Goal: Entertainment & Leisure: Browse casually

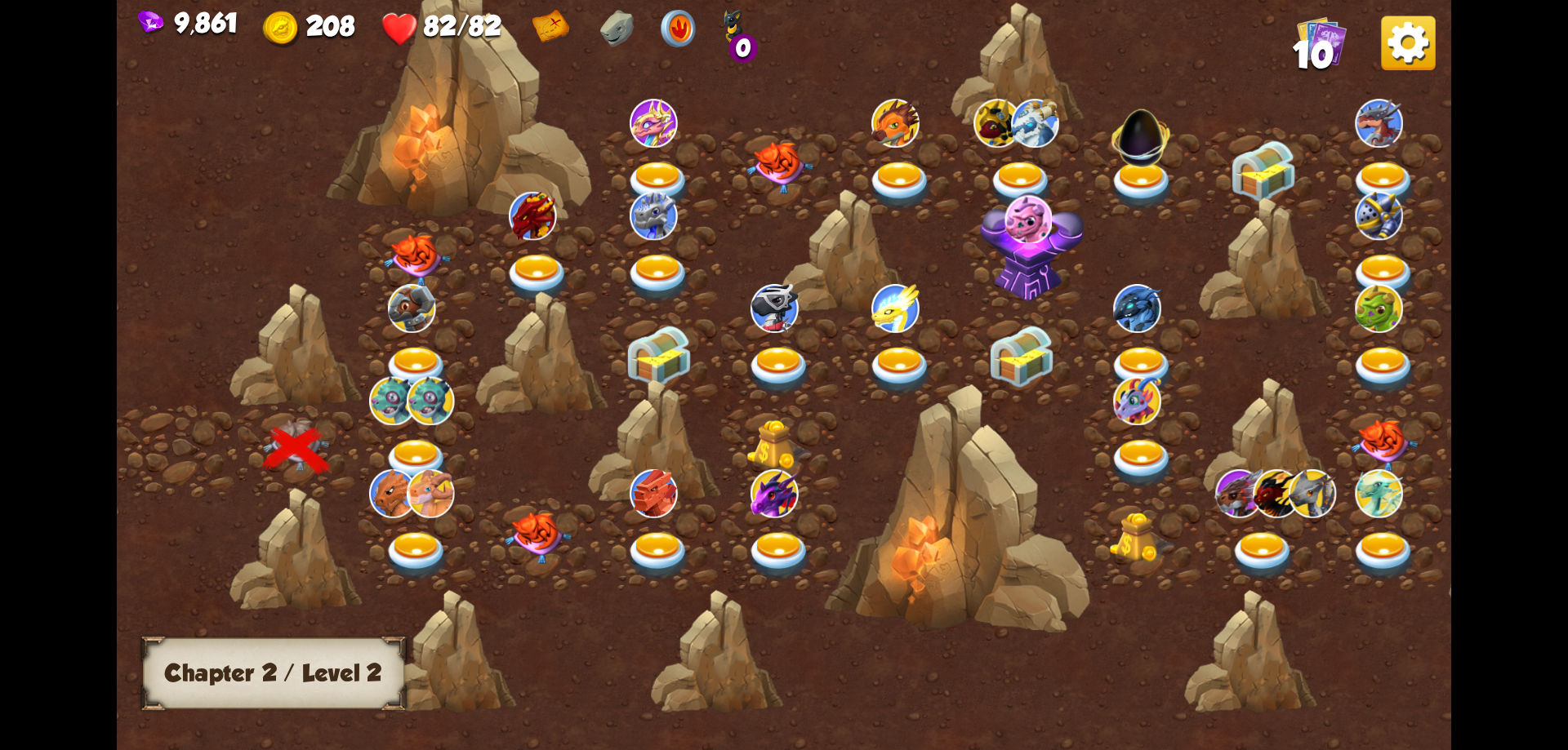
click at [427, 453] on img at bounding box center [417, 463] width 67 height 49
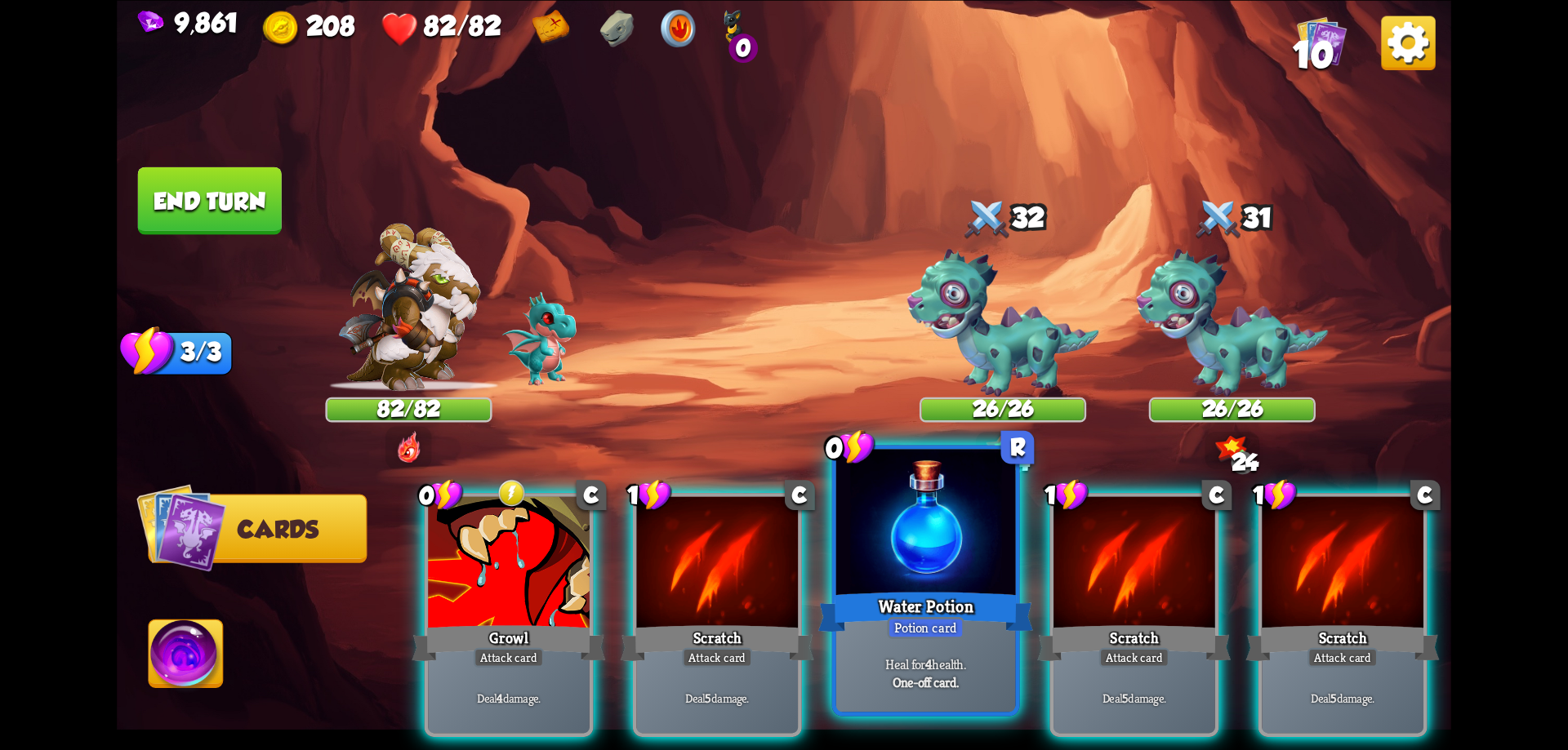
click at [911, 552] on div at bounding box center [927, 525] width 180 height 151
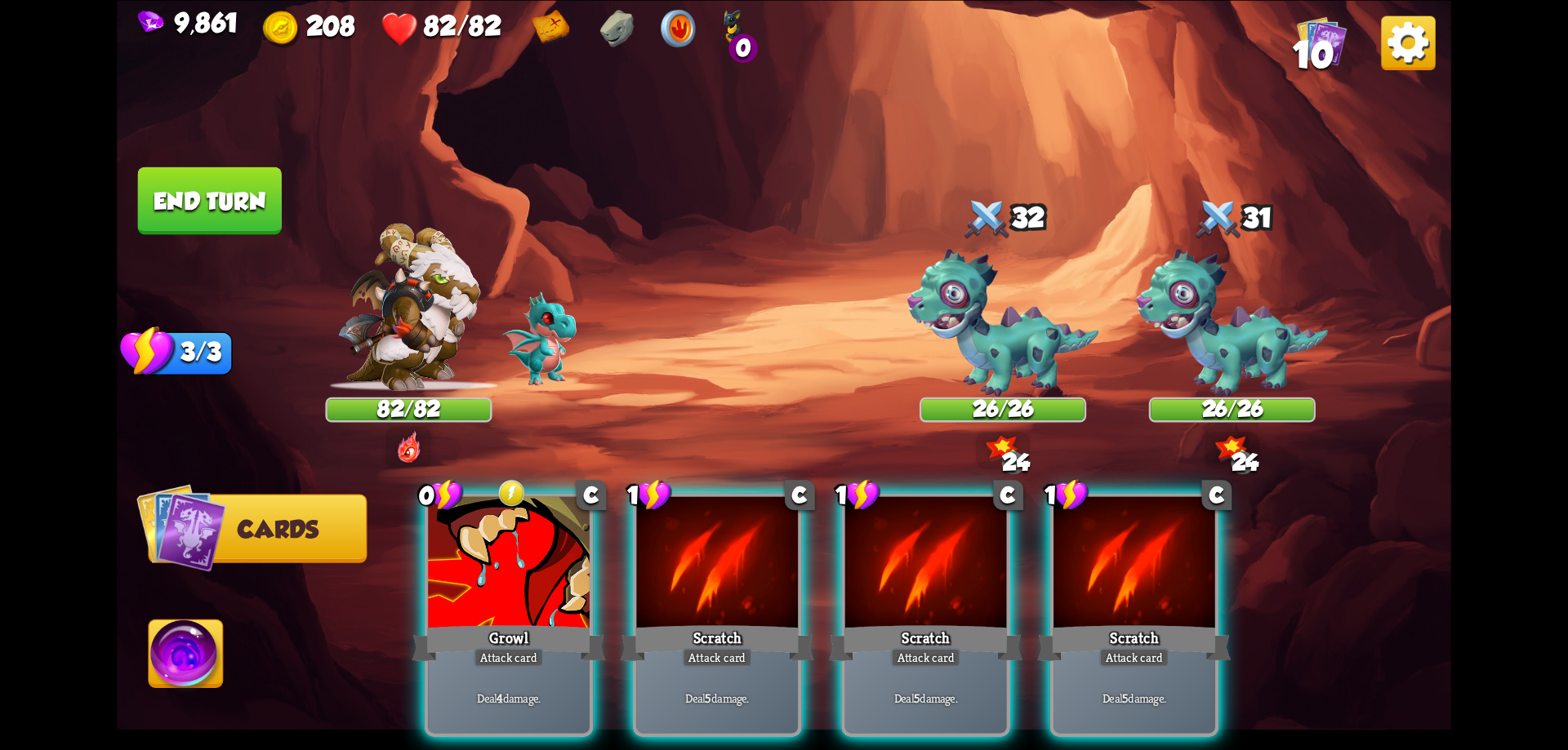
drag, startPoint x: 539, startPoint y: 546, endPoint x: 884, endPoint y: 406, distance: 372.3
click at [538, 546] on div at bounding box center [509, 564] width 162 height 136
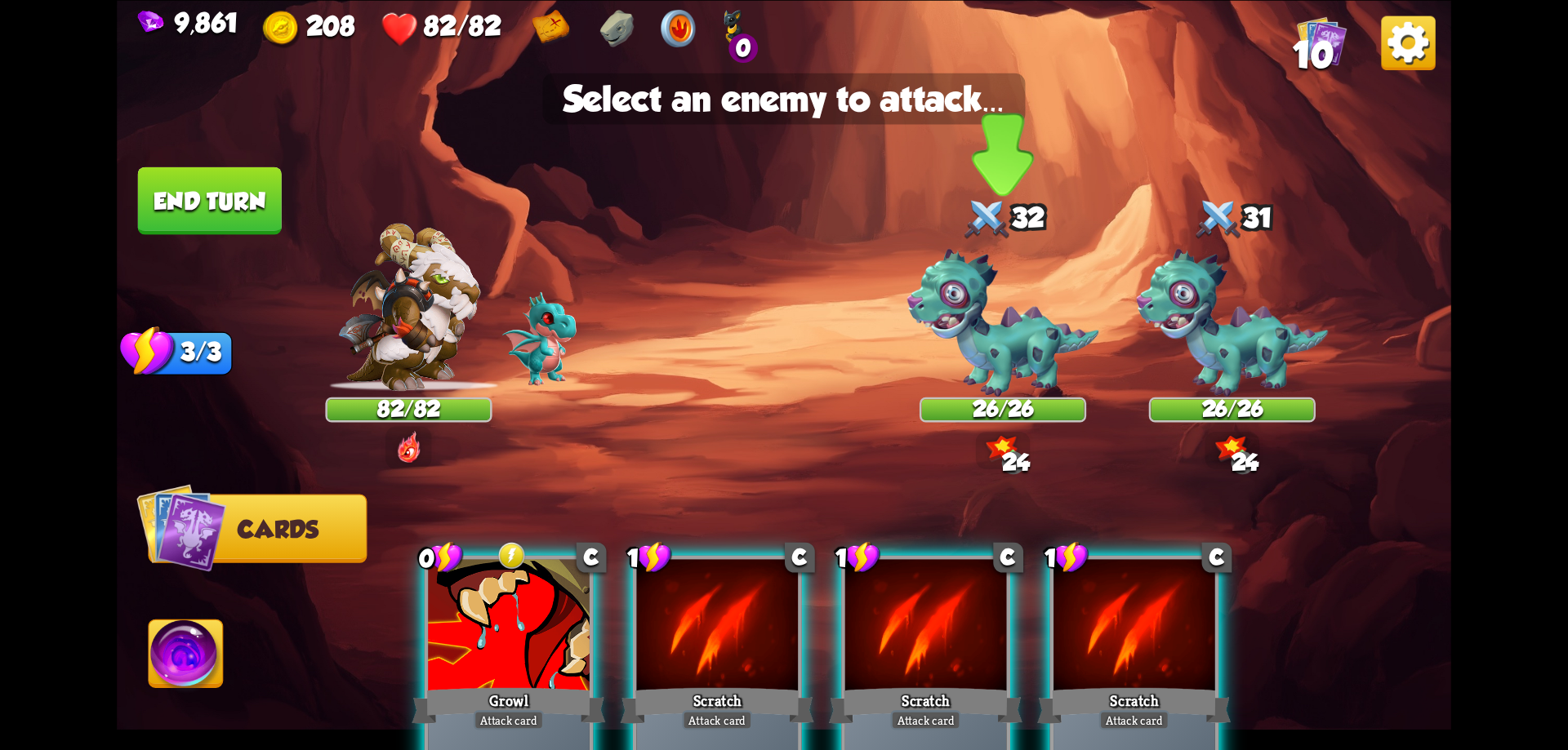
click at [1047, 360] on img at bounding box center [1002, 323] width 192 height 148
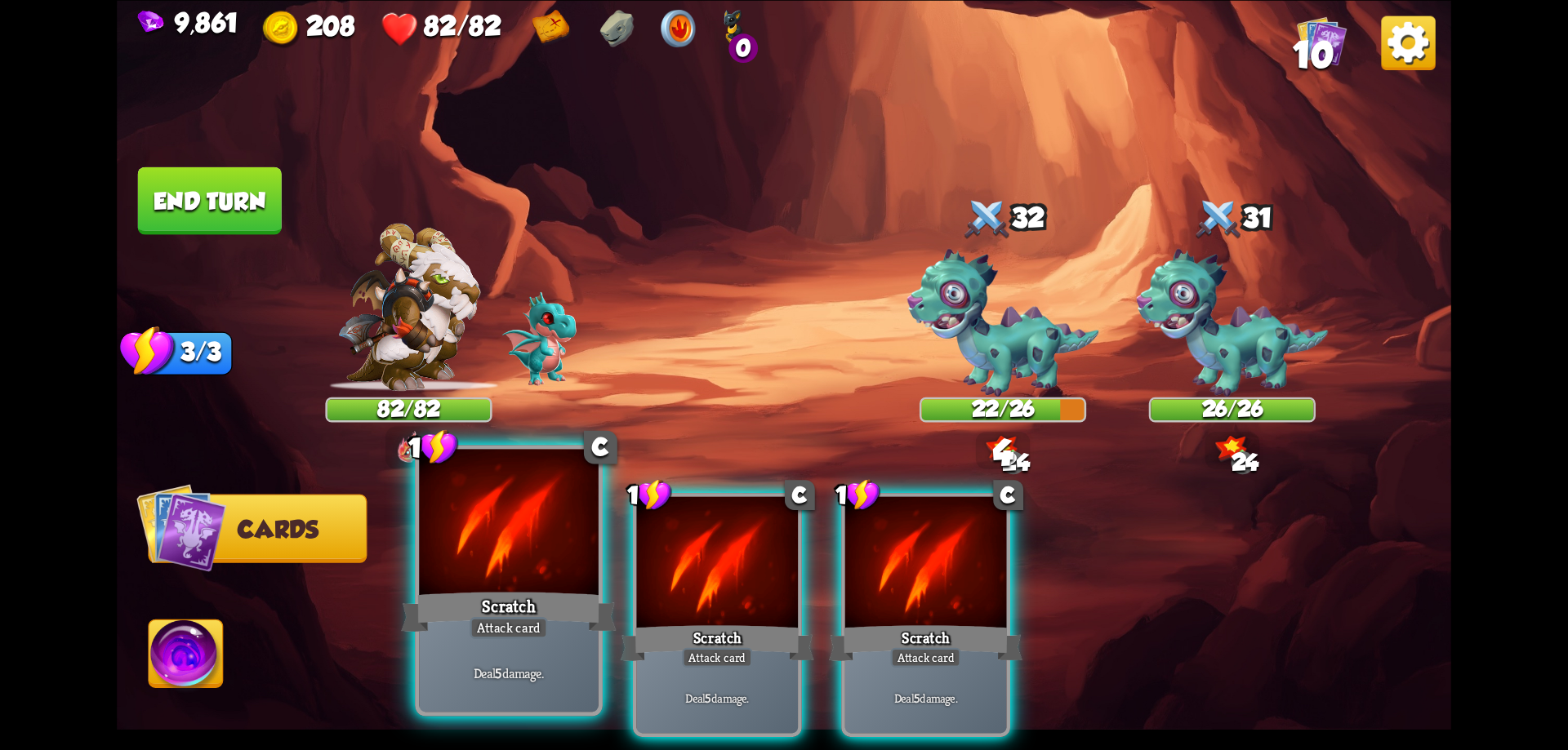
click at [550, 586] on div at bounding box center [509, 525] width 180 height 151
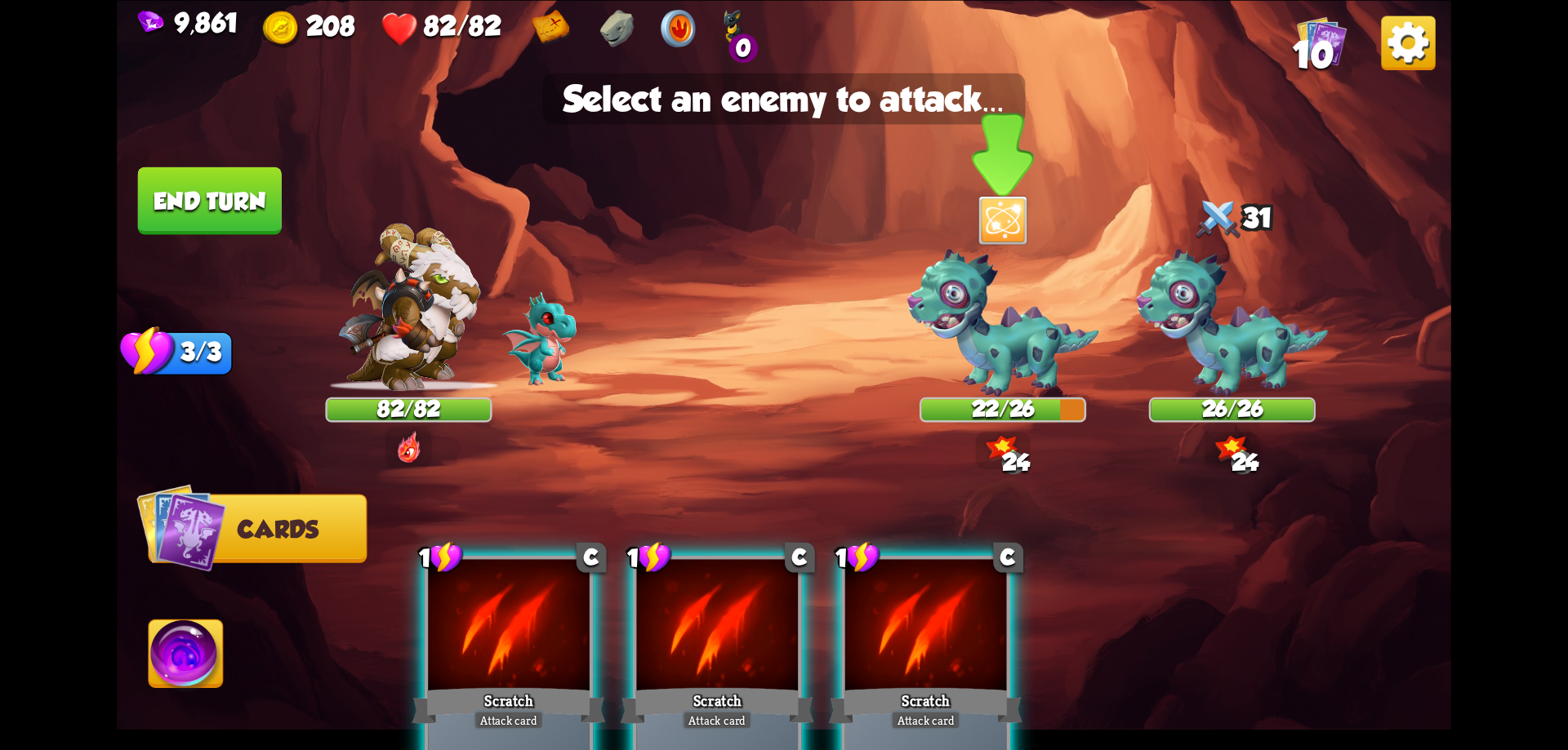
click at [1024, 345] on img at bounding box center [1002, 323] width 192 height 148
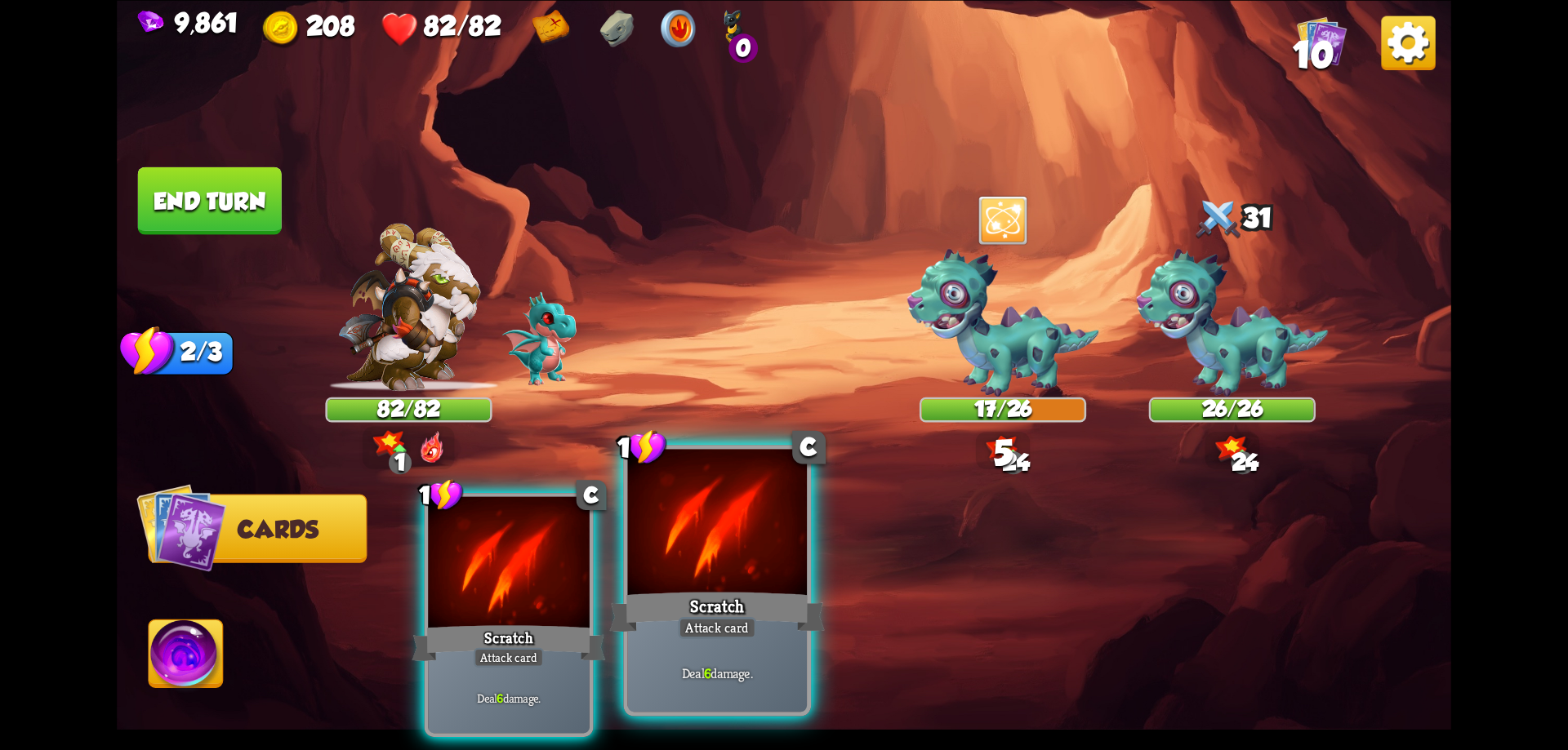
click at [682, 547] on div at bounding box center [718, 525] width 180 height 151
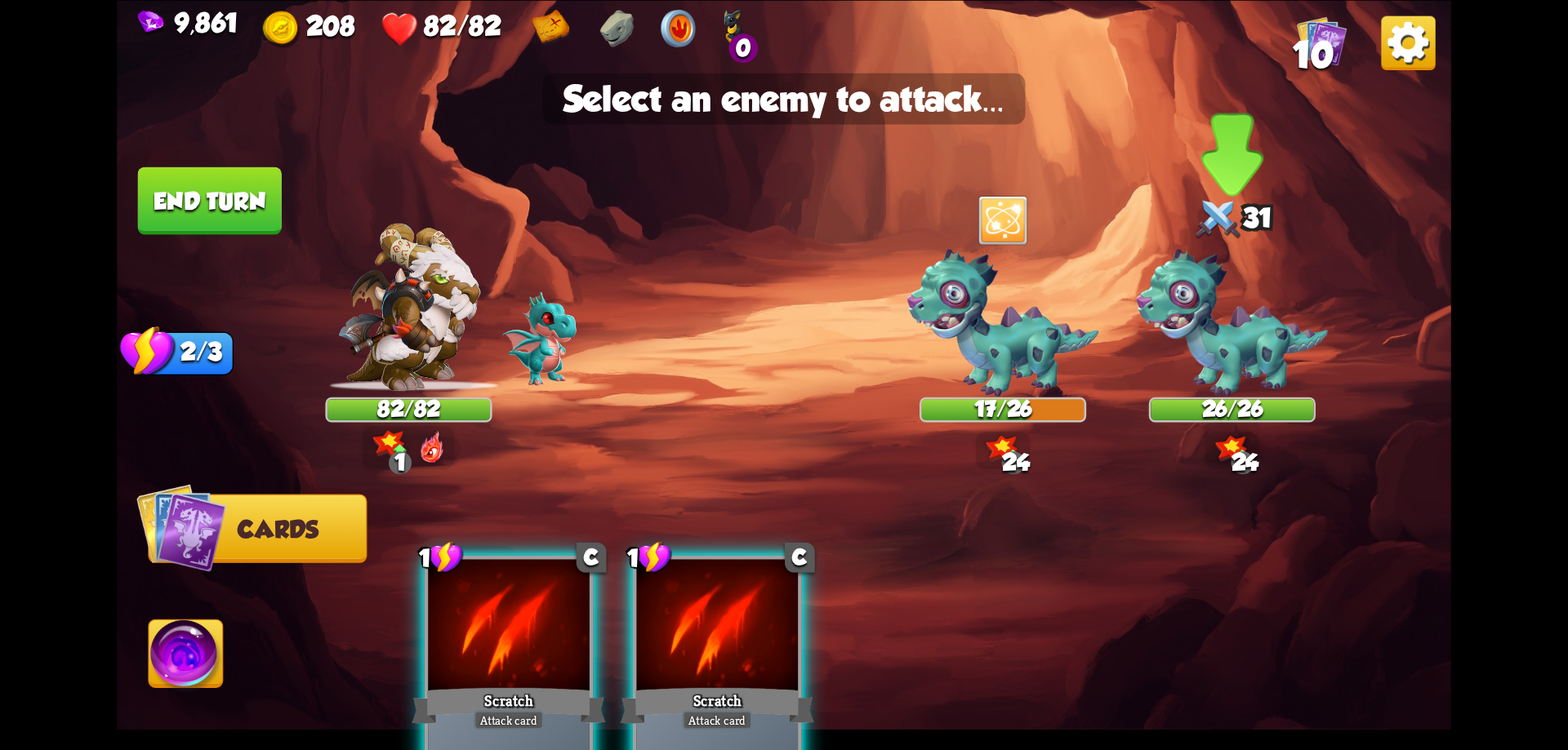
click at [1315, 344] on img at bounding box center [1231, 323] width 192 height 148
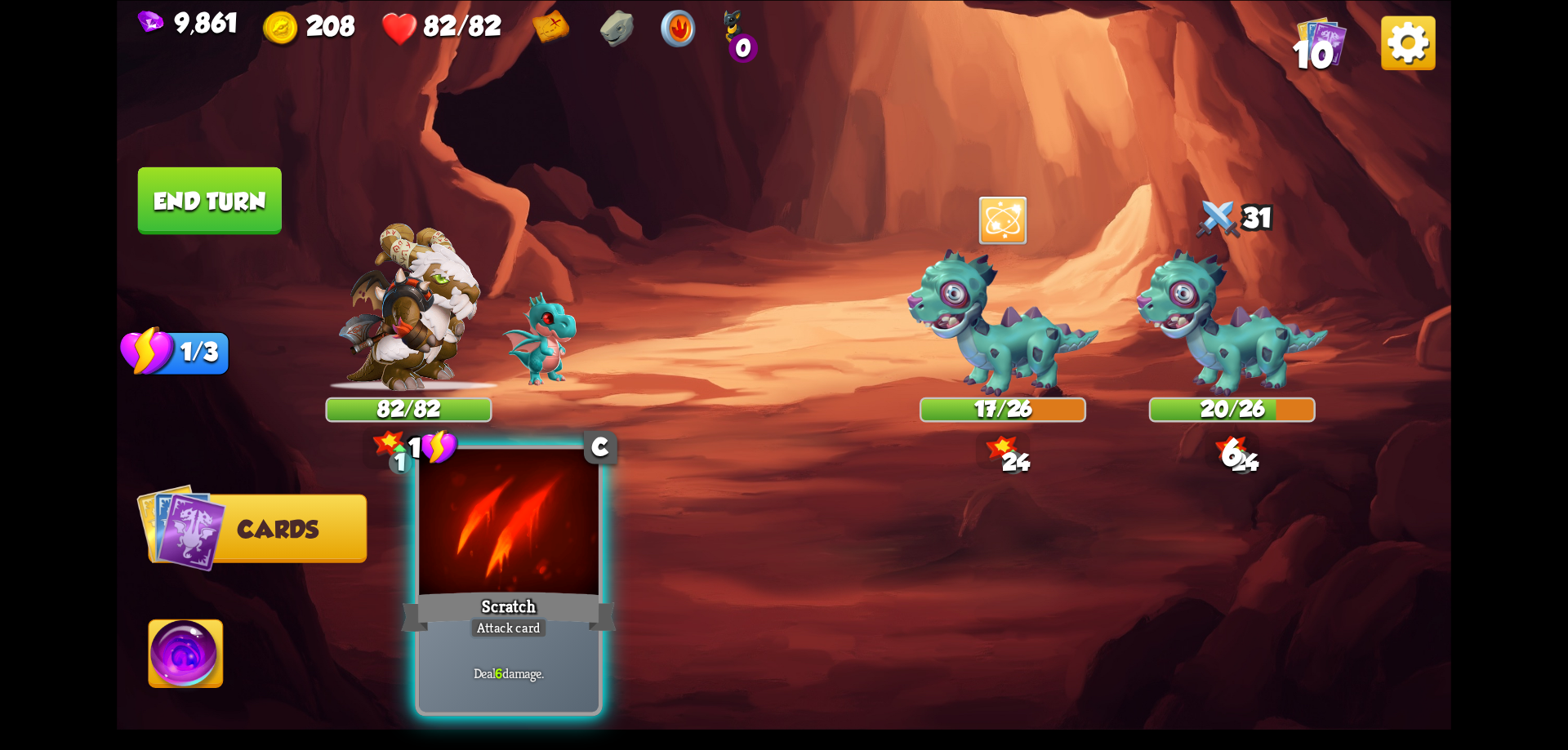
click at [511, 576] on div at bounding box center [509, 525] width 180 height 151
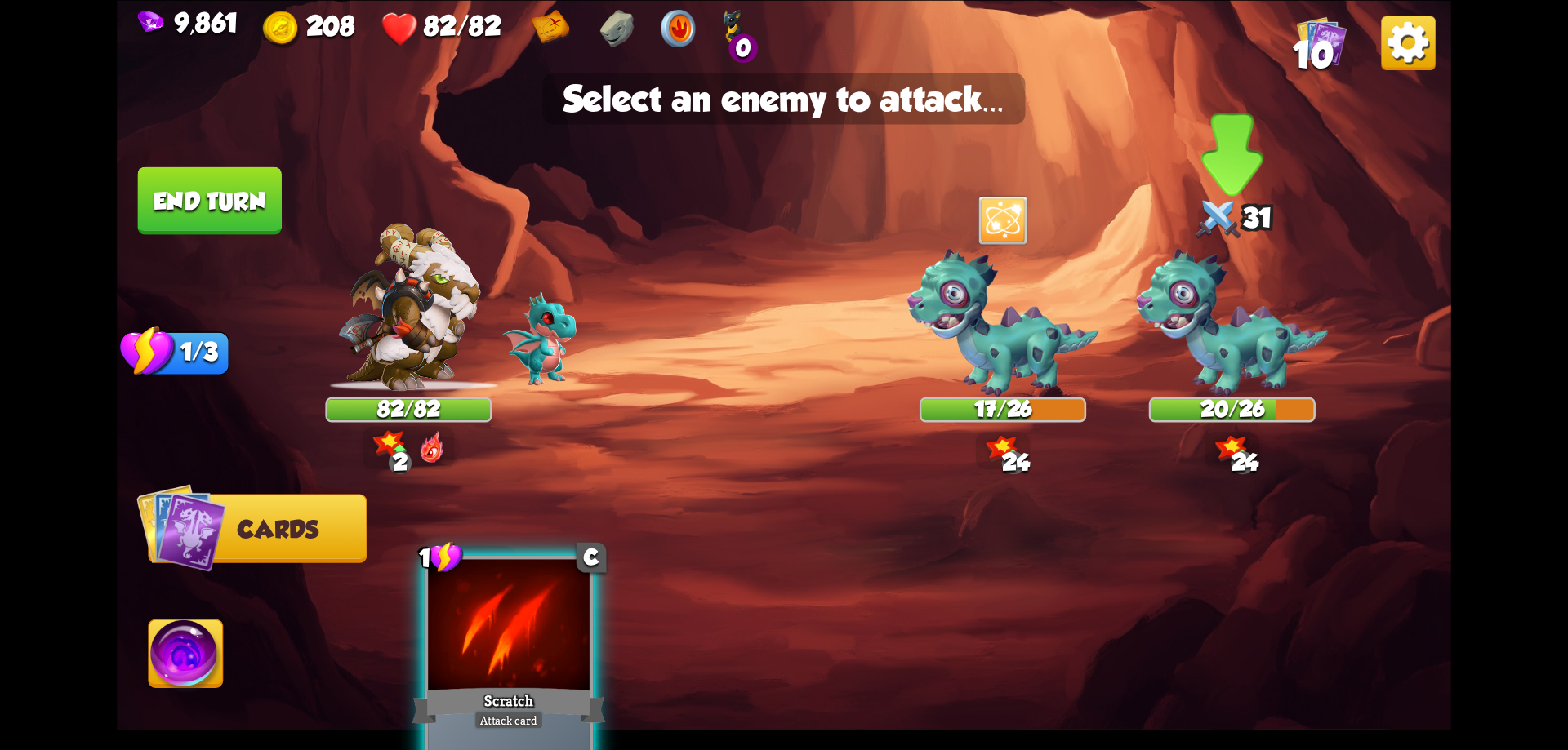
click at [1245, 353] on img at bounding box center [1231, 323] width 192 height 148
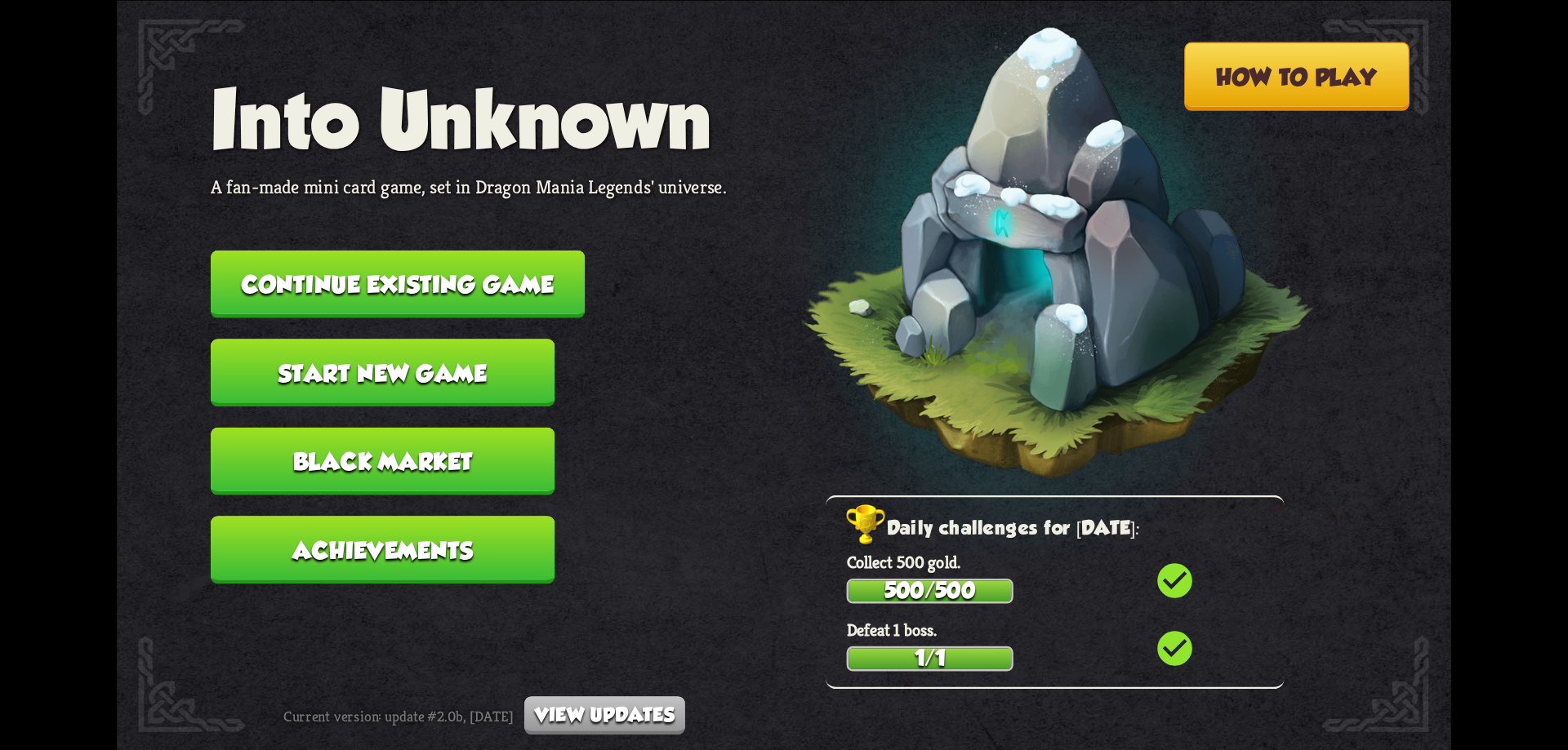
click at [505, 299] on button "Continue existing game" at bounding box center [398, 284] width 374 height 68
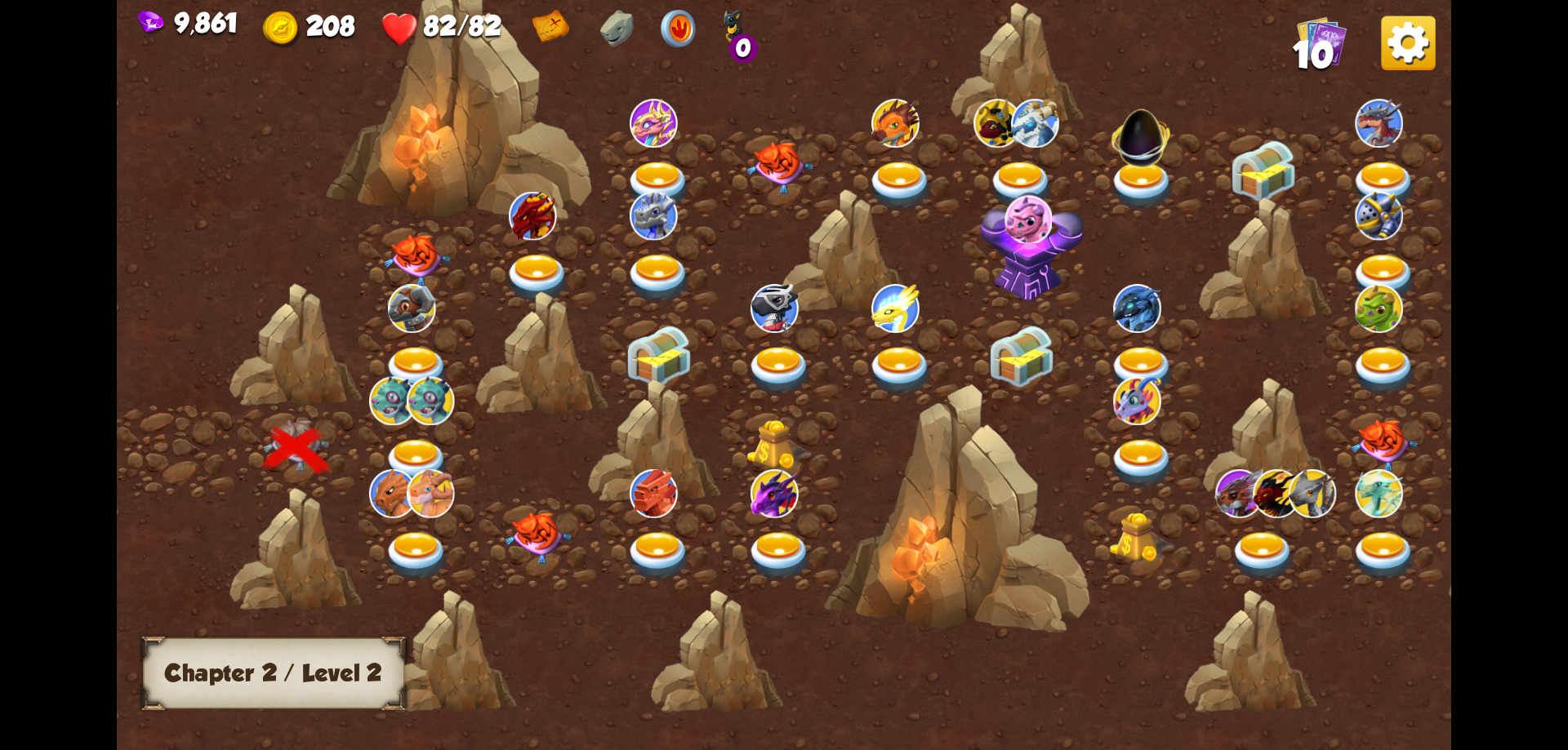
click at [416, 456] on img at bounding box center [417, 463] width 67 height 49
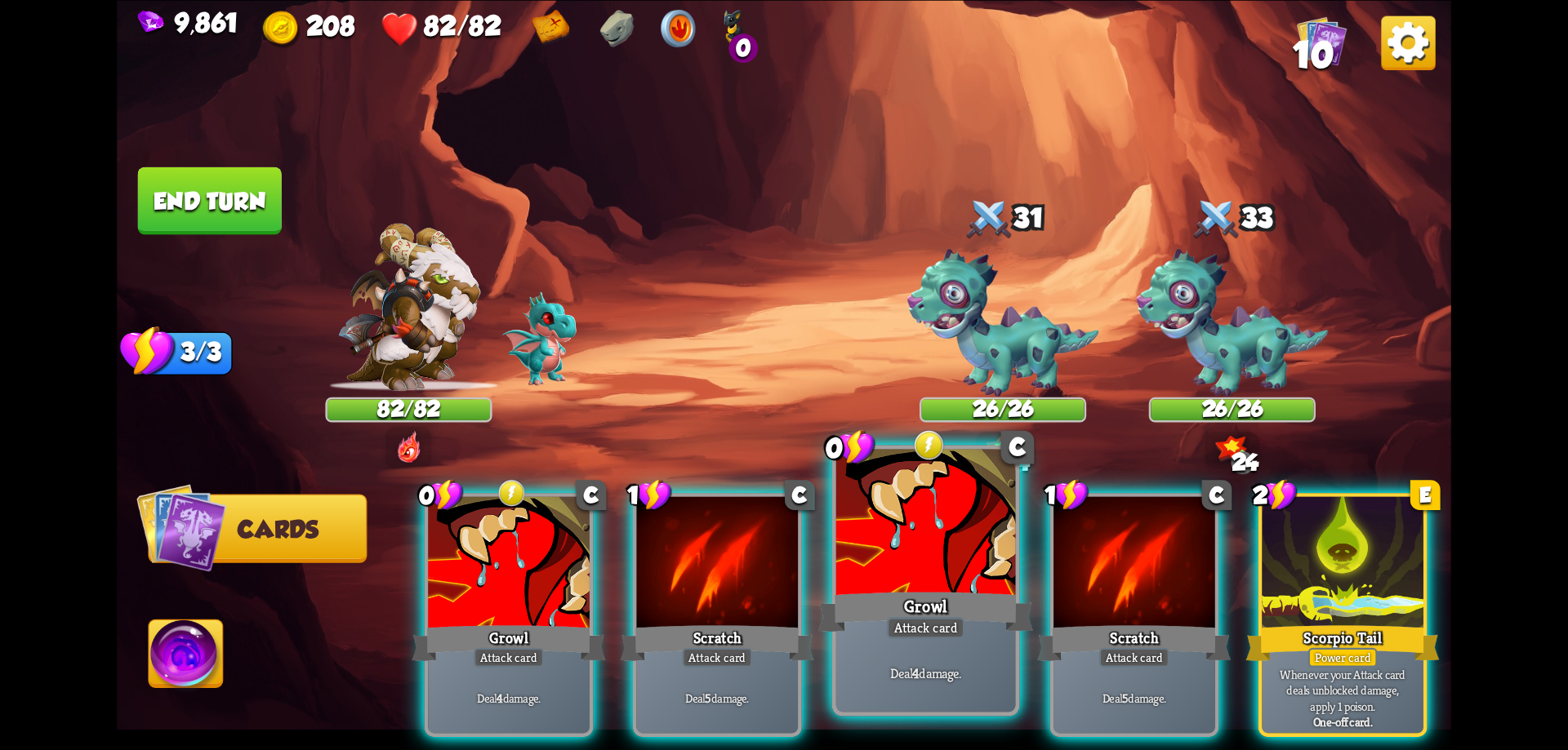
click at [951, 562] on div at bounding box center [927, 525] width 180 height 151
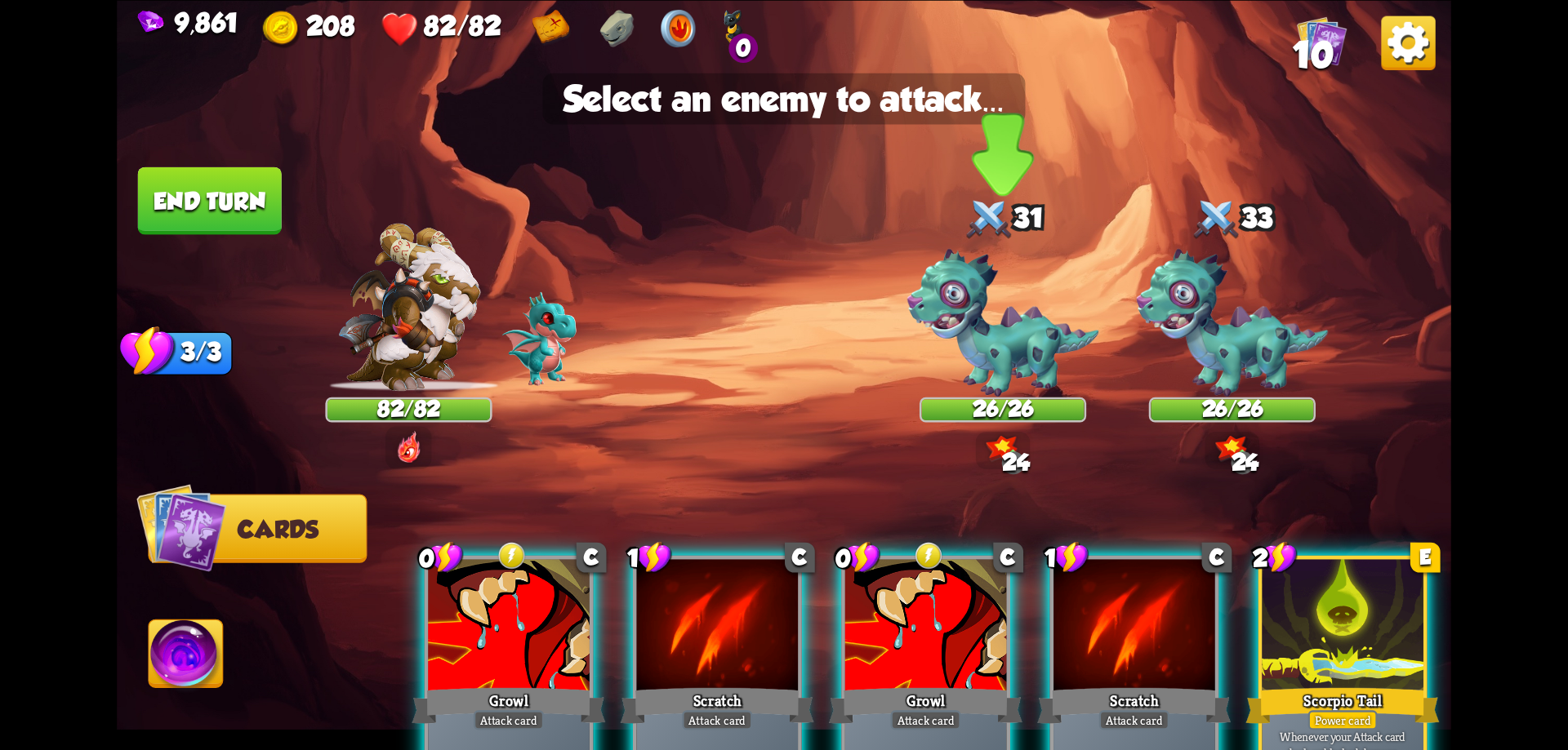
click at [1000, 358] on img at bounding box center [1002, 323] width 192 height 148
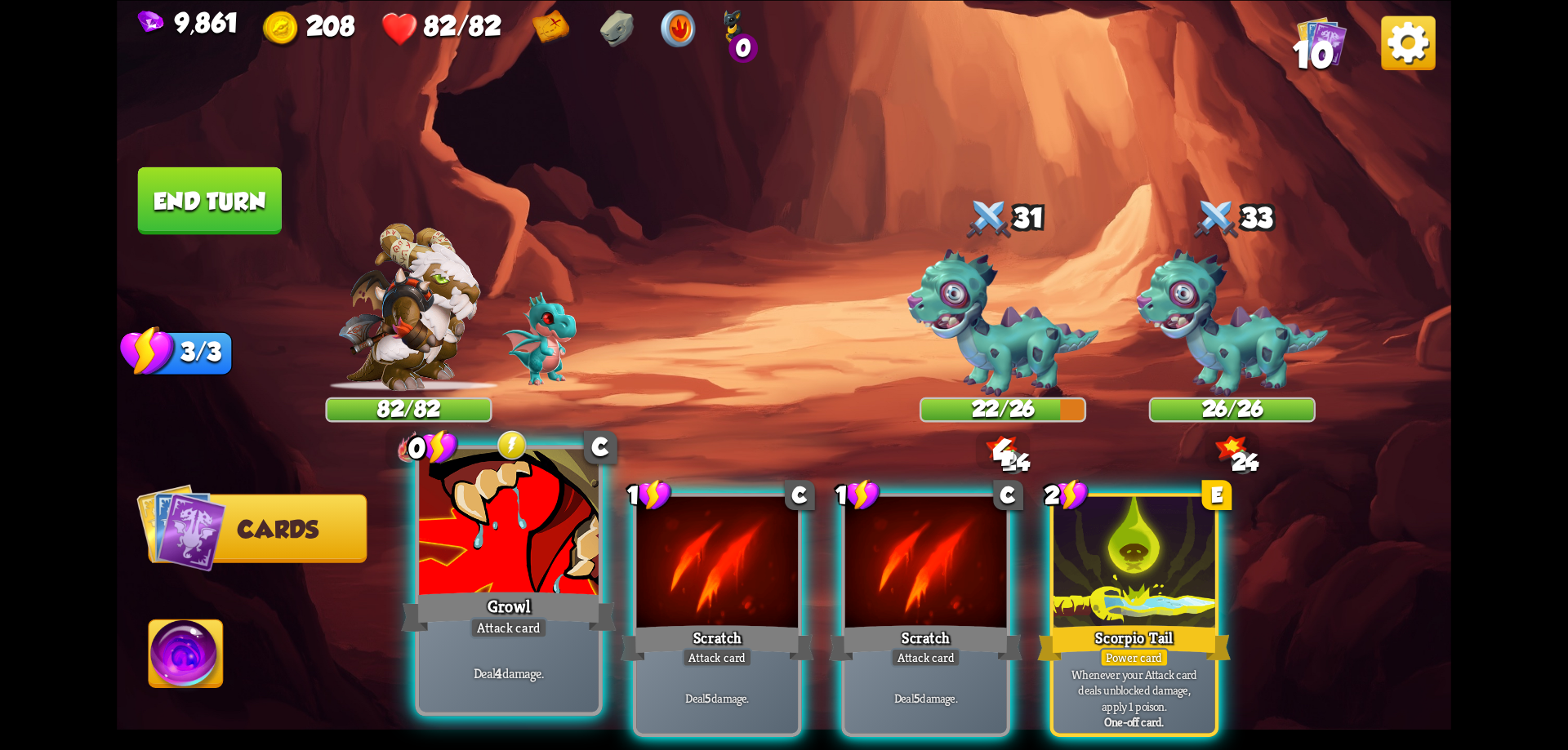
click at [500, 608] on div "Growl" at bounding box center [508, 612] width 215 height 48
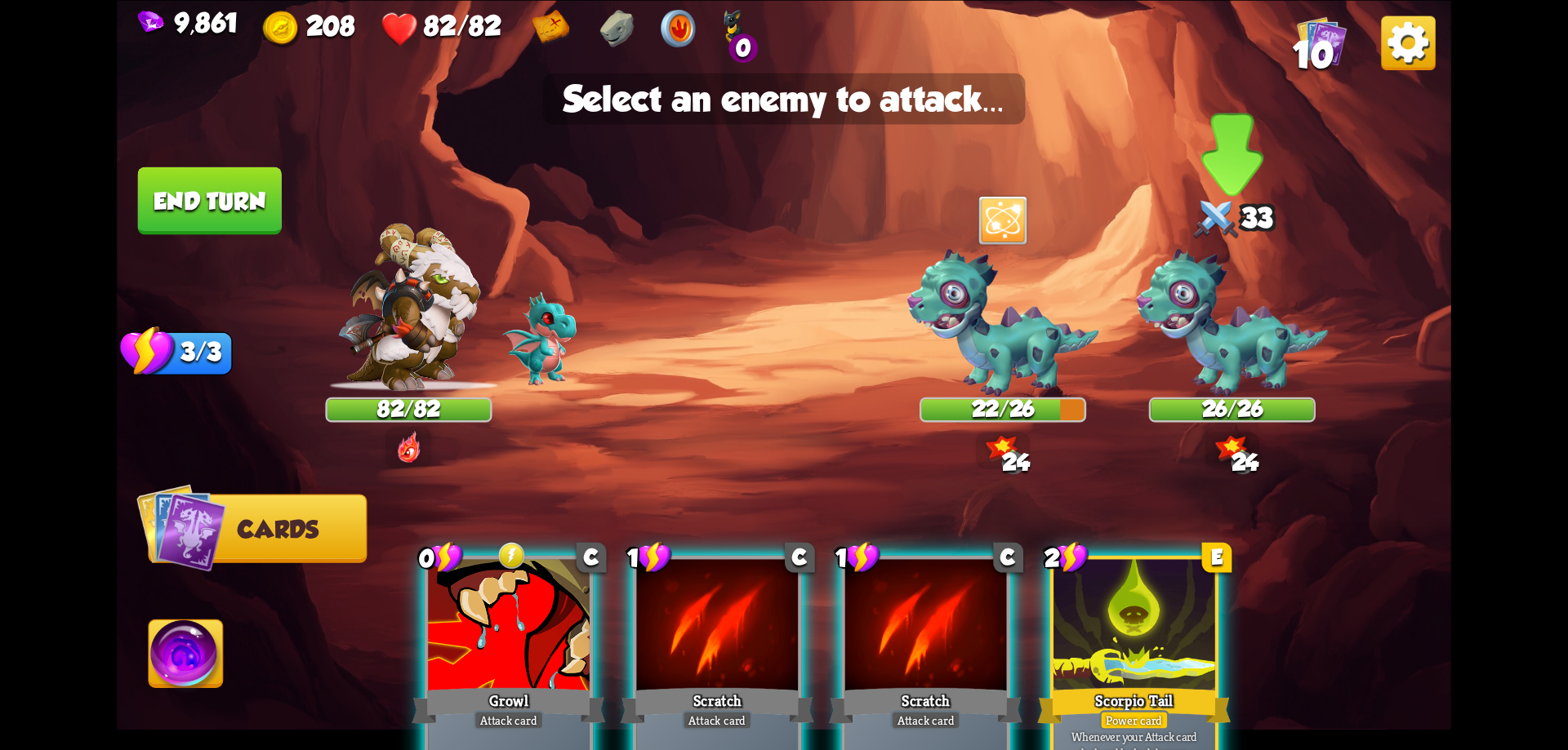
click at [1234, 343] on img at bounding box center [1231, 323] width 192 height 148
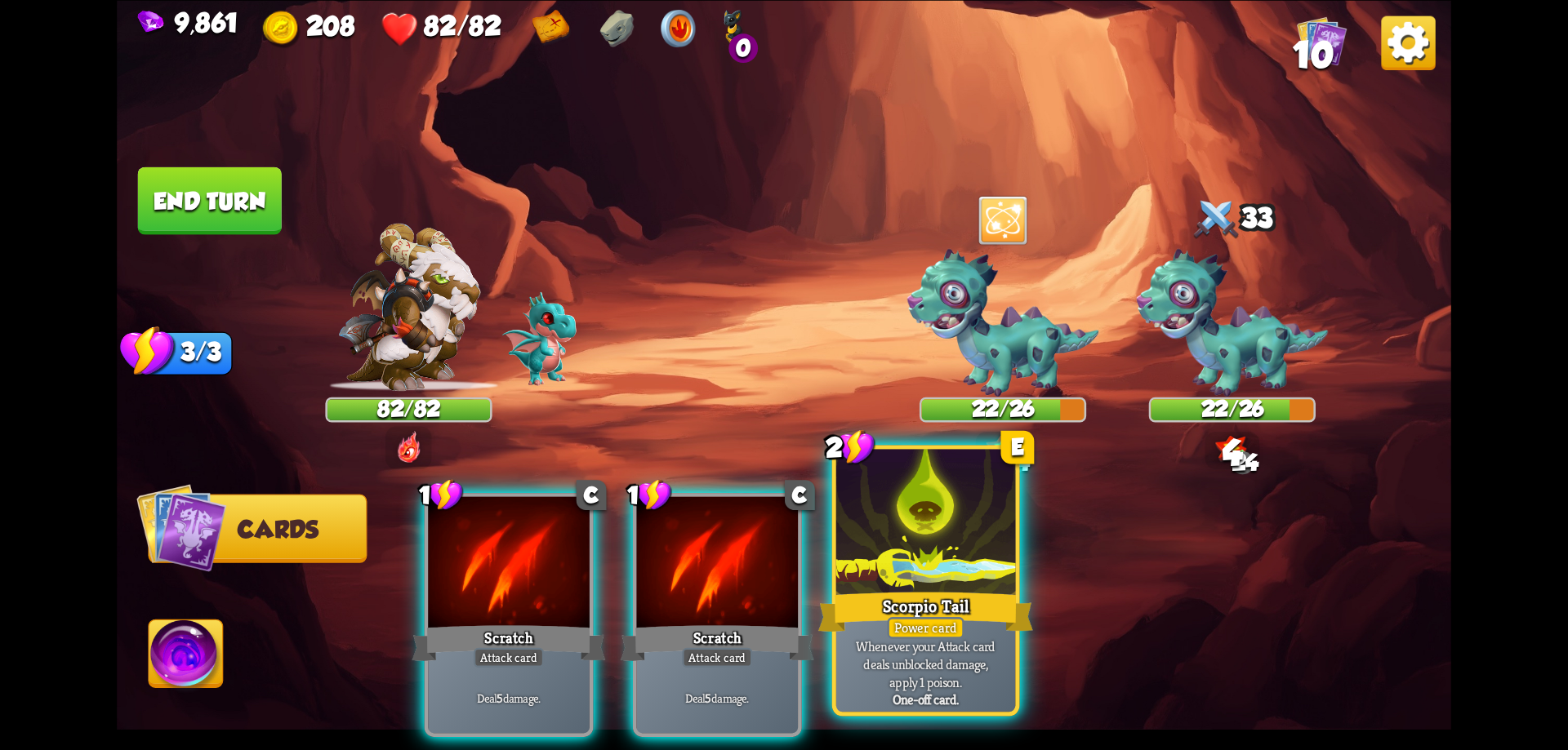
click at [927, 585] on div at bounding box center [927, 525] width 180 height 151
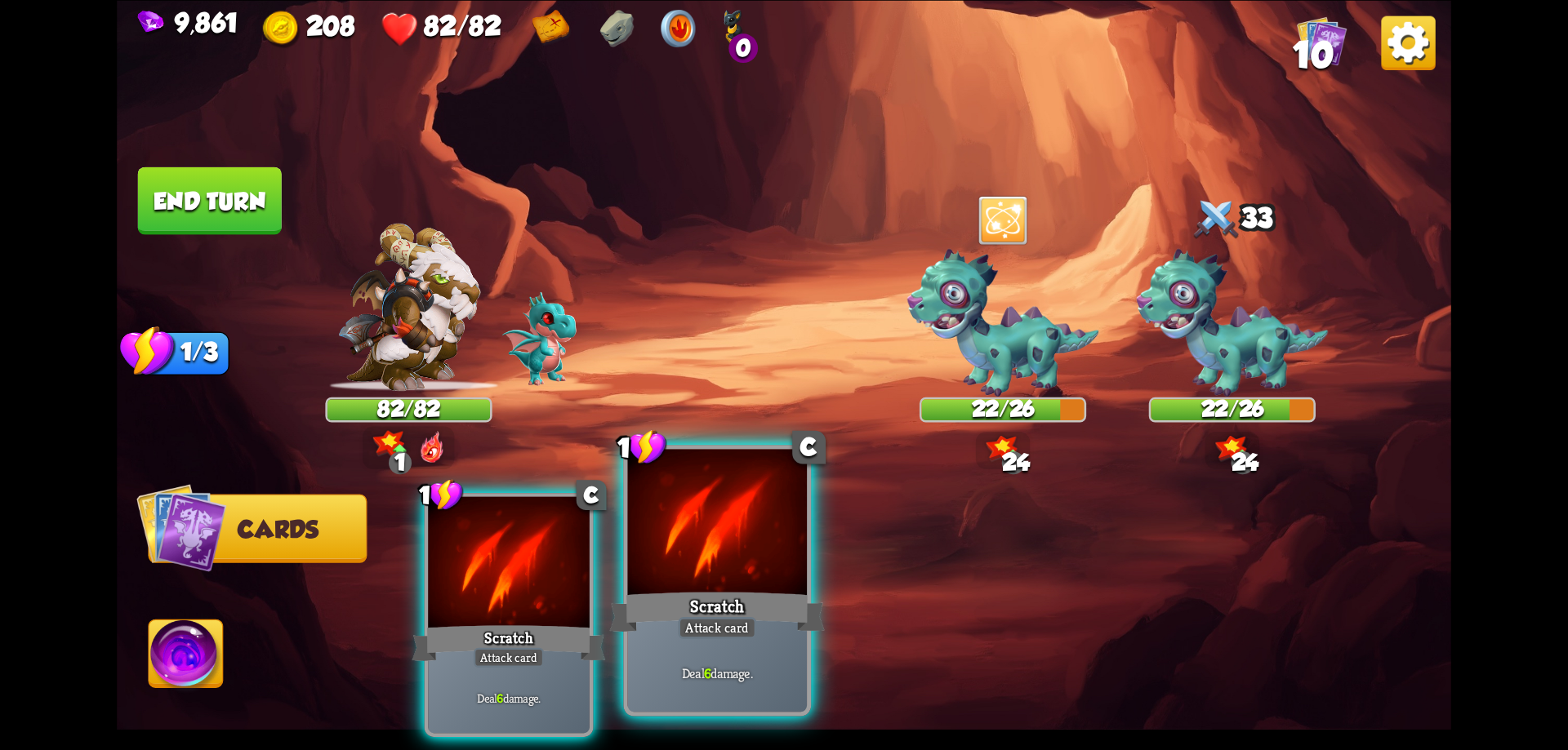
click at [766, 589] on div "Scratch" at bounding box center [717, 612] width 215 height 48
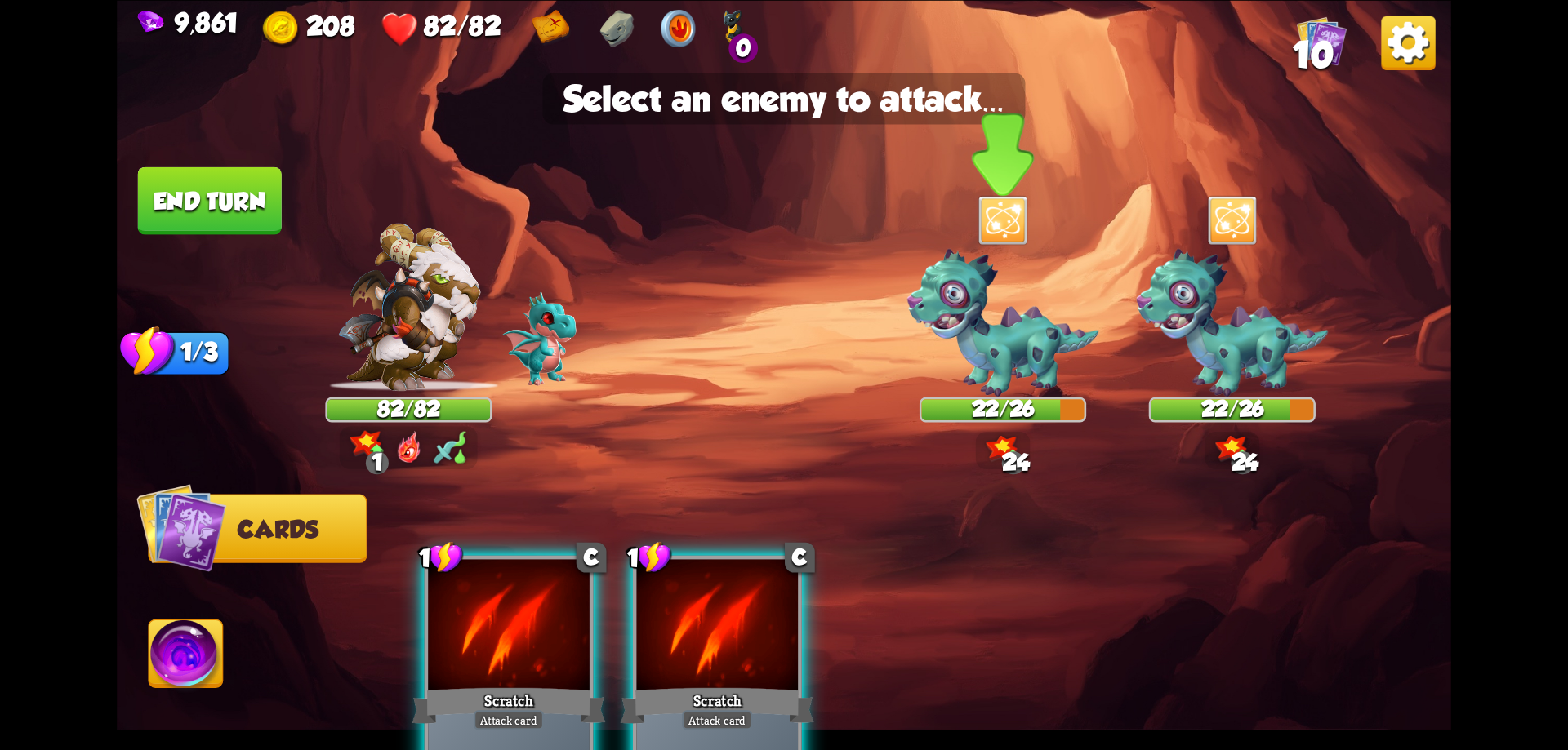
click at [1009, 358] on img at bounding box center [1002, 323] width 192 height 148
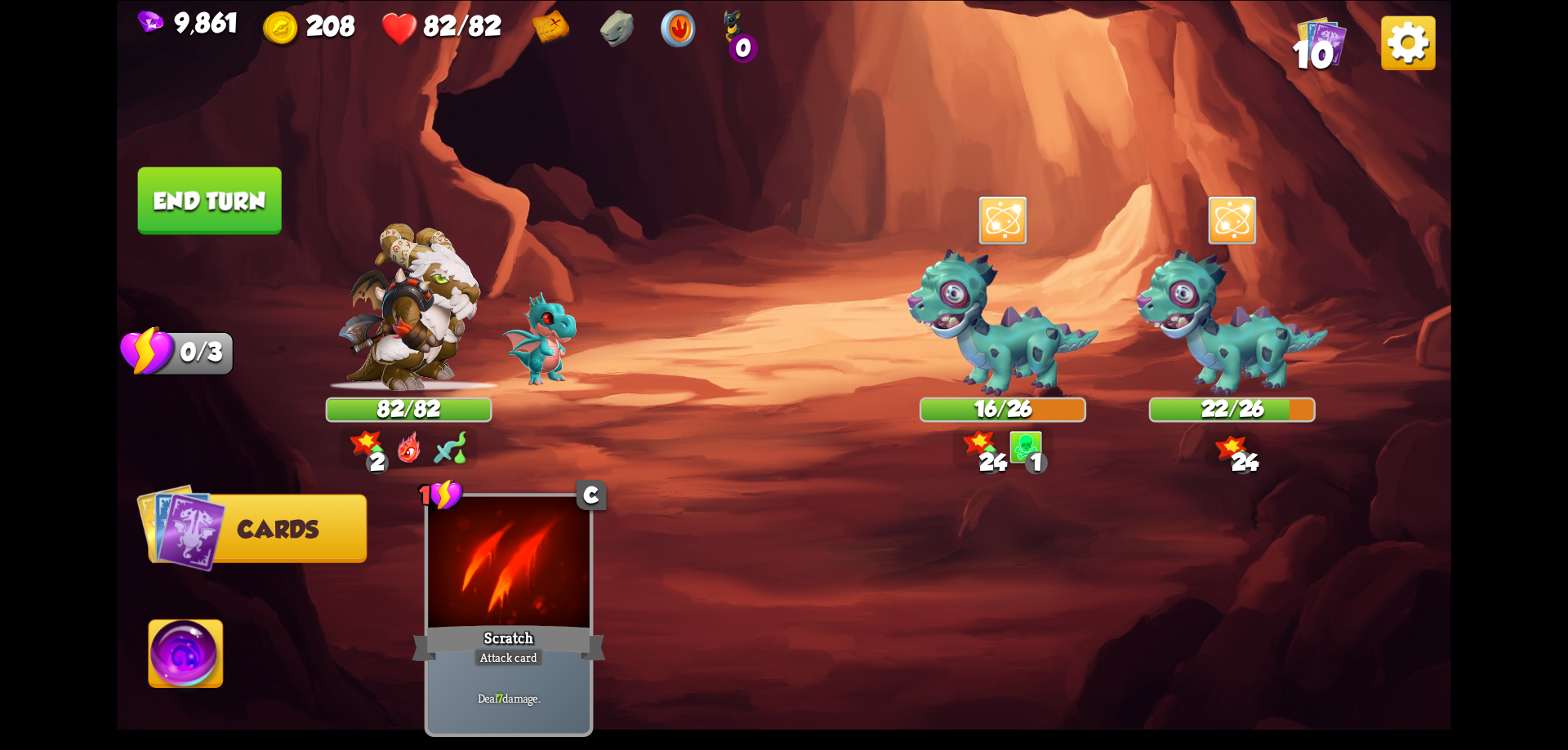
click at [227, 201] on button "End turn" at bounding box center [209, 200] width 143 height 68
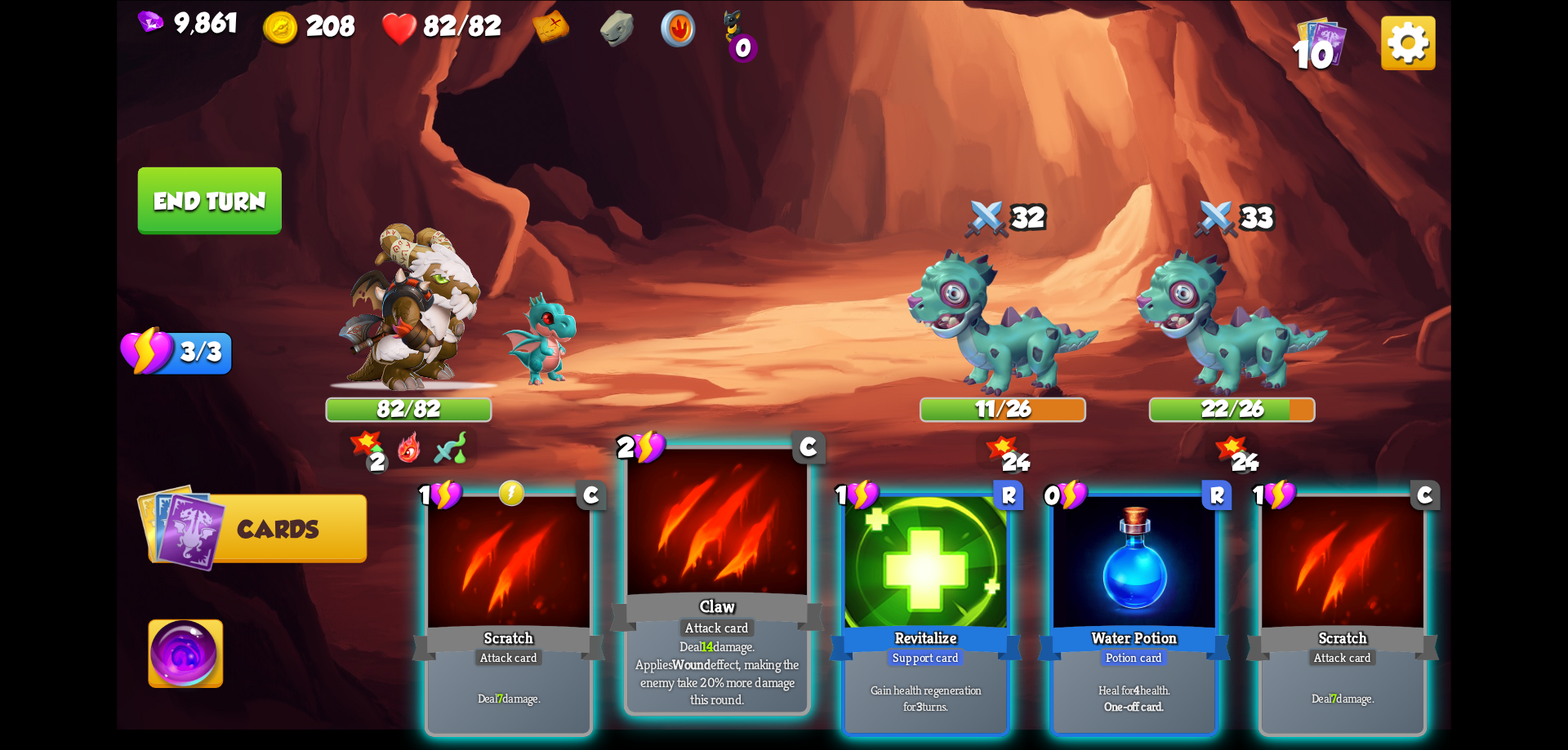
click at [707, 577] on div at bounding box center [718, 525] width 180 height 151
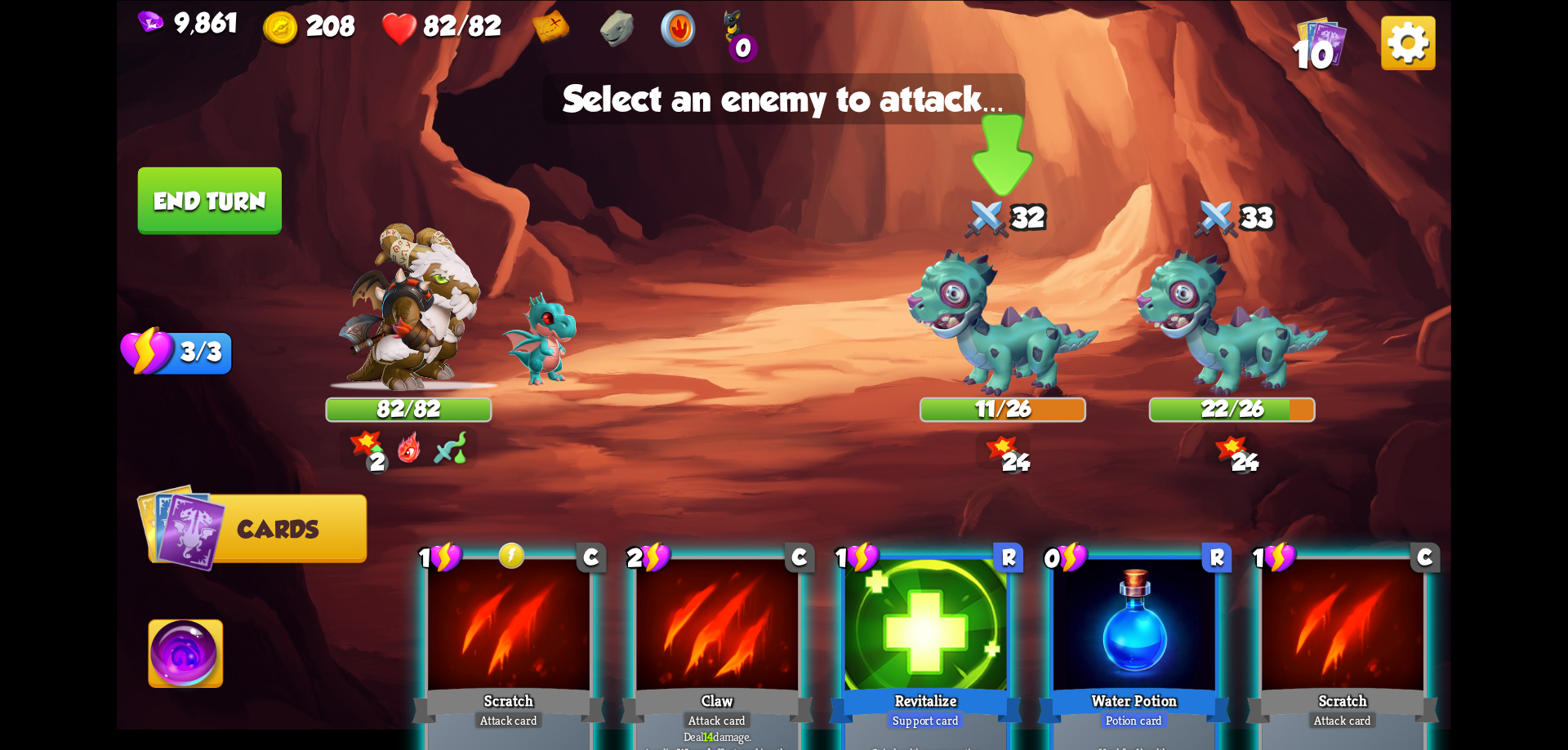
click at [1020, 330] on img at bounding box center [1002, 323] width 192 height 148
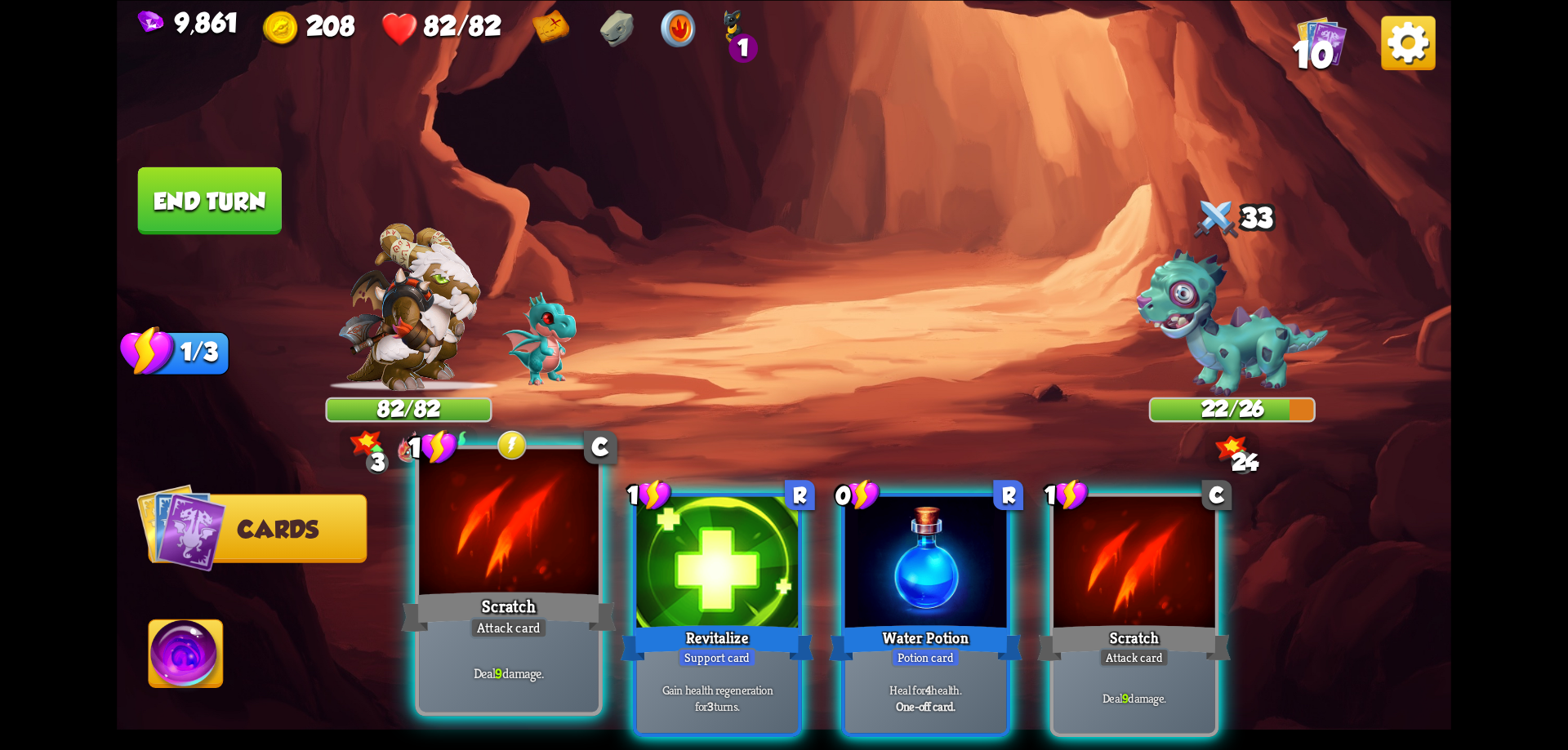
click at [535, 595] on div "Scratch" at bounding box center [508, 612] width 215 height 48
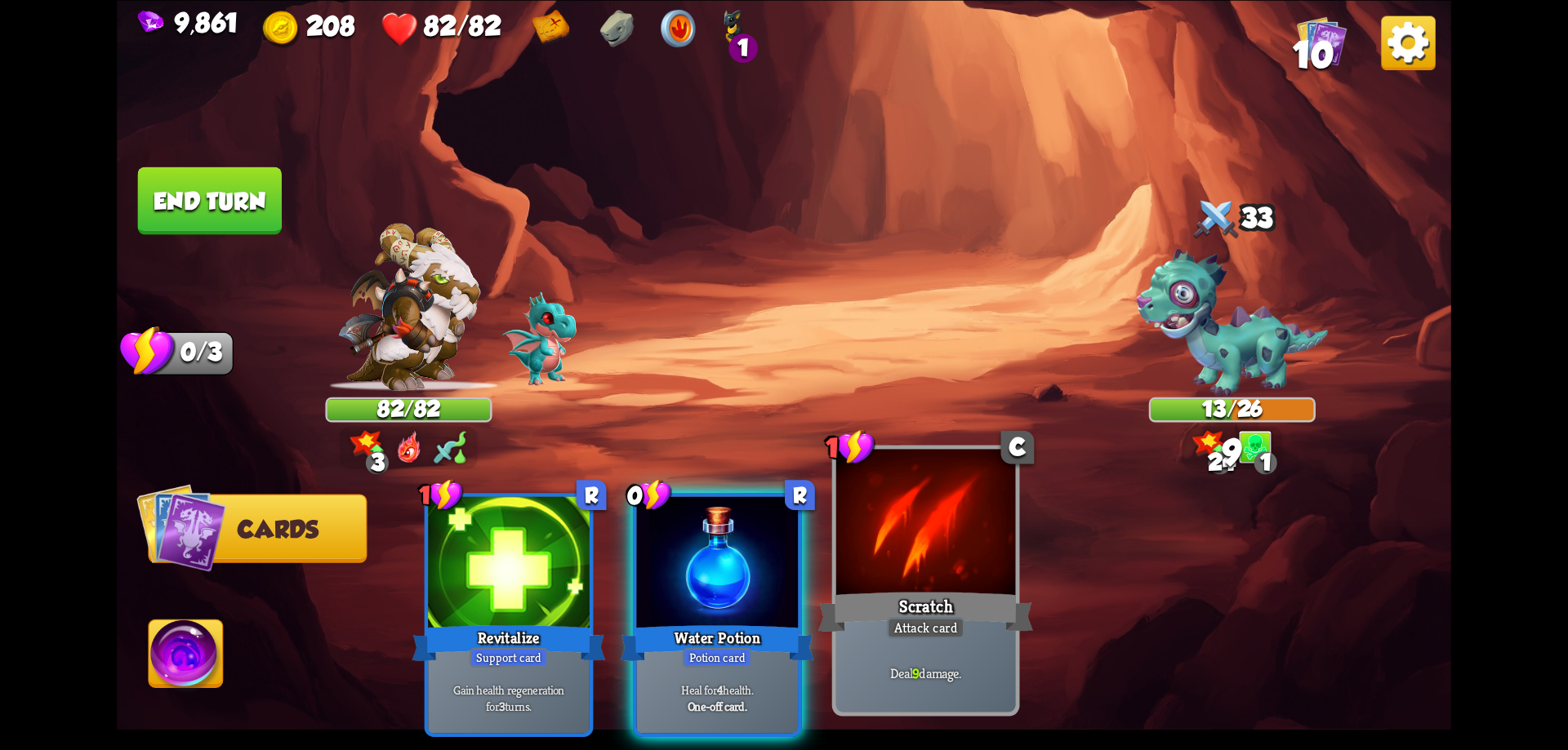
click at [739, 529] on div at bounding box center [718, 564] width 162 height 136
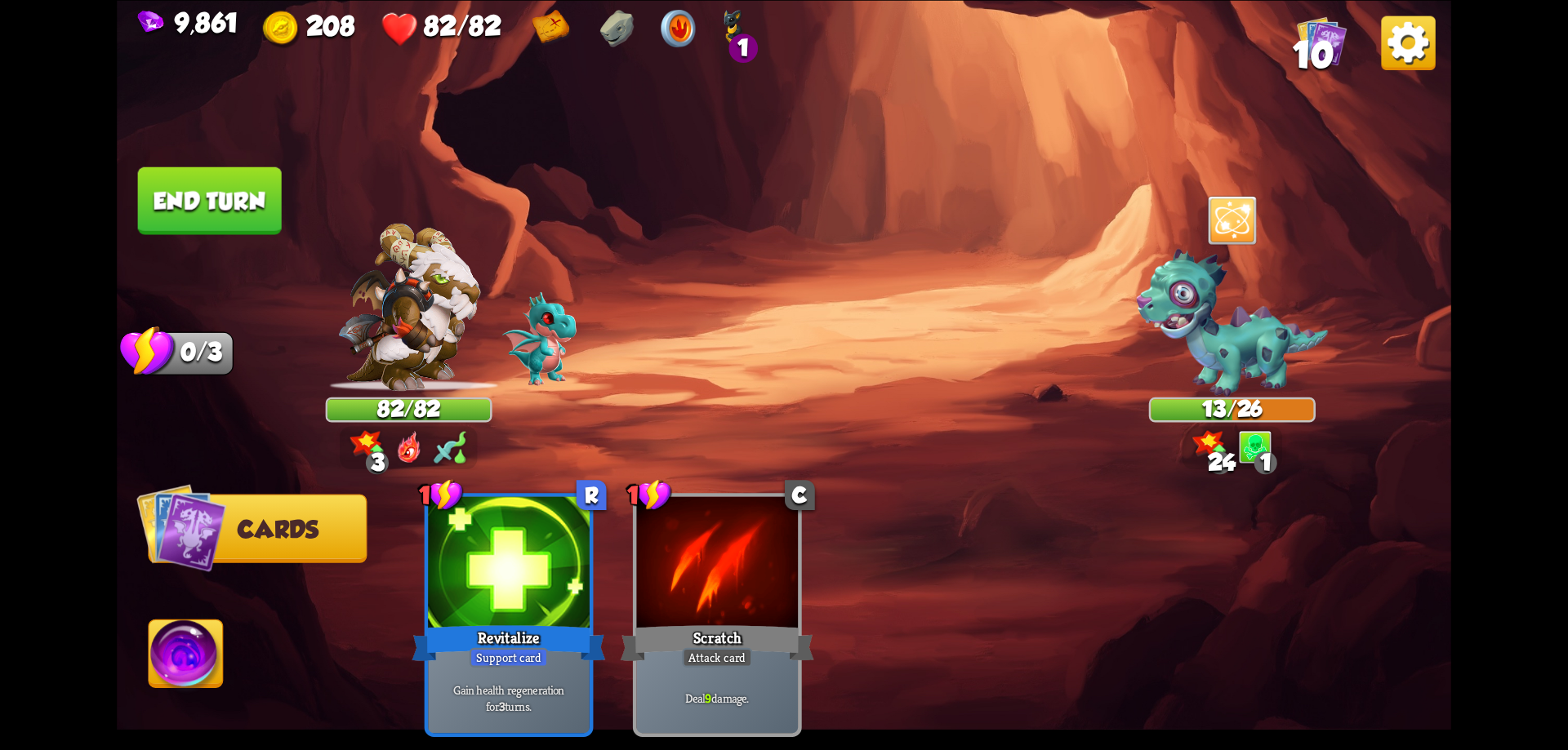
click at [237, 196] on button "End turn" at bounding box center [209, 200] width 143 height 68
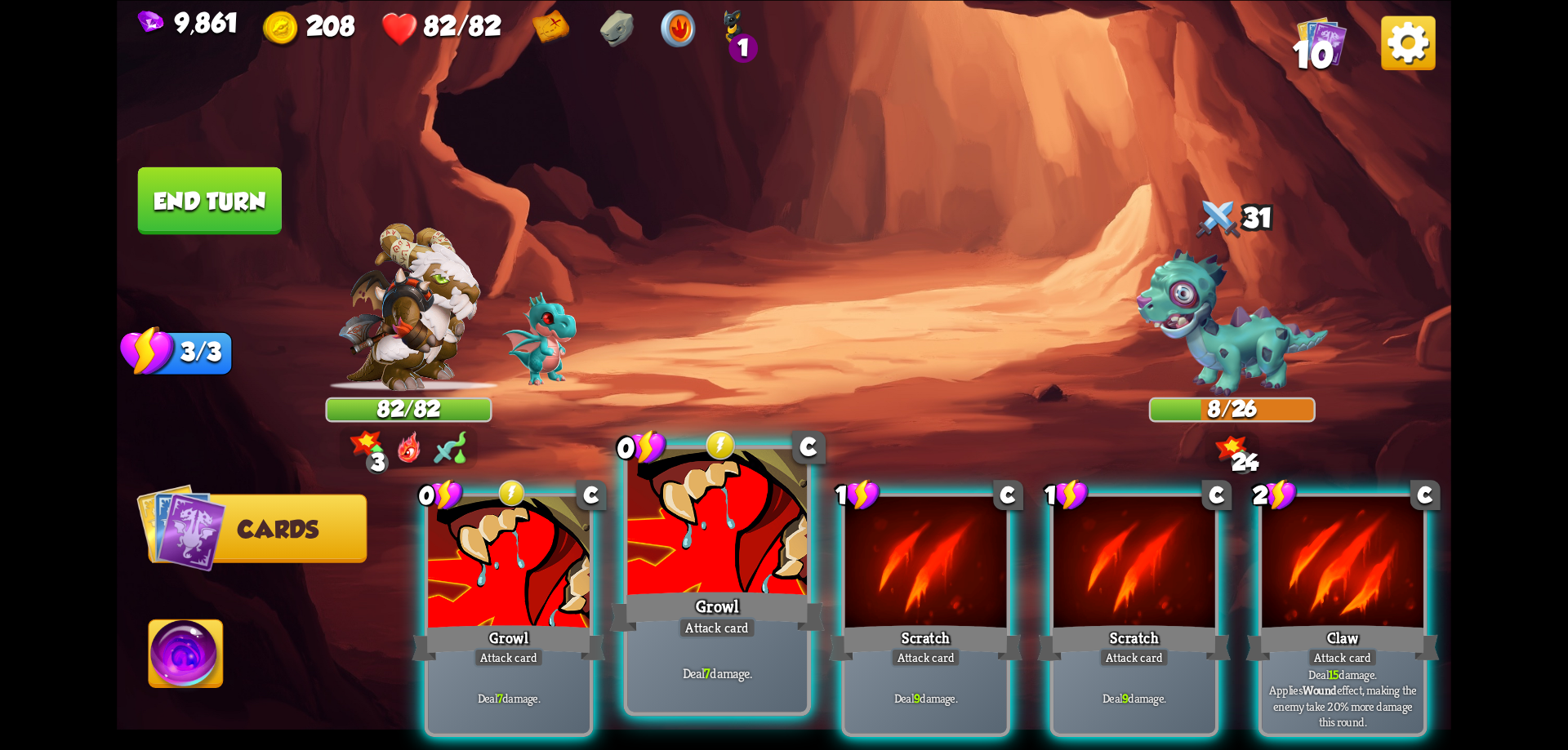
click at [697, 582] on div at bounding box center [718, 525] width 180 height 151
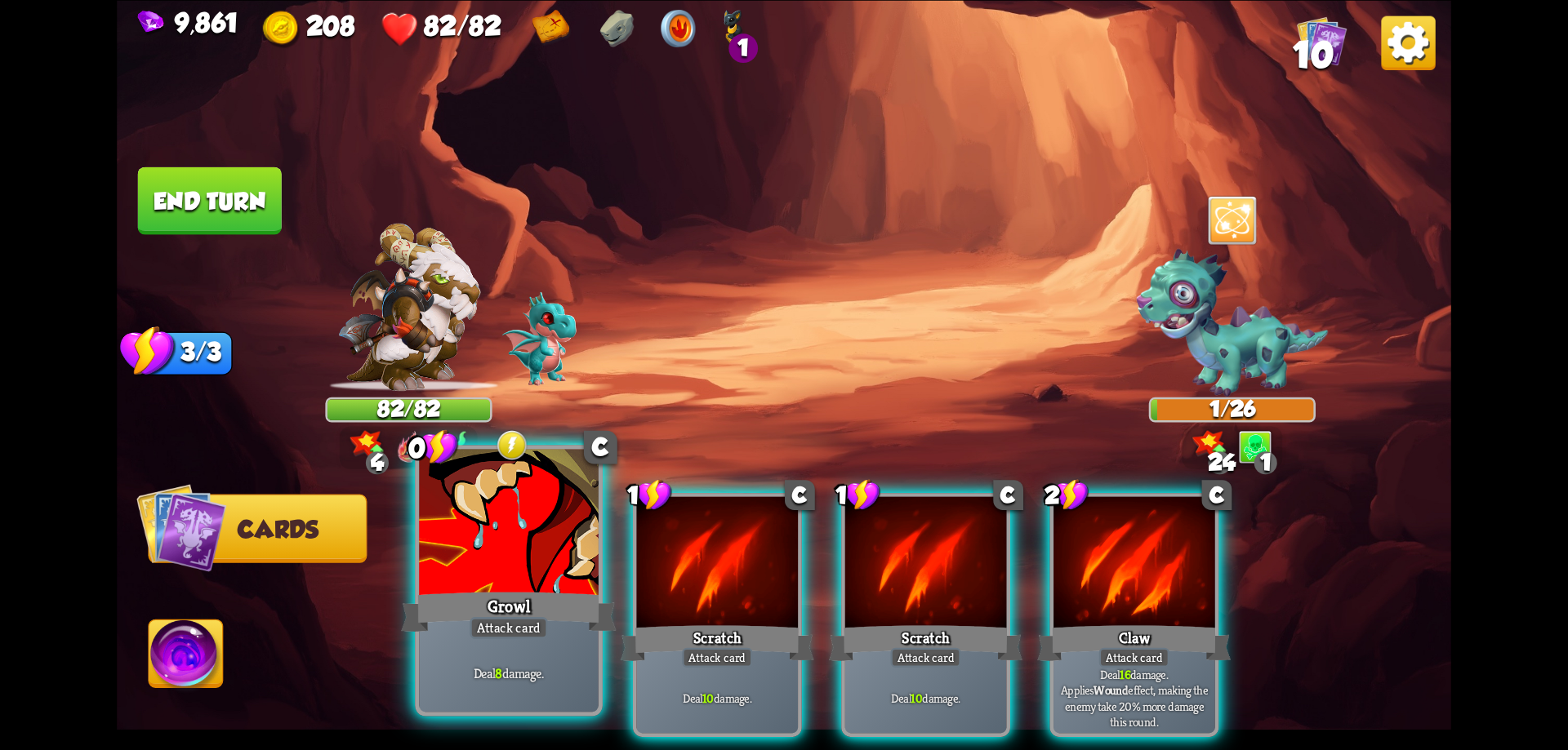
click at [558, 538] on div at bounding box center [509, 525] width 180 height 151
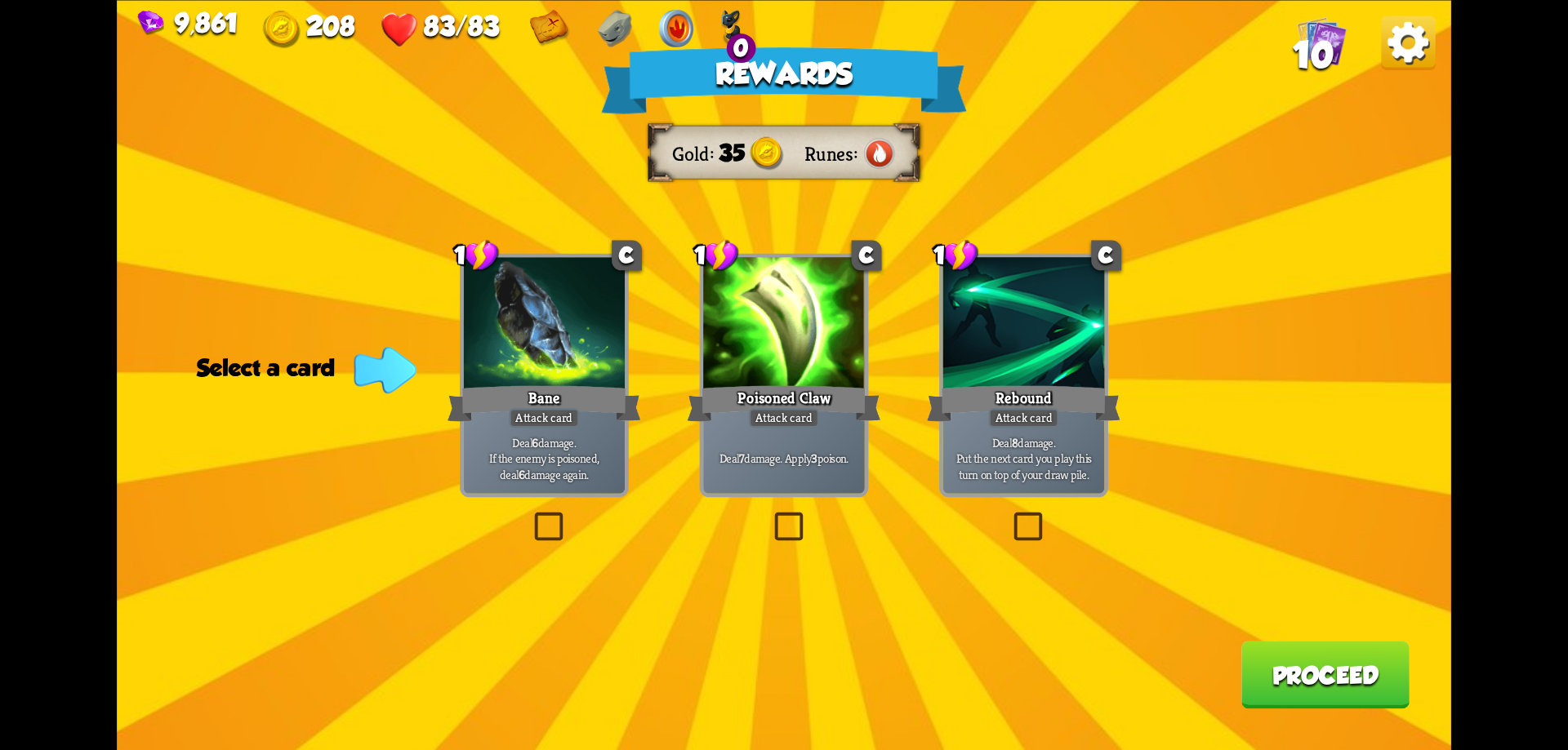
click at [1304, 677] on button "Proceed" at bounding box center [1325, 675] width 168 height 68
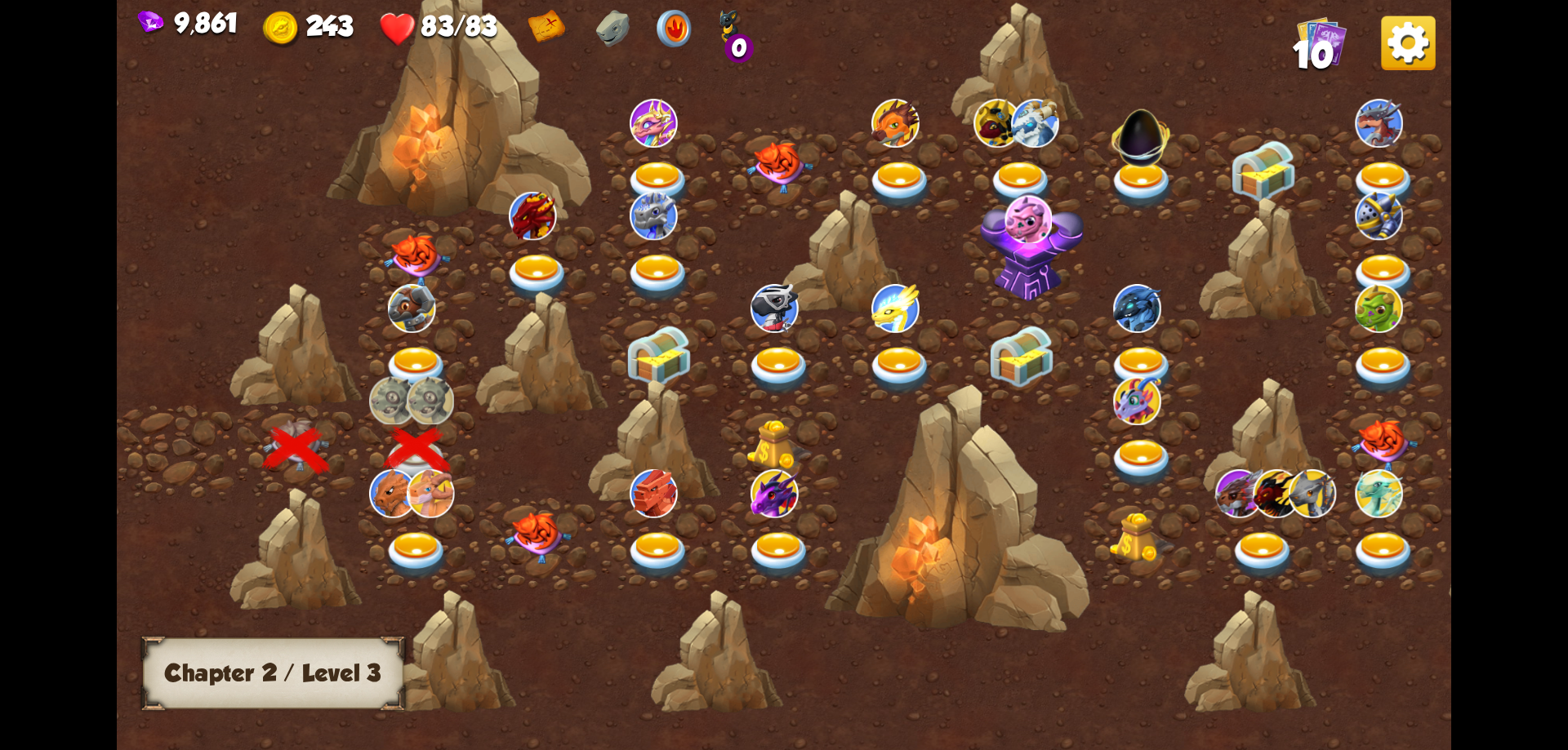
click at [430, 551] on img at bounding box center [417, 557] width 67 height 49
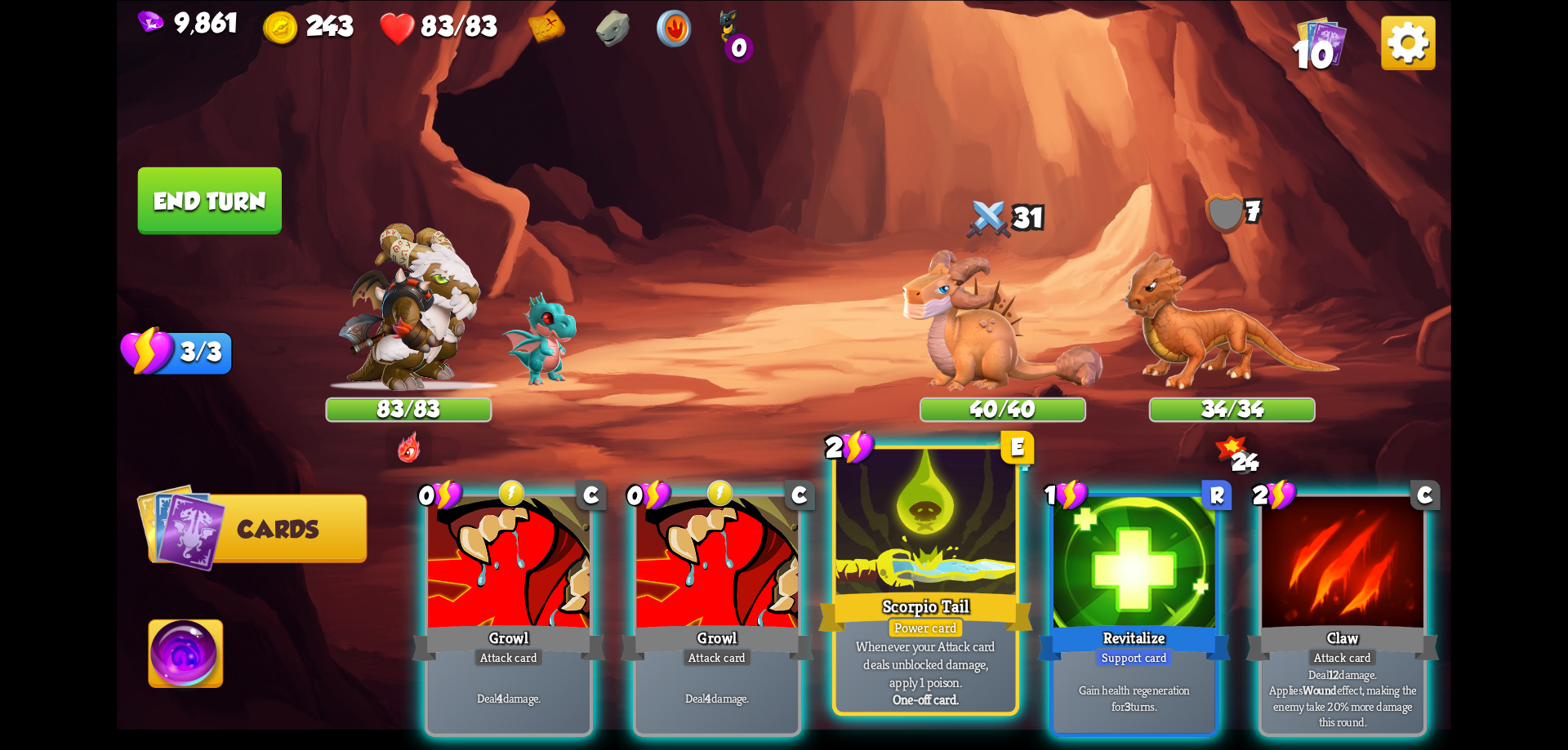
click at [902, 548] on div at bounding box center [927, 525] width 180 height 151
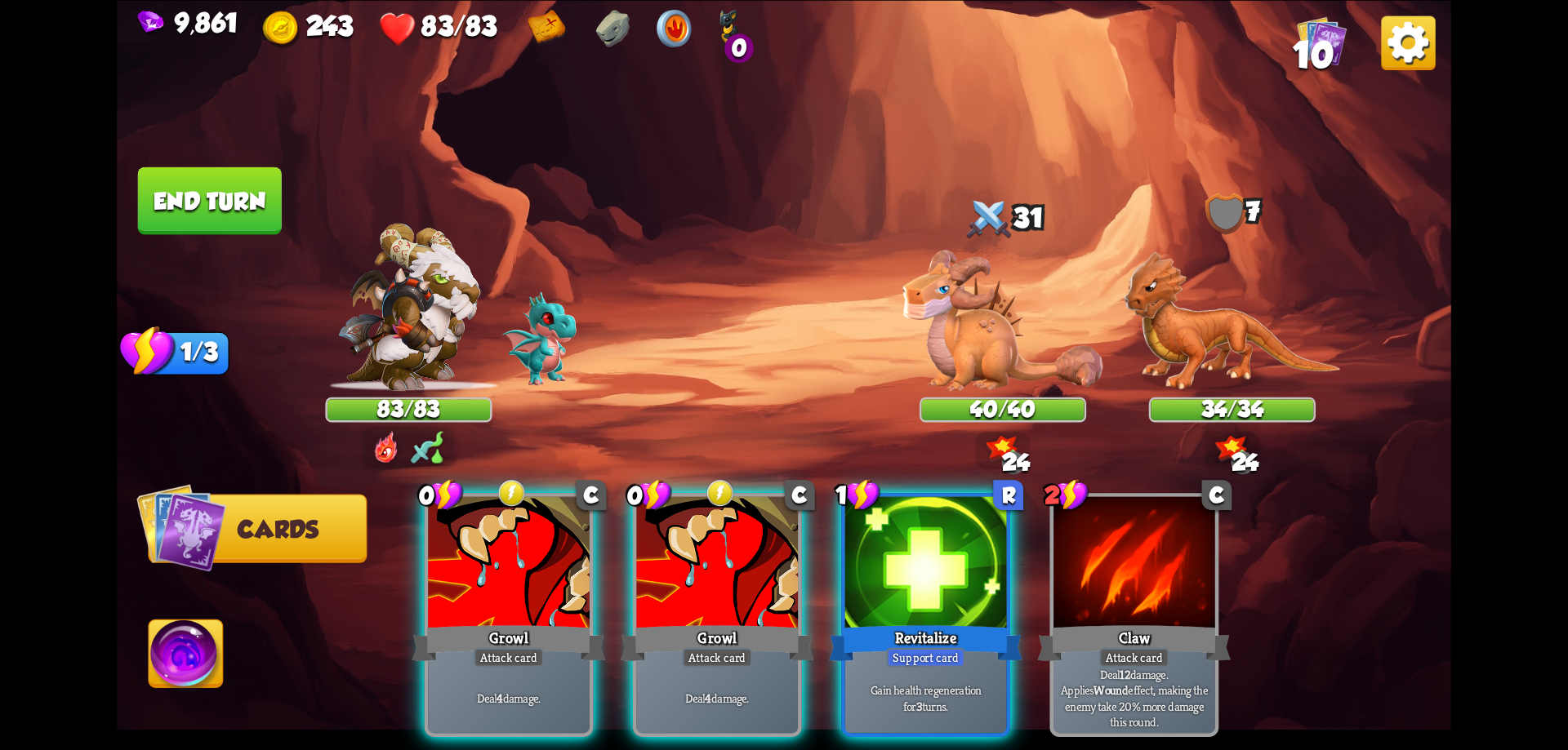
click at [902, 548] on div at bounding box center [927, 564] width 162 height 136
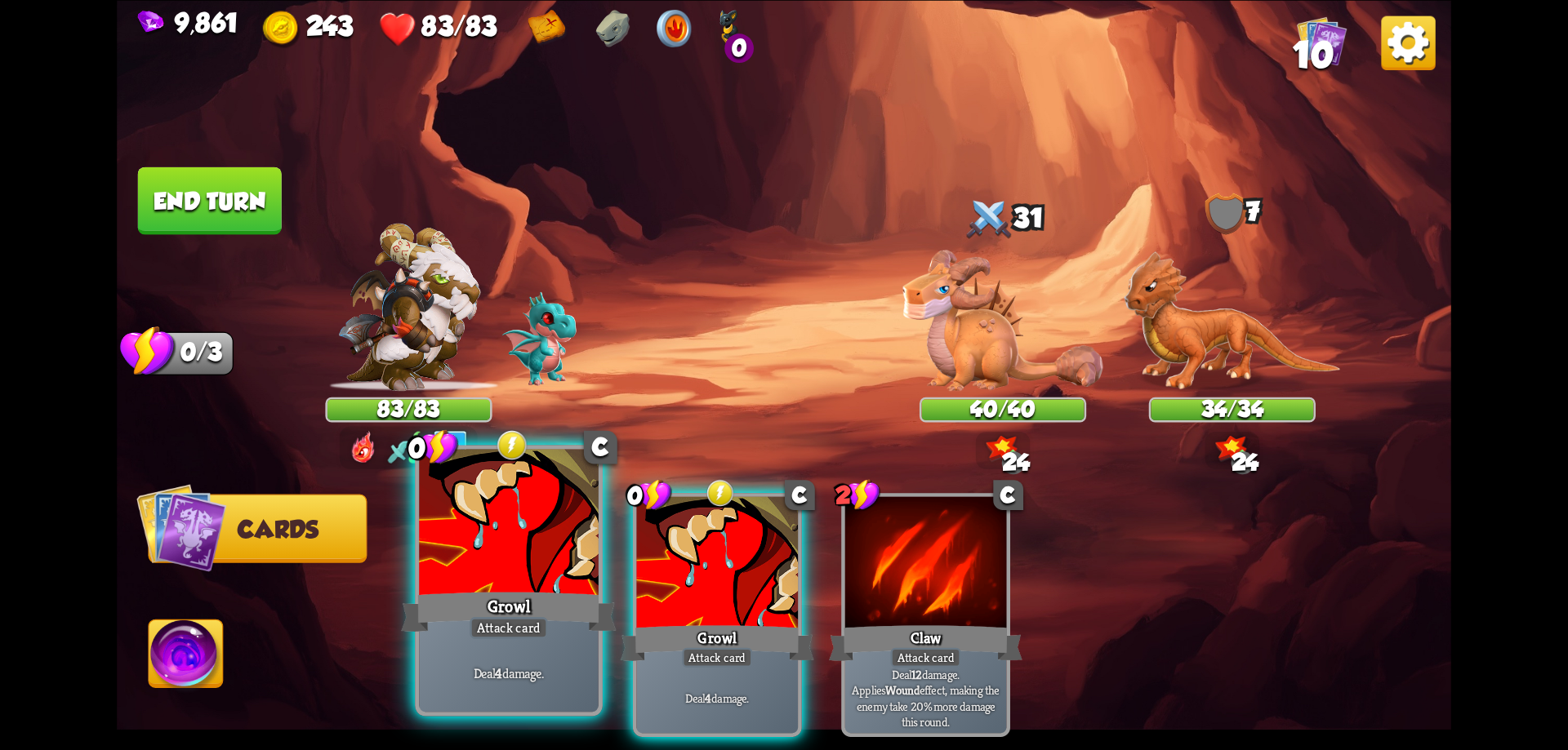
click at [567, 548] on div at bounding box center [509, 525] width 180 height 151
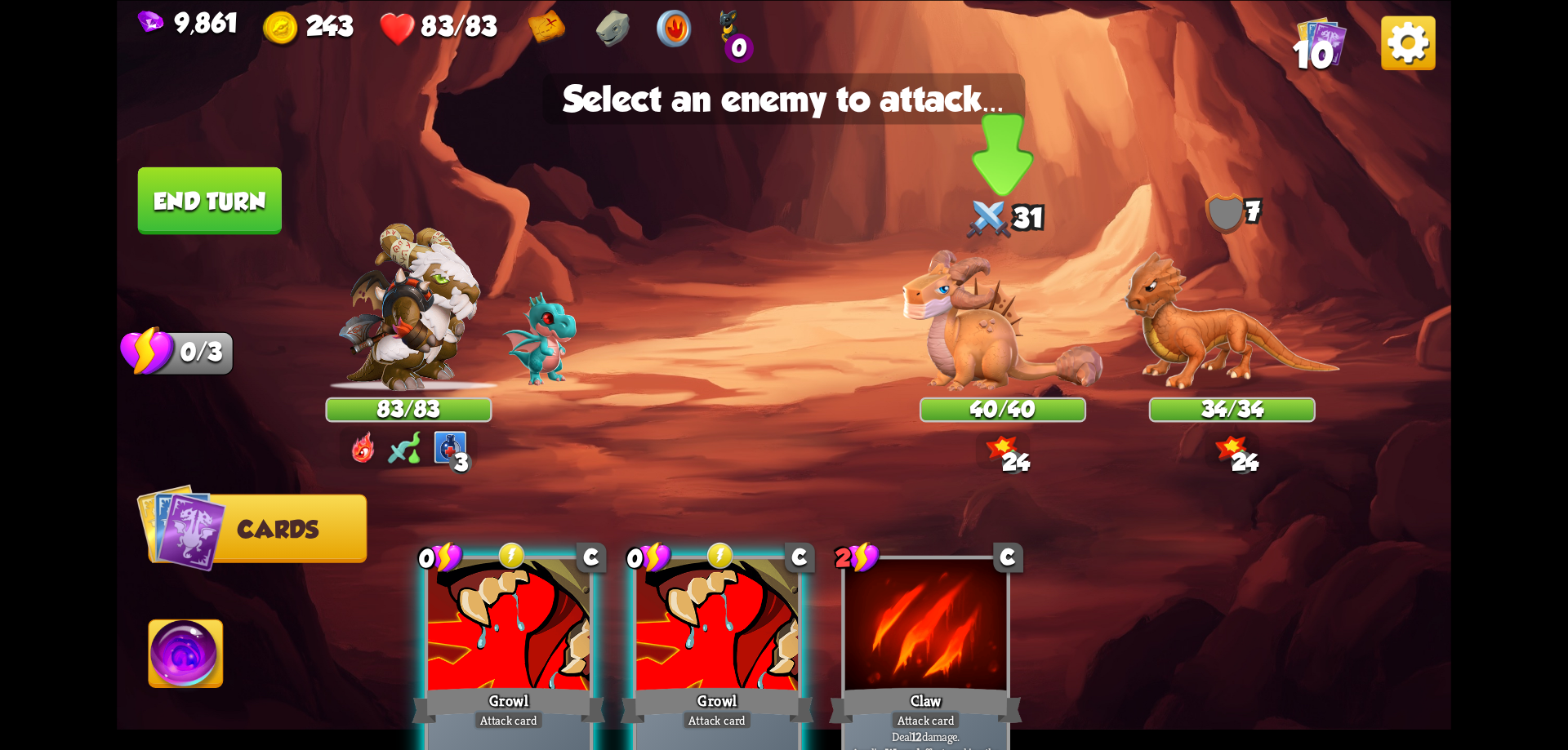
click at [996, 363] on img at bounding box center [1003, 321] width 200 height 142
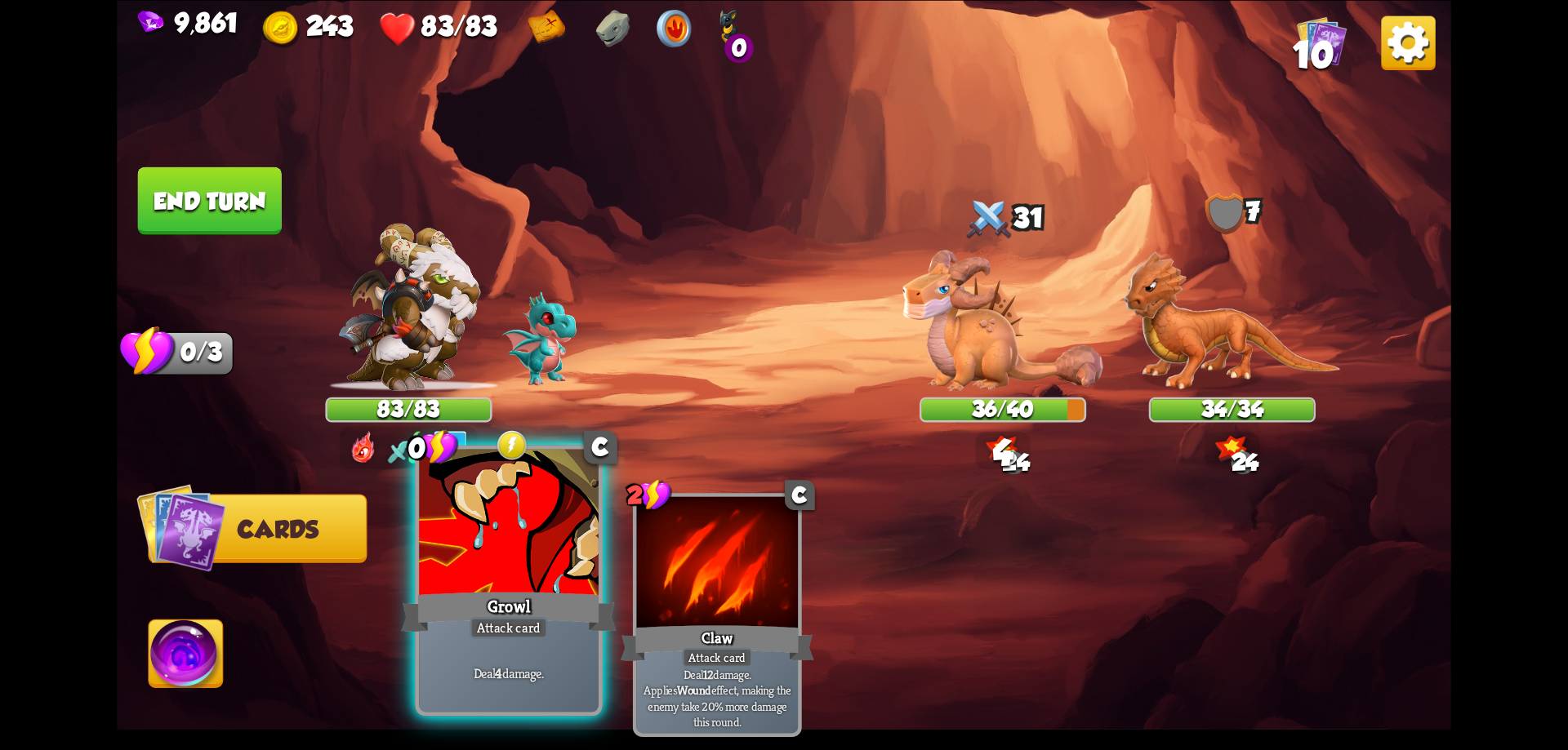
click at [568, 545] on div at bounding box center [509, 525] width 180 height 151
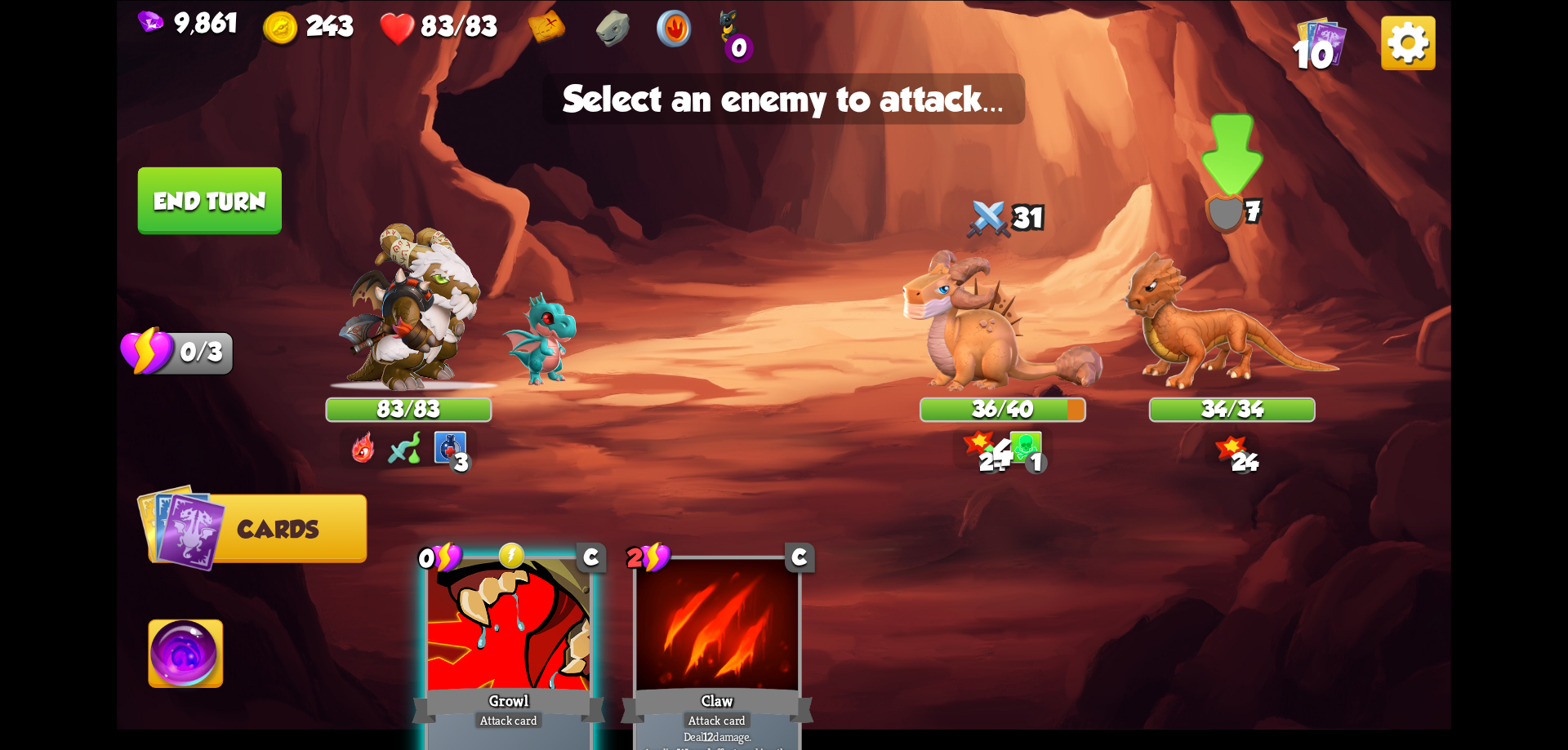
click at [1245, 343] on img at bounding box center [1231, 321] width 216 height 141
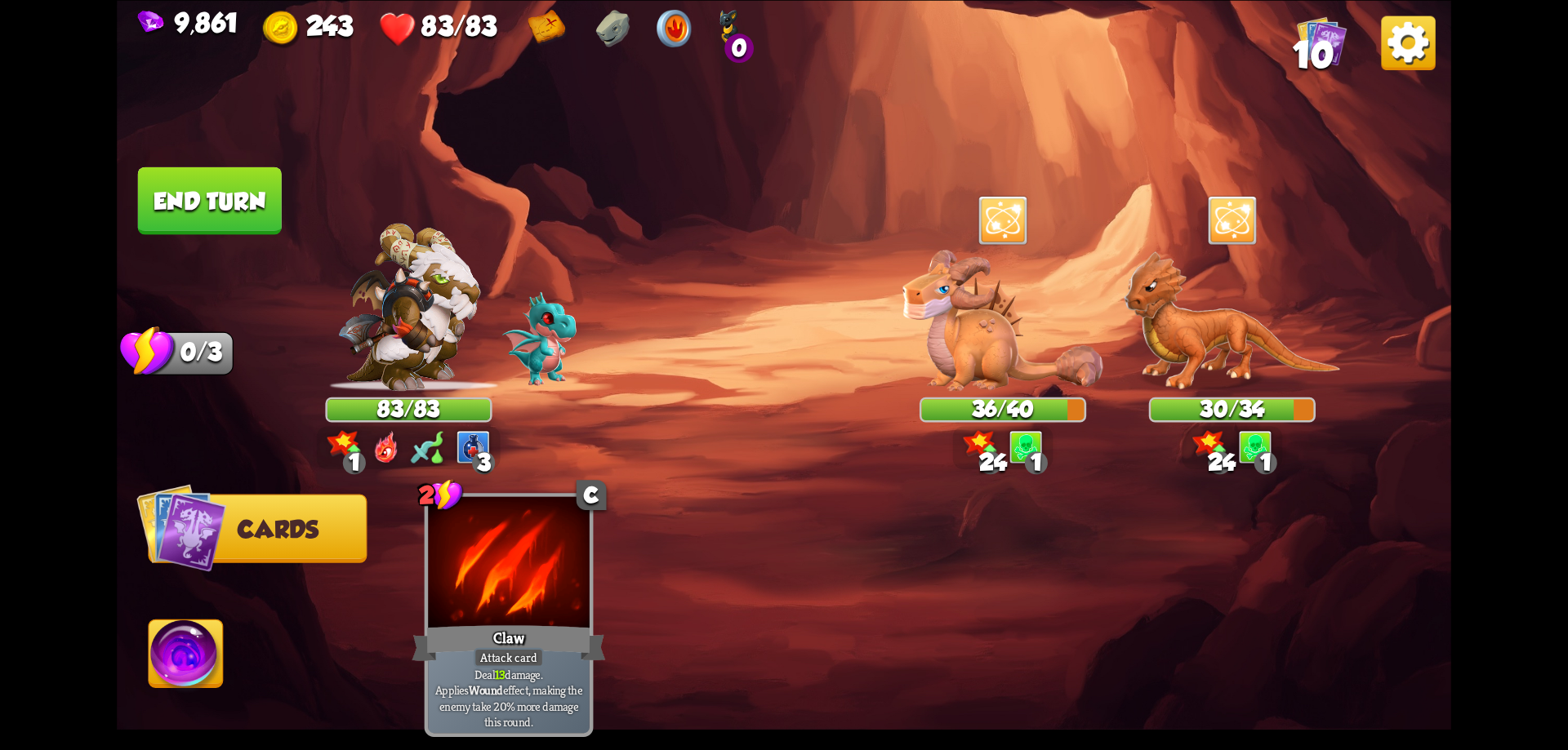
click at [244, 219] on button "End turn" at bounding box center [209, 200] width 143 height 68
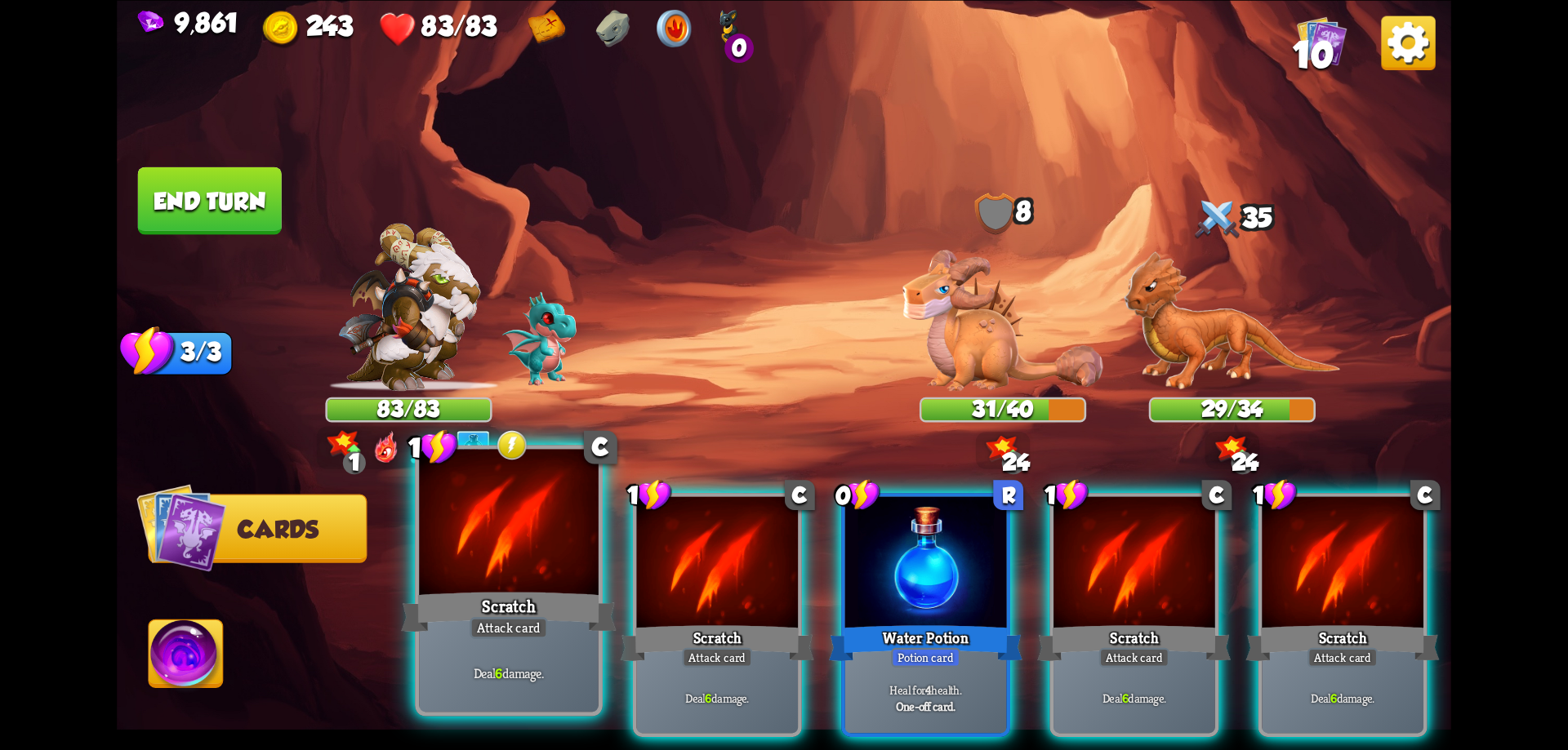
click at [567, 549] on div at bounding box center [509, 525] width 180 height 151
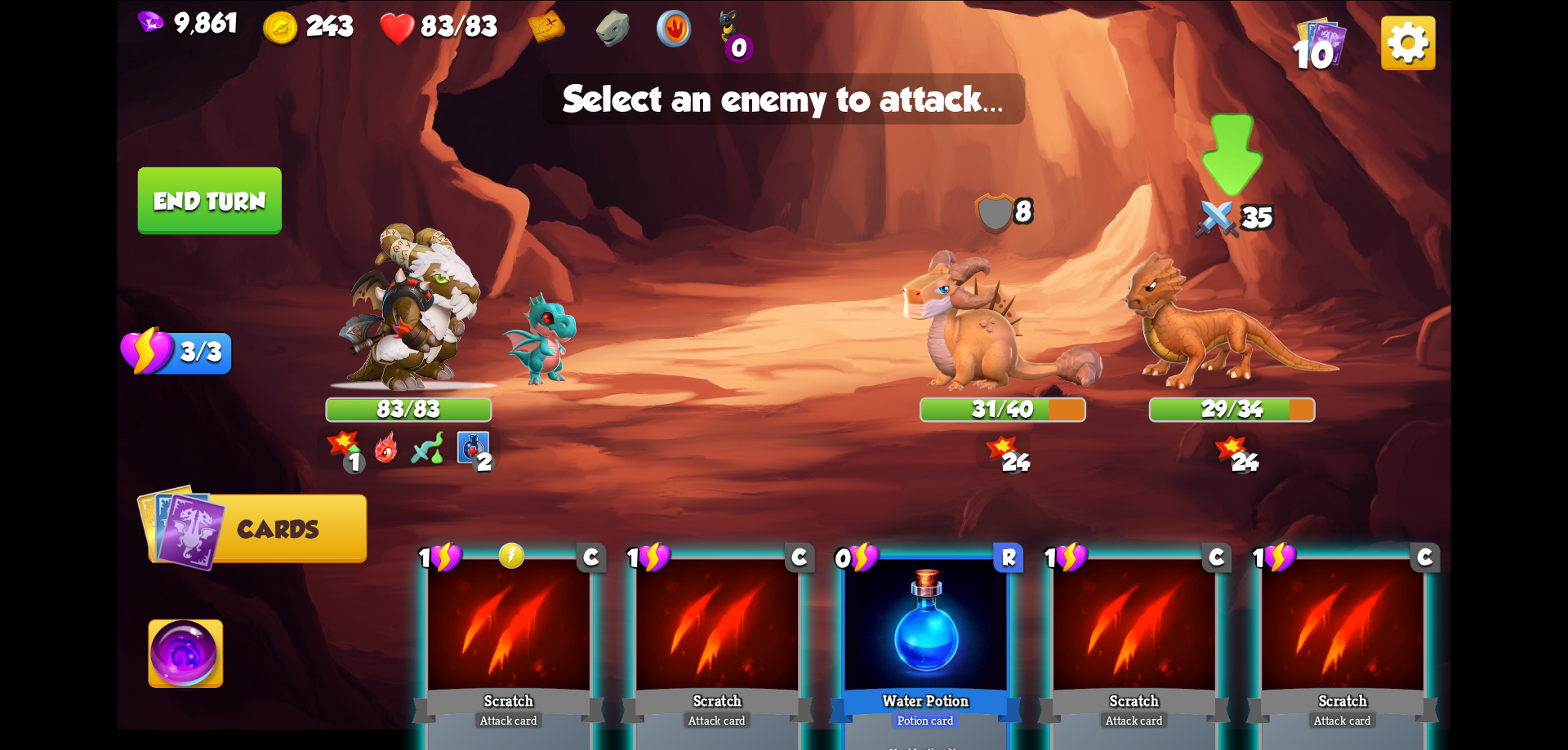
click at [1211, 356] on img at bounding box center [1231, 321] width 216 height 141
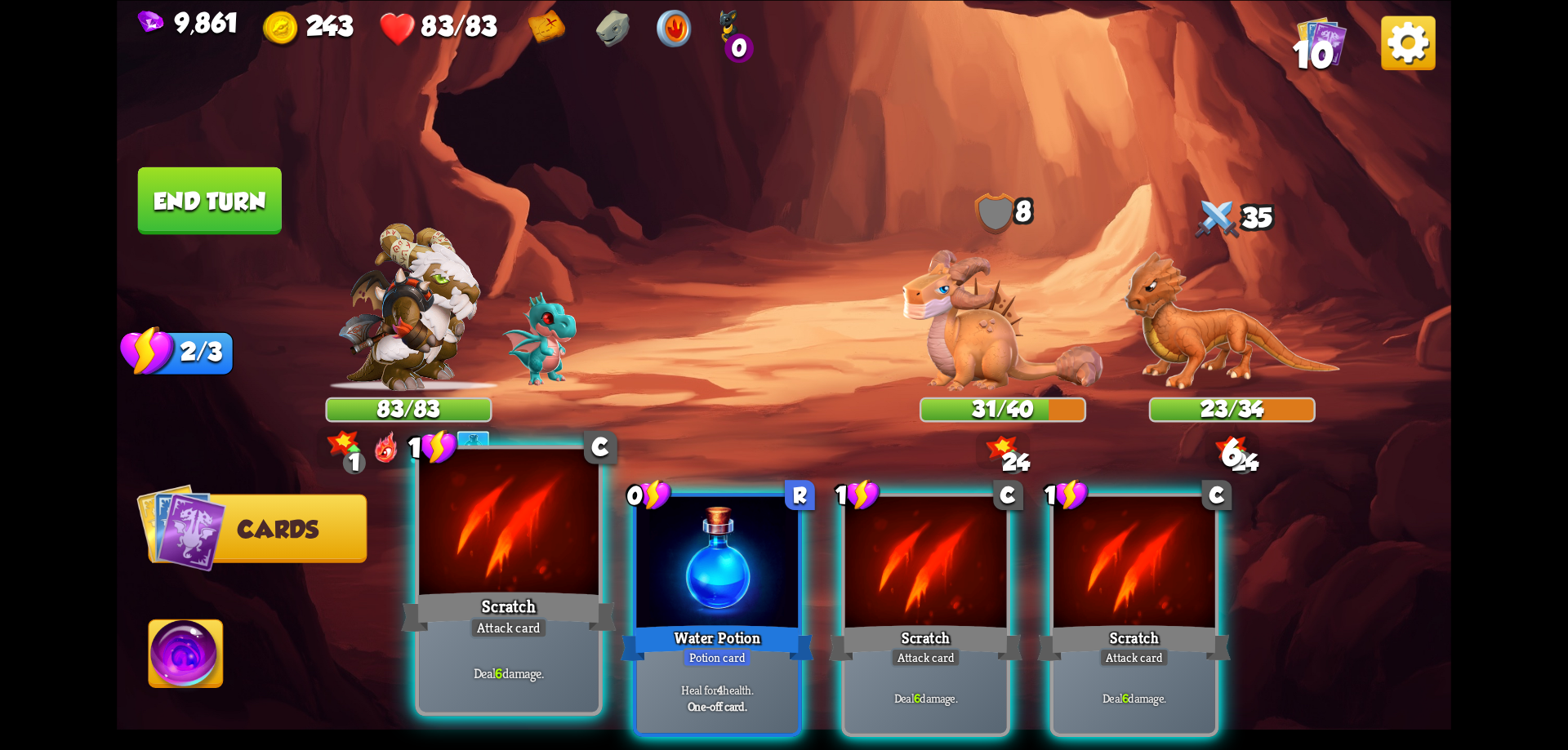
click at [543, 576] on div at bounding box center [509, 525] width 180 height 151
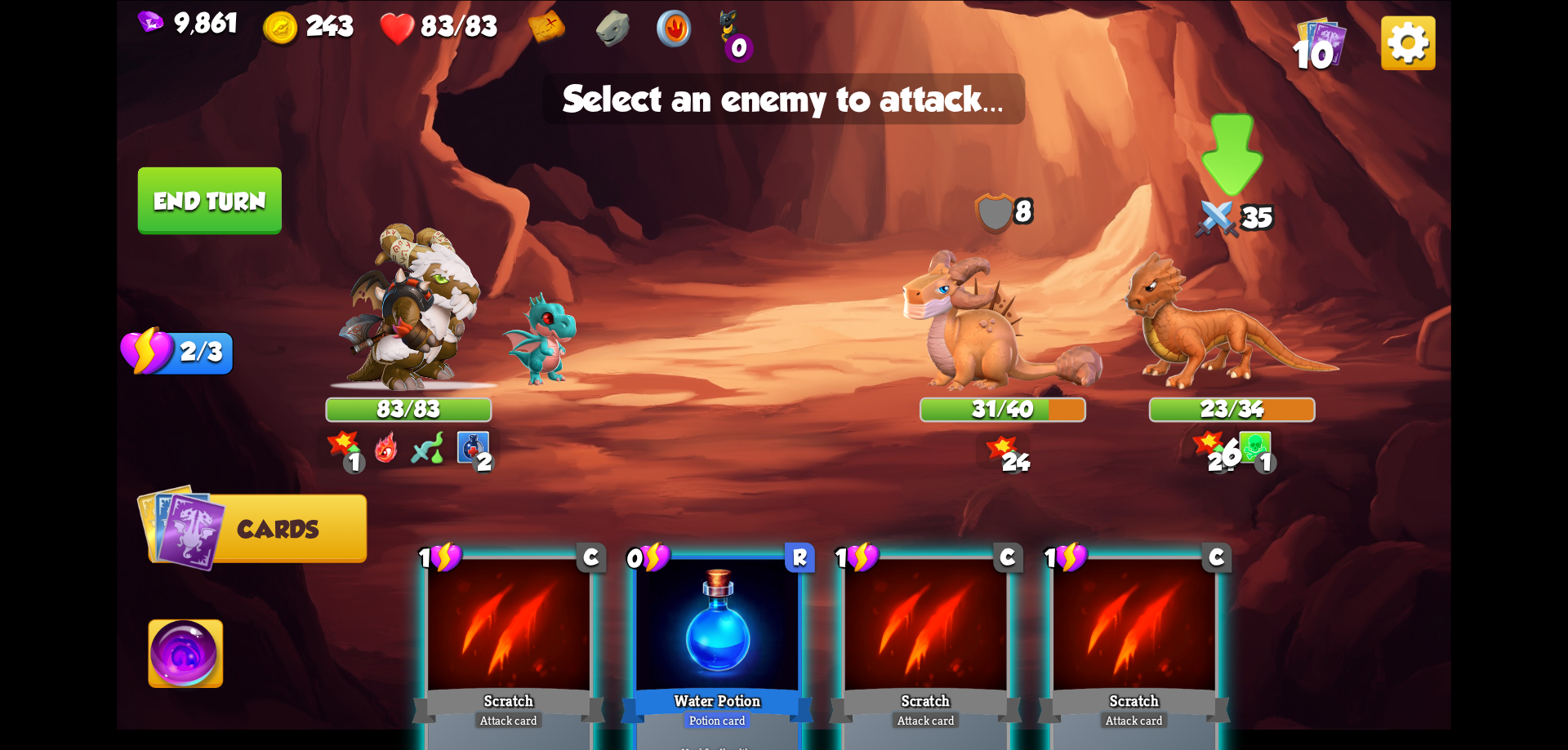
click at [1226, 358] on img at bounding box center [1231, 321] width 216 height 141
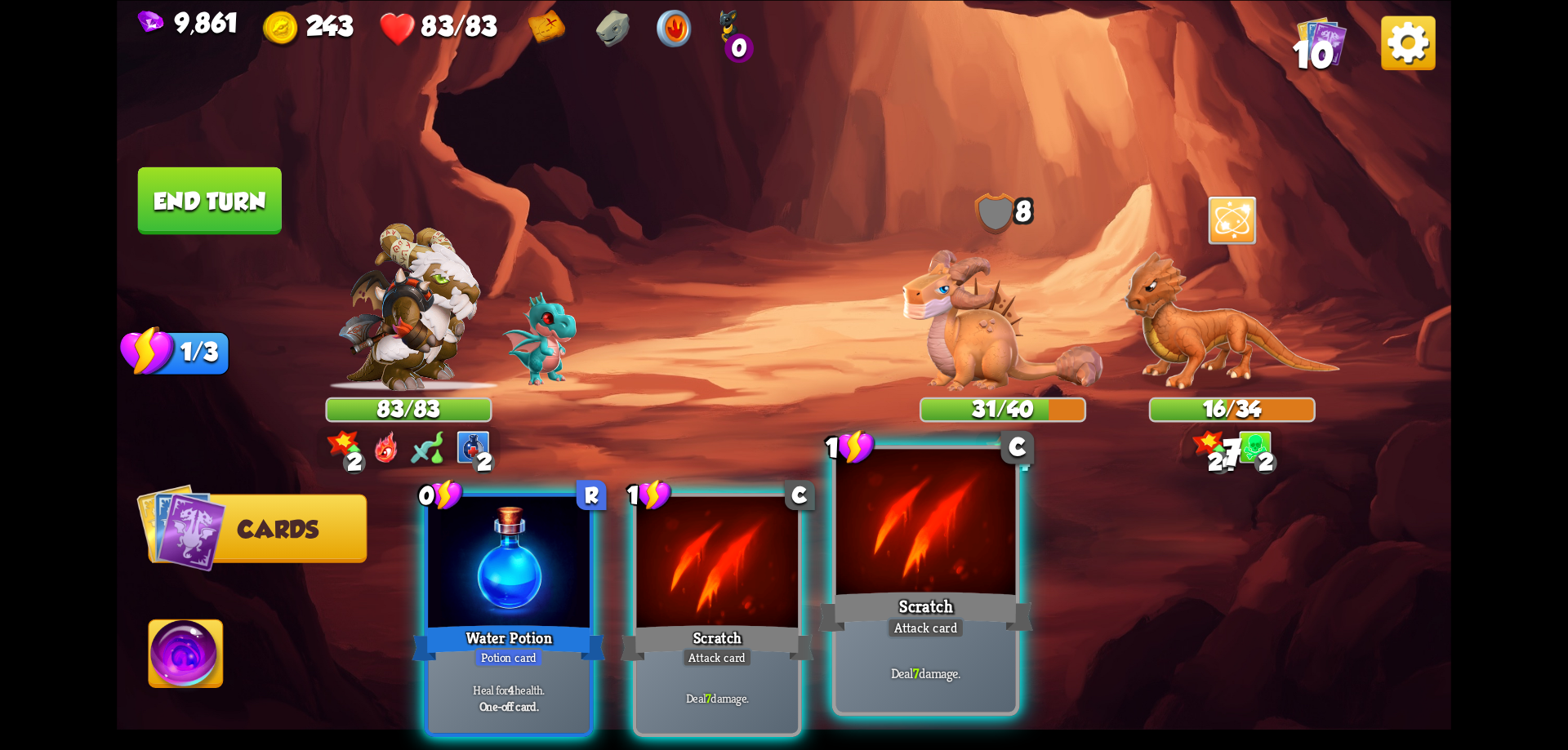
click at [912, 528] on div at bounding box center [927, 525] width 180 height 151
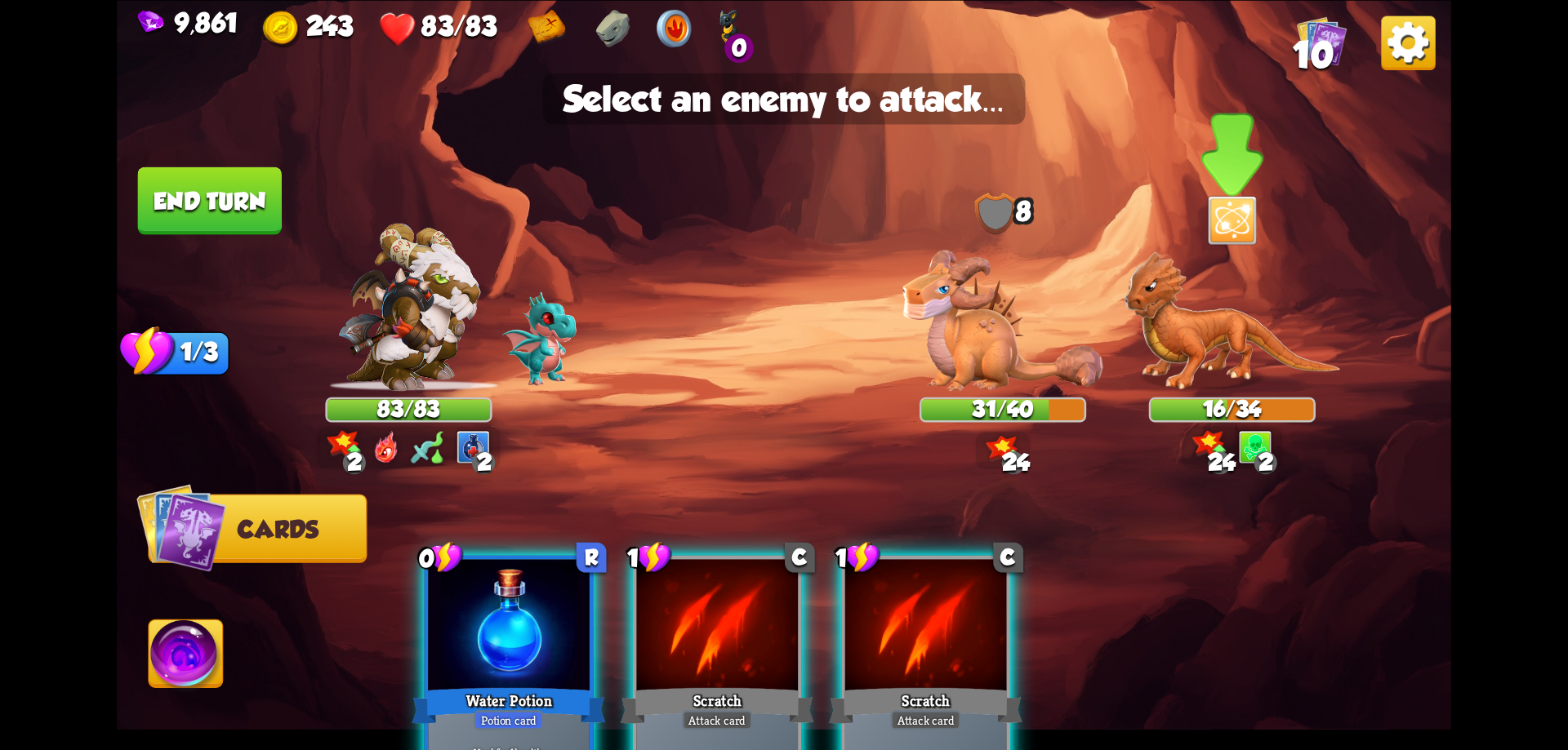
click at [1255, 321] on img at bounding box center [1231, 321] width 216 height 141
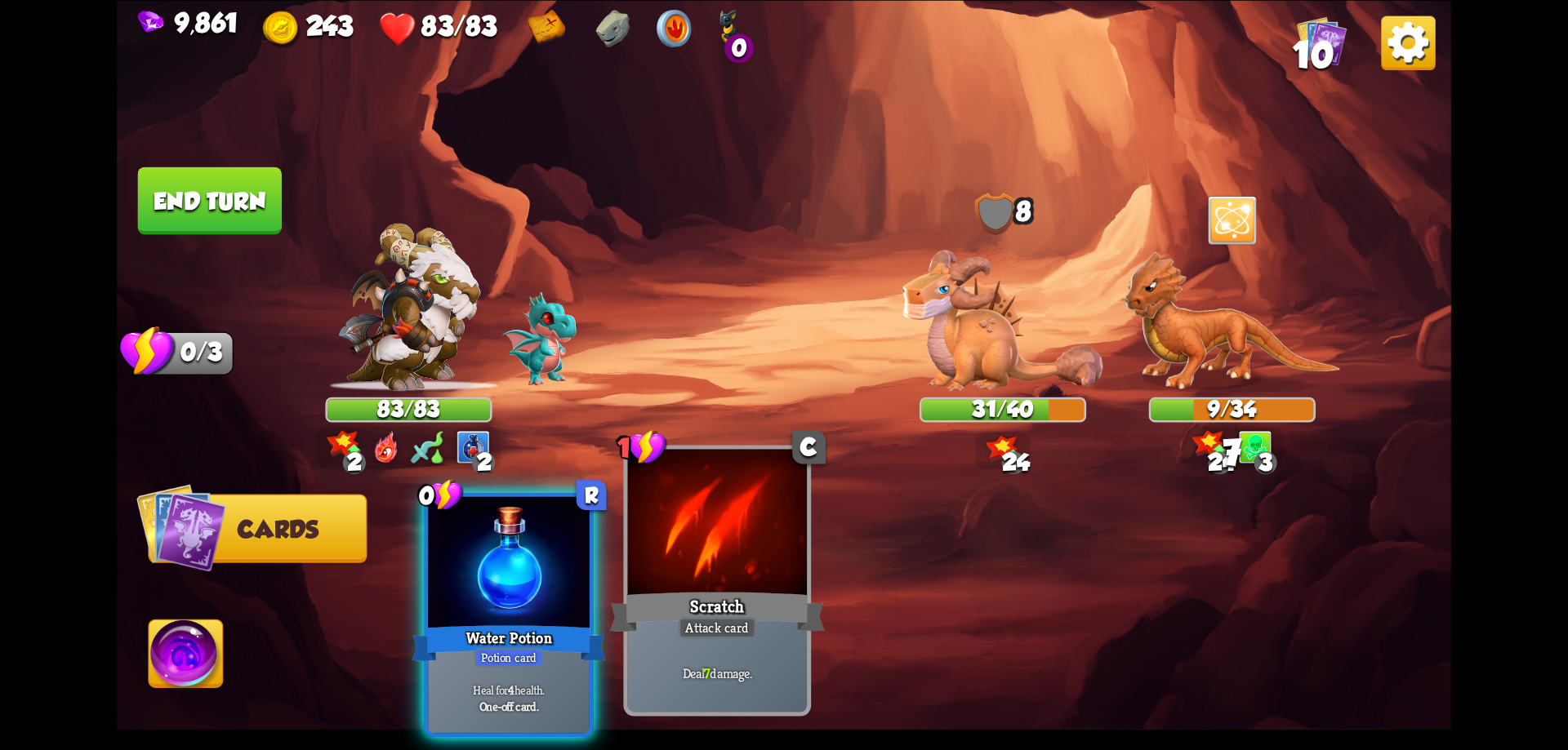
click at [747, 519] on div at bounding box center [718, 525] width 180 height 151
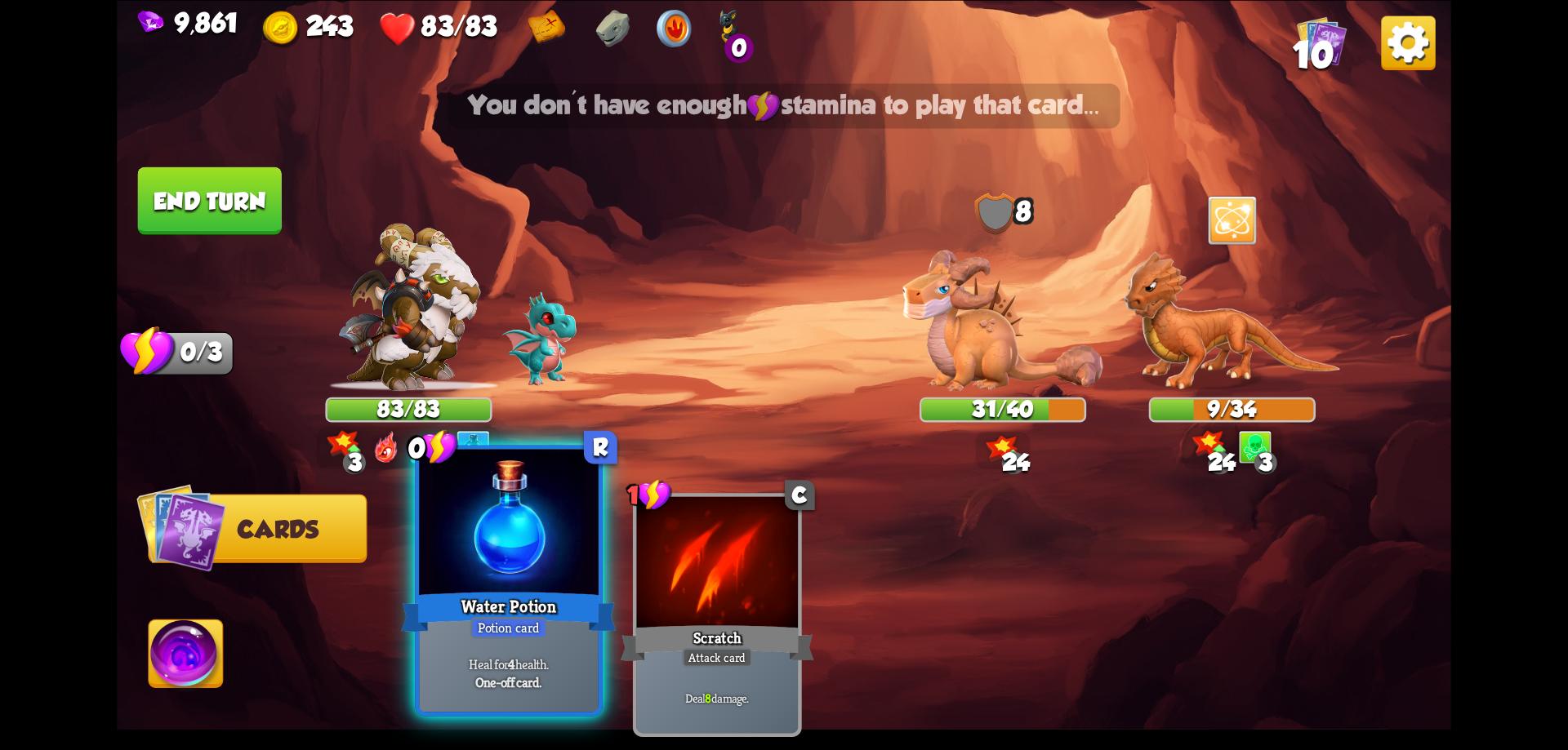
click at [538, 555] on div at bounding box center [509, 525] width 180 height 151
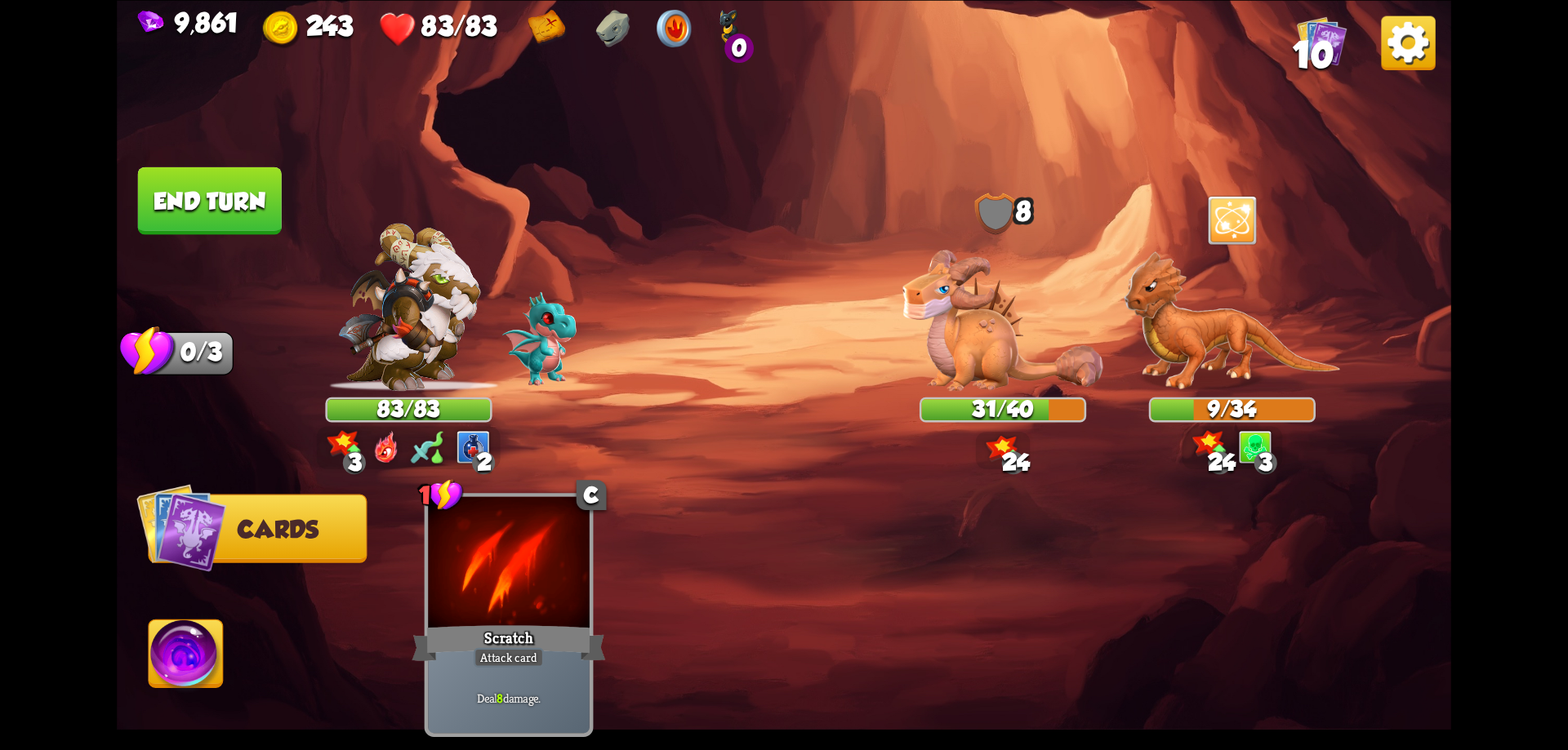
click at [197, 633] on img at bounding box center [186, 657] width 74 height 75
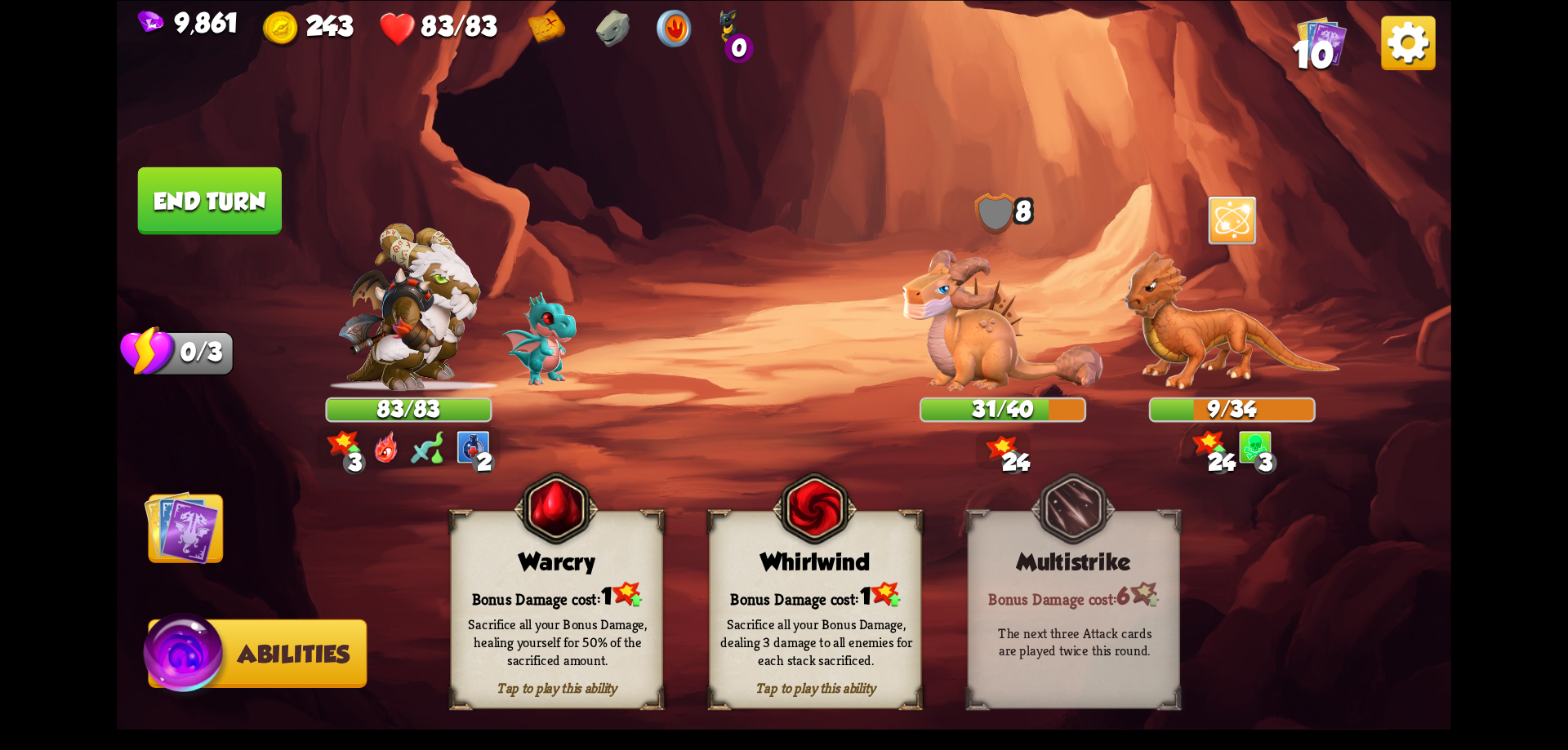
click at [753, 553] on div "Whirlwind" at bounding box center [815, 561] width 211 height 27
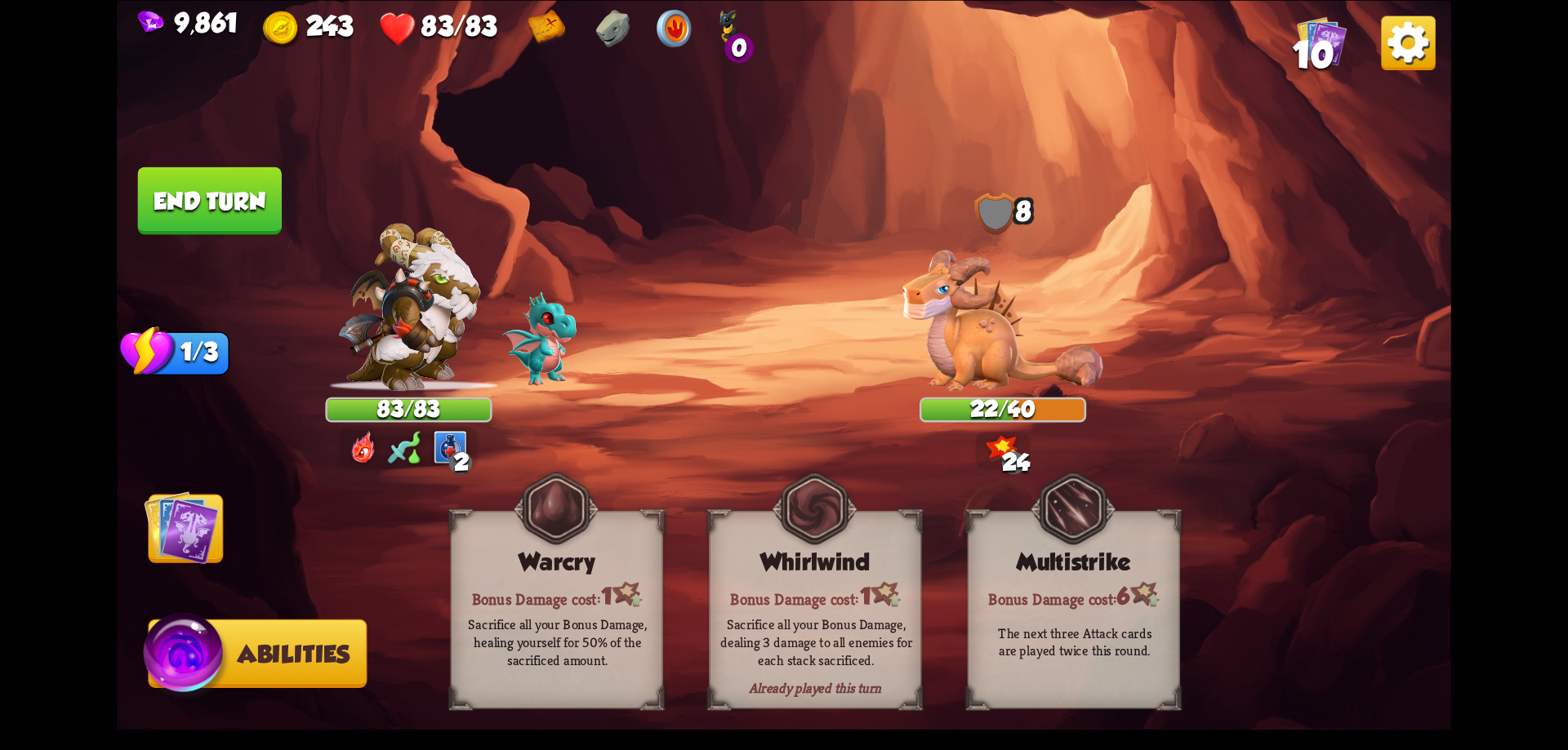
click at [247, 209] on button "End turn" at bounding box center [209, 200] width 143 height 68
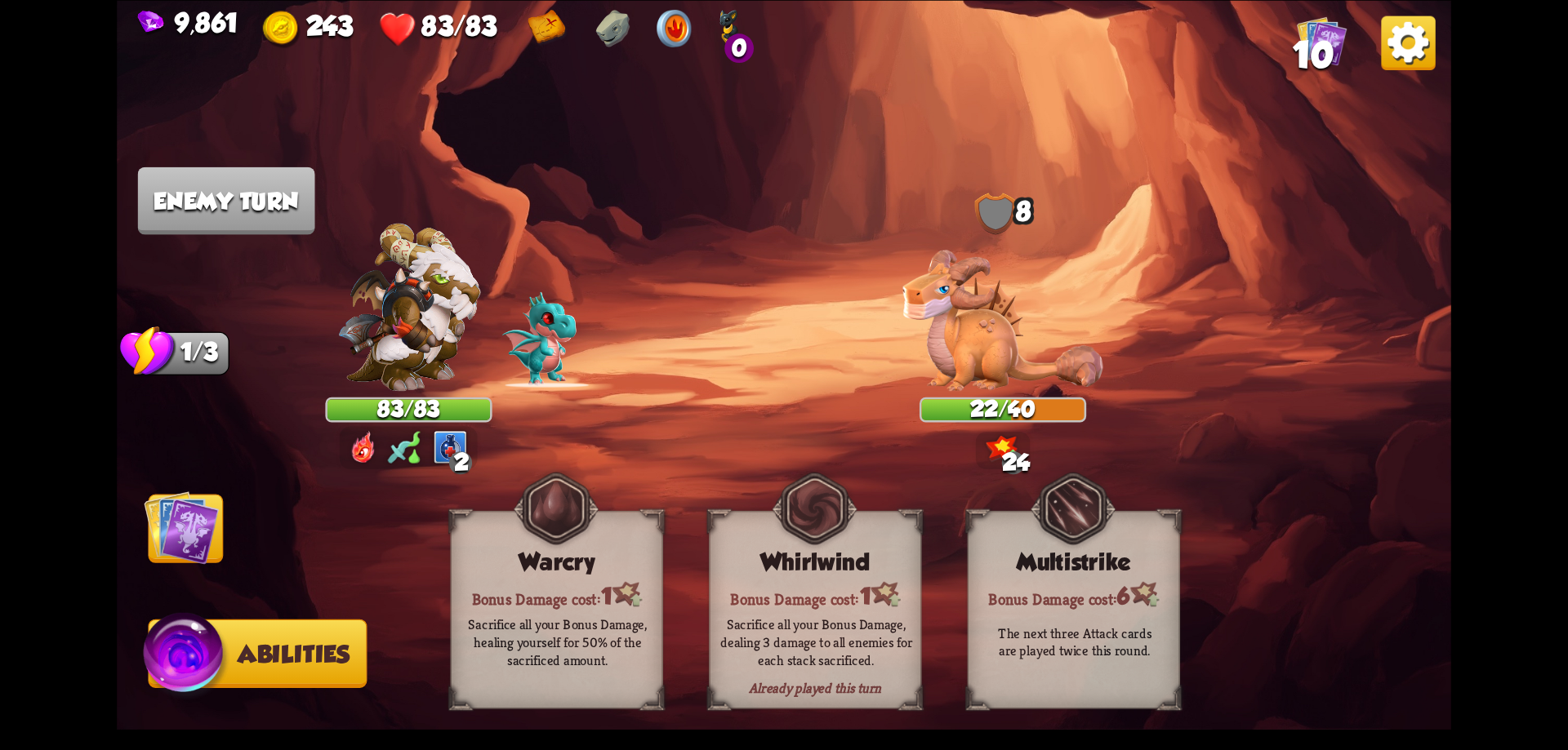
drag, startPoint x: 192, startPoint y: 526, endPoint x: 184, endPoint y: 518, distance: 11.3
click at [193, 527] on img at bounding box center [181, 527] width 75 height 75
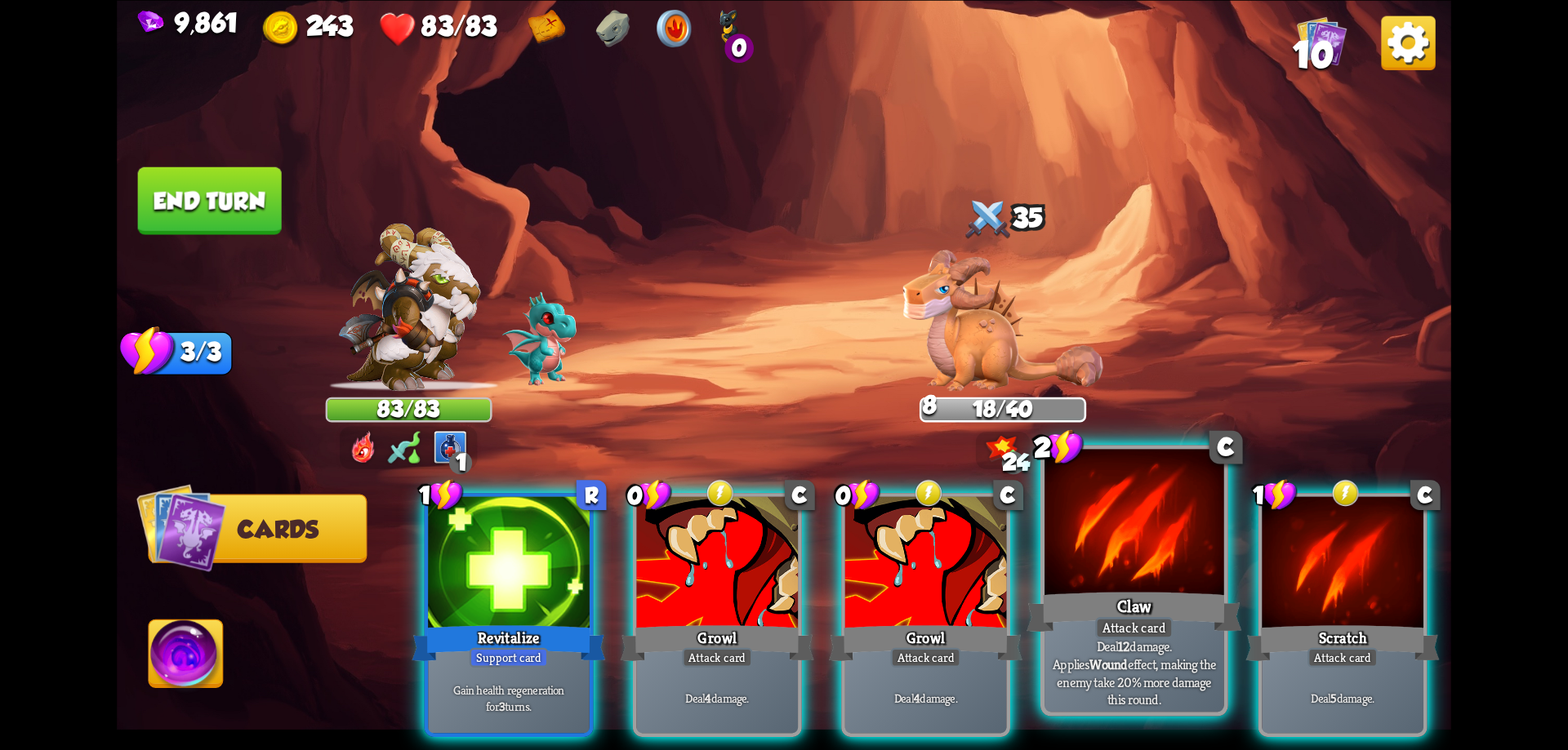
click at [1125, 584] on div at bounding box center [1134, 525] width 180 height 151
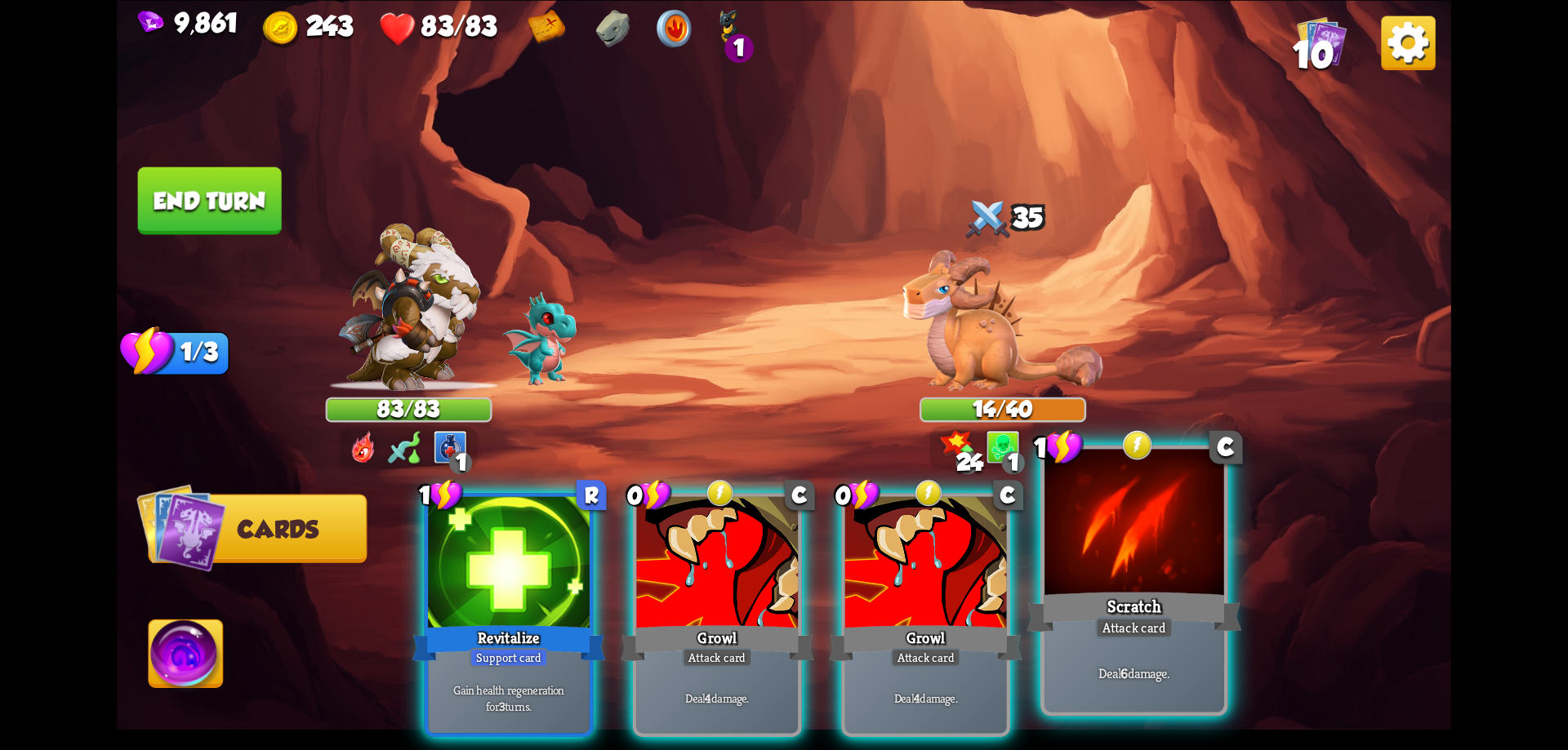
click at [1125, 583] on div at bounding box center [1134, 525] width 180 height 151
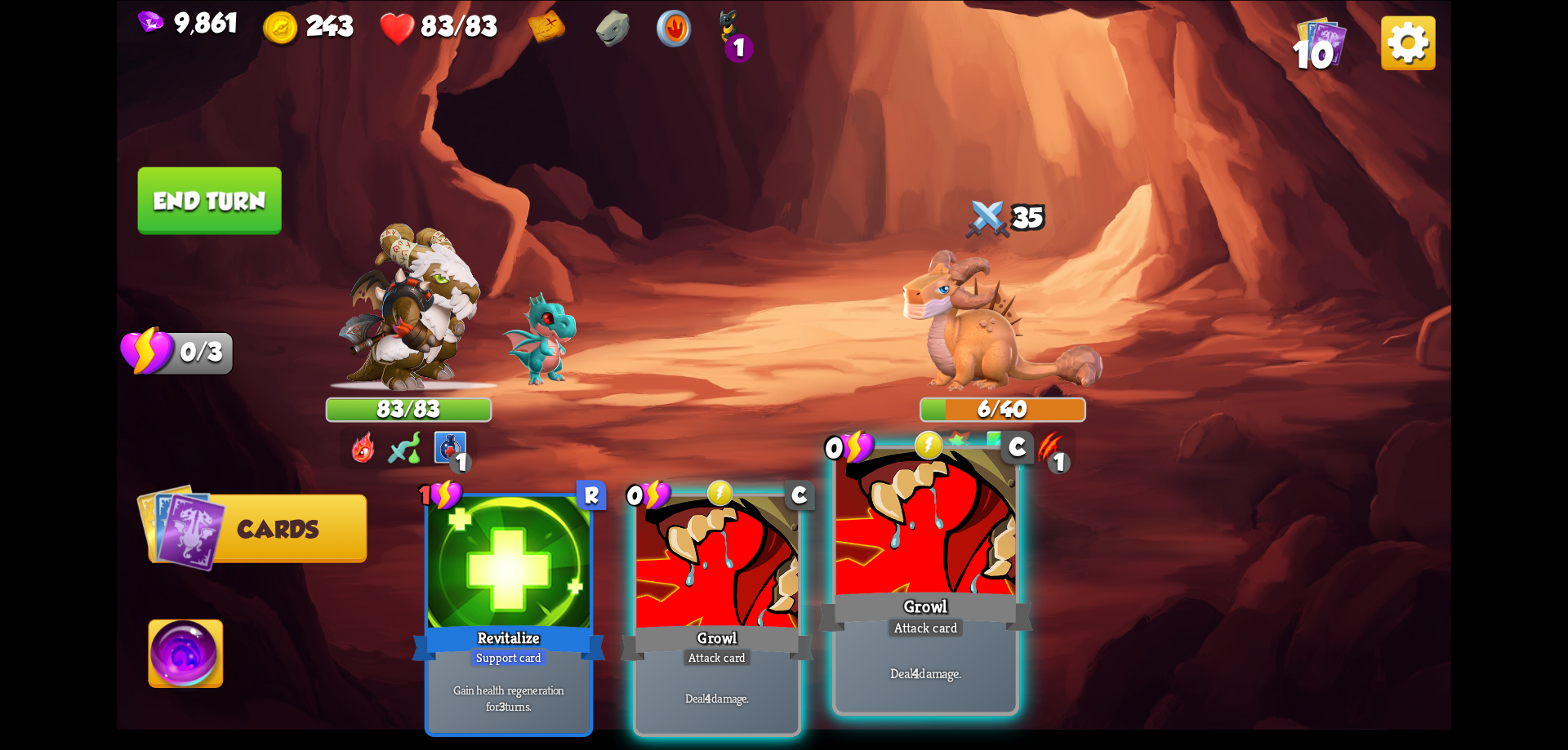
click at [951, 605] on div "Growl" at bounding box center [926, 612] width 215 height 48
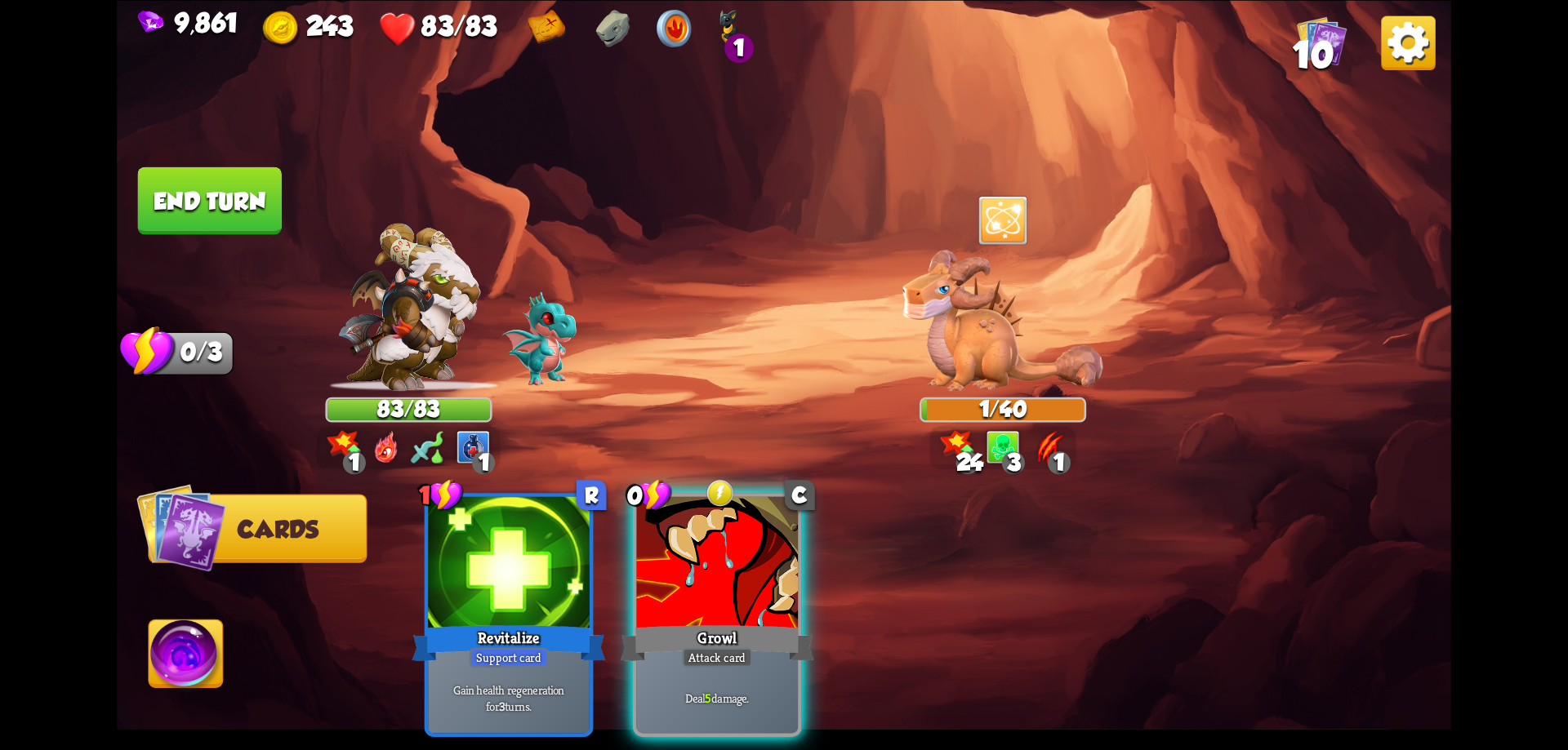
click at [209, 221] on button "End turn" at bounding box center [209, 200] width 143 height 68
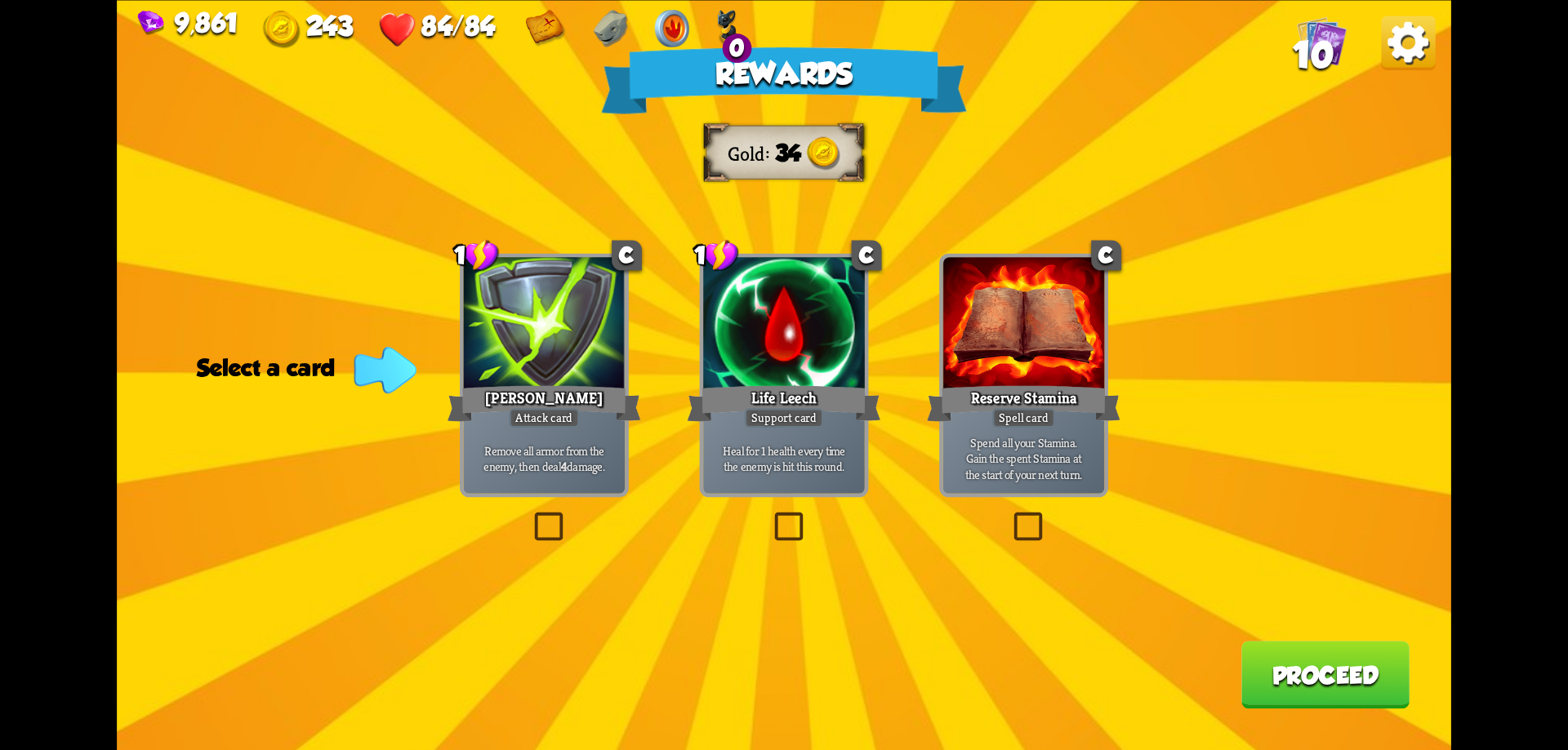
click at [1305, 675] on button "Proceed" at bounding box center [1325, 675] width 168 height 68
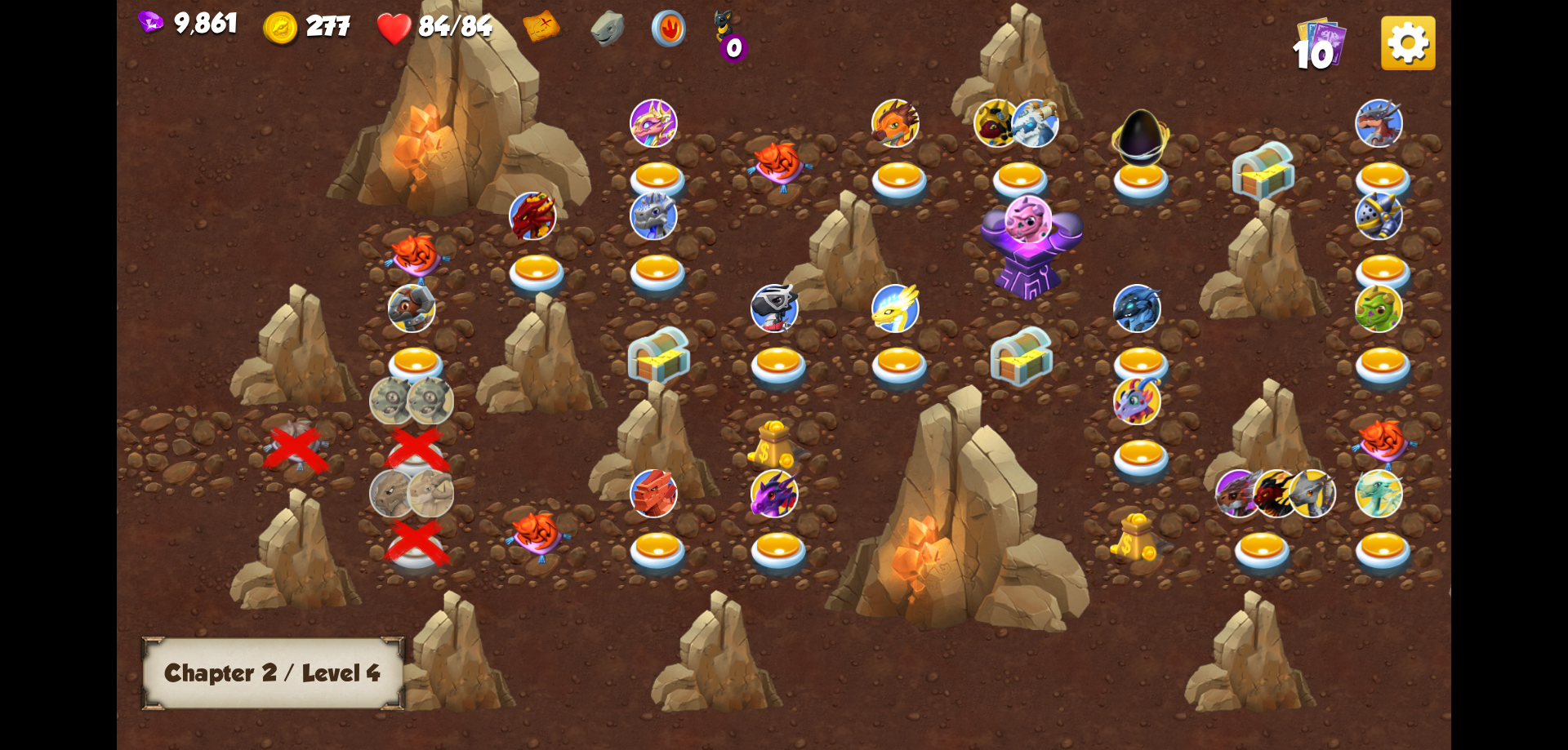
click at [537, 540] on img at bounding box center [538, 539] width 67 height 53
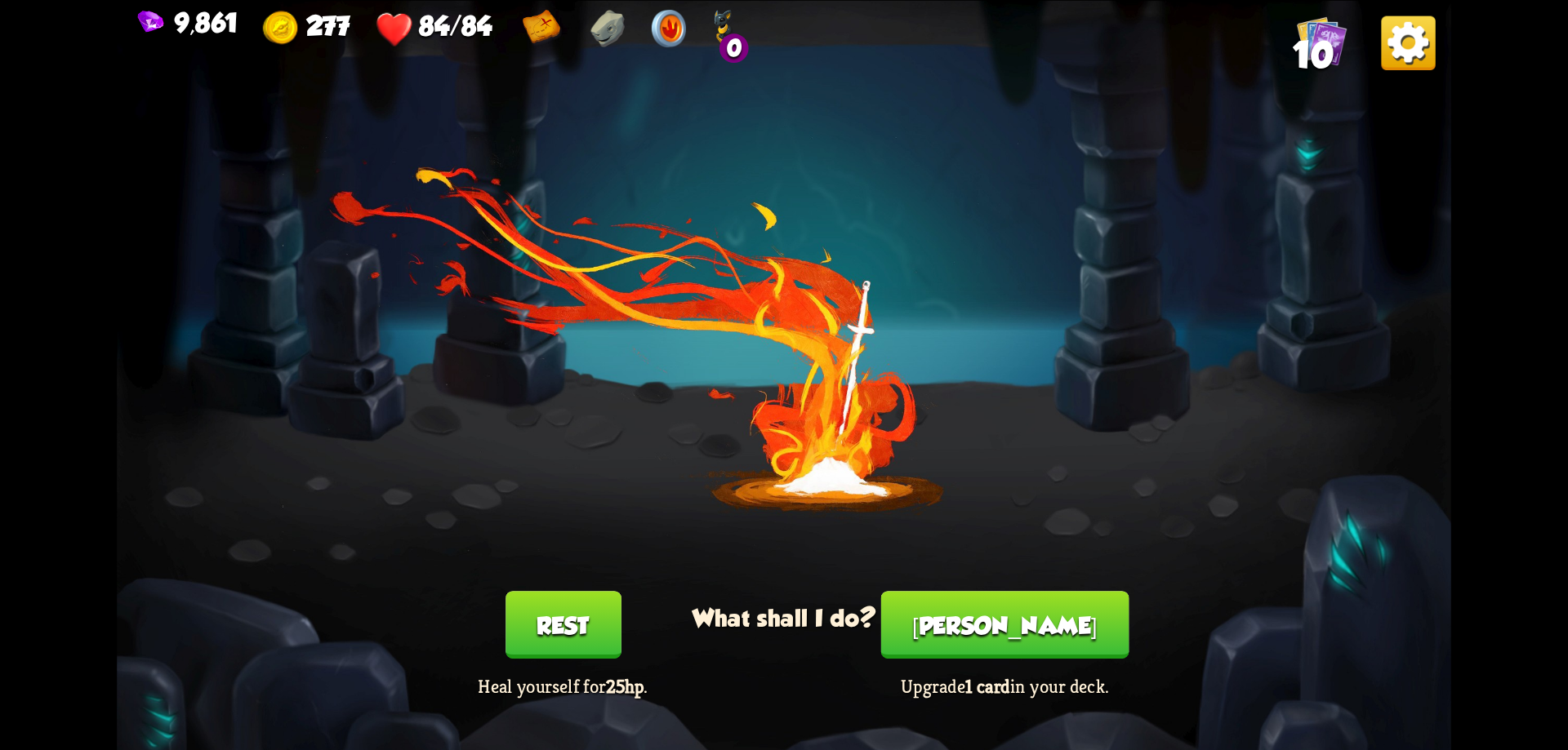
click at [987, 607] on button "Smith" at bounding box center [1005, 625] width 249 height 68
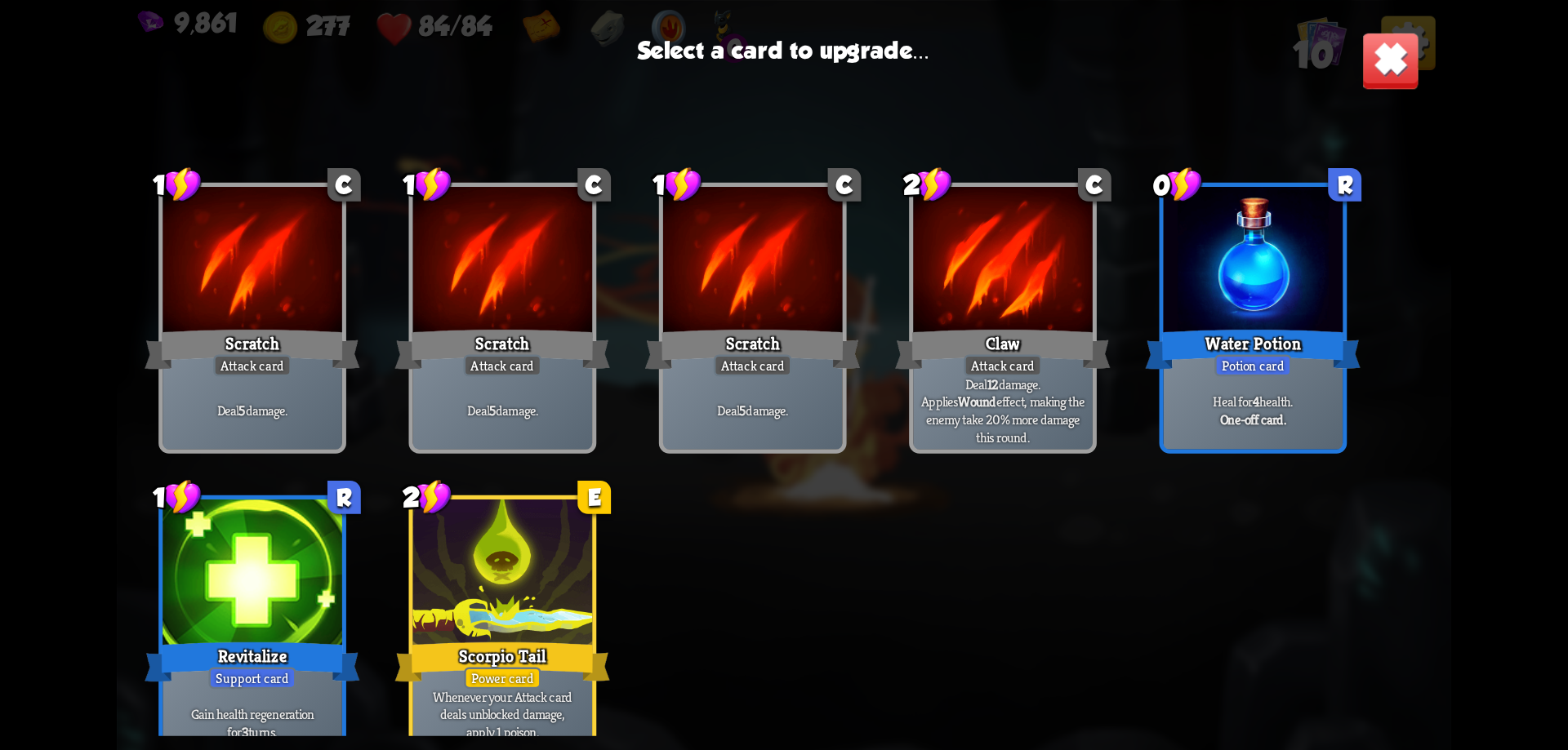
click at [456, 534] on div at bounding box center [503, 575] width 180 height 151
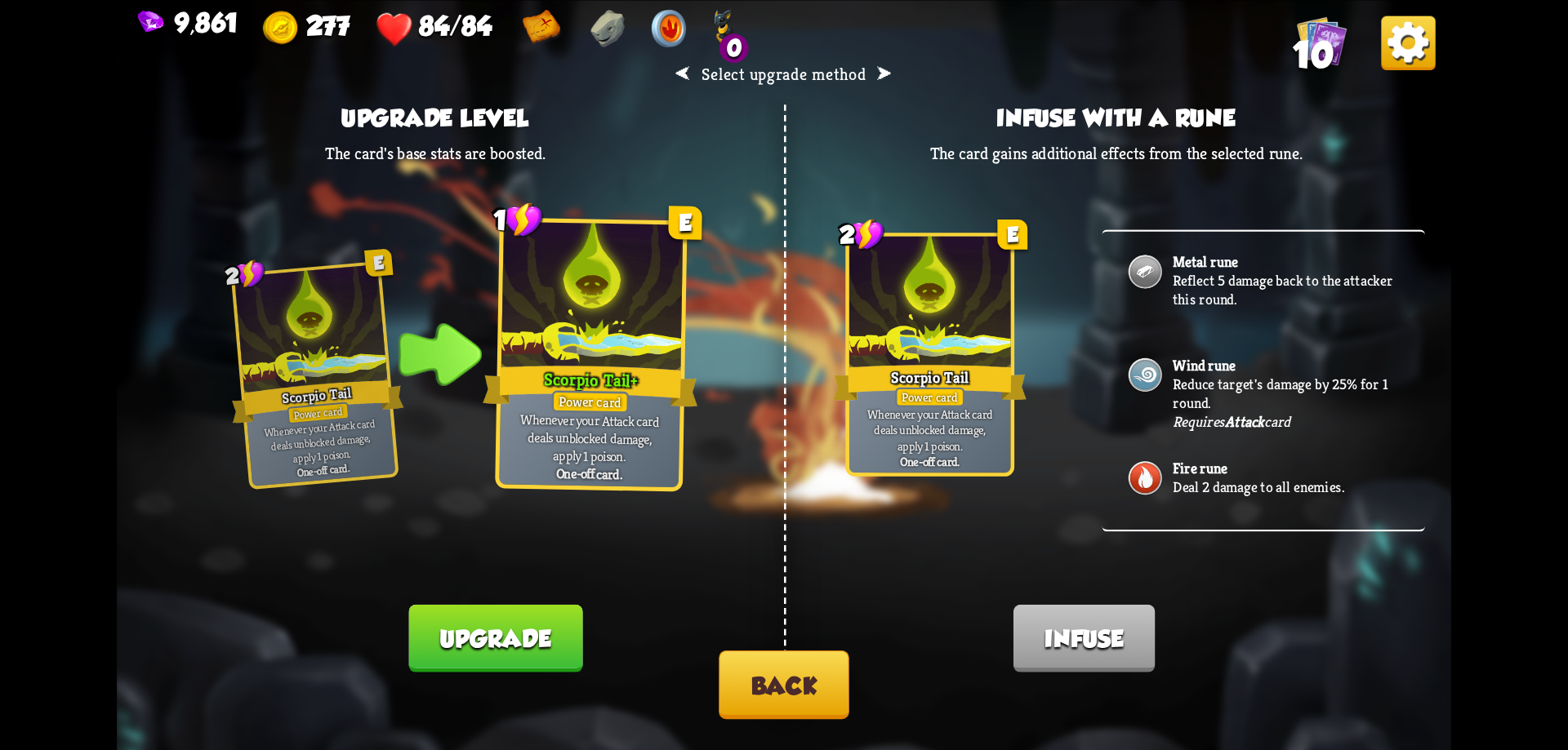
click at [530, 640] on button "Upgrade" at bounding box center [494, 638] width 174 height 68
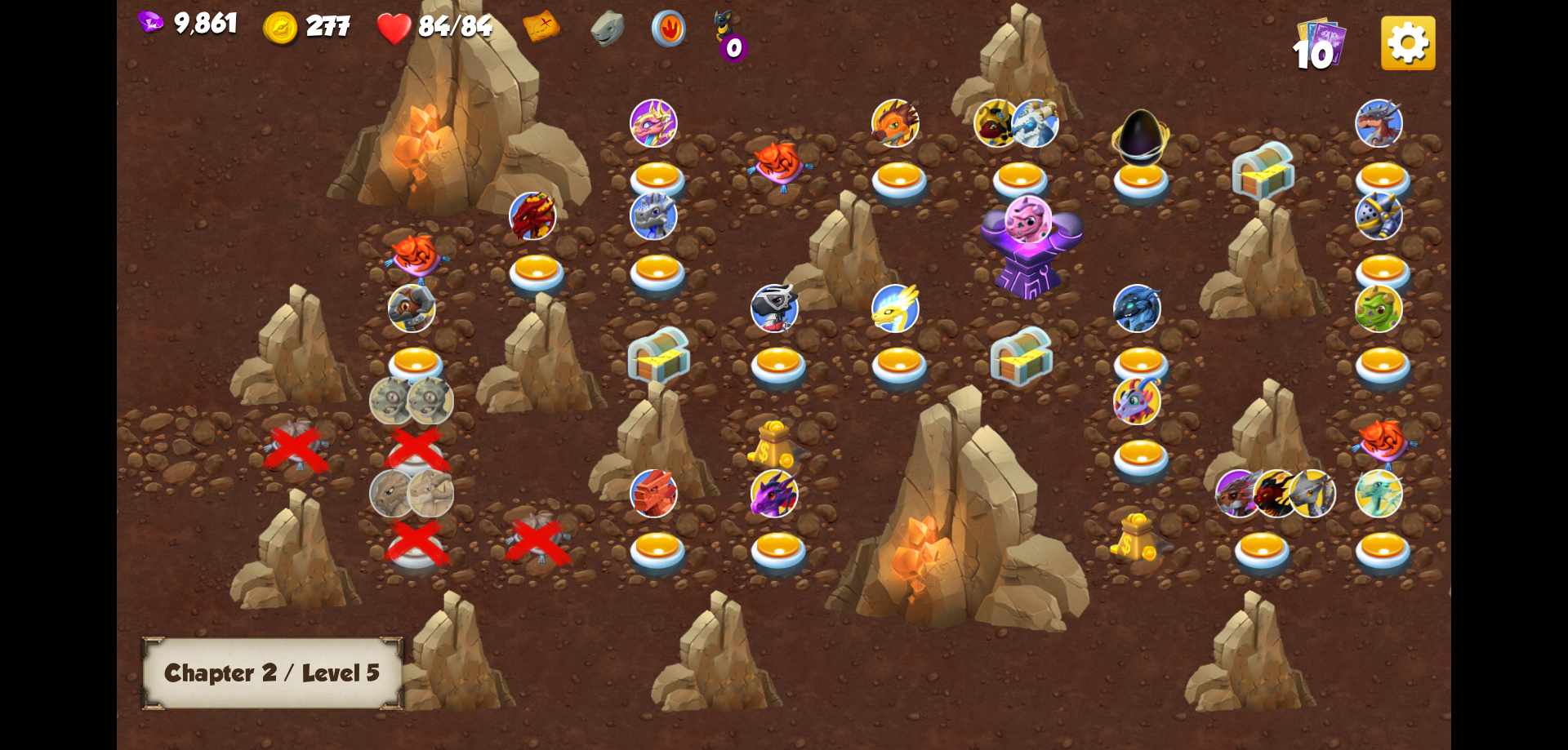
click at [651, 535] on img at bounding box center [658, 557] width 67 height 49
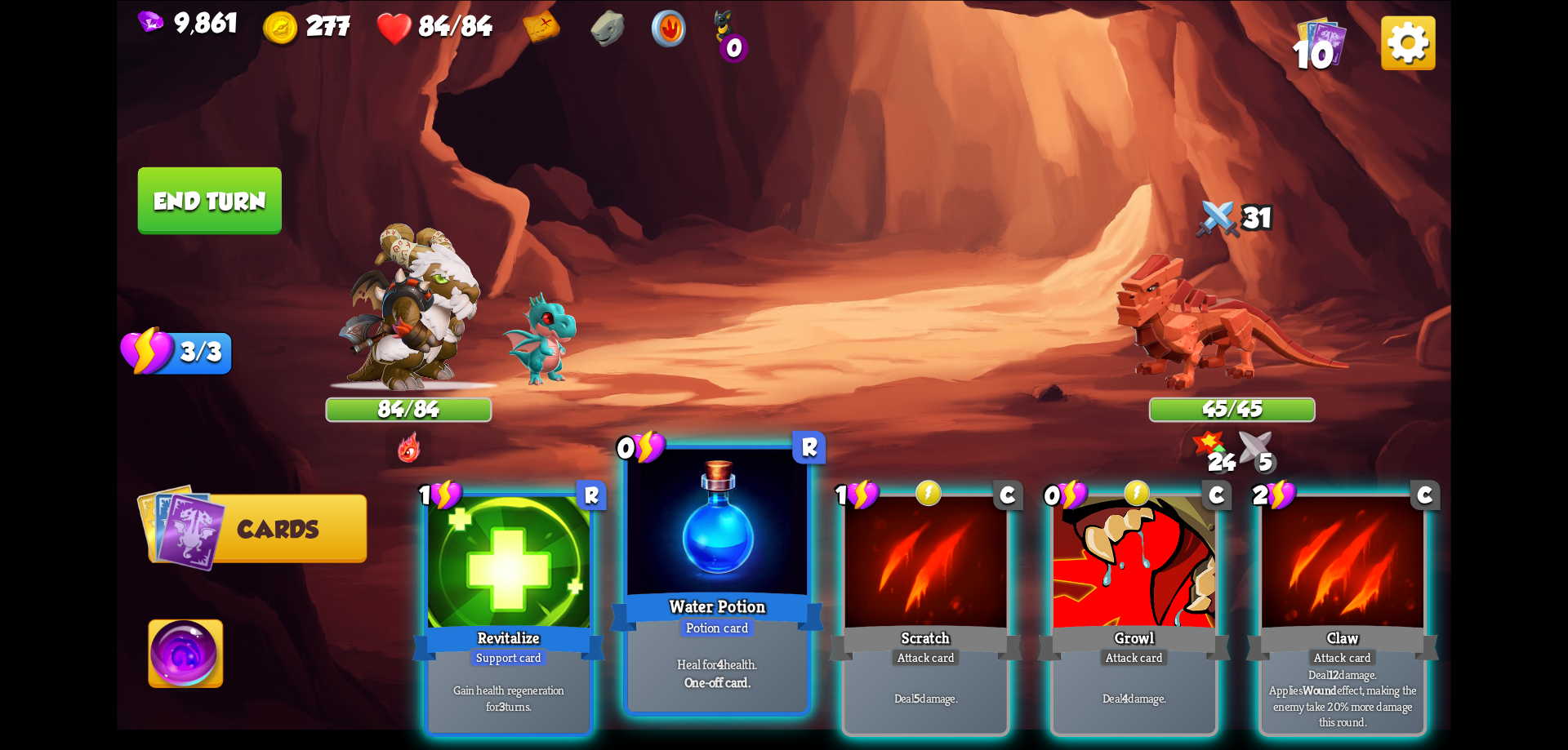
click at [726, 585] on div at bounding box center [718, 525] width 180 height 151
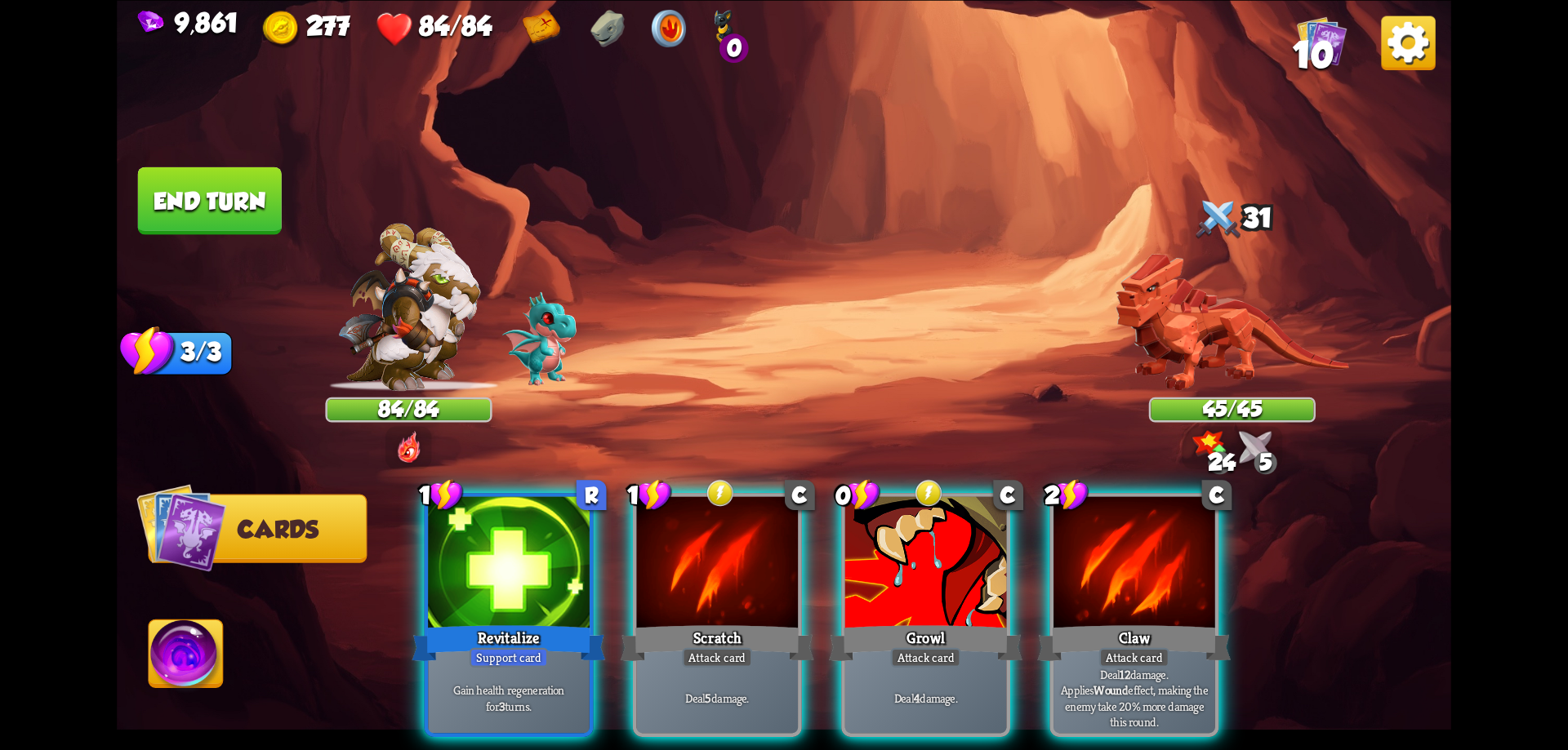
drag, startPoint x: 1131, startPoint y: 573, endPoint x: 1116, endPoint y: 572, distance: 15.0
click at [1131, 575] on div at bounding box center [1135, 564] width 162 height 136
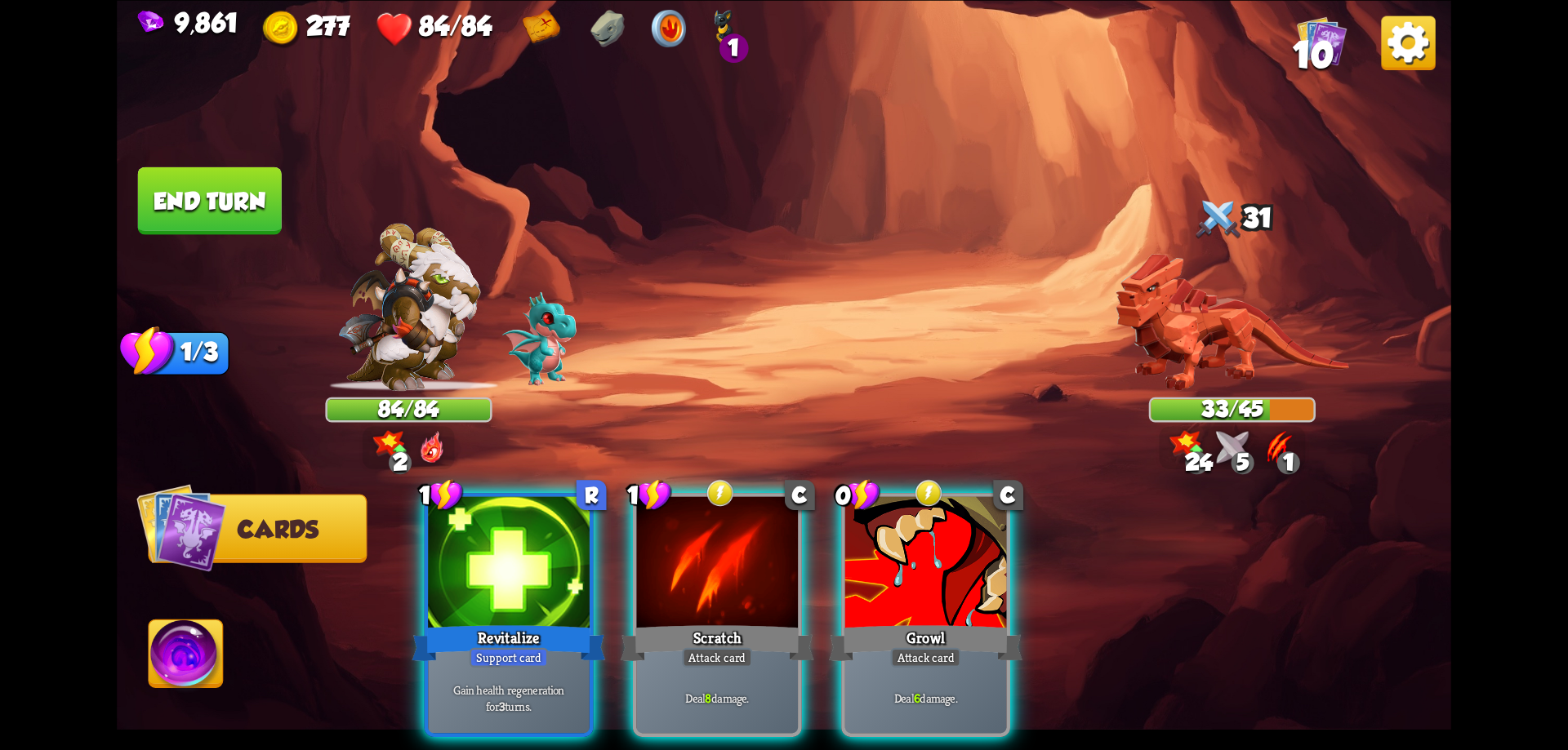
drag, startPoint x: 758, startPoint y: 559, endPoint x: 747, endPoint y: 562, distance: 11.4
click at [760, 561] on div at bounding box center [718, 564] width 162 height 136
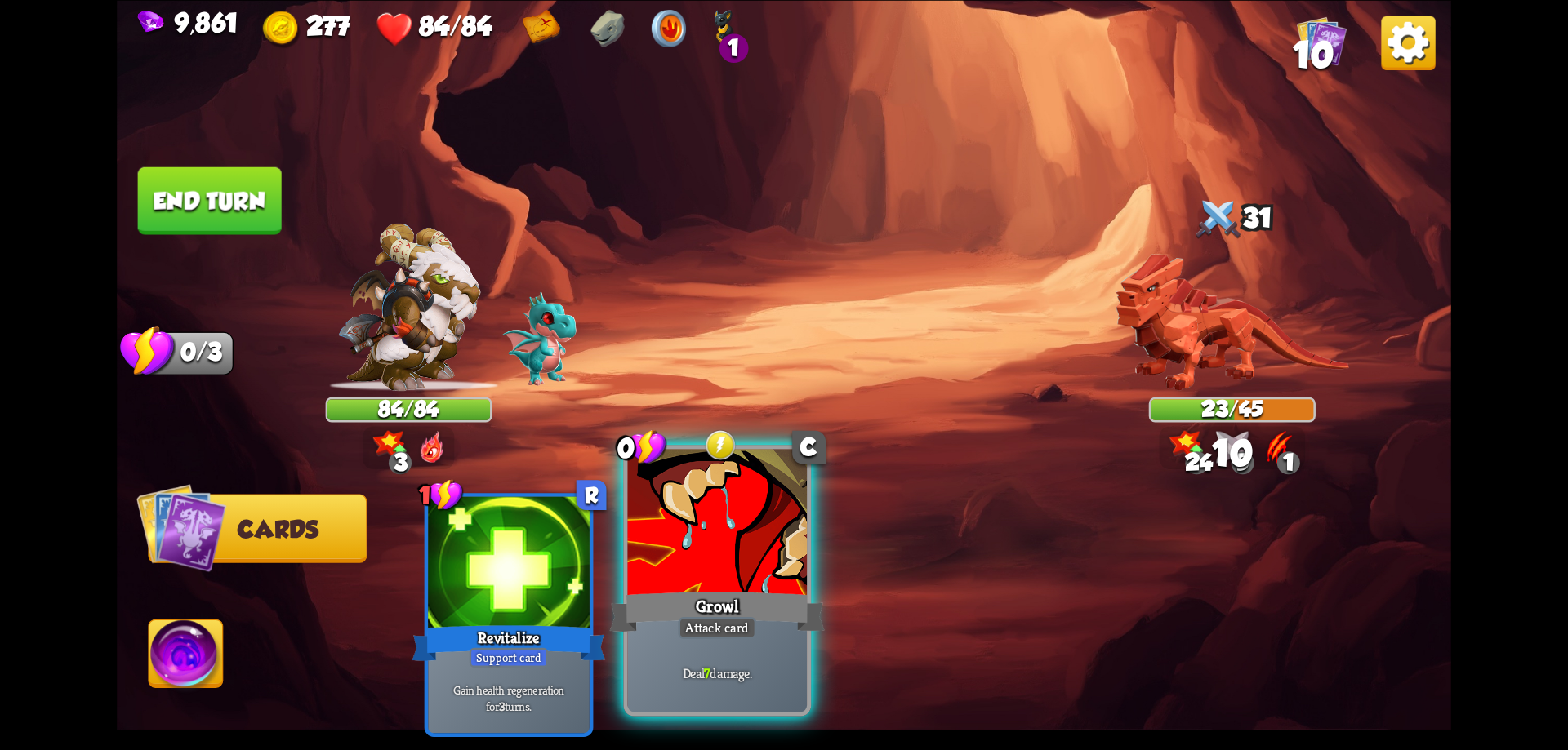
click at [742, 560] on div at bounding box center [718, 525] width 180 height 151
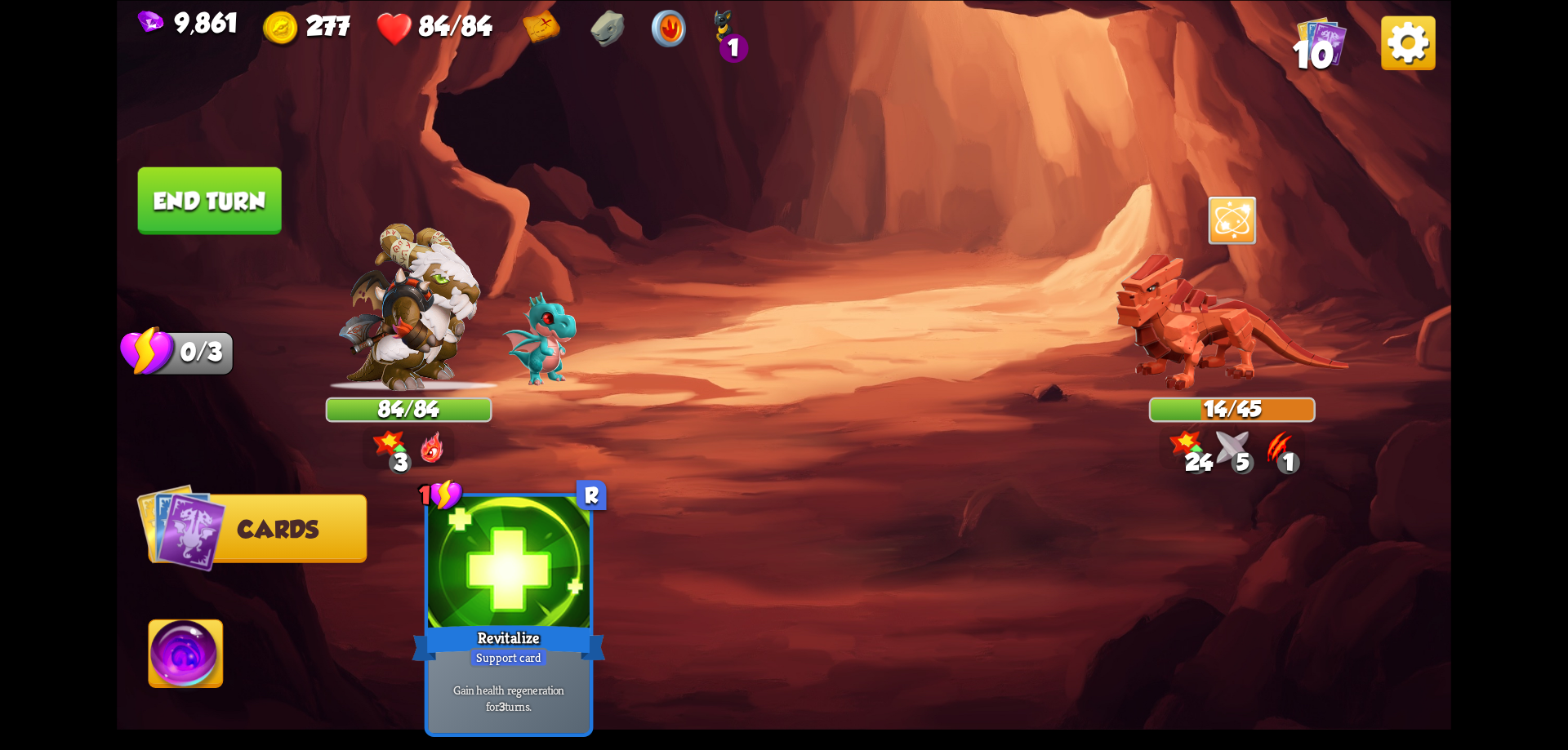
click at [266, 219] on button "End turn" at bounding box center [209, 200] width 143 height 68
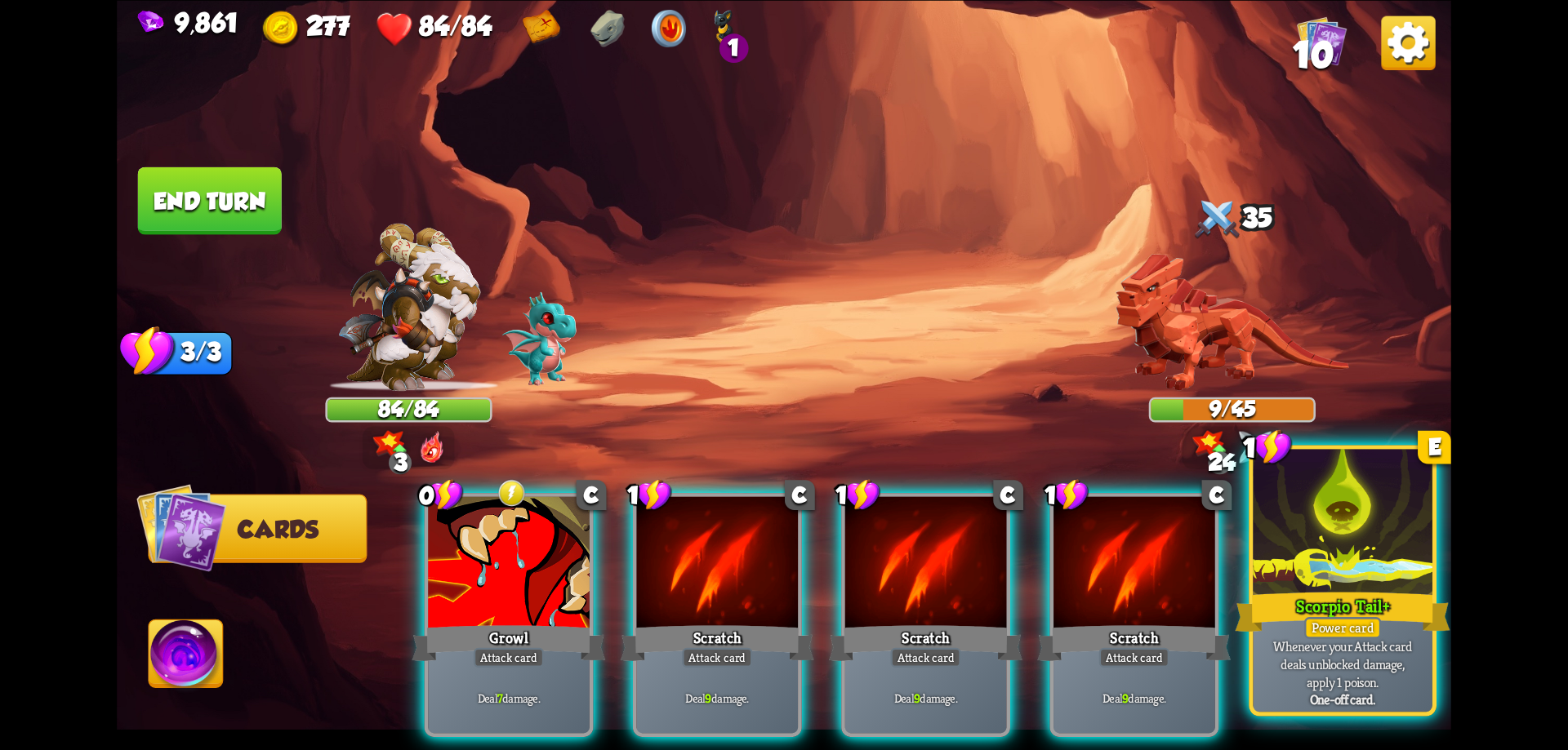
click at [1360, 576] on div at bounding box center [1343, 525] width 180 height 151
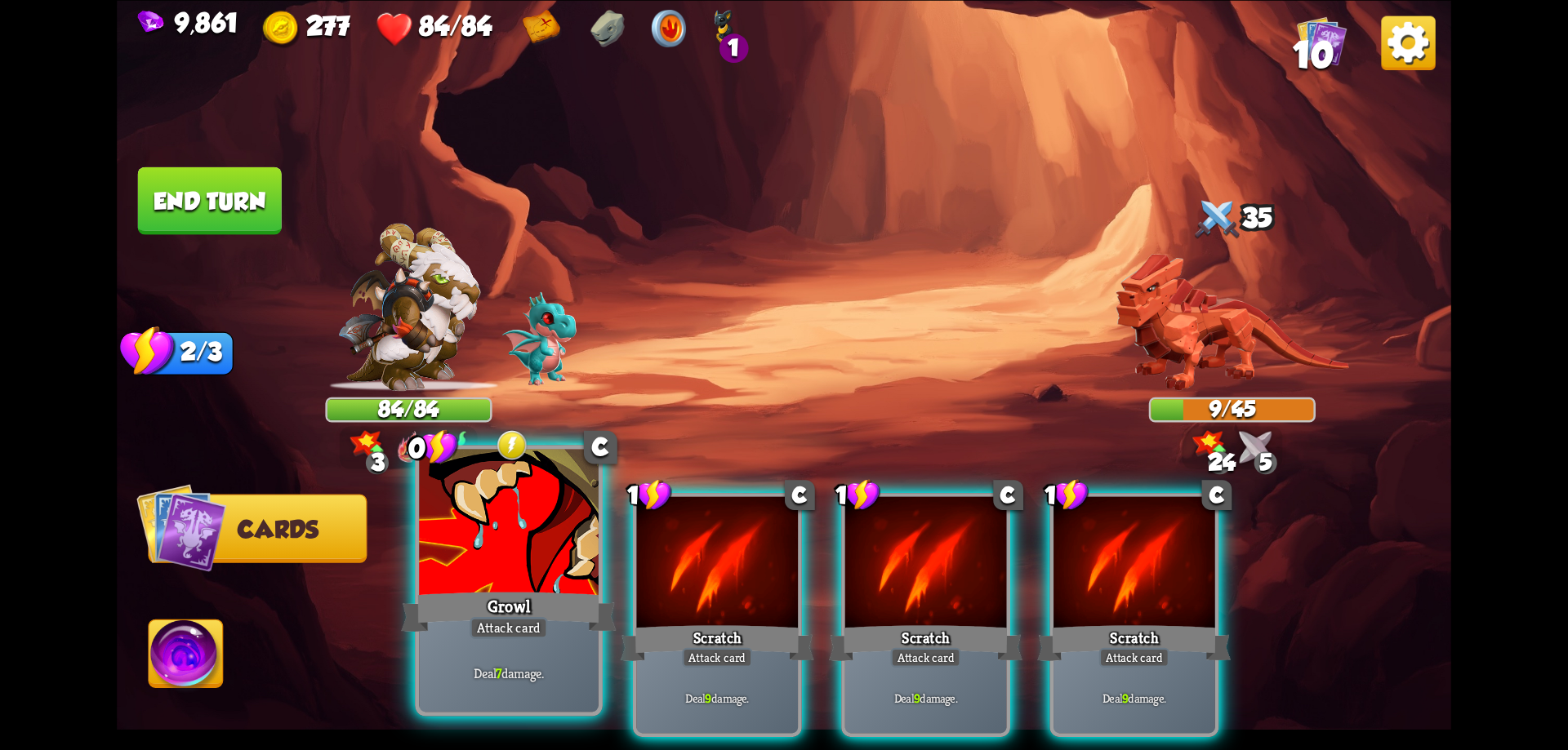
click at [574, 579] on div at bounding box center [509, 525] width 180 height 151
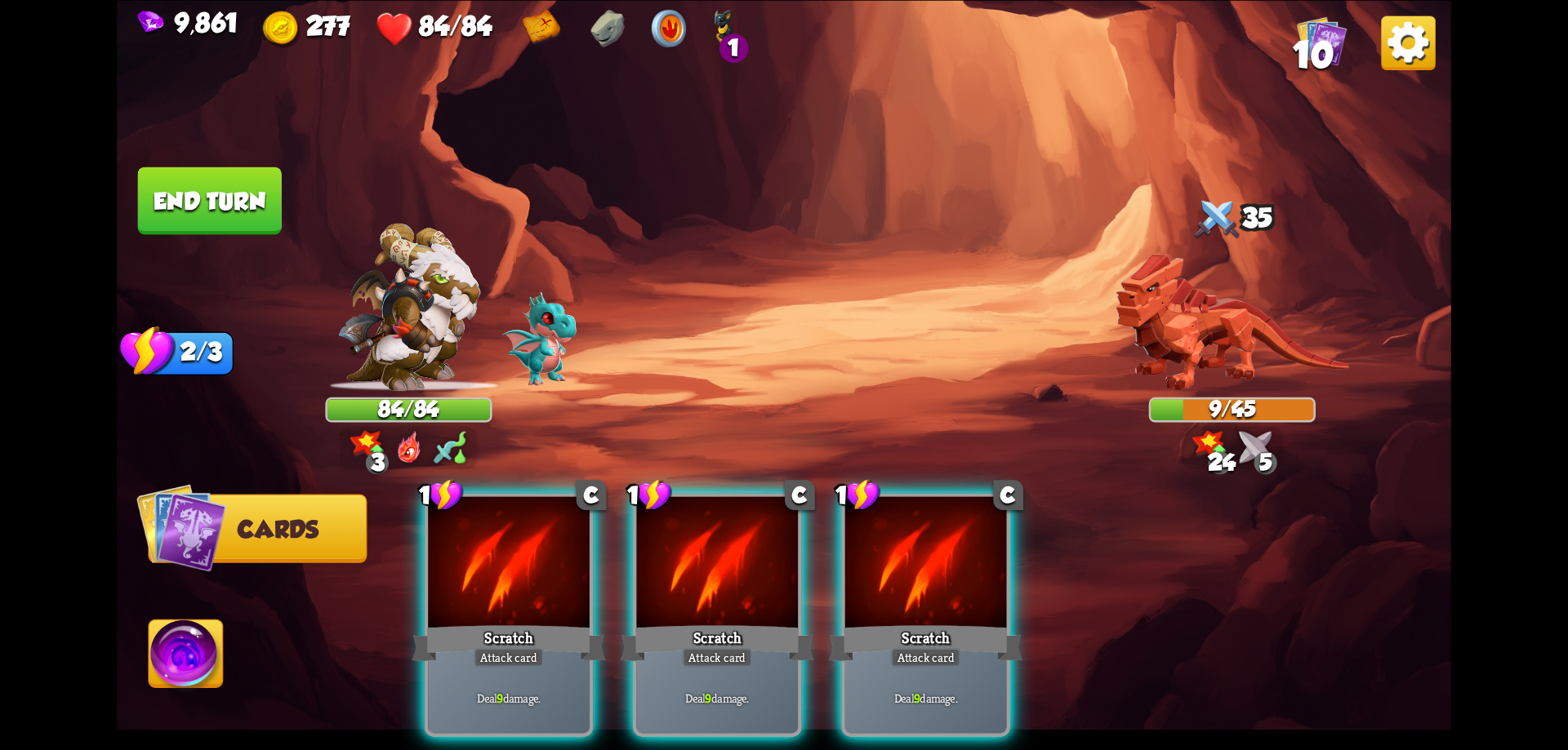
click at [574, 580] on div at bounding box center [509, 564] width 162 height 136
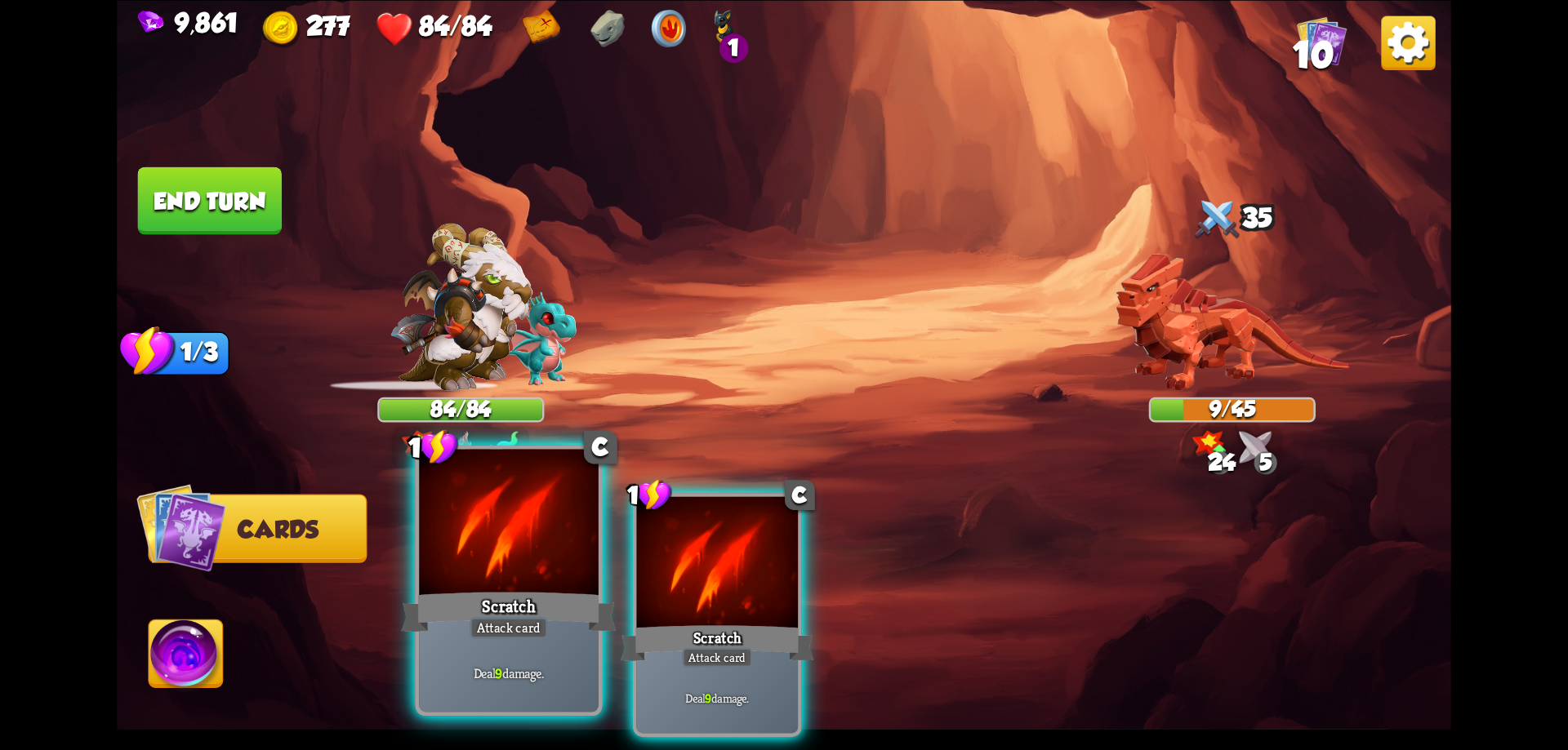
click at [574, 582] on div "1 C Scratch Attack card Deal 9 damage. 1 C Scratch Attack card Deal 9 damage." at bounding box center [918, 583] width 1067 height 333
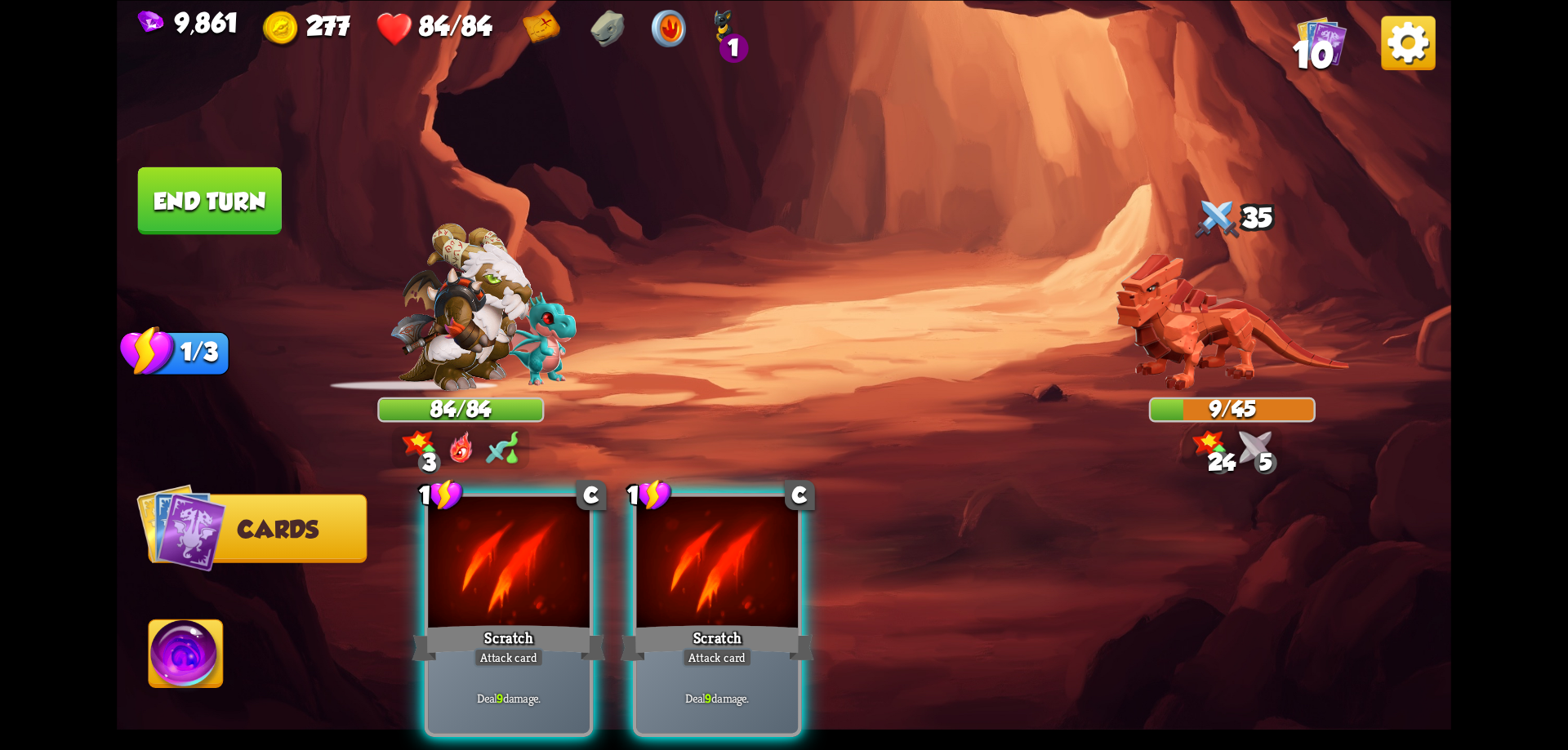
click at [574, 581] on div at bounding box center [509, 564] width 162 height 136
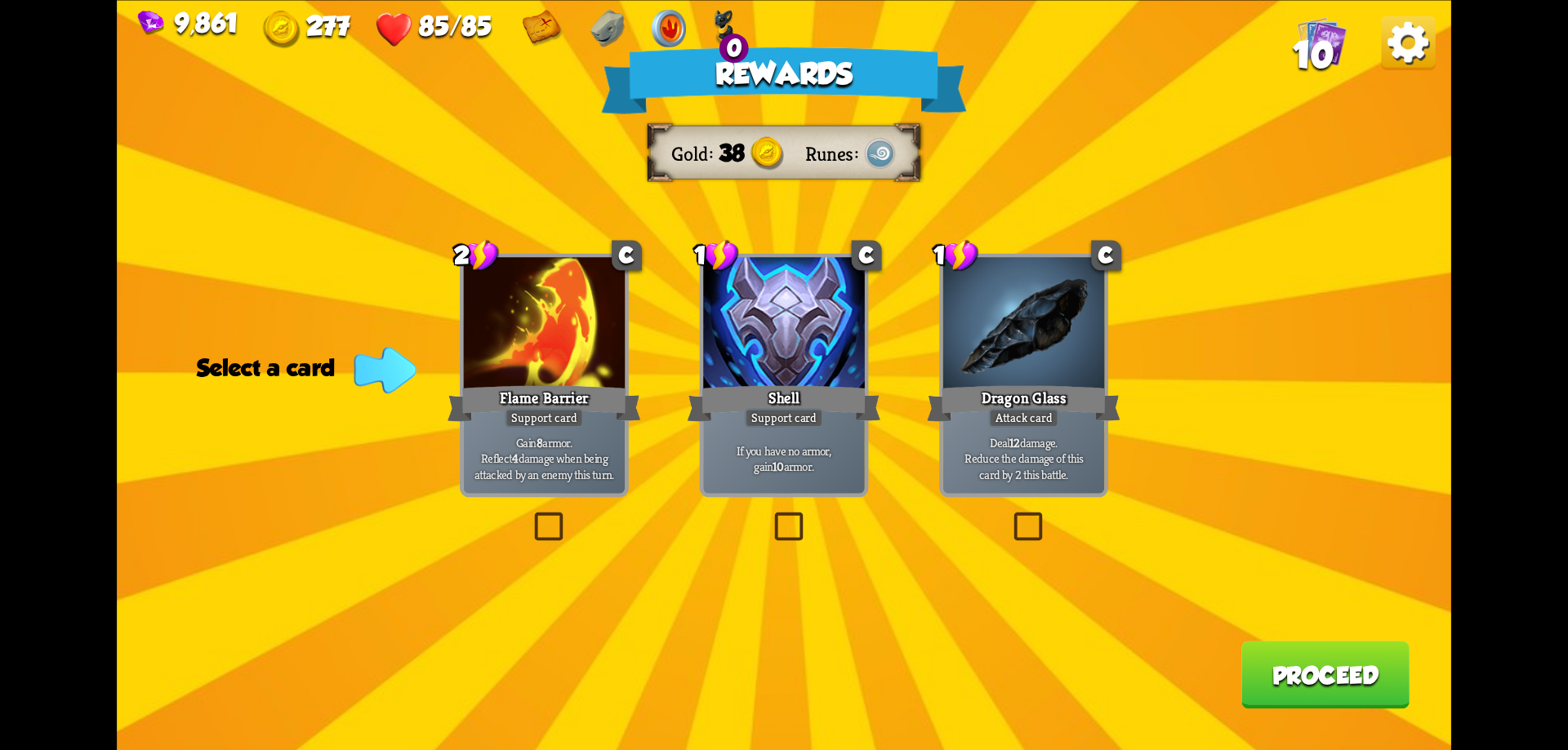
click at [1310, 661] on button "Proceed" at bounding box center [1325, 675] width 168 height 68
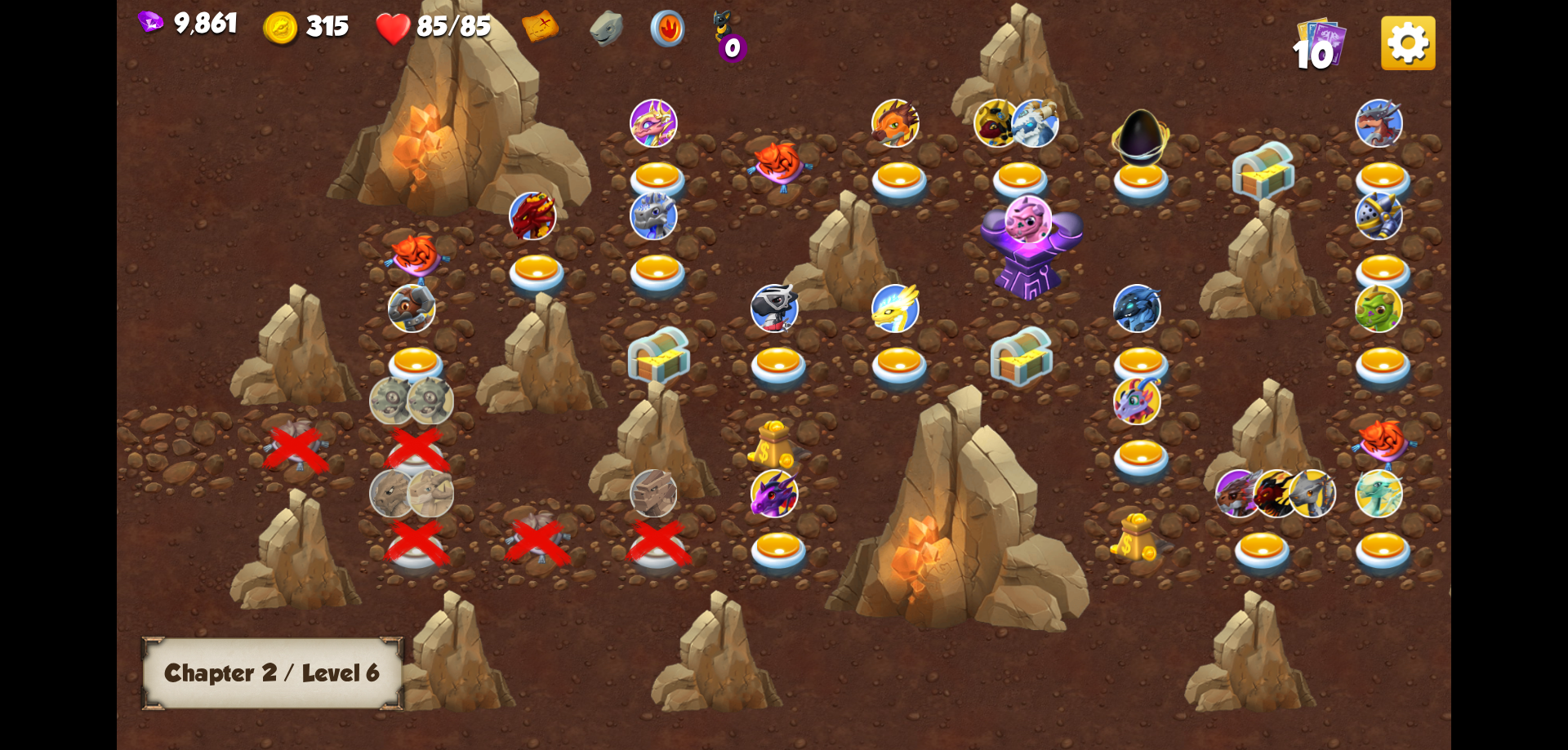
click at [786, 547] on img at bounding box center [780, 557] width 67 height 49
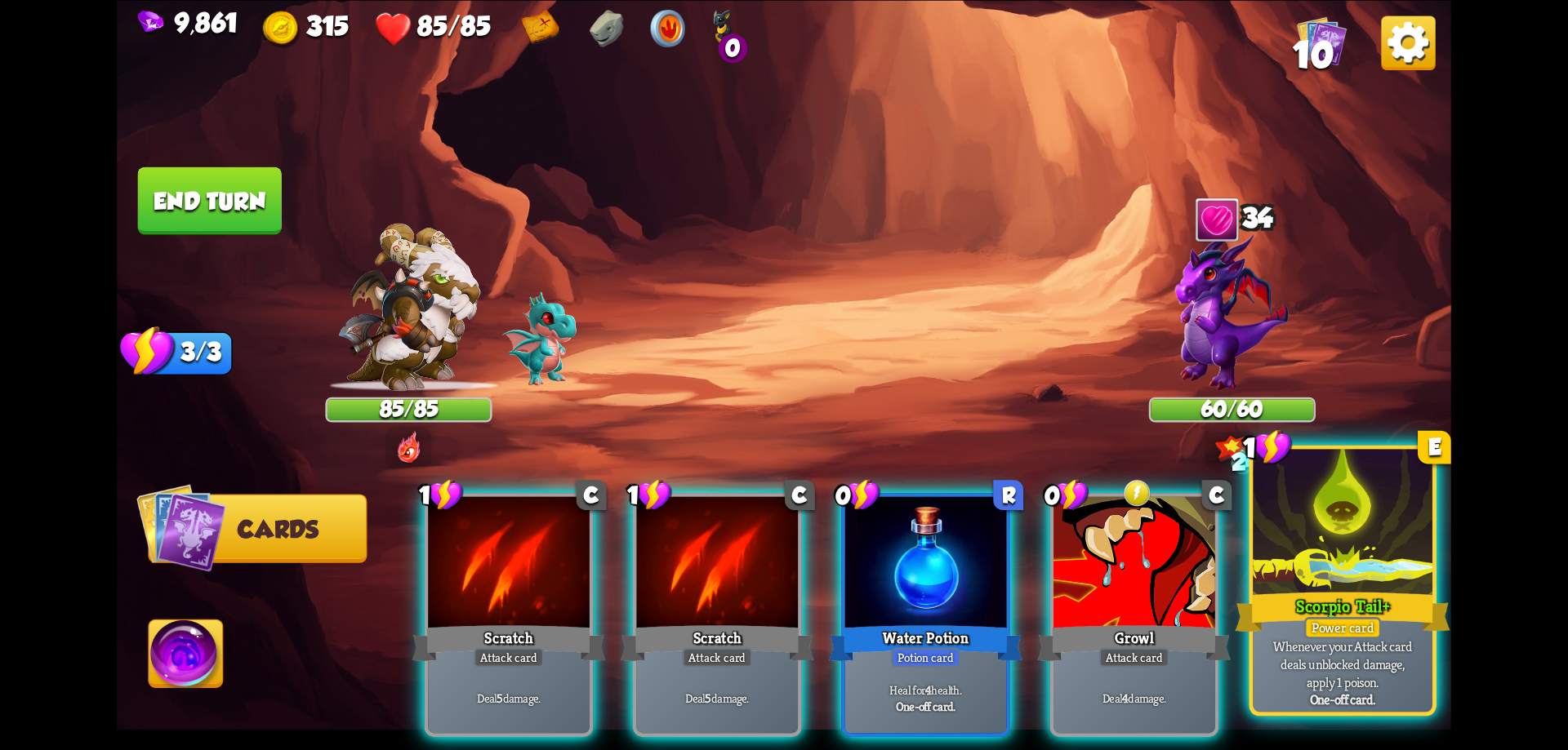
click at [1333, 546] on div at bounding box center [1343, 525] width 180 height 151
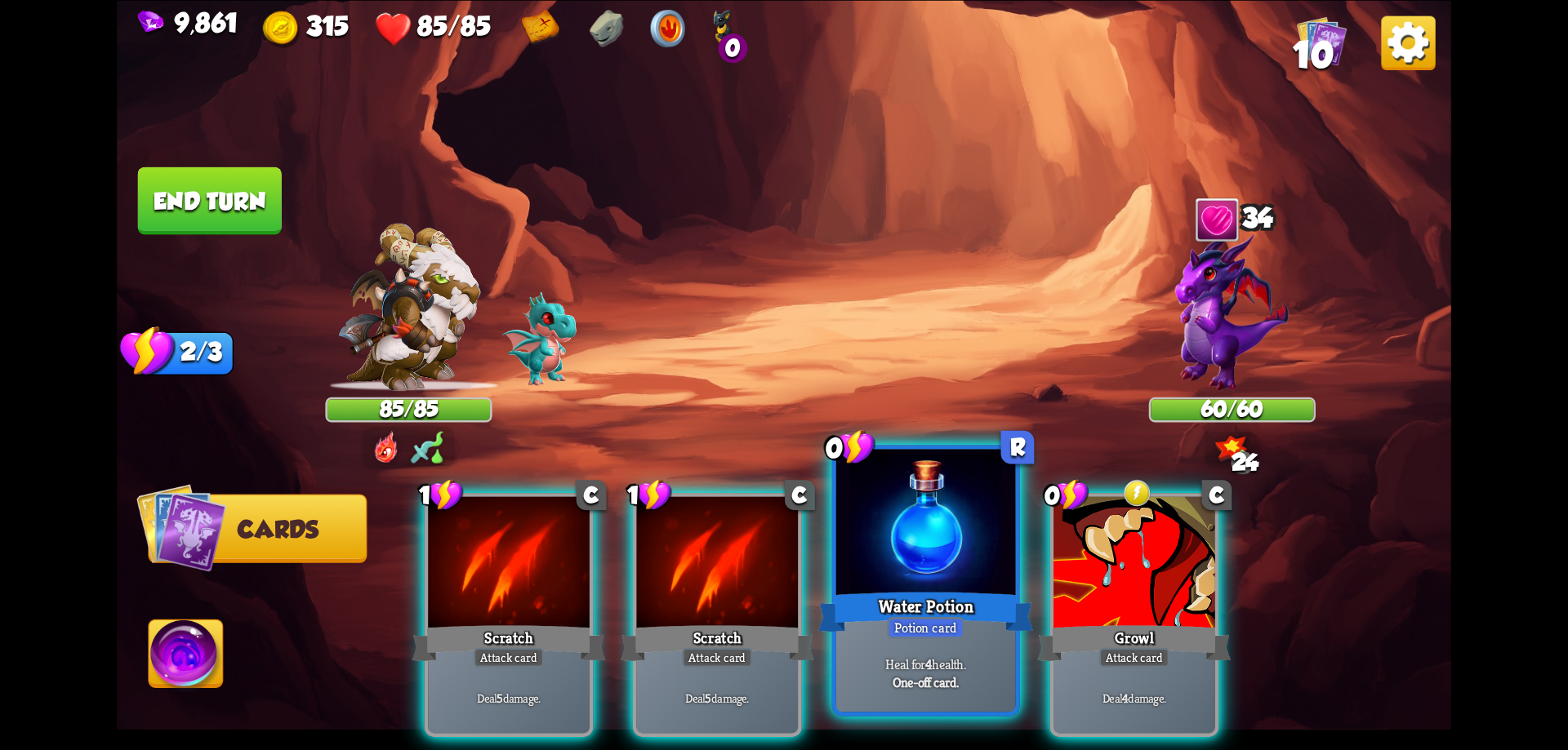
click at [978, 567] on div at bounding box center [927, 525] width 180 height 151
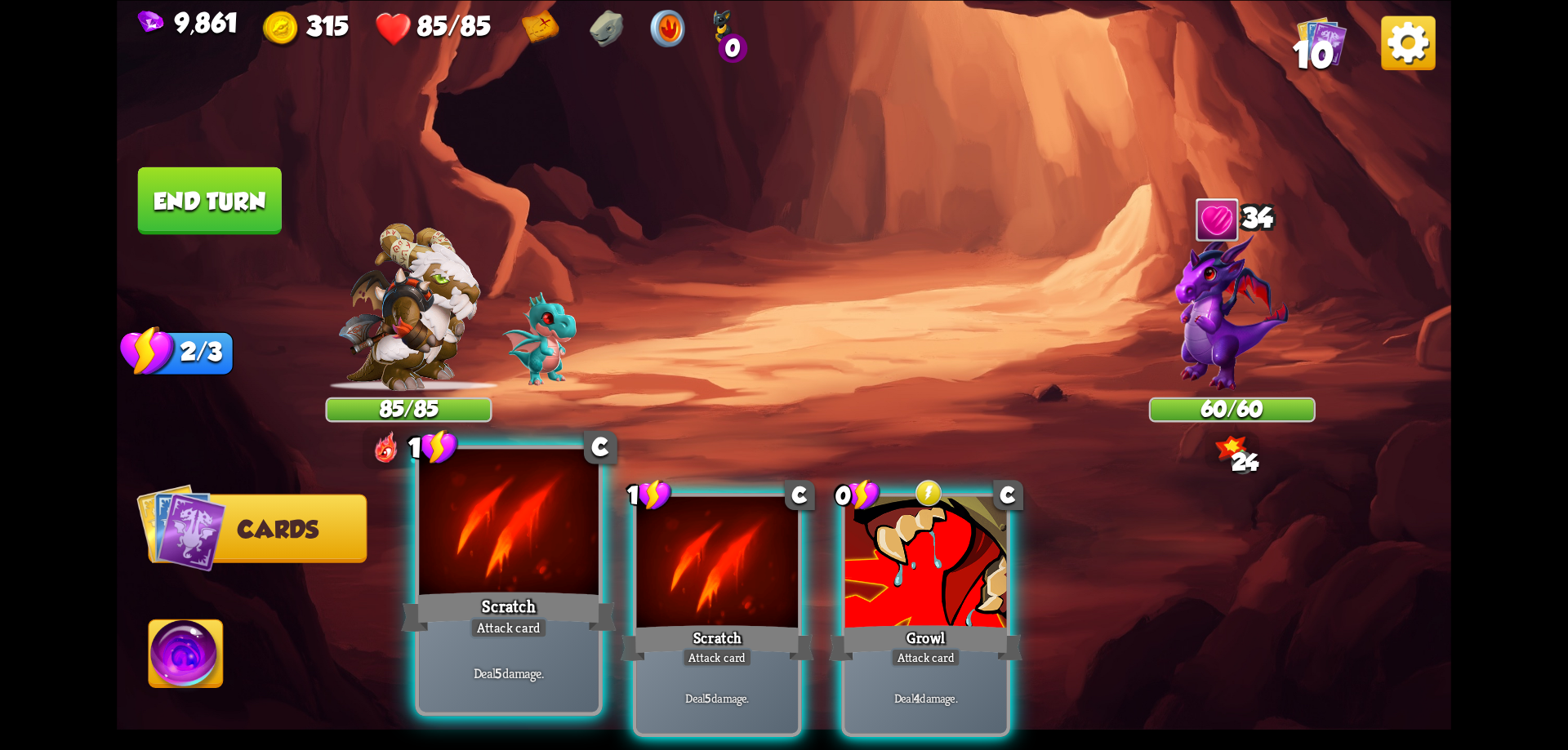
click at [574, 576] on div at bounding box center [509, 525] width 180 height 151
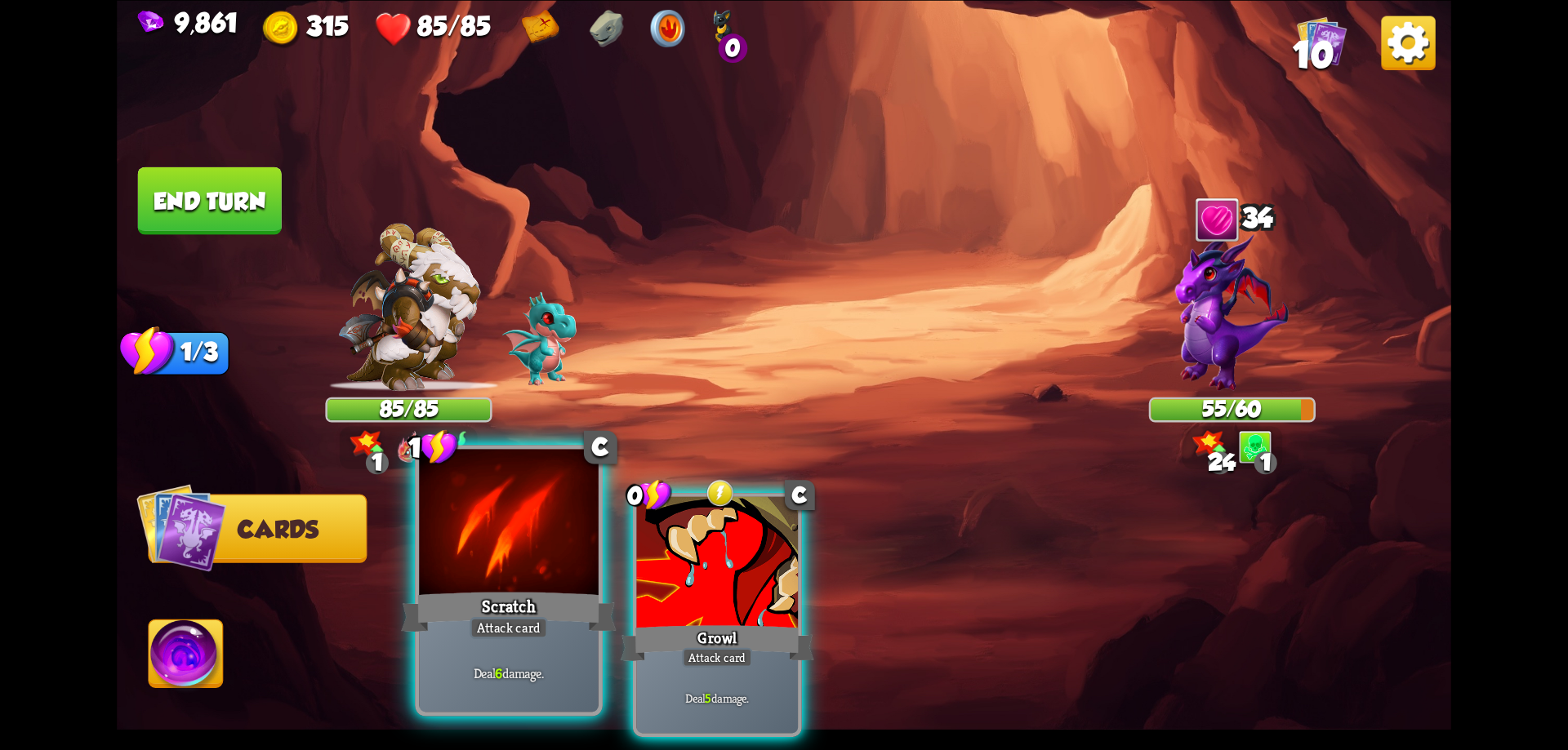
click at [570, 564] on div at bounding box center [509, 525] width 180 height 151
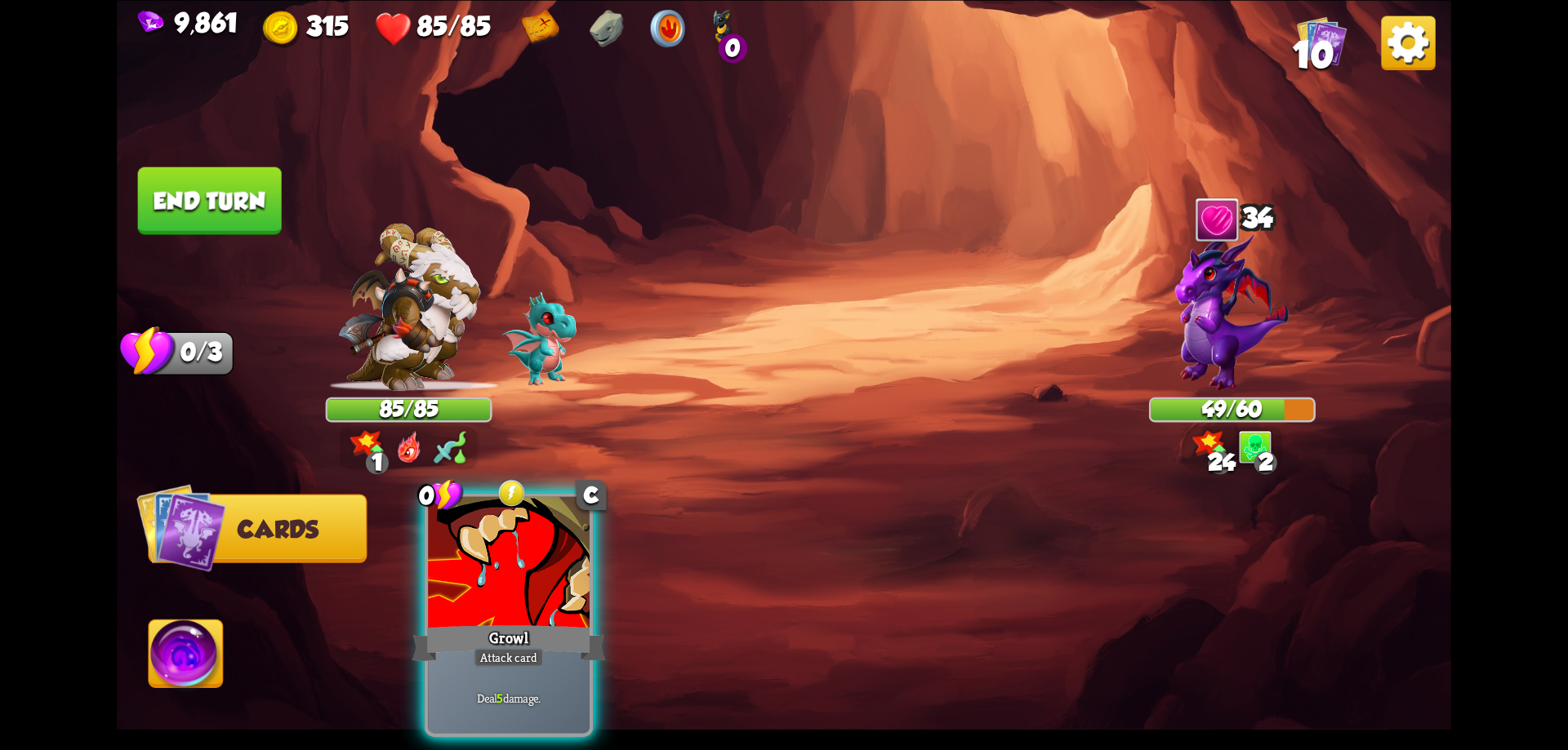
click at [570, 564] on div at bounding box center [509, 564] width 162 height 136
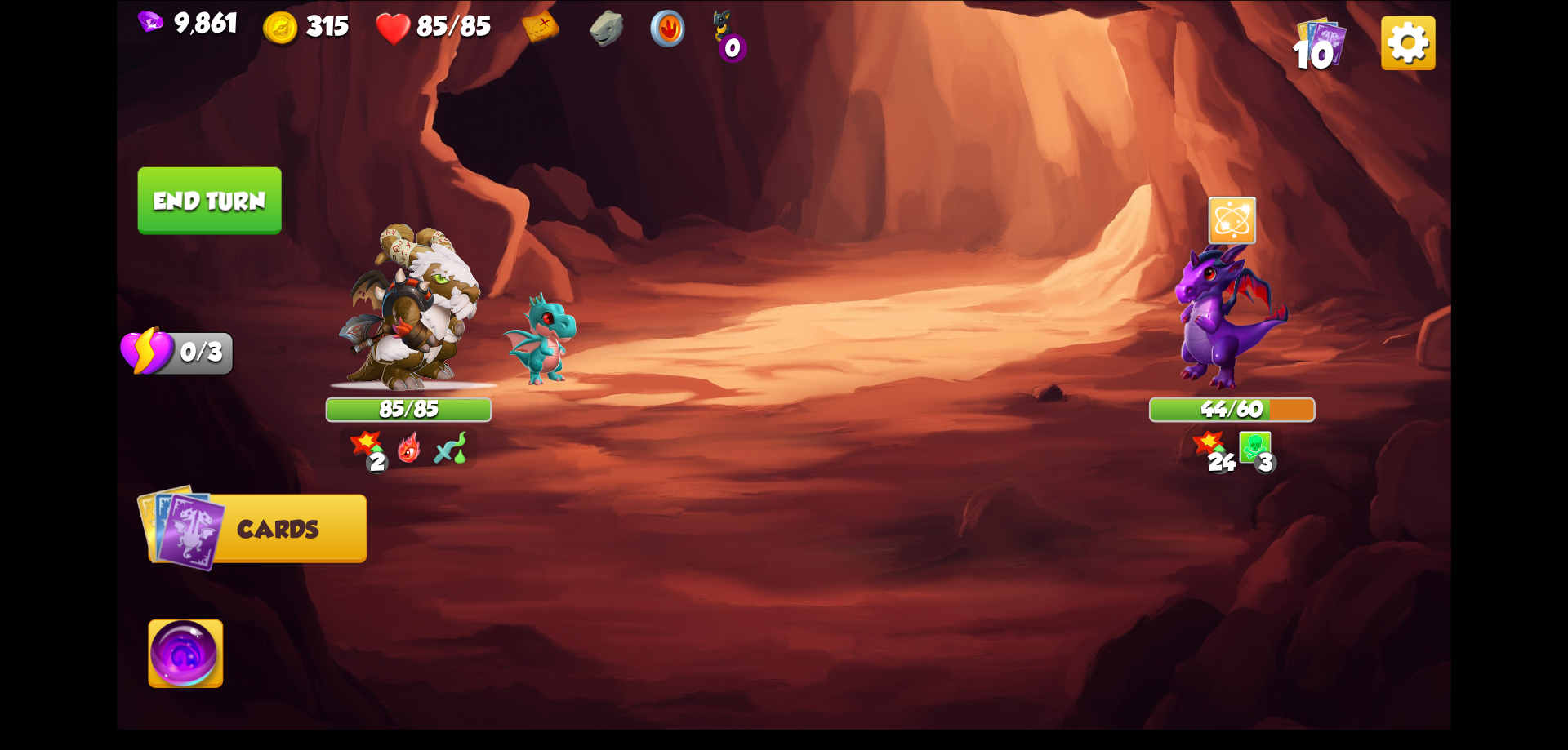
click at [218, 207] on button "End turn" at bounding box center [209, 200] width 143 height 68
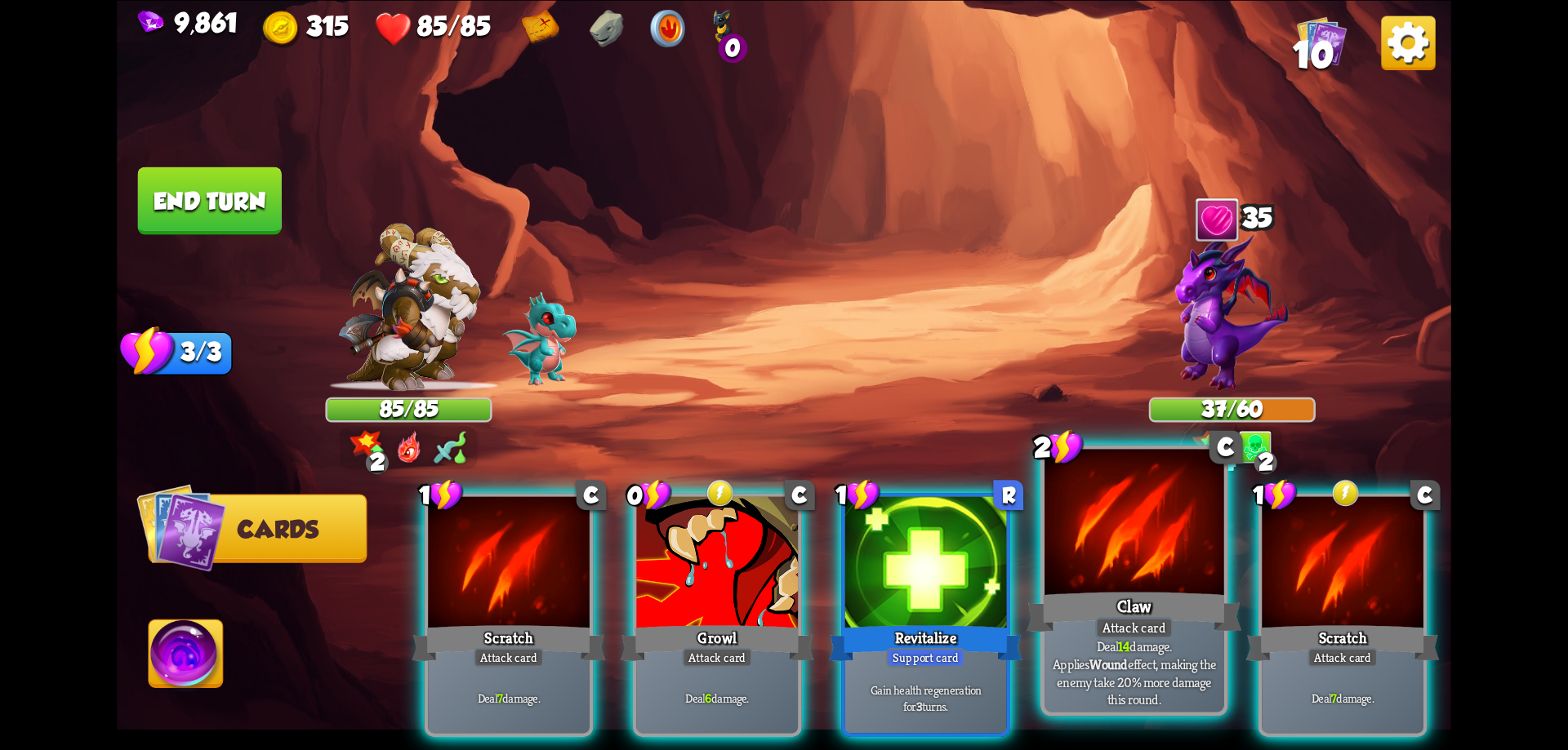
click at [1117, 547] on div at bounding box center [1134, 525] width 180 height 151
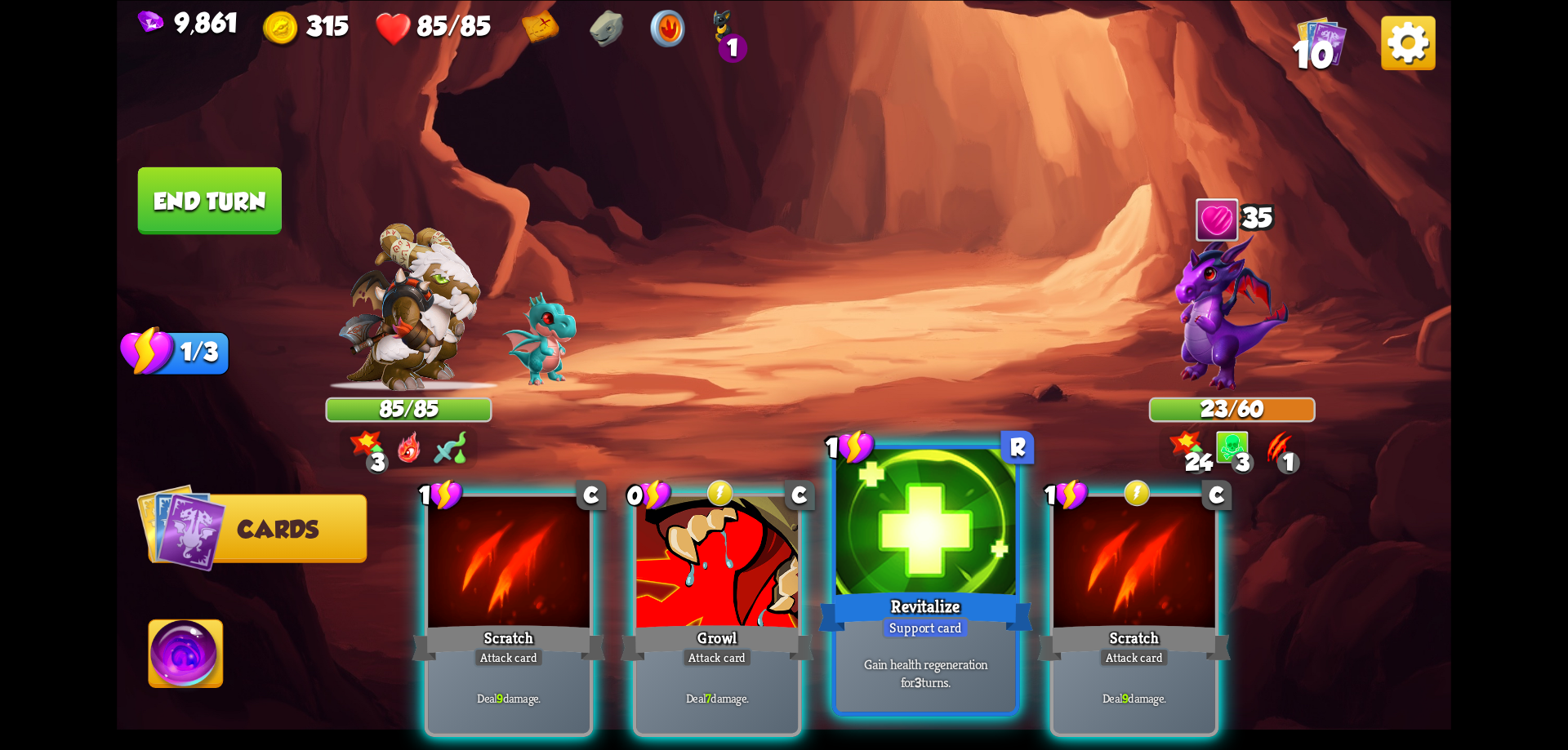
click at [977, 555] on div at bounding box center [927, 525] width 180 height 151
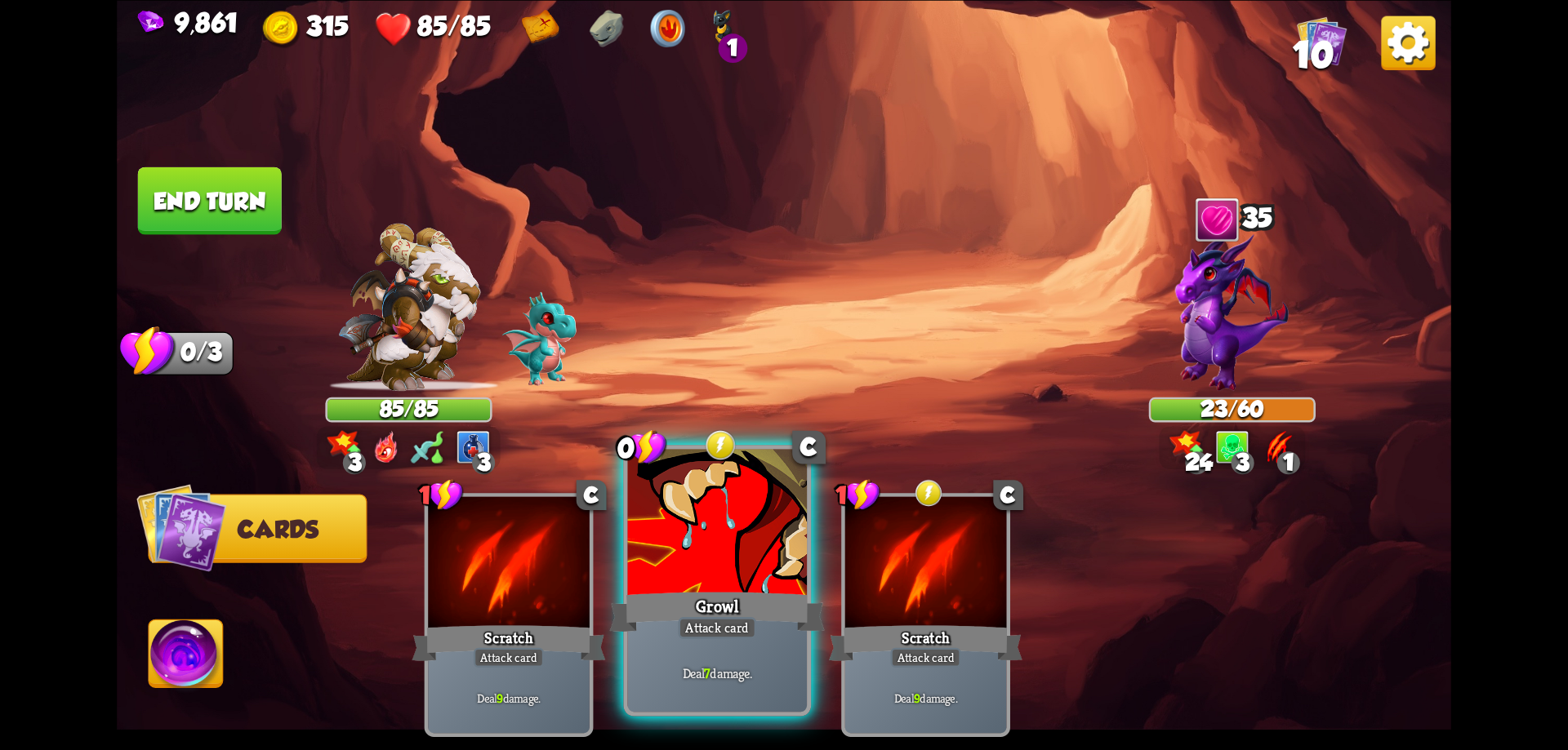
click at [776, 571] on div at bounding box center [718, 525] width 180 height 151
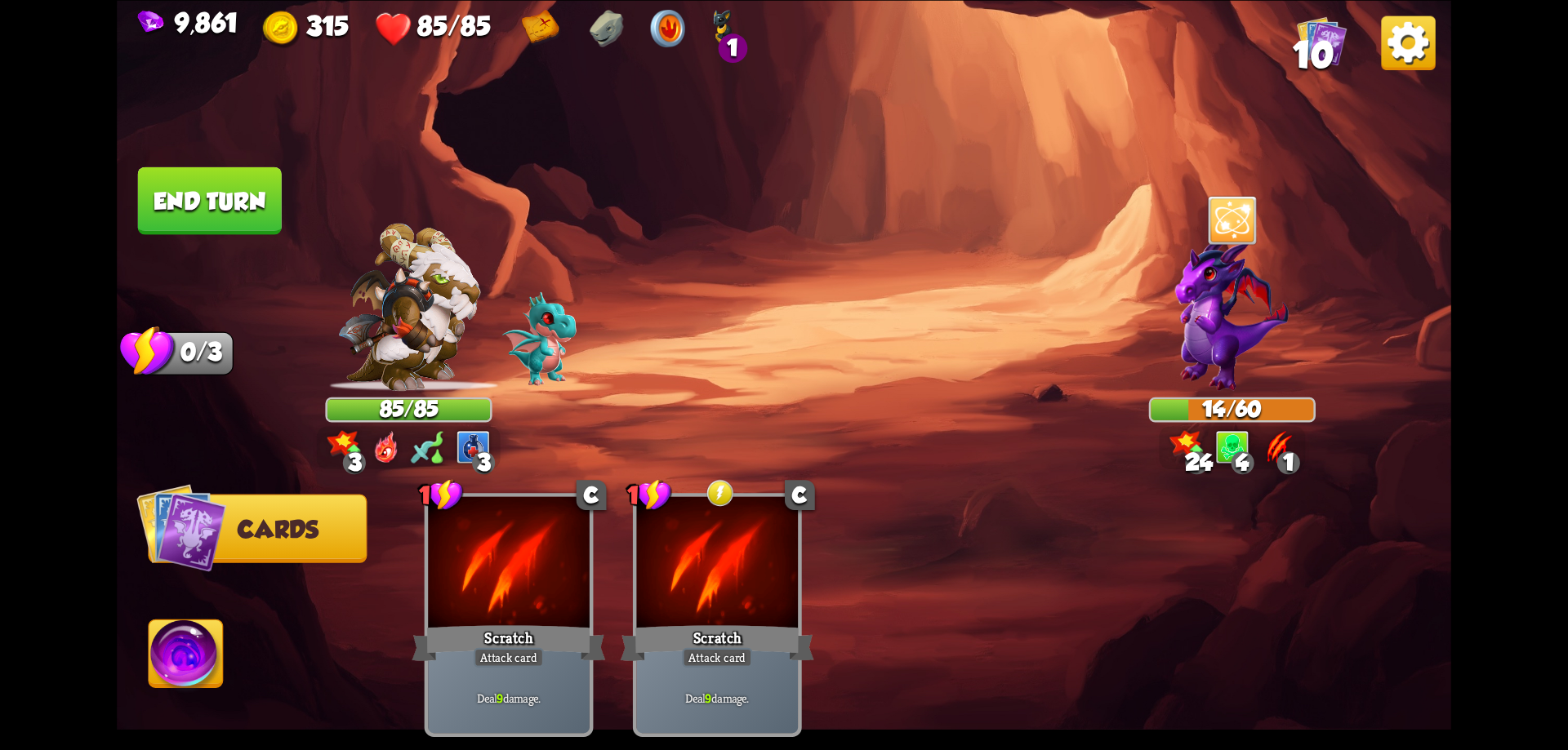
click at [260, 220] on button "End turn" at bounding box center [209, 200] width 143 height 68
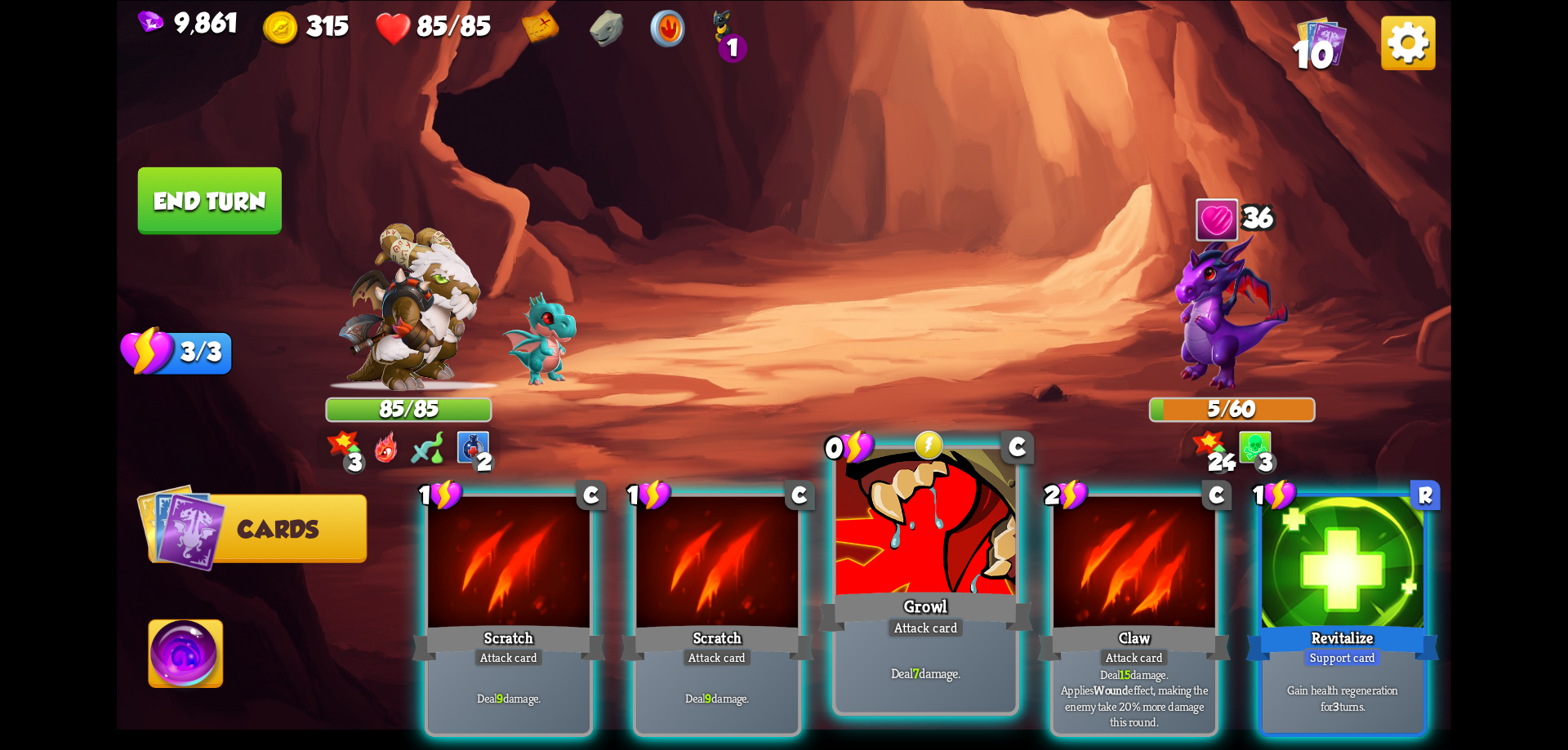
click at [917, 589] on div "Growl" at bounding box center [926, 612] width 215 height 48
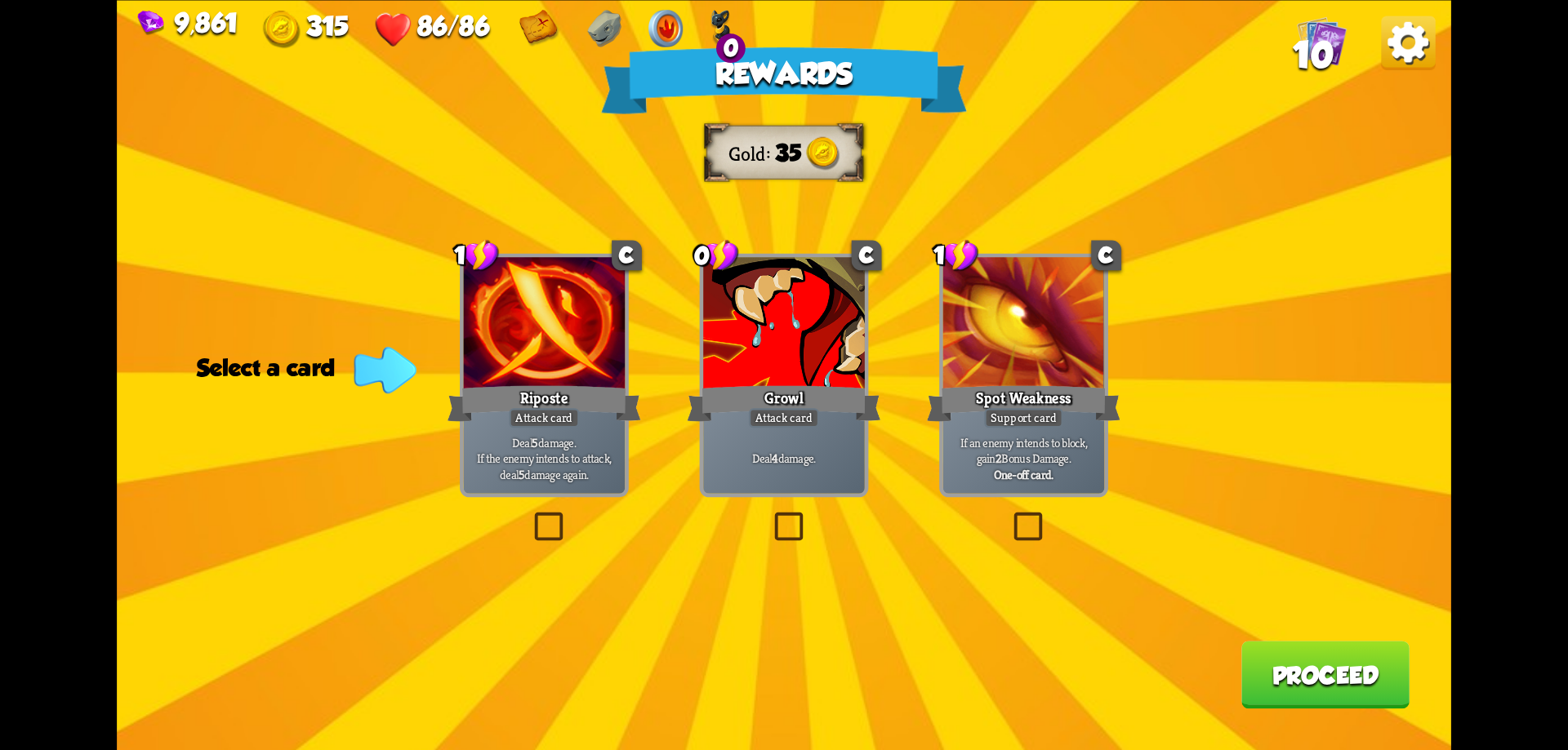
click at [770, 516] on label at bounding box center [770, 516] width 0 height 0
click at [0, 0] on input "checkbox" at bounding box center [0, 0] width 0 height 0
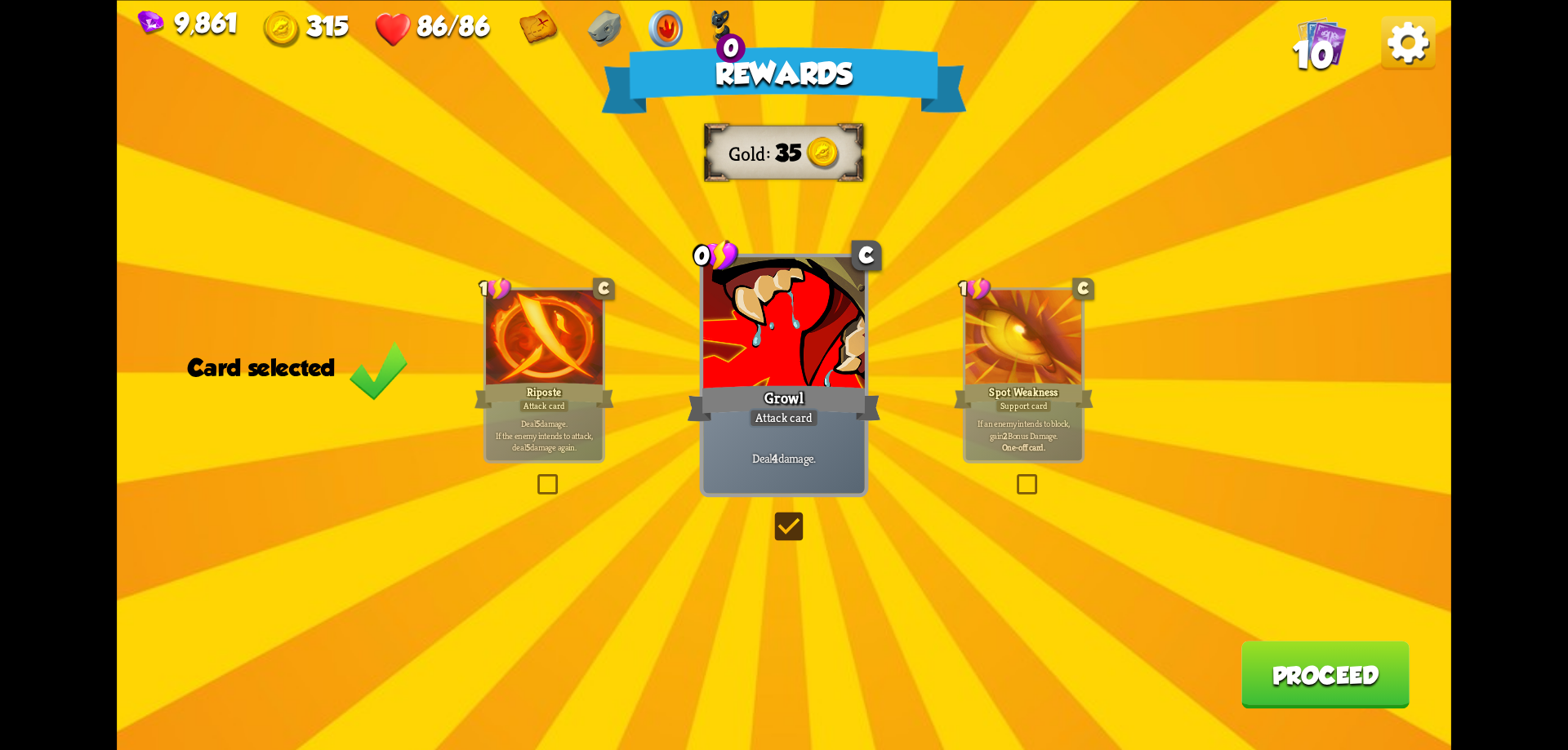
click at [1318, 660] on button "Proceed" at bounding box center [1325, 675] width 168 height 68
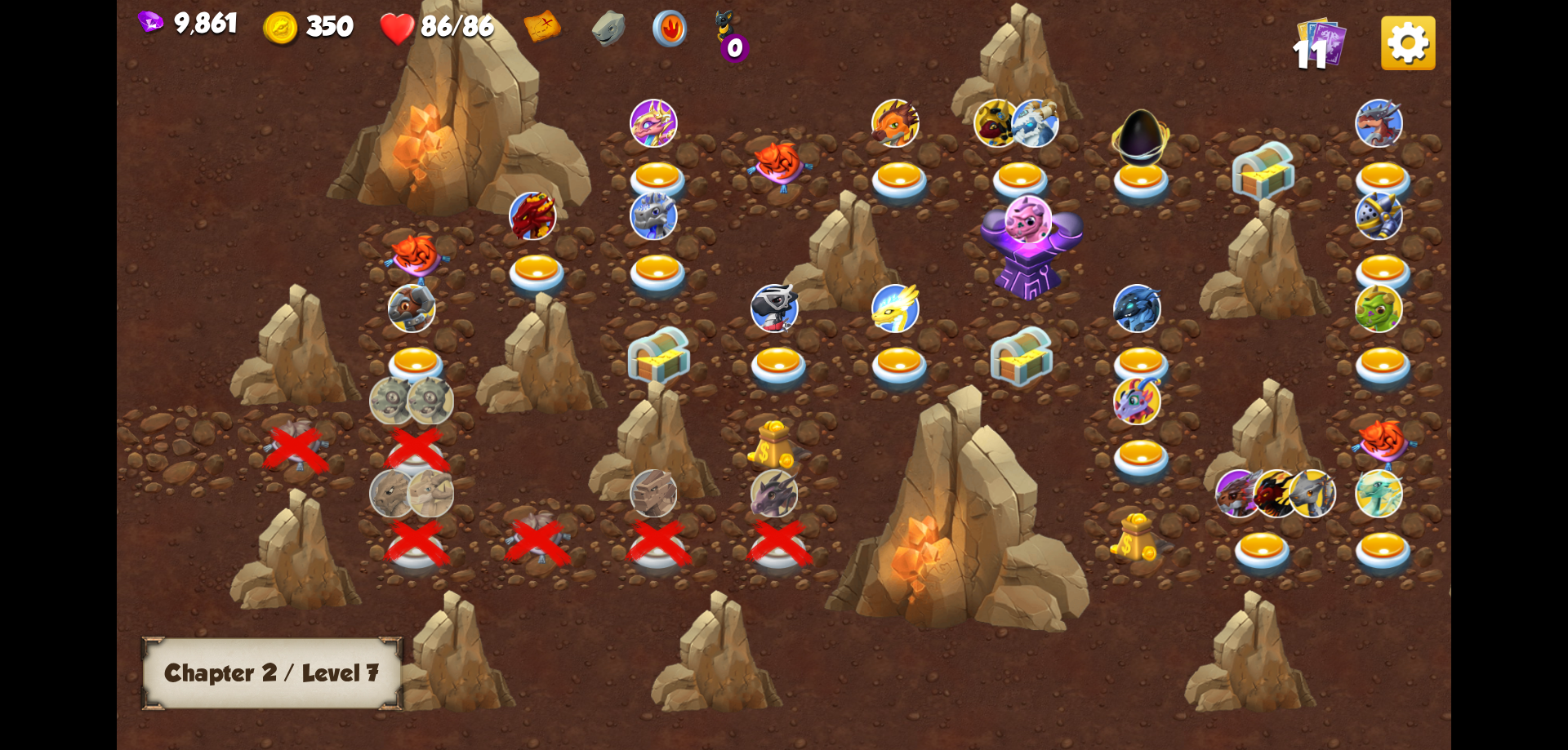
click at [773, 448] on img at bounding box center [780, 444] width 67 height 51
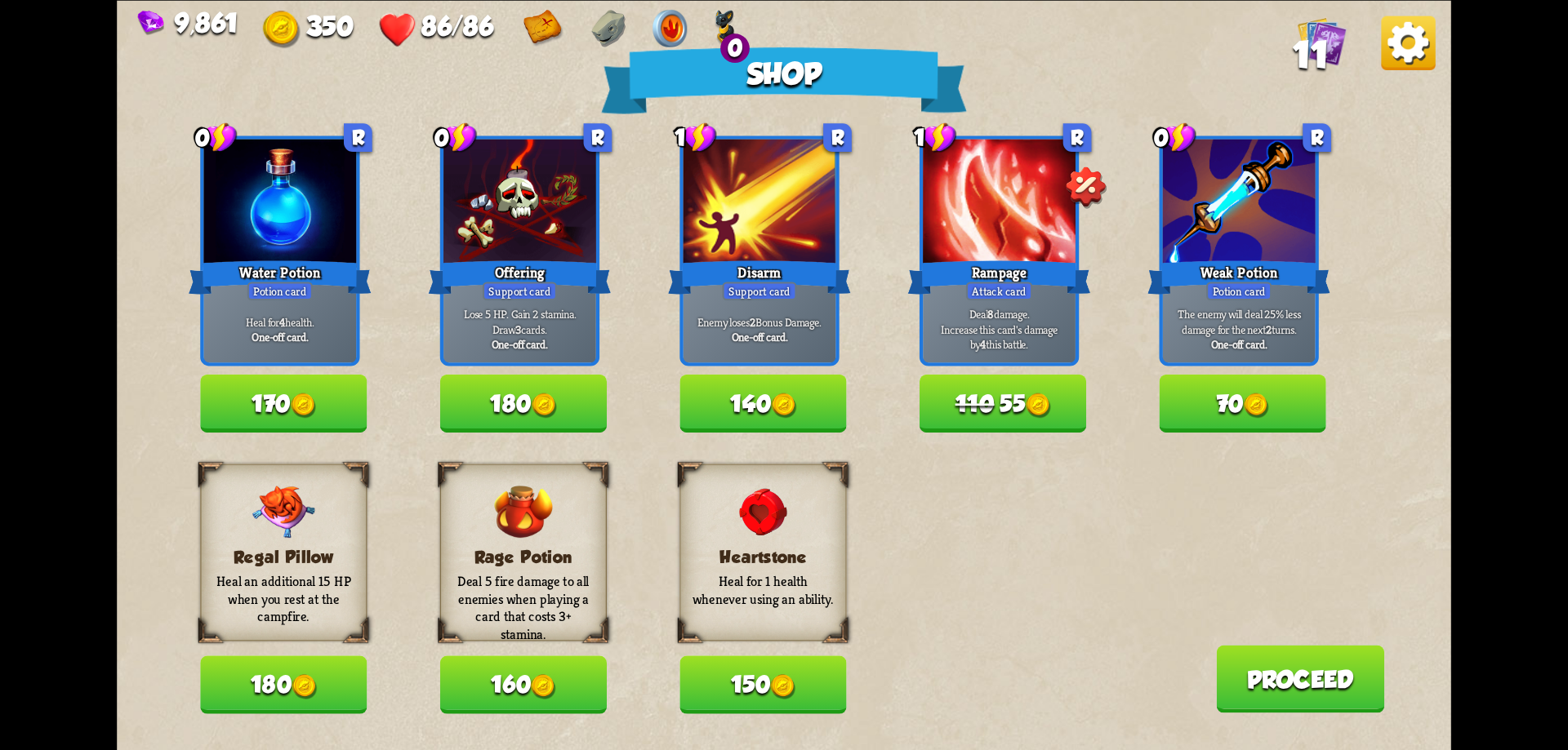
click at [796, 693] on img at bounding box center [783, 687] width 25 height 25
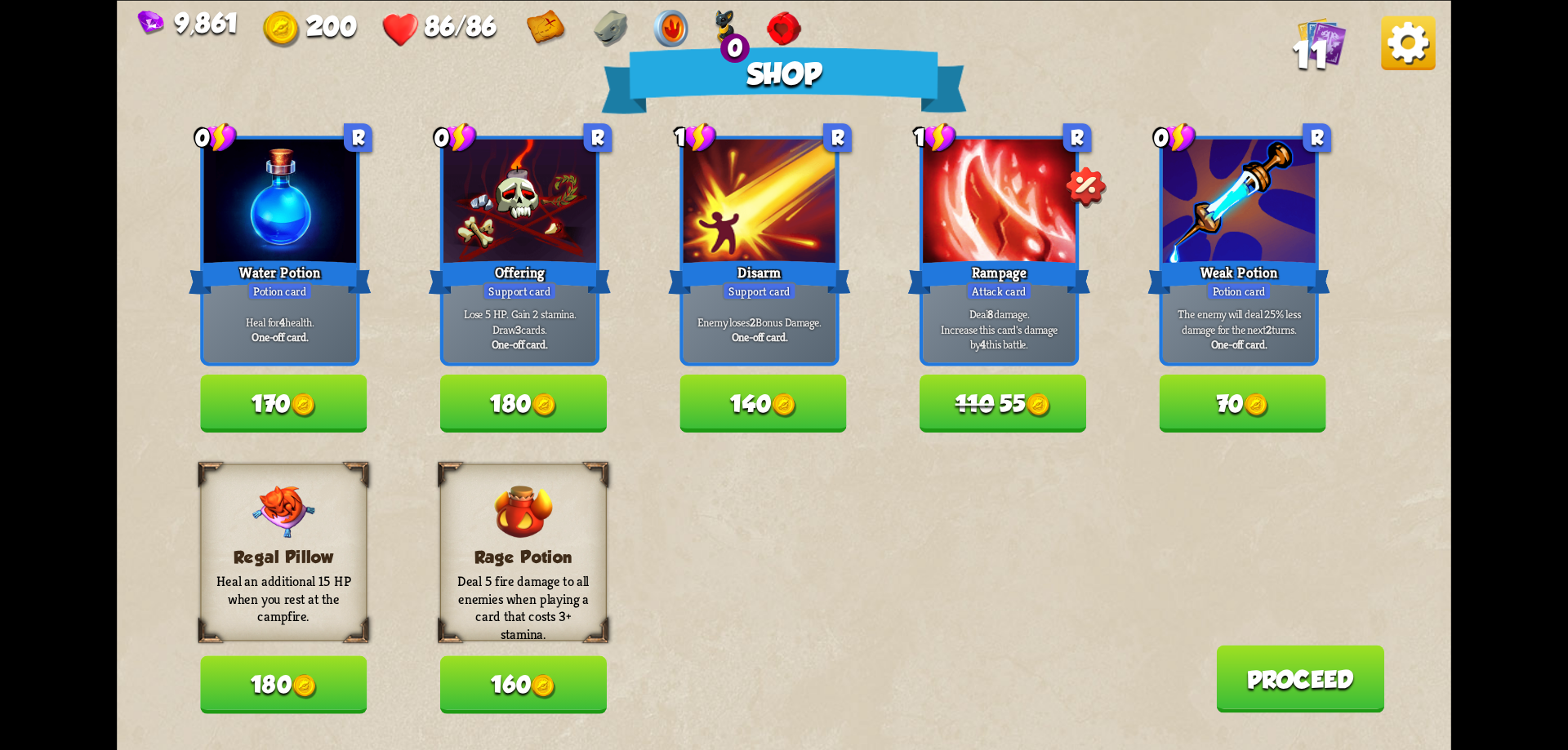
click at [1280, 684] on button "Proceed" at bounding box center [1300, 679] width 168 height 68
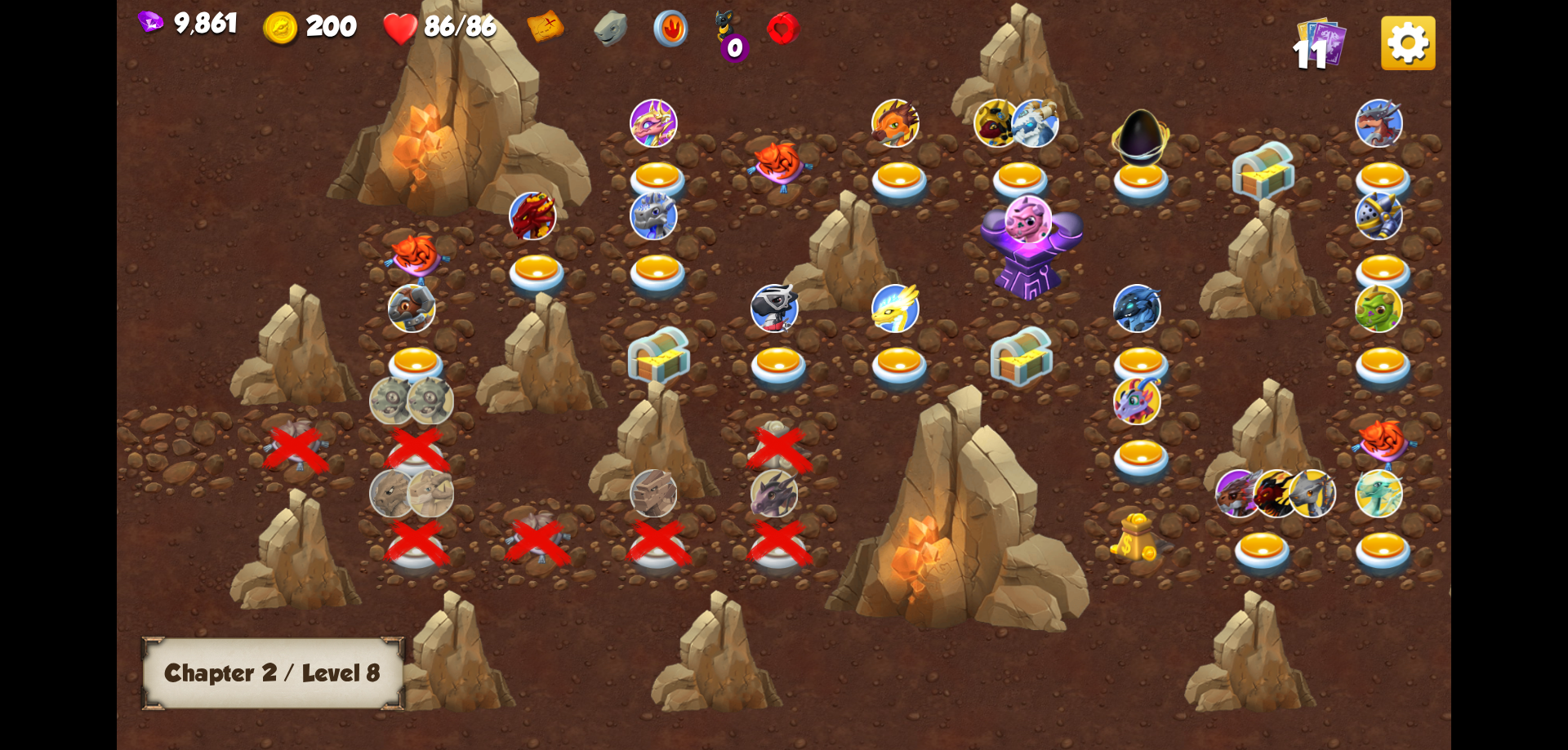
click at [780, 370] on img at bounding box center [780, 371] width 67 height 49
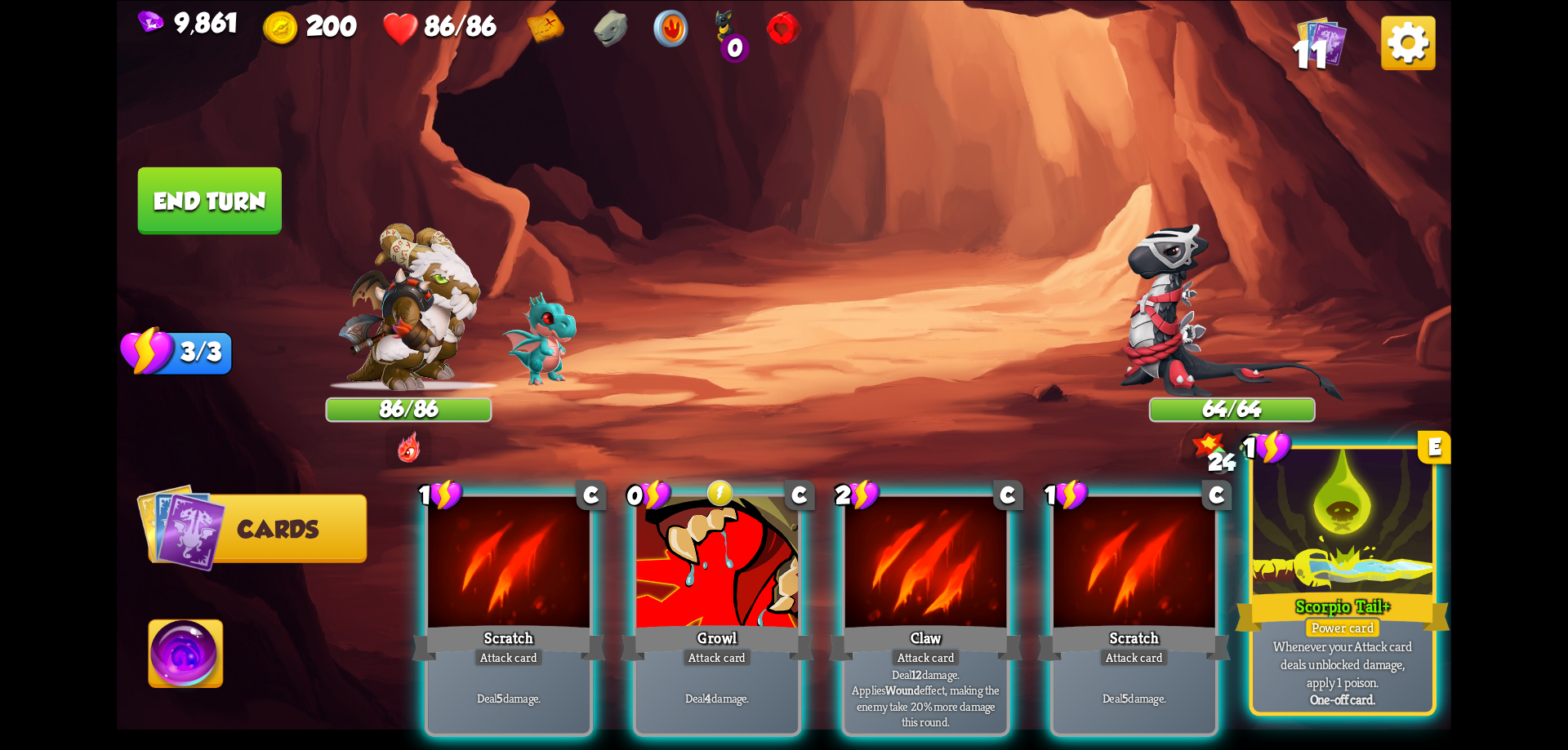
click at [1301, 557] on div at bounding box center [1343, 525] width 180 height 151
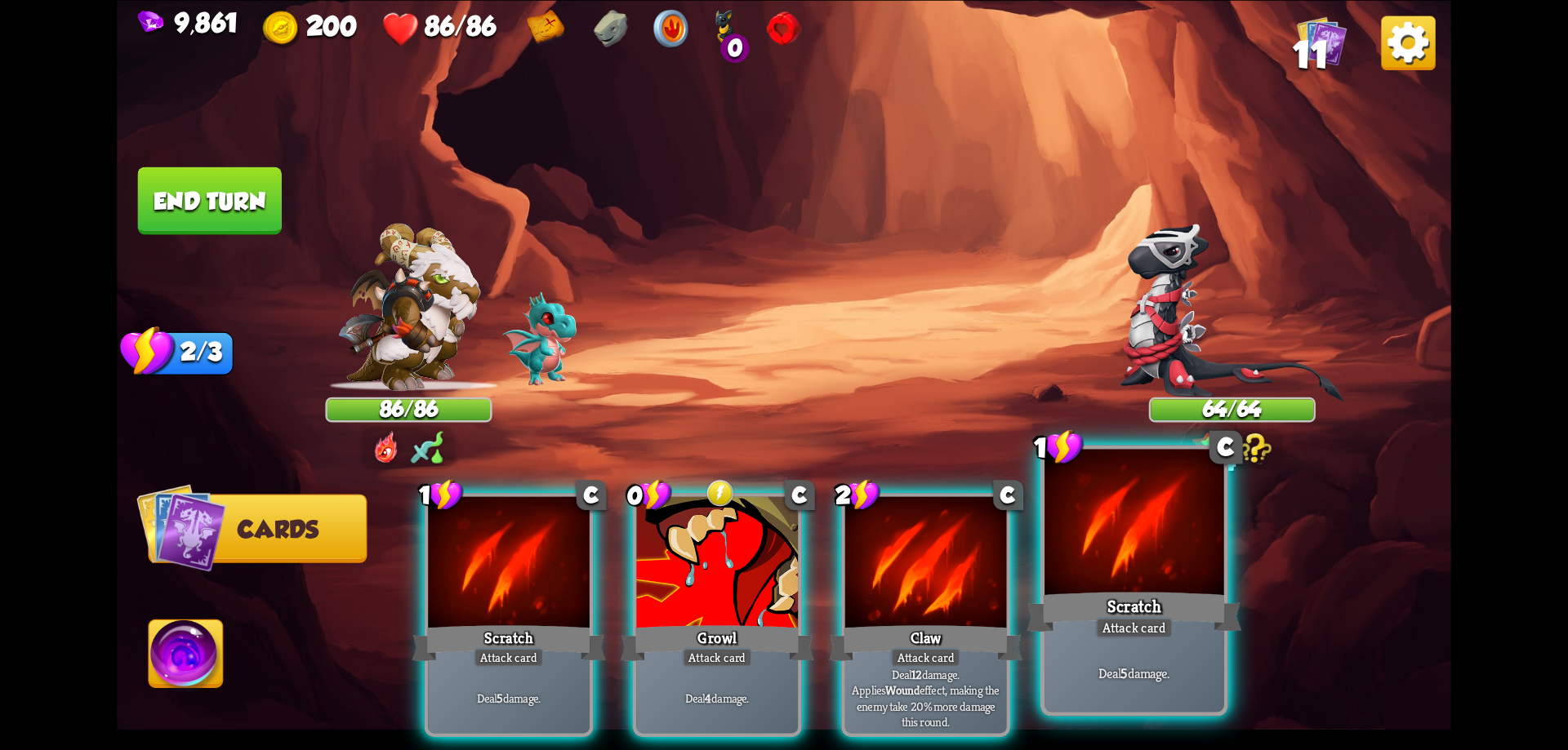
click at [1101, 531] on div at bounding box center [1134, 525] width 180 height 151
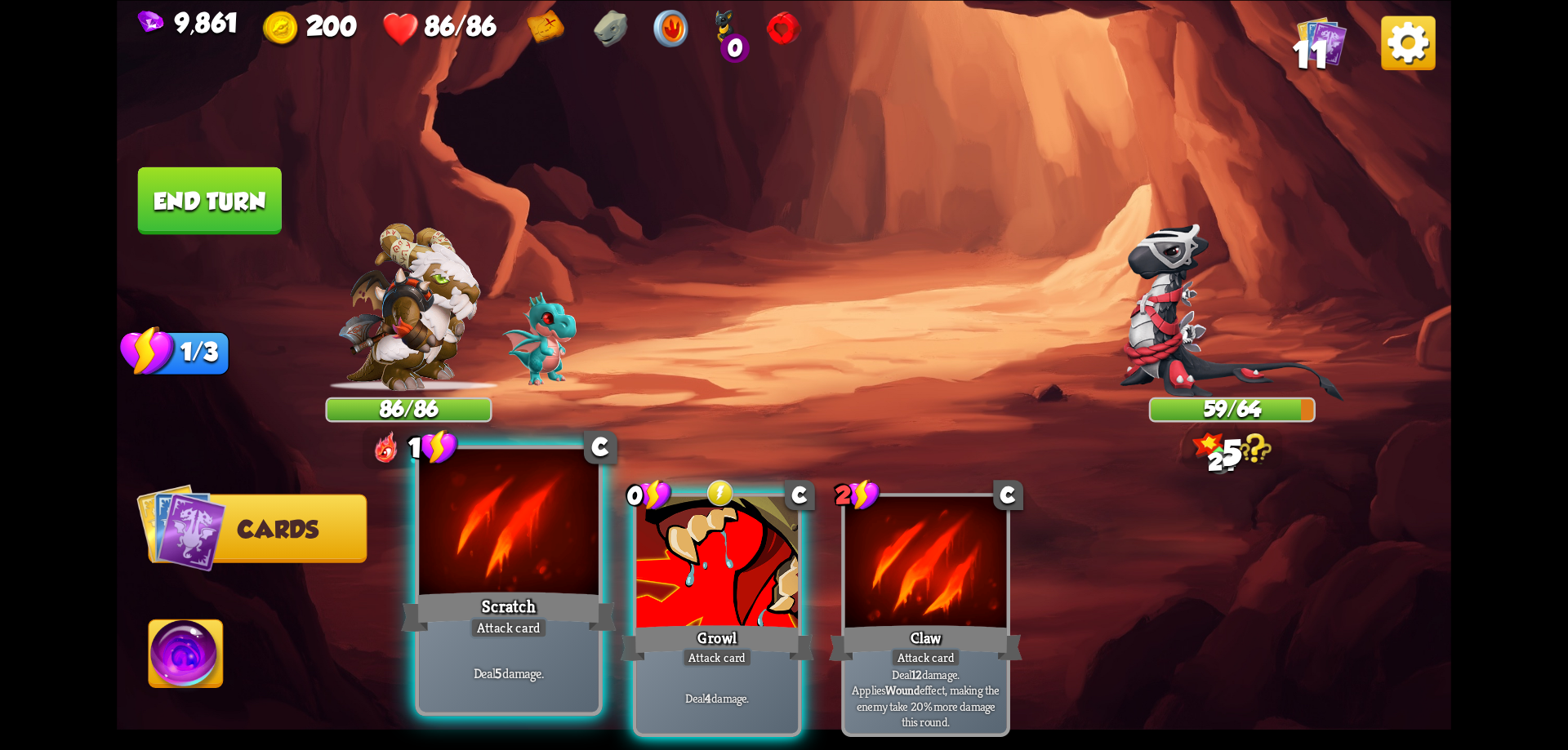
click at [533, 553] on div at bounding box center [509, 525] width 180 height 151
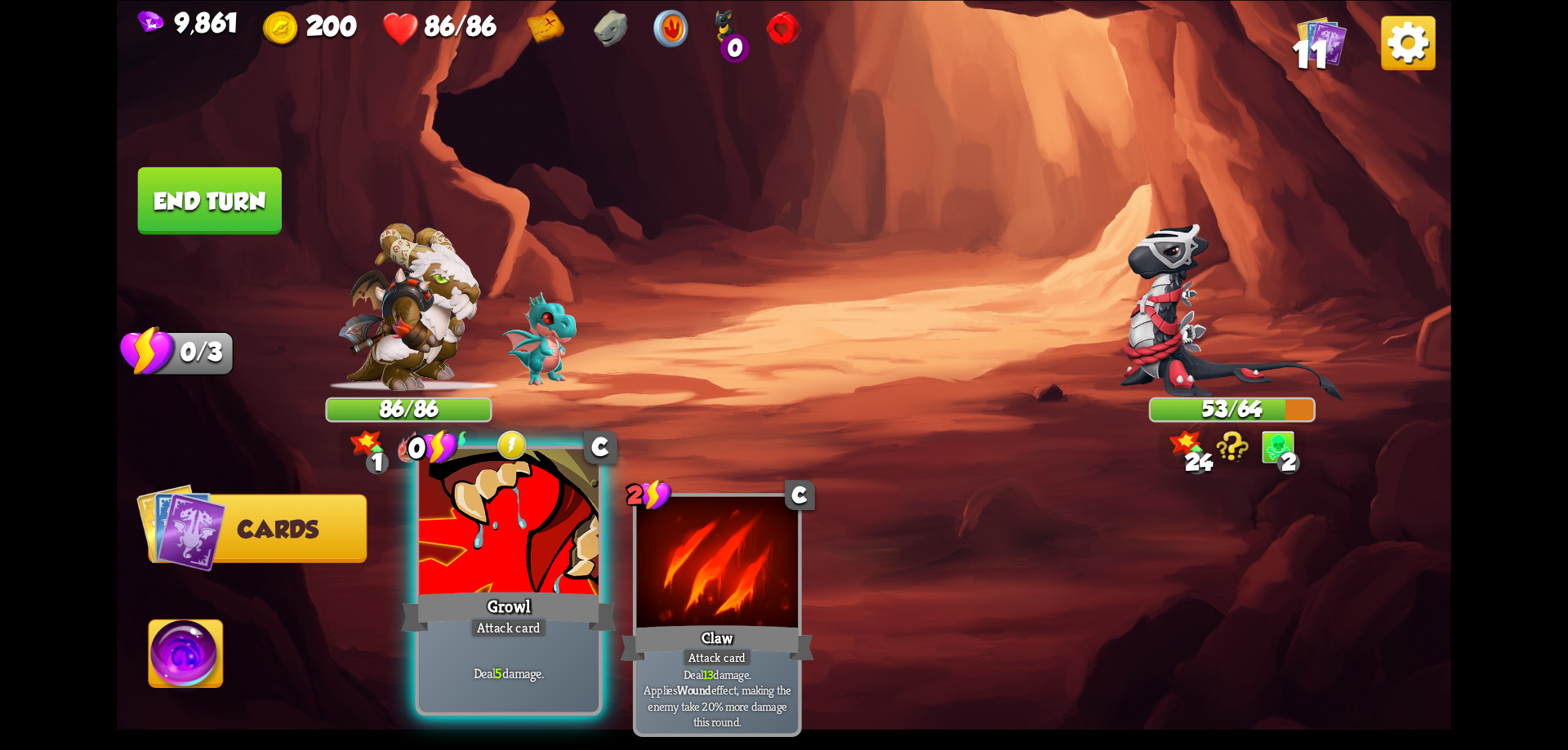
click at [519, 550] on div at bounding box center [509, 525] width 180 height 151
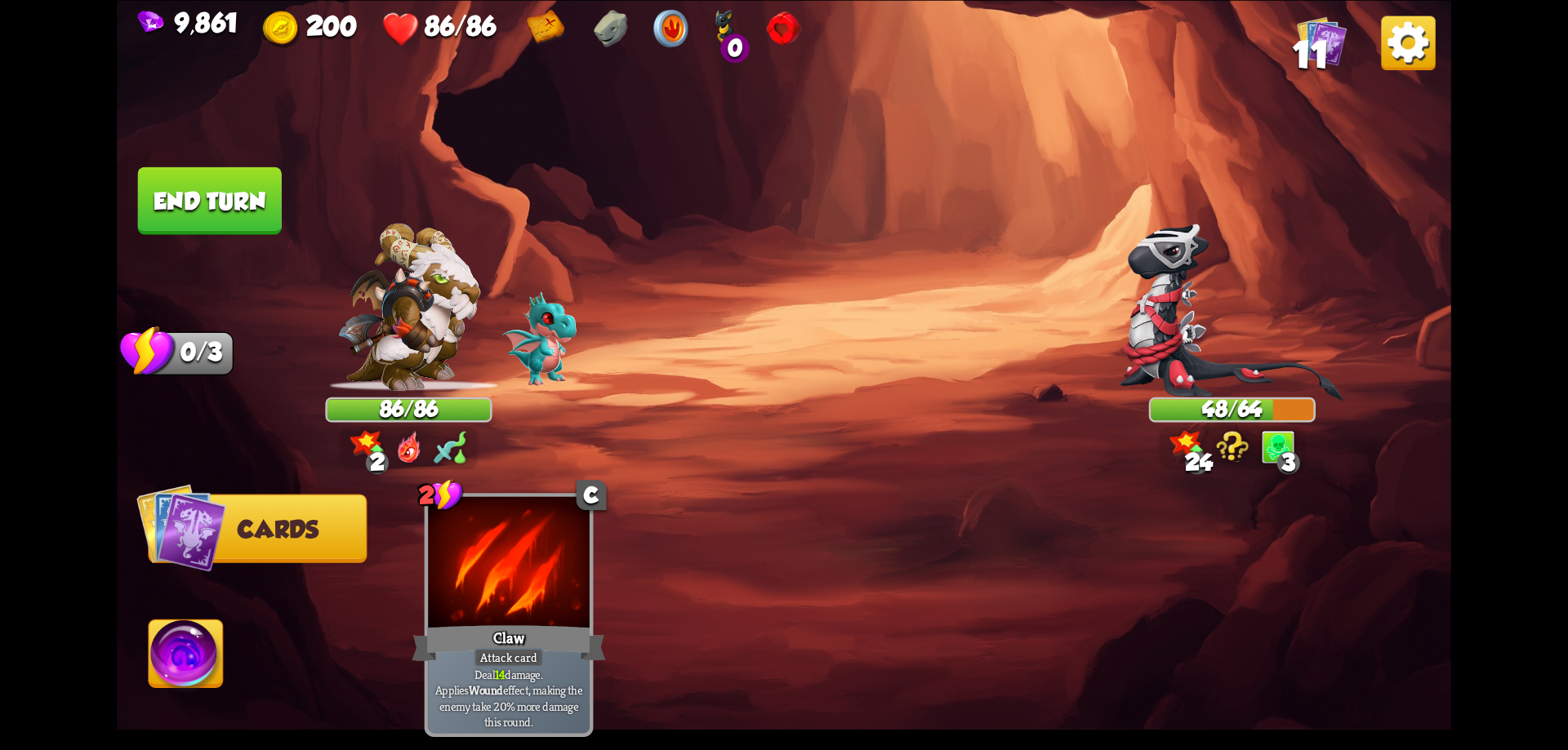
click at [178, 218] on button "End turn" at bounding box center [209, 200] width 143 height 68
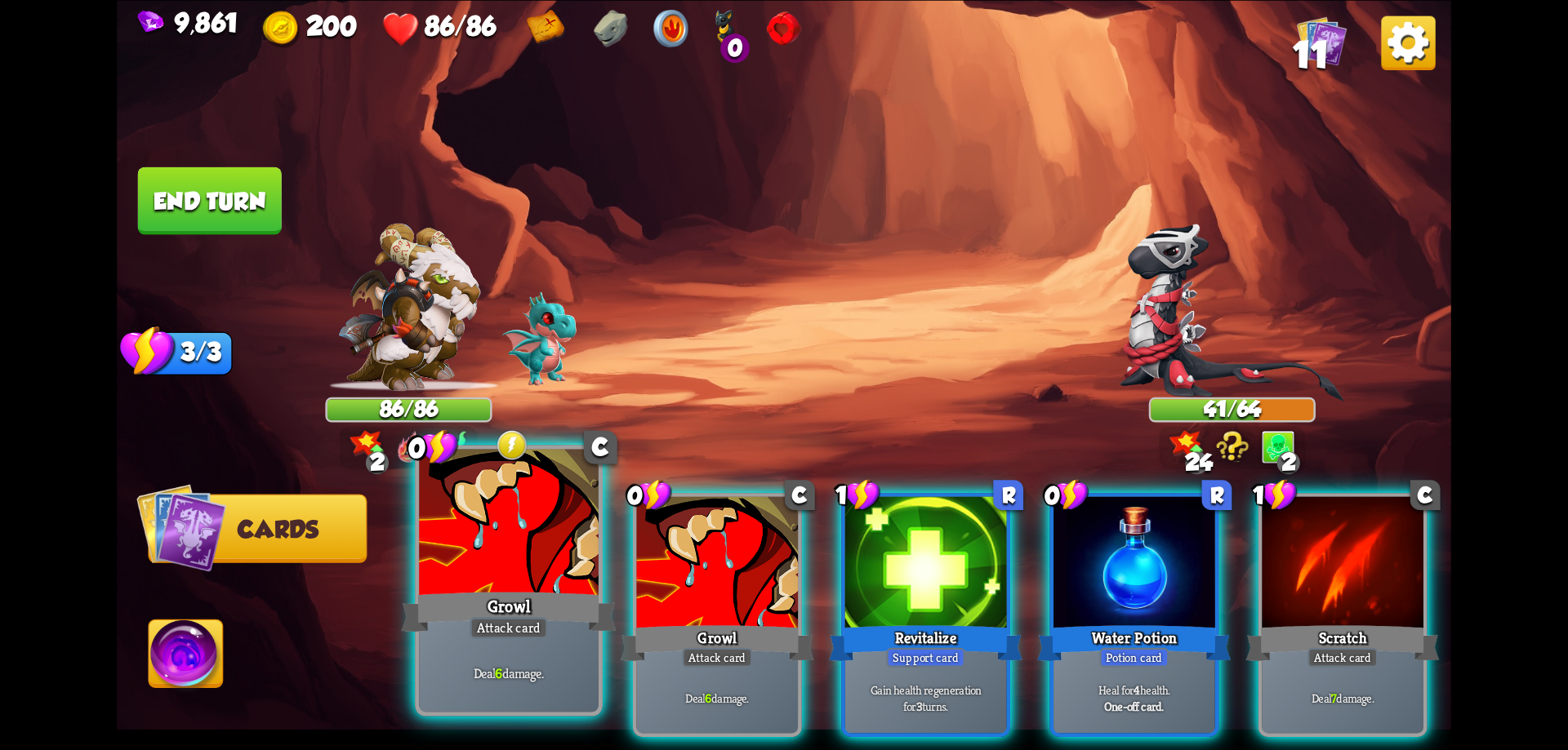
click at [564, 566] on div at bounding box center [509, 525] width 180 height 151
click at [637, 566] on div at bounding box center [718, 564] width 162 height 136
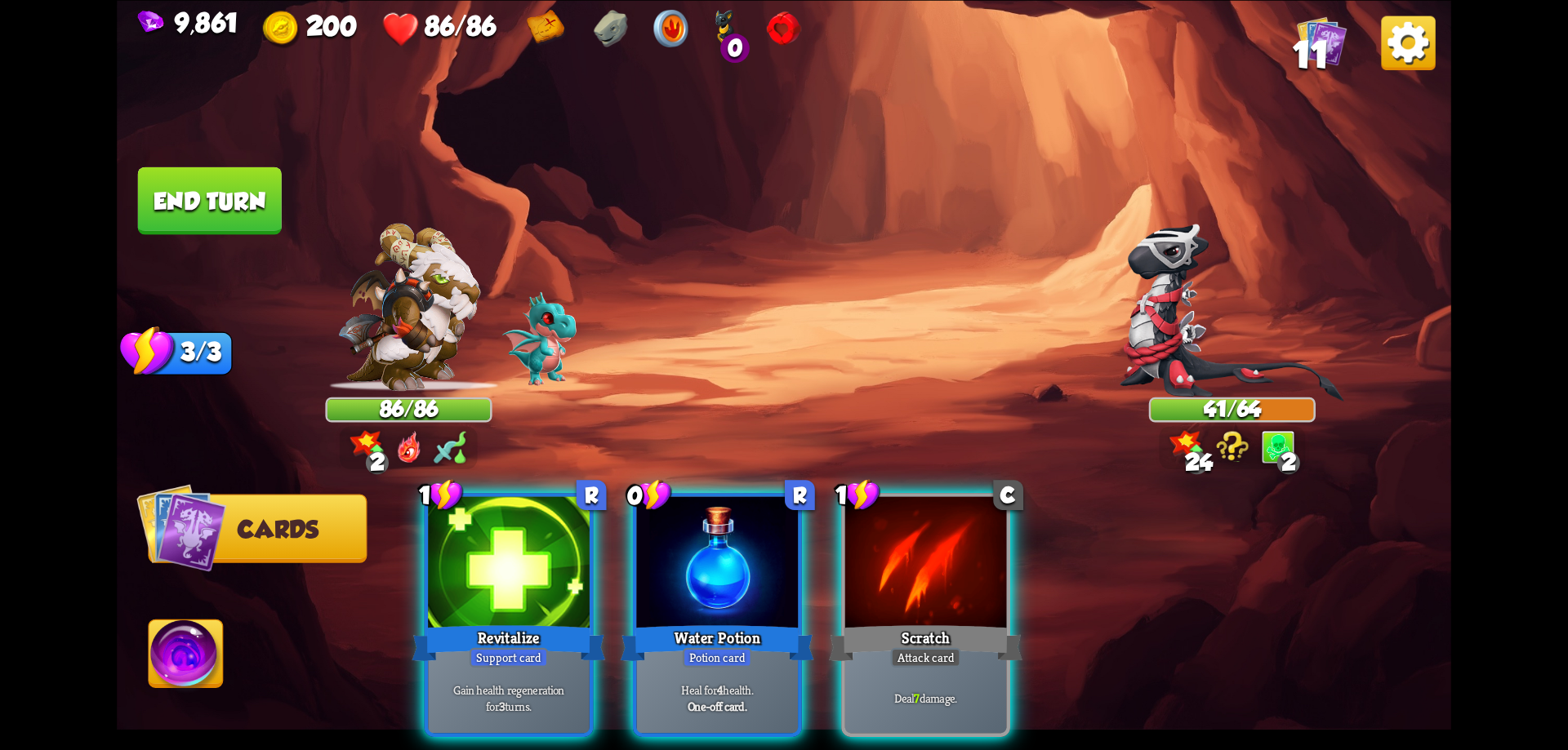
click at [564, 566] on div "1 R Revitalize Support card Gain health regeneration for 3 turns. 0 R Water Pot…" at bounding box center [918, 583] width 1067 height 333
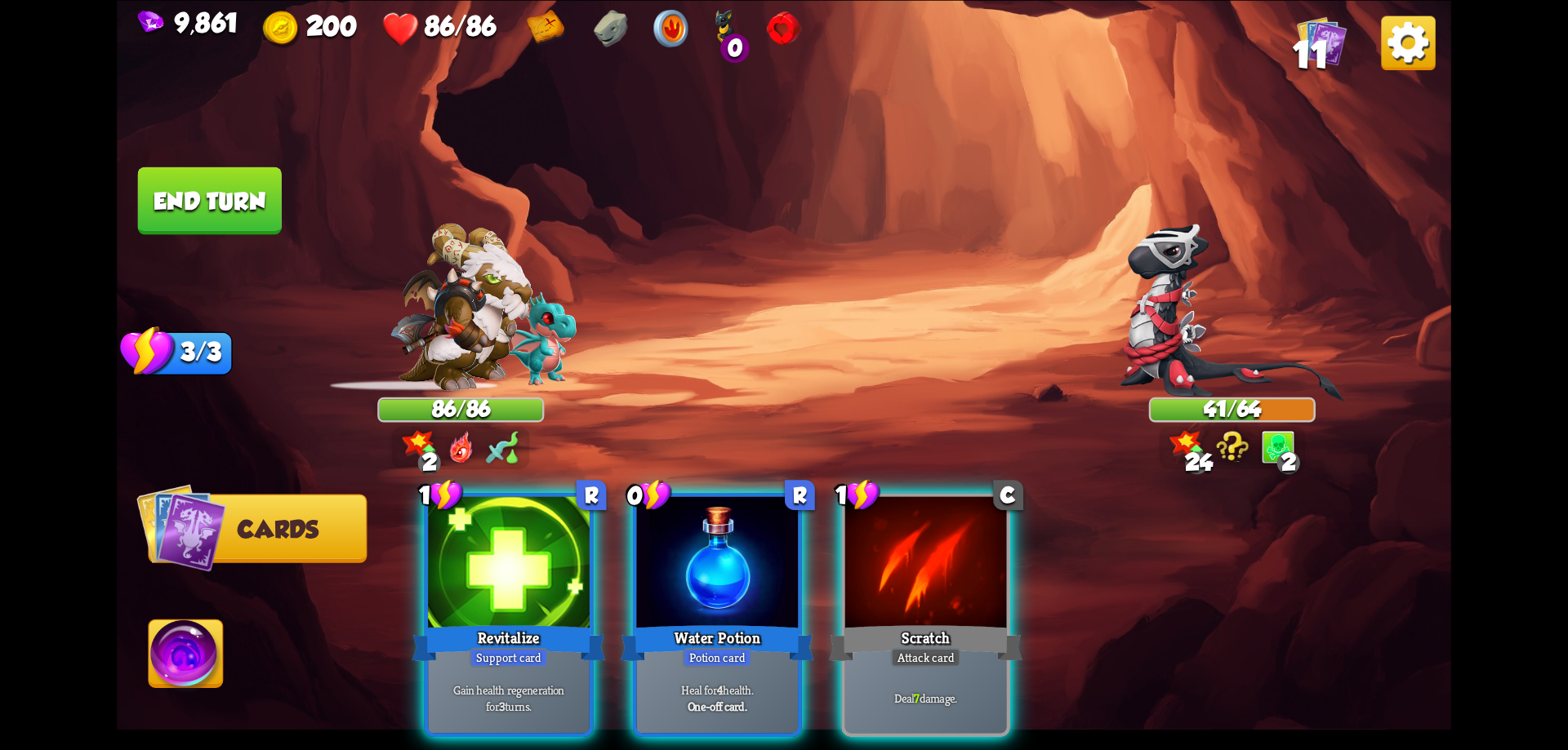
click at [564, 566] on div at bounding box center [509, 564] width 162 height 136
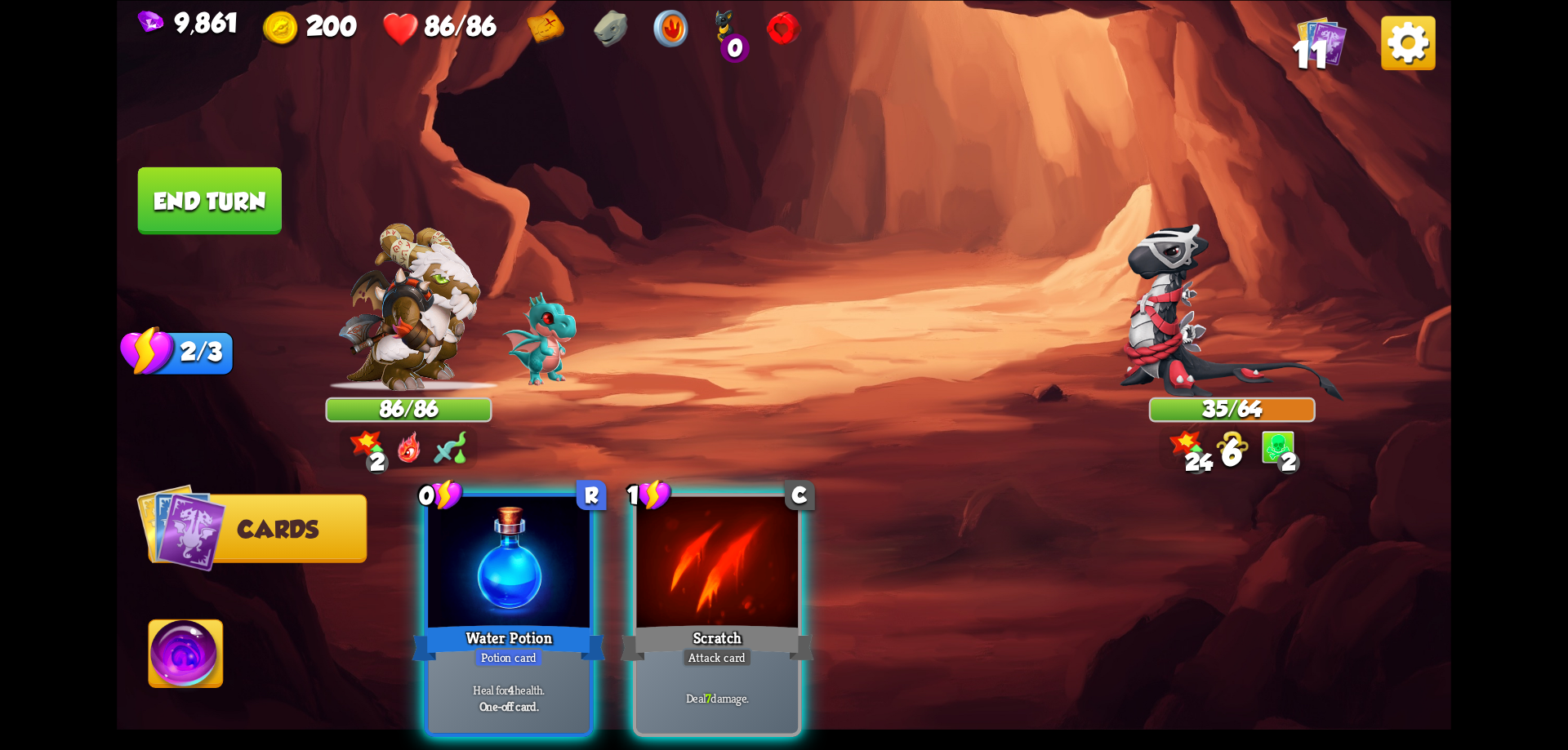
click at [564, 566] on div "0 R Water Potion Potion card Heal for 4 health. One-off card. 1 C Scratch Attac…" at bounding box center [918, 583] width 1067 height 333
click at [564, 566] on div at bounding box center [509, 564] width 162 height 136
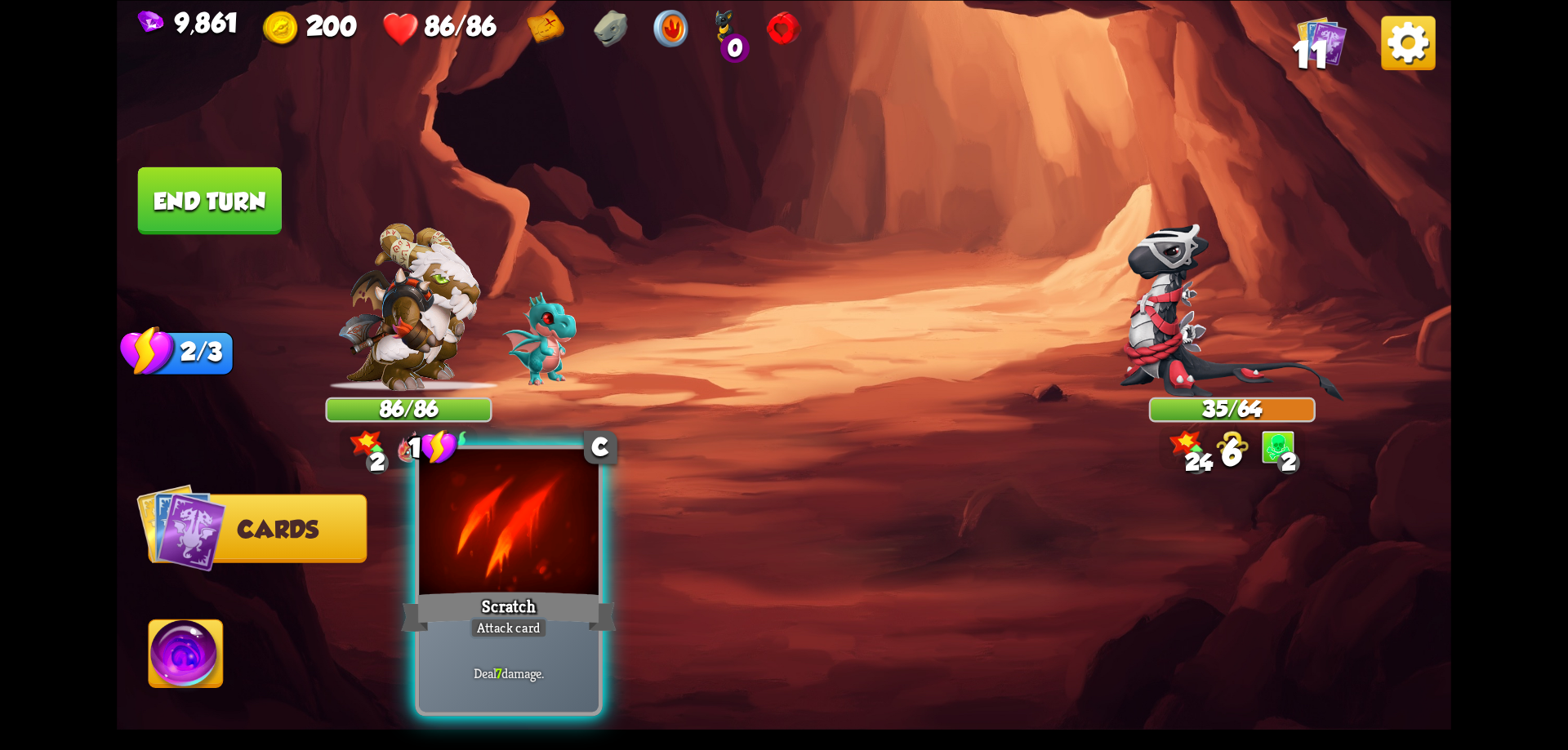
click at [562, 565] on div at bounding box center [509, 525] width 180 height 151
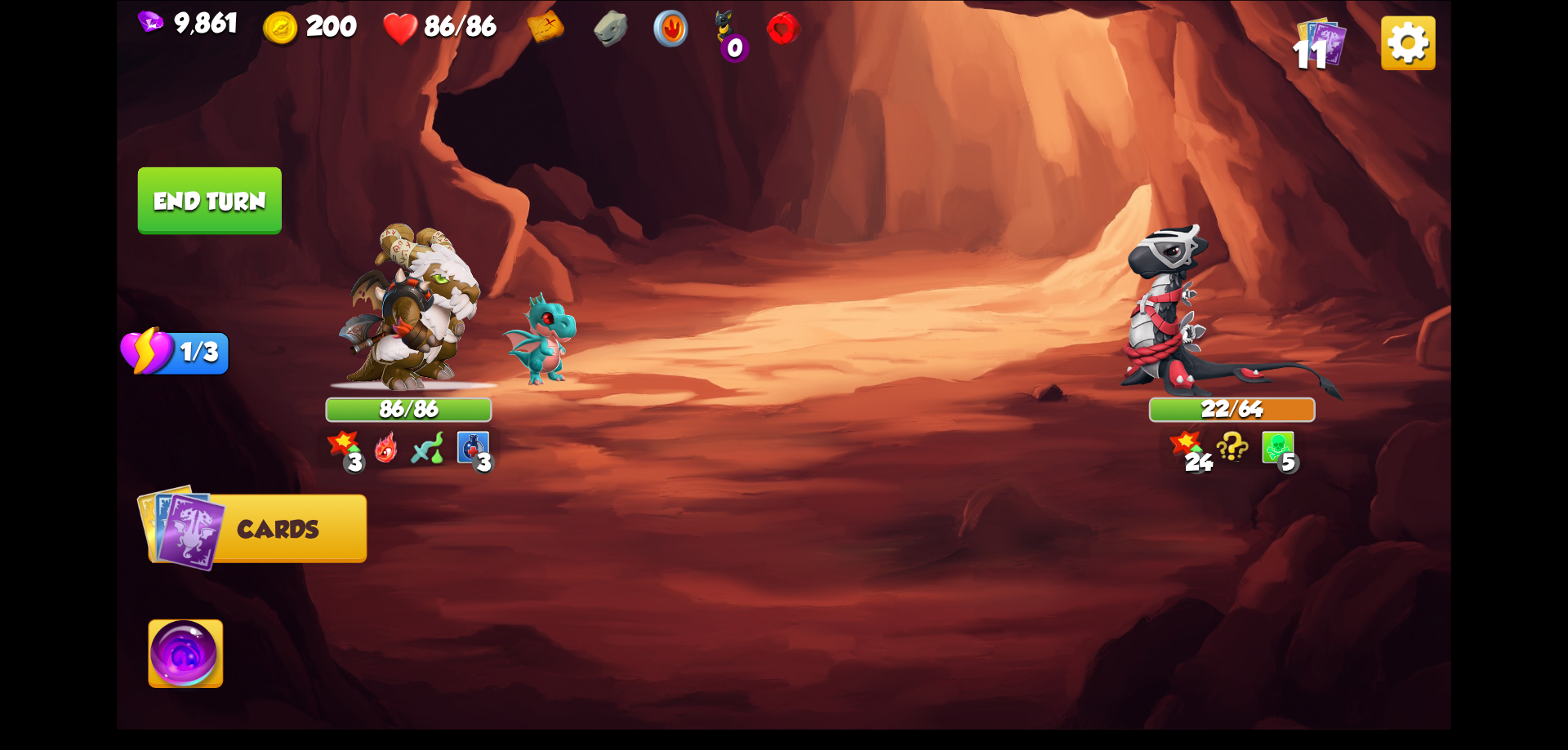
click at [199, 195] on button "End turn" at bounding box center [209, 200] width 143 height 68
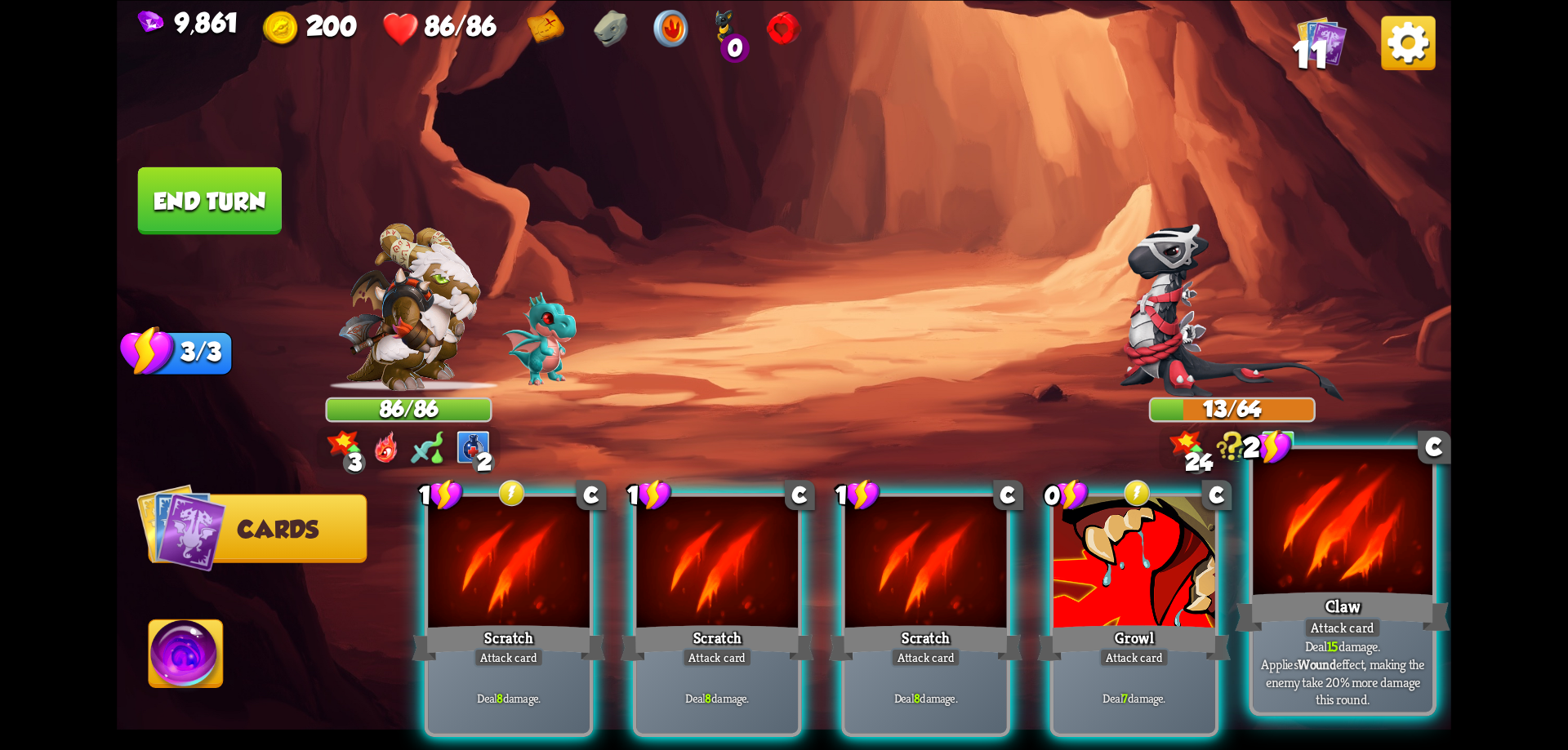
click at [1369, 583] on div at bounding box center [1343, 525] width 180 height 151
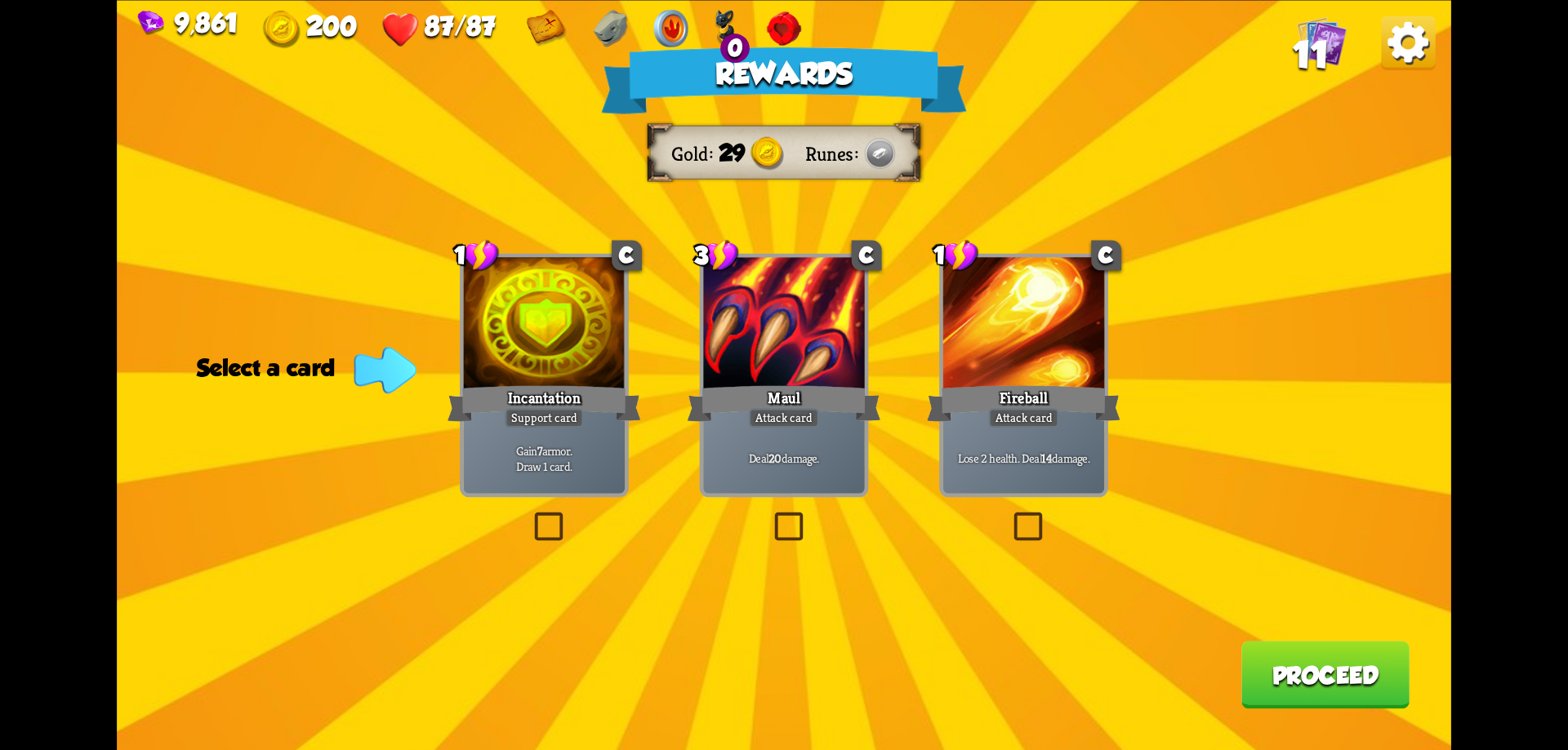
click at [1332, 680] on button "Proceed" at bounding box center [1325, 675] width 168 height 68
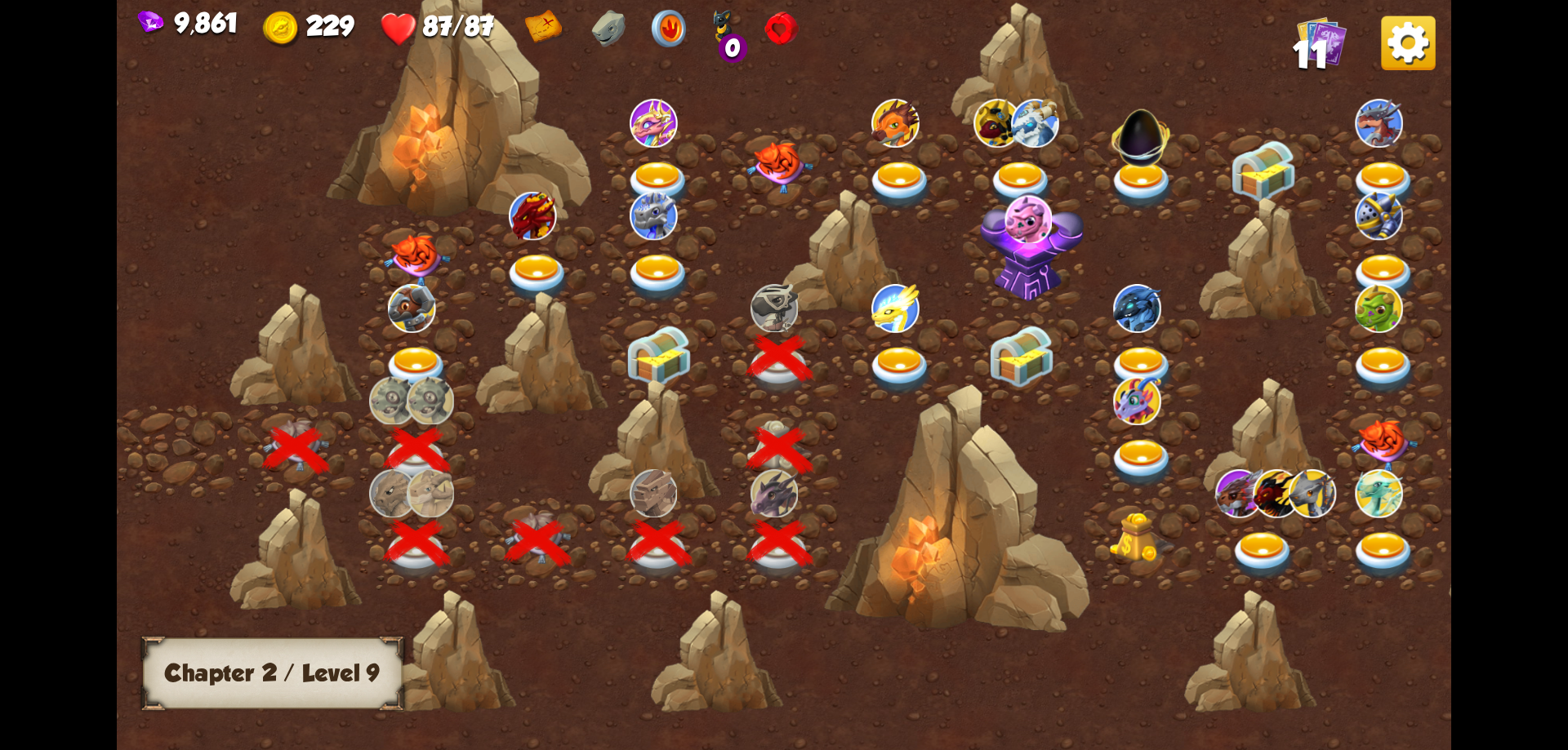
click at [910, 361] on img at bounding box center [901, 371] width 67 height 49
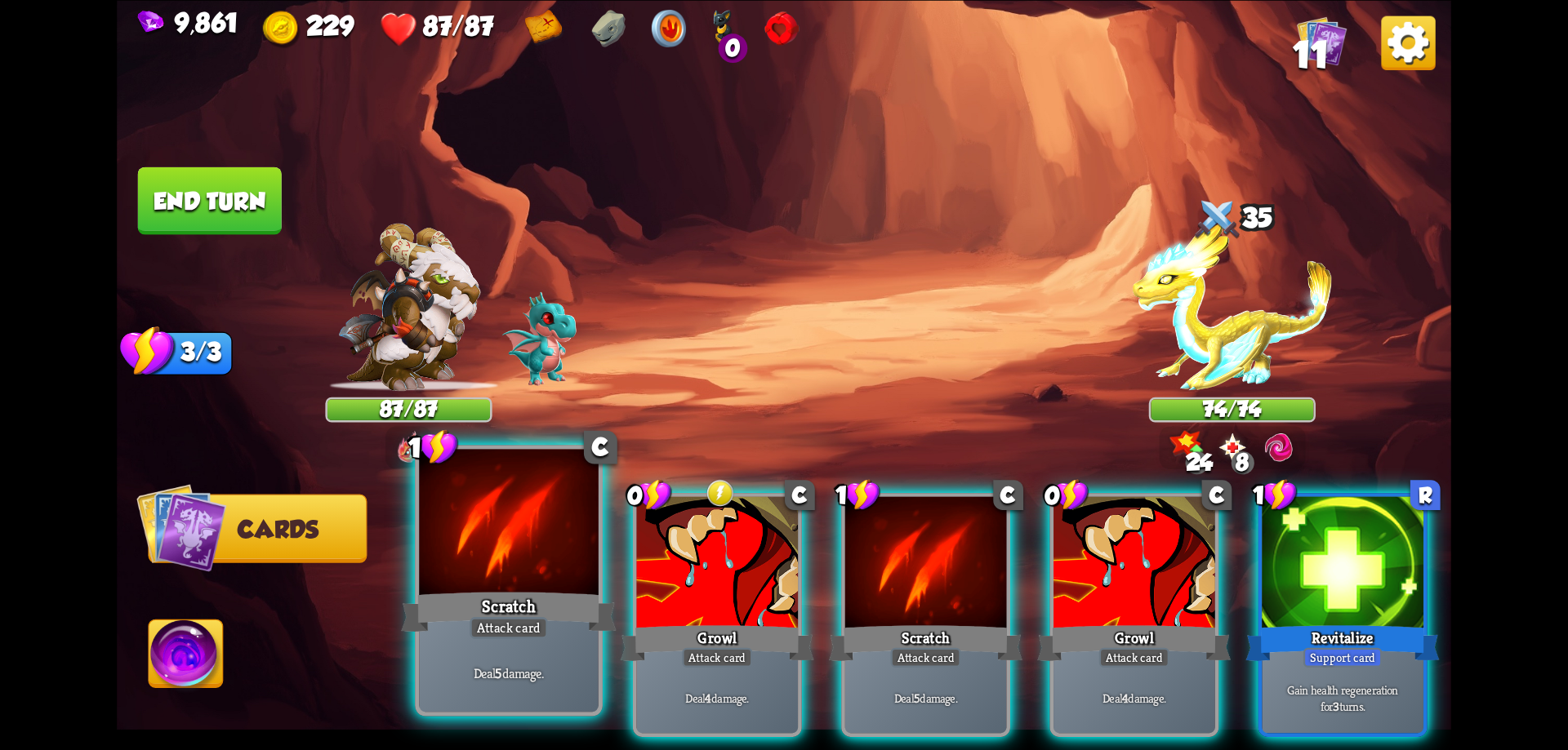
click at [578, 561] on div at bounding box center [509, 525] width 180 height 151
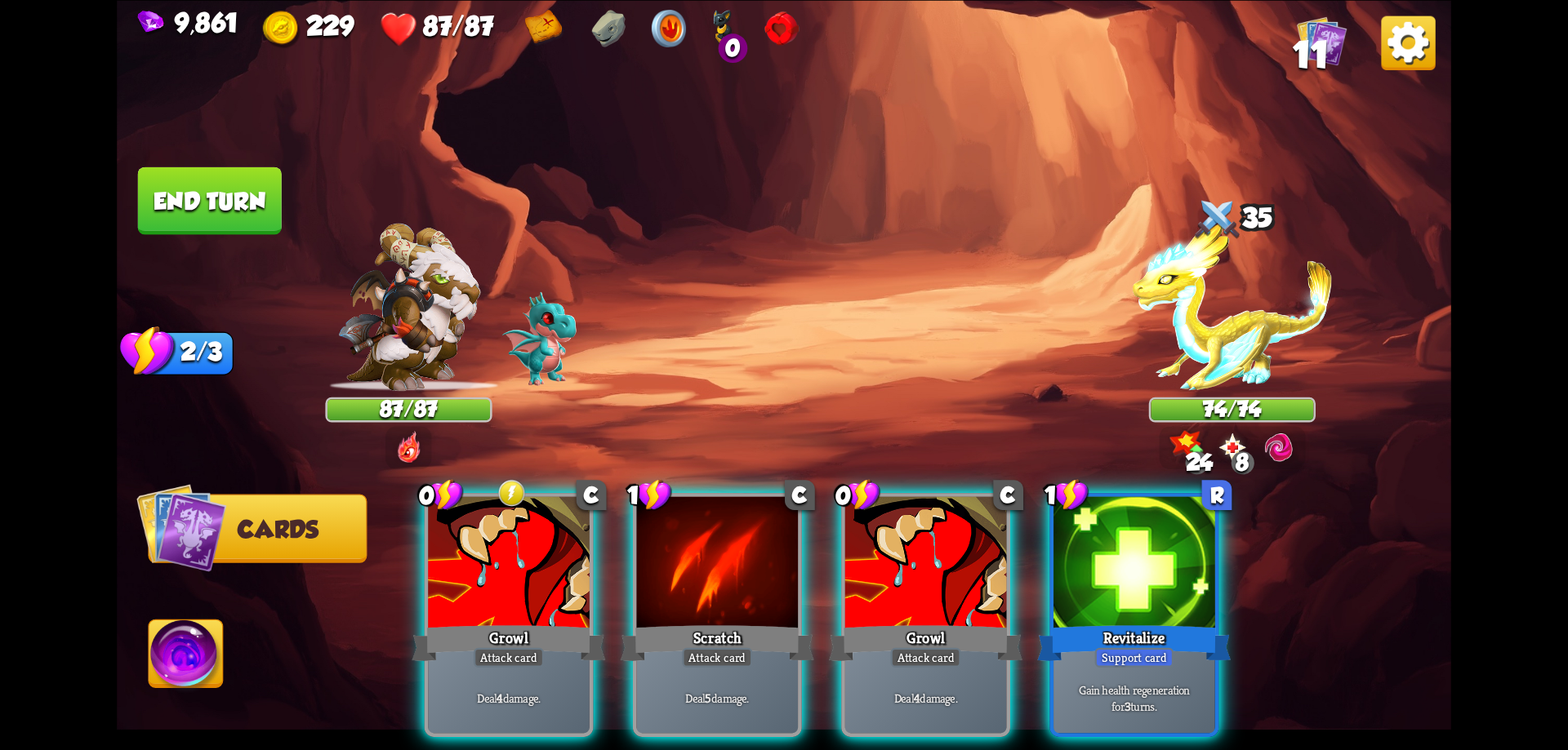
click at [578, 561] on div at bounding box center [509, 564] width 162 height 136
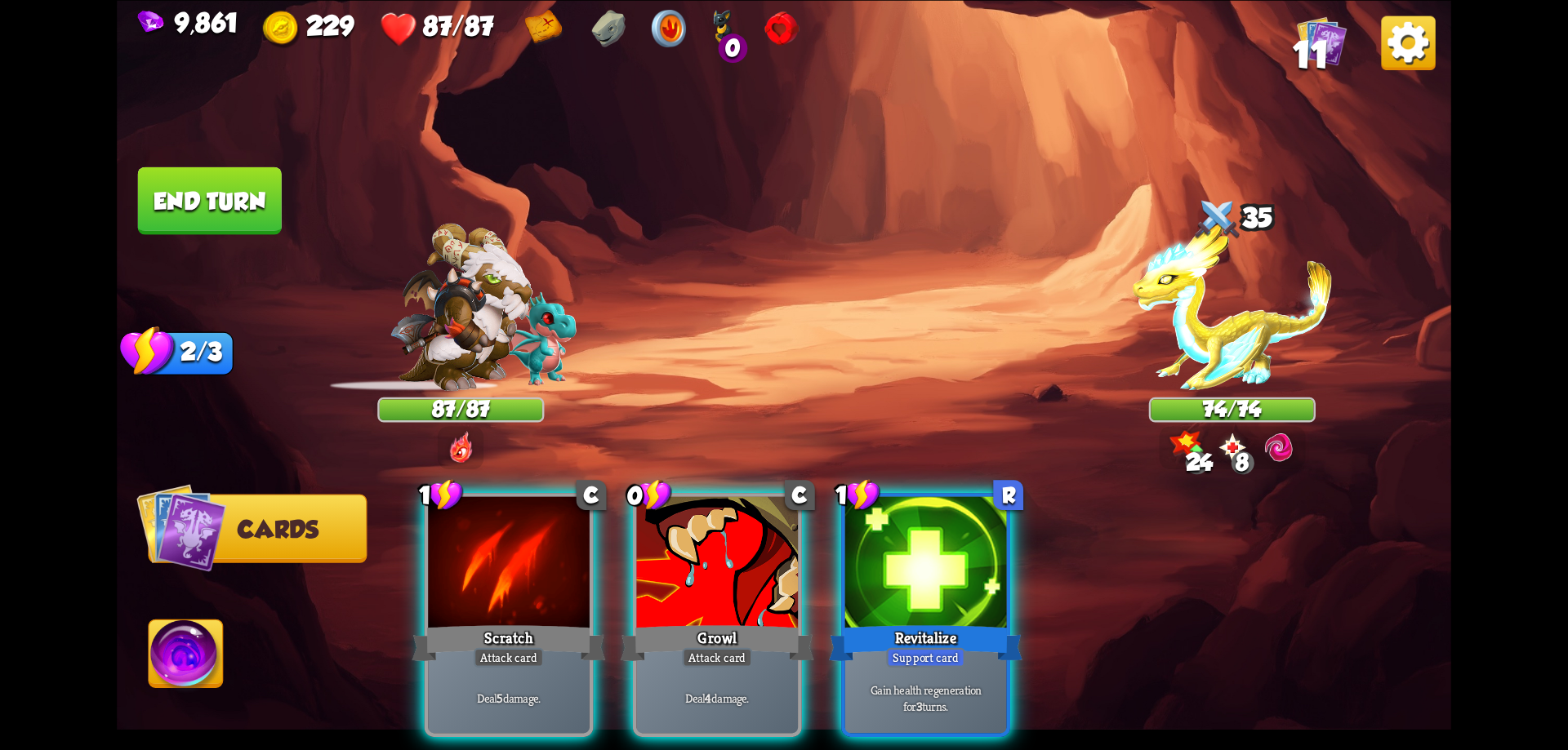
click at [578, 561] on div at bounding box center [509, 564] width 162 height 136
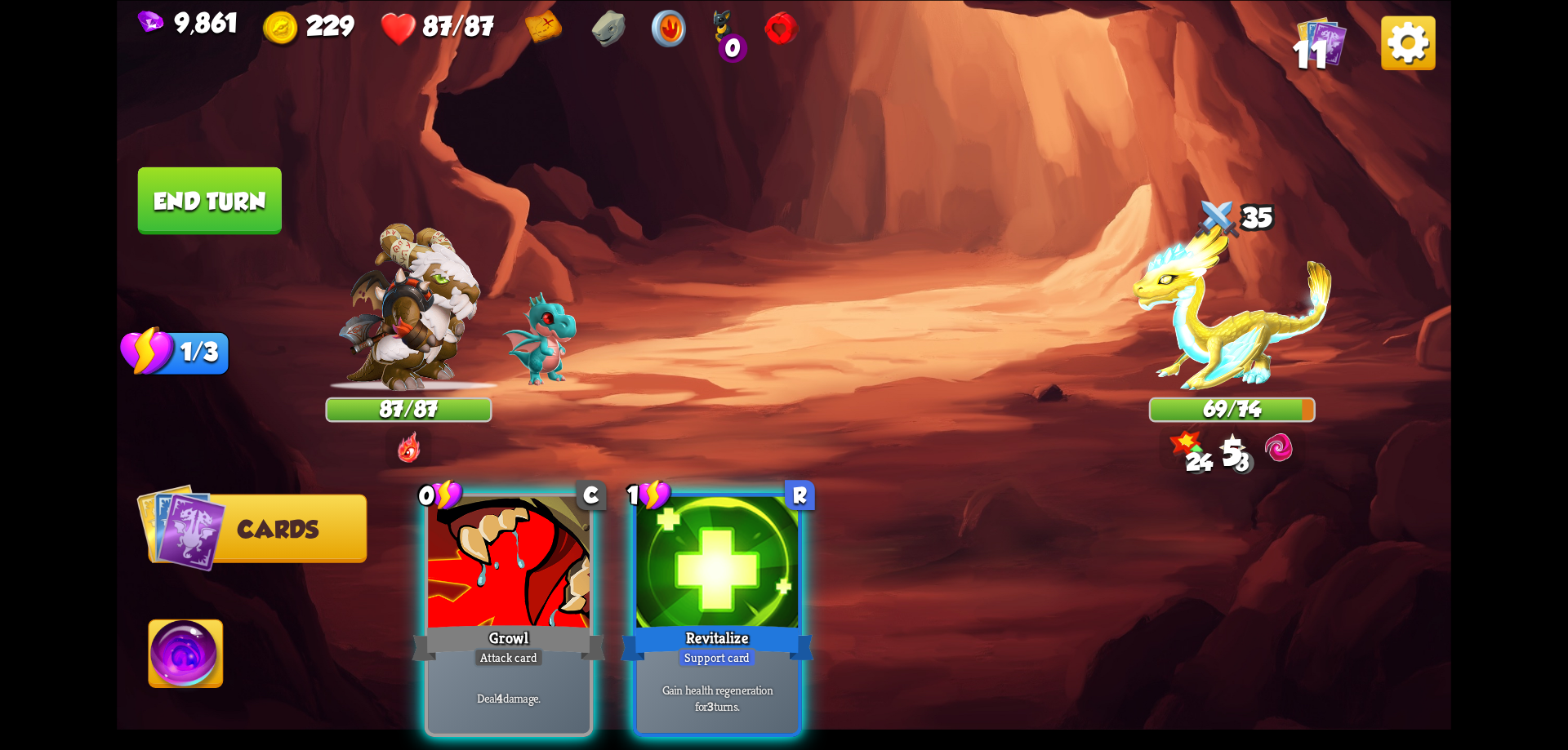
click at [578, 561] on div at bounding box center [509, 564] width 162 height 136
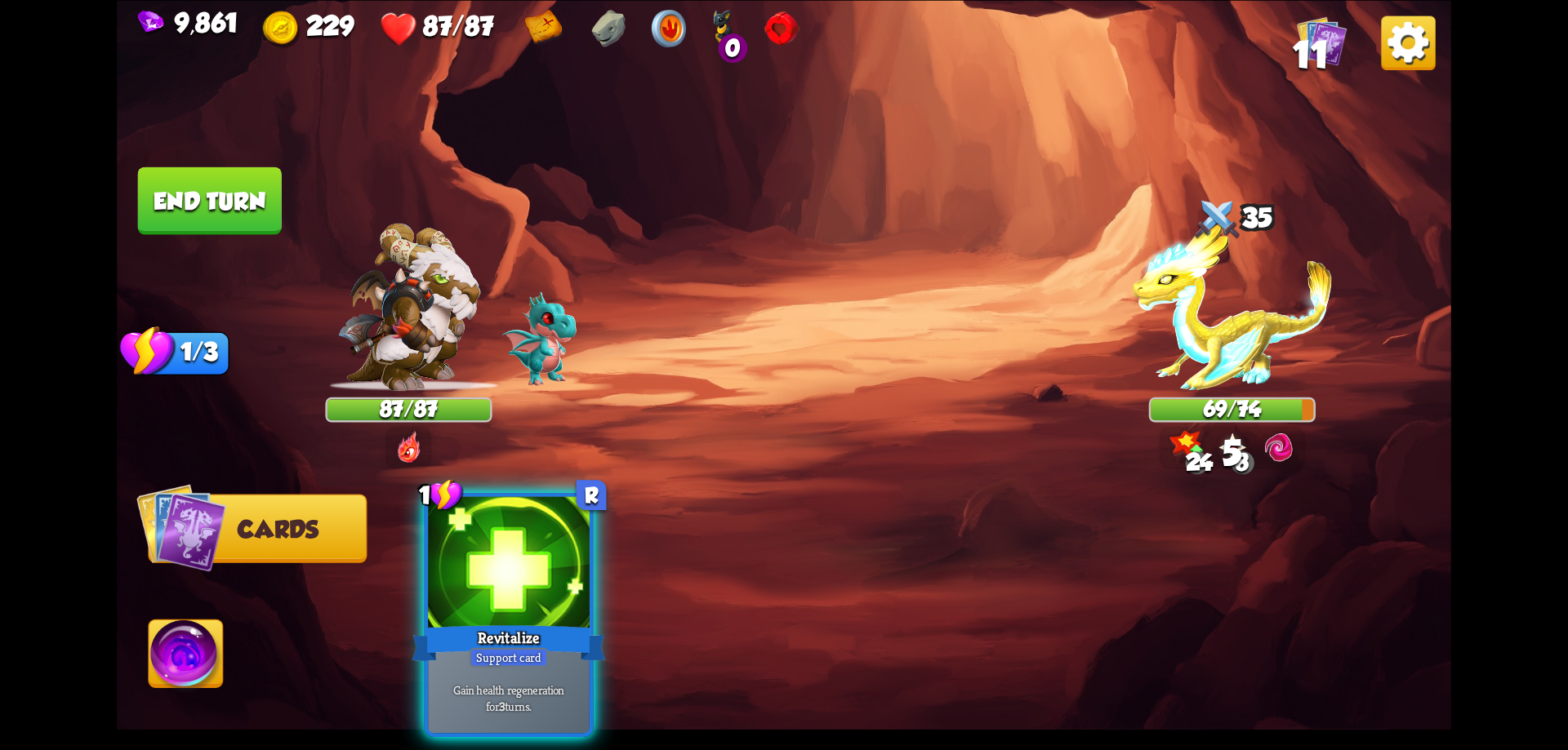
click at [578, 561] on div "1 R Revitalize Support card Gain health regeneration for 3 turns." at bounding box center [918, 583] width 1067 height 333
click at [578, 561] on div at bounding box center [509, 564] width 162 height 136
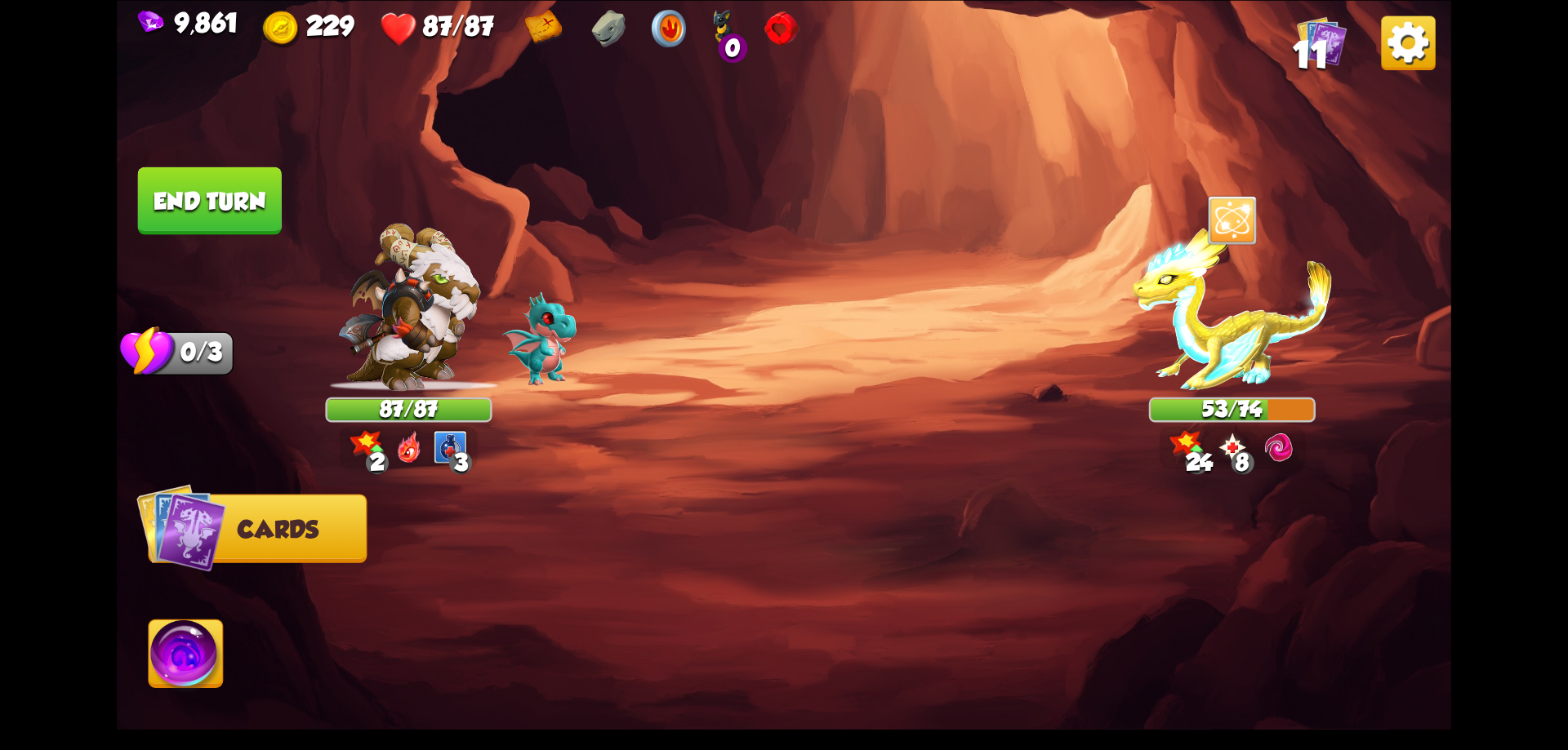
click at [248, 213] on button "End turn" at bounding box center [209, 200] width 143 height 68
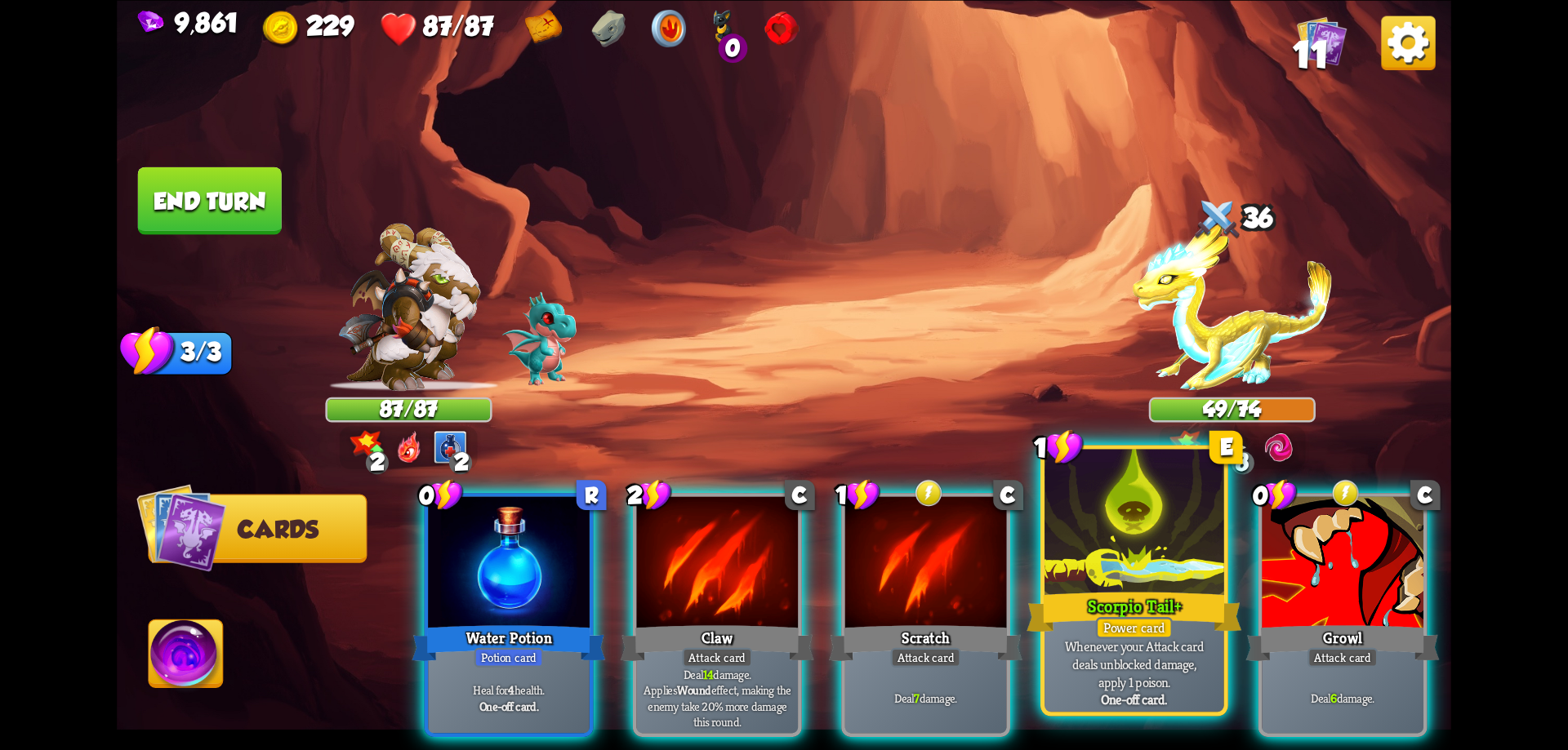
click at [1174, 591] on div "Scorpio Tail+" at bounding box center [1133, 612] width 215 height 48
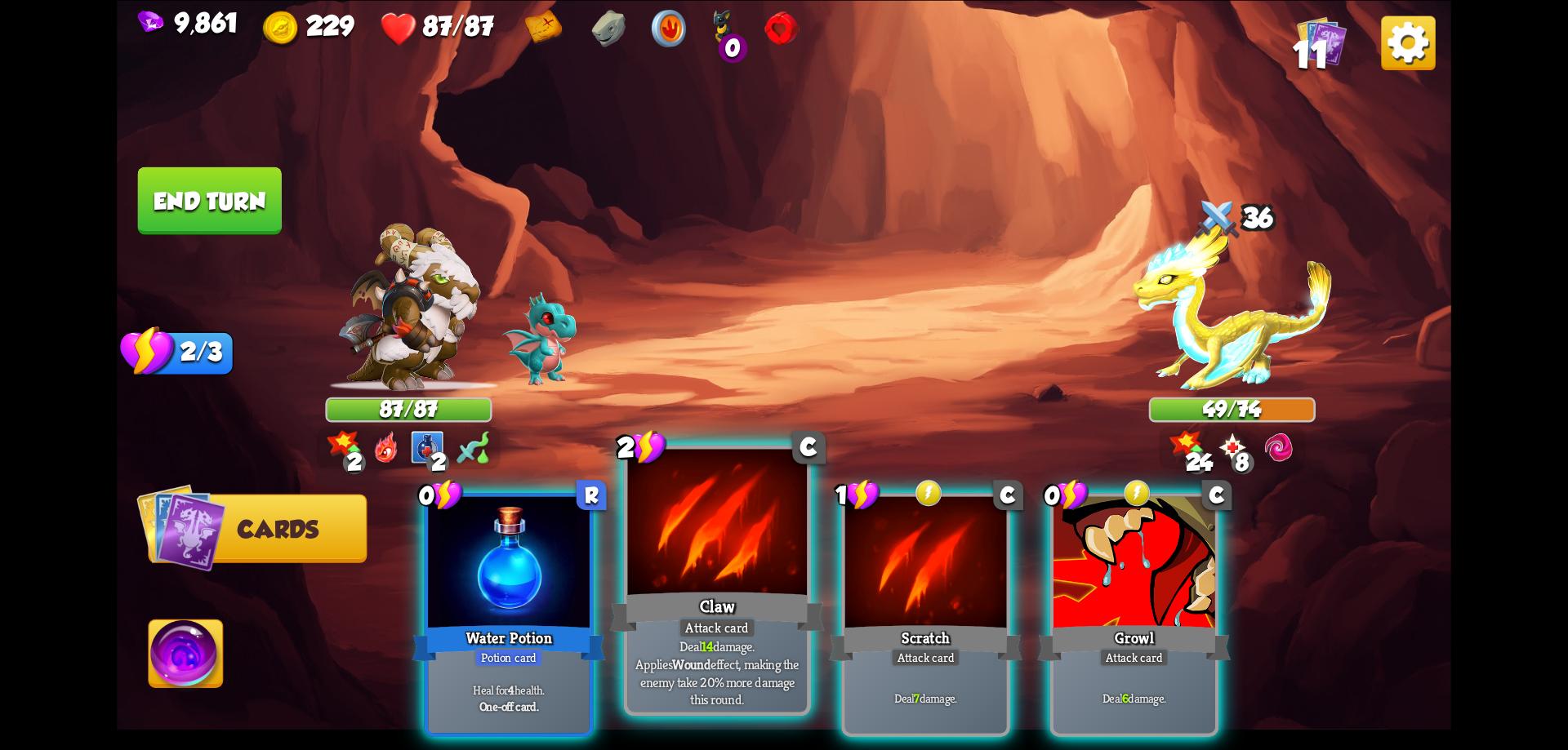
click at [676, 557] on div at bounding box center [718, 525] width 180 height 151
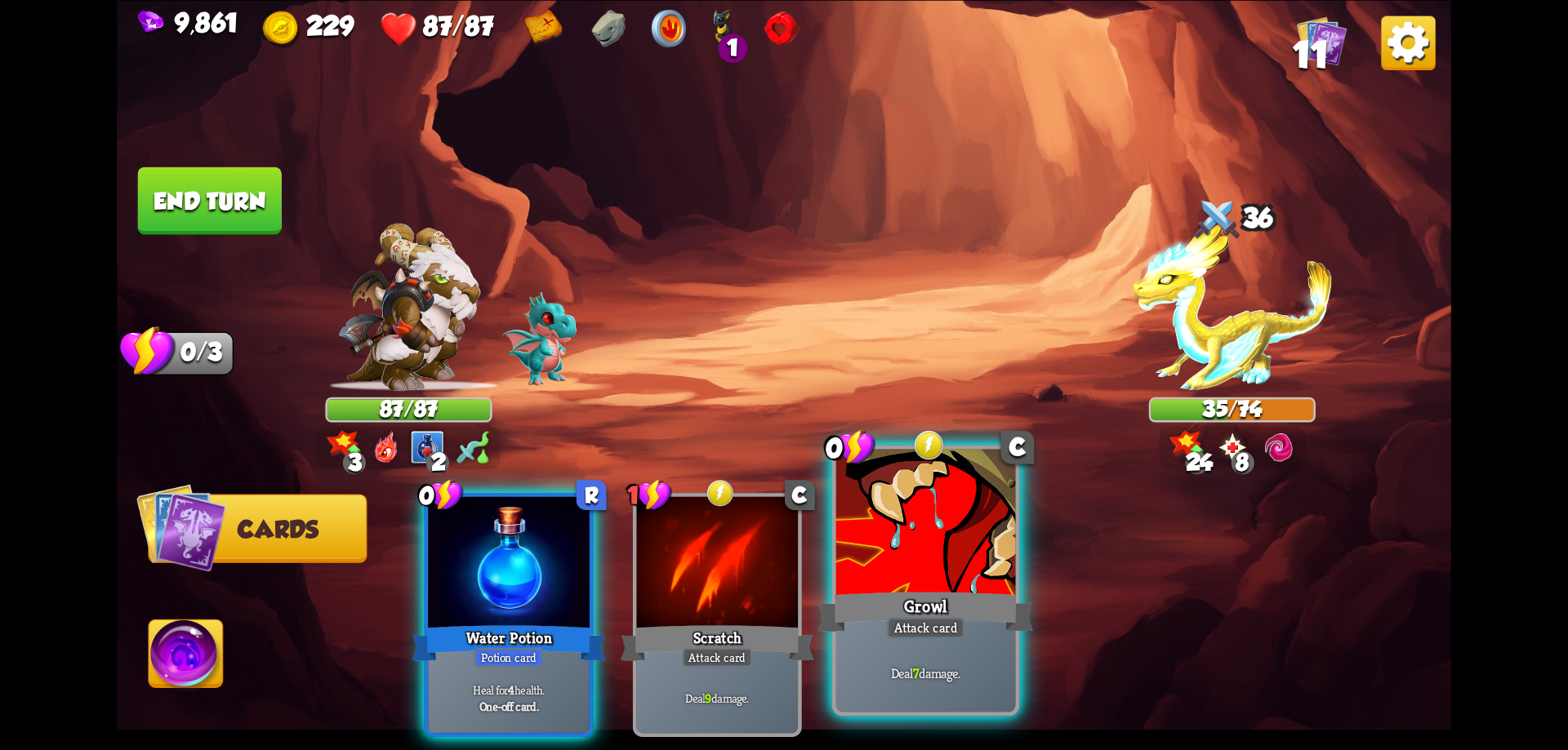
drag, startPoint x: 881, startPoint y: 554, endPoint x: 856, endPoint y: 526, distance: 37.5
click at [856, 526] on div at bounding box center [927, 525] width 180 height 151
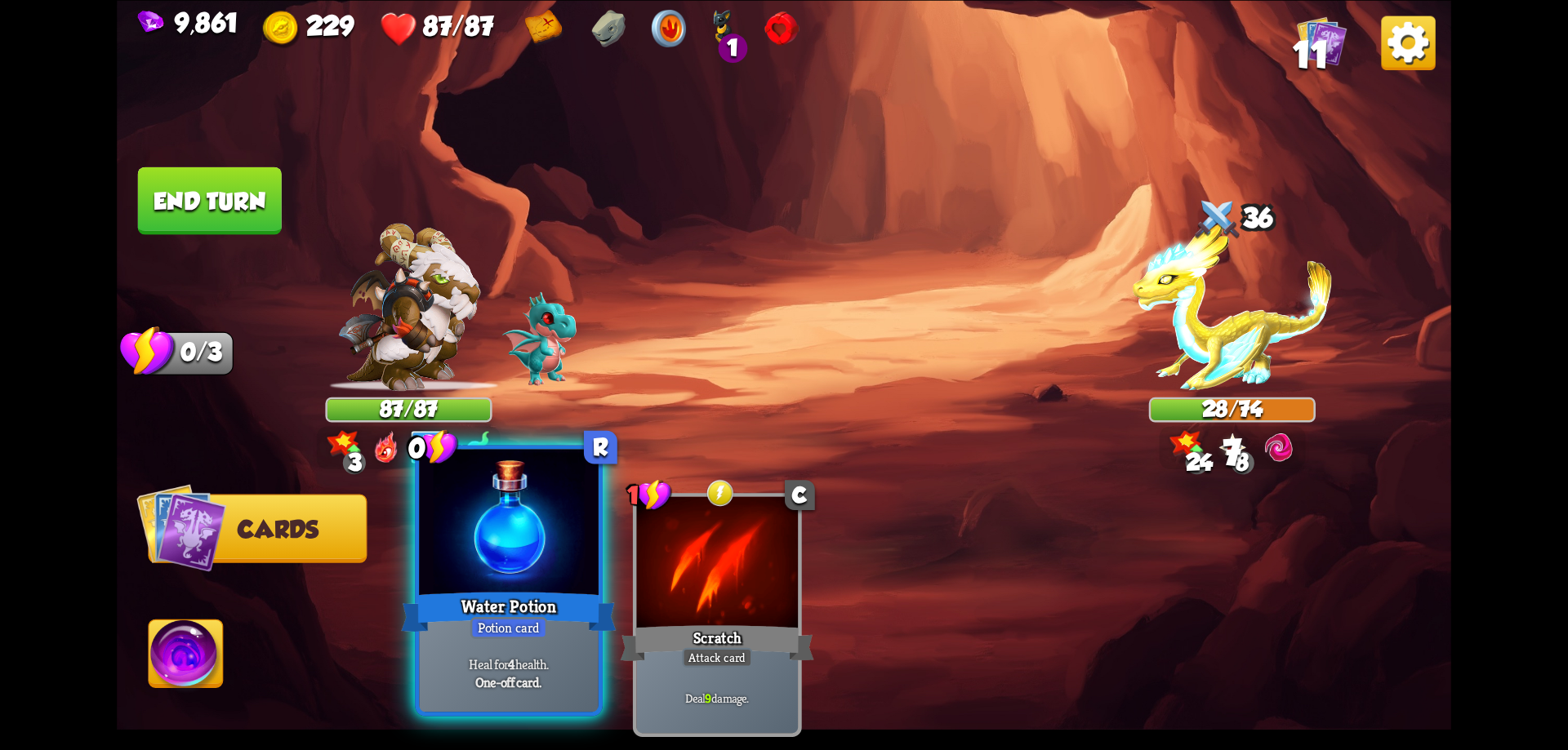
click at [513, 533] on div at bounding box center [509, 525] width 180 height 151
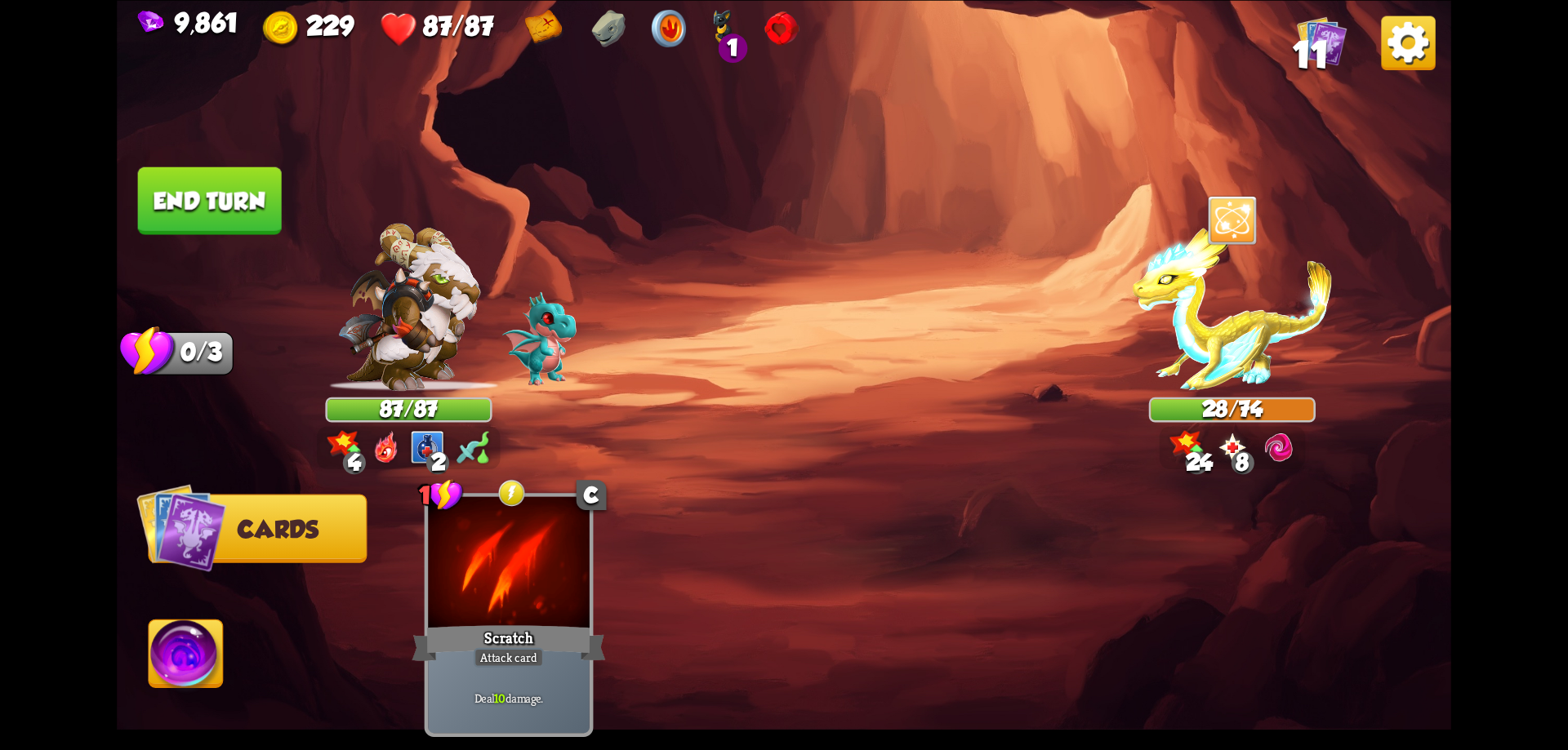
click at [259, 202] on button "End turn" at bounding box center [209, 200] width 143 height 68
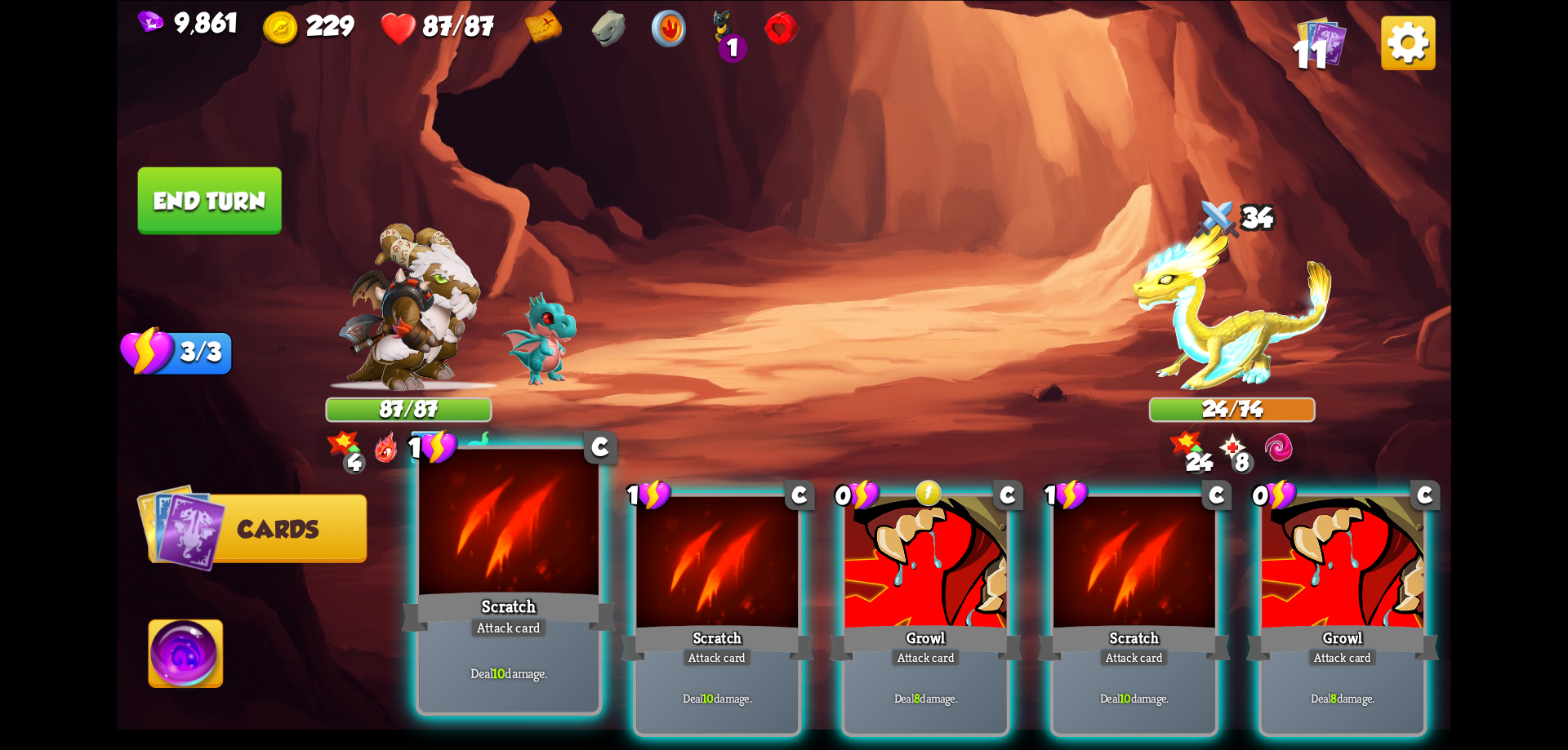
click at [519, 552] on div at bounding box center [509, 525] width 180 height 151
click at [519, 552] on div "1 C Scratch Attack card Deal 10 damage. 1 C Scratch Attack card Deal 10 damage.…" at bounding box center [918, 583] width 1067 height 333
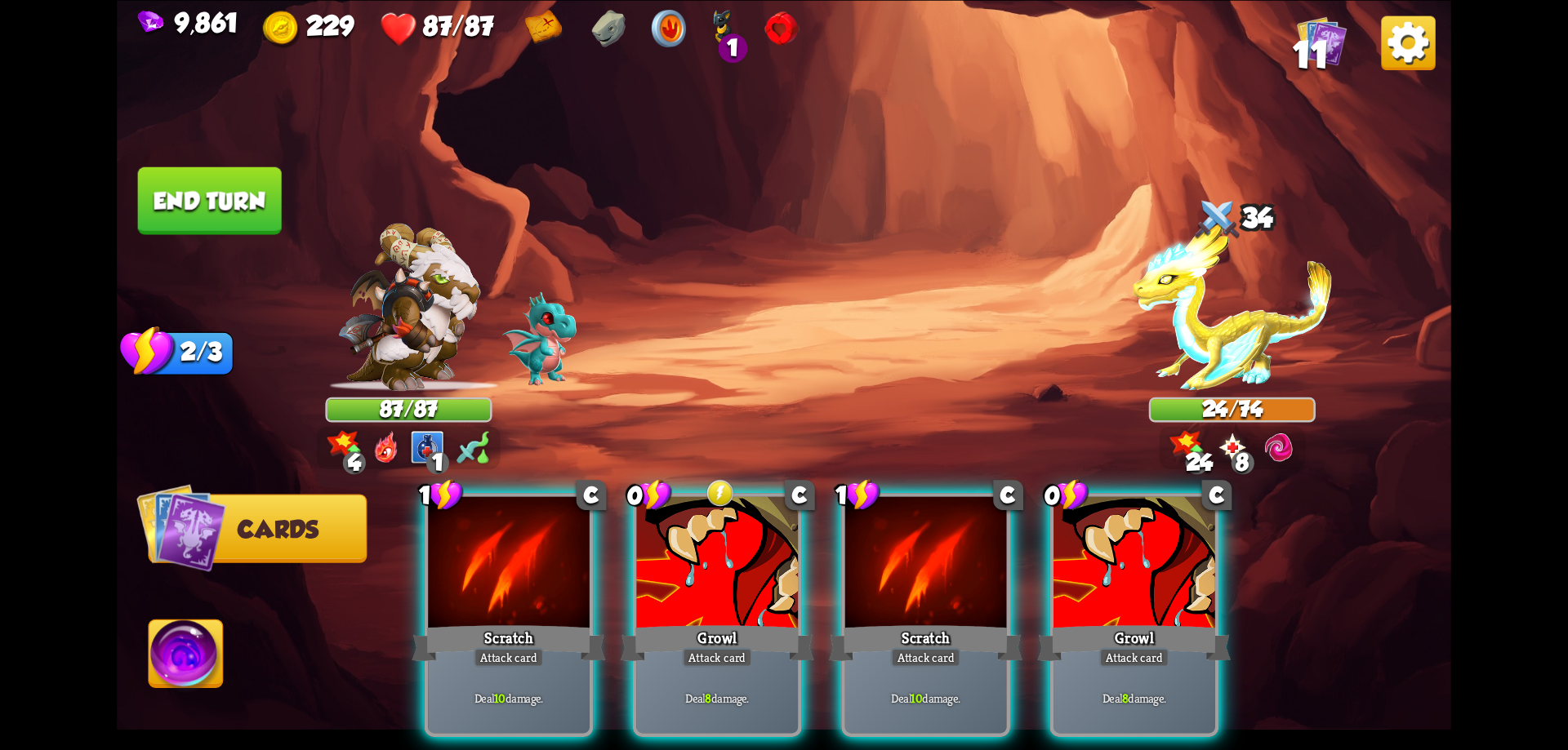
click at [519, 552] on div at bounding box center [509, 564] width 162 height 136
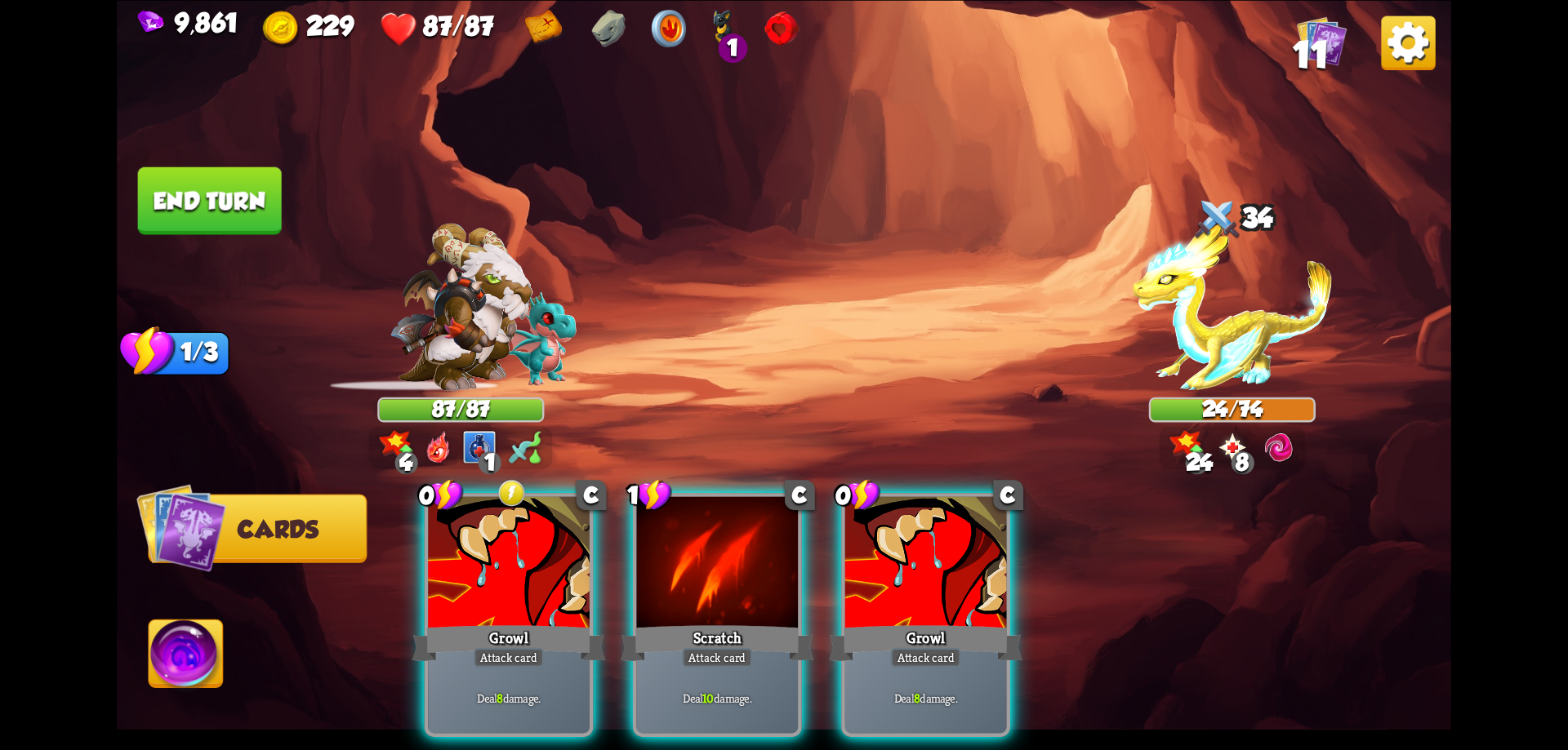
click at [519, 552] on div "0 C Growl Attack card Deal 8 damage. 1 C Scratch Attack card Deal 10 damage. 0 …" at bounding box center [918, 583] width 1067 height 333
click at [519, 552] on div at bounding box center [509, 564] width 162 height 136
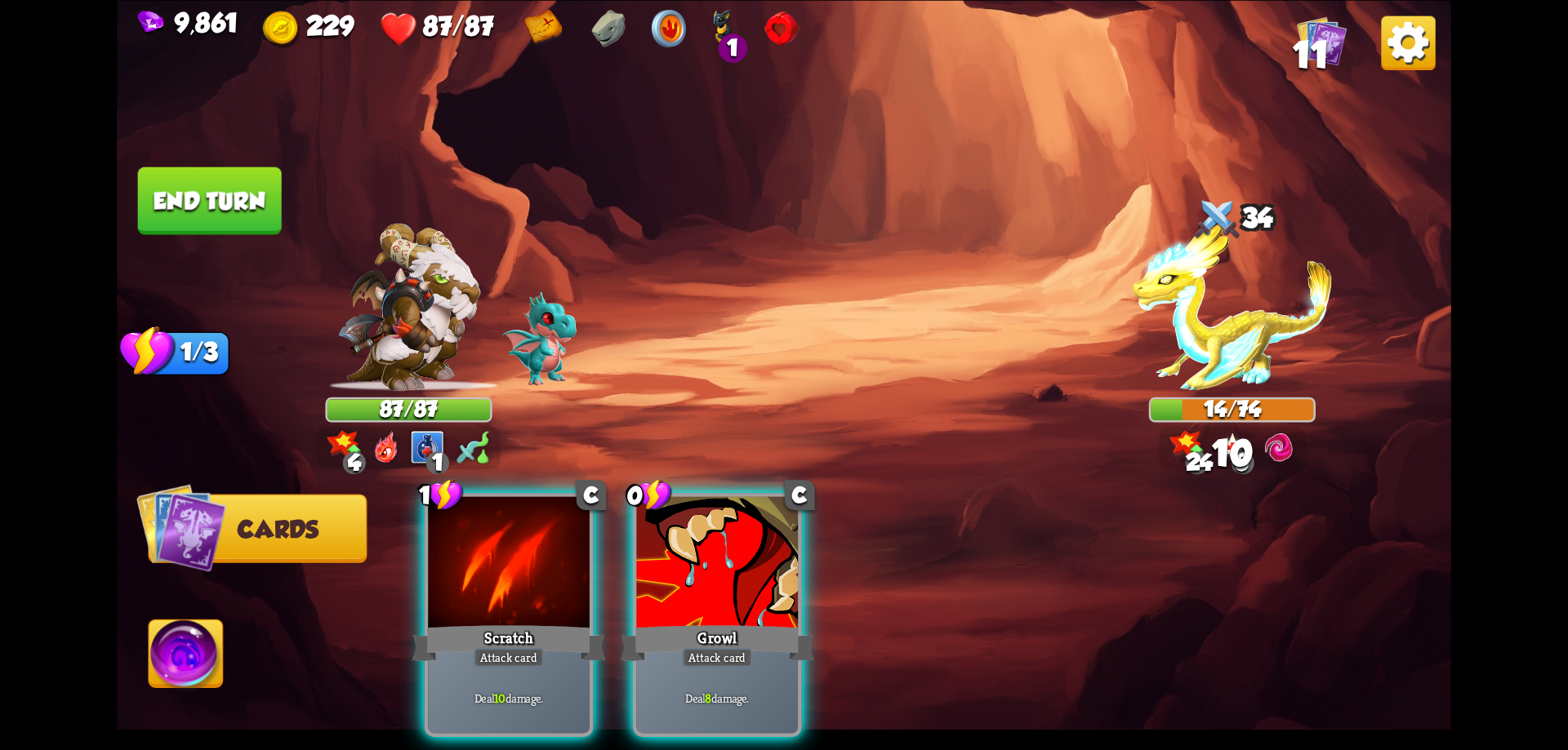
click at [519, 552] on div "1 C Scratch Attack card Deal 10 damage. 0 C Growl Attack card Deal 8 damage." at bounding box center [918, 583] width 1067 height 333
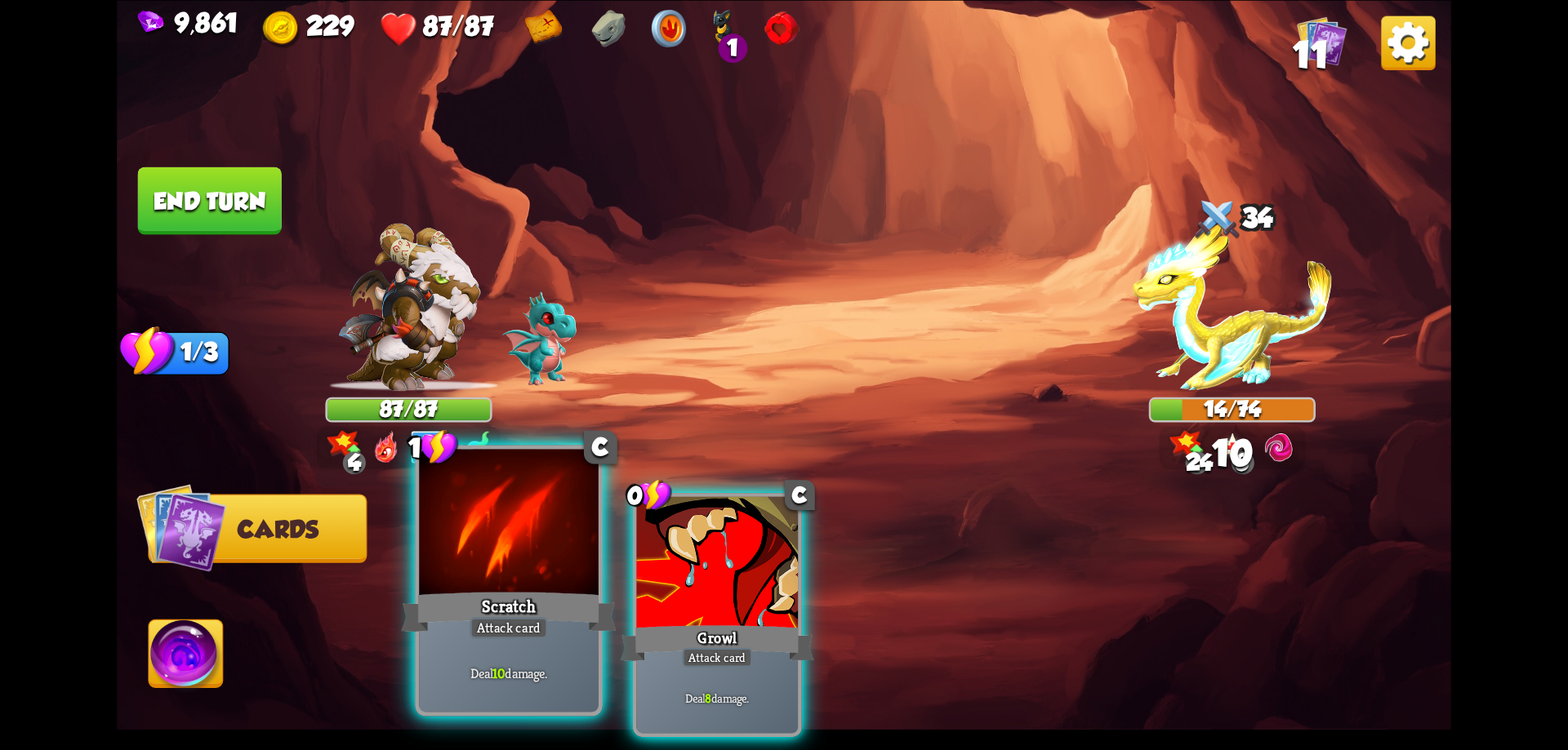
click at [518, 552] on div at bounding box center [509, 525] width 180 height 151
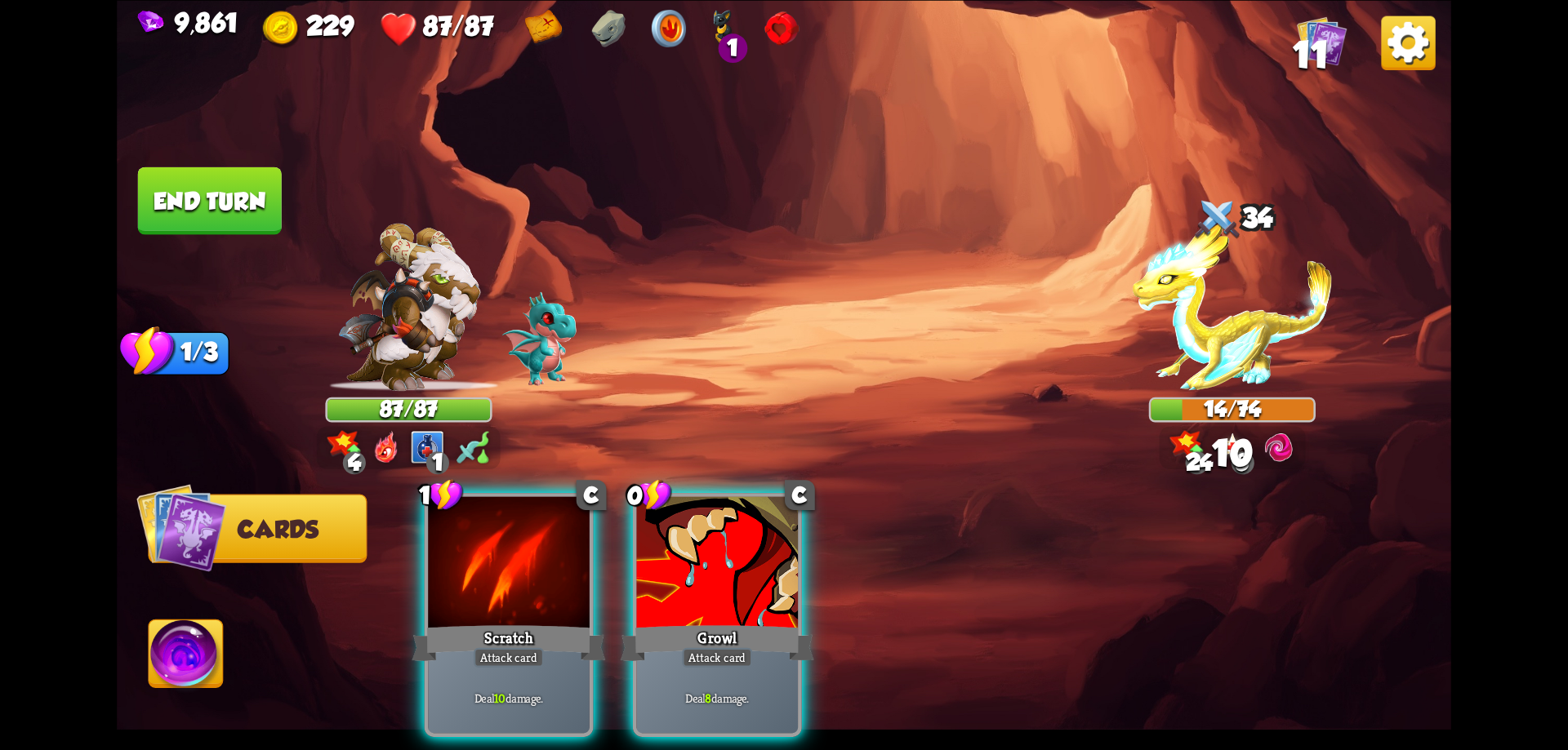
click at [518, 552] on div "1 C Scratch Attack card Deal 10 damage. 0 C Growl Attack card Deal 8 damage." at bounding box center [918, 583] width 1067 height 333
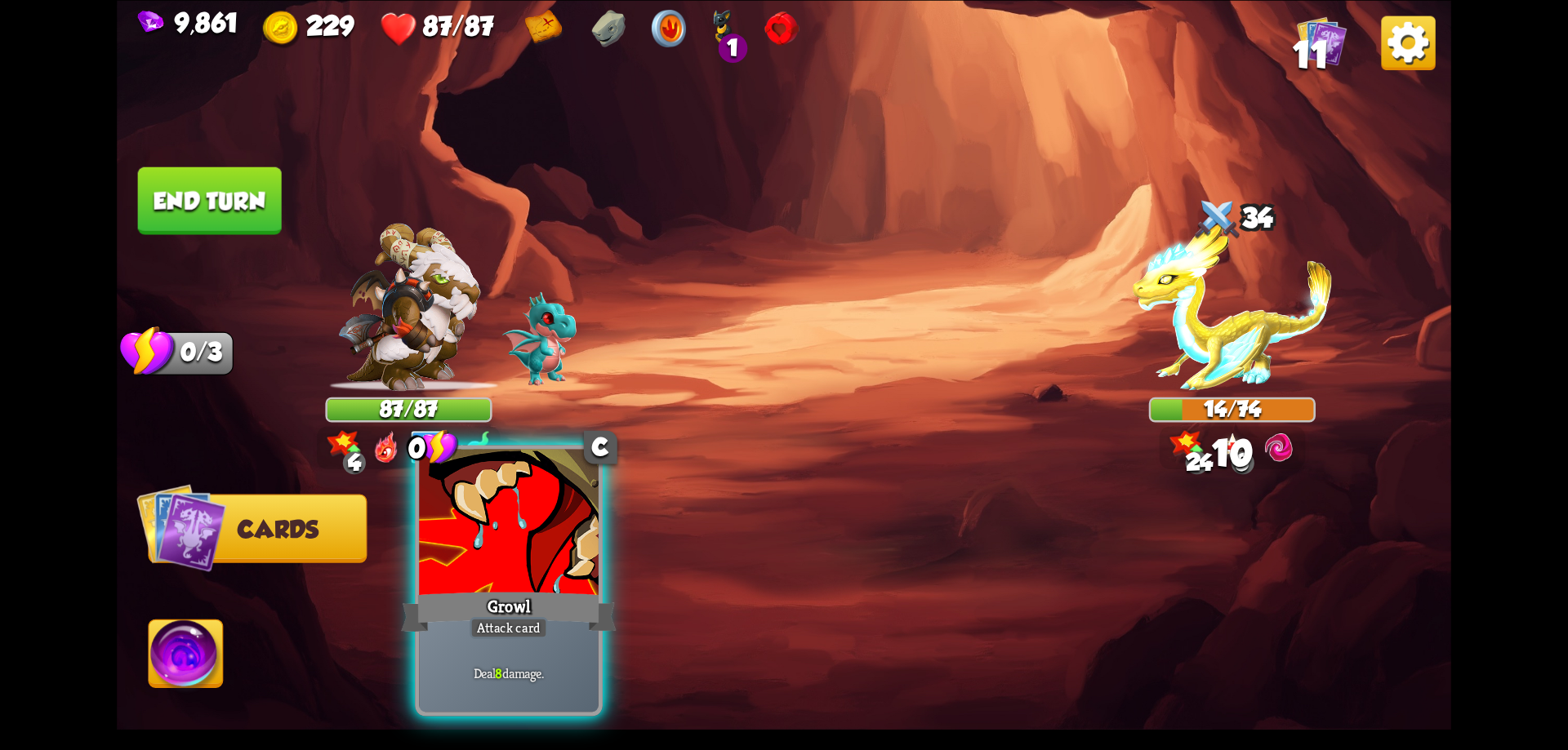
click at [517, 552] on div at bounding box center [509, 525] width 180 height 151
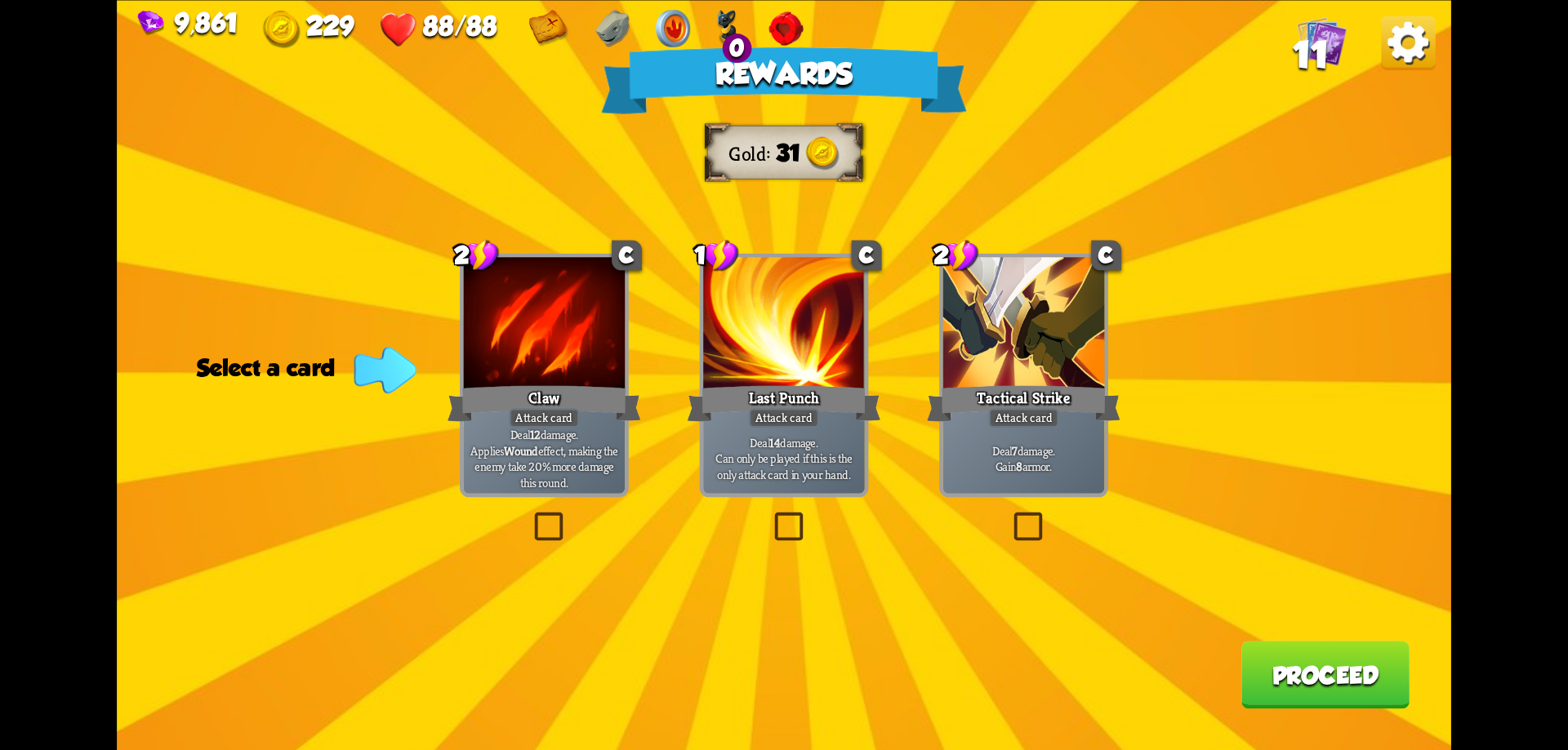
click at [1359, 669] on button "Proceed" at bounding box center [1325, 675] width 168 height 68
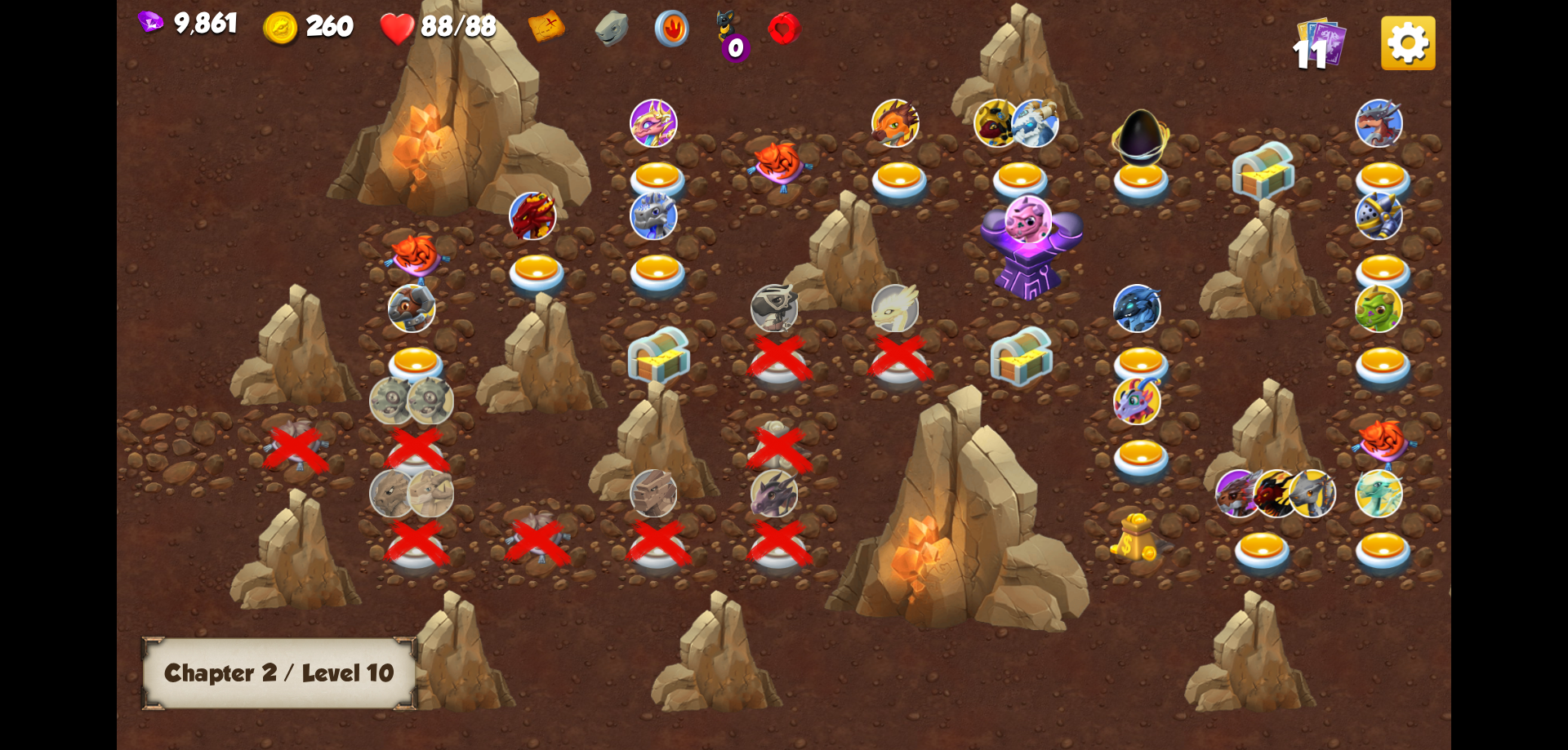
click at [1029, 364] on img at bounding box center [1021, 356] width 67 height 62
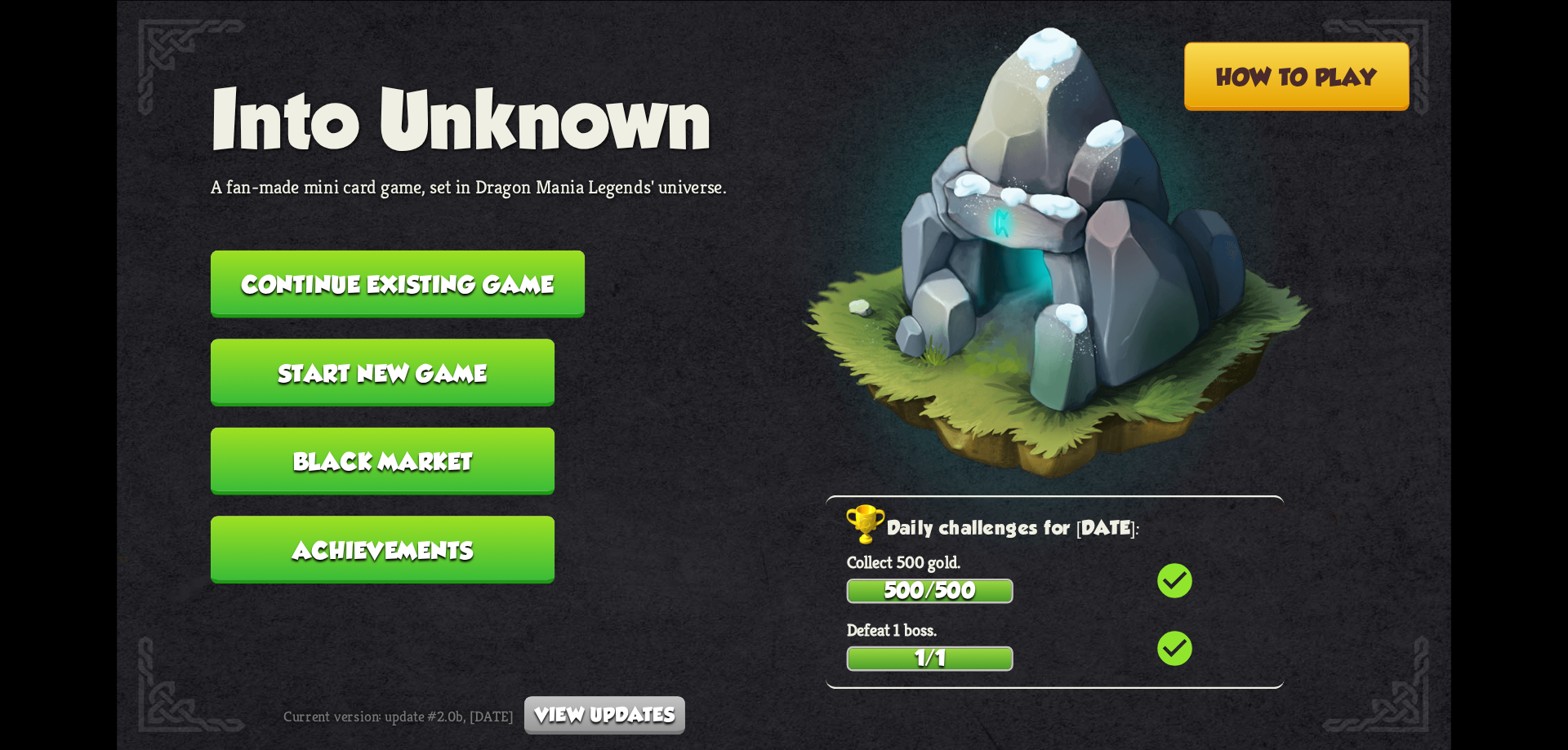
click at [456, 293] on button "Continue existing game" at bounding box center [398, 284] width 374 height 68
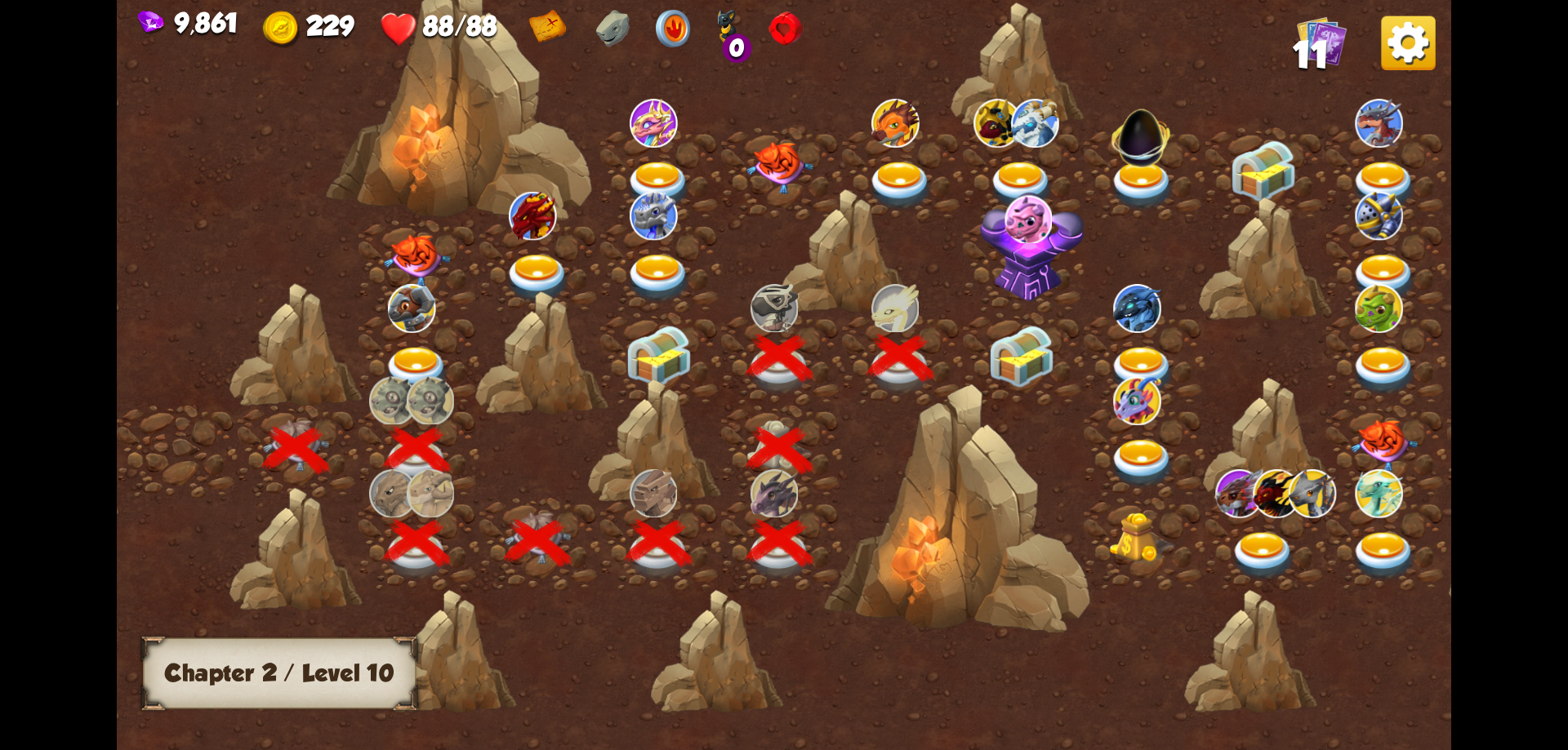
click at [1056, 359] on div at bounding box center [1025, 359] width 121 height 93
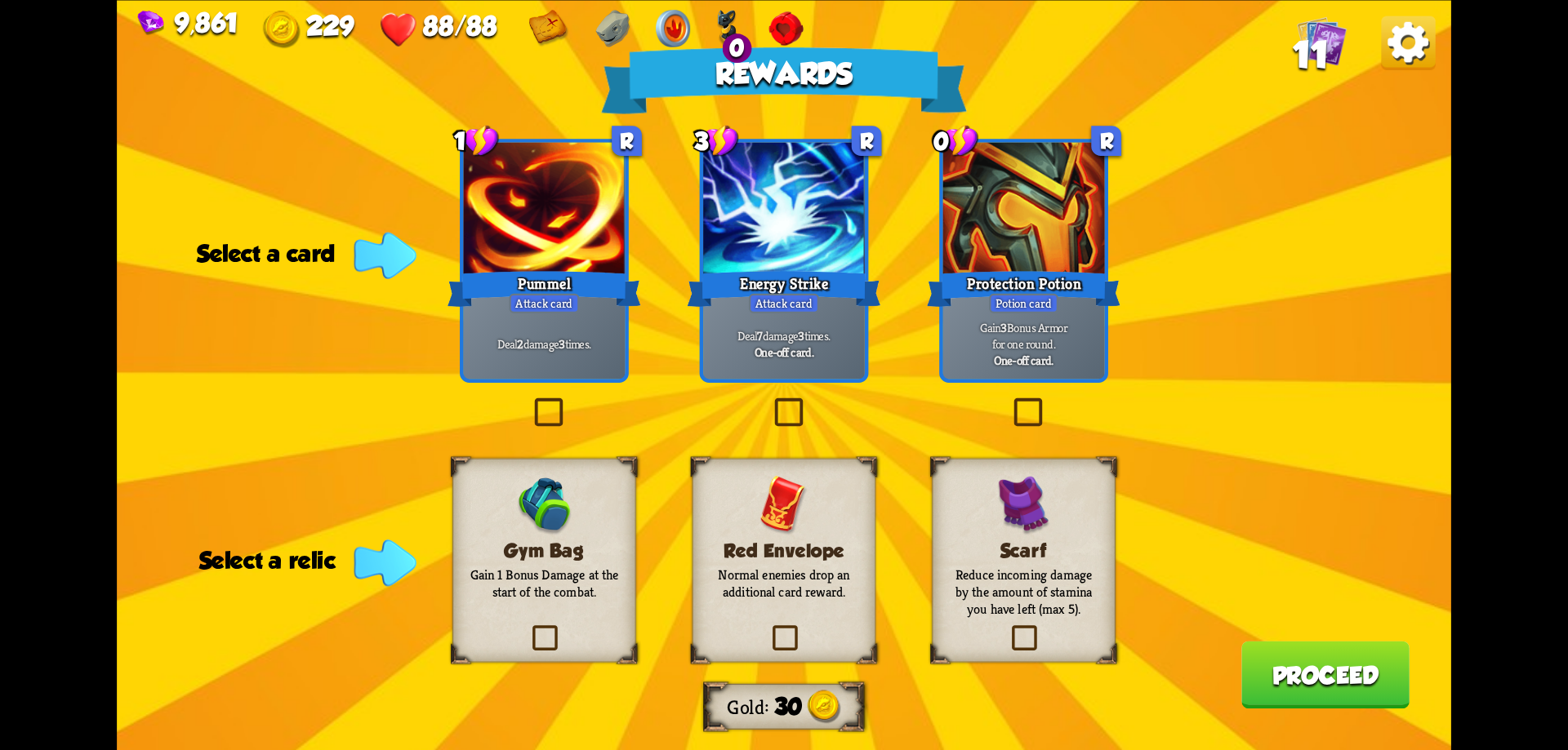
click at [514, 340] on p "Deal 2 damage 3 times." at bounding box center [544, 344] width 153 height 16
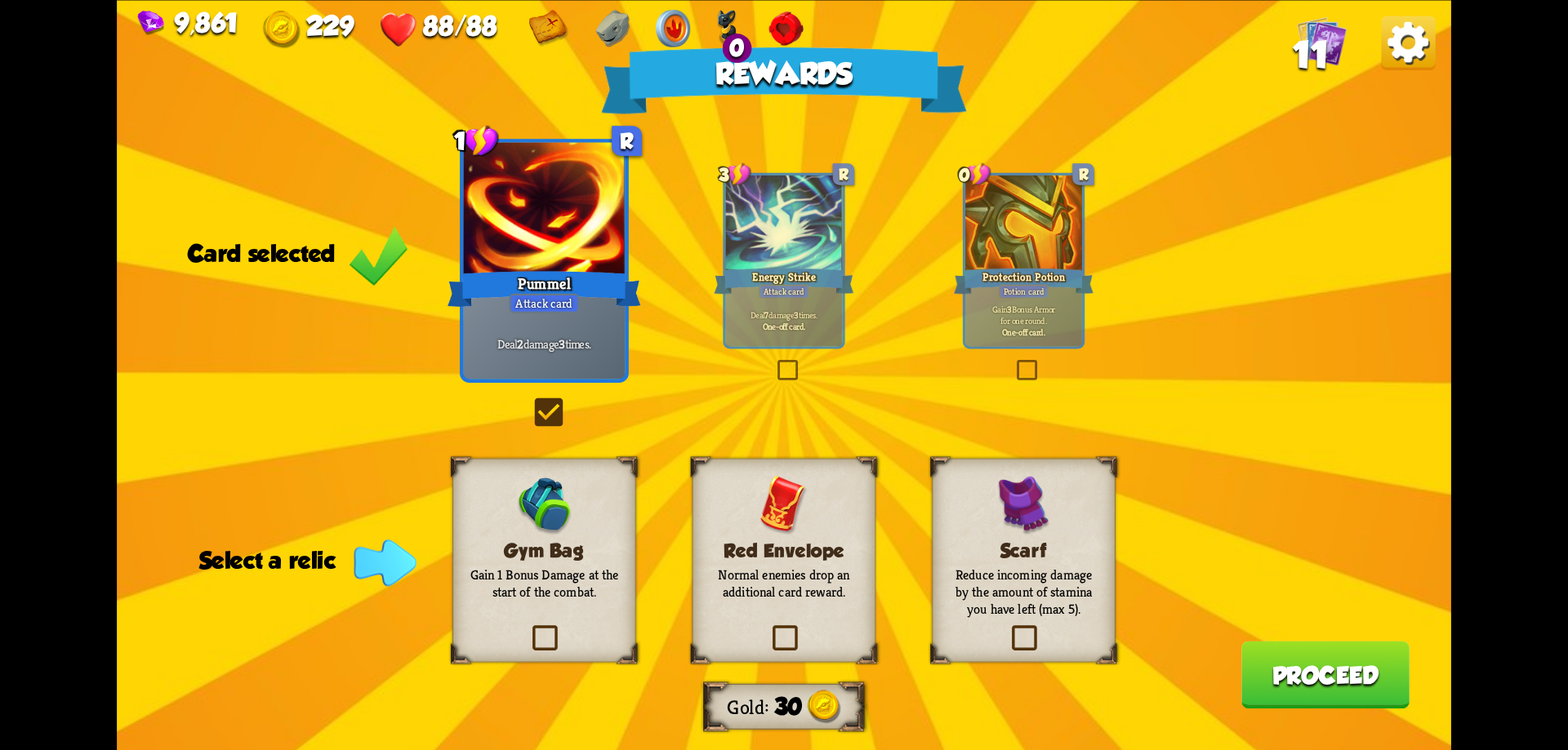
click at [537, 606] on div "Gym Bag Gain 1 Bonus Damage at the start of the combat." at bounding box center [544, 559] width 184 height 204
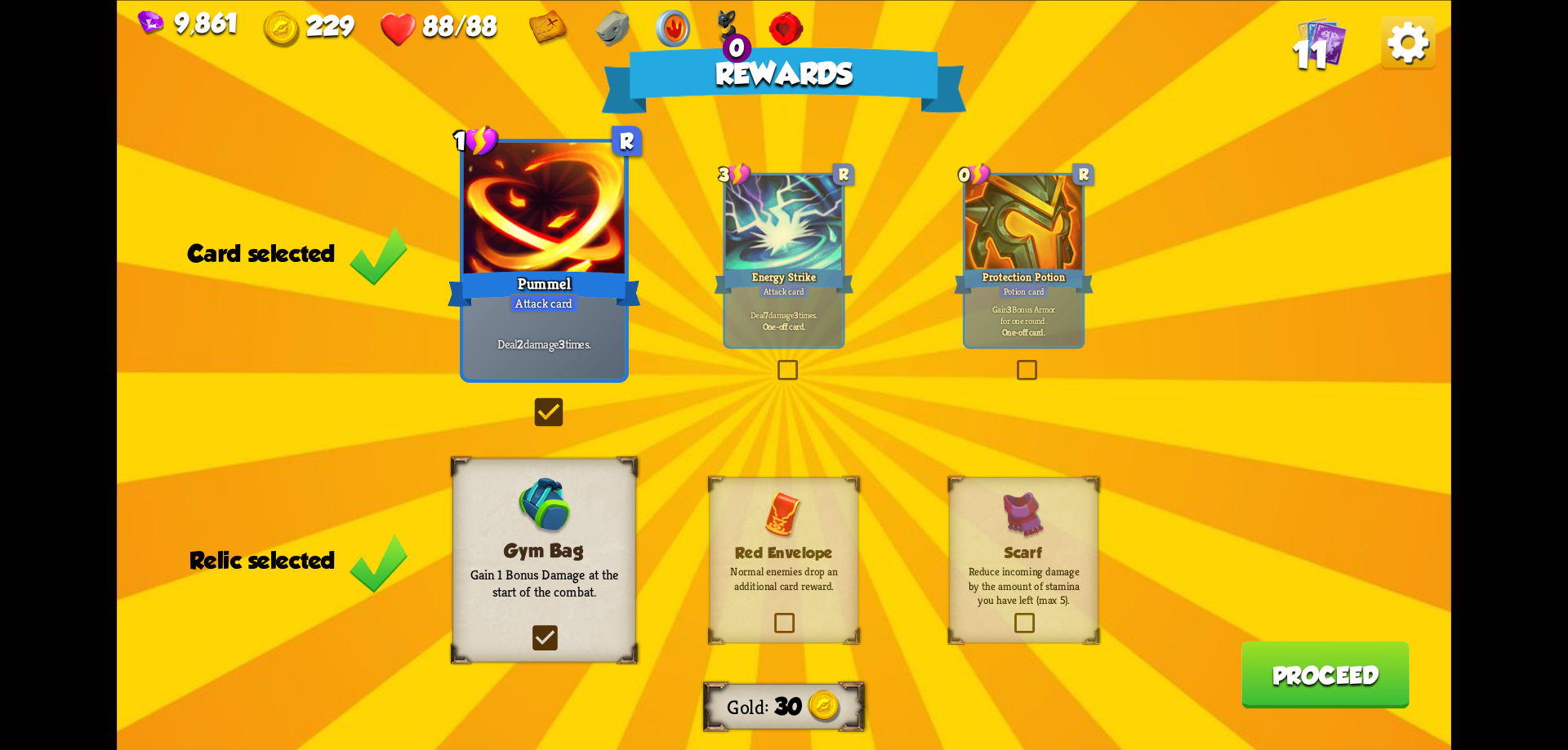
click at [1304, 668] on button "Proceed" at bounding box center [1325, 675] width 168 height 68
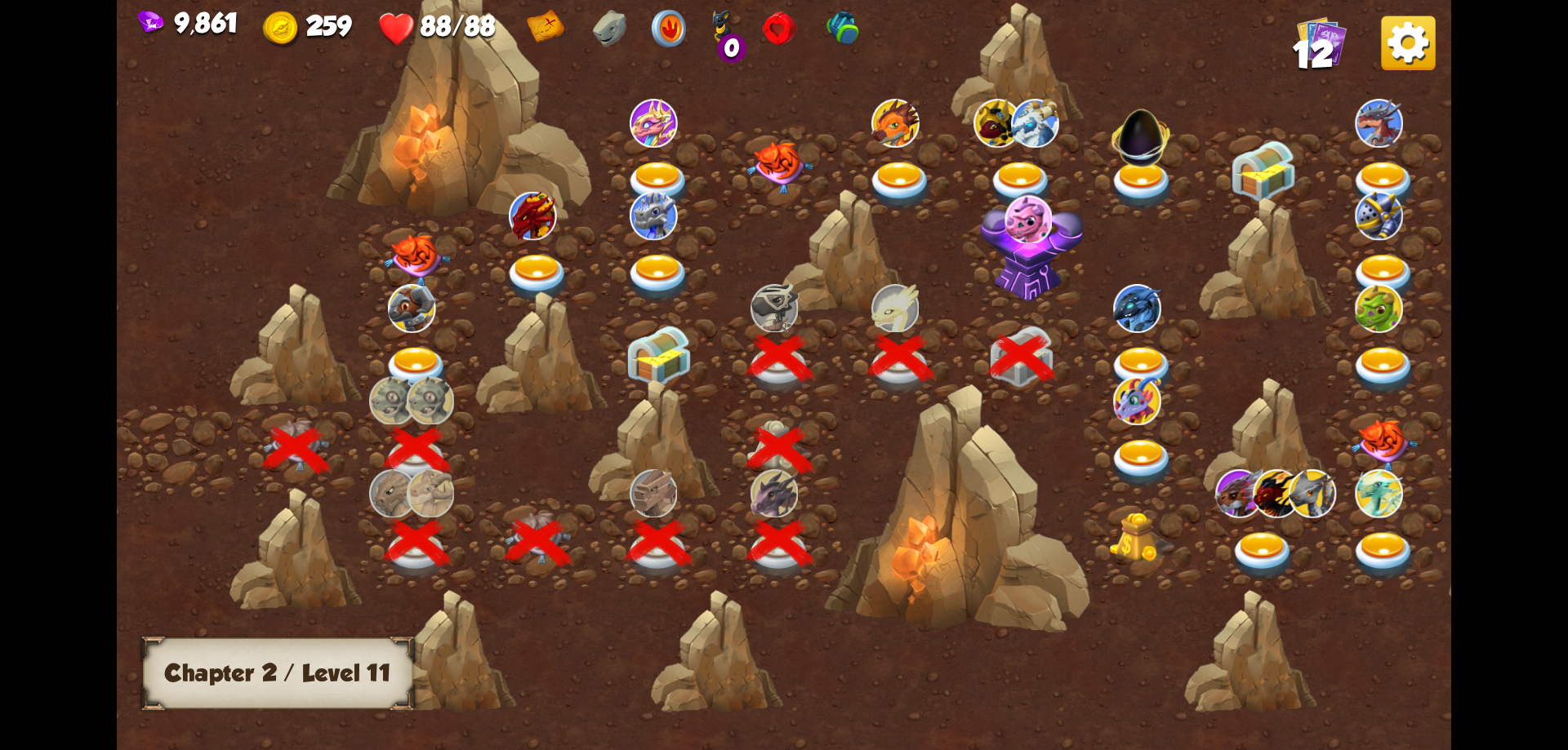
scroll to position [0, 249]
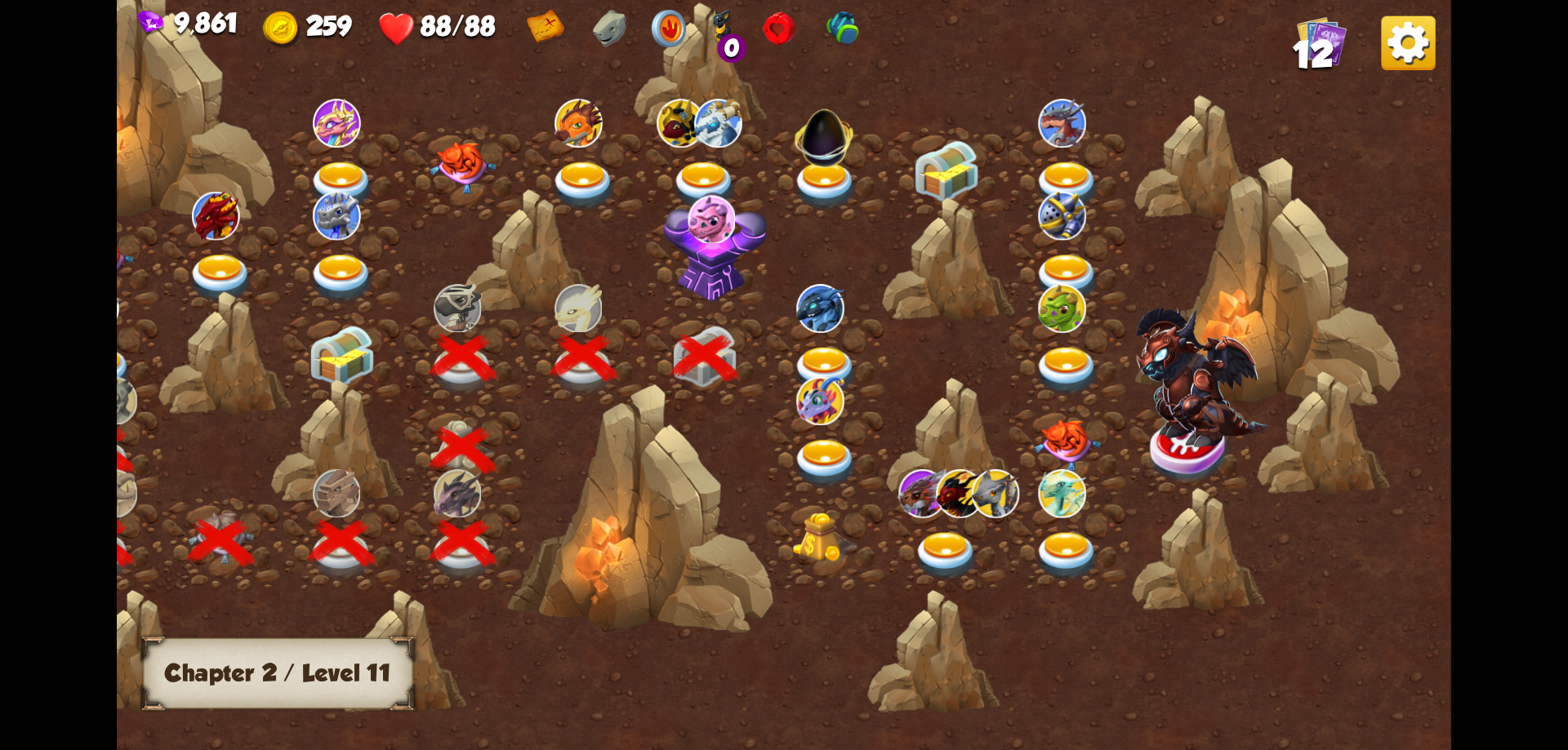
click at [723, 250] on img at bounding box center [715, 246] width 104 height 110
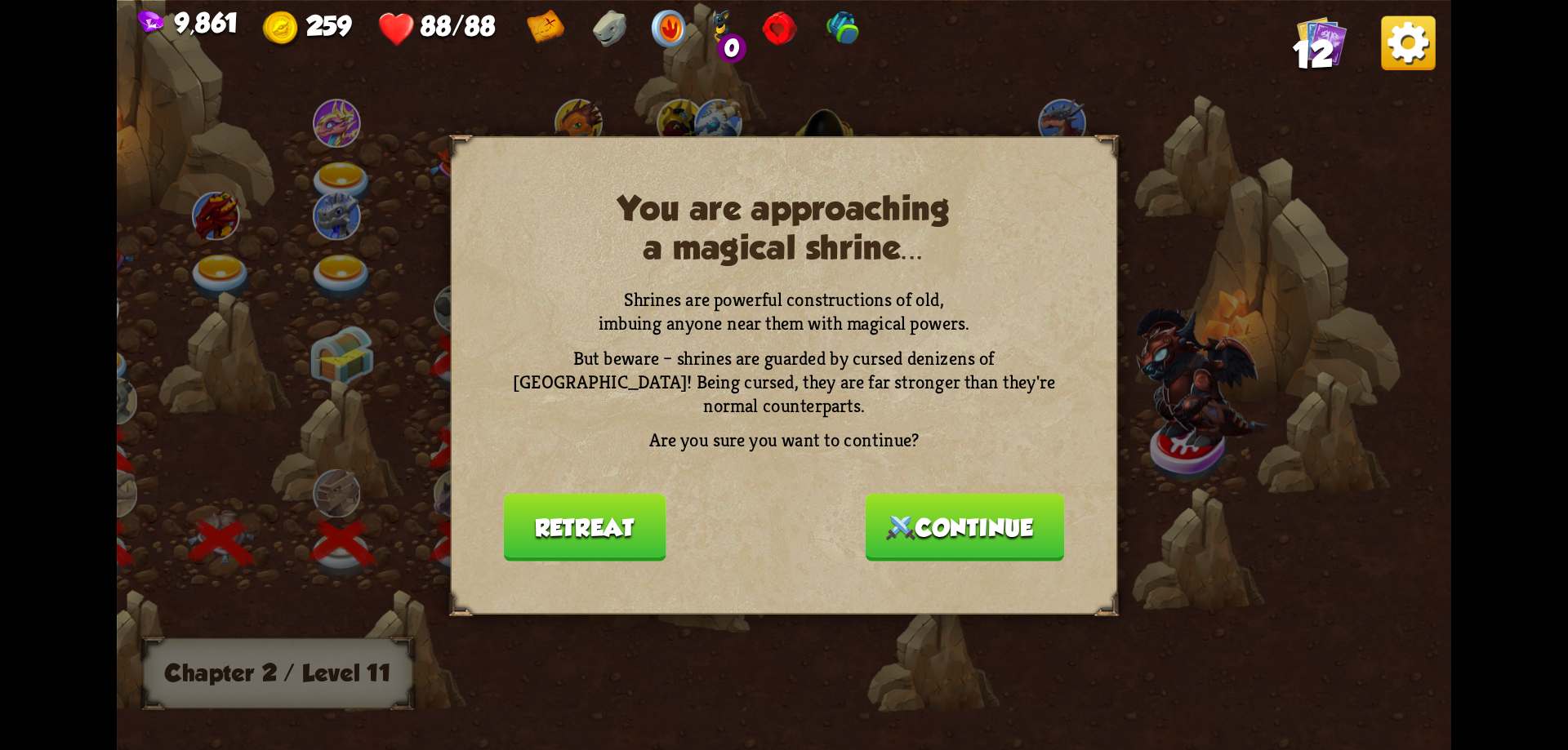
click at [924, 518] on button "Continue" at bounding box center [966, 527] width 200 height 68
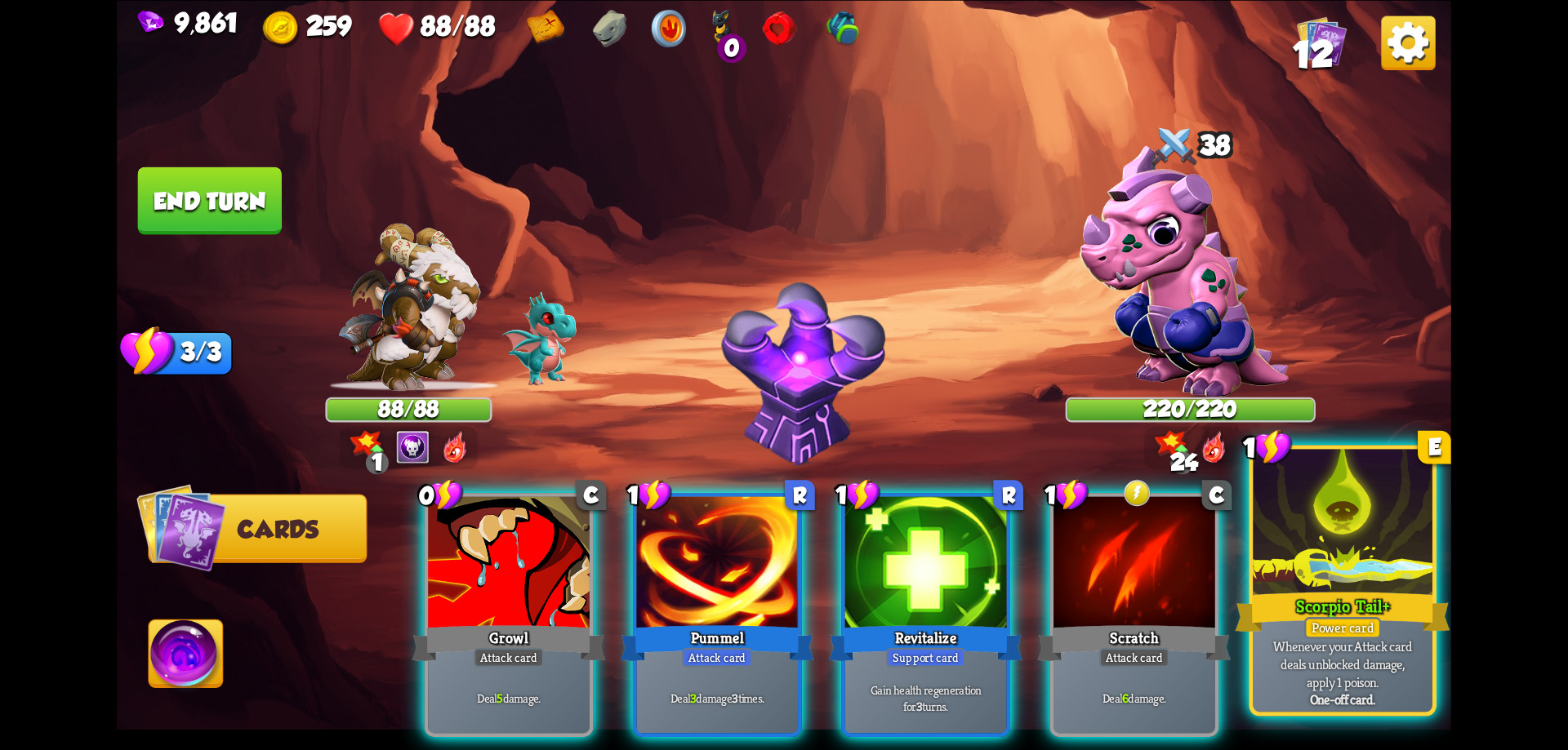
click at [1301, 559] on div at bounding box center [1343, 525] width 180 height 151
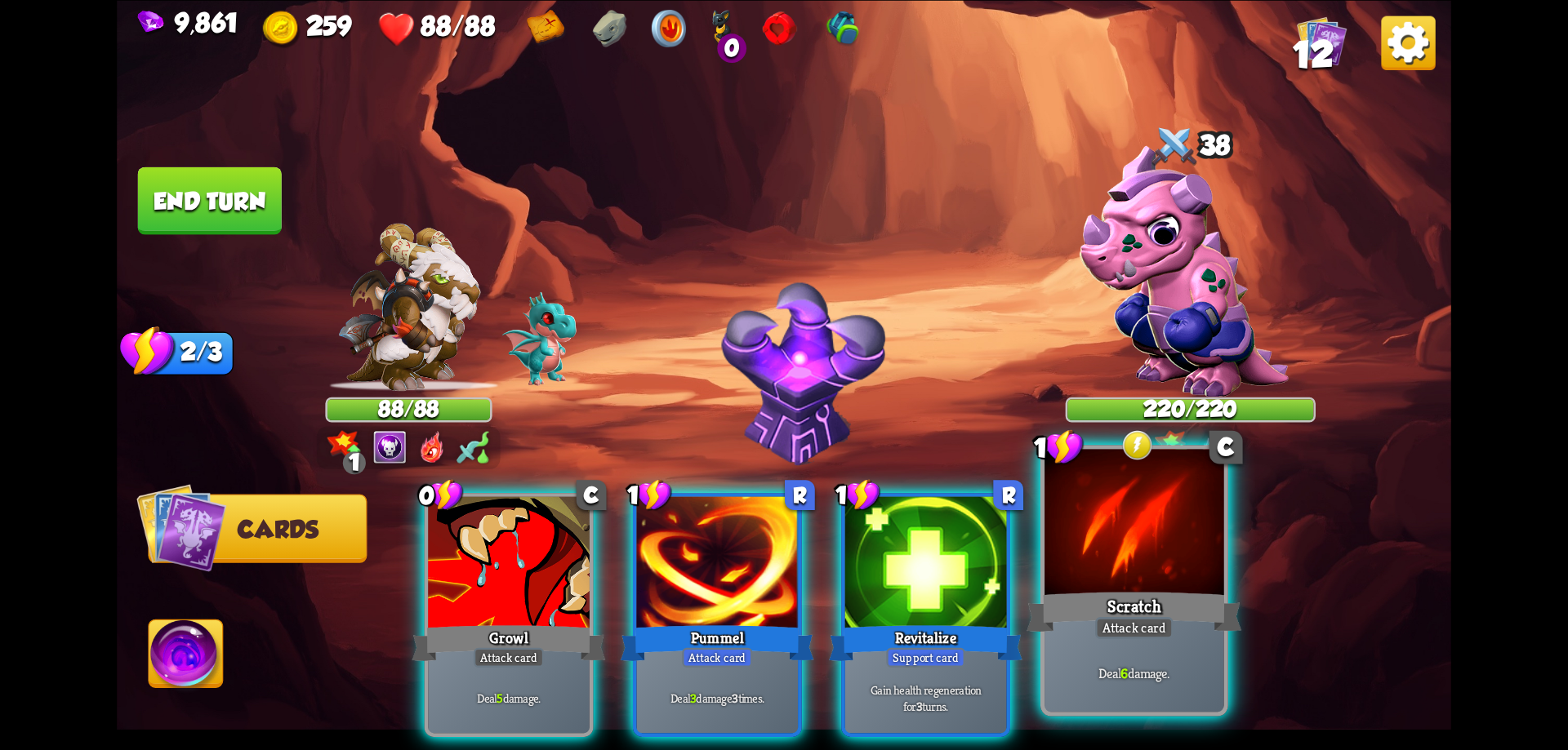
click at [1107, 564] on div at bounding box center [1134, 525] width 180 height 151
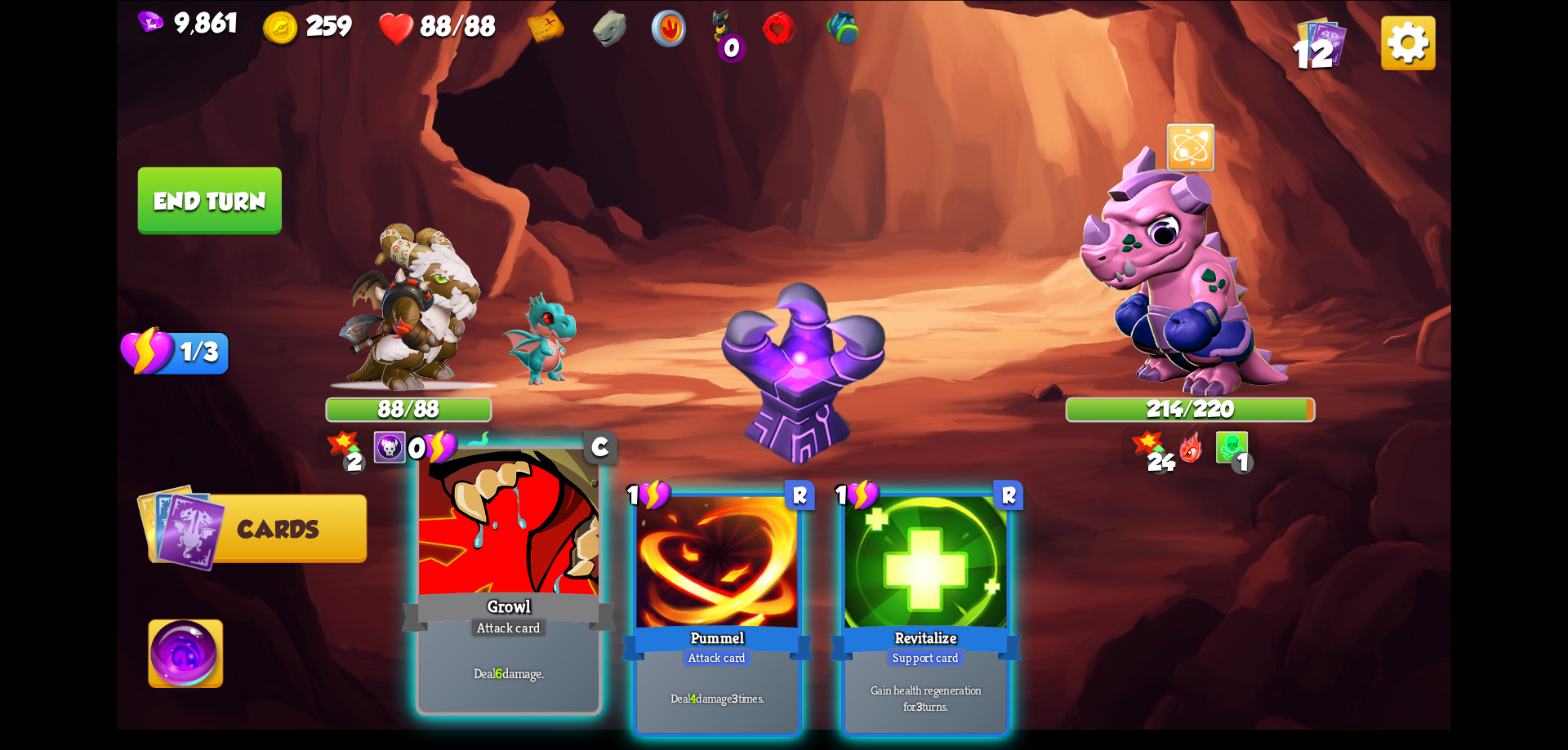
click at [540, 579] on div at bounding box center [509, 525] width 180 height 151
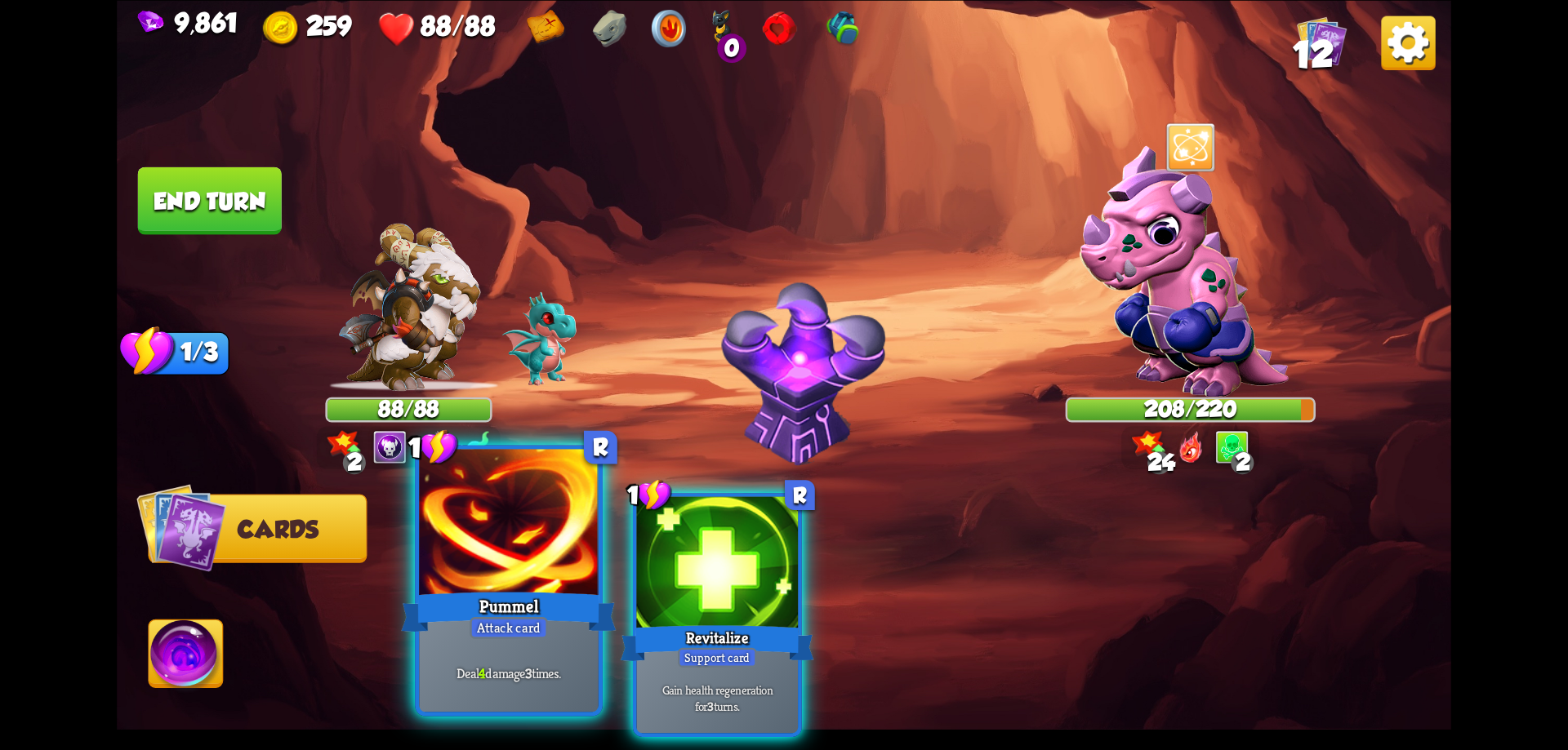
click at [540, 577] on div at bounding box center [509, 525] width 180 height 151
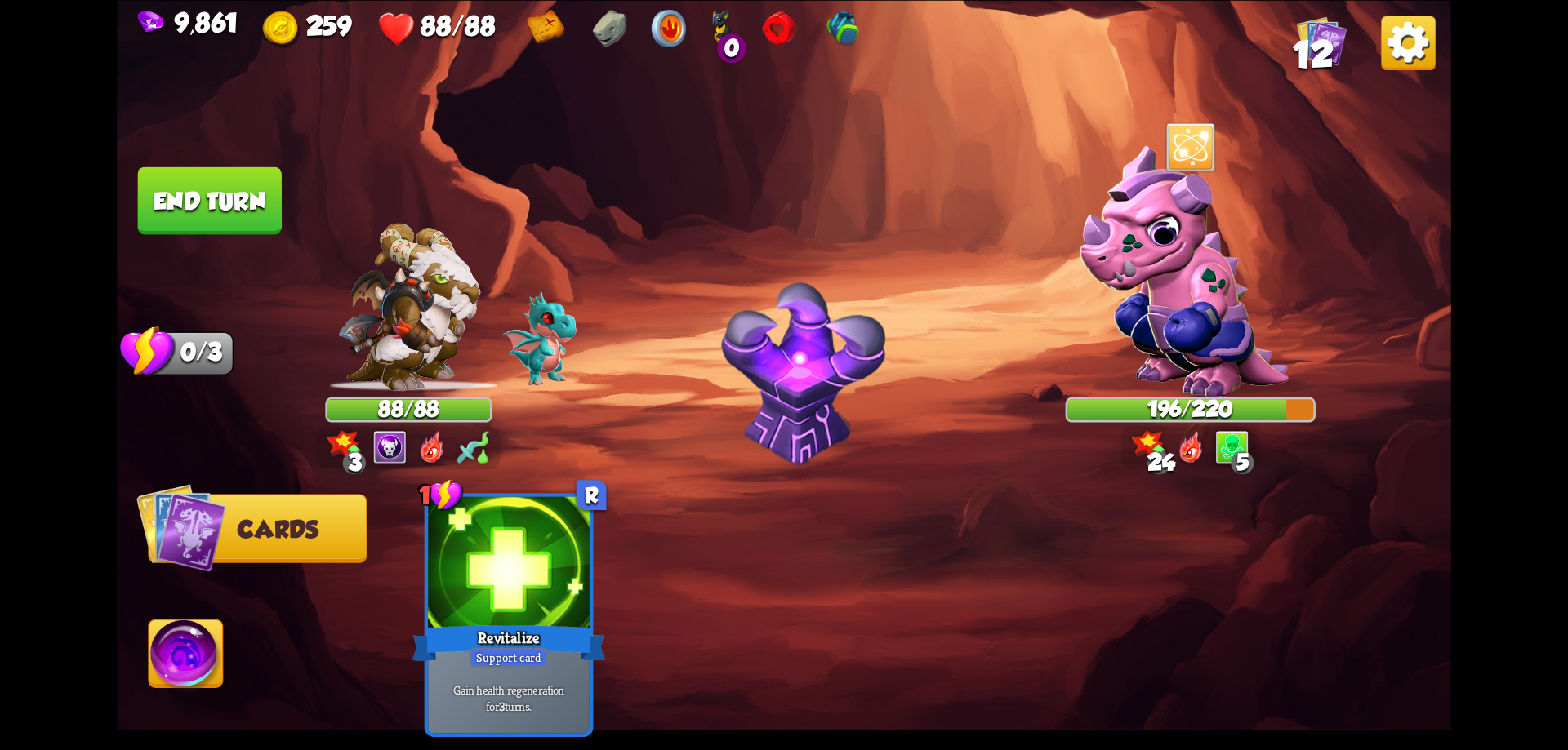
click at [249, 203] on button "End turn" at bounding box center [209, 200] width 143 height 68
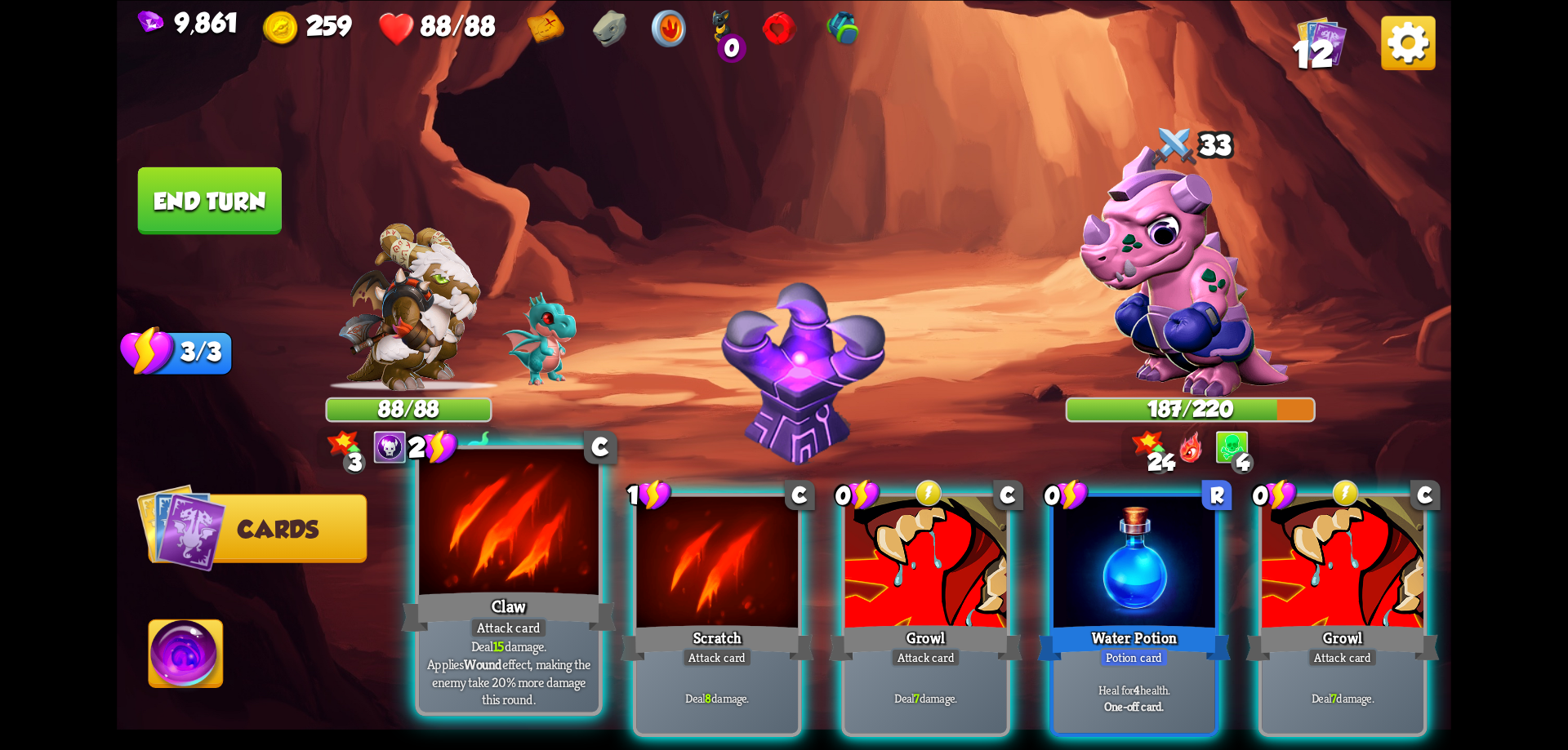
click at [541, 579] on div at bounding box center [509, 525] width 180 height 151
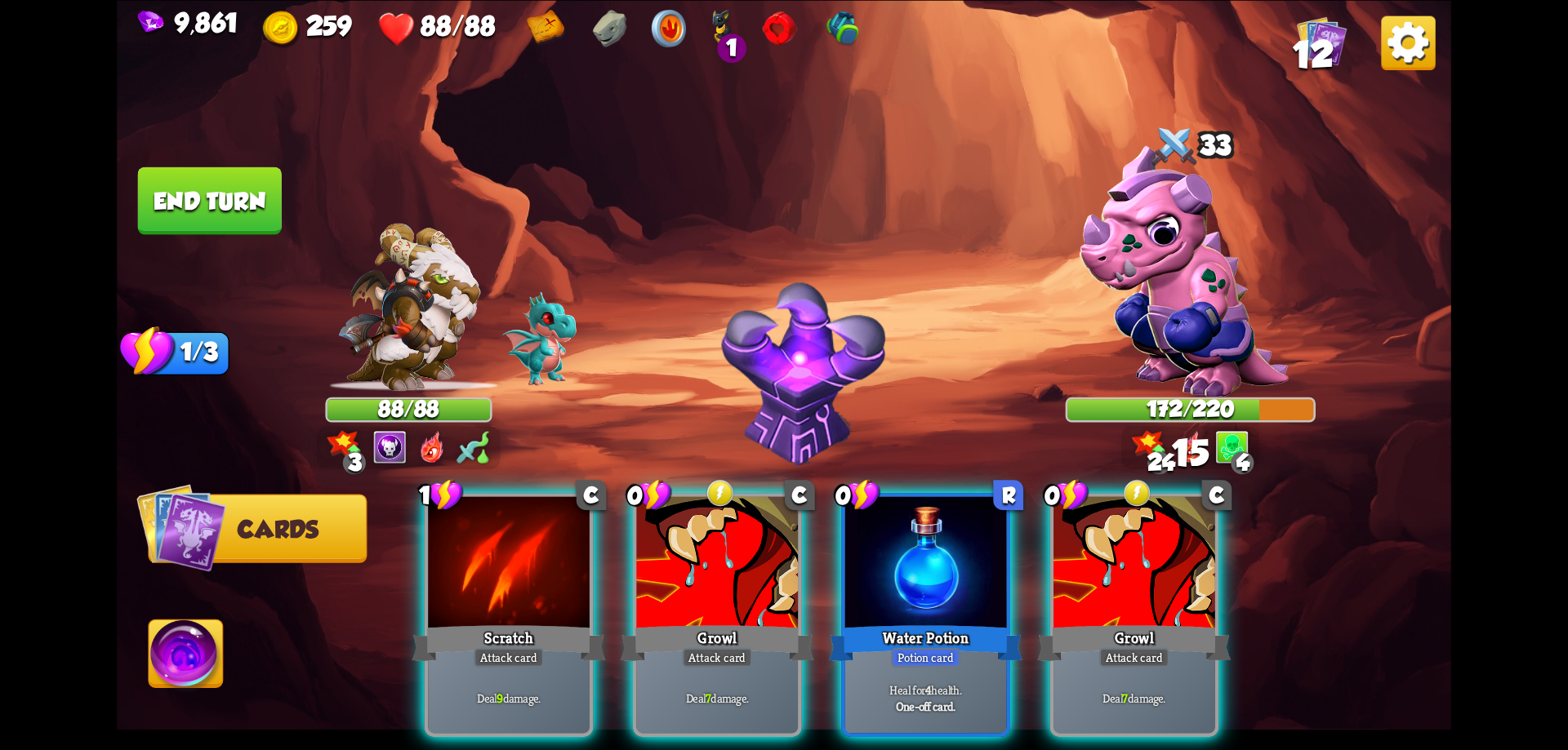
click at [541, 579] on div at bounding box center [509, 564] width 162 height 136
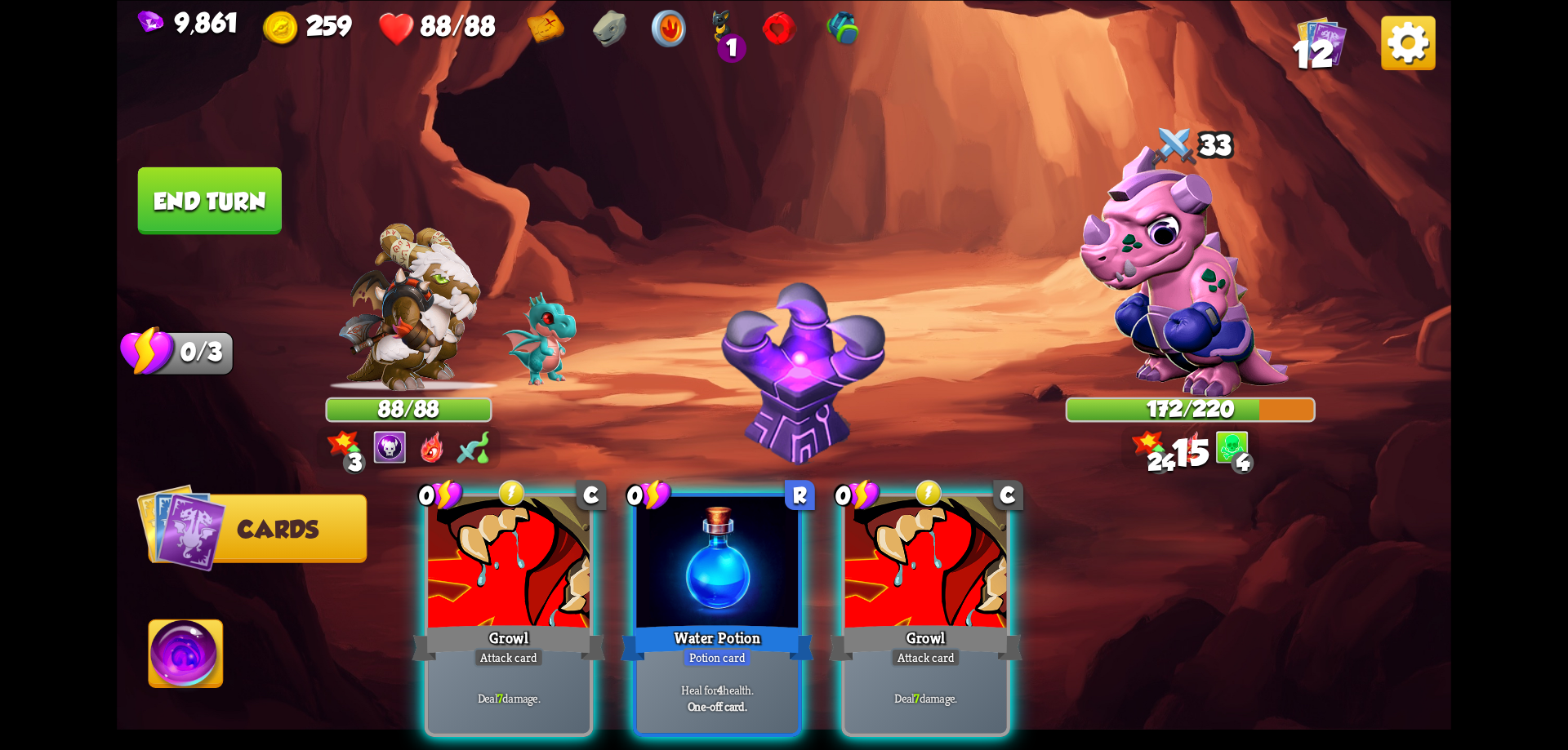
click at [541, 579] on div at bounding box center [509, 564] width 162 height 136
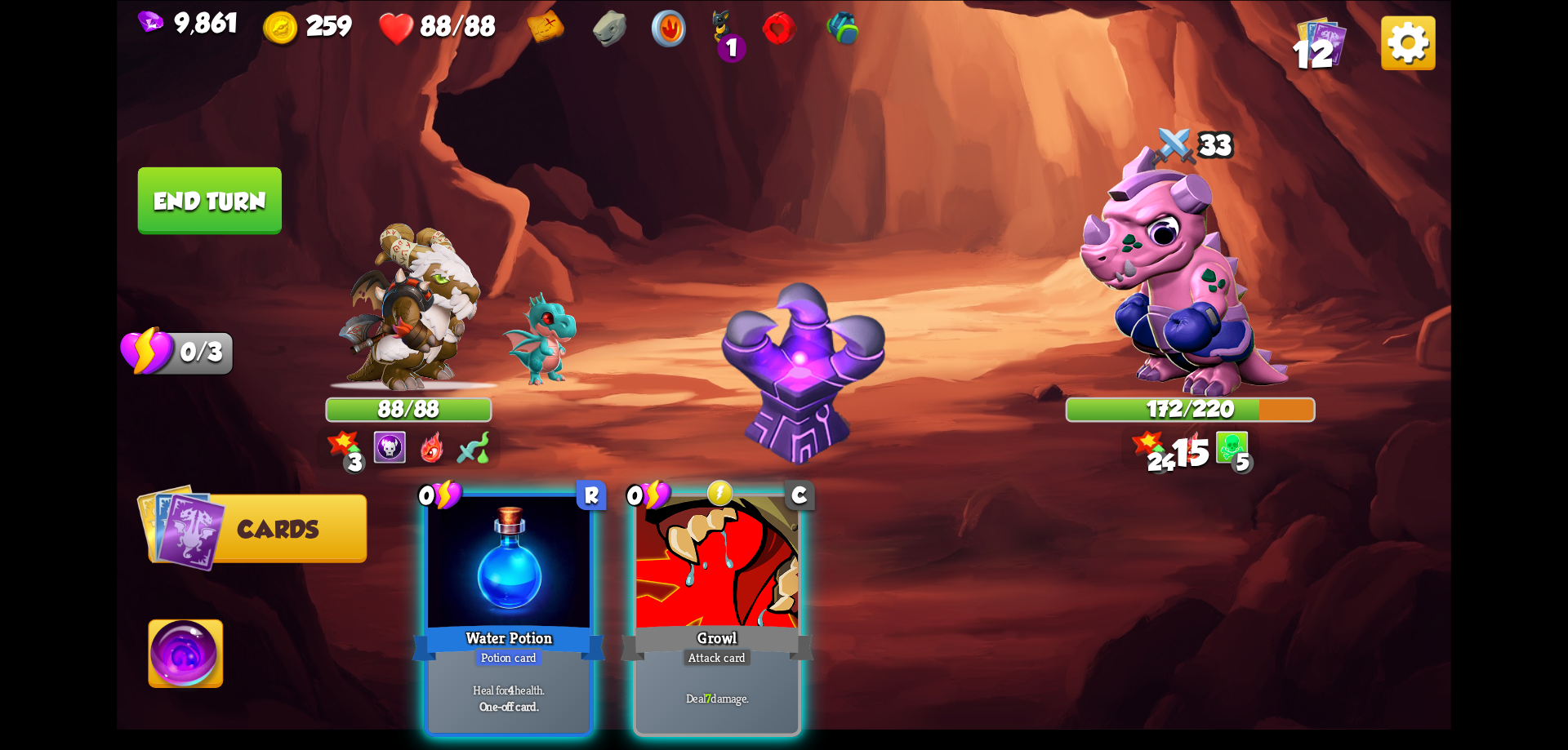
click at [541, 579] on div at bounding box center [509, 564] width 162 height 136
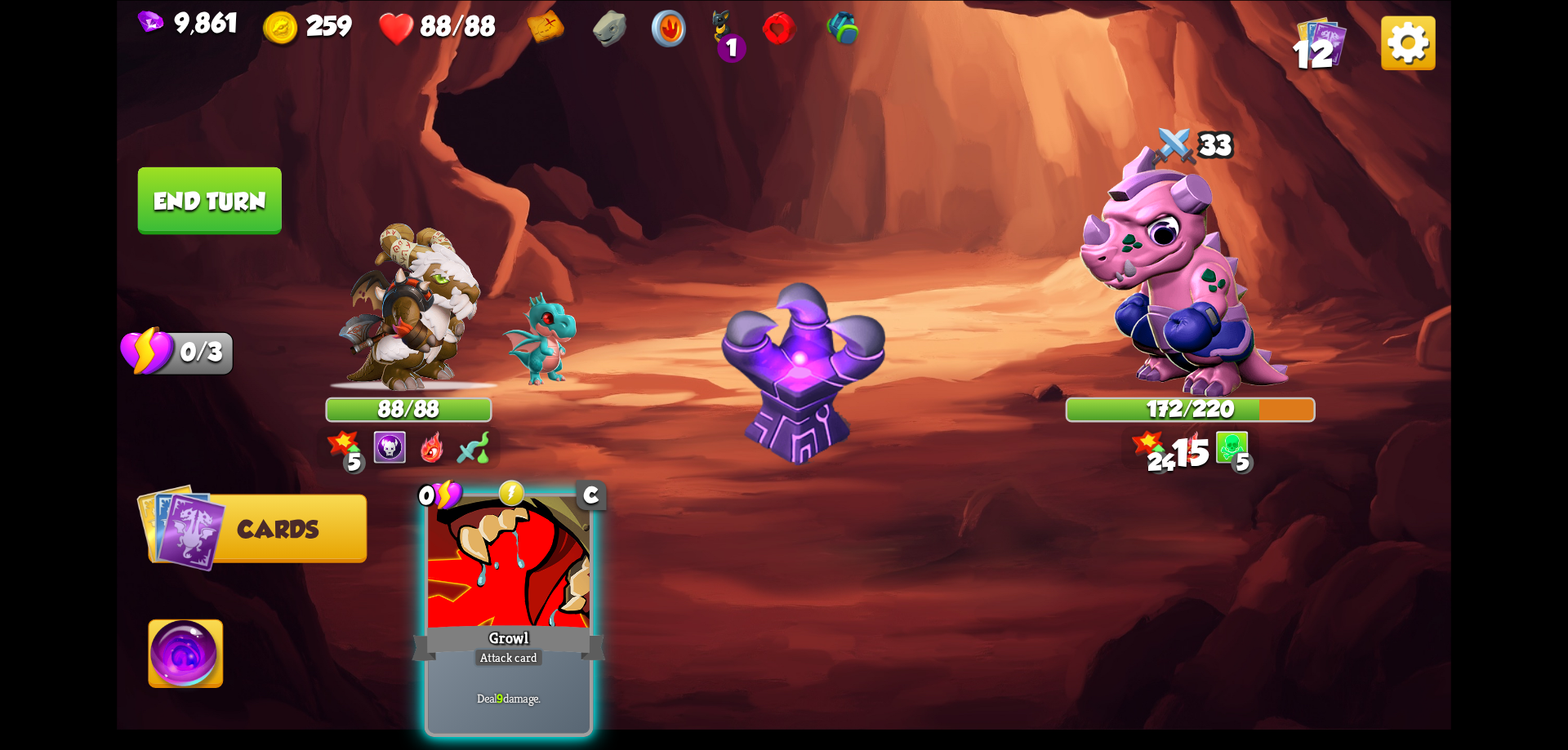
click at [541, 579] on div at bounding box center [509, 564] width 162 height 136
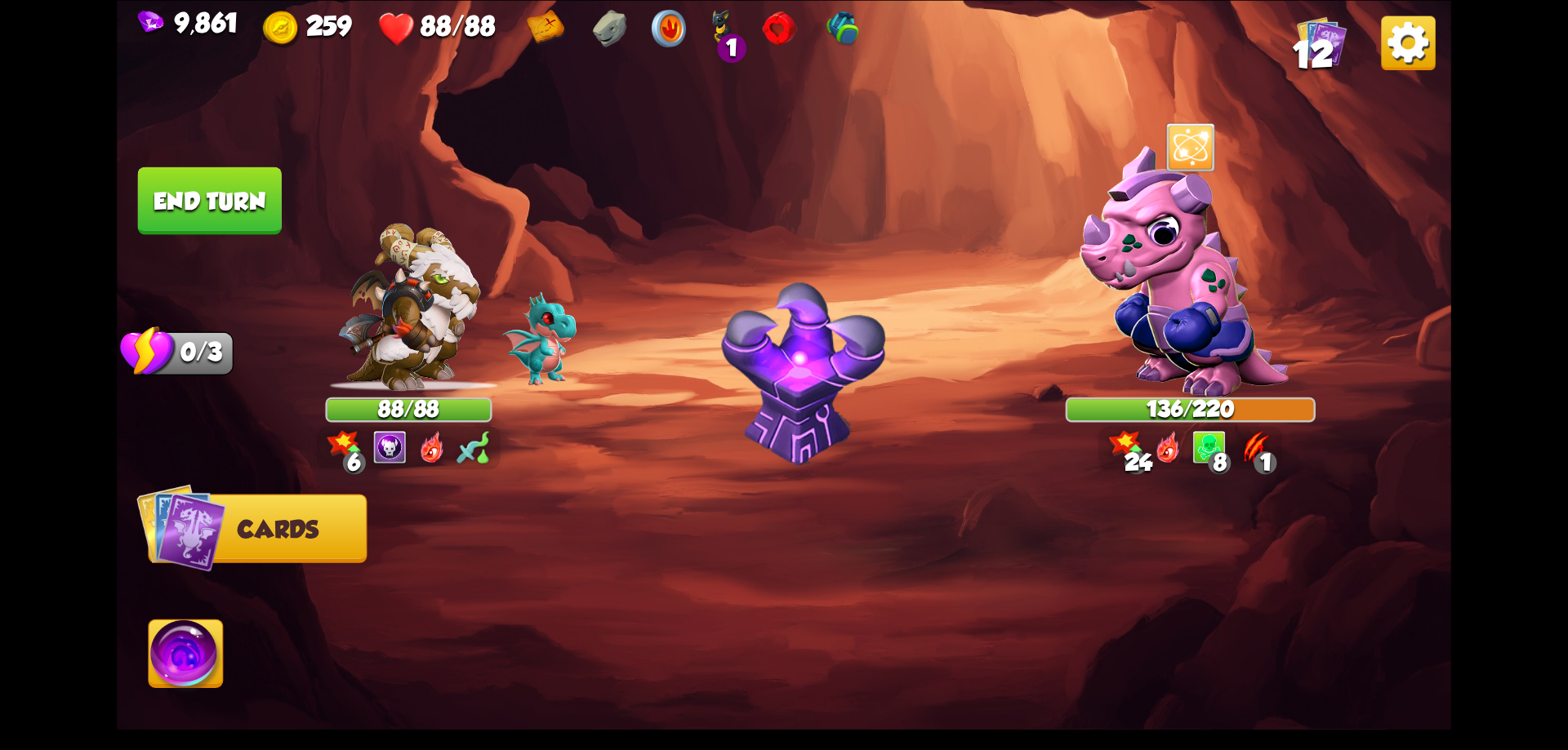
click at [169, 205] on button "End turn" at bounding box center [209, 200] width 143 height 68
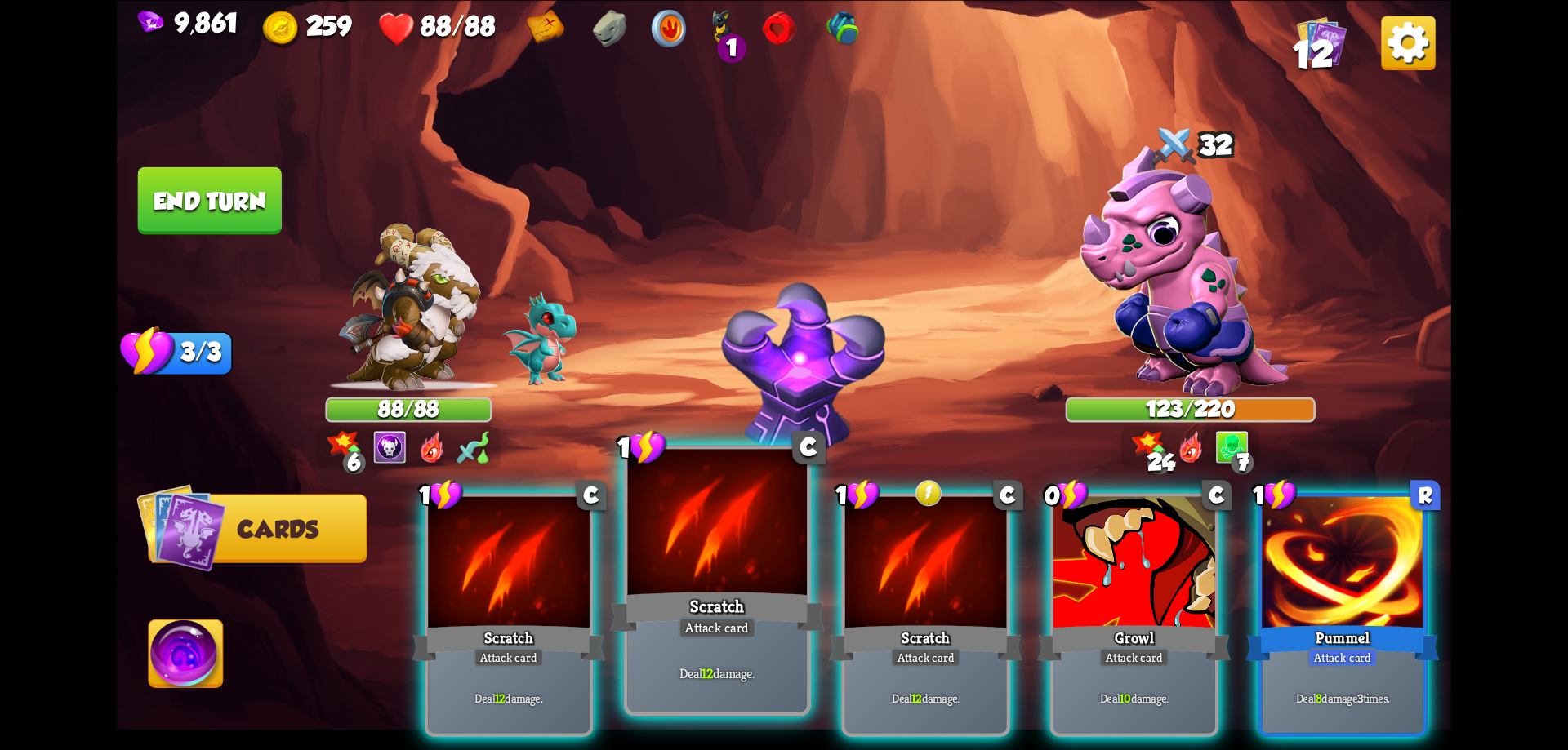
click at [745, 613] on div "Scratch" at bounding box center [717, 612] width 215 height 48
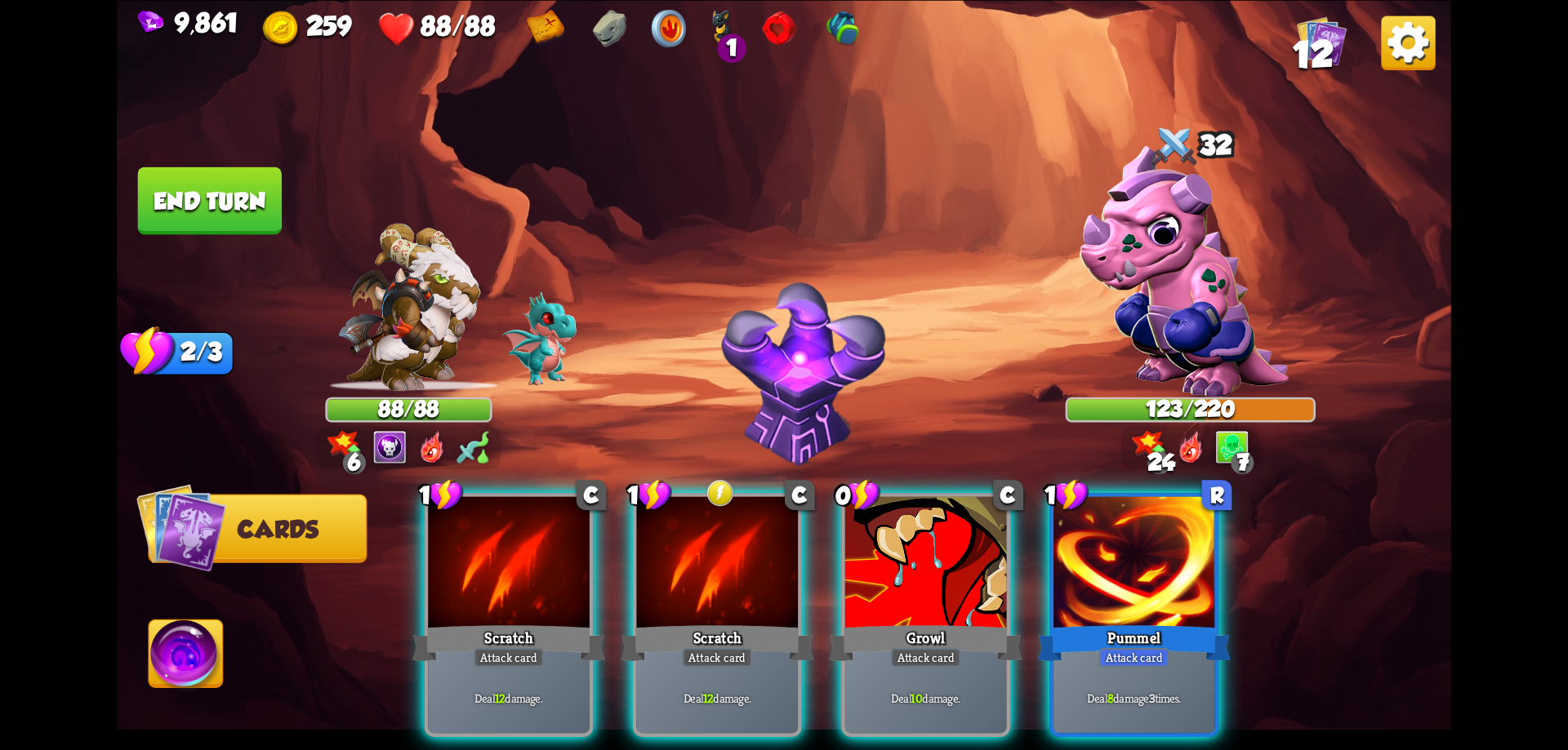
click at [745, 622] on div "Scratch" at bounding box center [717, 643] width 193 height 44
click at [745, 613] on div "1 C Scratch Attack card Deal 12 damage. 1 C Scratch Attack card Deal 12 damage.…" at bounding box center [918, 583] width 1067 height 333
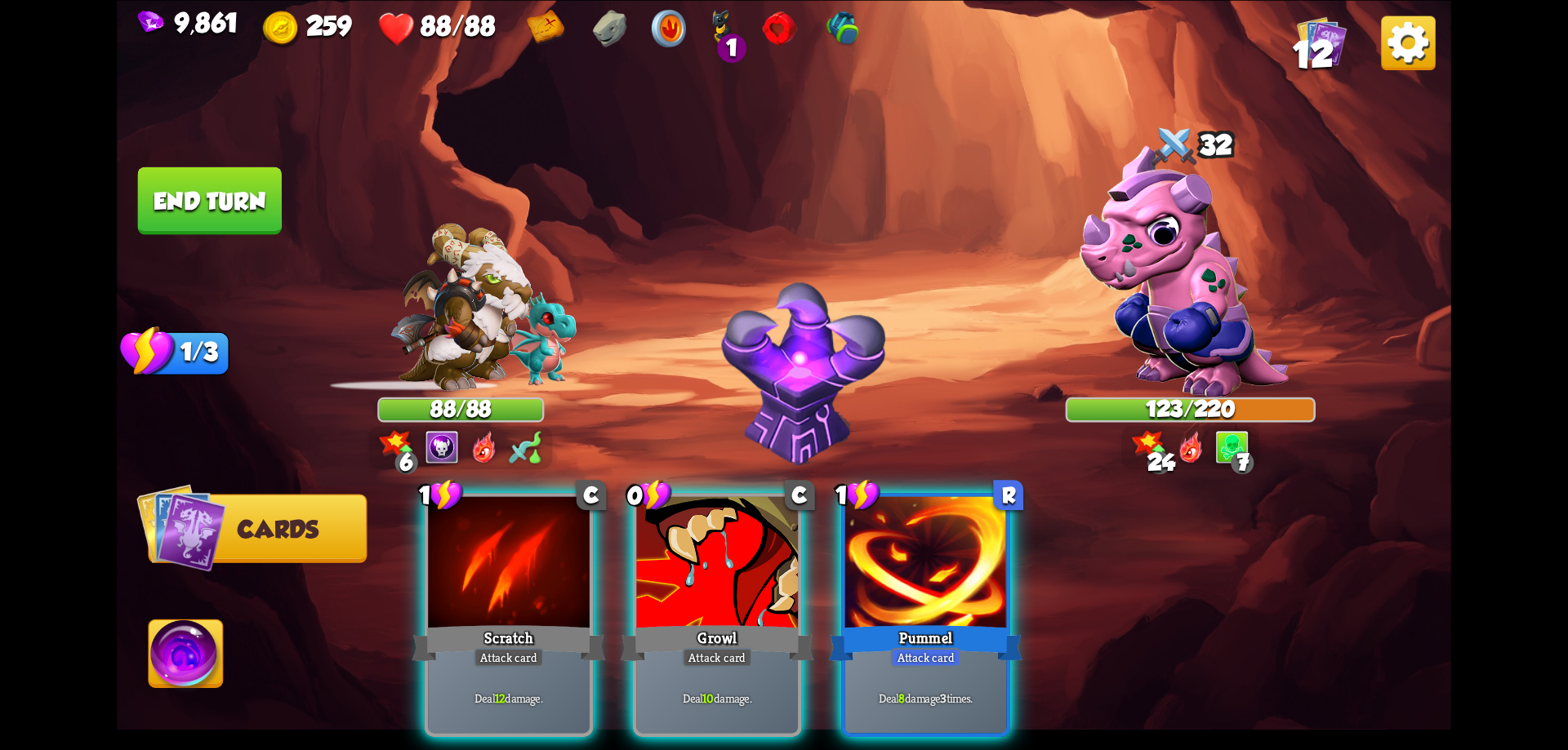
click at [745, 622] on div "Growl" at bounding box center [717, 643] width 193 height 44
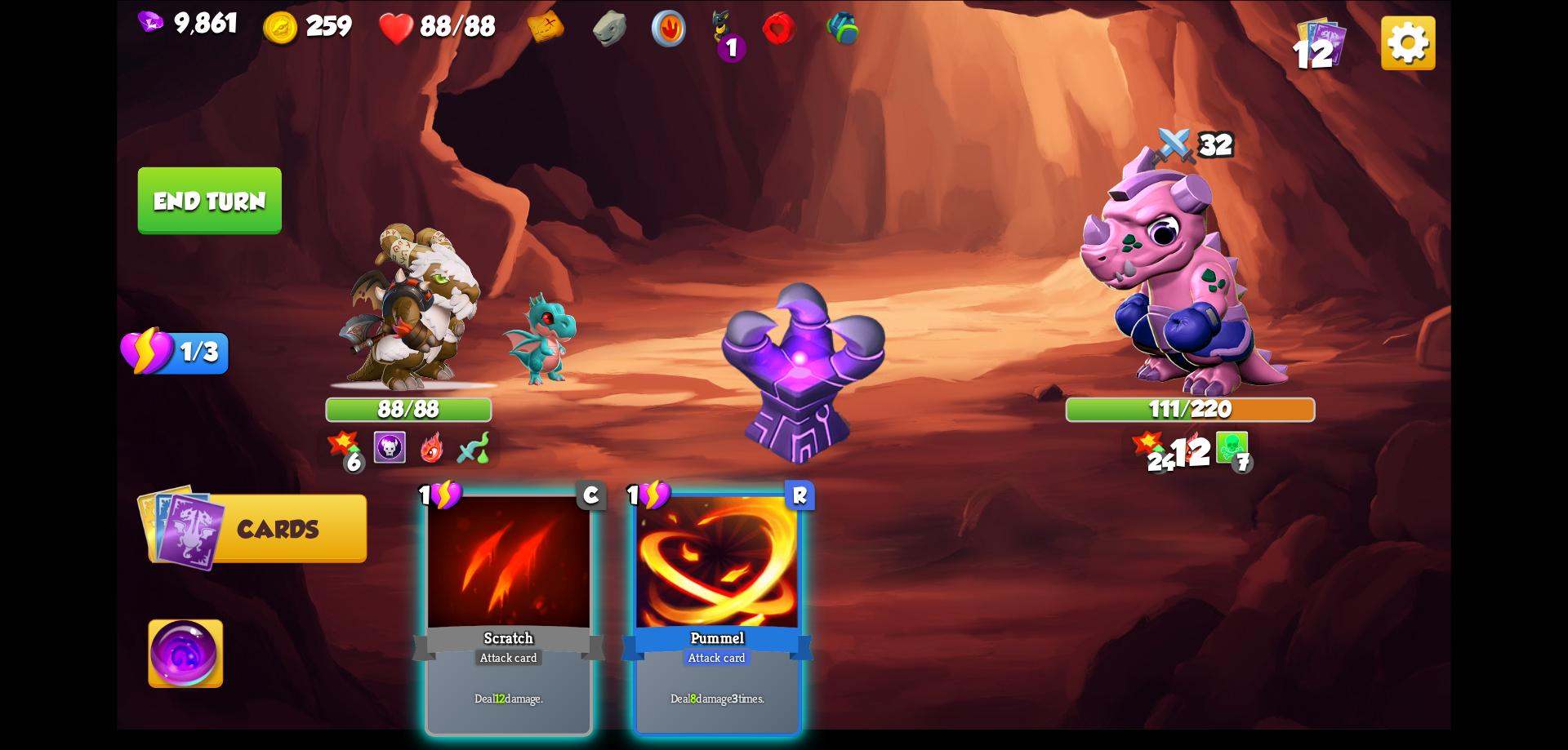
click at [745, 613] on div "1 C Scratch Attack card Deal 12 damage. 1 R Pummel Attack card Deal 8 damage 3 …" at bounding box center [918, 583] width 1067 height 333
click at [745, 622] on div "Pummel" at bounding box center [717, 643] width 193 height 44
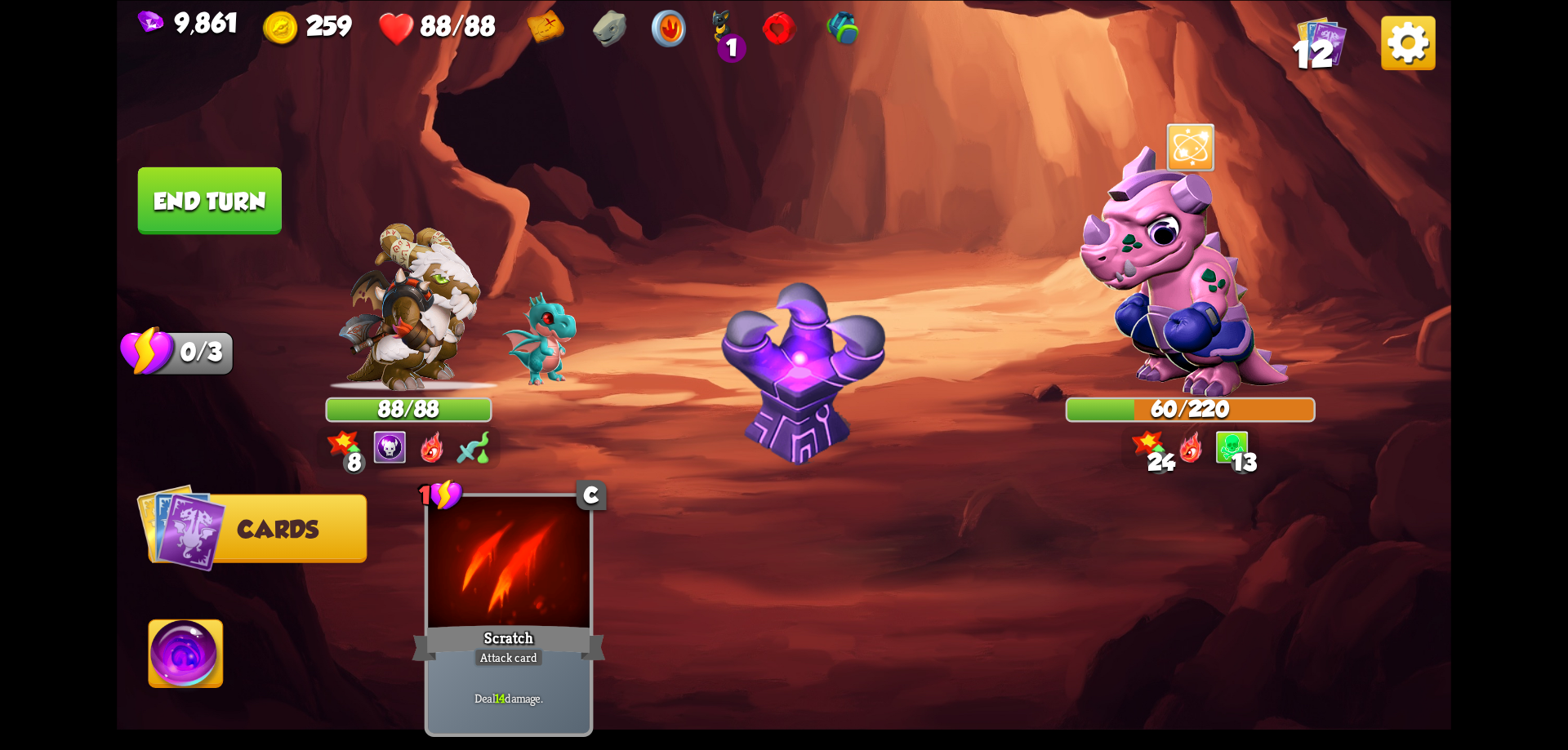
click at [270, 205] on button "End turn" at bounding box center [209, 200] width 143 height 68
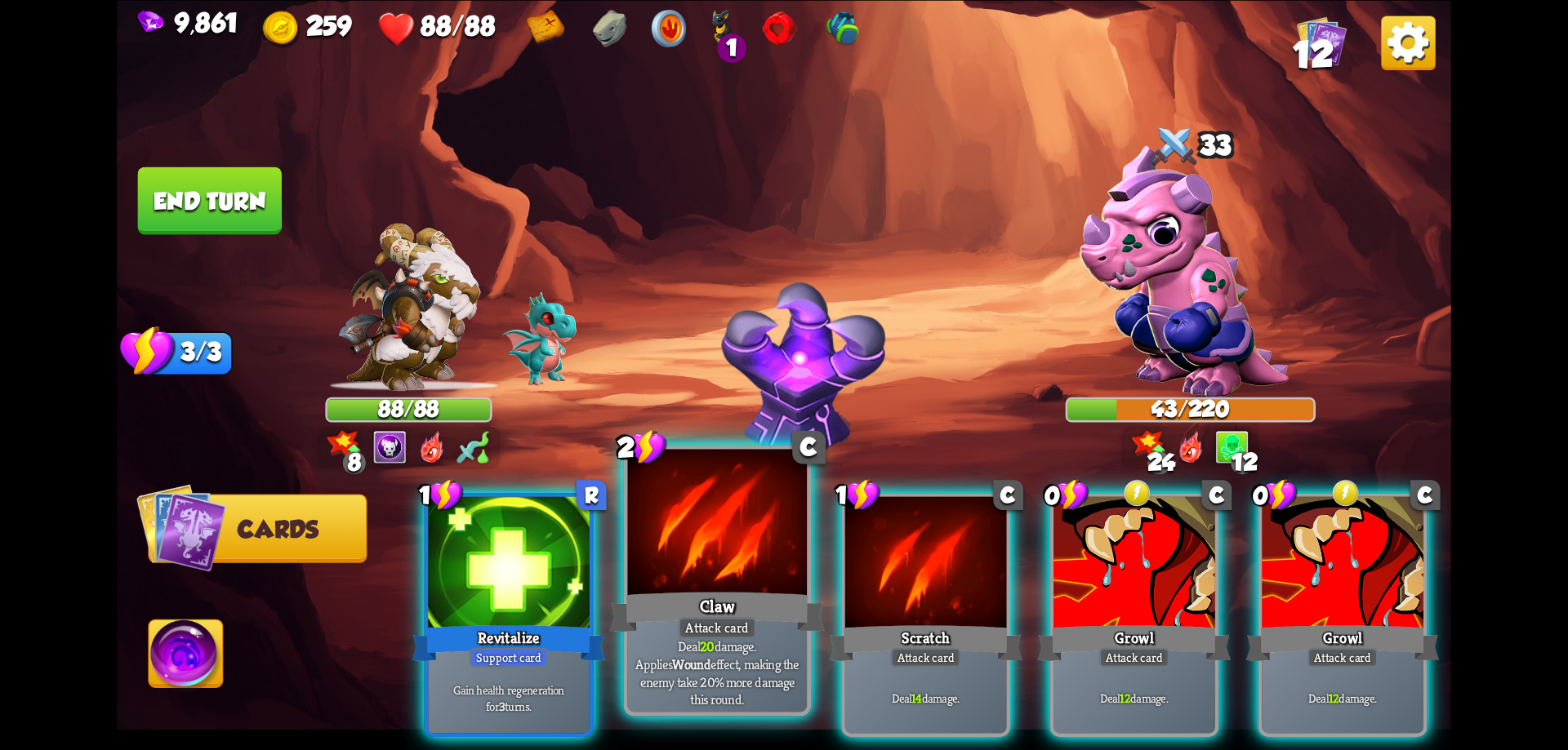
click at [774, 620] on div "Claw" at bounding box center [717, 612] width 215 height 48
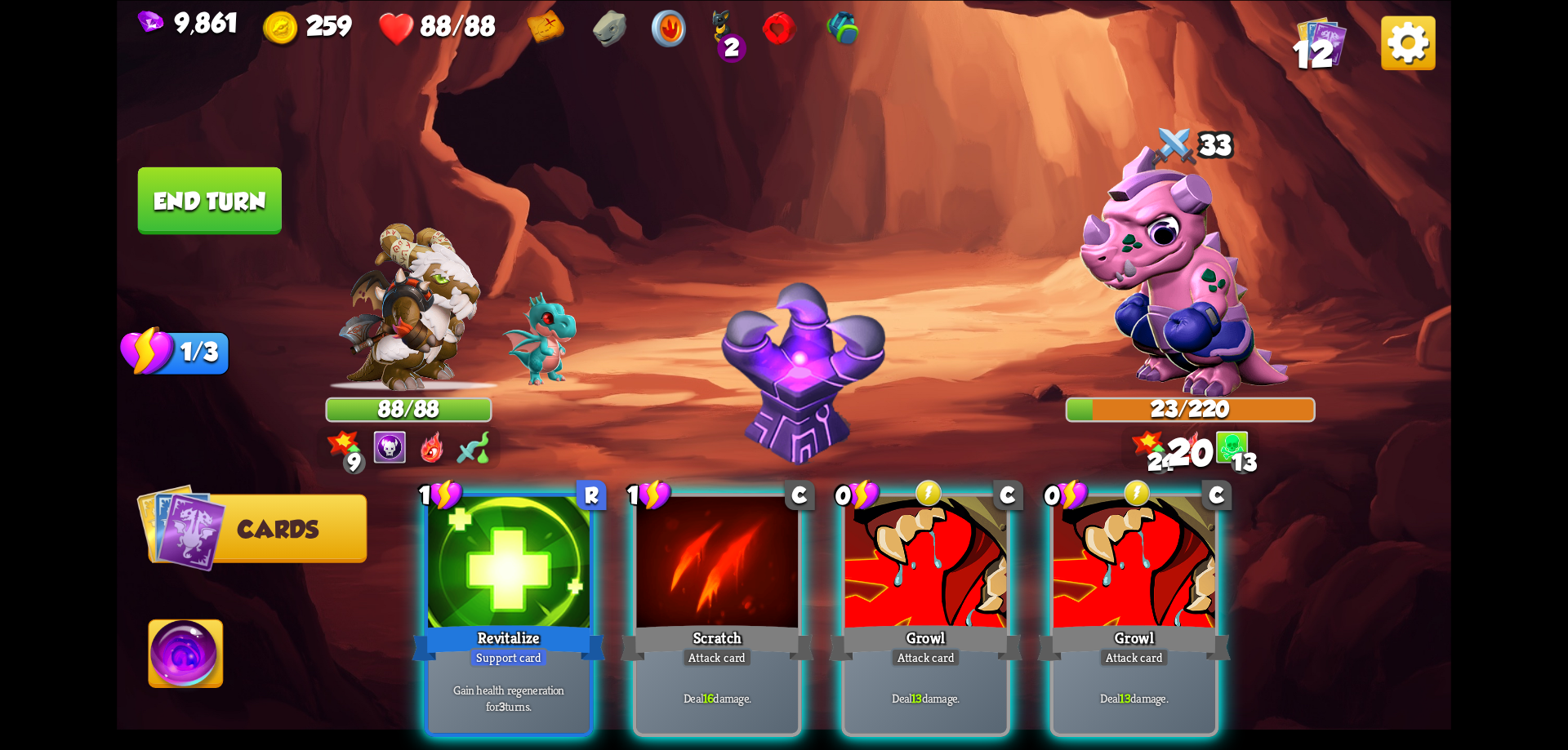
click at [774, 622] on div "Scratch" at bounding box center [717, 643] width 193 height 44
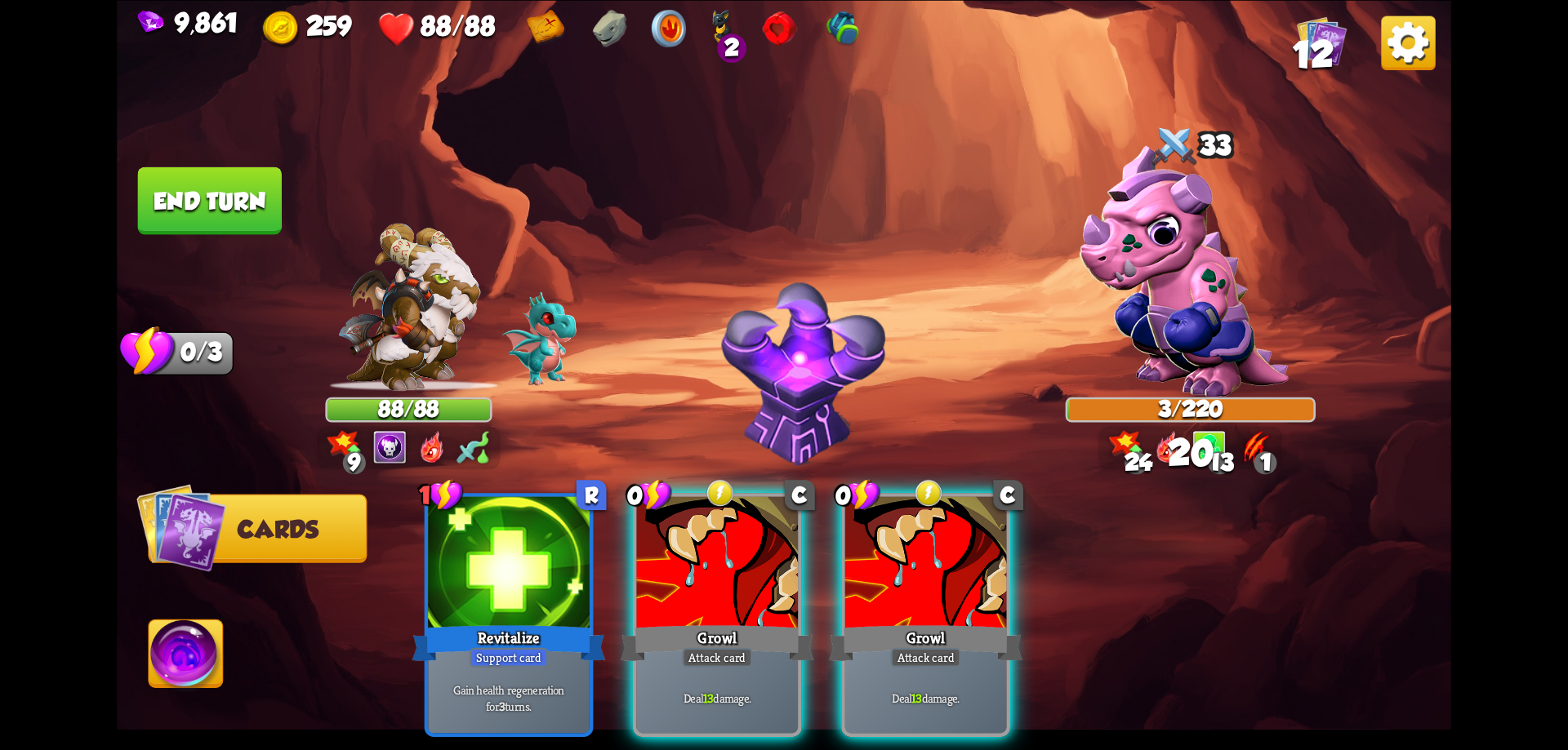
click at [774, 622] on div "Growl" at bounding box center [717, 643] width 193 height 44
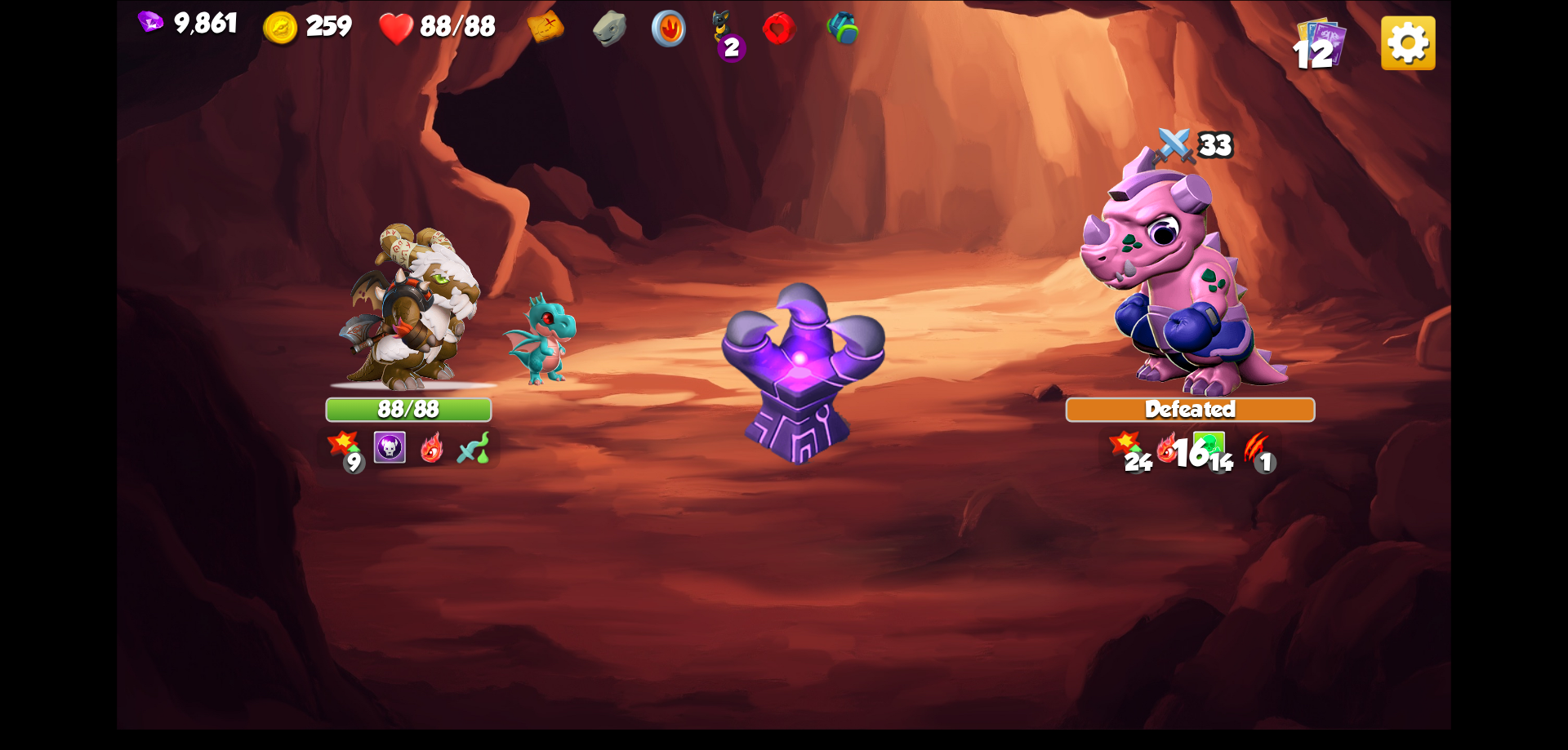
click at [774, 620] on img at bounding box center [784, 375] width 1335 height 750
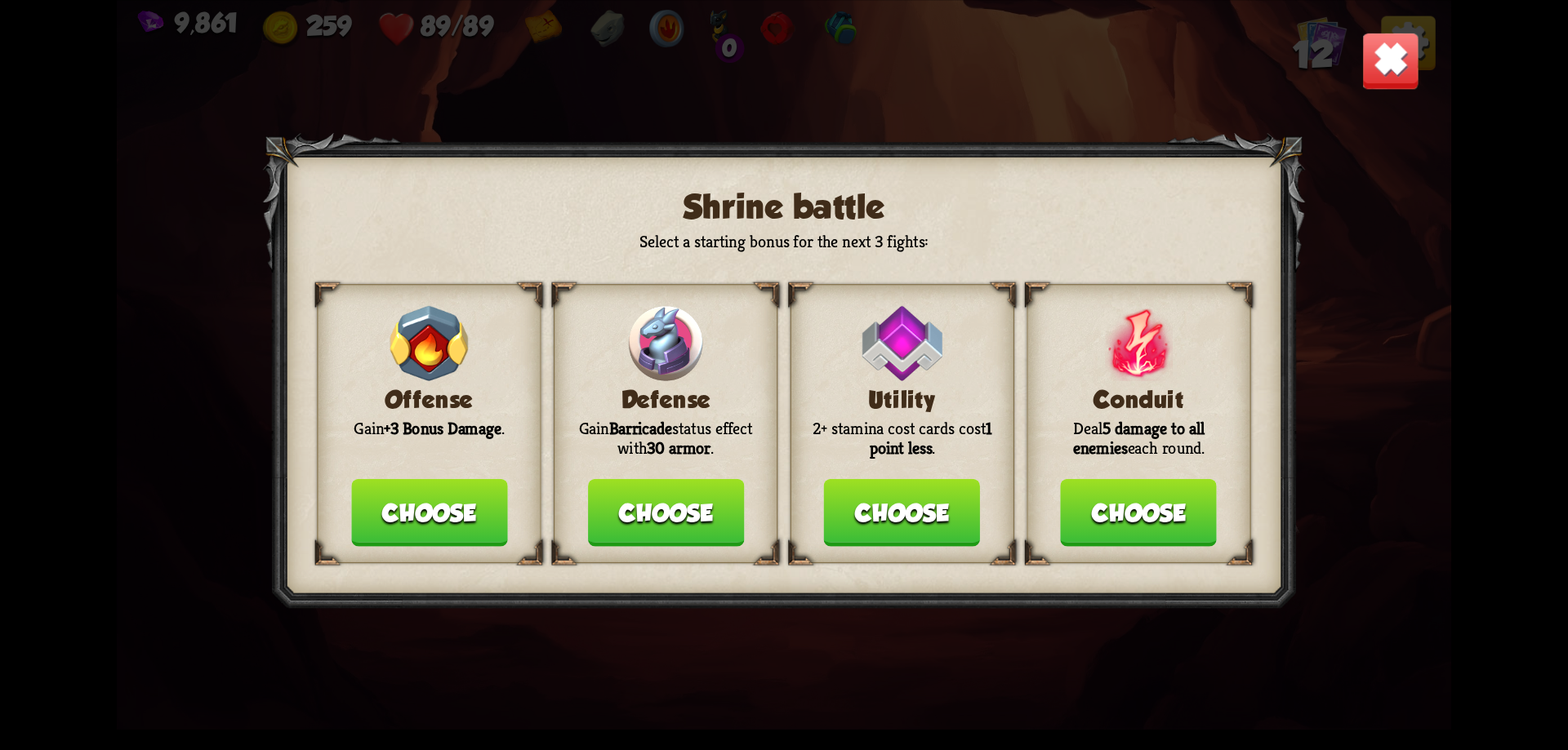
click at [456, 505] on button "Choose" at bounding box center [429, 513] width 156 height 68
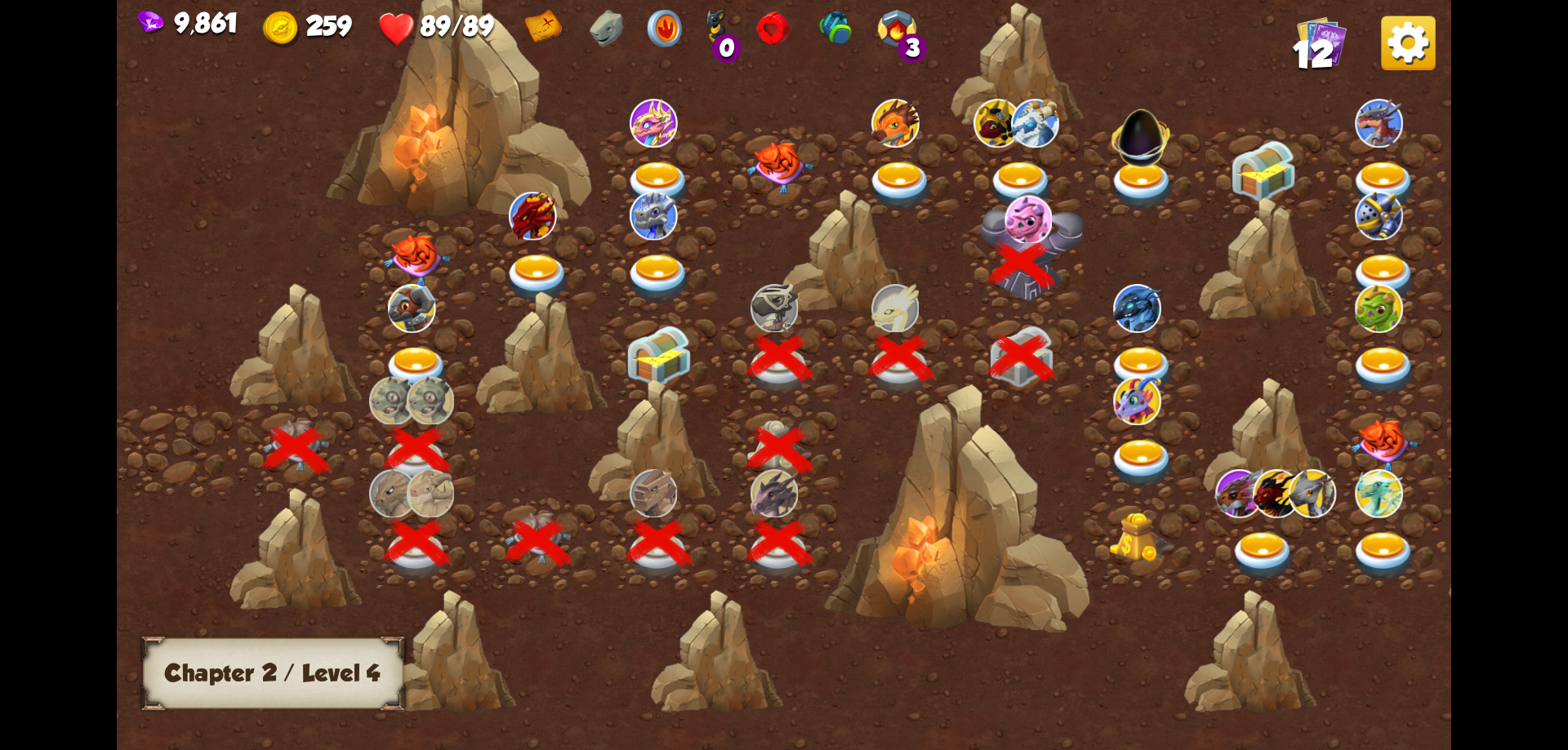
click at [1031, 175] on img at bounding box center [1021, 186] width 67 height 49
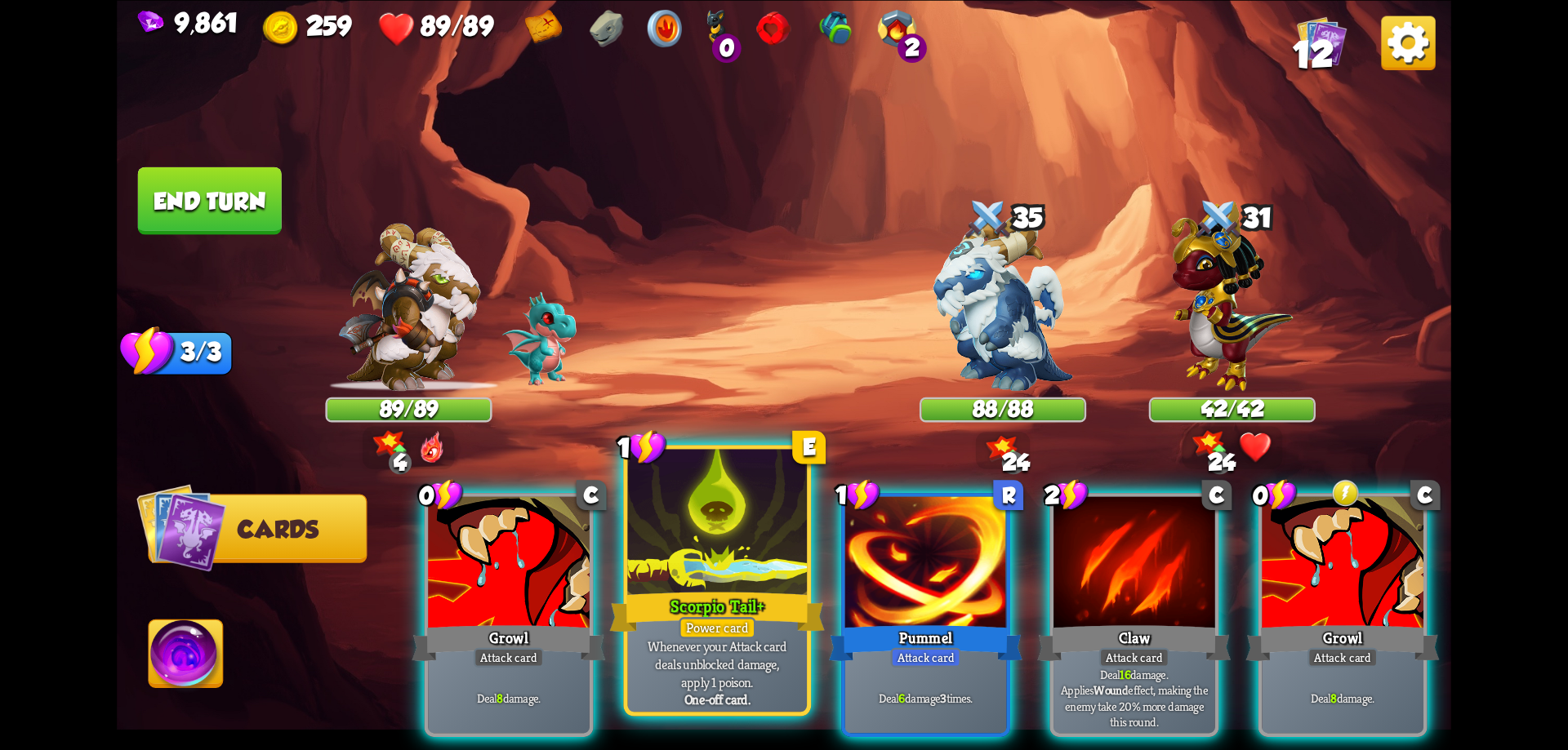
click at [766, 567] on div at bounding box center [718, 525] width 180 height 151
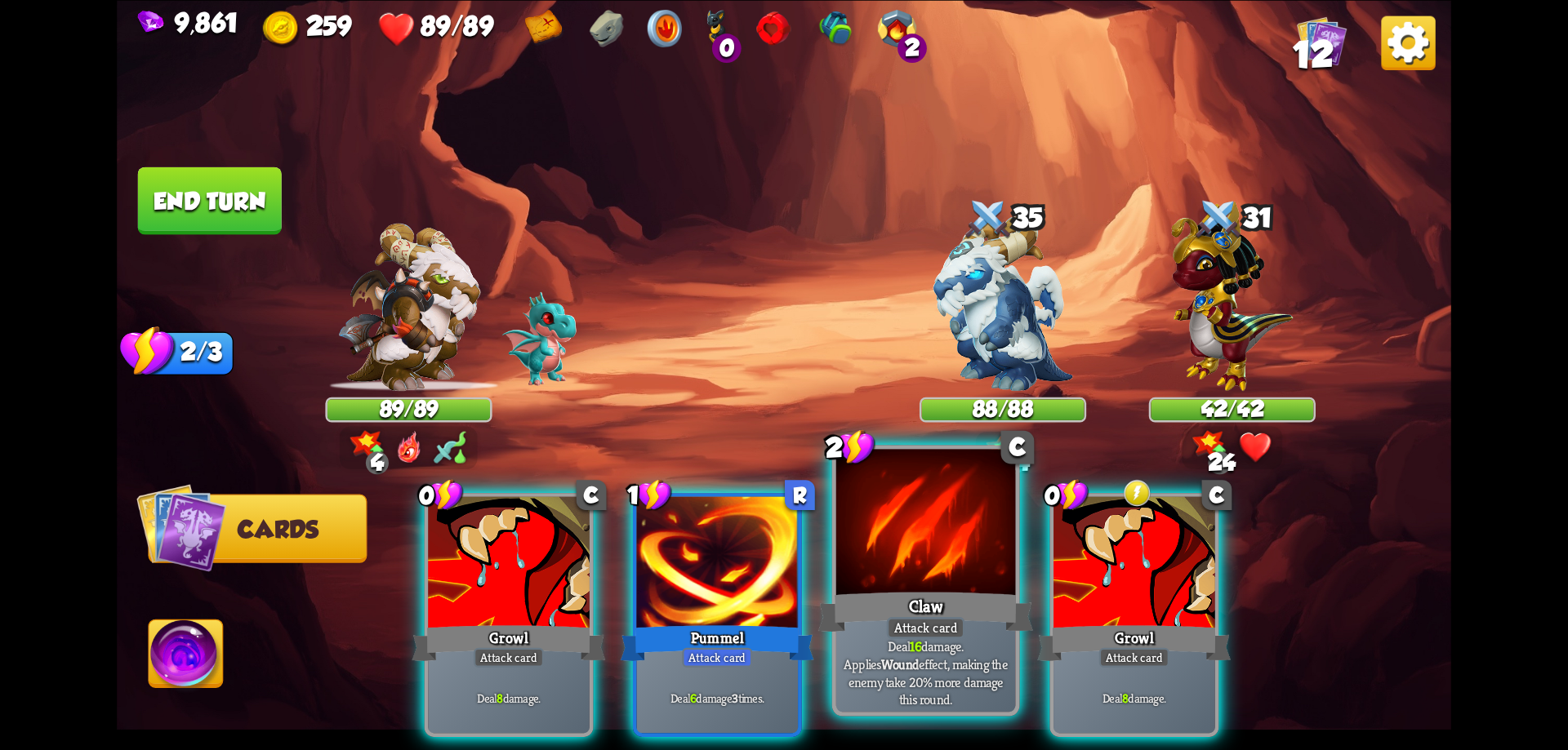
click at [948, 562] on div at bounding box center [927, 525] width 180 height 151
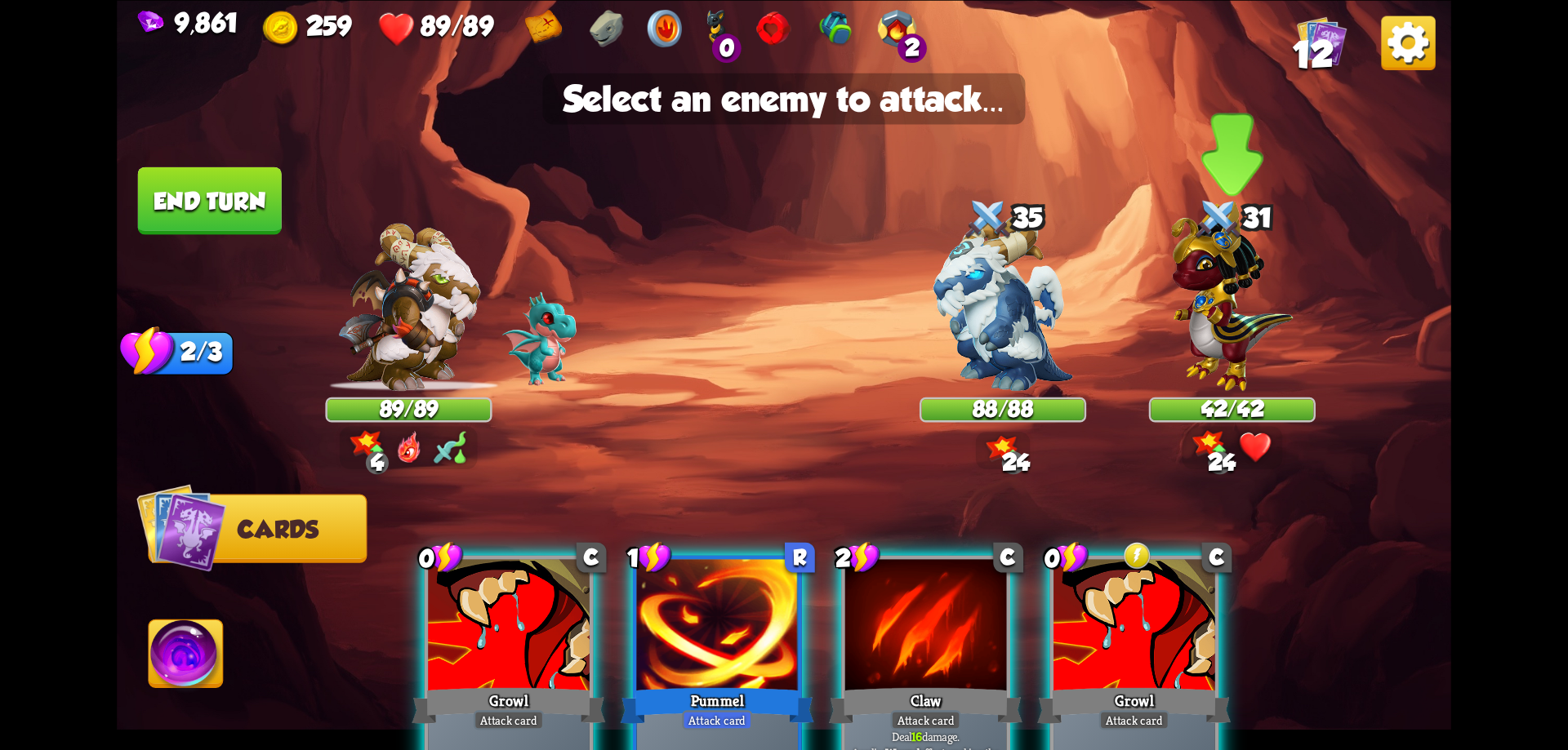
click at [1240, 299] on img at bounding box center [1232, 296] width 122 height 190
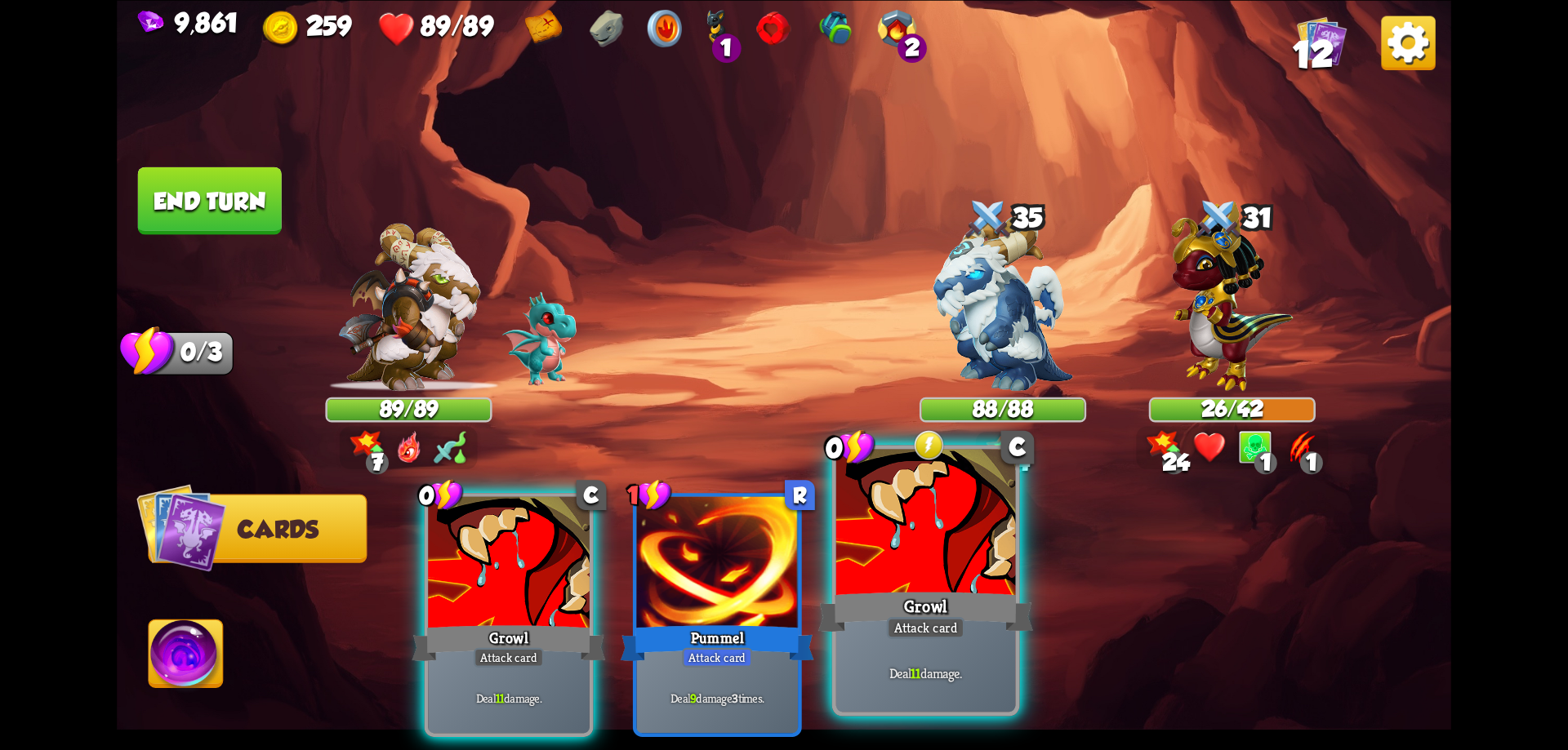
click at [905, 551] on div at bounding box center [927, 525] width 180 height 151
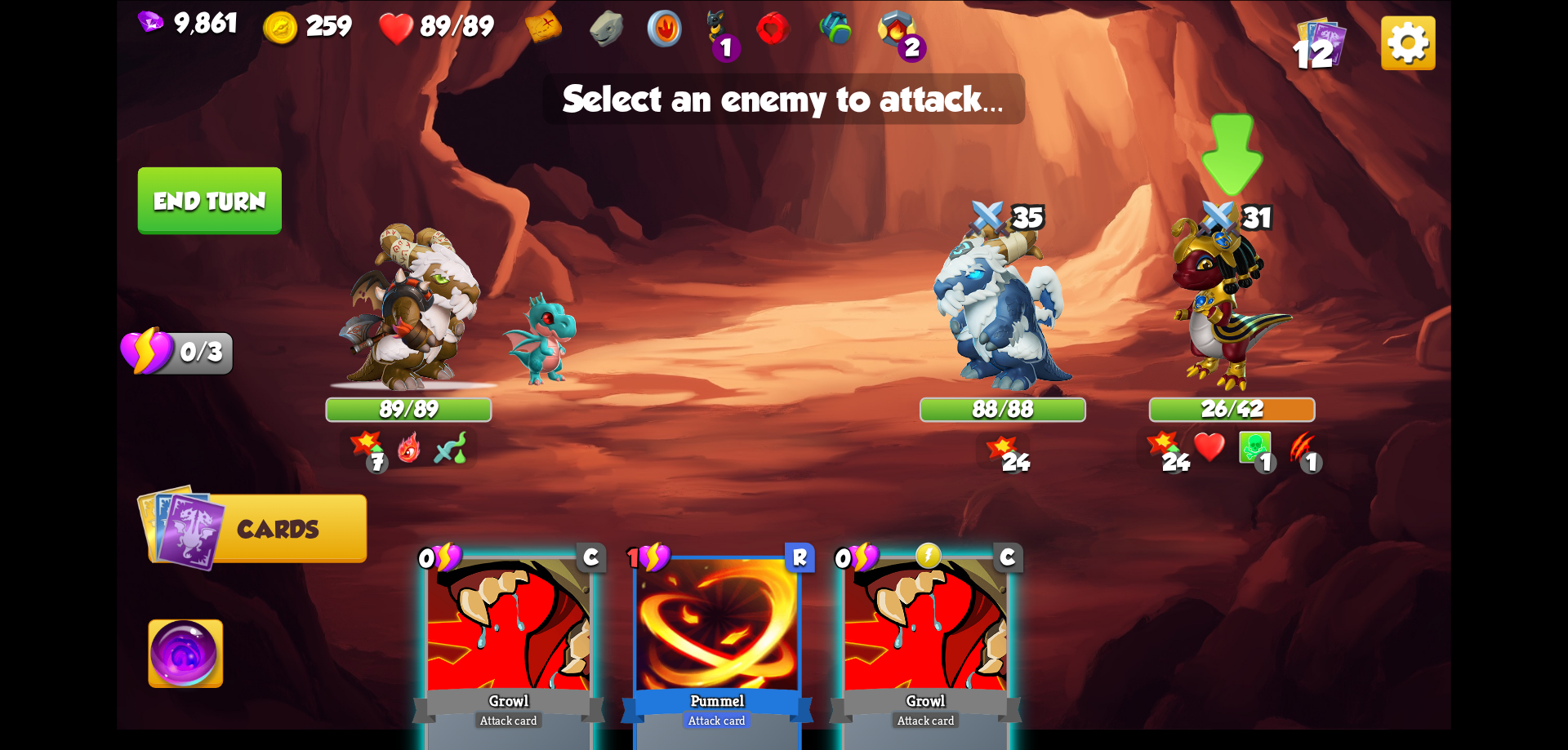
click at [1181, 300] on img at bounding box center [1232, 296] width 122 height 190
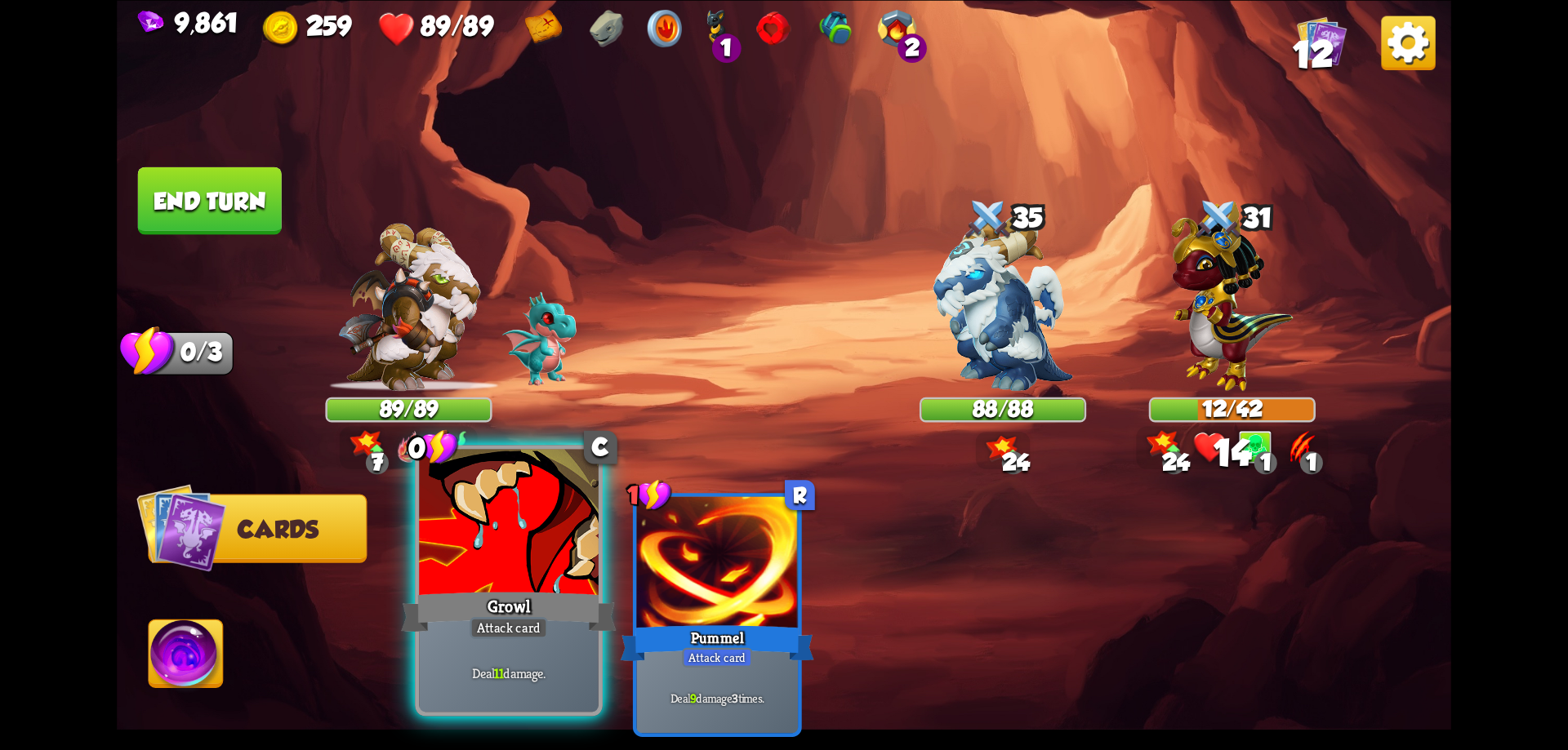
click at [518, 541] on div at bounding box center [509, 525] width 180 height 151
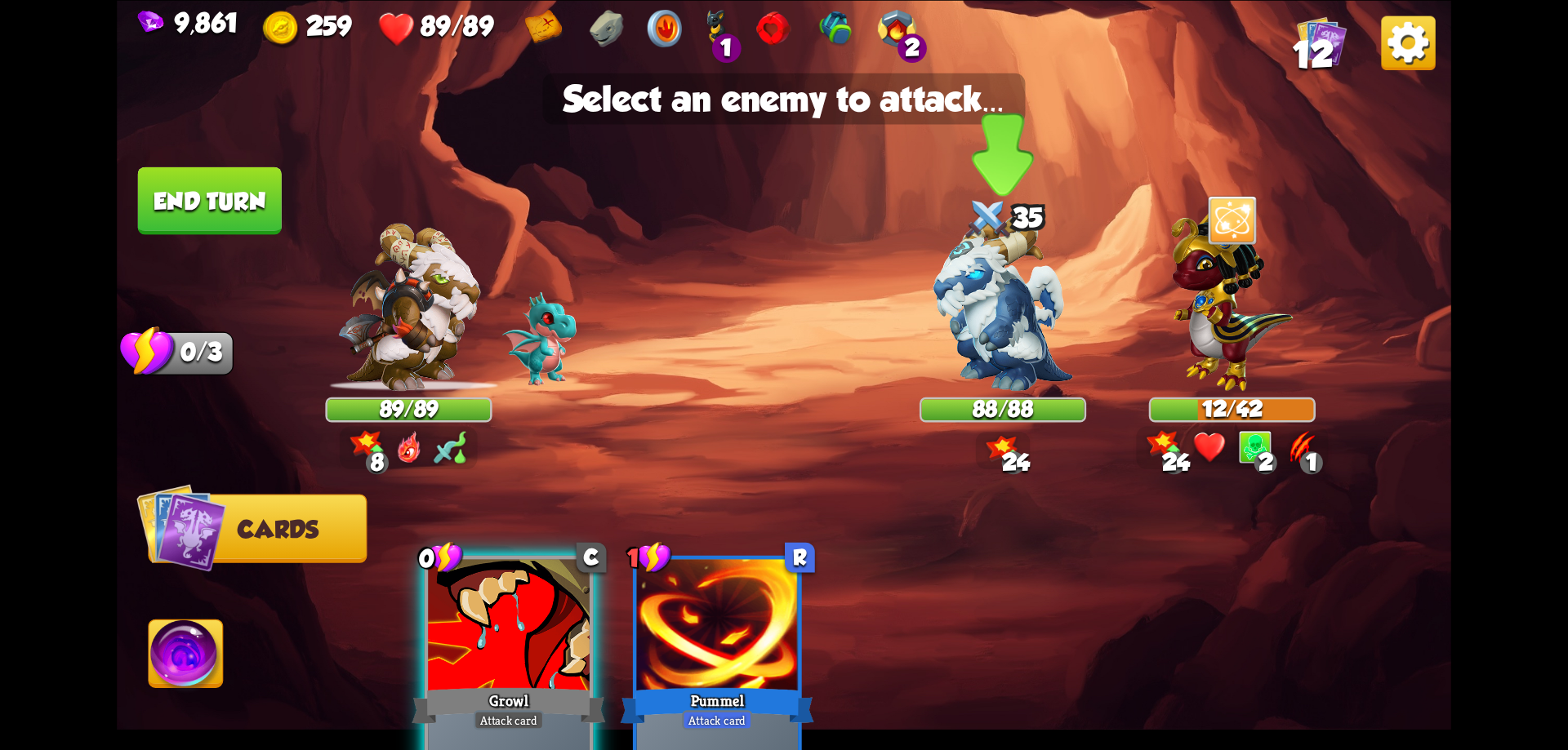
click at [1015, 319] on img at bounding box center [1003, 303] width 140 height 175
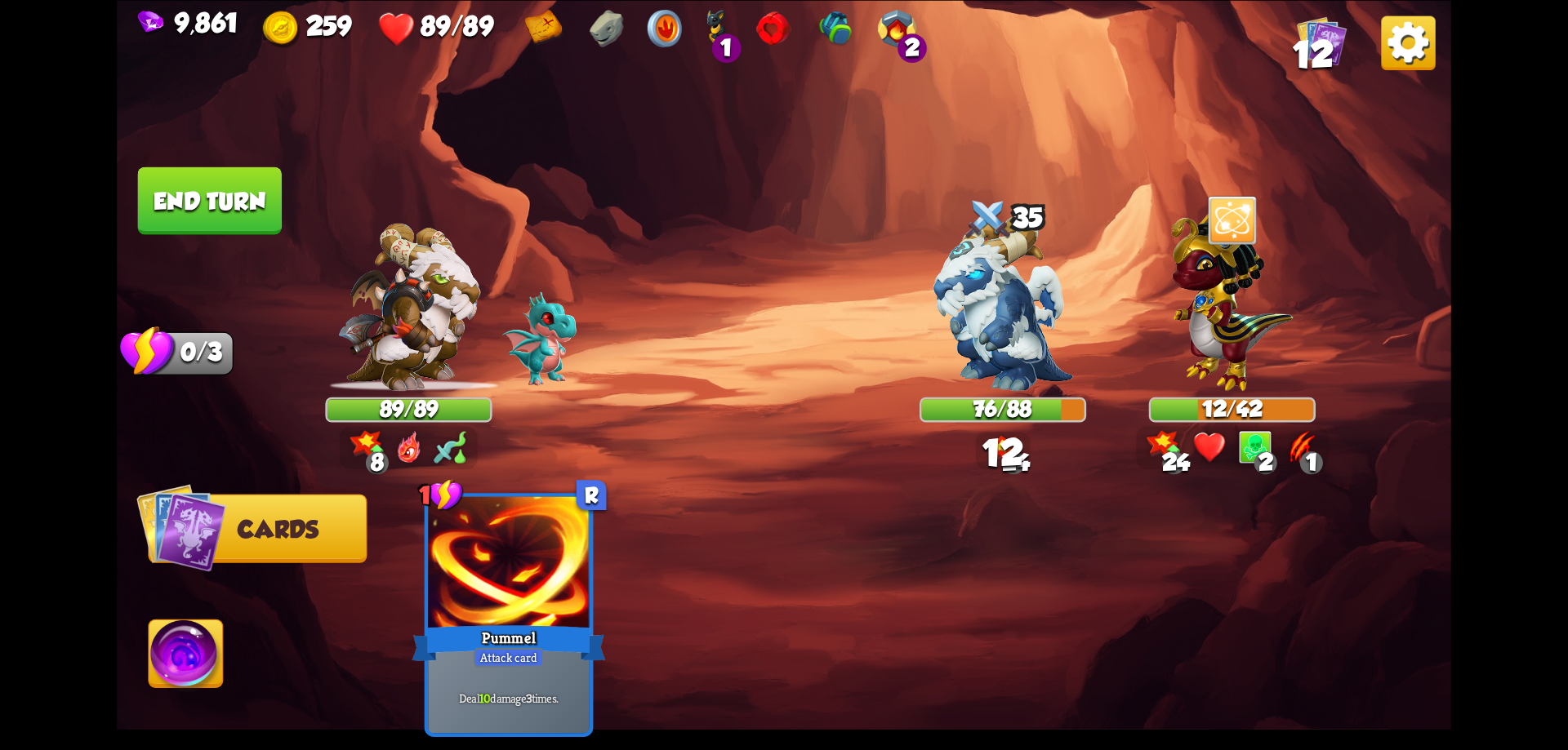
click at [252, 213] on button "End turn" at bounding box center [209, 200] width 143 height 68
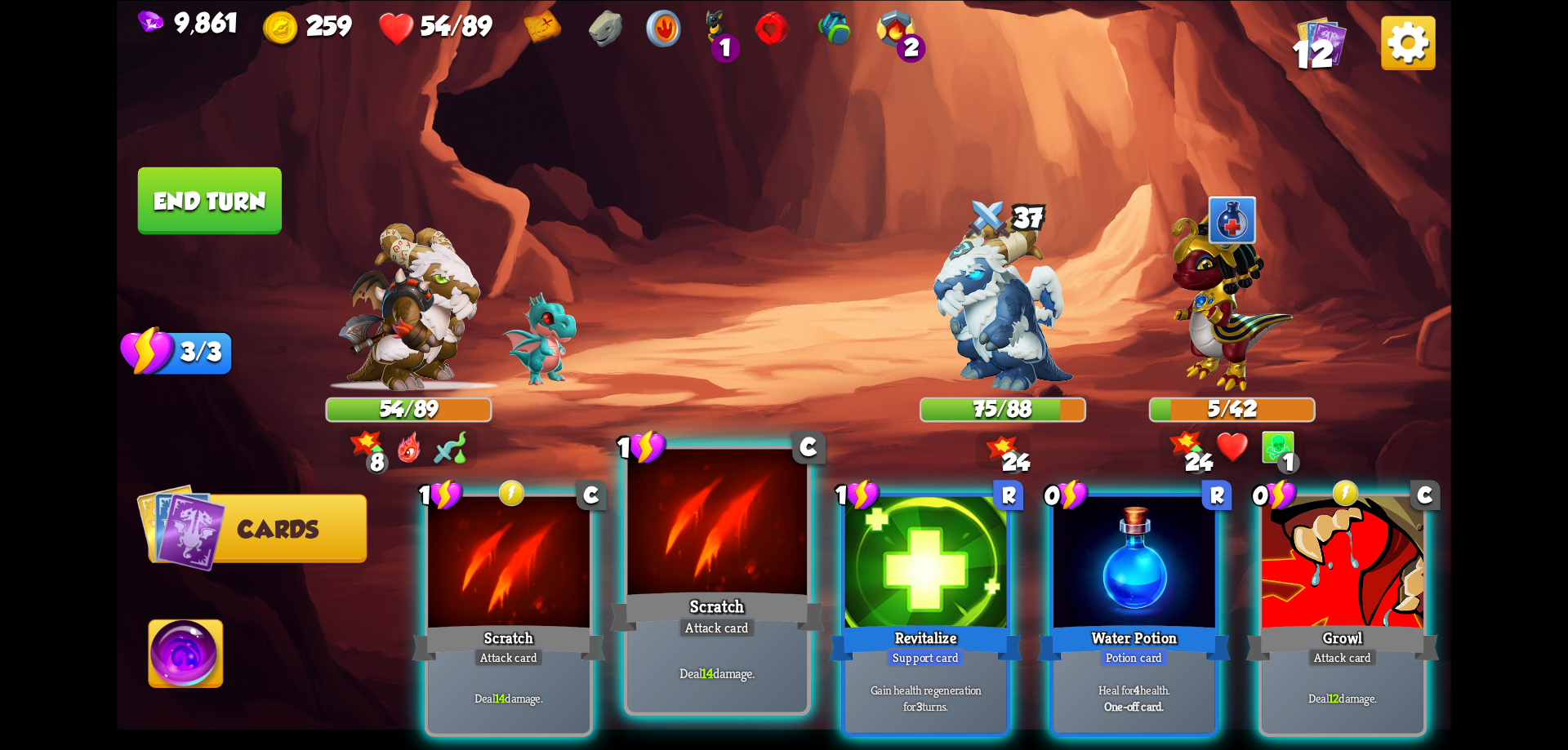
click at [736, 594] on div "Scratch" at bounding box center [717, 612] width 215 height 48
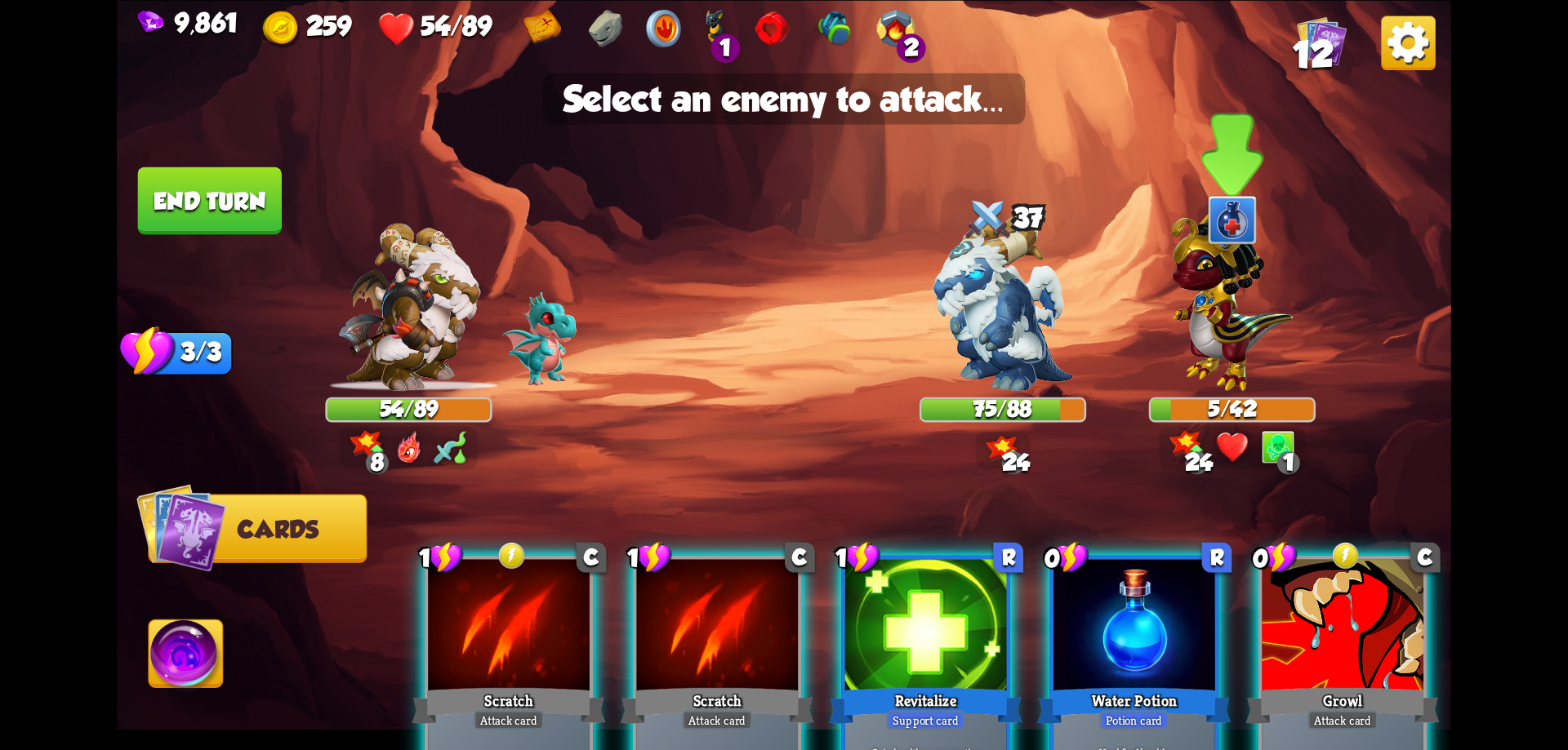
click at [1181, 361] on img at bounding box center [1232, 296] width 122 height 190
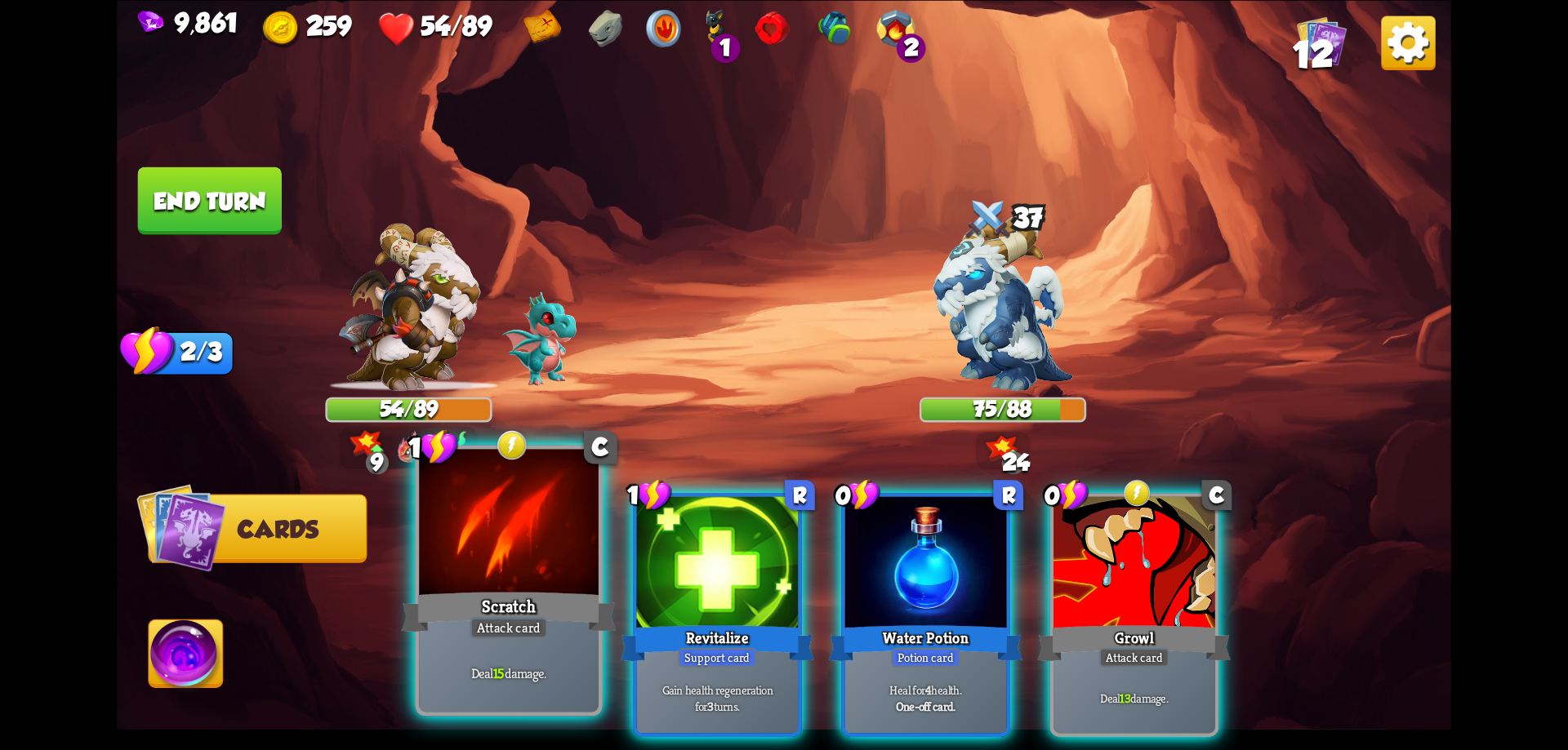
click at [514, 563] on div at bounding box center [509, 525] width 180 height 151
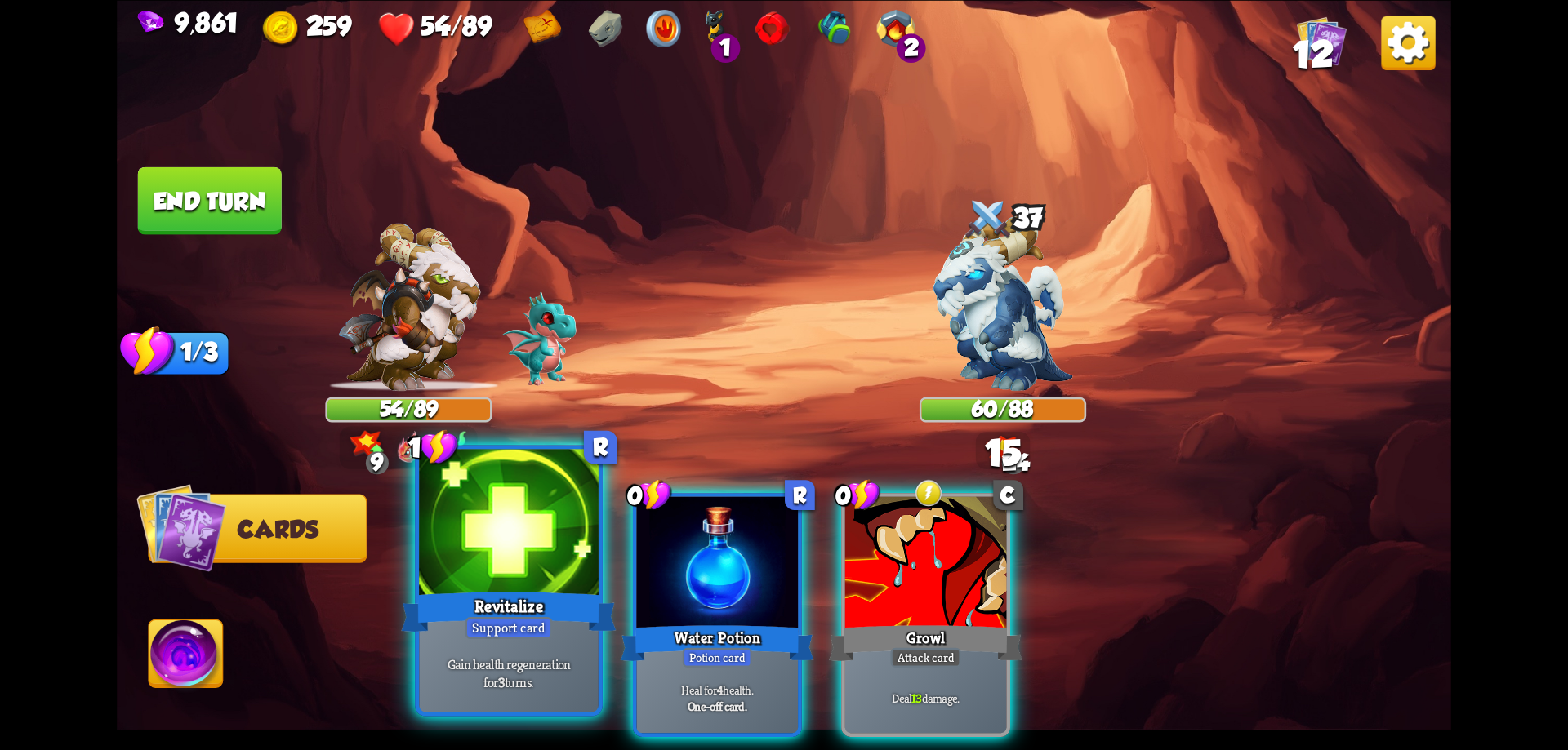
click at [515, 562] on div at bounding box center [509, 525] width 180 height 151
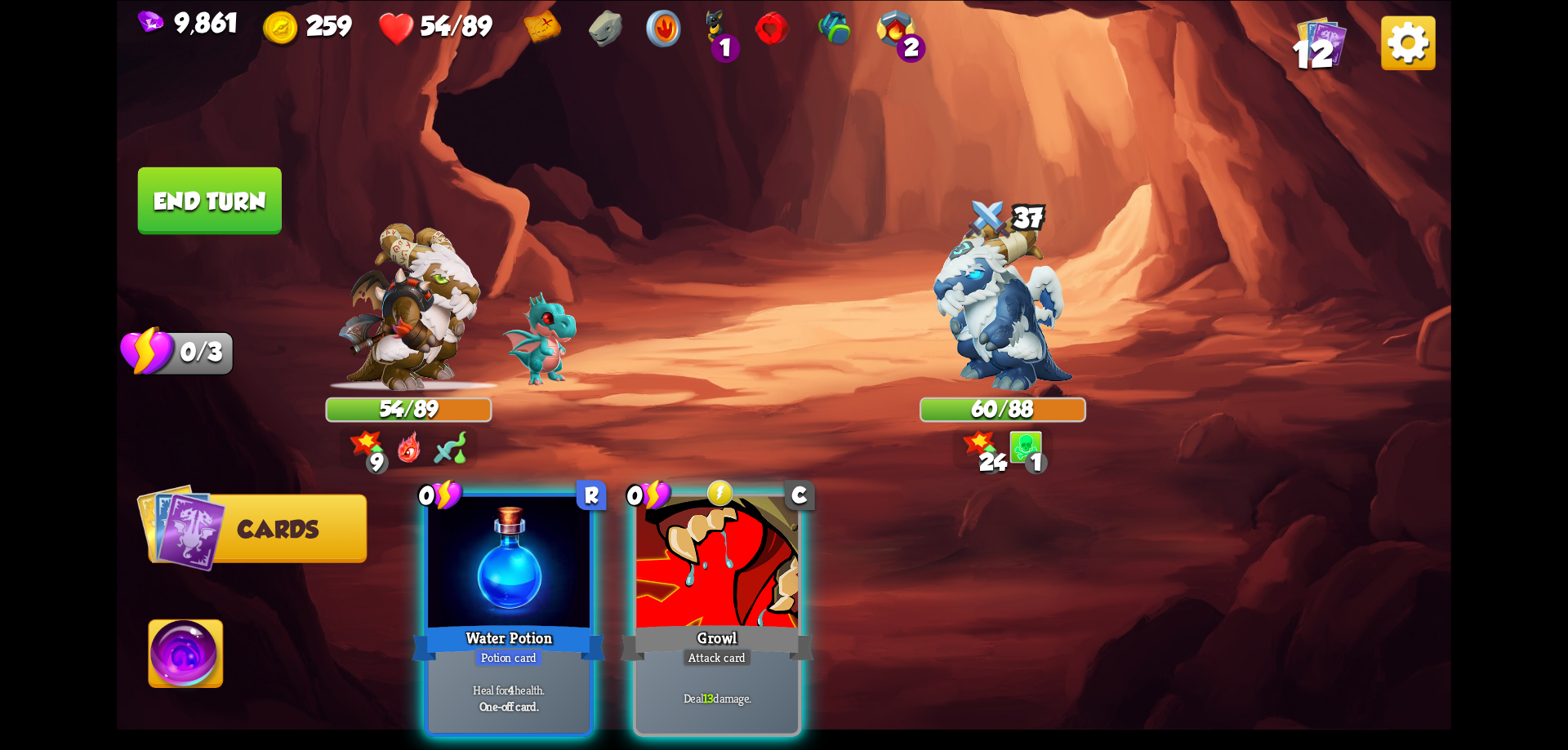
click at [515, 562] on div at bounding box center [509, 564] width 162 height 136
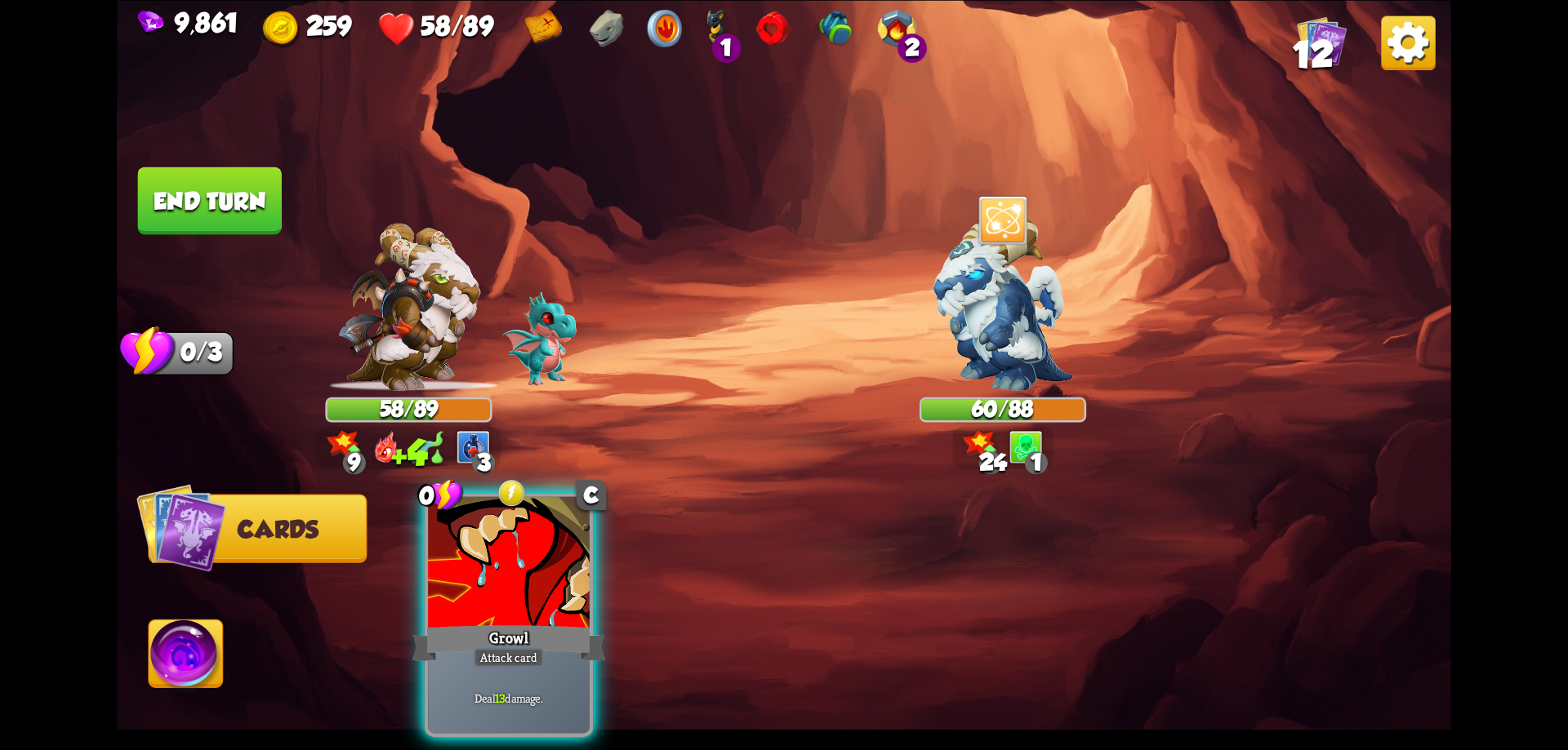
click at [515, 562] on div at bounding box center [509, 564] width 162 height 136
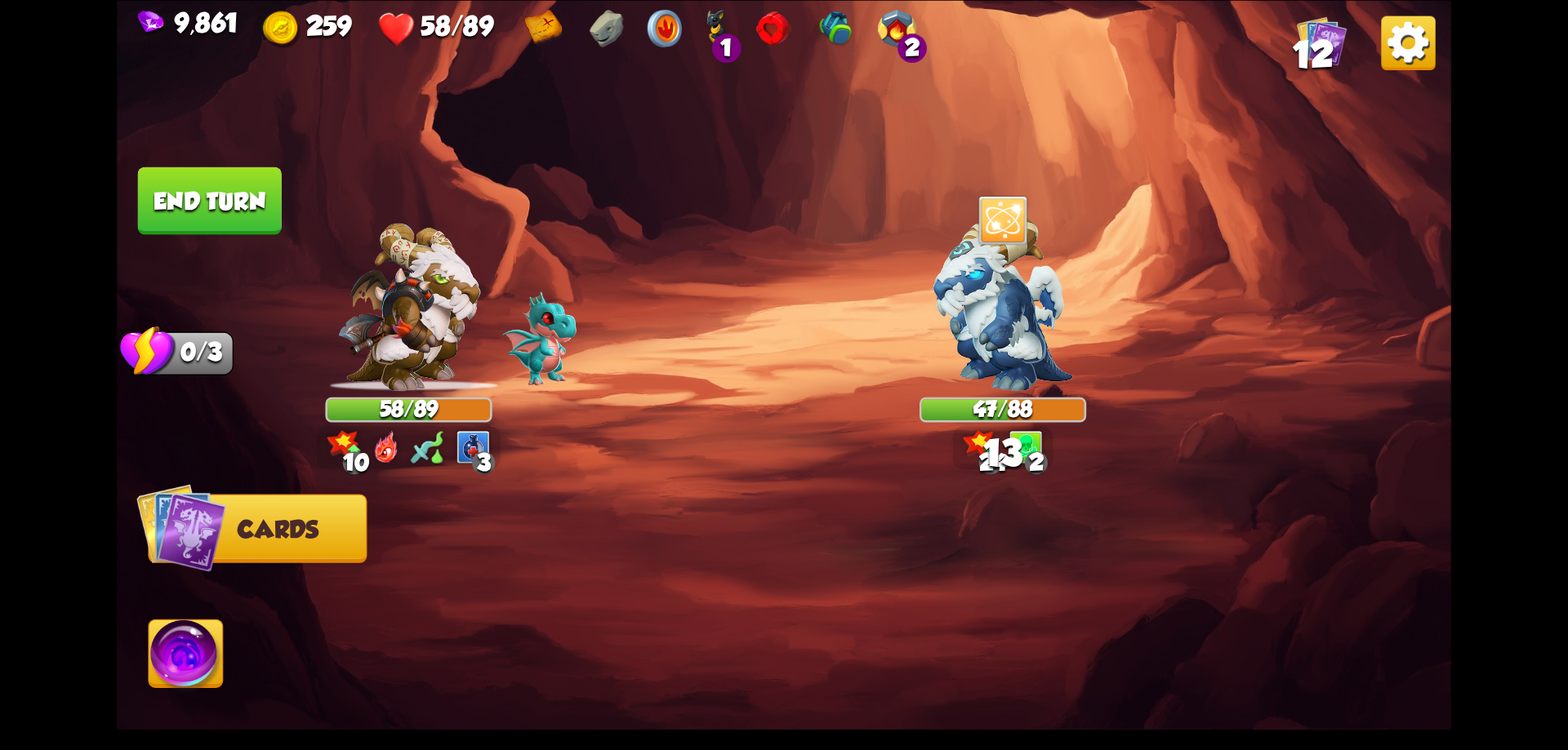
click at [256, 186] on button "End turn" at bounding box center [209, 200] width 143 height 68
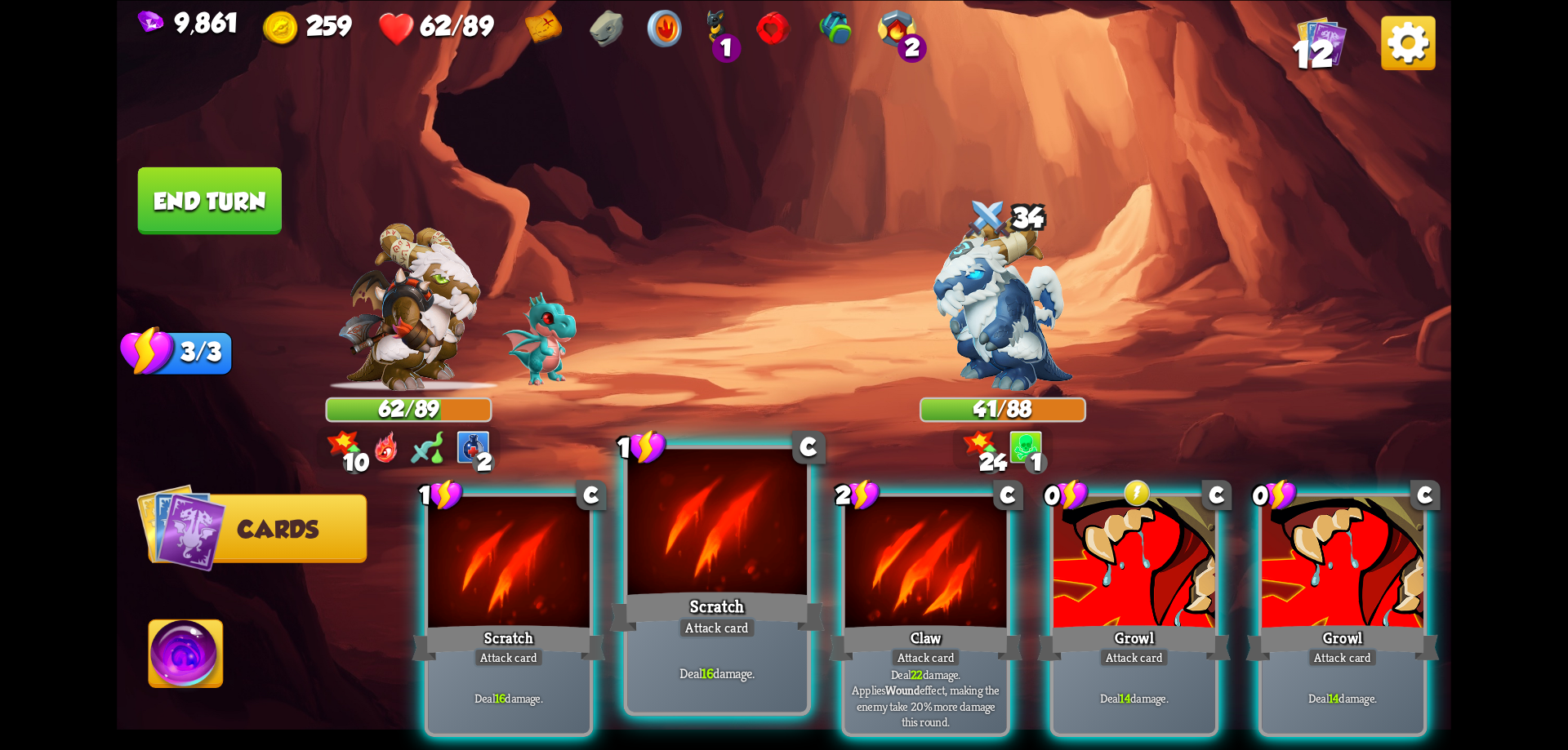
click at [712, 593] on div "Scratch" at bounding box center [717, 612] width 215 height 48
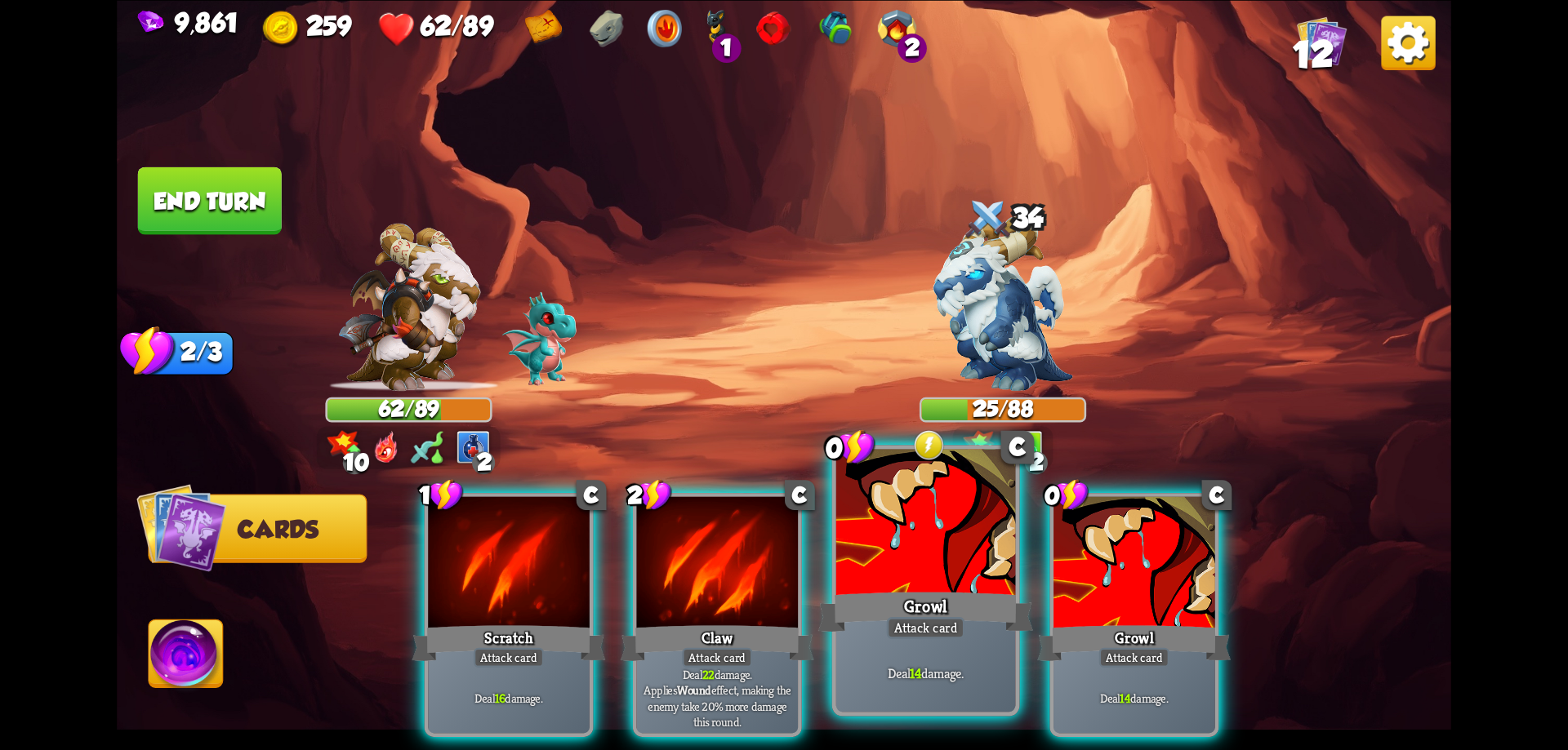
click at [919, 592] on div "Growl" at bounding box center [926, 612] width 215 height 48
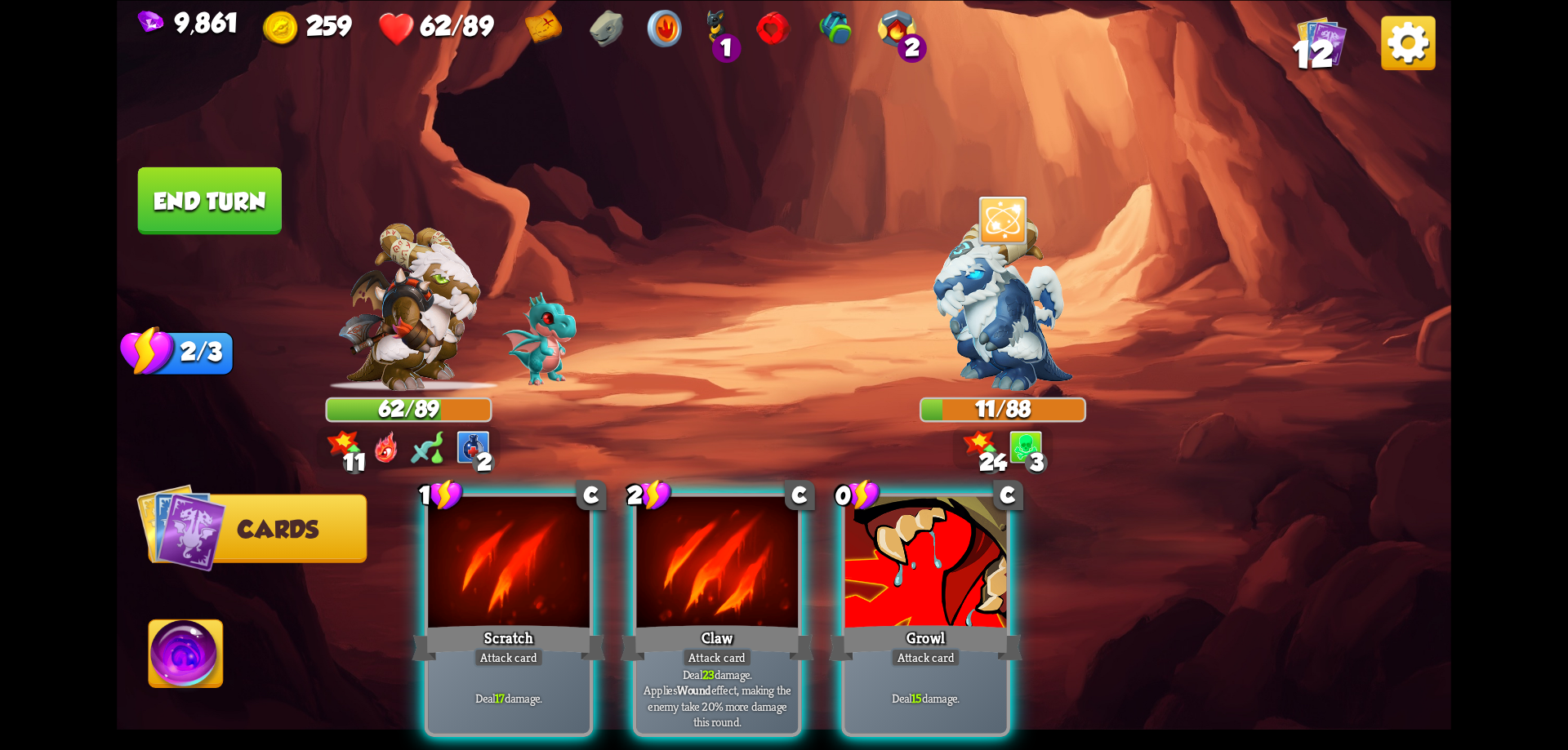
click at [211, 668] on img at bounding box center [186, 657] width 74 height 75
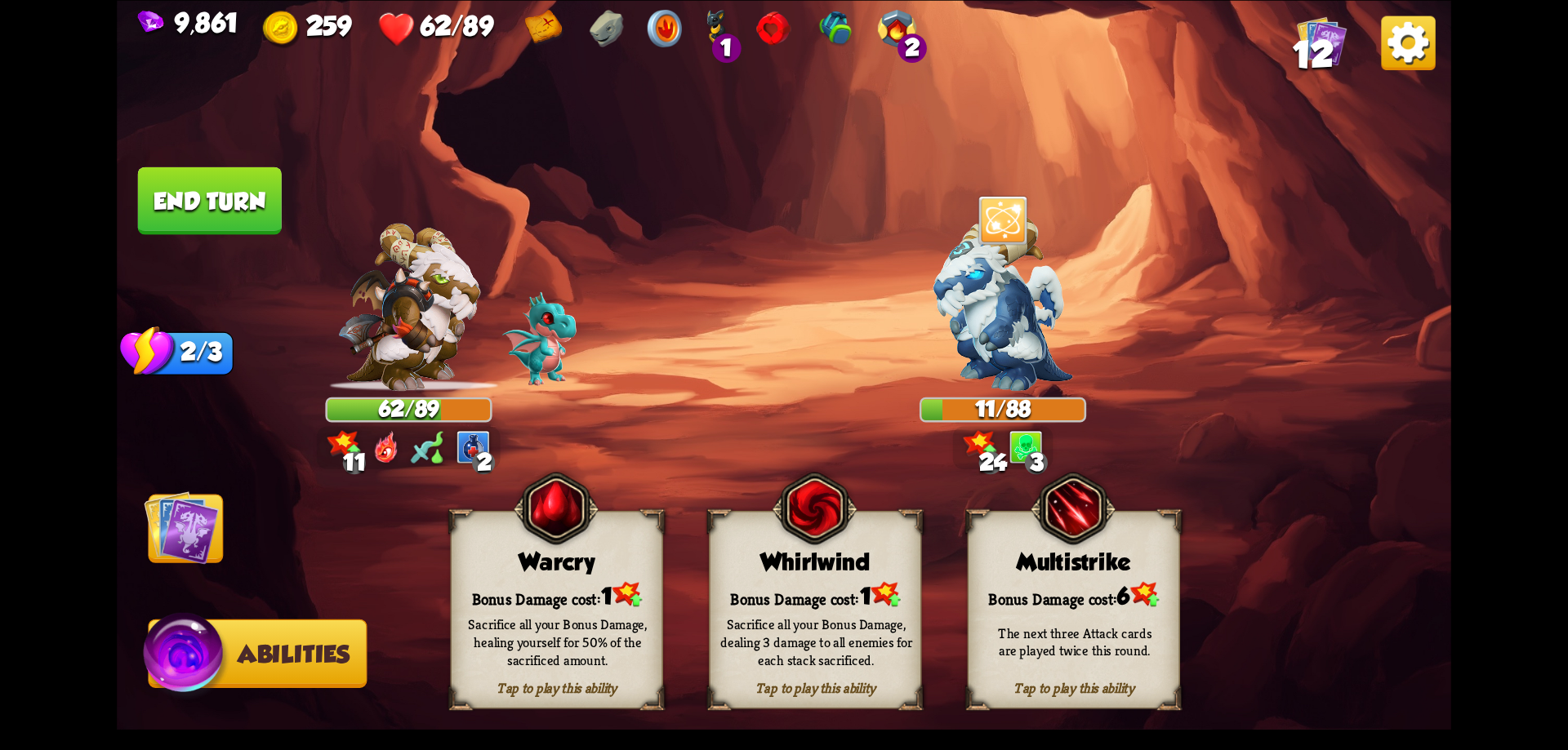
click at [581, 582] on div "Bonus Damage cost: 1" at bounding box center [557, 595] width 211 height 30
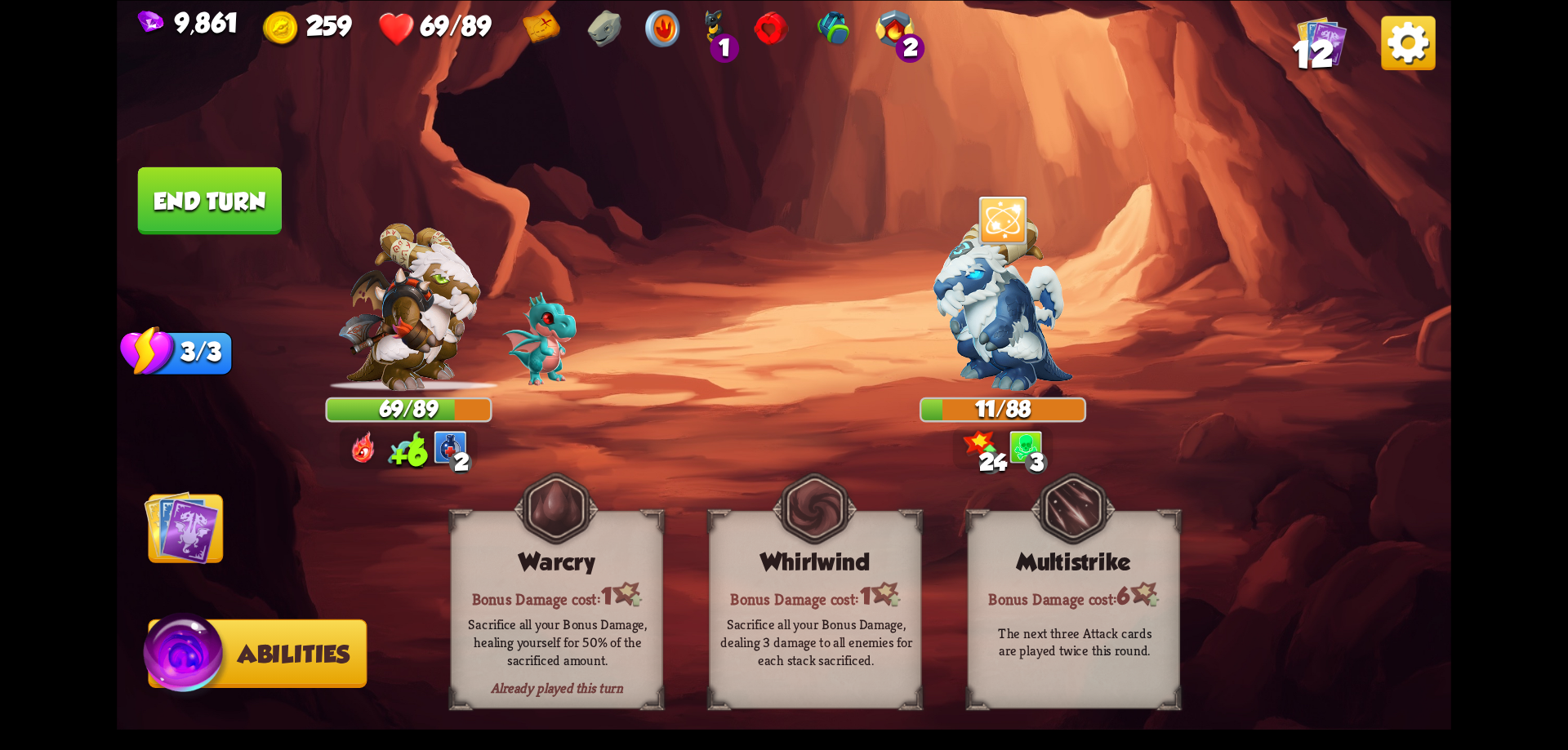
click at [205, 541] on img at bounding box center [181, 527] width 75 height 75
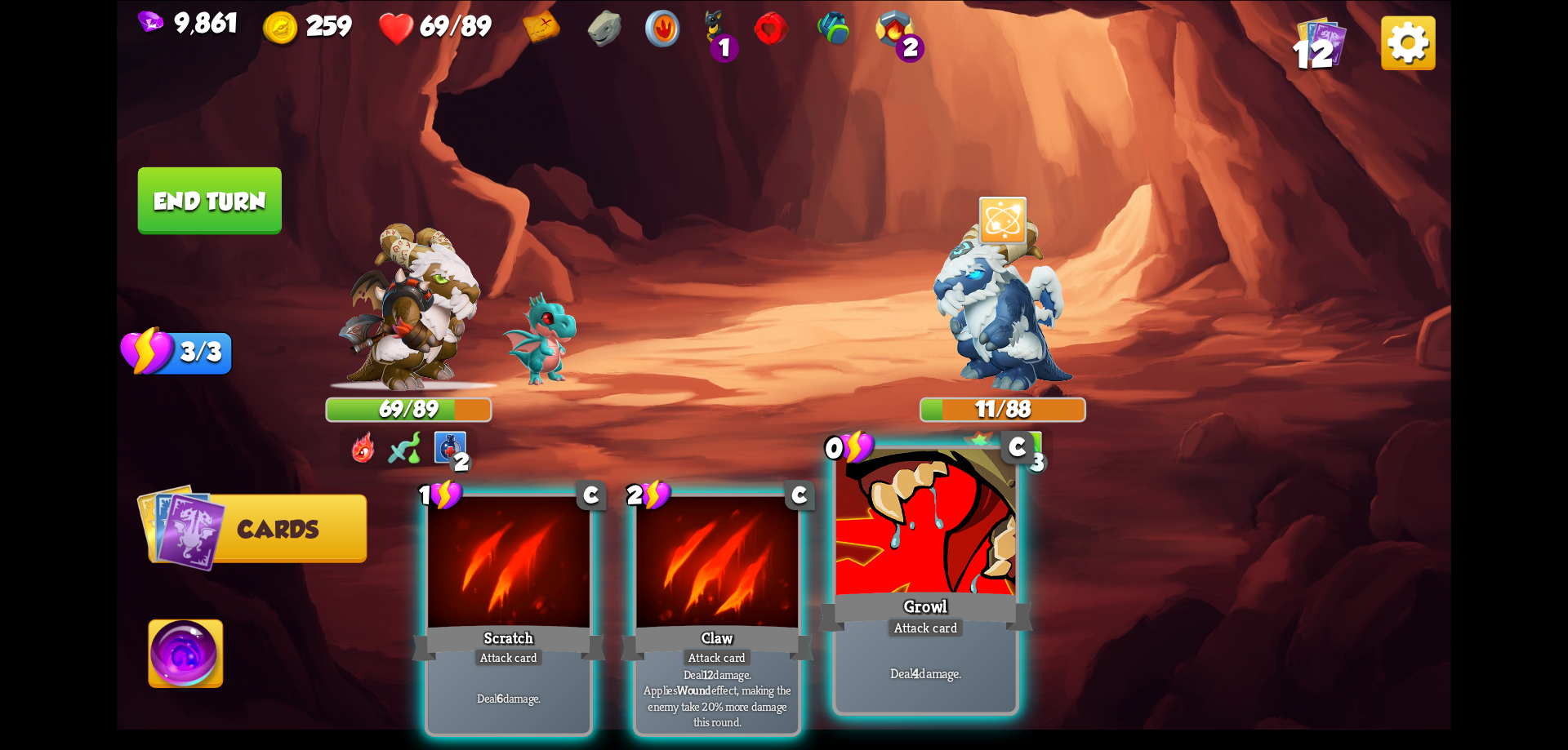
click at [897, 561] on div at bounding box center [927, 525] width 180 height 151
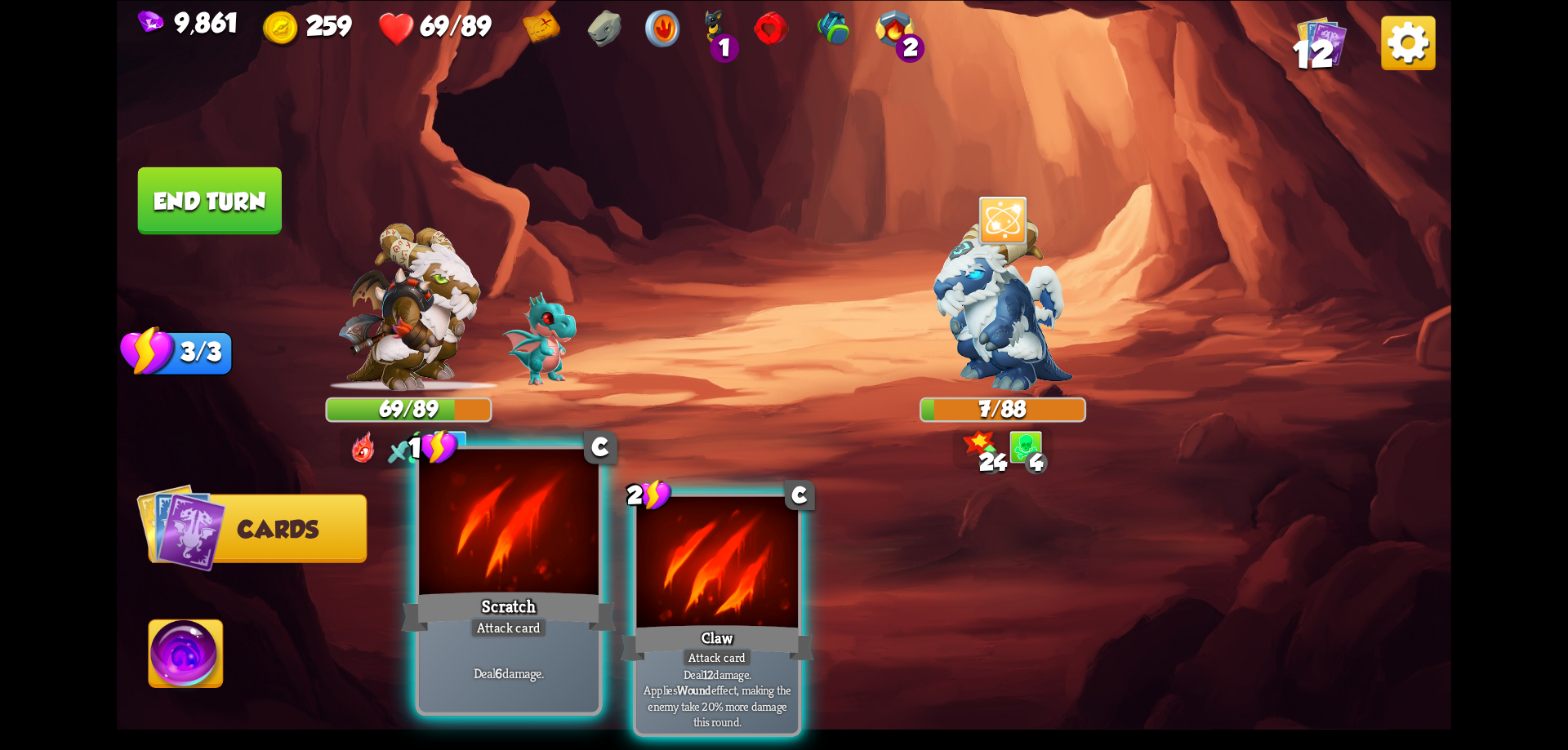
click at [523, 567] on div at bounding box center [509, 525] width 180 height 151
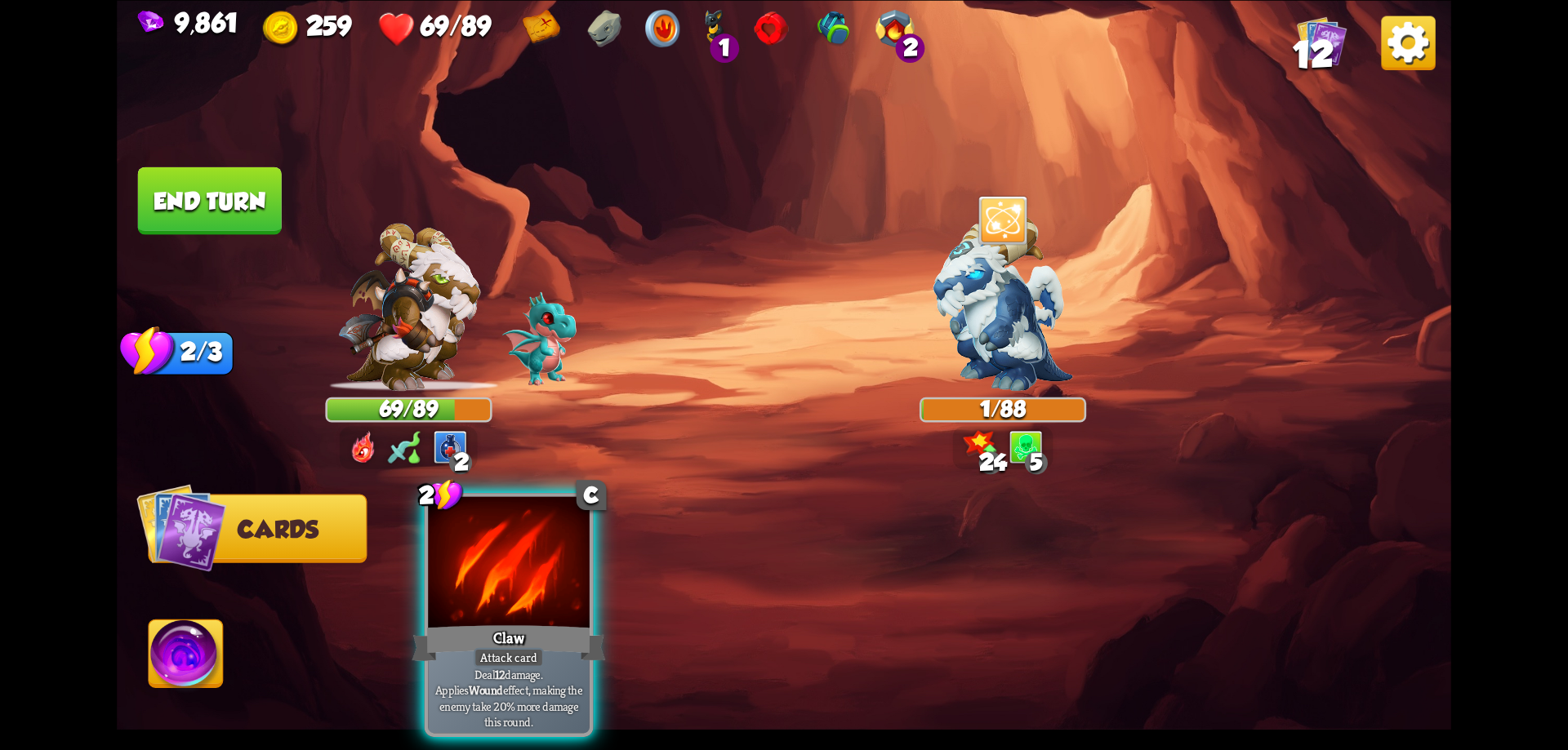
click at [183, 202] on button "End turn" at bounding box center [209, 200] width 143 height 68
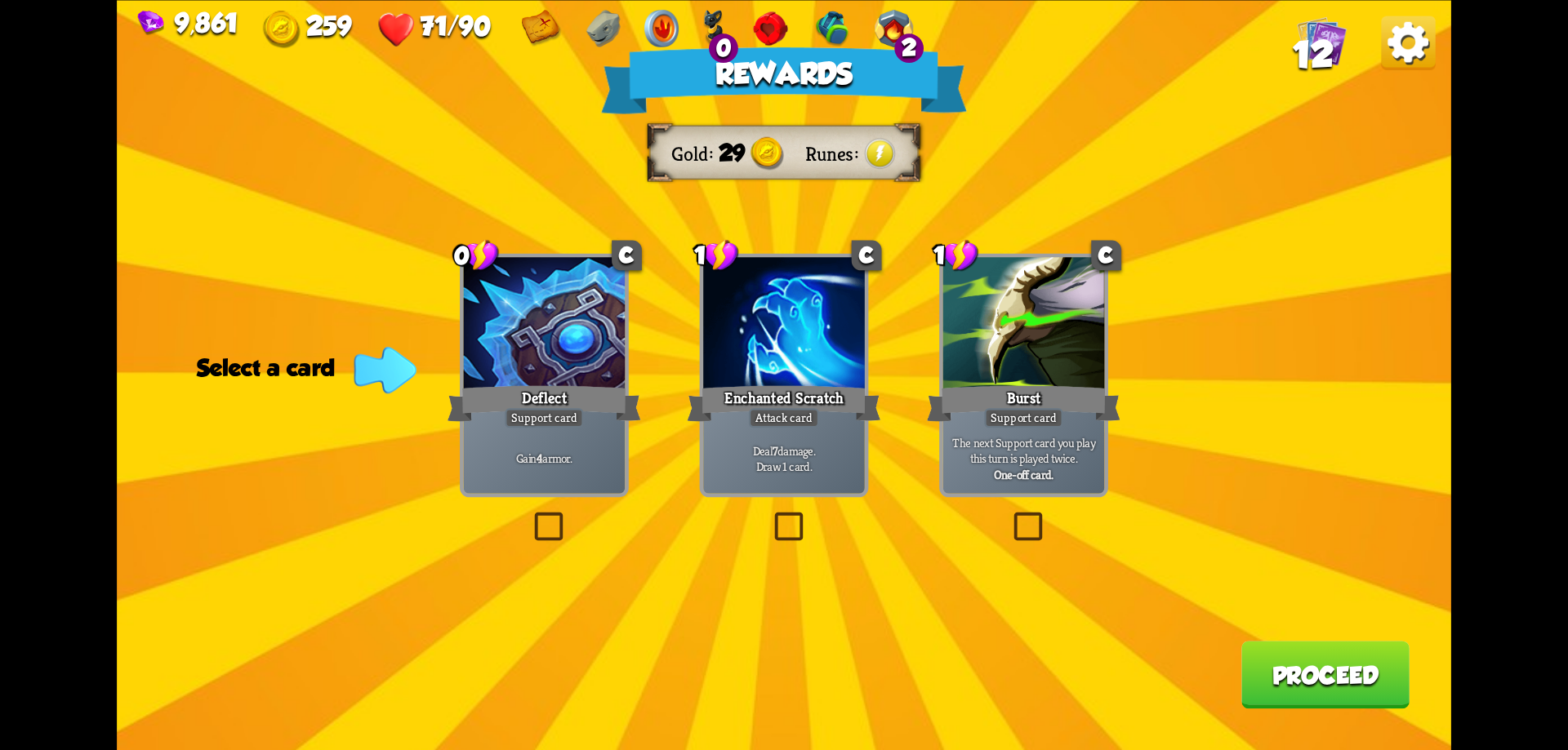
click at [1318, 674] on button "Proceed" at bounding box center [1325, 675] width 168 height 68
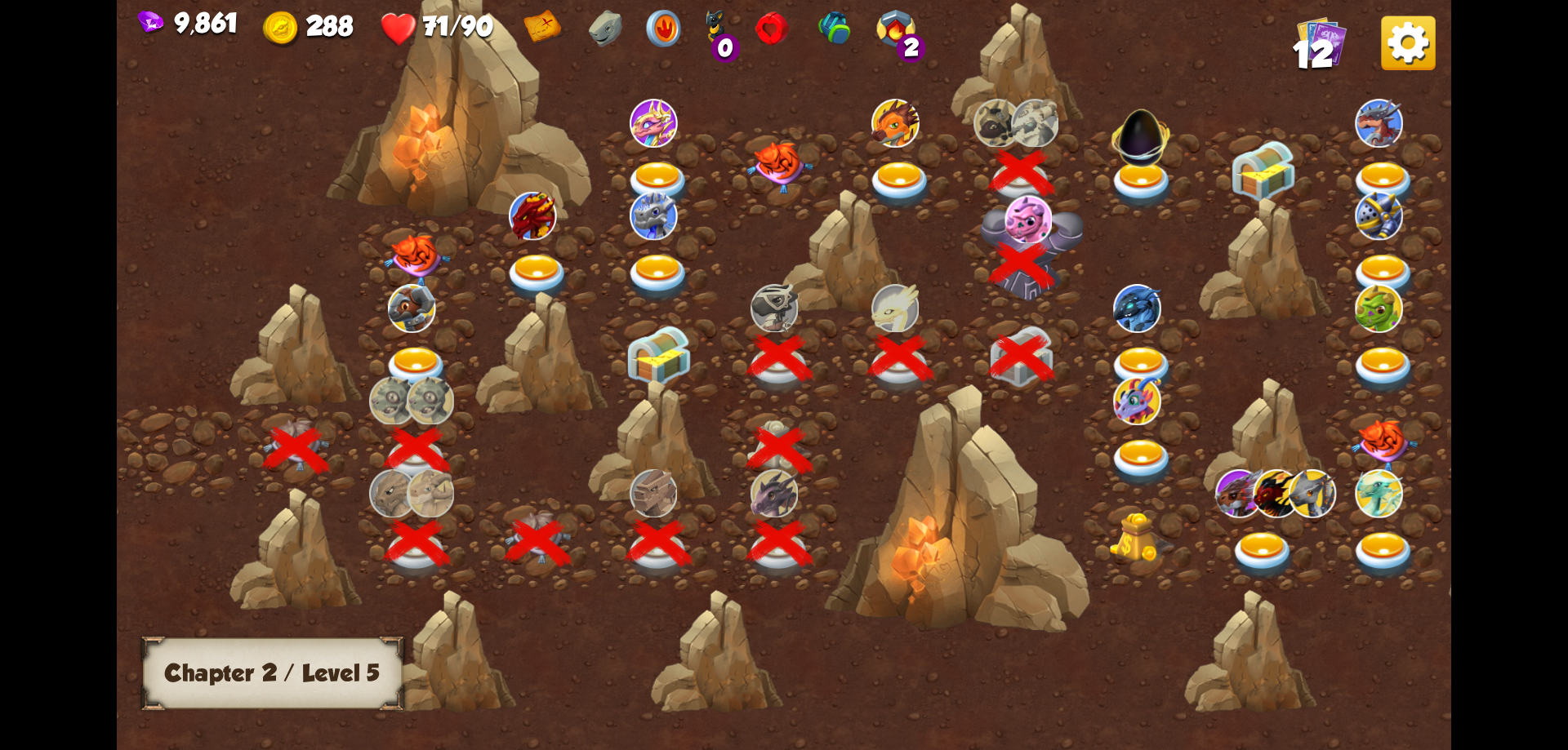
click at [1140, 179] on img at bounding box center [1142, 186] width 67 height 49
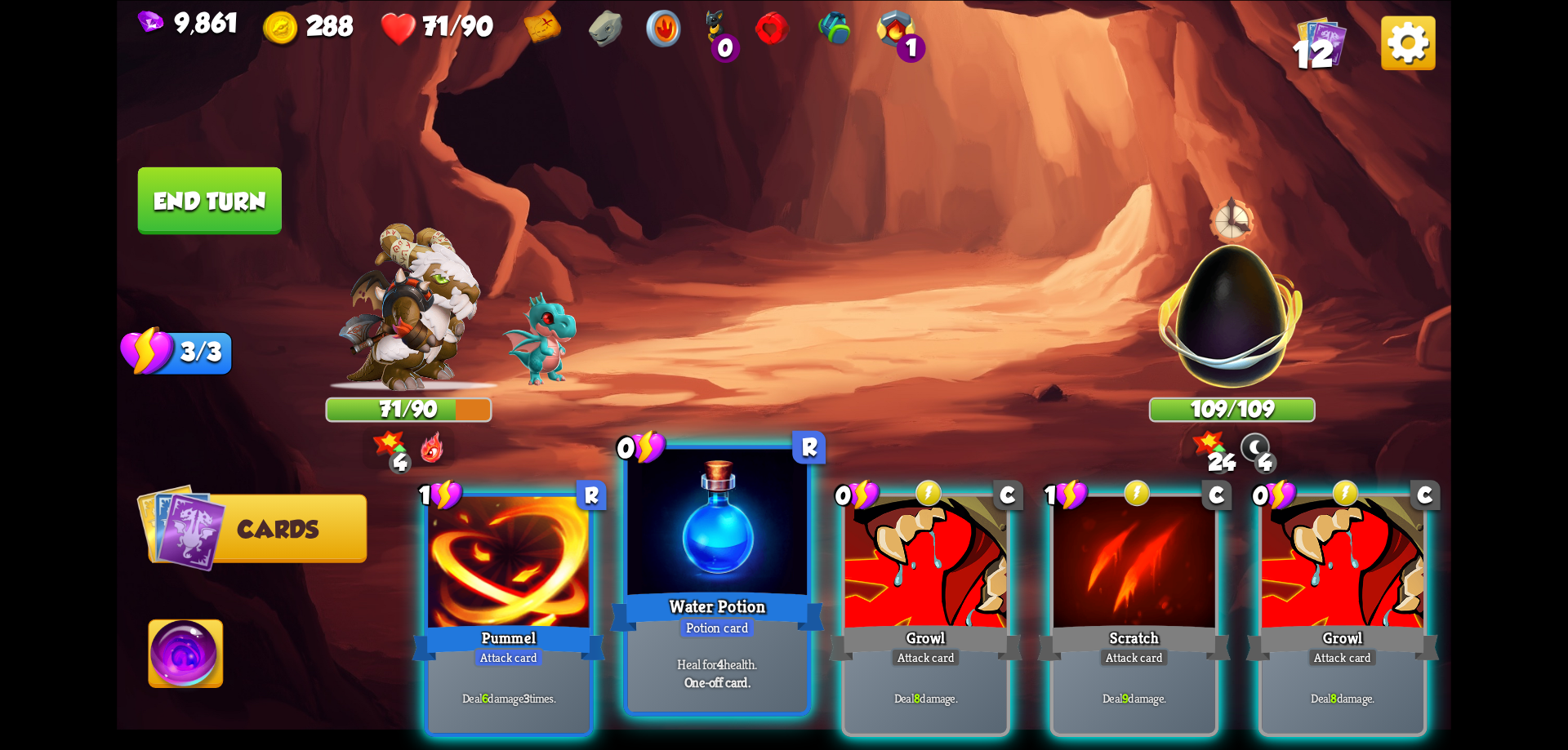
click at [789, 635] on div "Water Potion" at bounding box center [717, 612] width 215 height 48
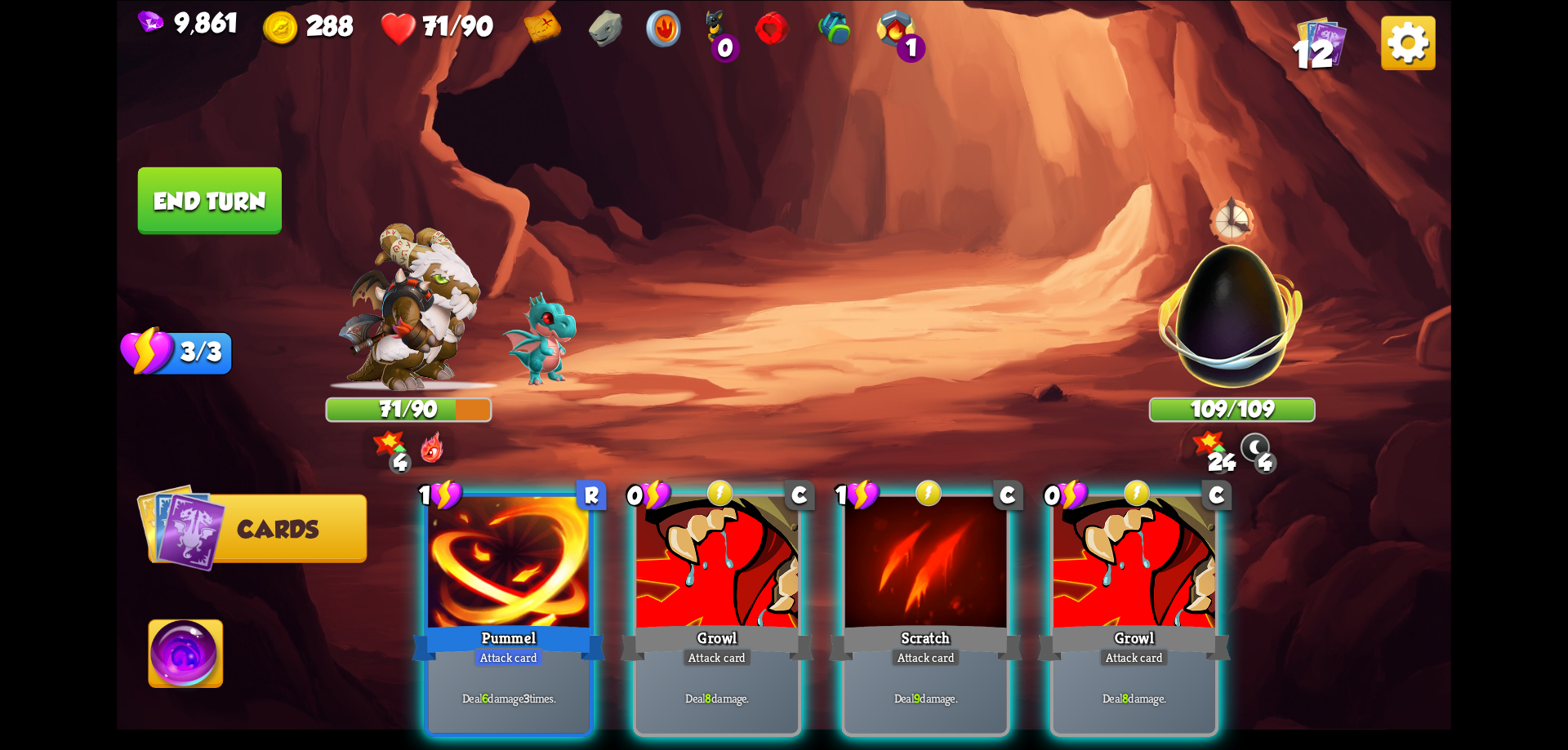
click at [789, 635] on div "Growl" at bounding box center [717, 643] width 193 height 44
click at [841, 635] on div "1 C Scratch Attack card Deal 9 damage." at bounding box center [926, 615] width 169 height 244
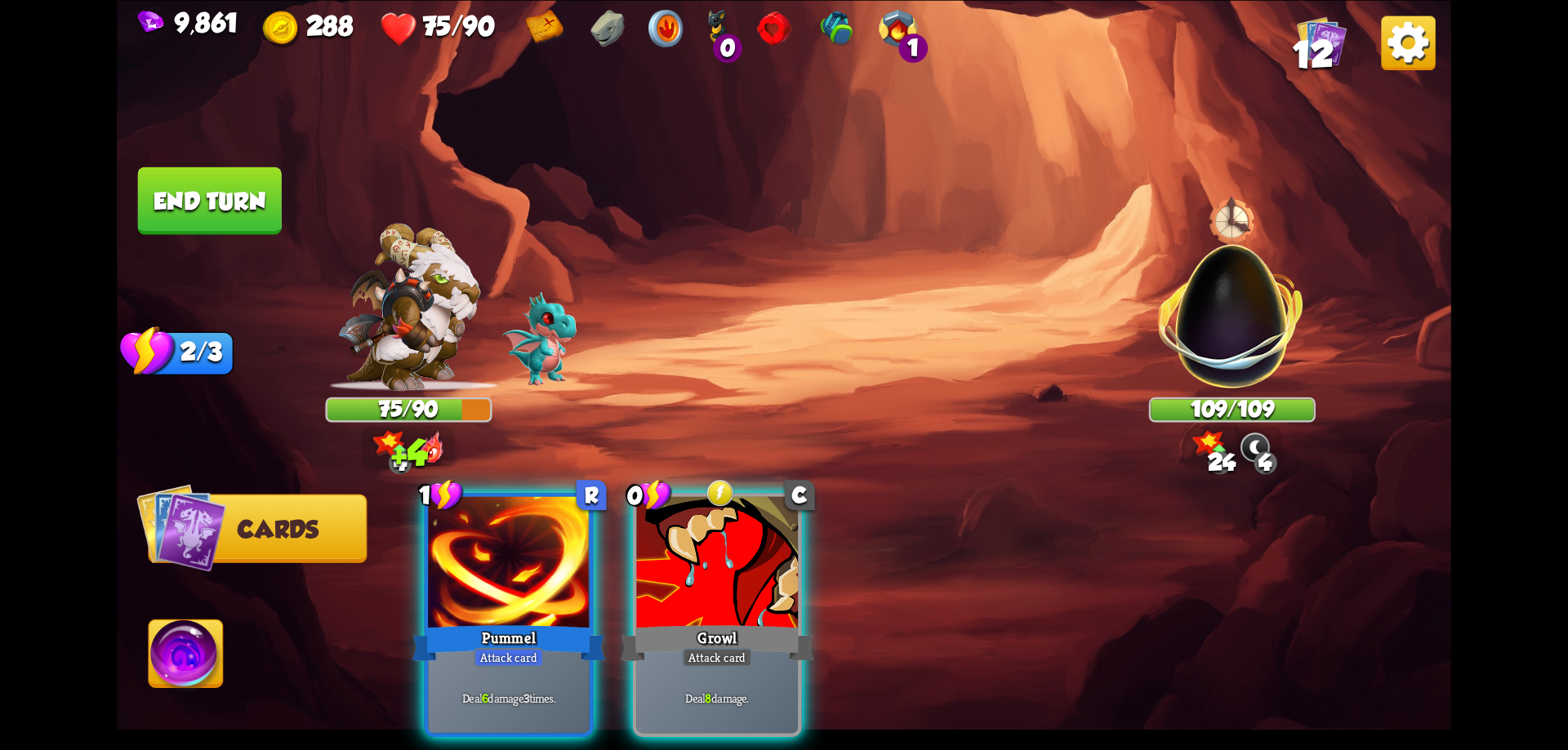
click at [789, 635] on div "1 R Pummel Attack card Deal 6 damage 3 times. 0 C Growl Attack card Deal 8 dama…" at bounding box center [918, 583] width 1067 height 333
click at [789, 635] on div "Growl" at bounding box center [717, 643] width 193 height 44
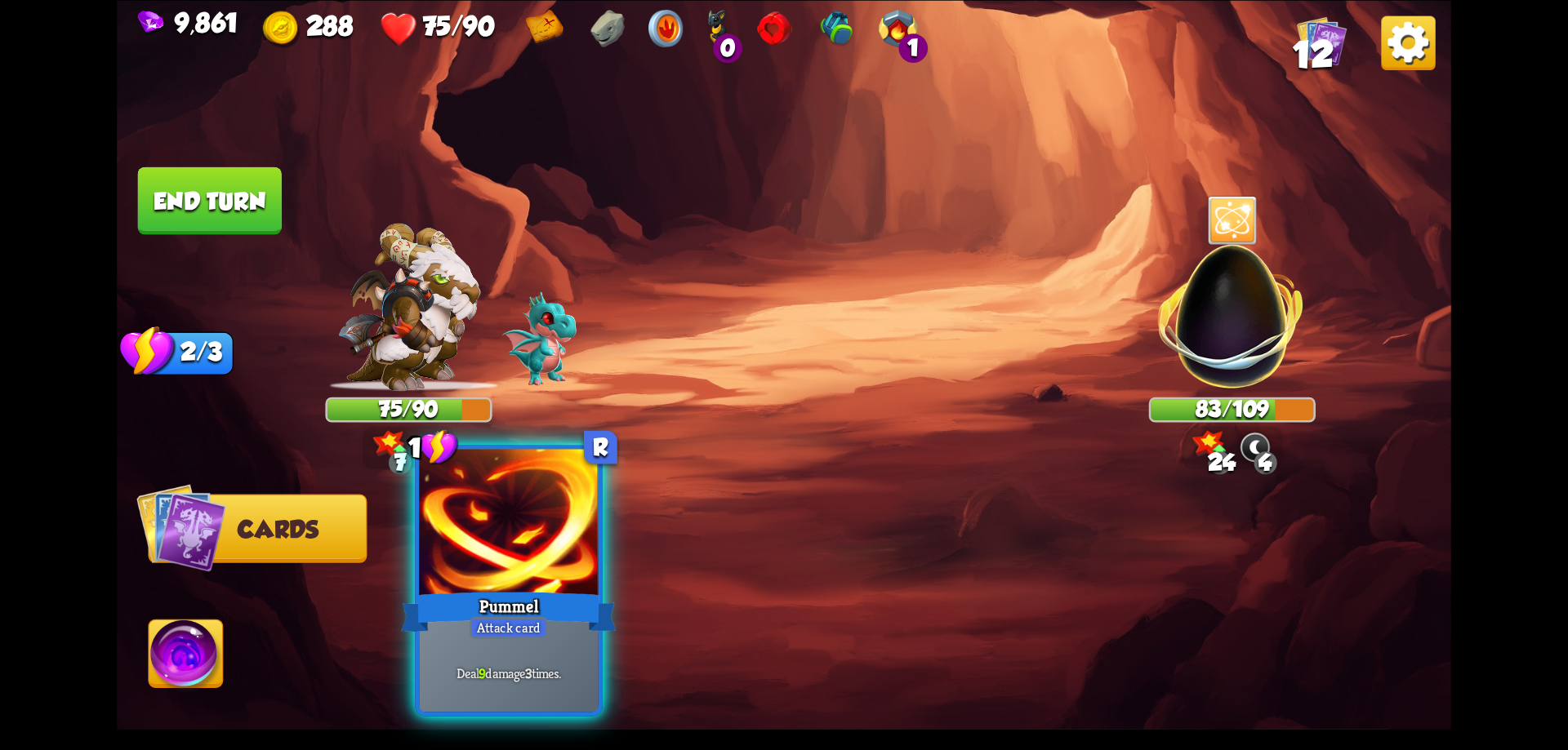
click at [548, 585] on div at bounding box center [509, 525] width 180 height 151
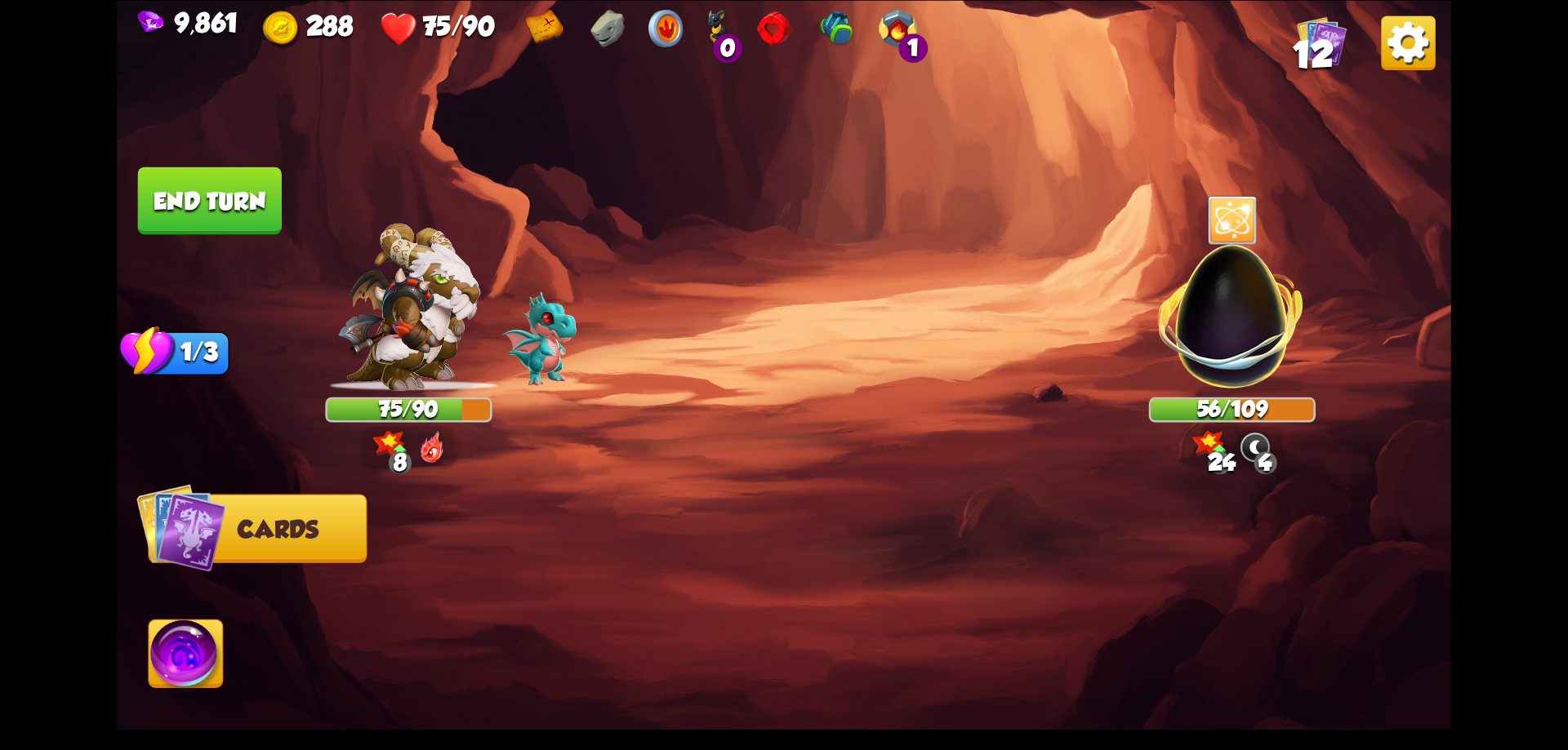
click at [241, 216] on button "End turn" at bounding box center [209, 200] width 143 height 68
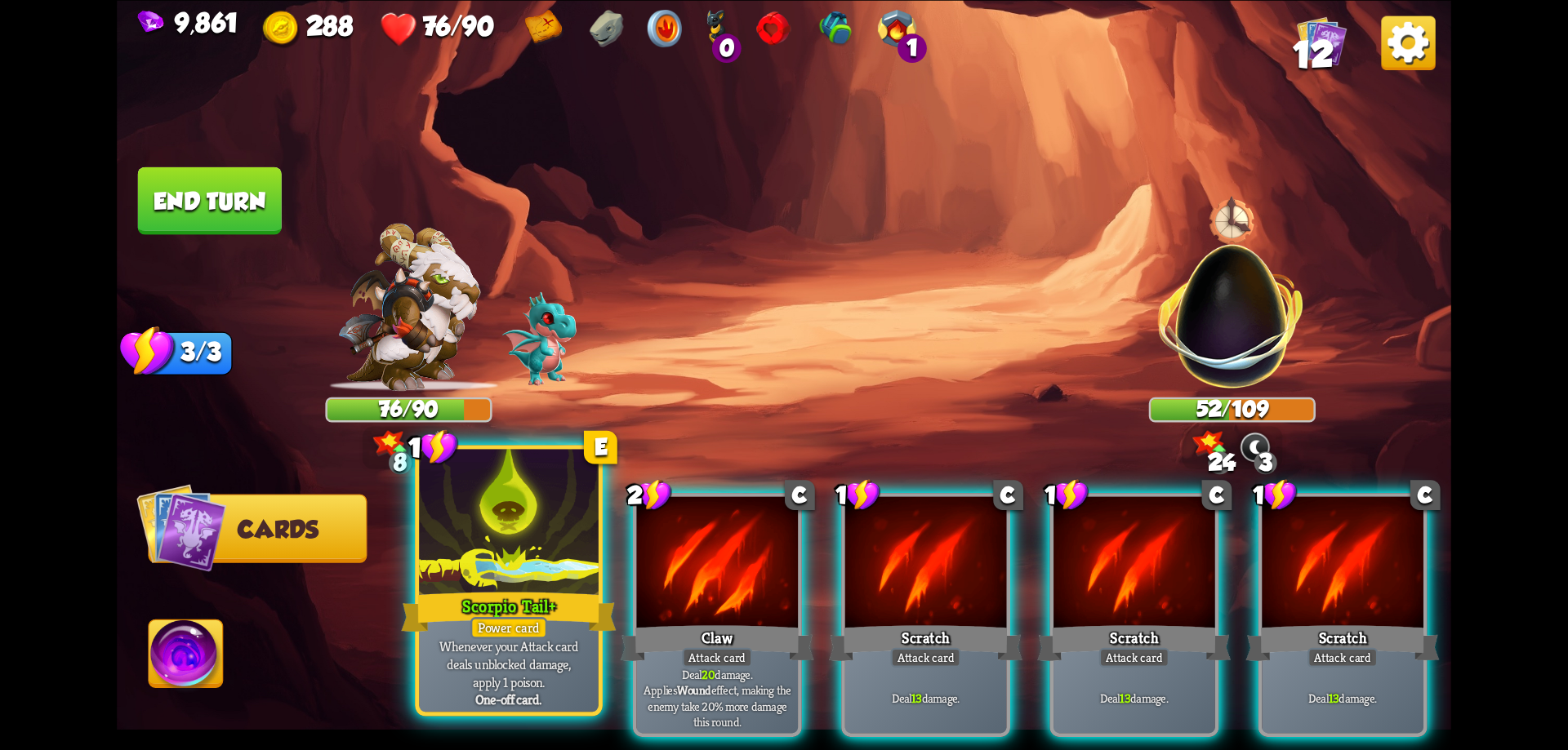
click at [535, 594] on div "Scorpio Tail+" at bounding box center [508, 612] width 215 height 48
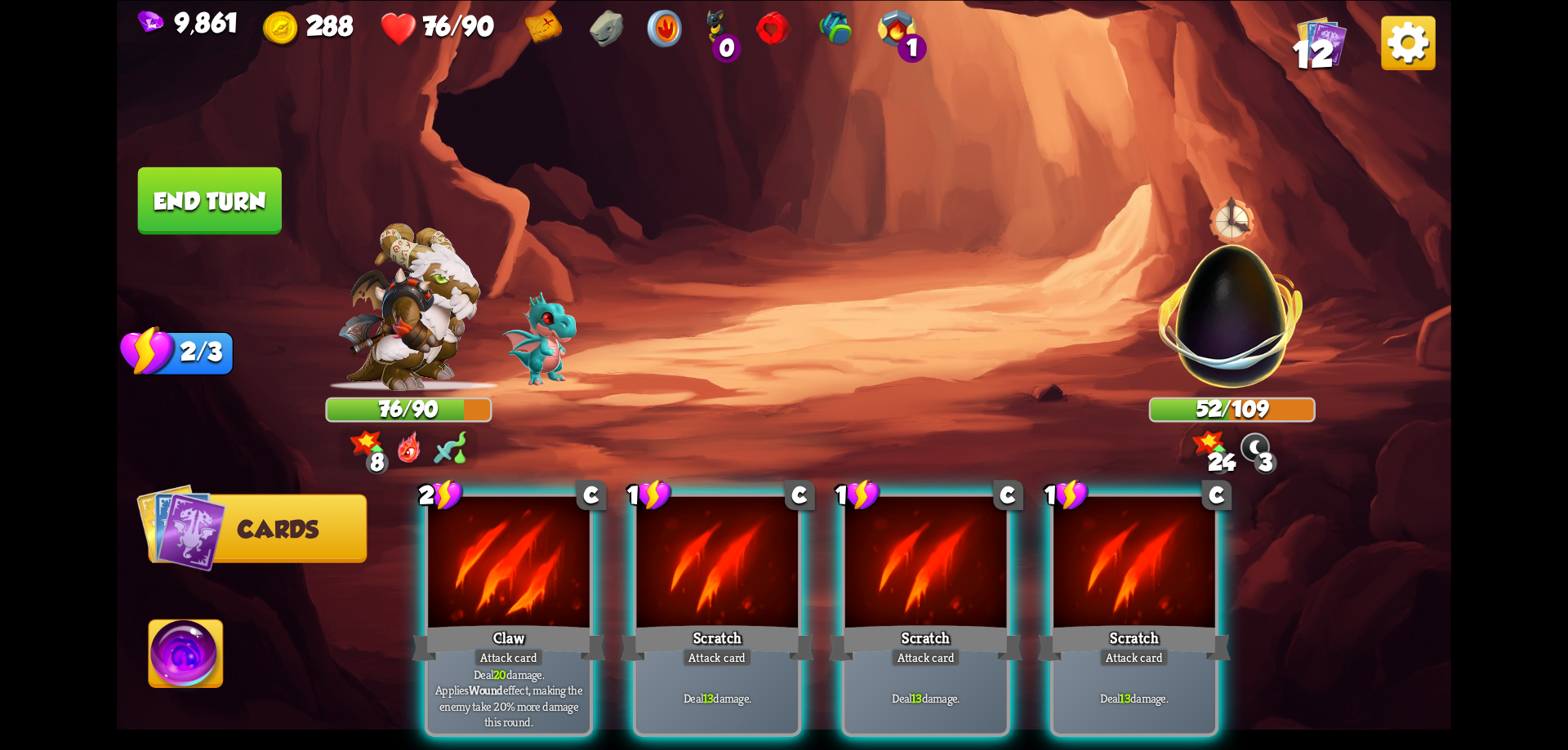
click at [535, 622] on div "Claw" at bounding box center [508, 643] width 193 height 44
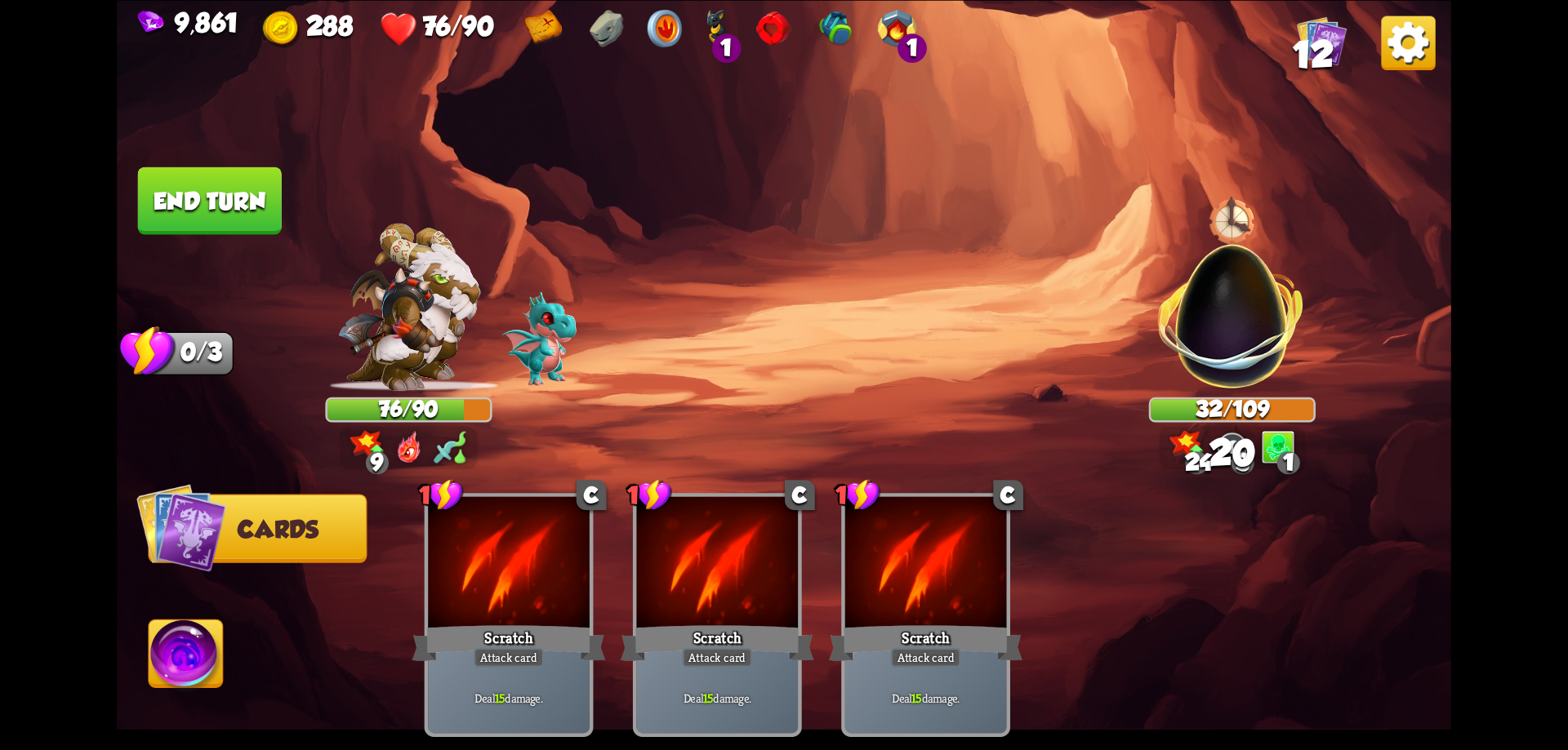
click at [238, 194] on button "End turn" at bounding box center [209, 200] width 143 height 68
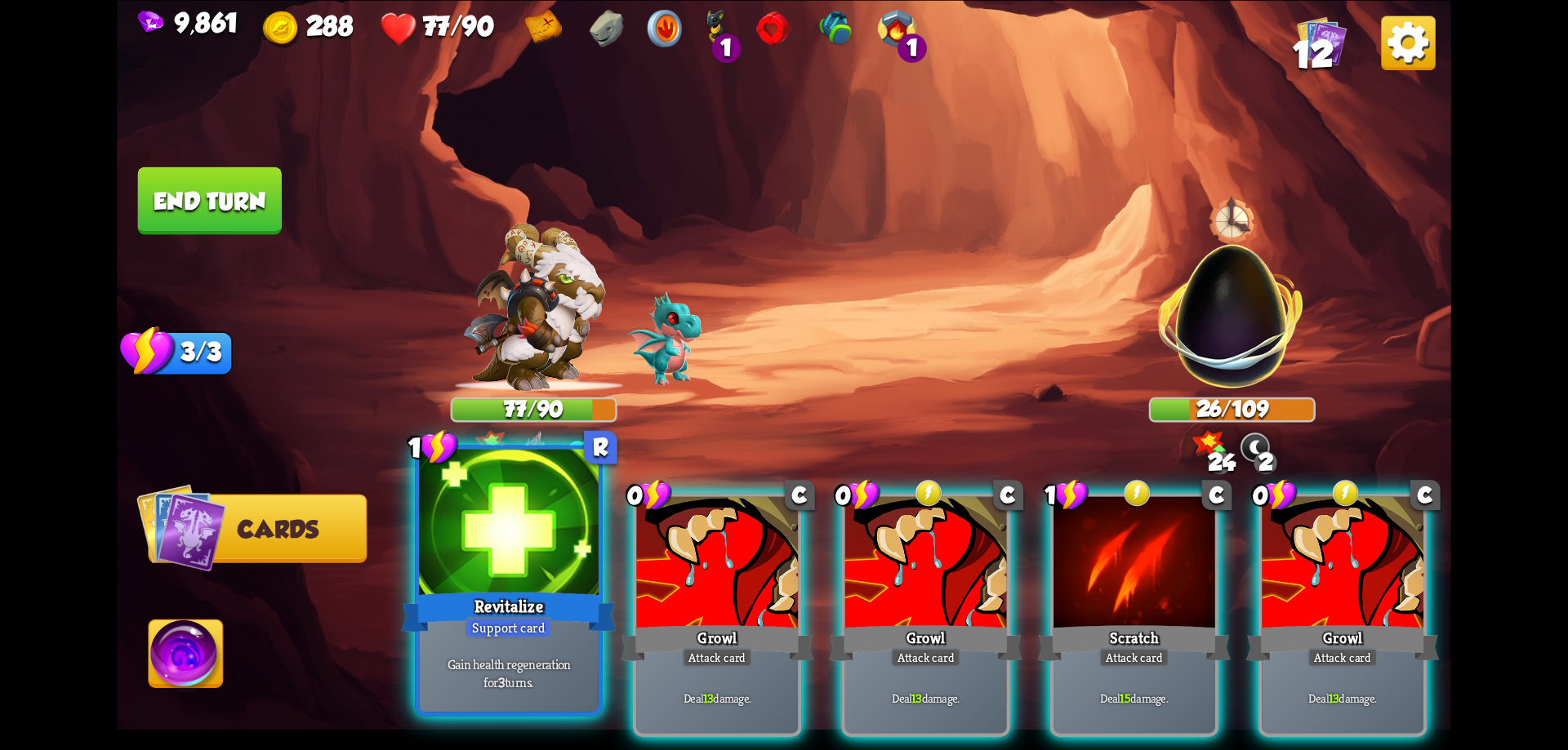
click at [571, 638] on div "Gain health regeneration for 3 turns." at bounding box center [509, 673] width 180 height 78
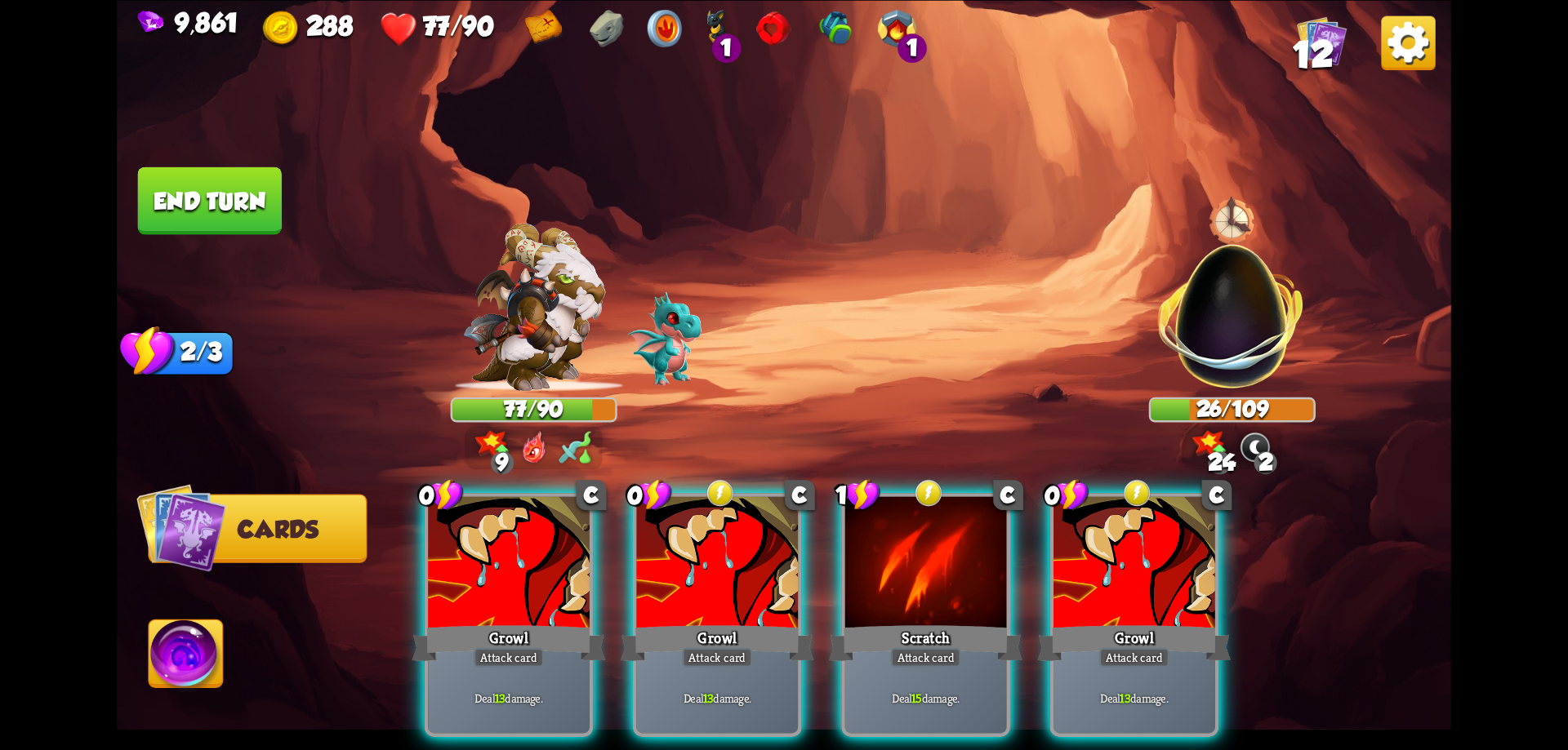
click at [571, 638] on div "0 C Growl Attack card Deal 13 damage." at bounding box center [510, 615] width 169 height 244
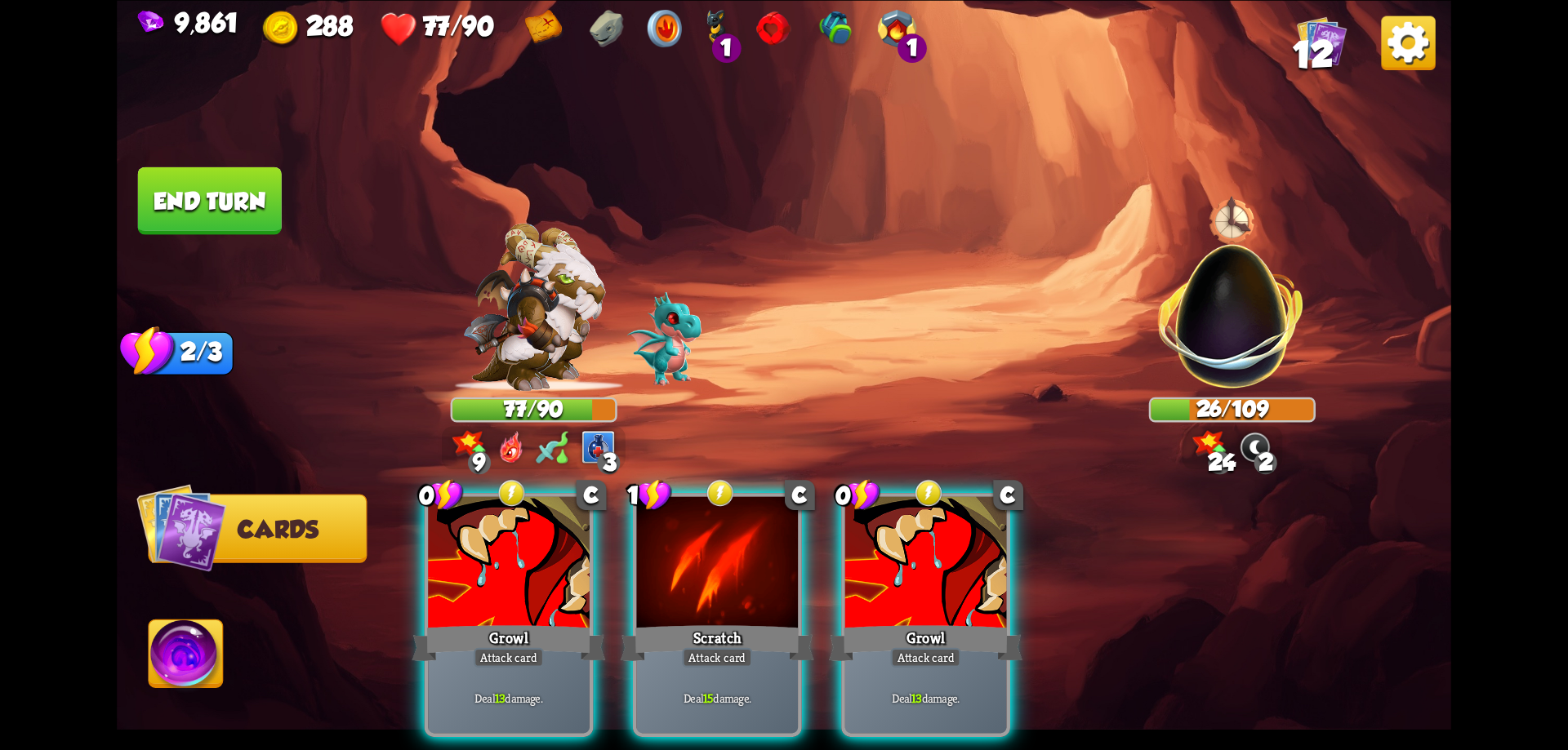
click at [571, 638] on div "0 C Growl Attack card Deal 13 damage." at bounding box center [510, 615] width 169 height 244
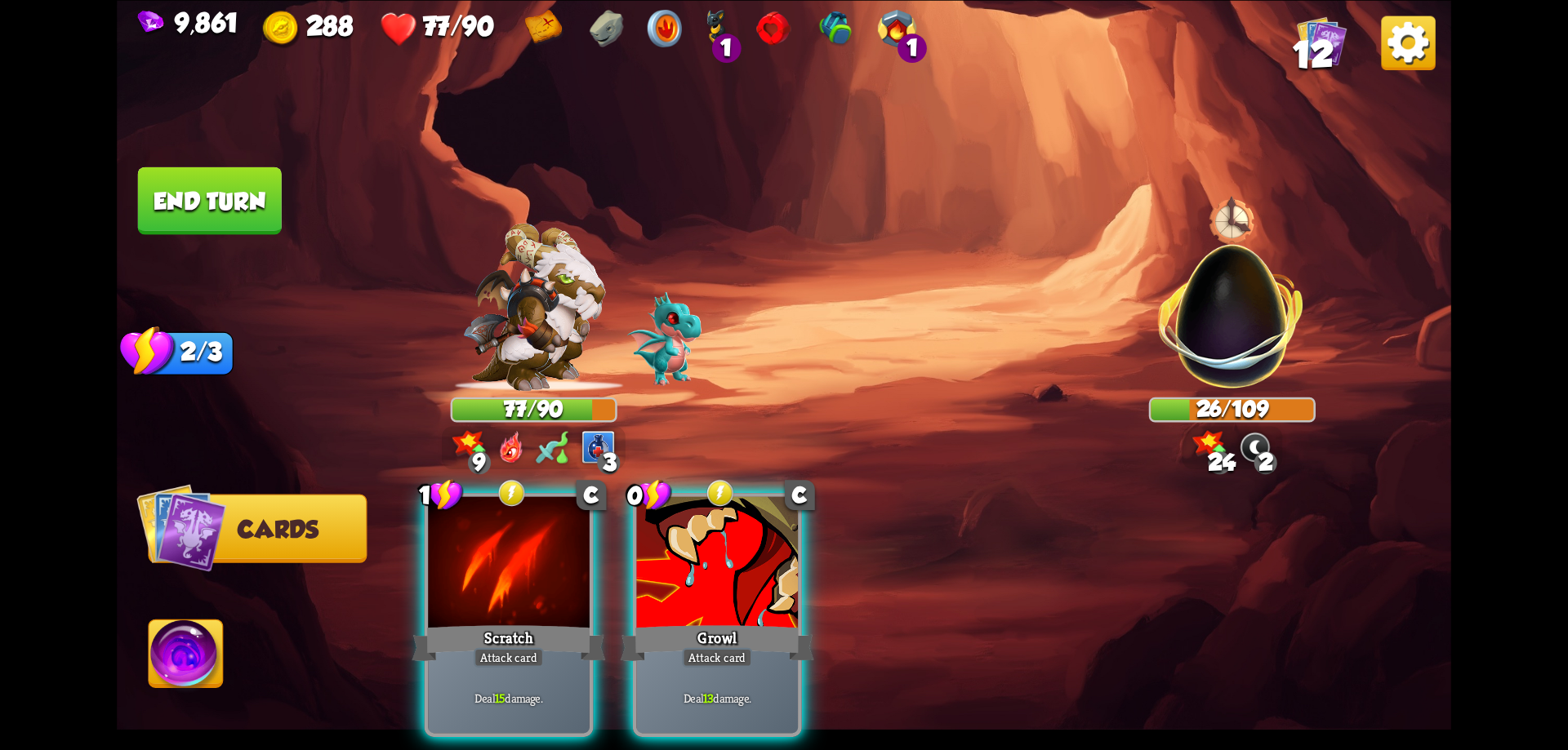
click at [571, 638] on div "1 C Scratch Attack card Deal 15 damage. 0 C Growl Attack card Deal 13 damage." at bounding box center [918, 583] width 1067 height 333
click at [571, 663] on div "Deal 15 damage." at bounding box center [509, 697] width 162 height 70
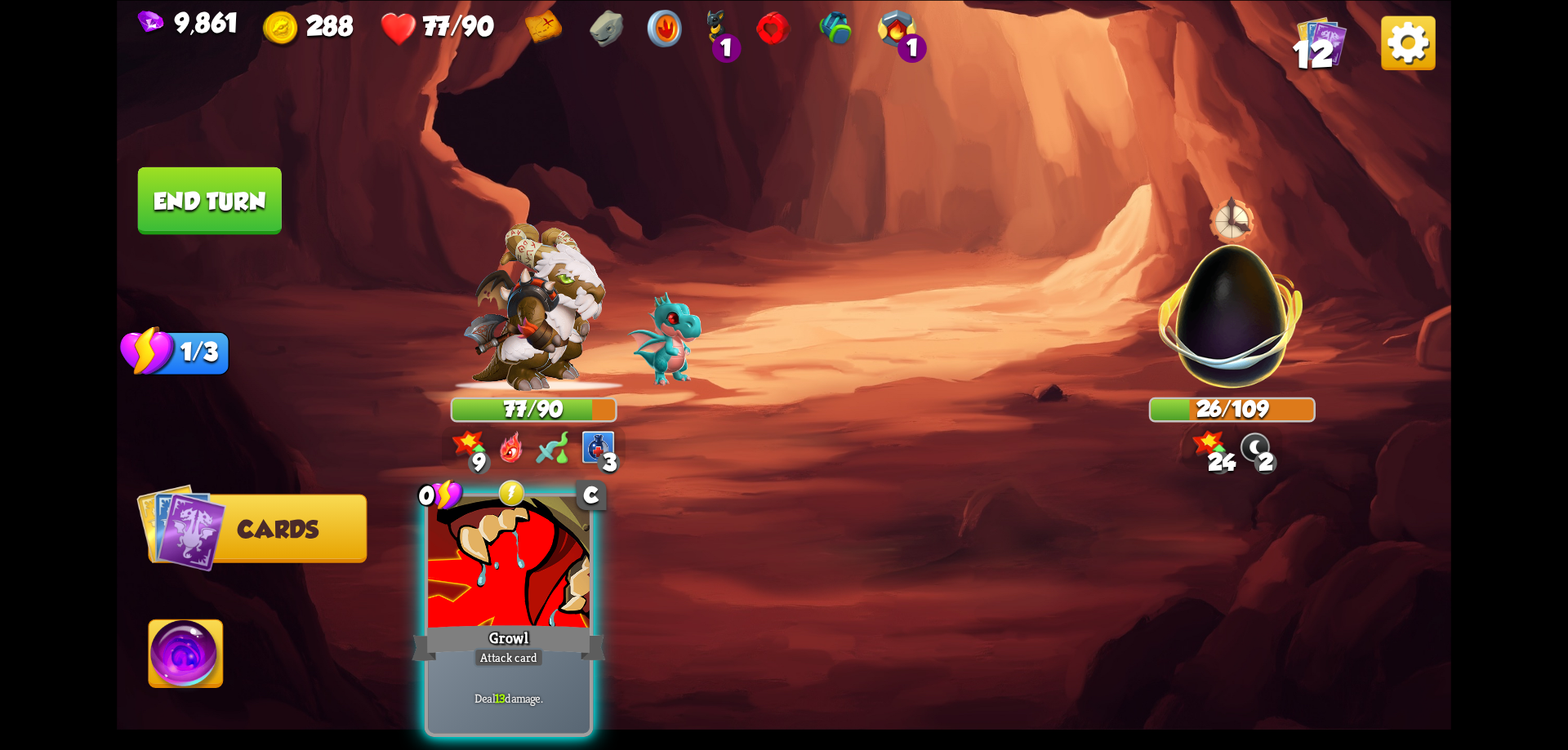
click at [571, 638] on div "0 C Growl Attack card Deal 13 damage." at bounding box center [918, 583] width 1067 height 333
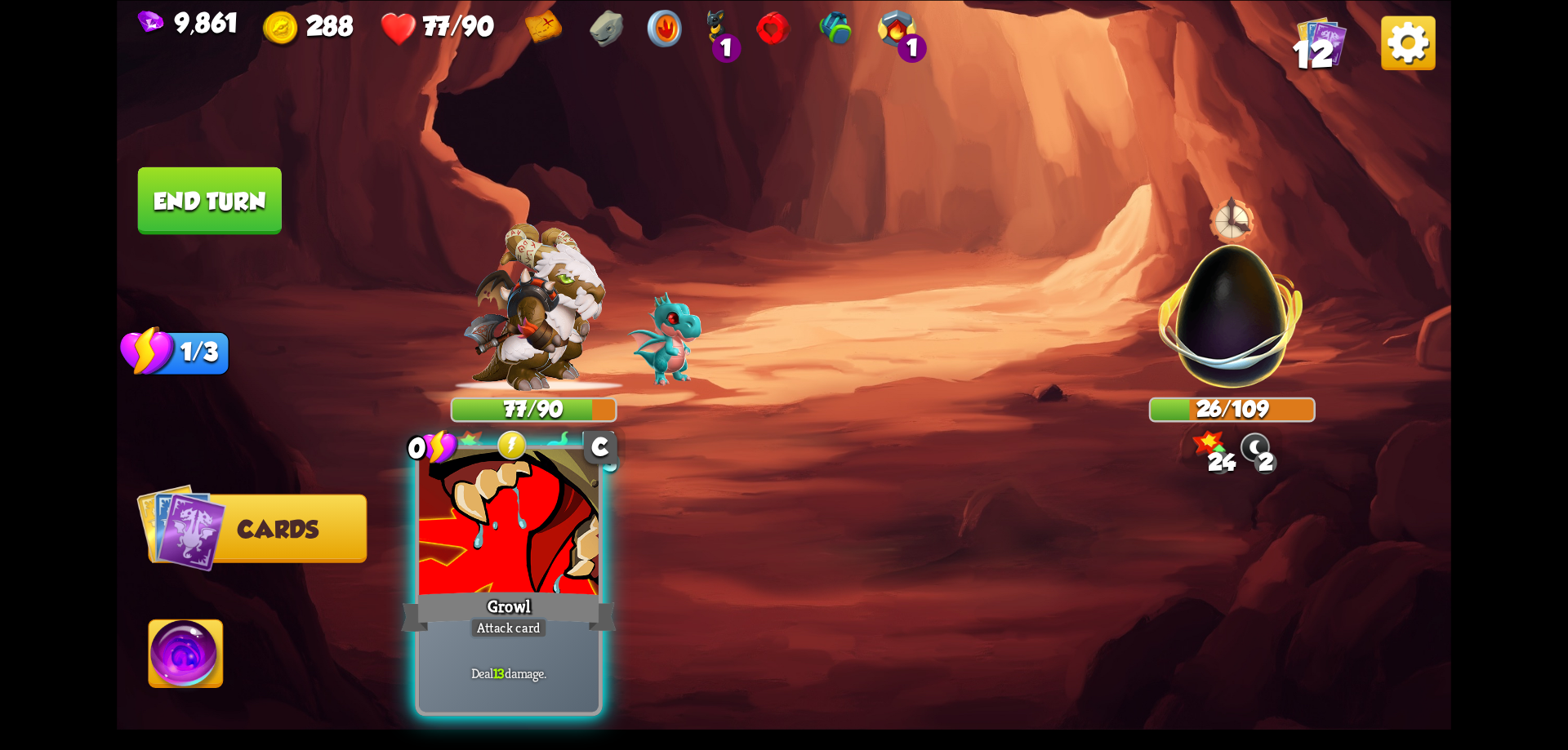
click at [571, 636] on div "Growl" at bounding box center [508, 612] width 215 height 48
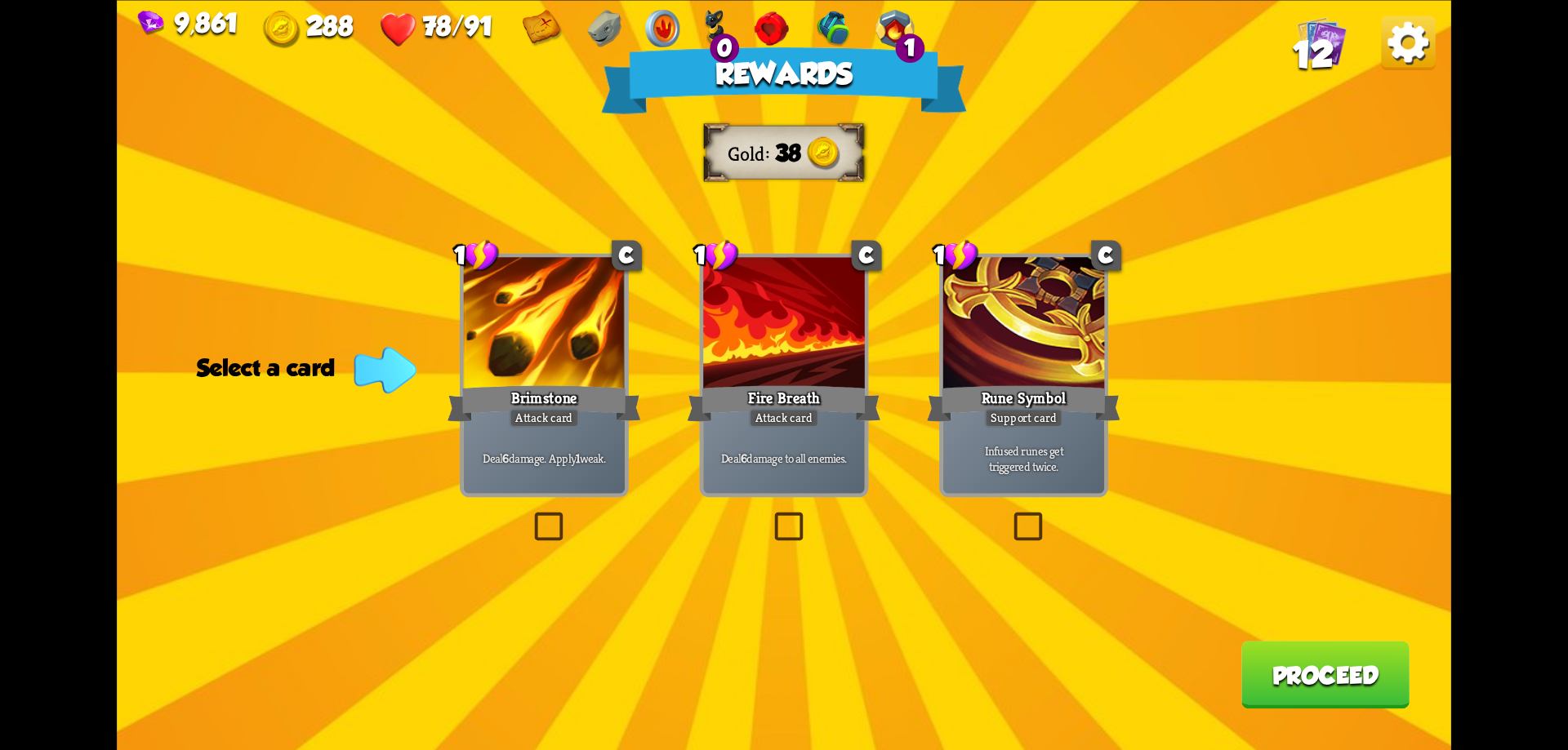
click at [1296, 672] on button "Proceed" at bounding box center [1325, 675] width 168 height 68
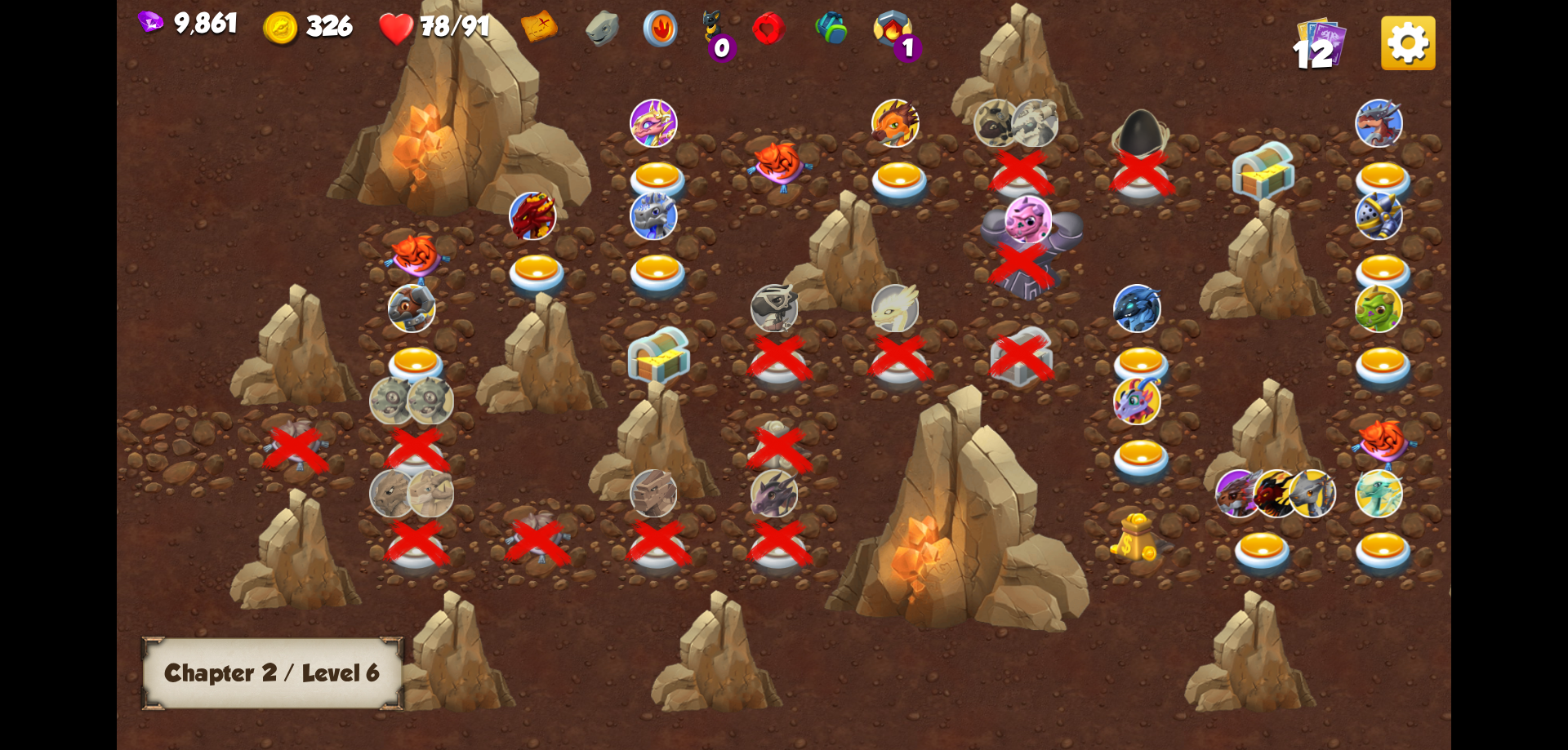
click at [1282, 169] on img at bounding box center [1263, 172] width 67 height 62
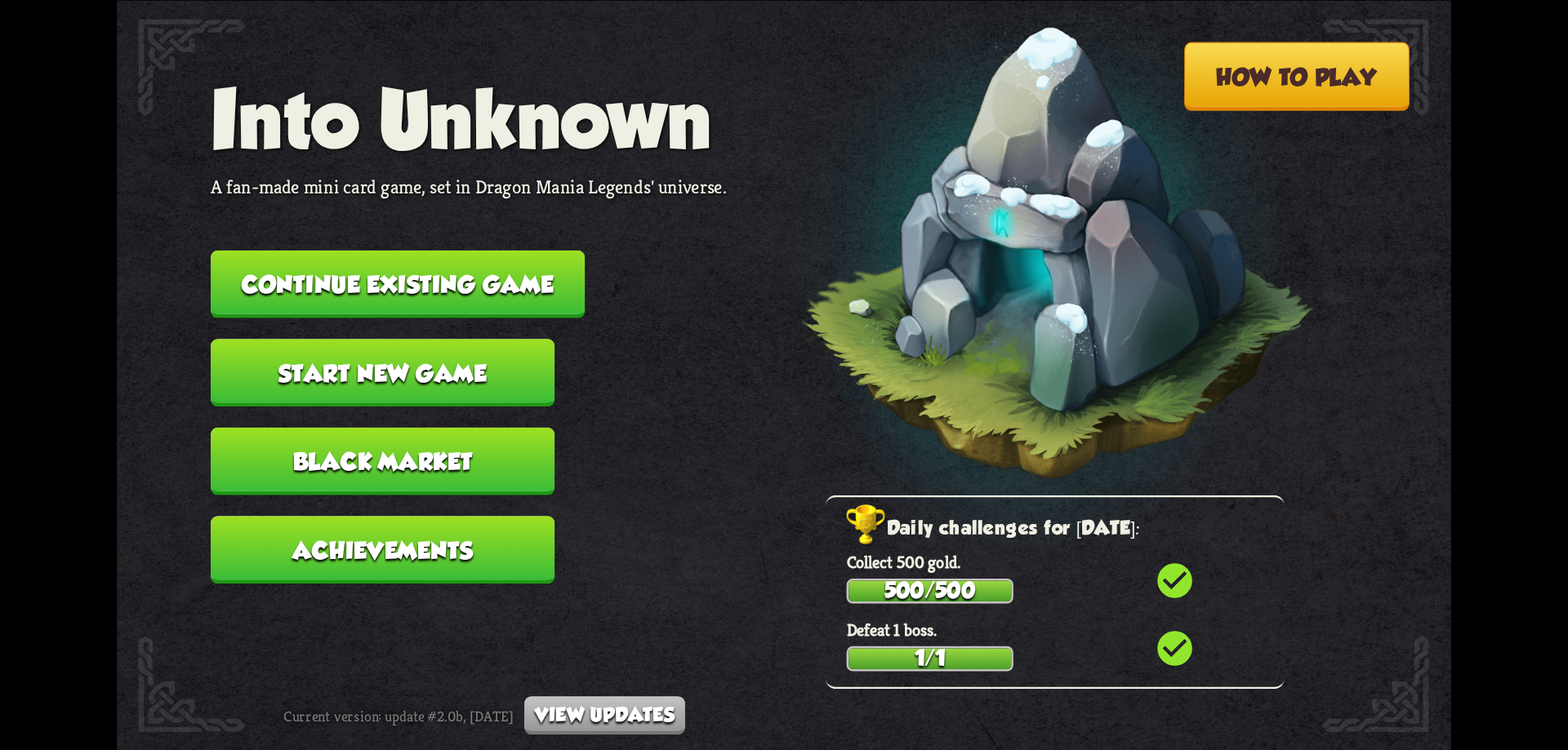
click at [507, 288] on button "Continue existing game" at bounding box center [398, 284] width 374 height 68
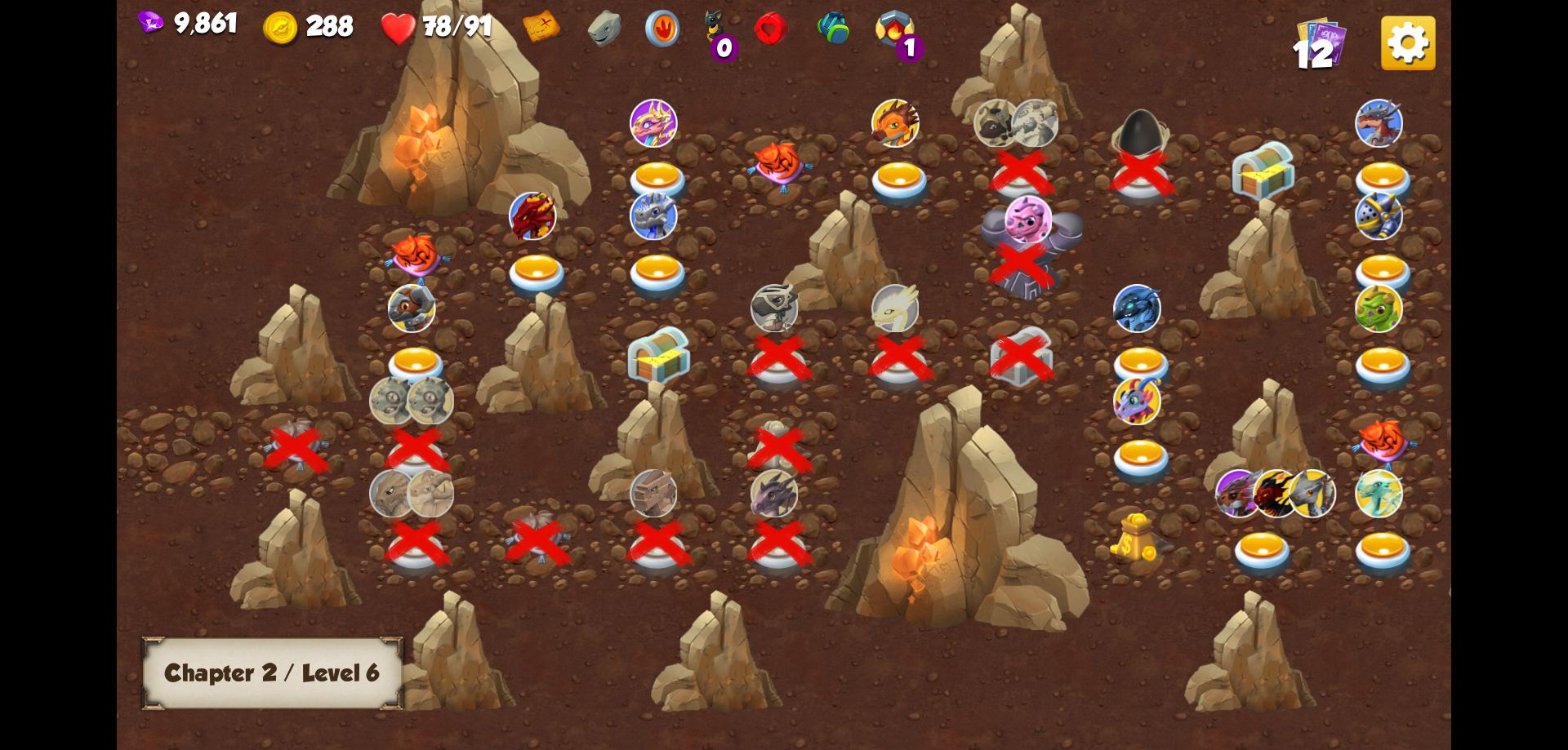
click at [1259, 172] on img at bounding box center [1263, 172] width 67 height 62
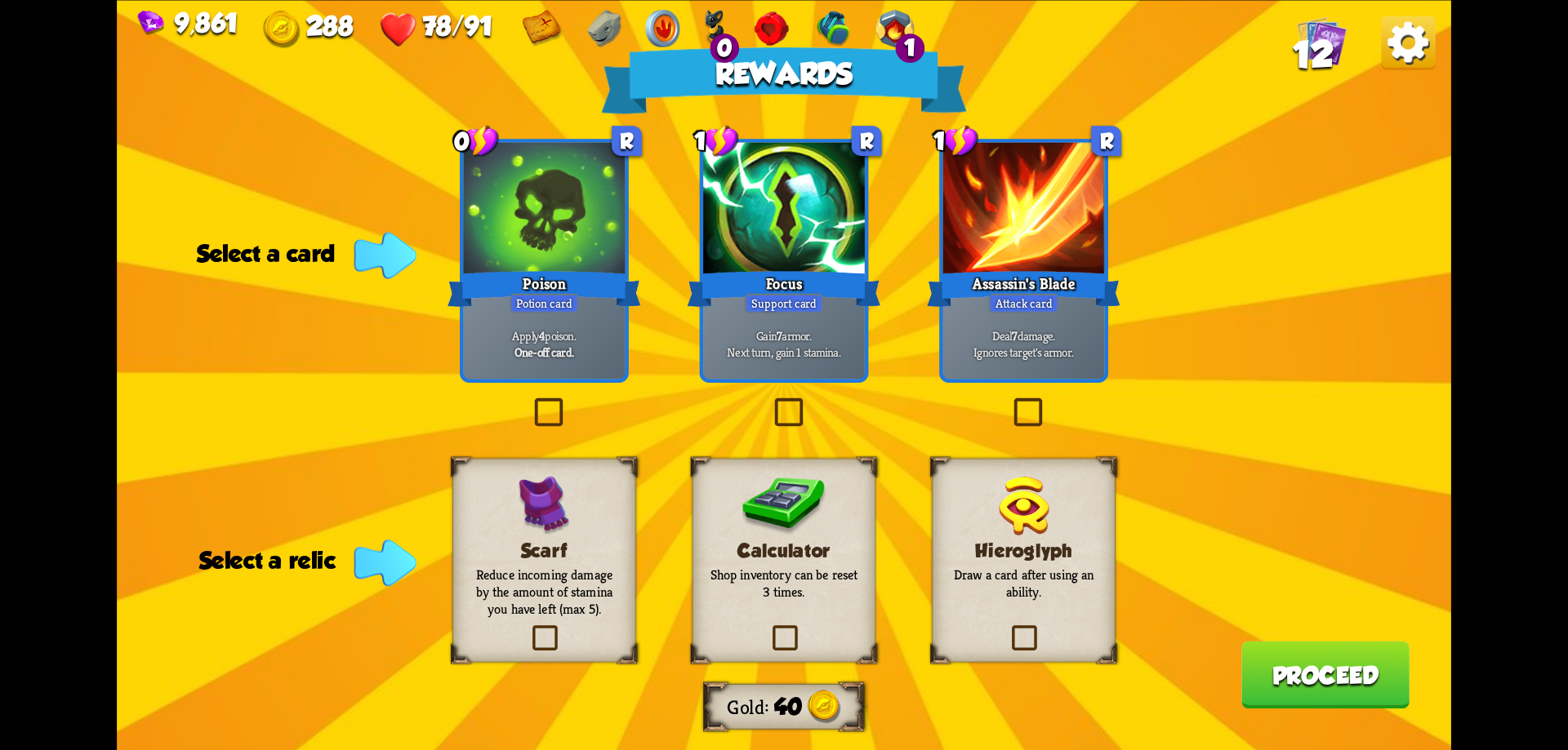
click at [769, 628] on label at bounding box center [769, 628] width 0 height 0
click at [0, 0] on input "checkbox" at bounding box center [0, 0] width 0 height 0
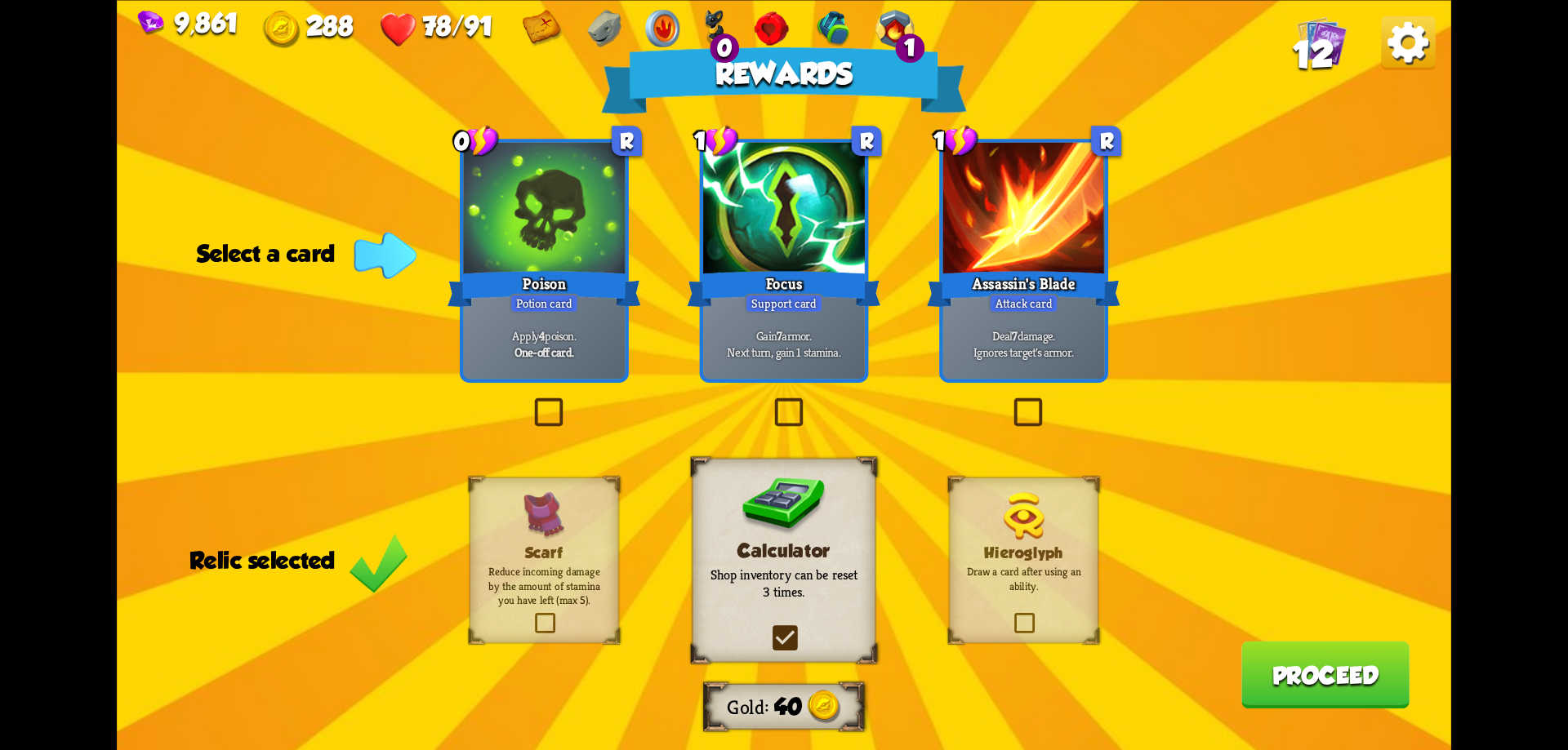
click at [566, 379] on div "Apply 4 poison. One-off card." at bounding box center [545, 344] width 162 height 70
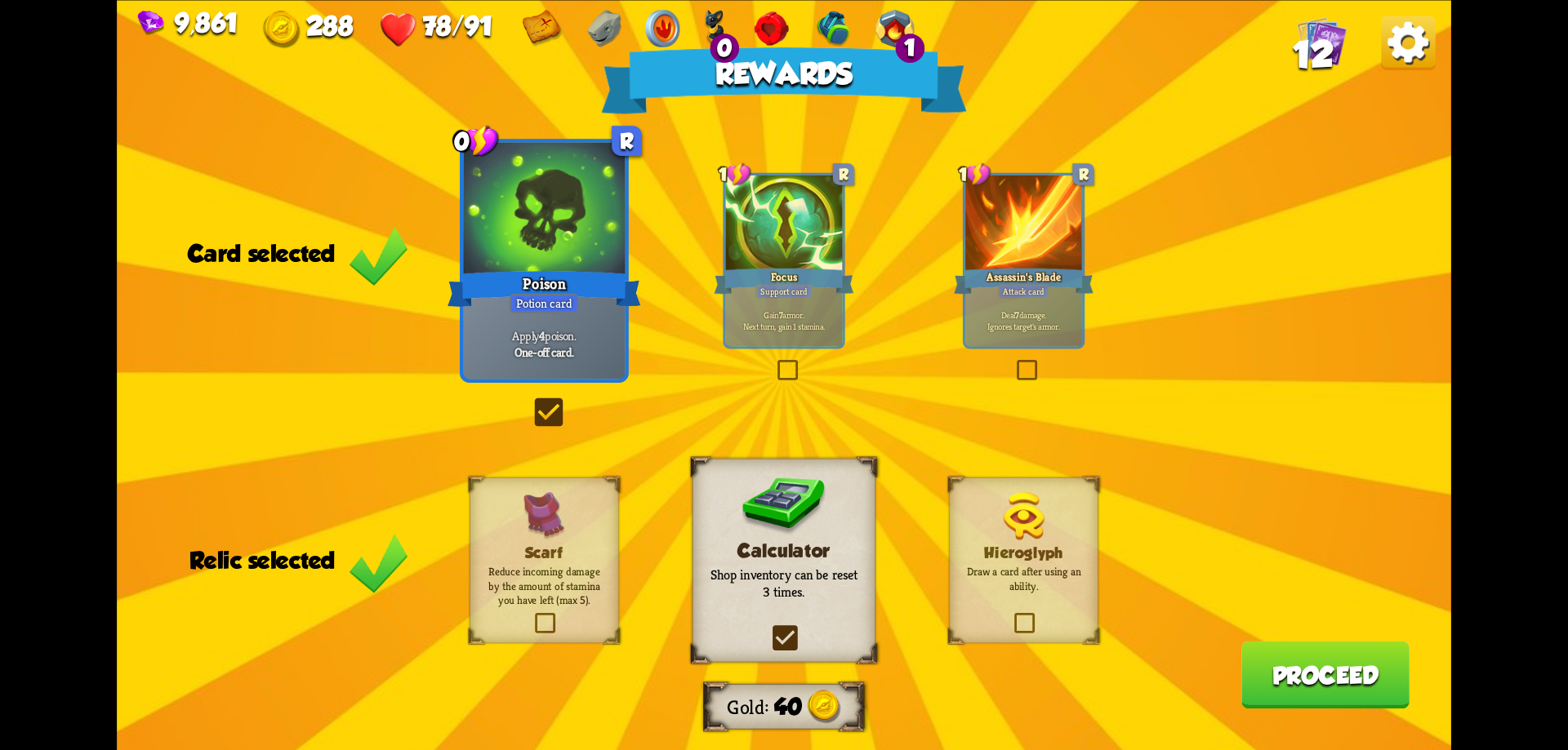
click at [1343, 670] on button "Proceed" at bounding box center [1325, 675] width 168 height 68
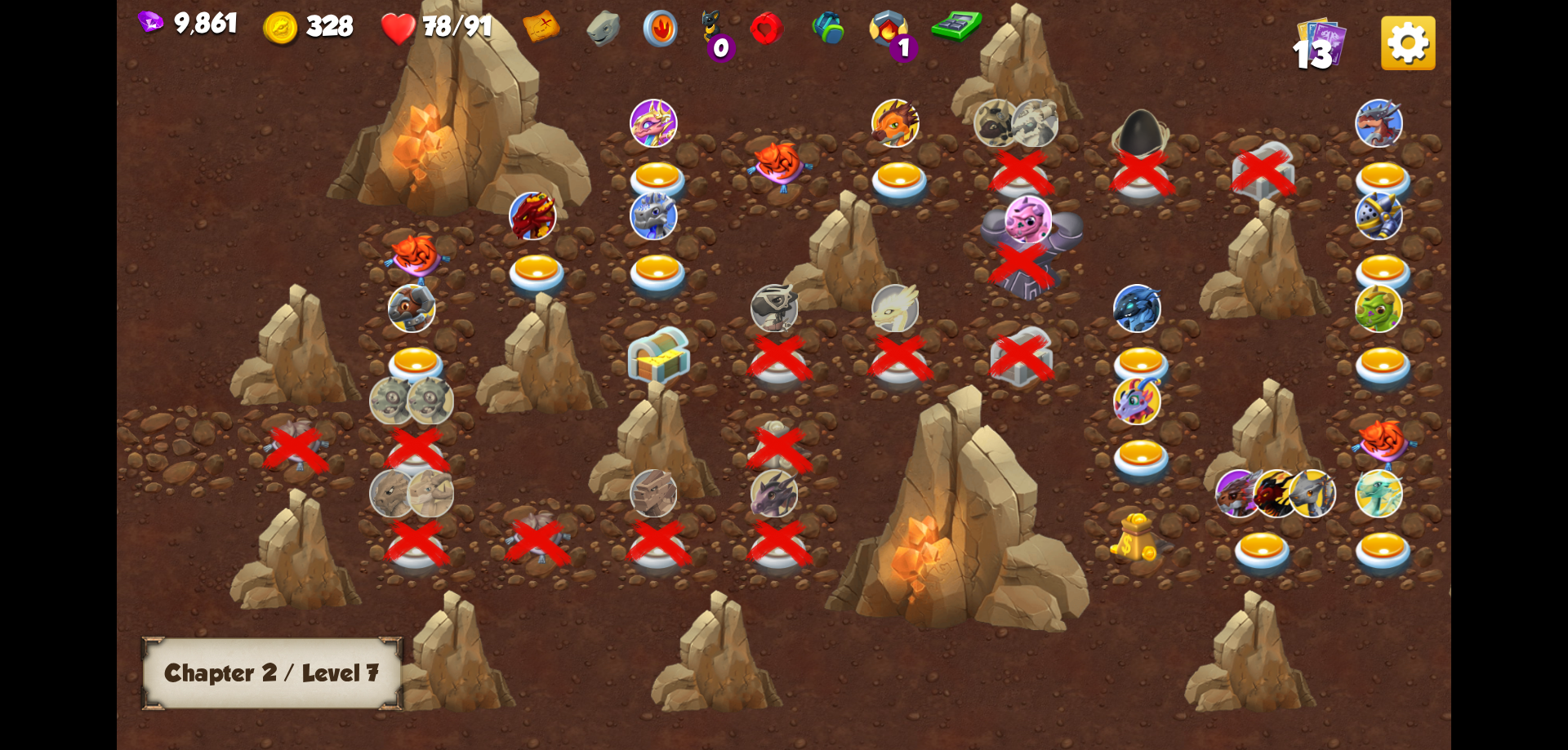
drag, startPoint x: 963, startPoint y: 730, endPoint x: 983, endPoint y: 733, distance: 20.2
click at [982, 731] on div at bounding box center [943, 387] width 1652 height 779
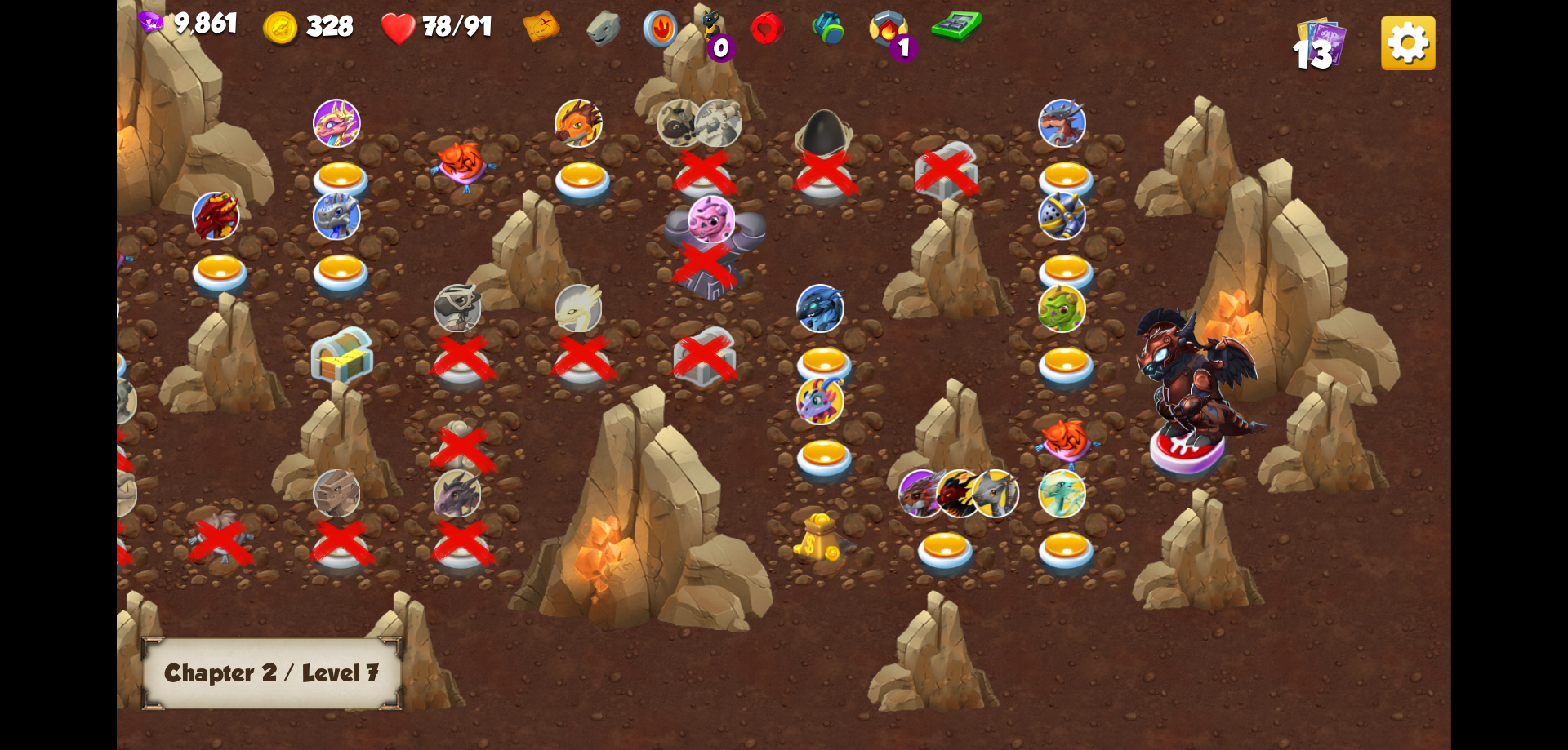
click at [1074, 174] on img at bounding box center [1067, 186] width 67 height 49
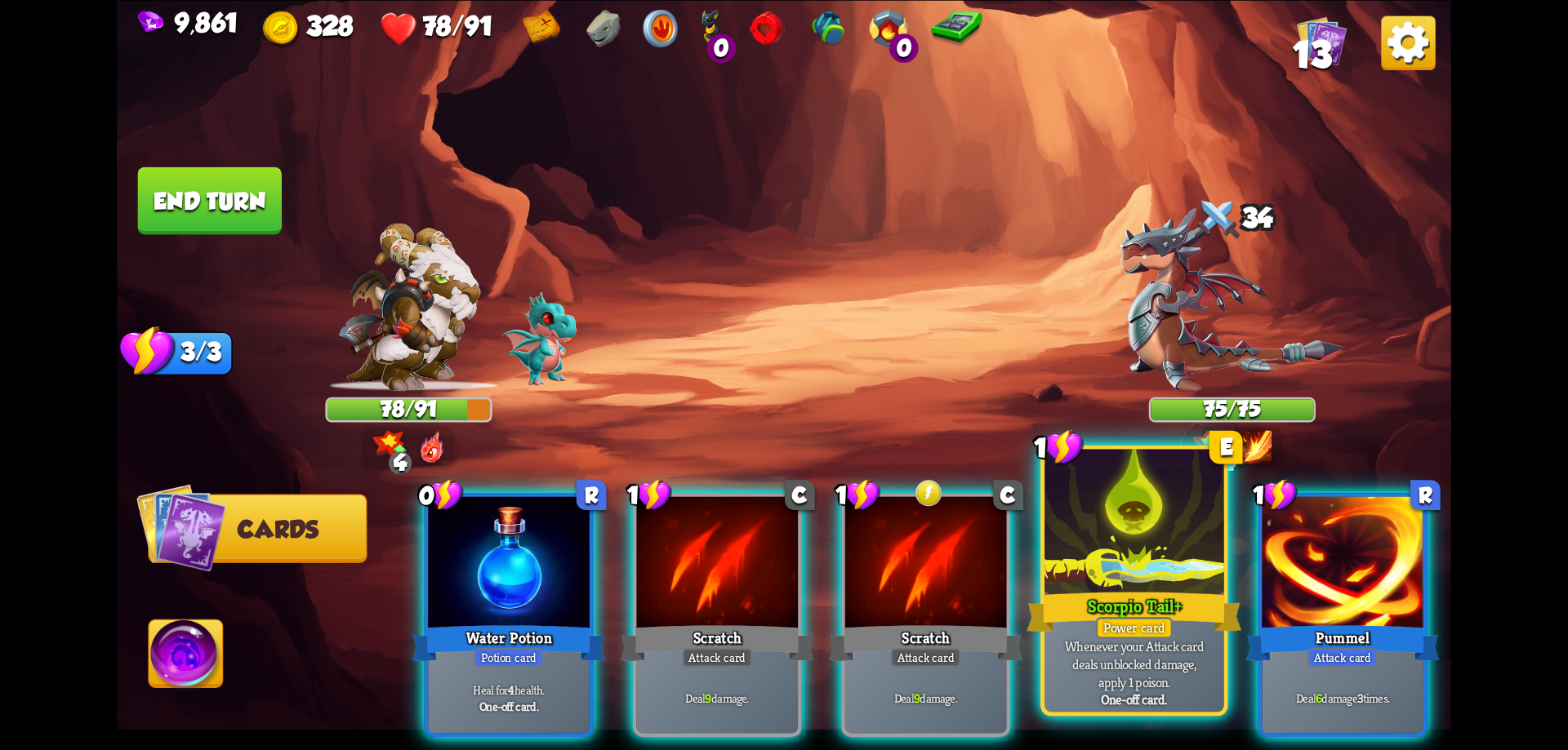
click at [1124, 602] on div "Scorpio Tail+" at bounding box center [1133, 612] width 215 height 48
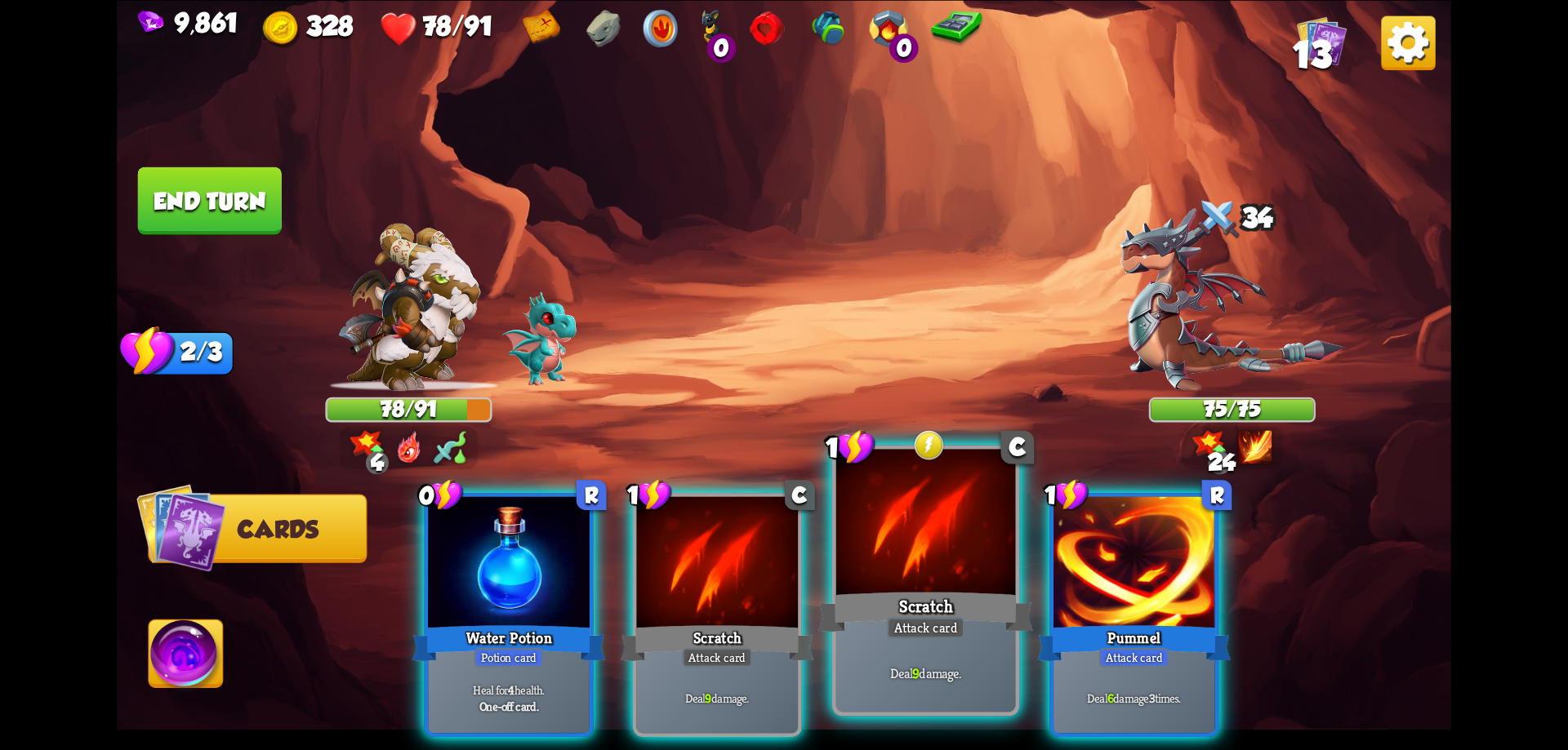
click at [949, 601] on div "Scratch" at bounding box center [926, 612] width 215 height 48
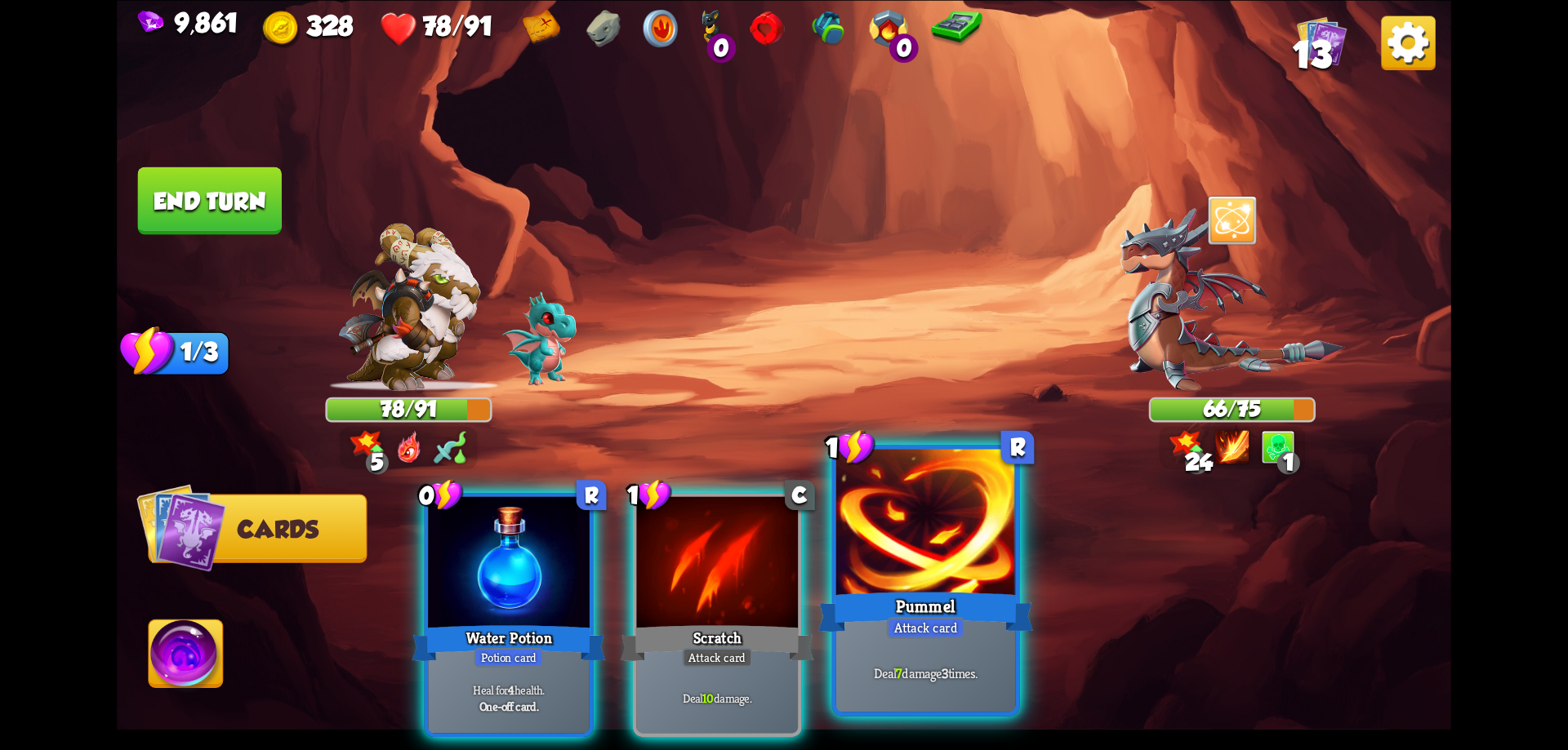
click at [956, 600] on div "Pummel" at bounding box center [926, 612] width 215 height 48
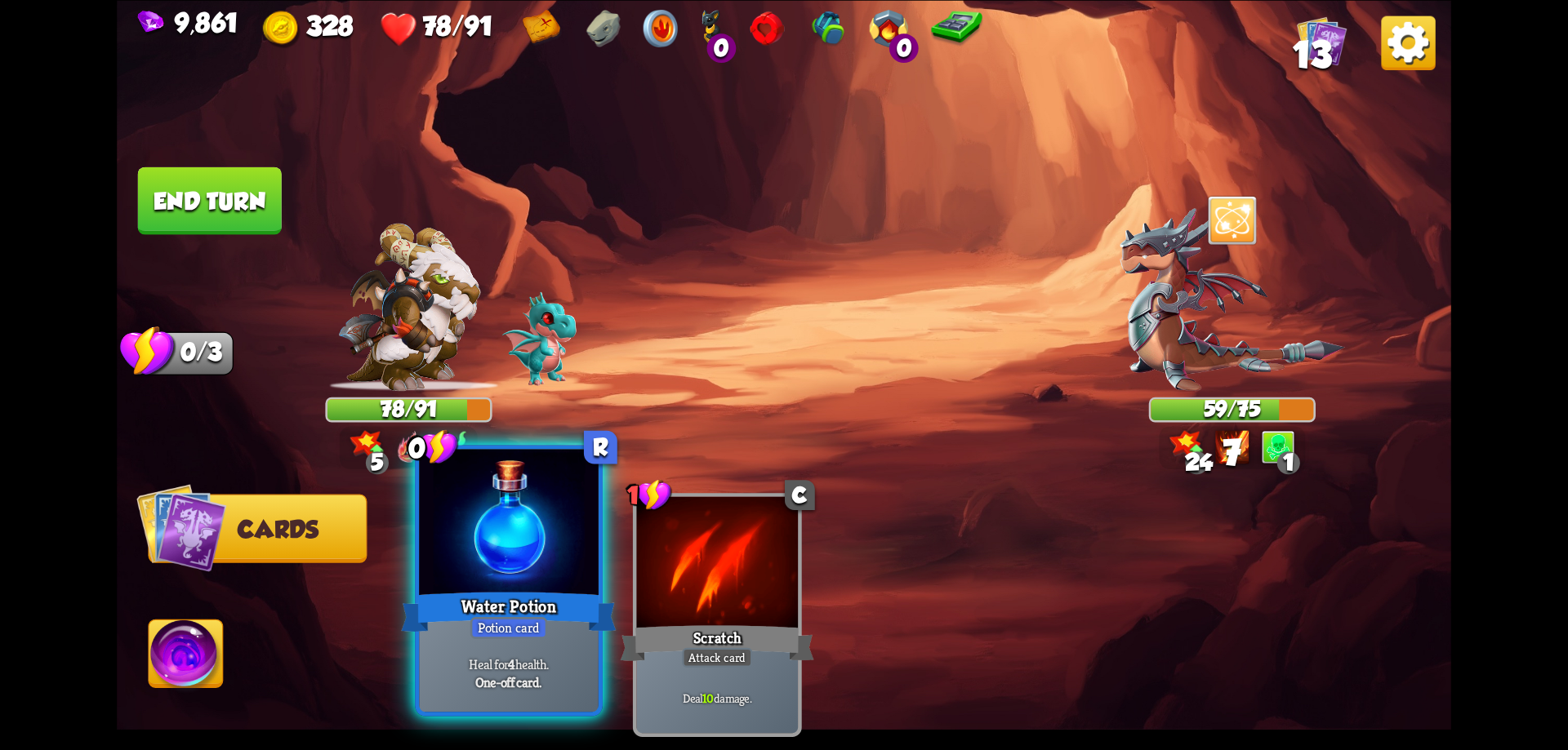
click at [516, 603] on div "Water Potion" at bounding box center [508, 612] width 215 height 48
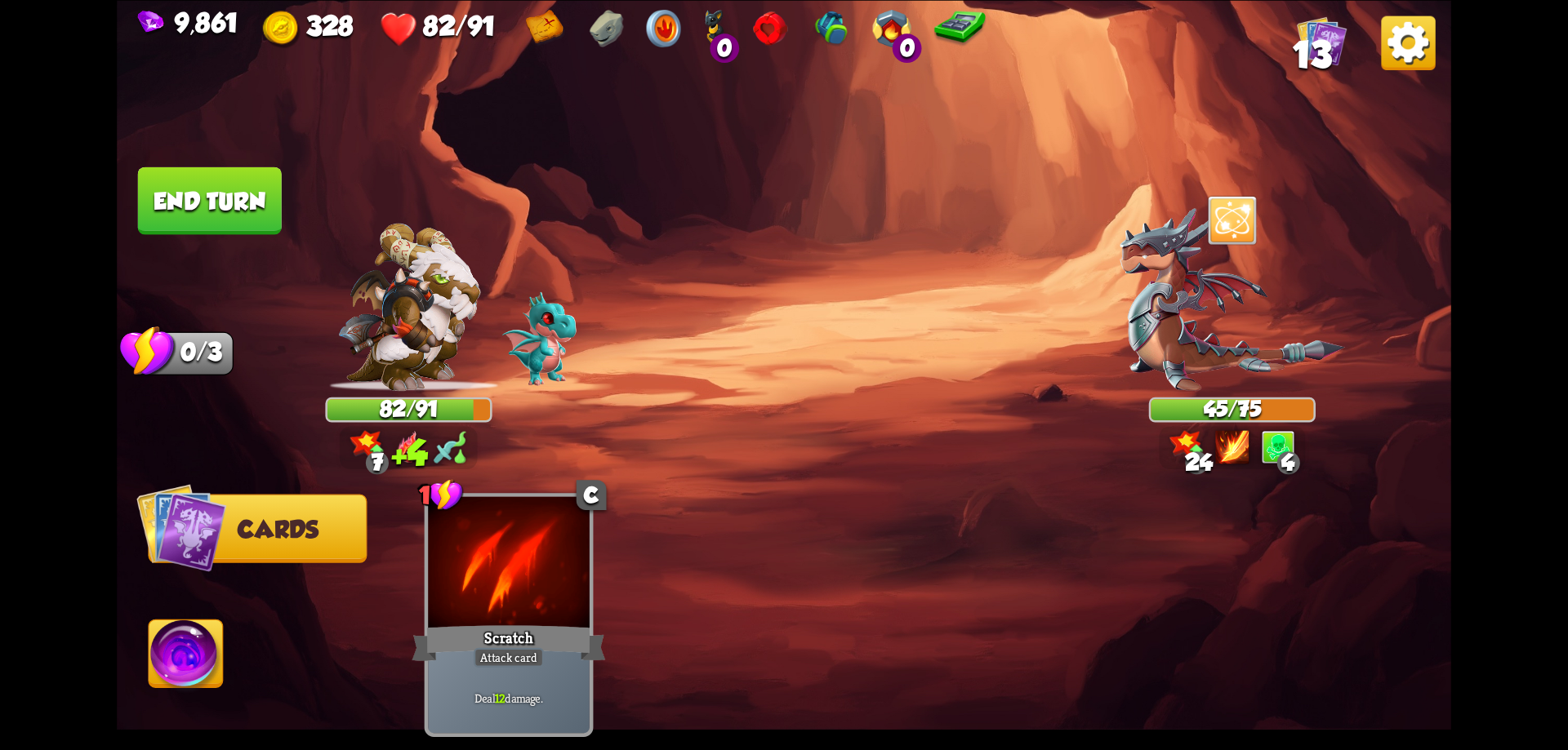
click at [252, 219] on button "End turn" at bounding box center [209, 200] width 143 height 68
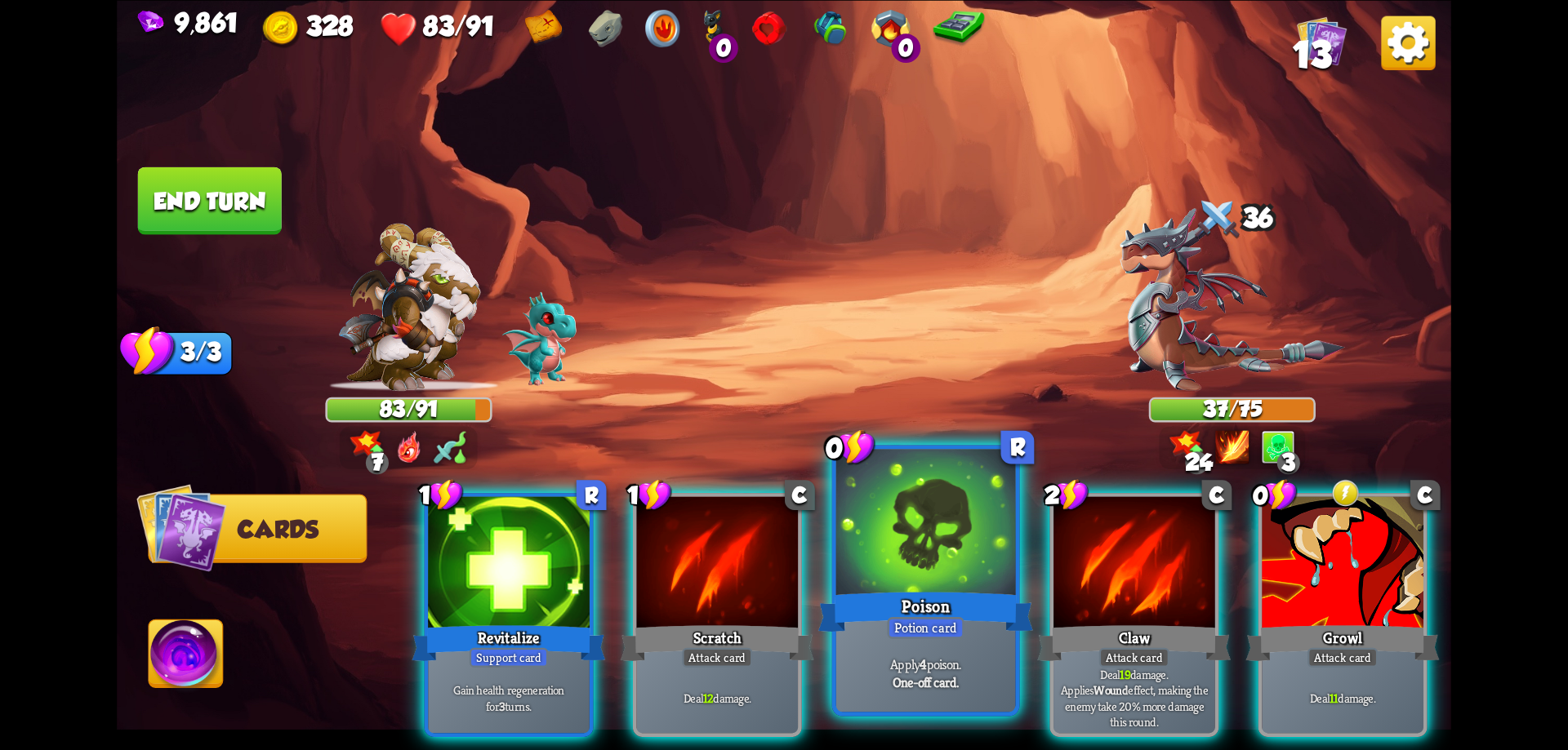
click at [991, 601] on div "Poison" at bounding box center [926, 612] width 215 height 48
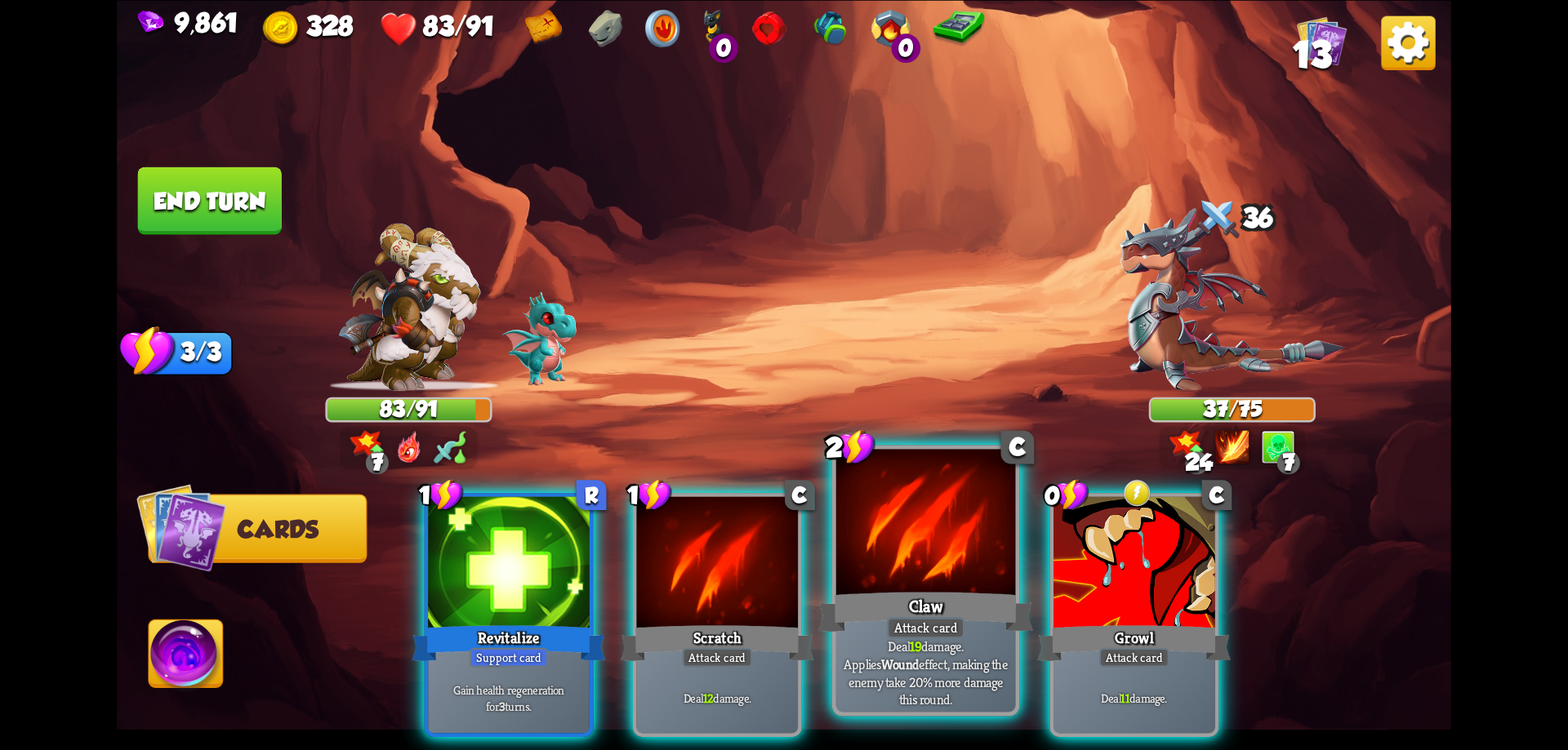
click at [930, 566] on div at bounding box center [927, 525] width 180 height 151
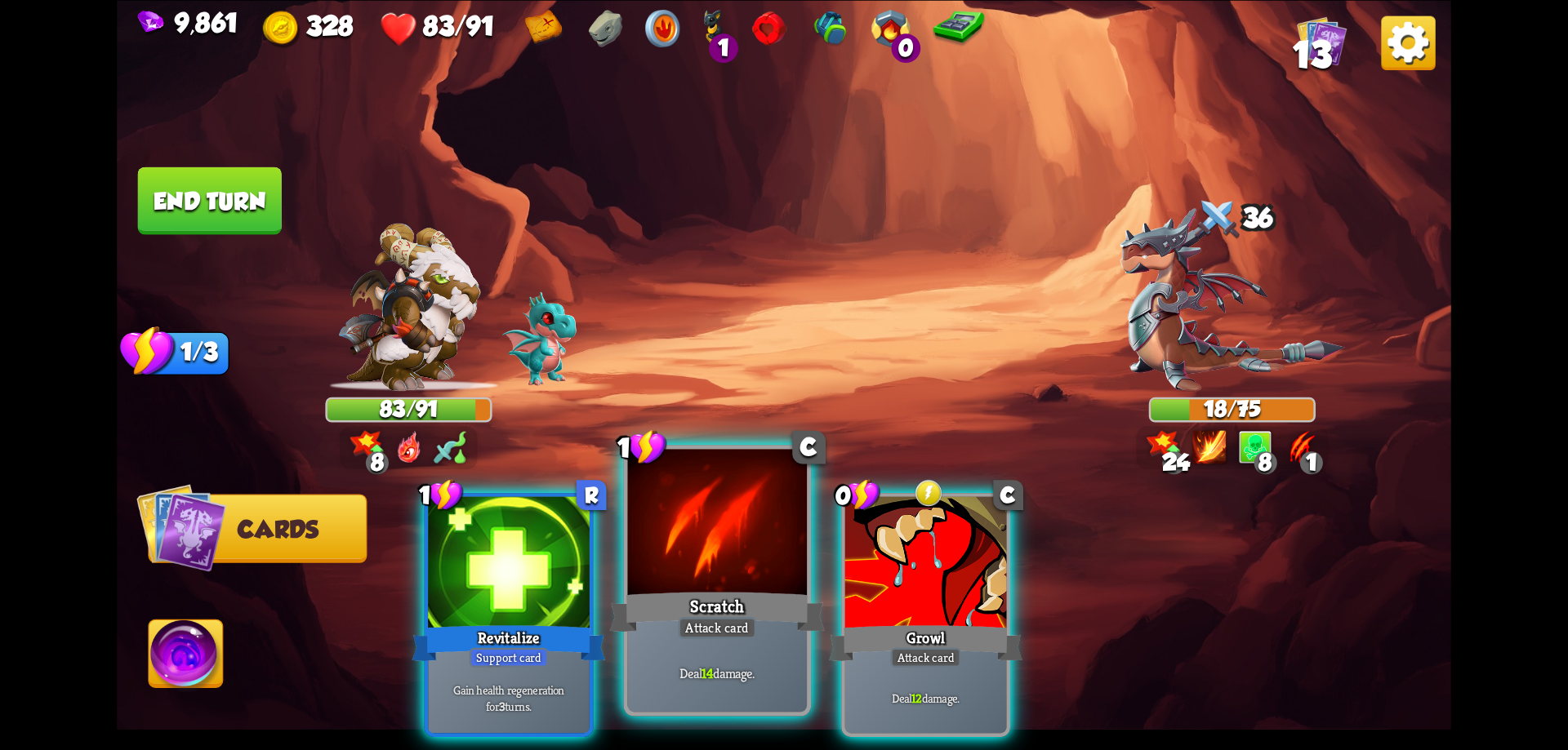
click at [779, 570] on div at bounding box center [718, 525] width 180 height 151
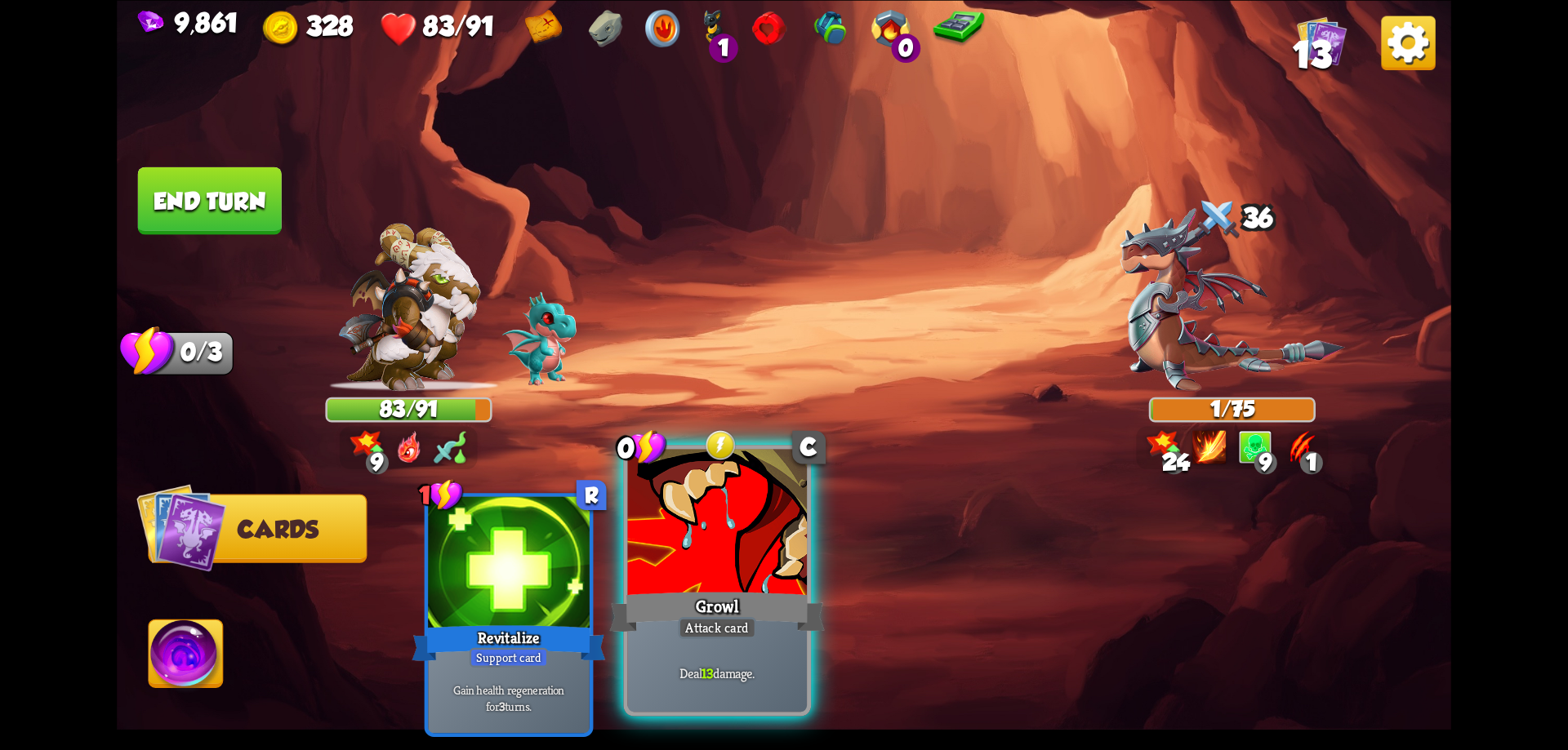
click at [774, 558] on div at bounding box center [718, 525] width 180 height 151
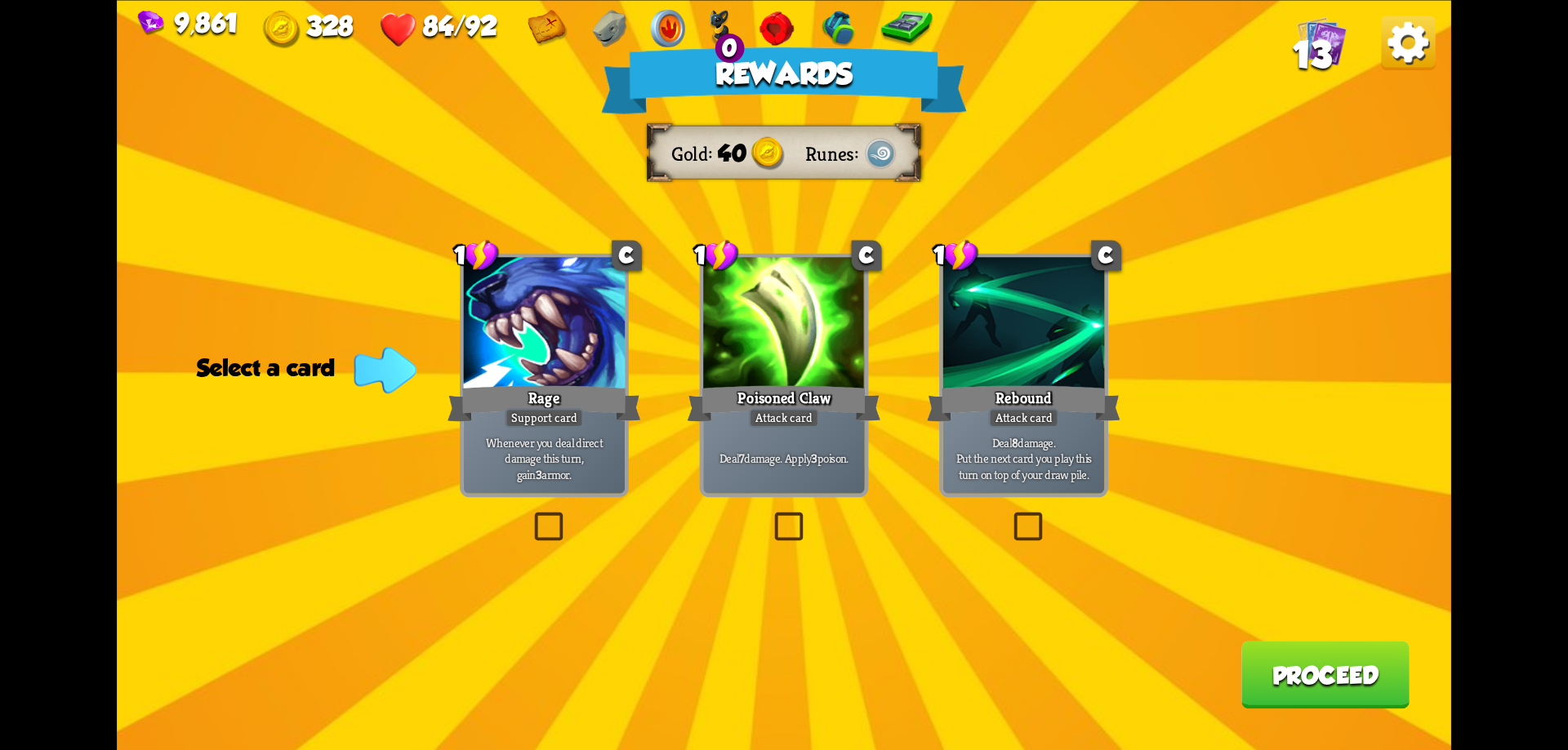
click at [530, 516] on label at bounding box center [530, 516] width 0 height 0
click at [0, 0] on input "checkbox" at bounding box center [0, 0] width 0 height 0
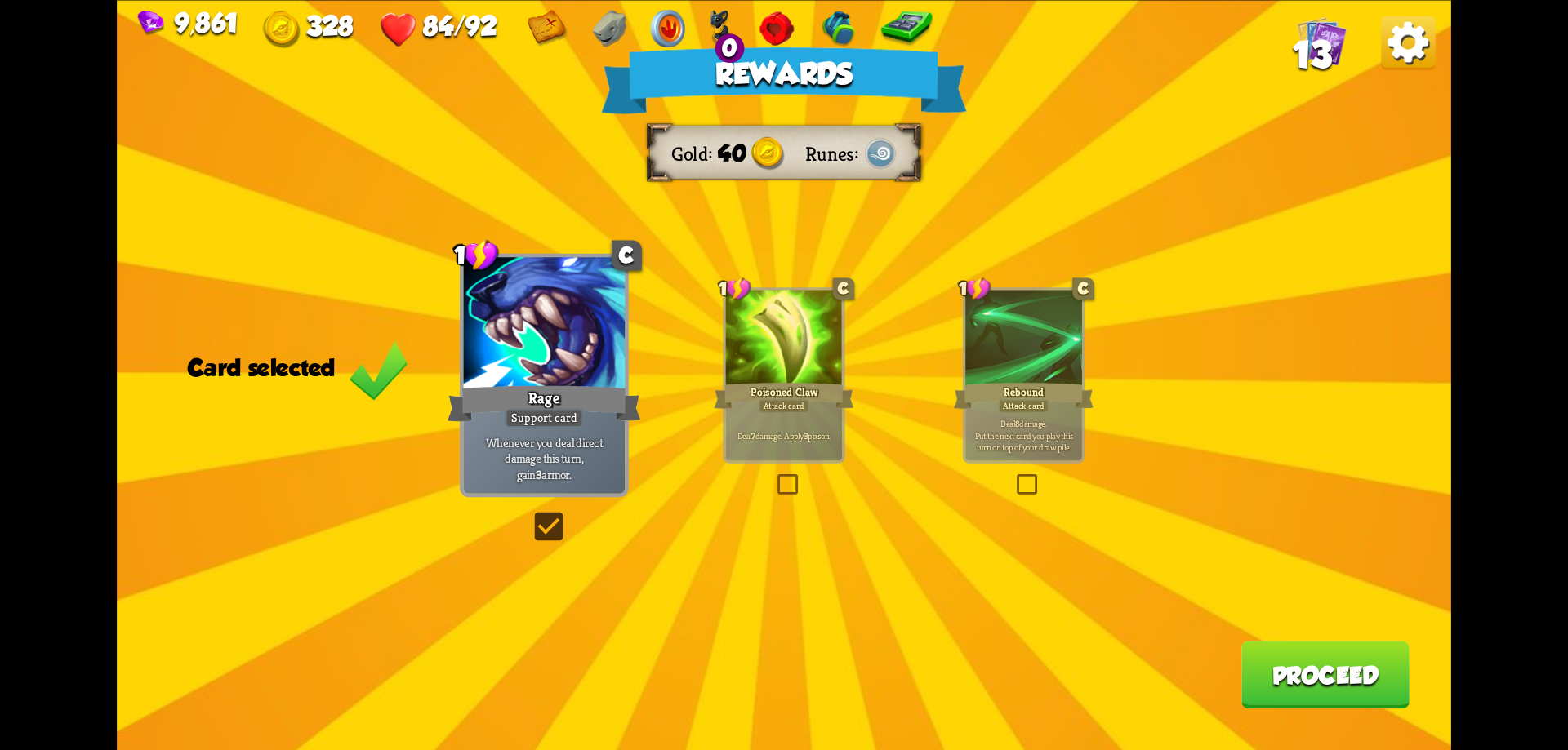
click at [1299, 672] on button "Proceed" at bounding box center [1325, 675] width 168 height 68
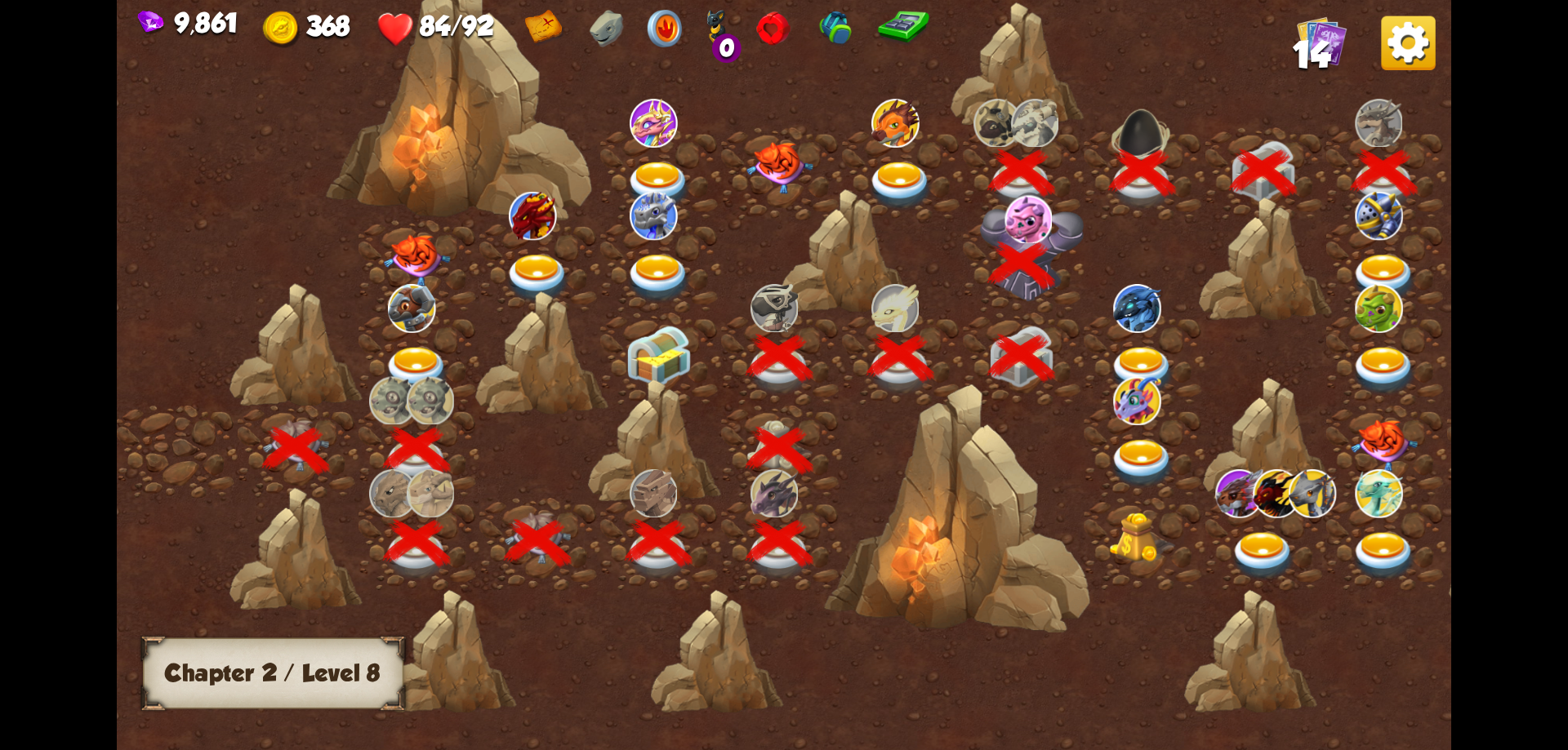
click at [1385, 261] on img at bounding box center [1384, 279] width 67 height 49
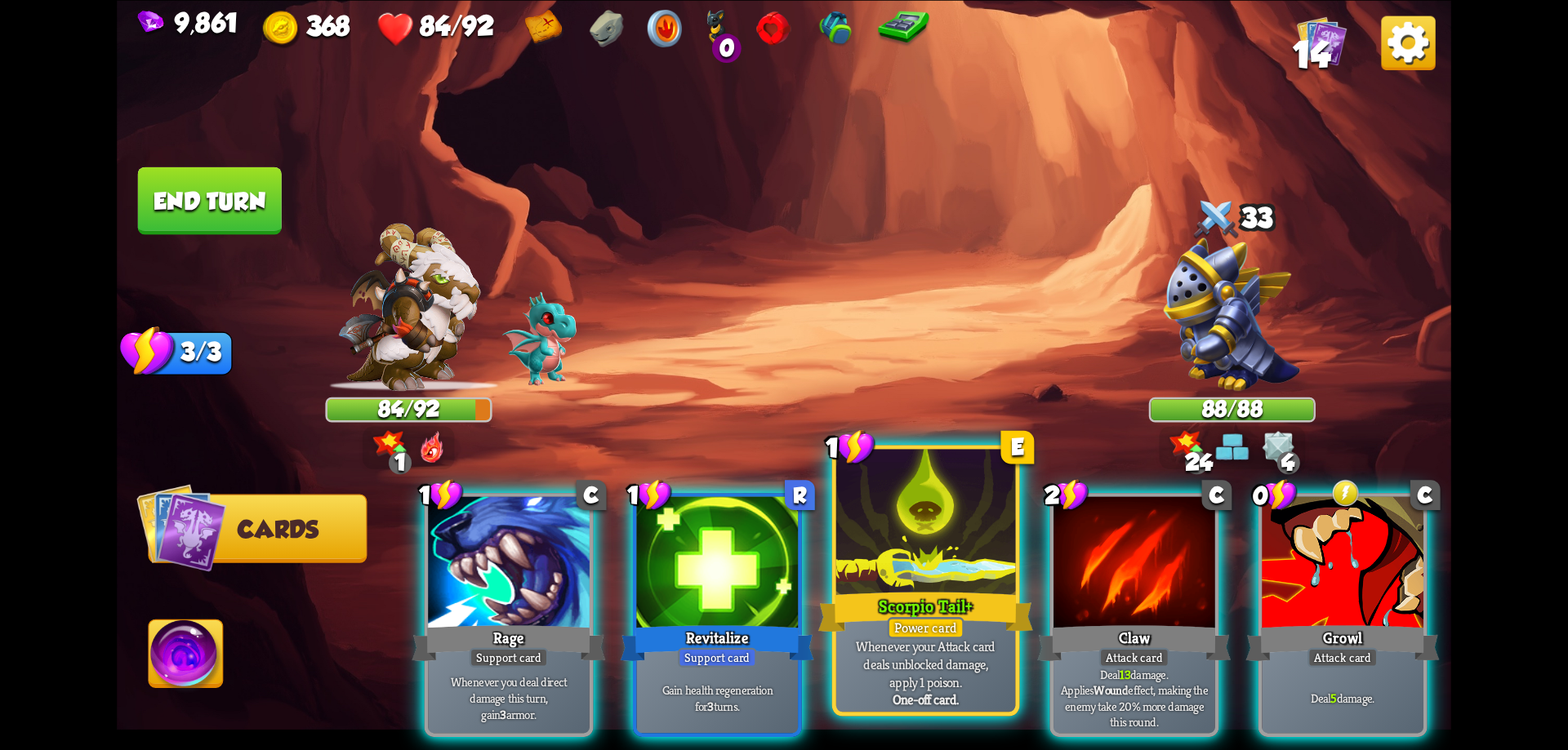
click at [940, 590] on div "Scorpio Tail+" at bounding box center [926, 612] width 215 height 48
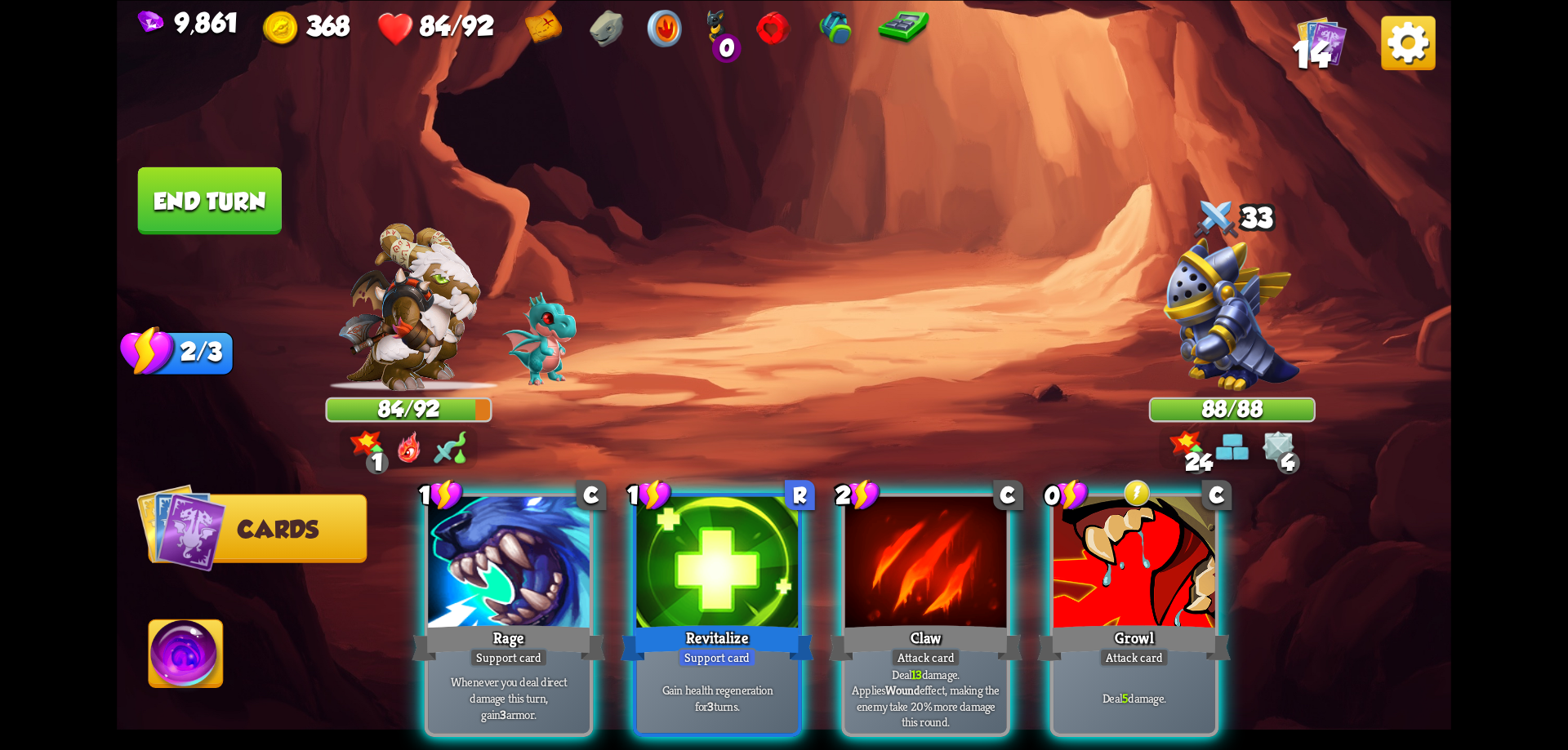
click at [737, 617] on div "1 R Revitalize Support card Gain health regeneration for 3 turns." at bounding box center [717, 615] width 169 height 244
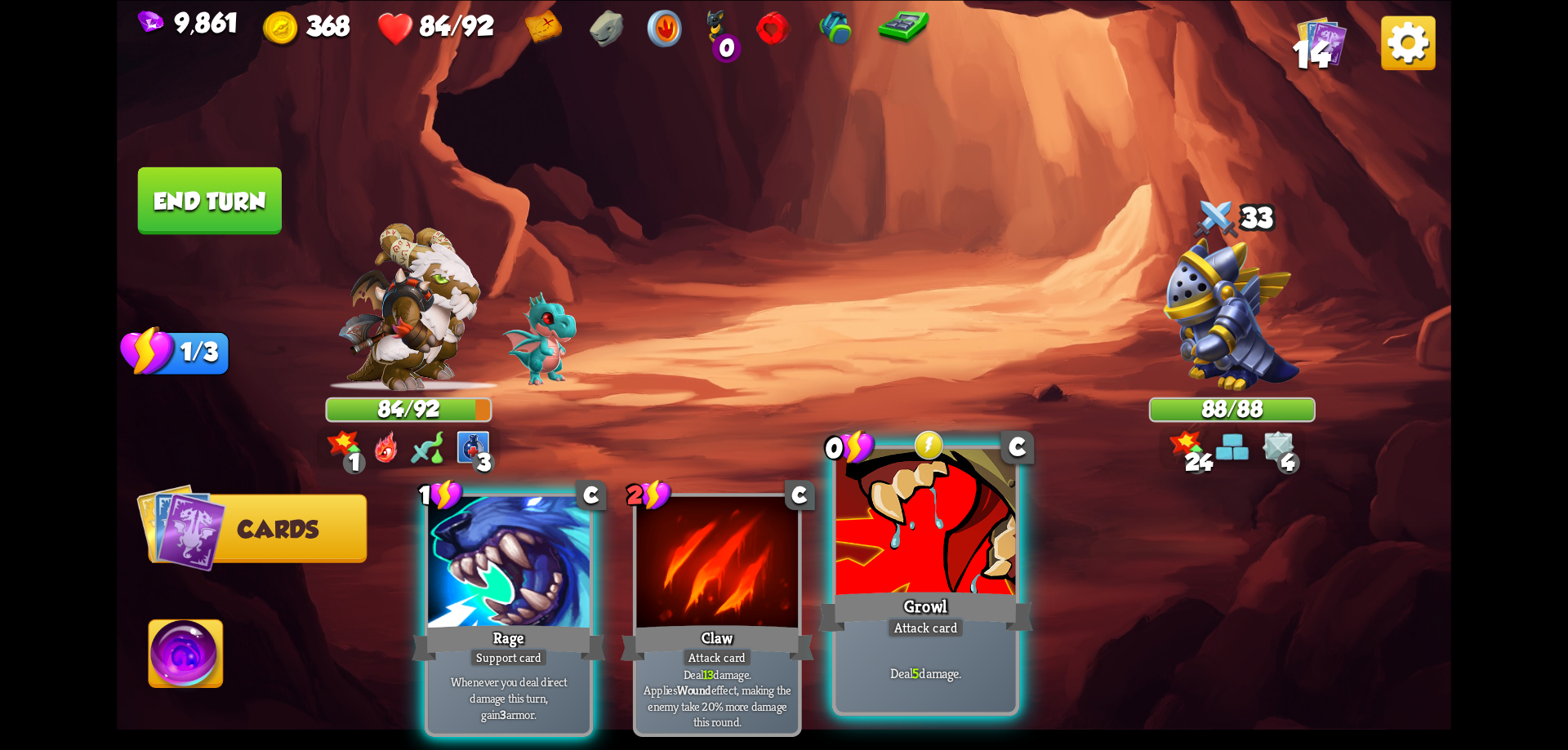
click at [974, 544] on div at bounding box center [927, 525] width 180 height 151
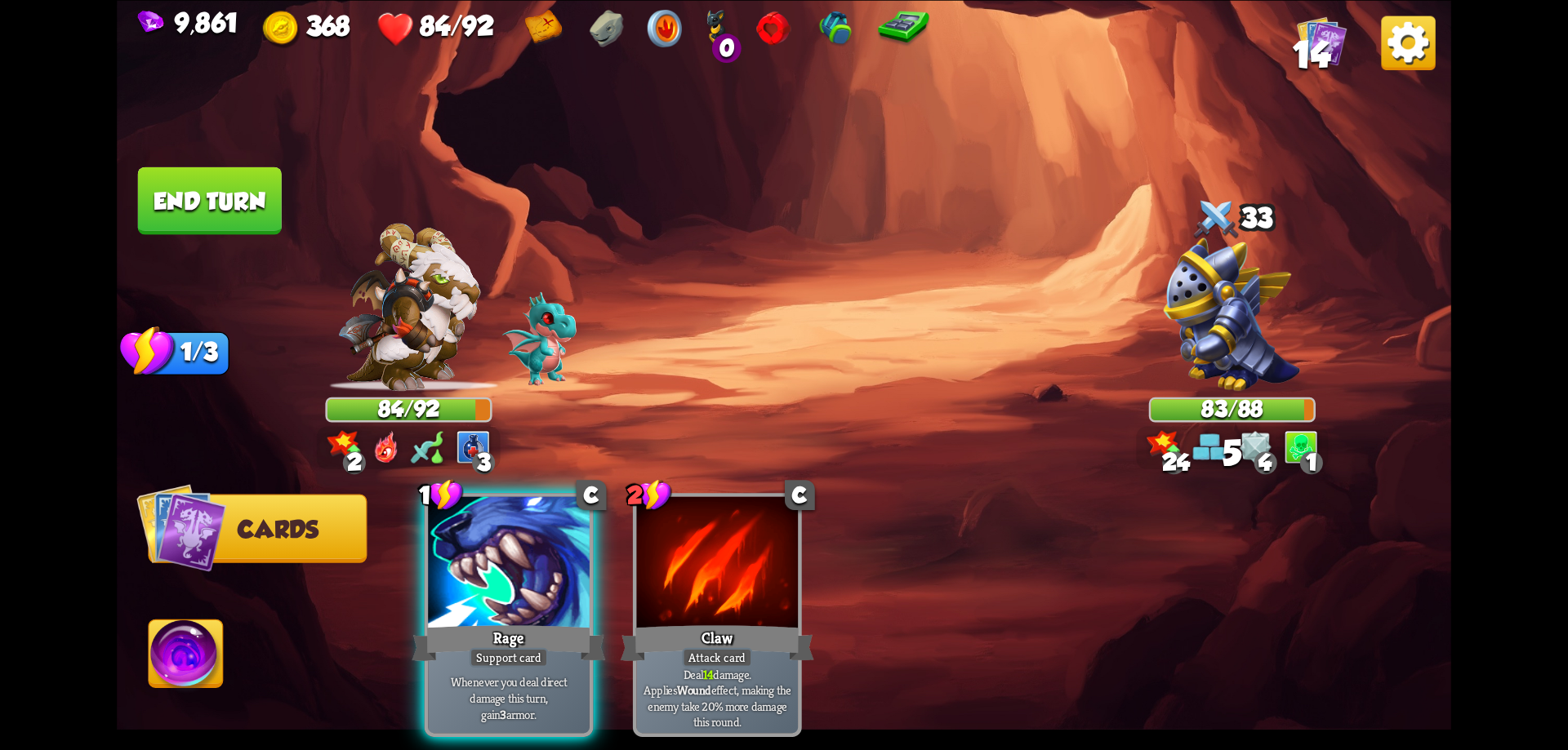
click at [223, 197] on button "End turn" at bounding box center [209, 200] width 143 height 68
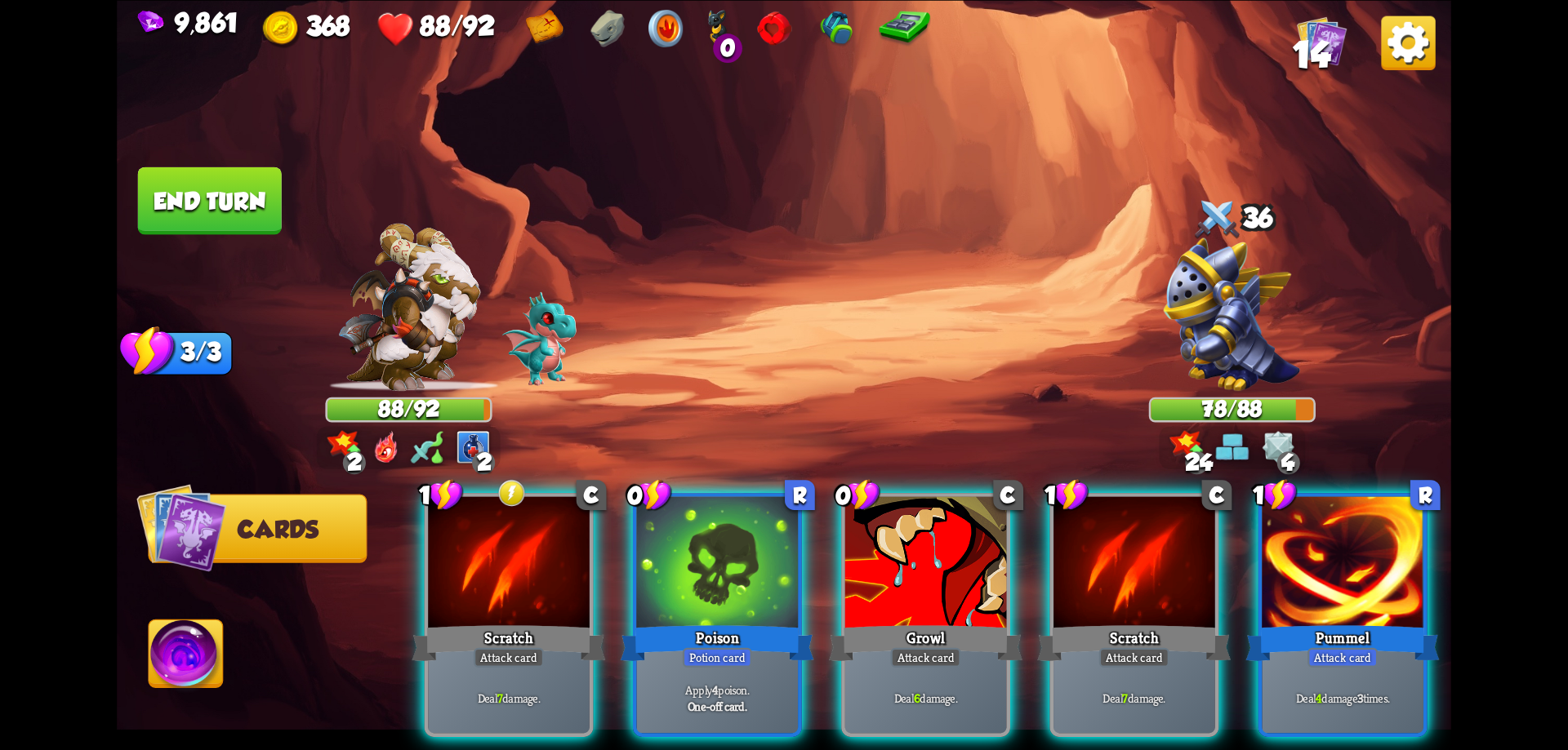
click at [510, 579] on div at bounding box center [509, 564] width 162 height 136
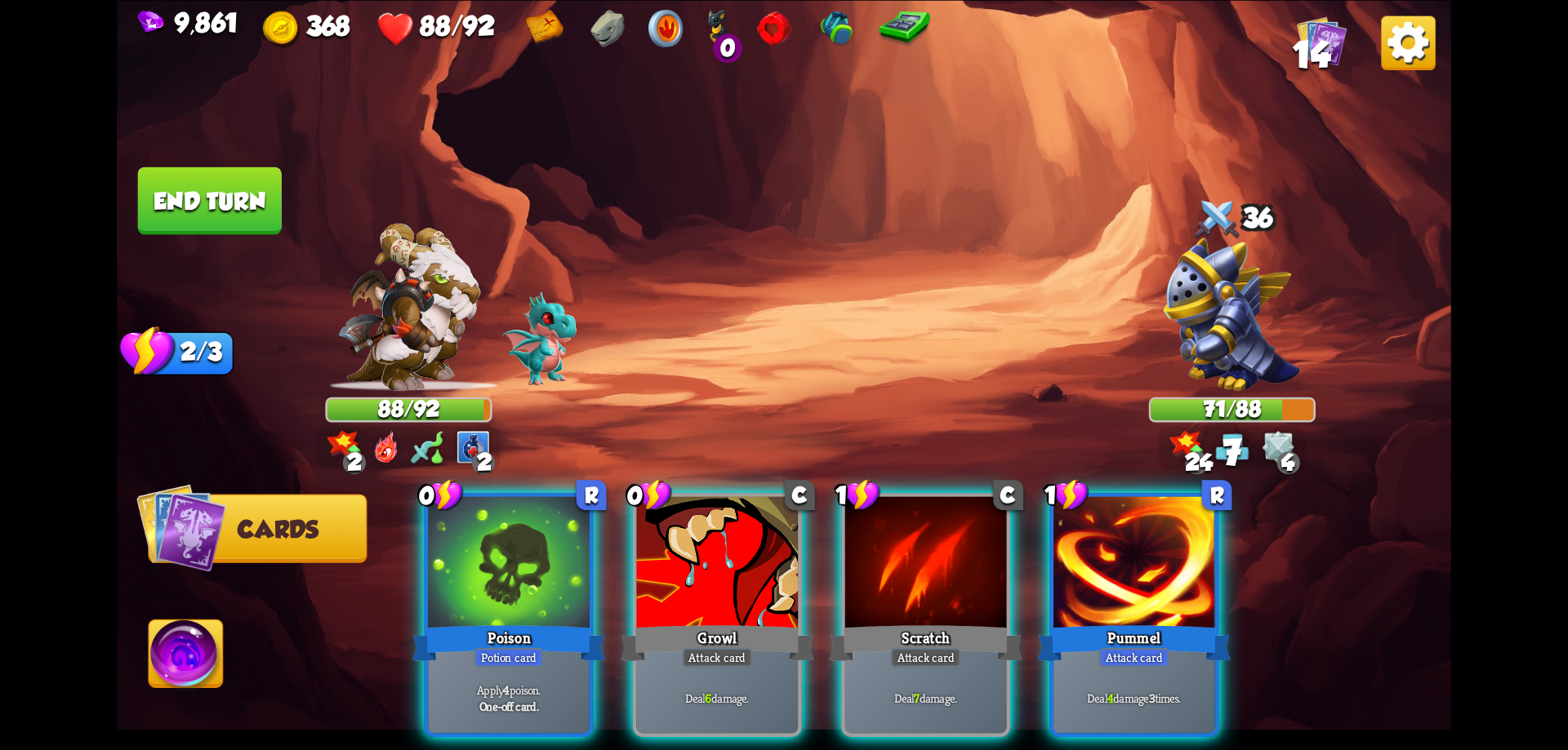
click at [516, 575] on div at bounding box center [509, 564] width 162 height 136
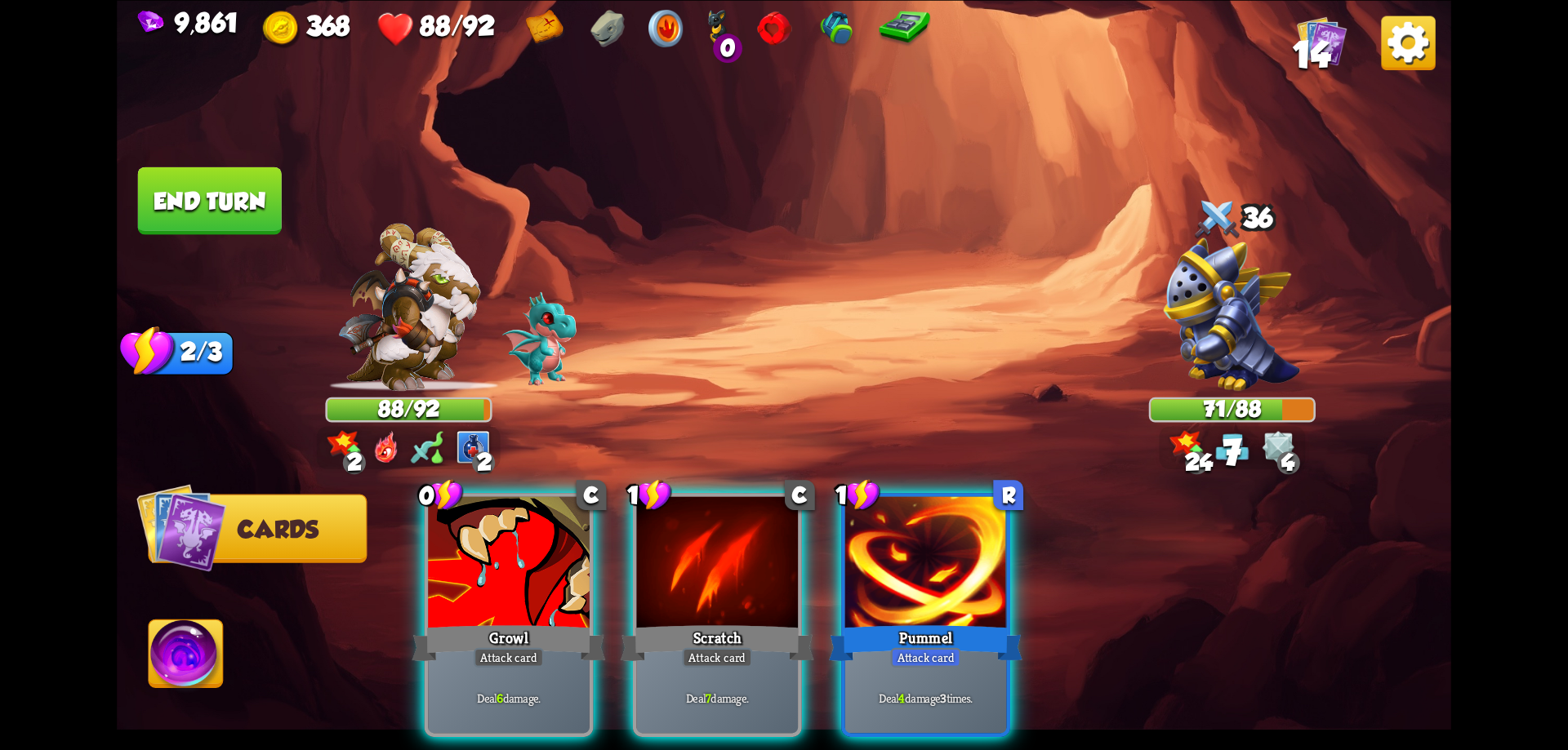
click at [516, 575] on div at bounding box center [509, 564] width 162 height 136
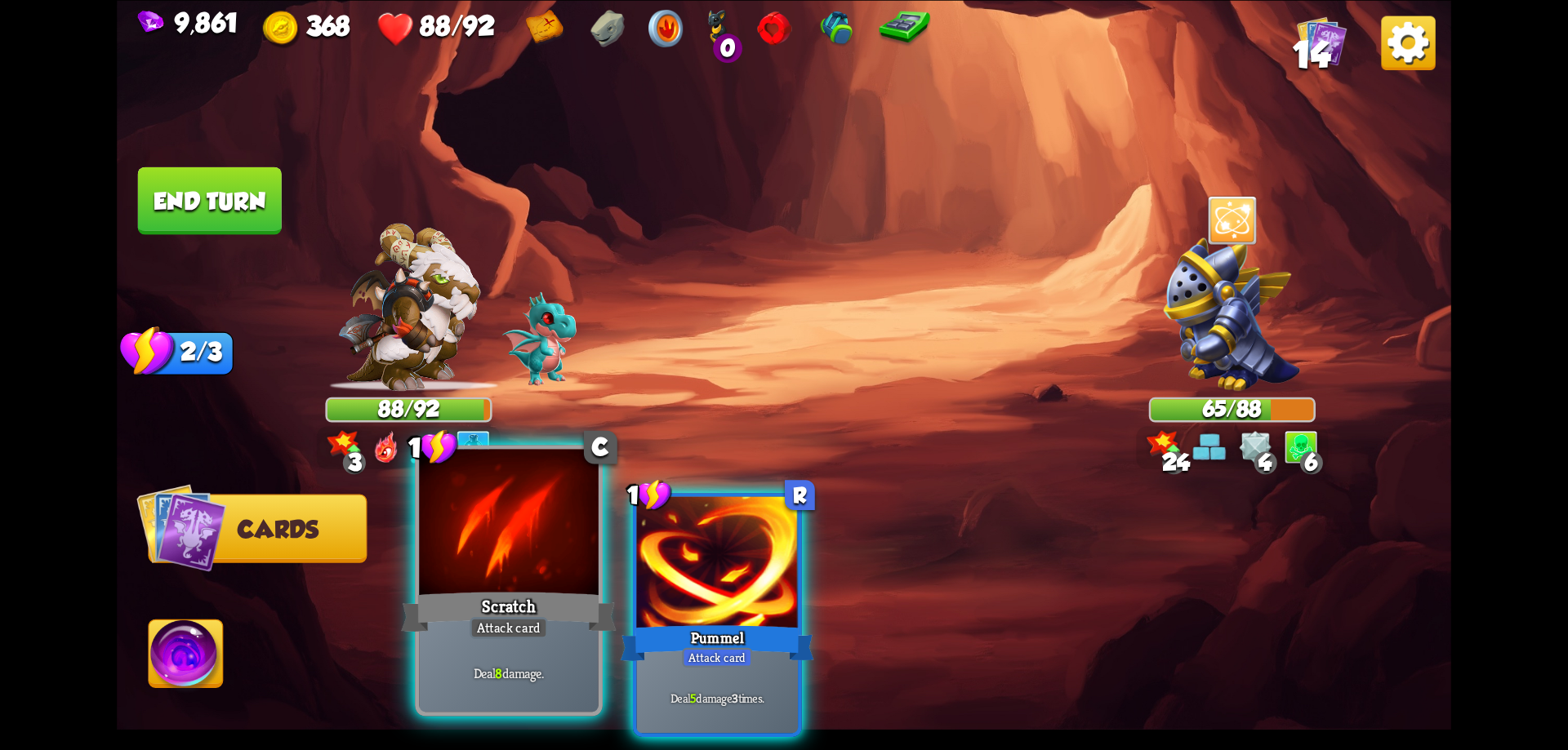
click at [517, 574] on div at bounding box center [509, 525] width 180 height 151
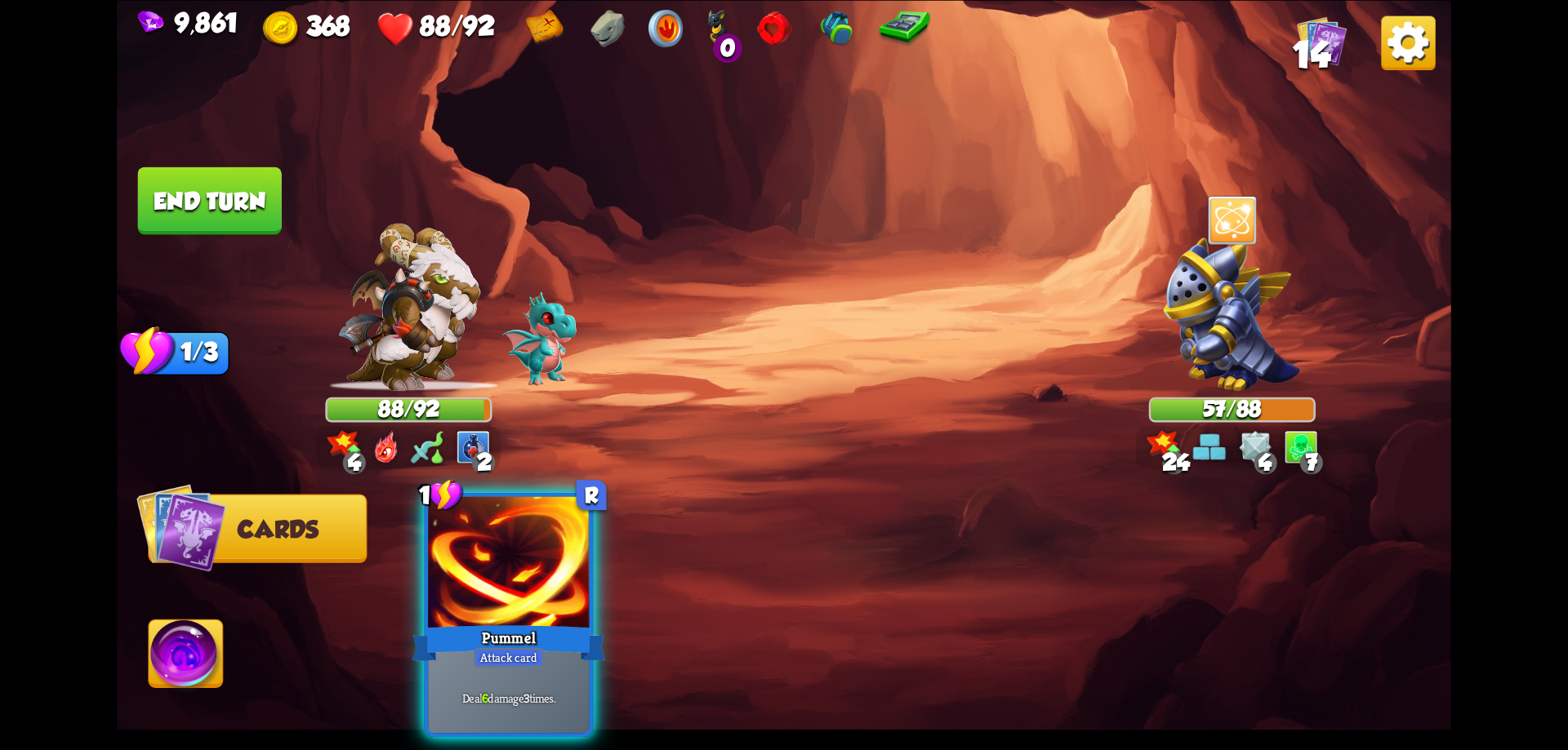
click at [517, 574] on div at bounding box center [509, 564] width 162 height 136
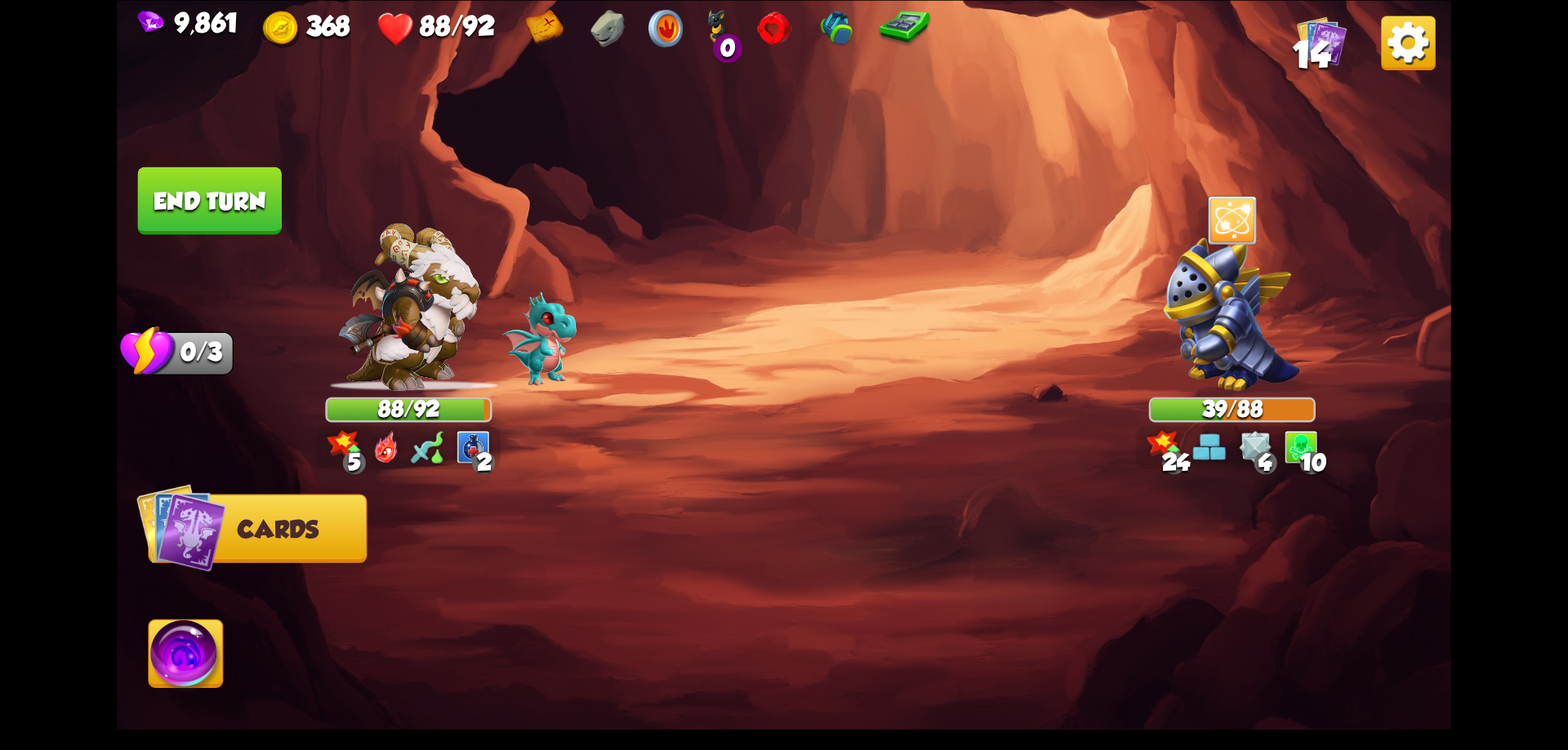
click at [261, 226] on button "End turn" at bounding box center [209, 200] width 143 height 68
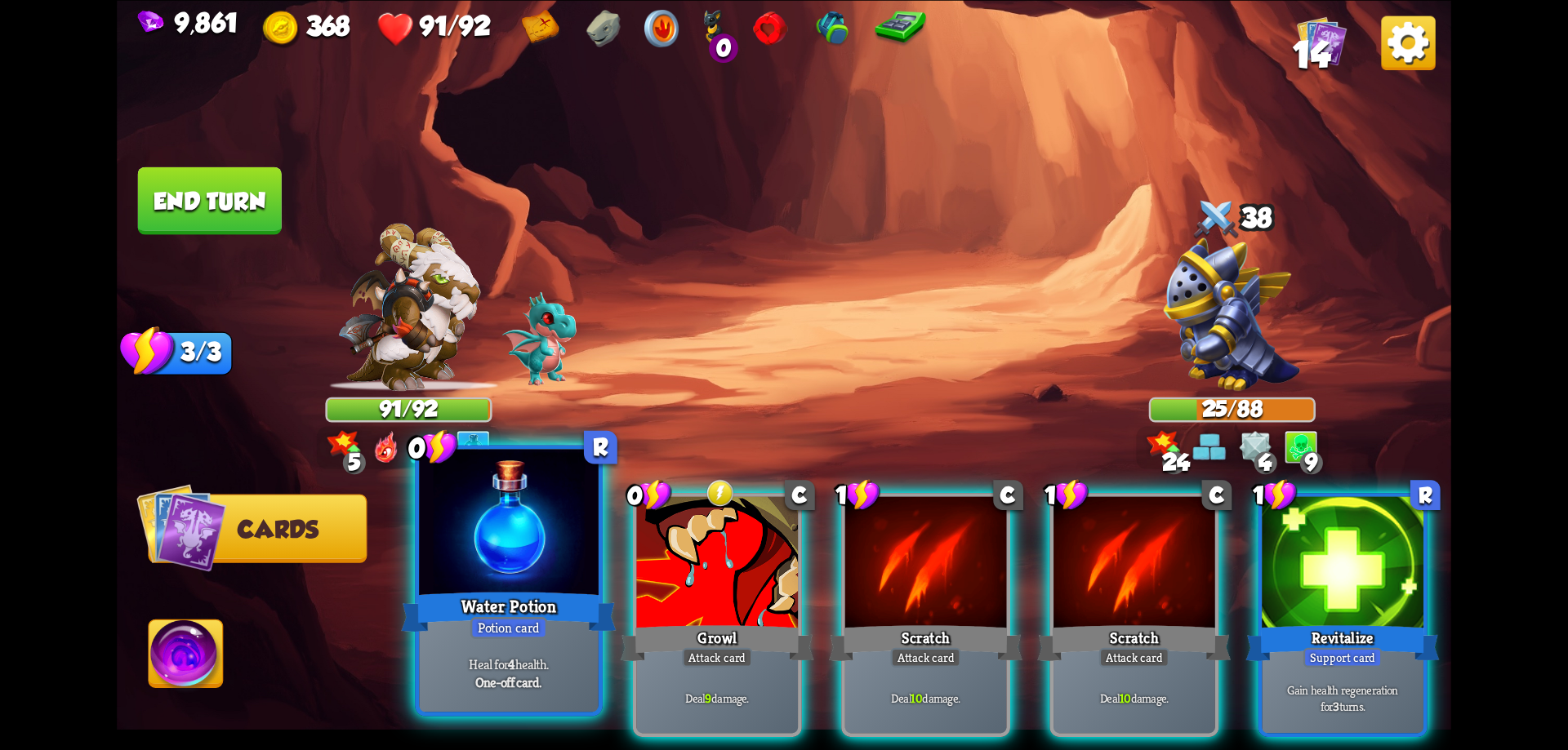
click at [568, 652] on div "Heal for 4 health. One-off card." at bounding box center [509, 673] width 180 height 78
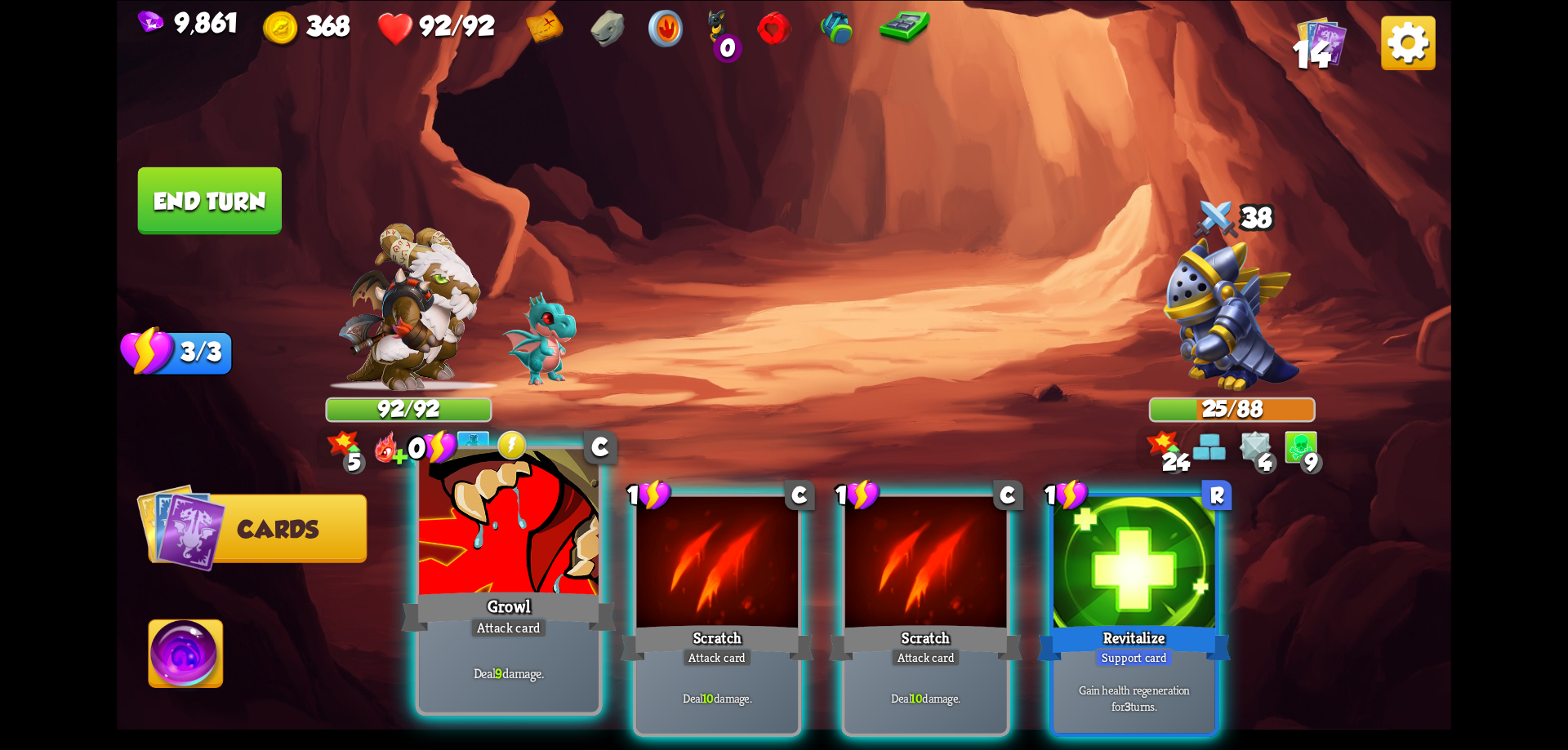
click at [567, 652] on div "Deal 9 damage." at bounding box center [509, 673] width 180 height 78
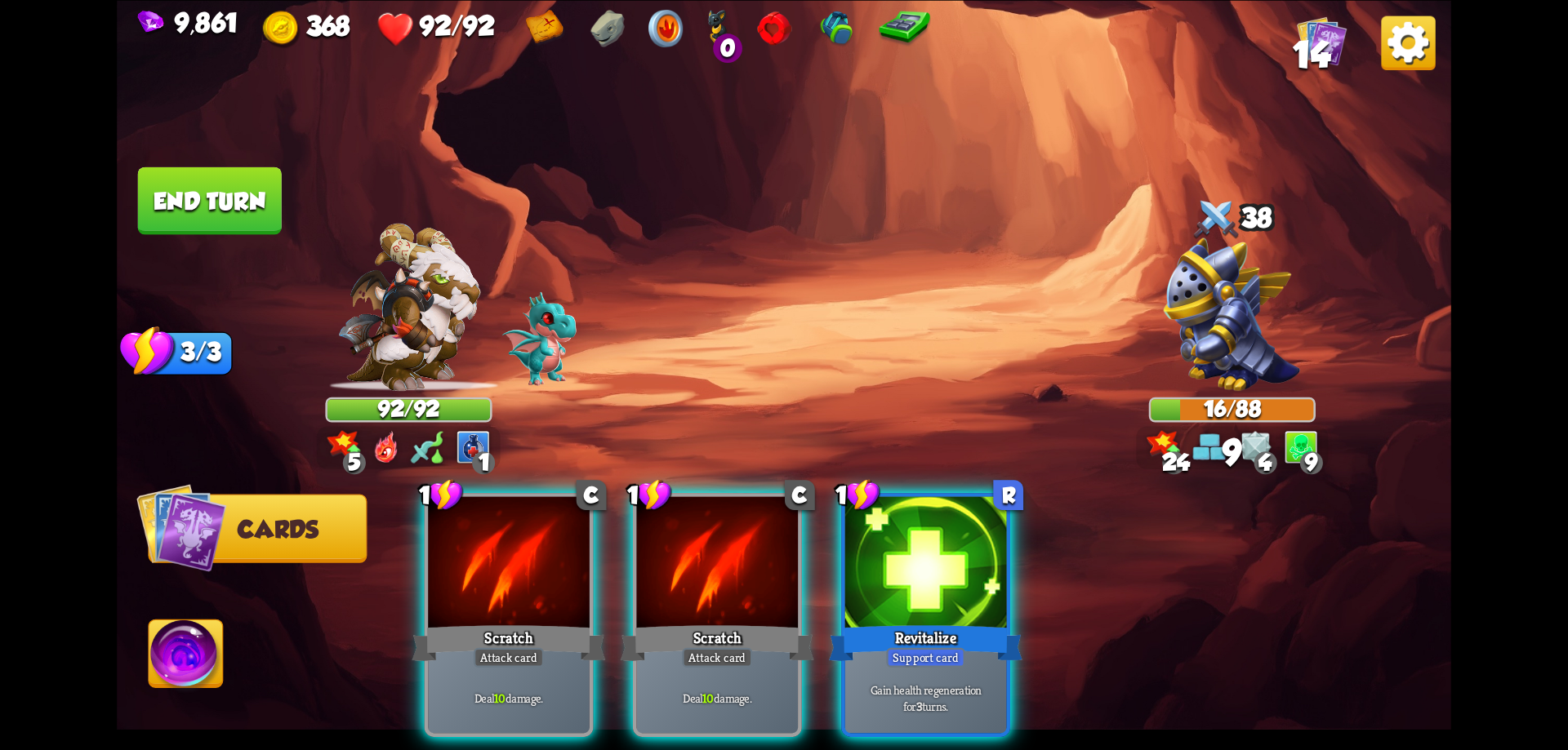
click at [567, 663] on div "Deal 10 damage." at bounding box center [509, 697] width 162 height 70
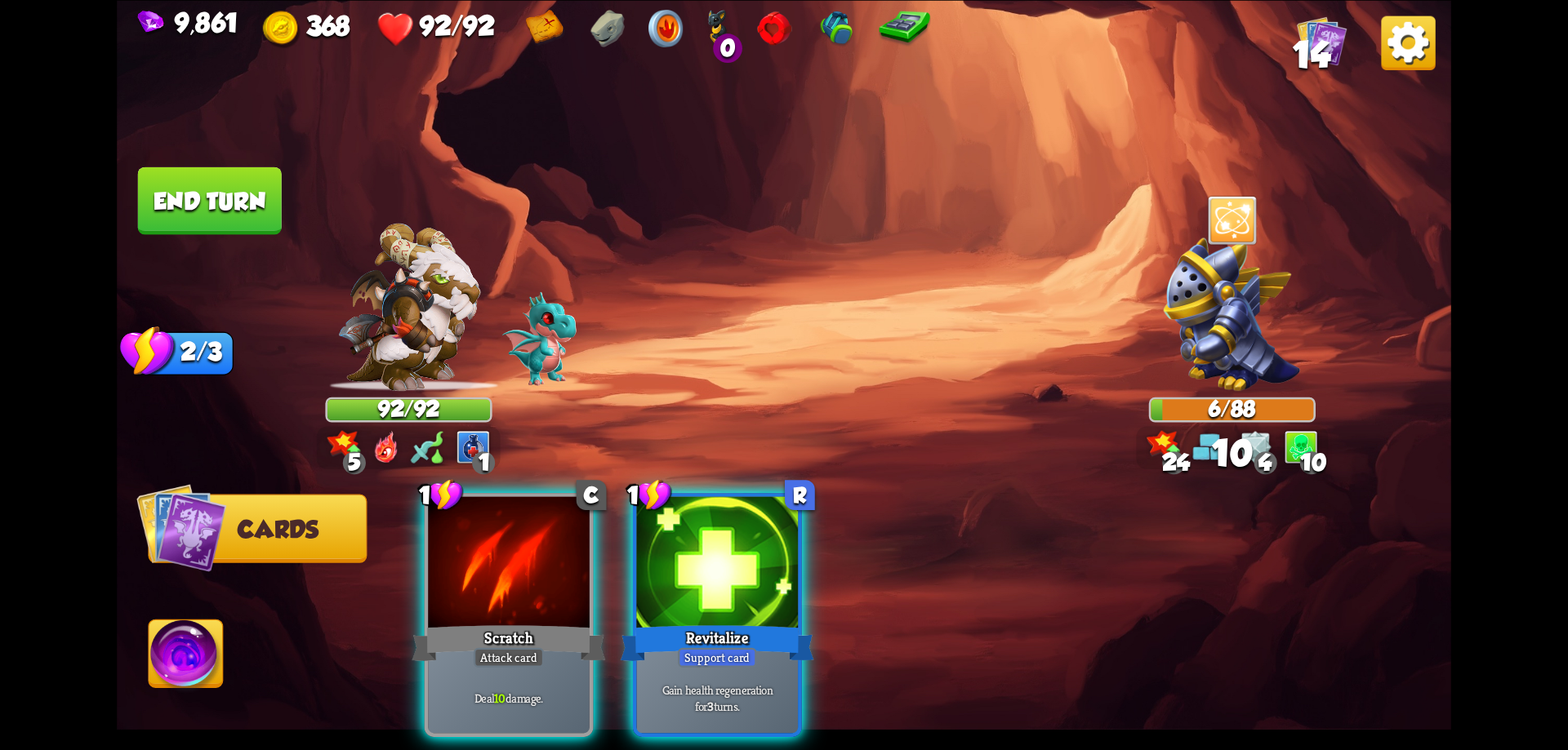
click at [567, 663] on div "Deal 10 damage." at bounding box center [509, 697] width 162 height 70
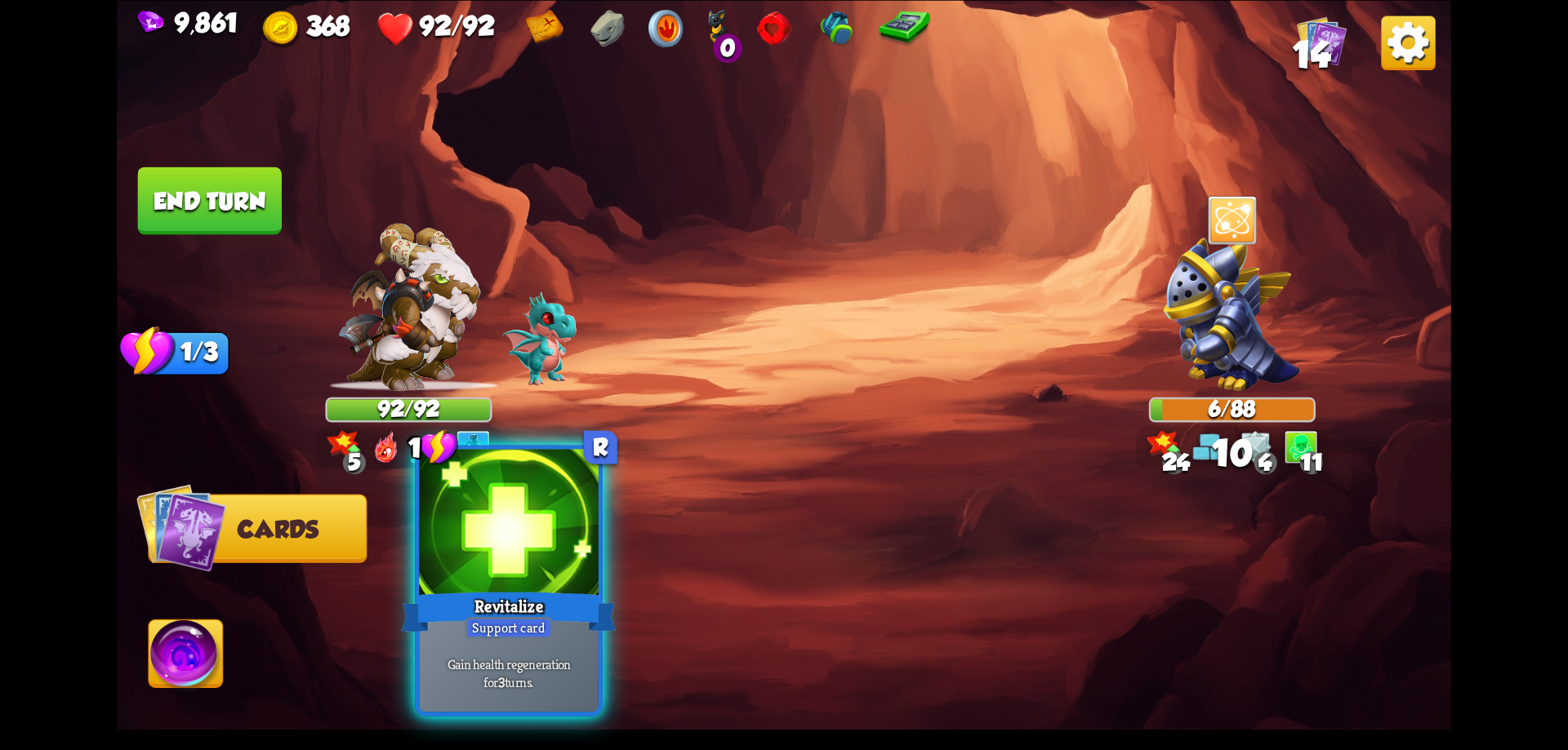
click at [567, 651] on div "Gain health regeneration for 3 turns." at bounding box center [509, 673] width 180 height 78
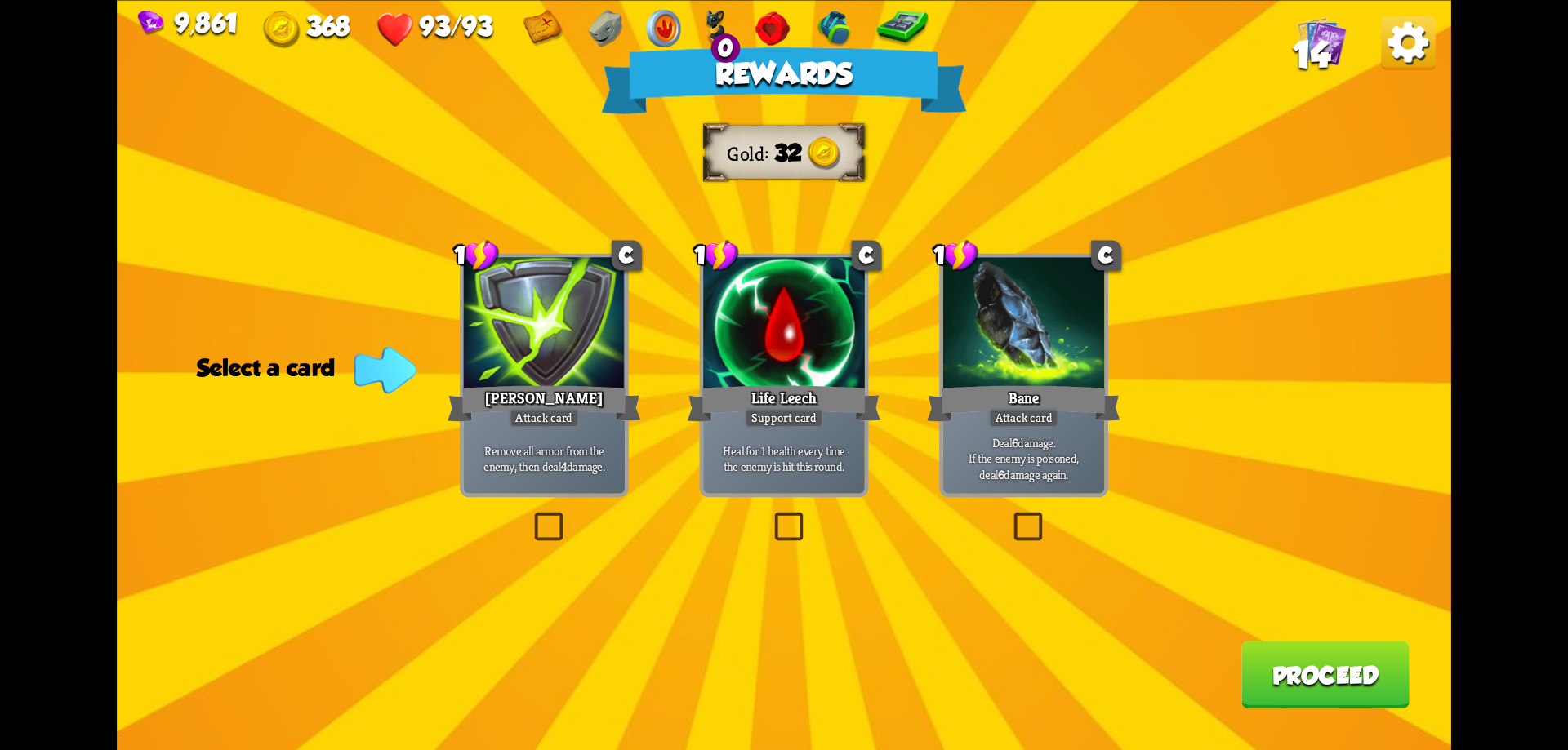
click at [578, 469] on p "Remove all armor from the enemy, then deal 4 damage." at bounding box center [544, 459] width 153 height 32
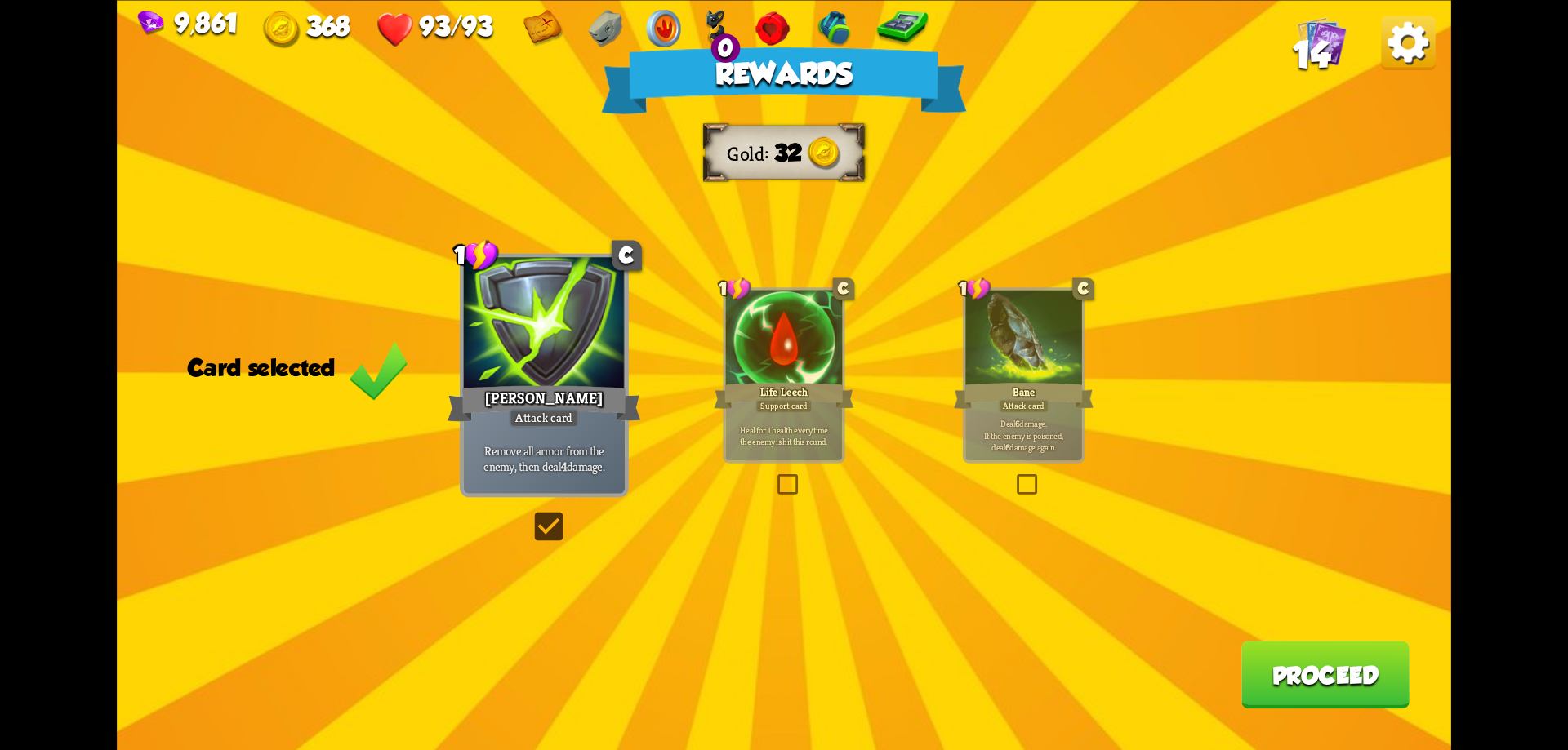
click at [1318, 682] on button "Proceed" at bounding box center [1325, 675] width 168 height 68
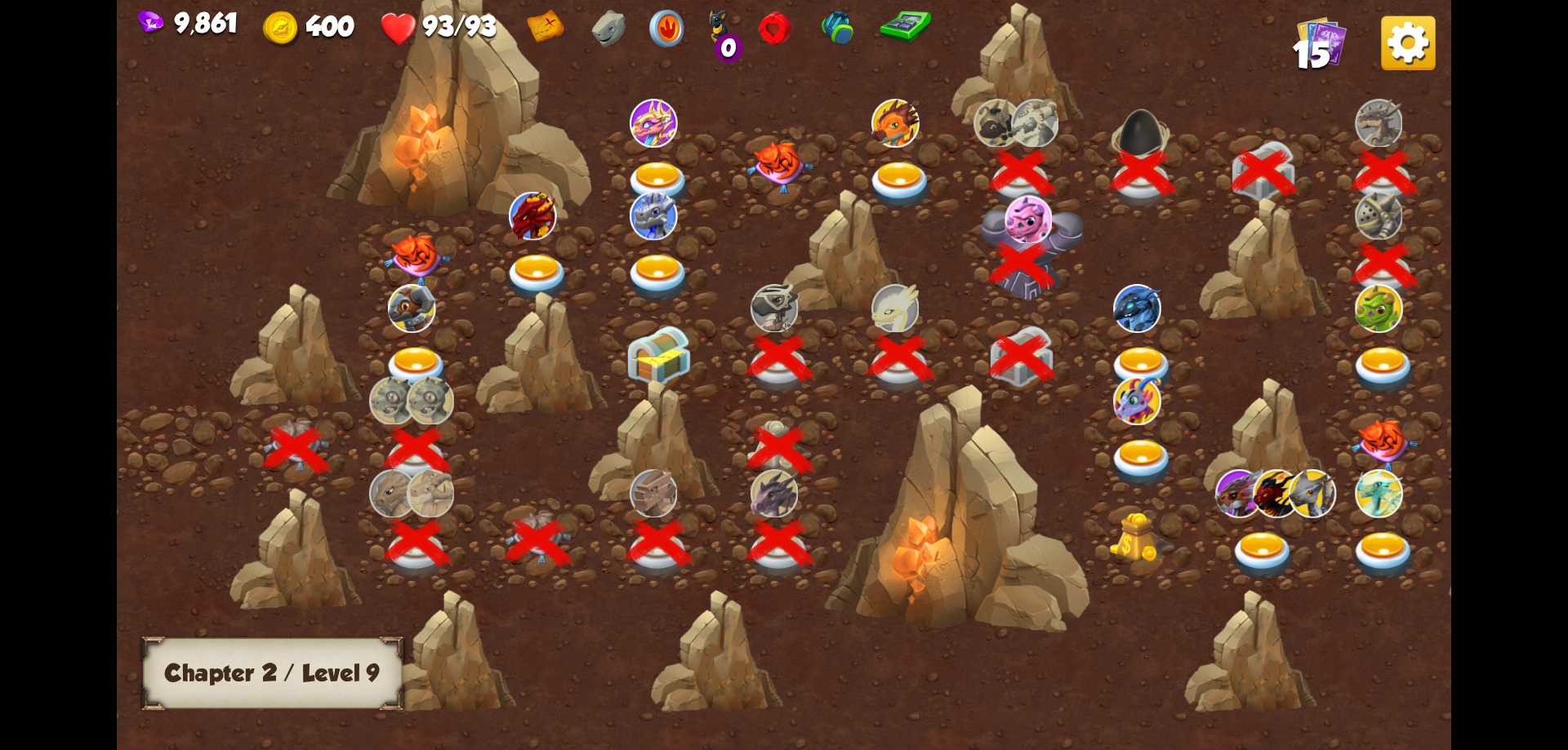
click at [1376, 365] on img at bounding box center [1384, 371] width 67 height 49
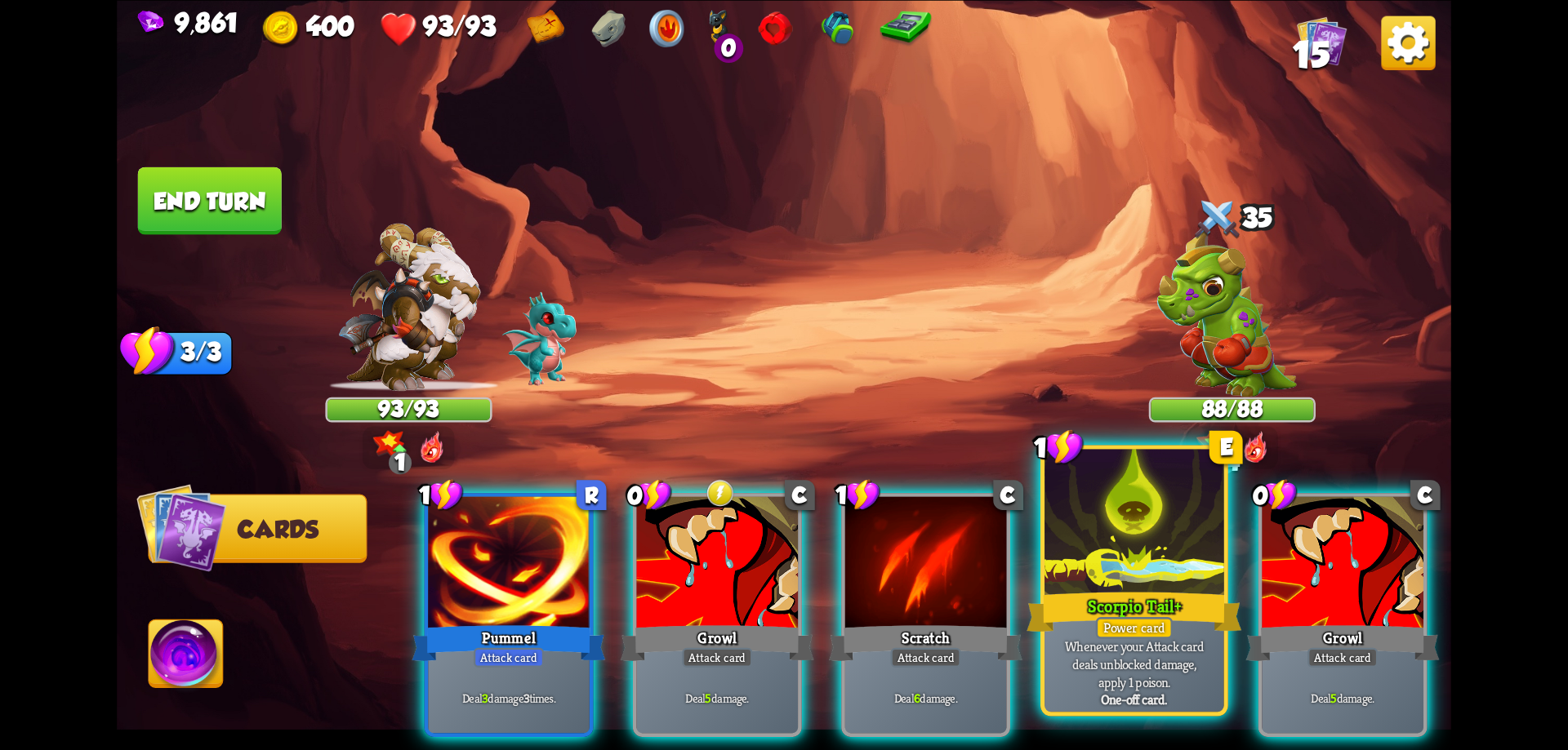
click at [1123, 583] on div at bounding box center [1134, 525] width 180 height 151
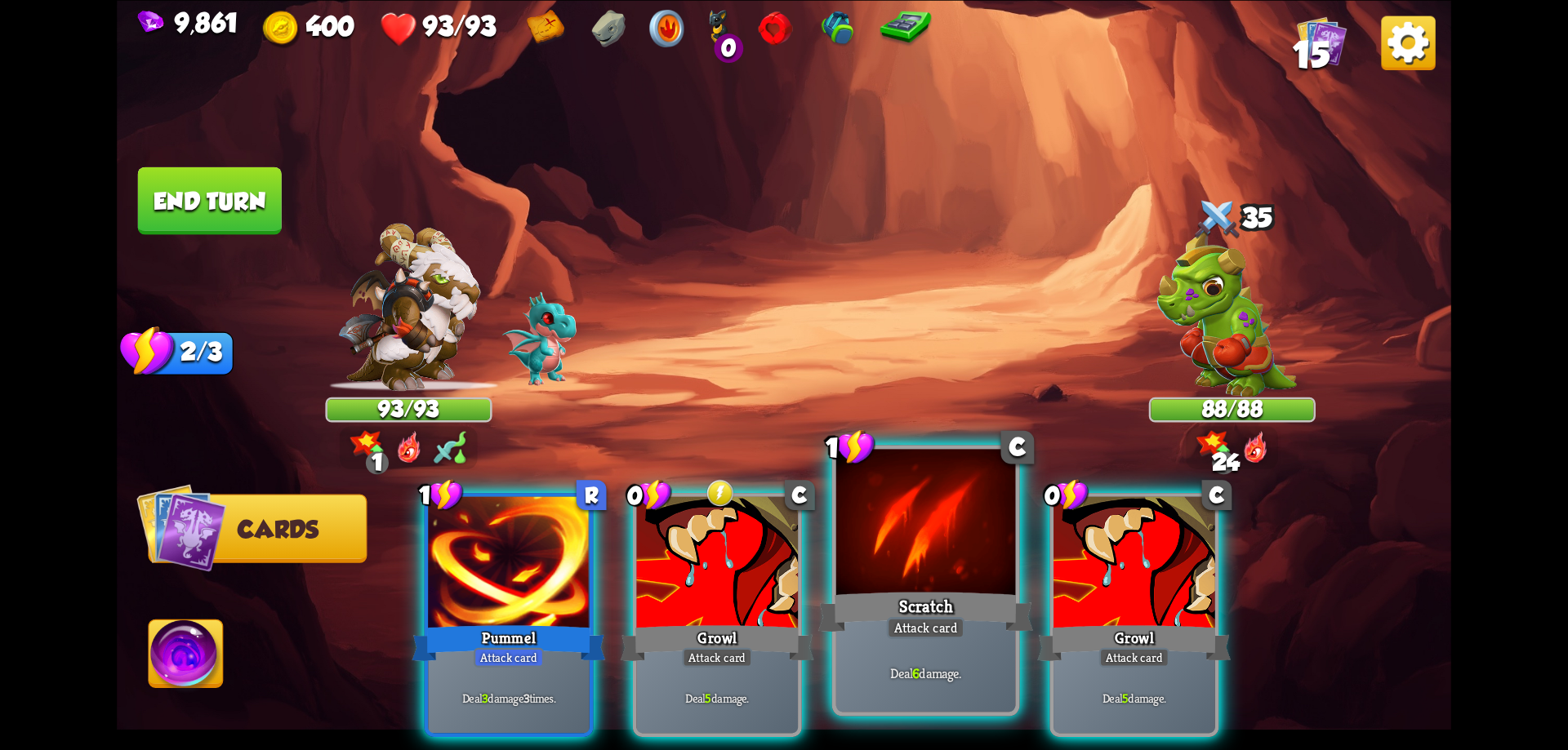
click at [953, 578] on div at bounding box center [927, 525] width 180 height 151
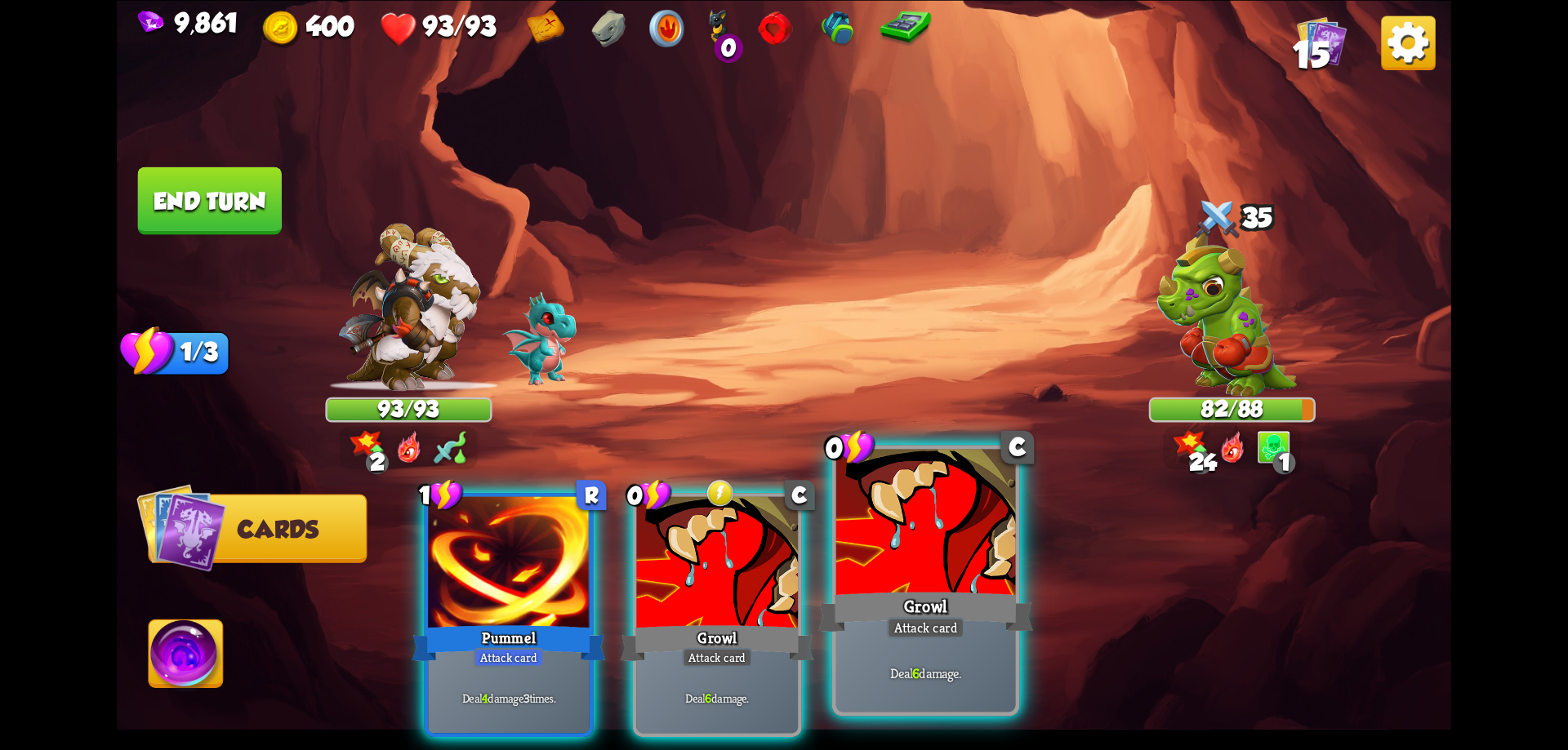
click at [941, 583] on div at bounding box center [927, 525] width 180 height 151
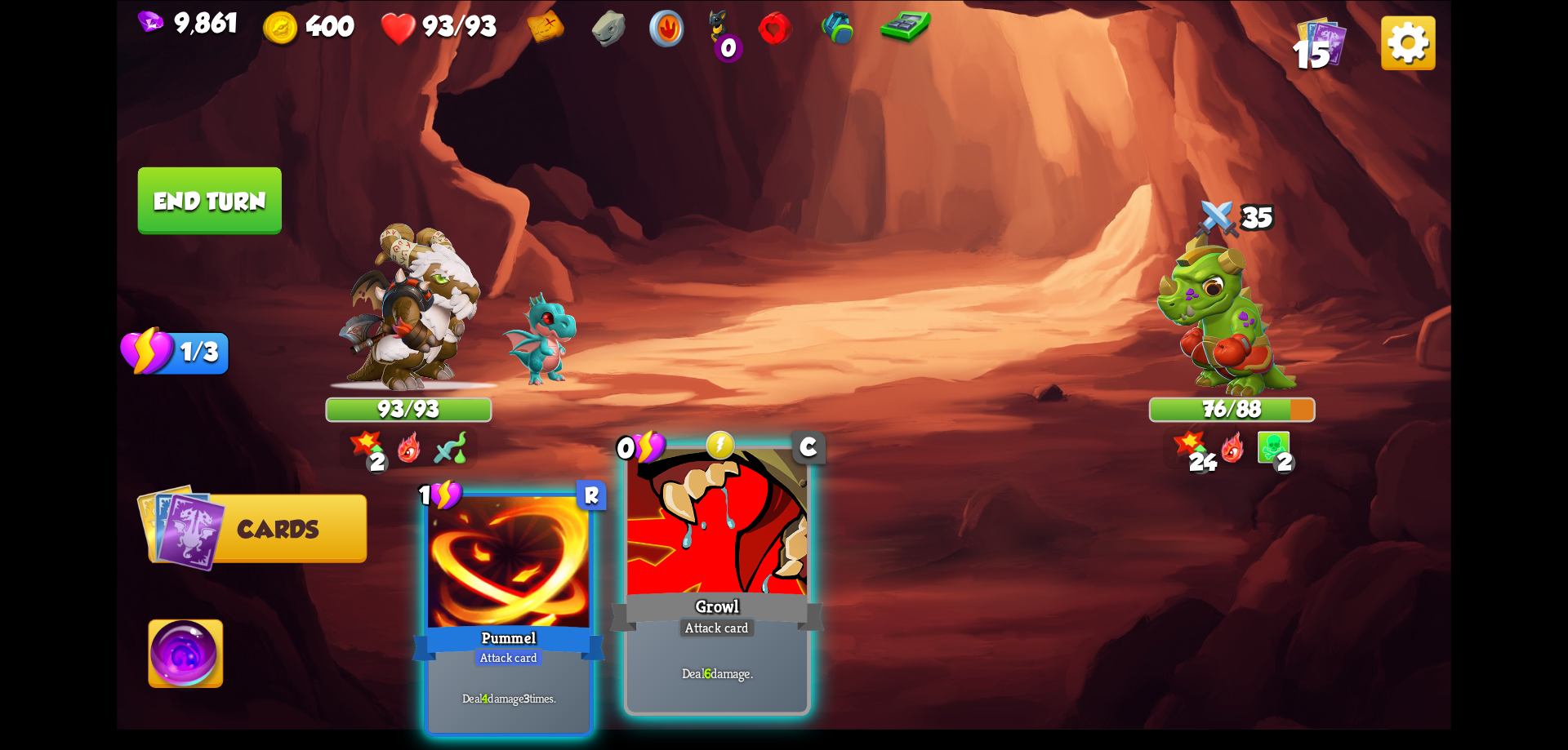
click at [793, 575] on div at bounding box center [718, 525] width 180 height 151
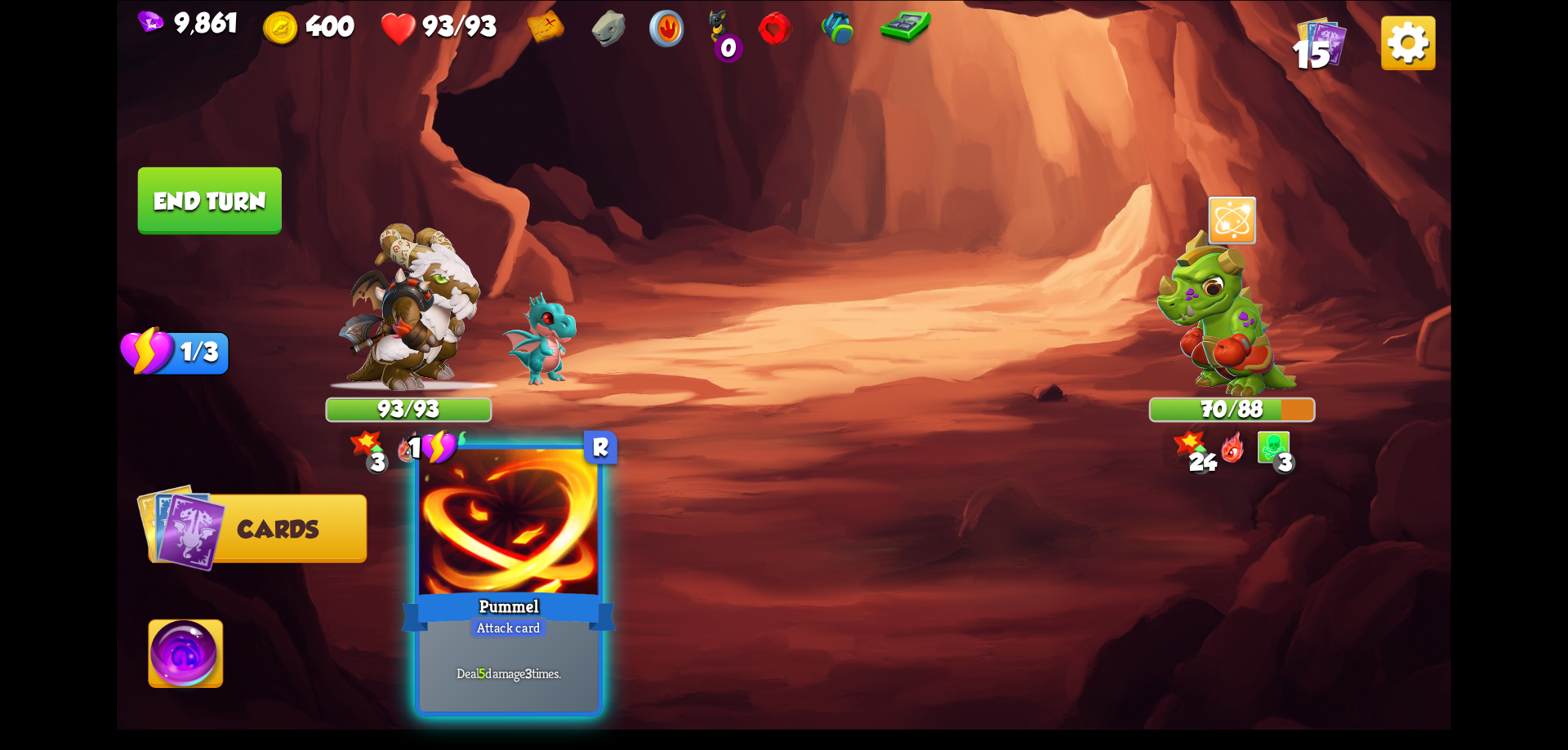
click at [577, 579] on div at bounding box center [509, 525] width 180 height 151
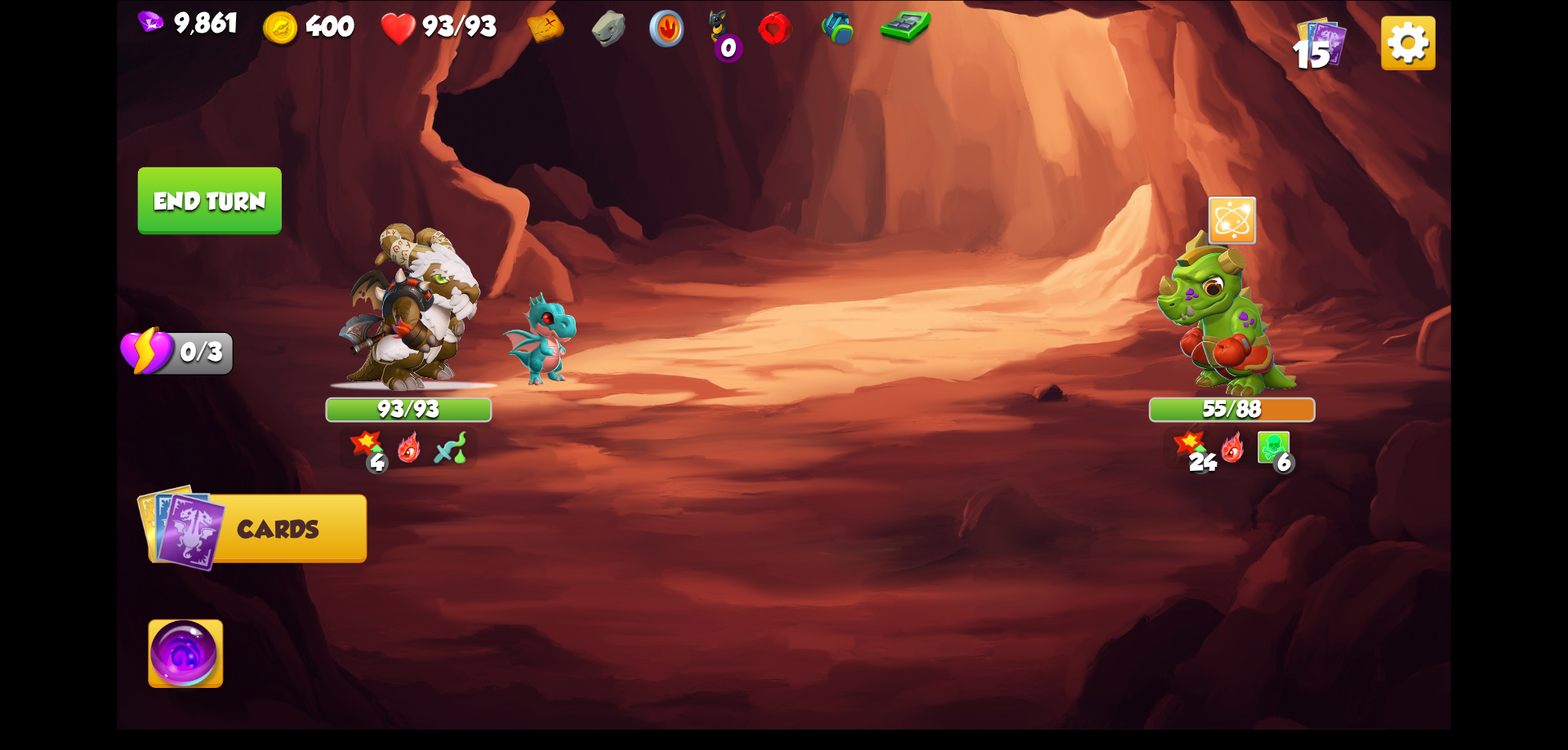
click at [201, 203] on button "End turn" at bounding box center [209, 200] width 143 height 68
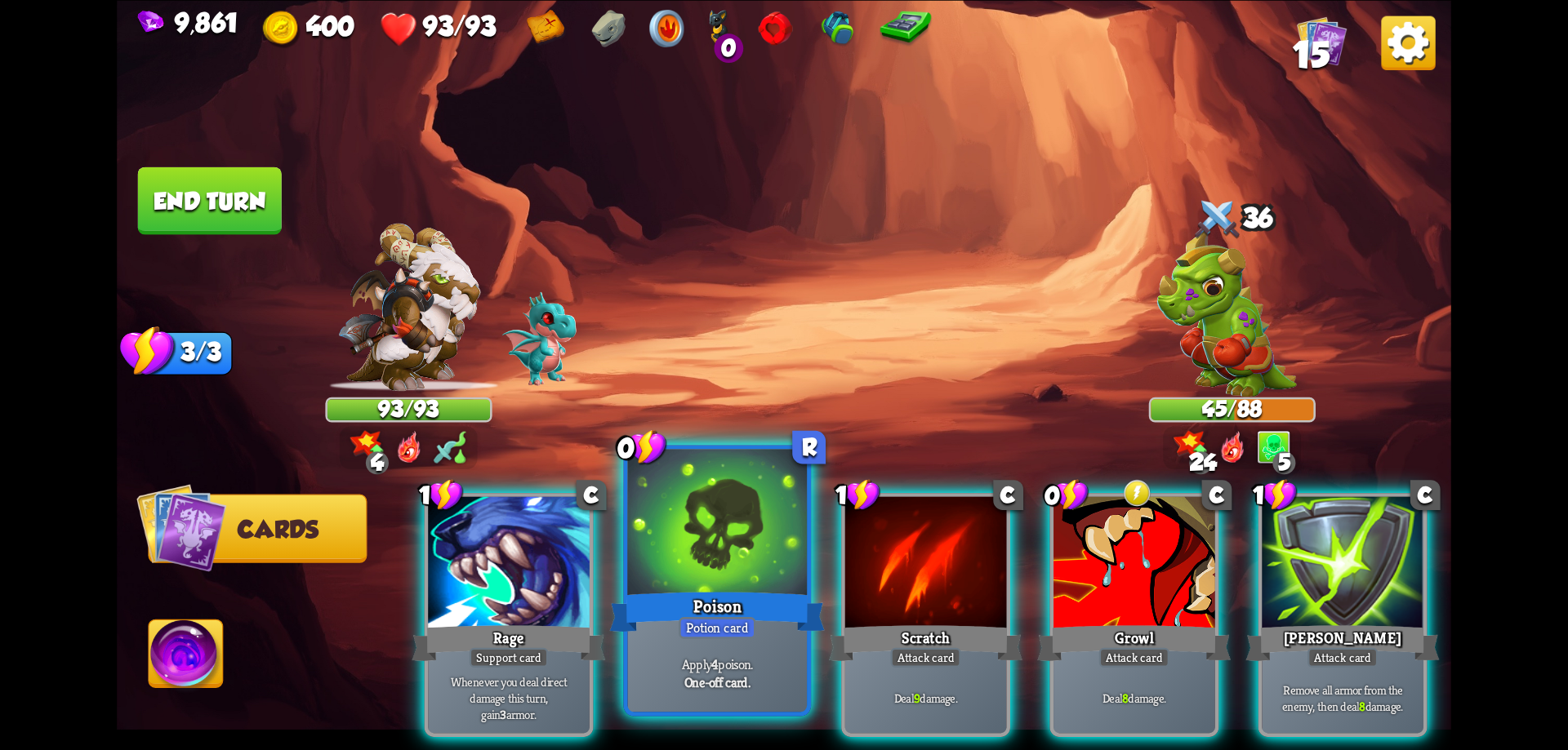
click at [747, 613] on div "Poison" at bounding box center [717, 612] width 215 height 48
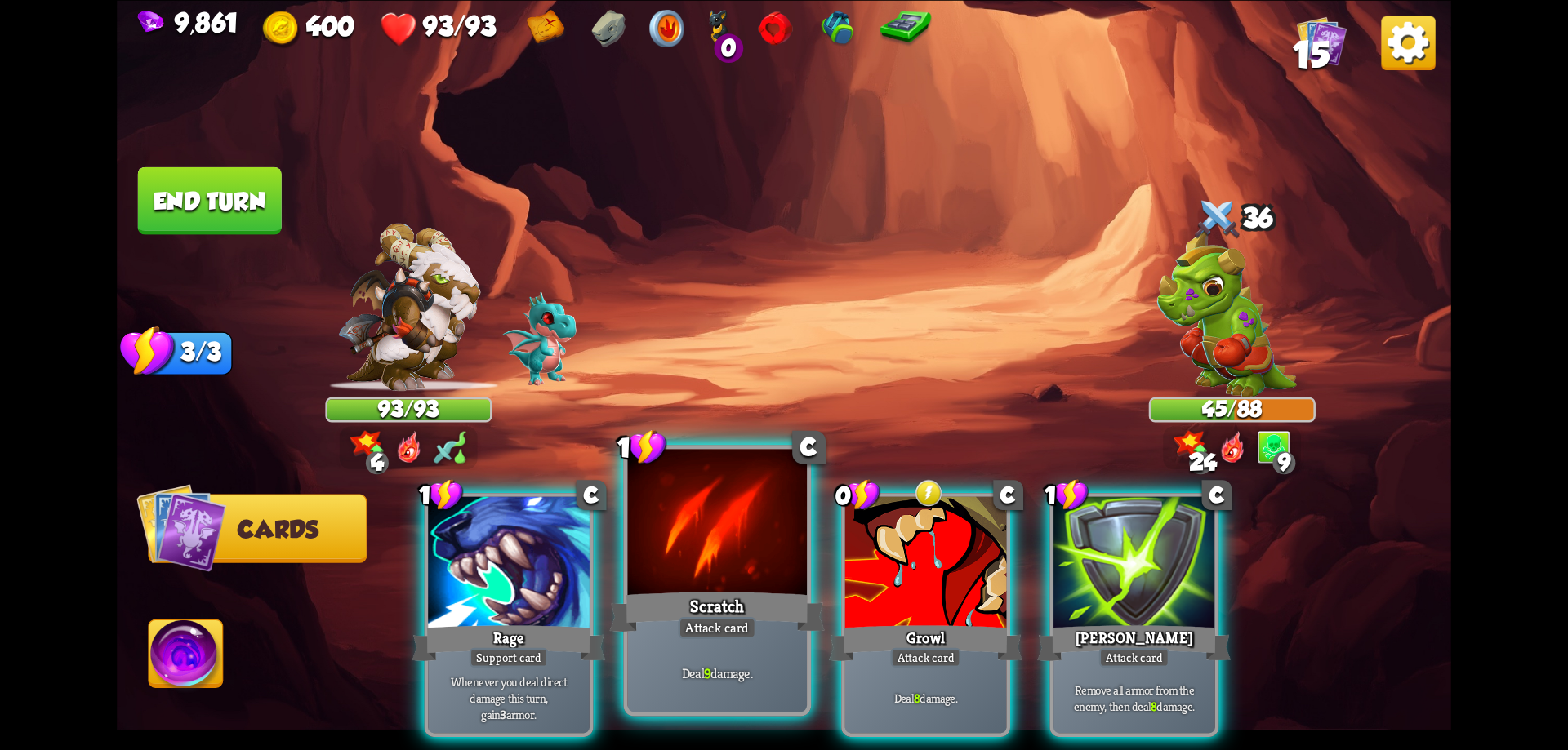
click at [747, 613] on div "Scratch" at bounding box center [717, 612] width 215 height 48
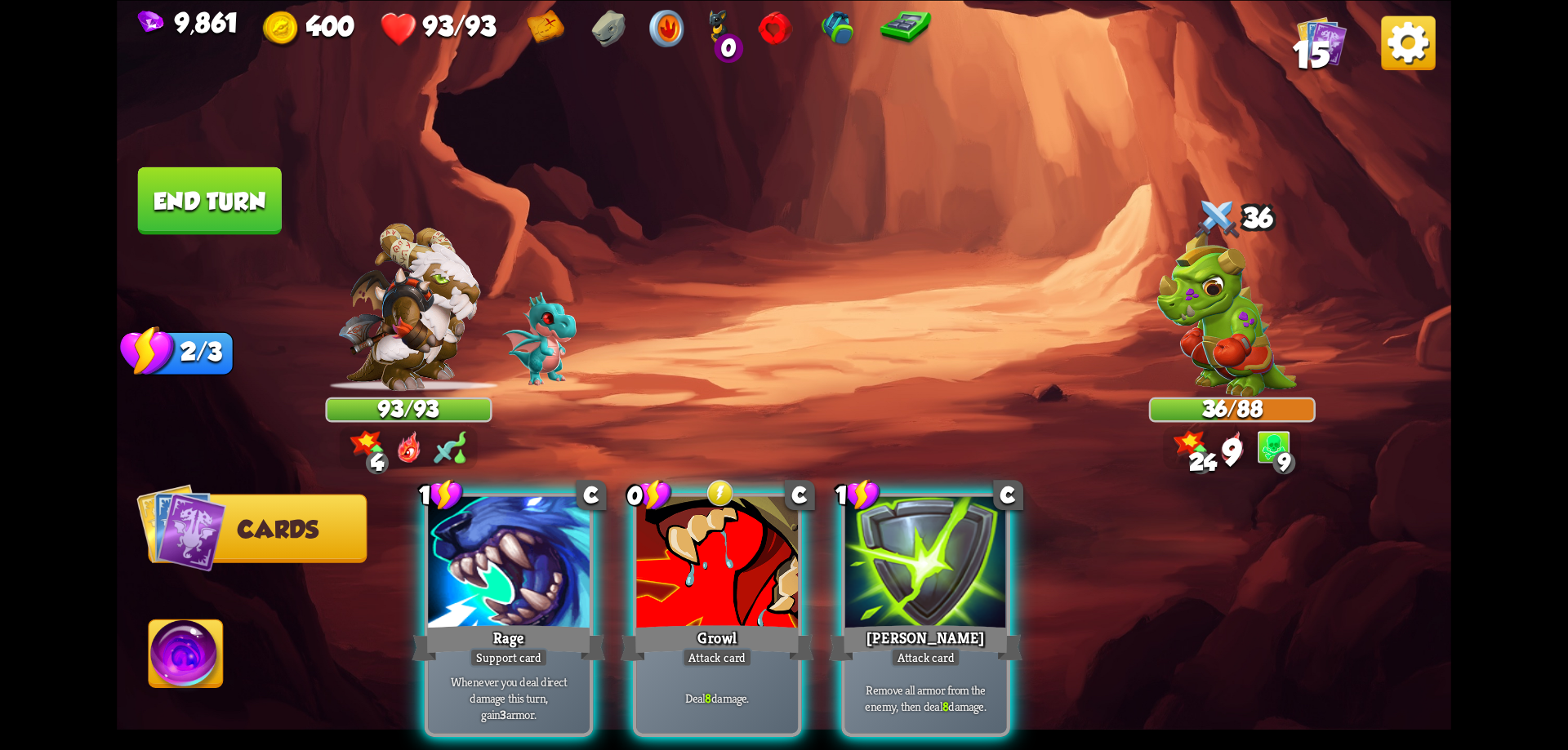
click at [747, 622] on div "Growl" at bounding box center [717, 643] width 193 height 44
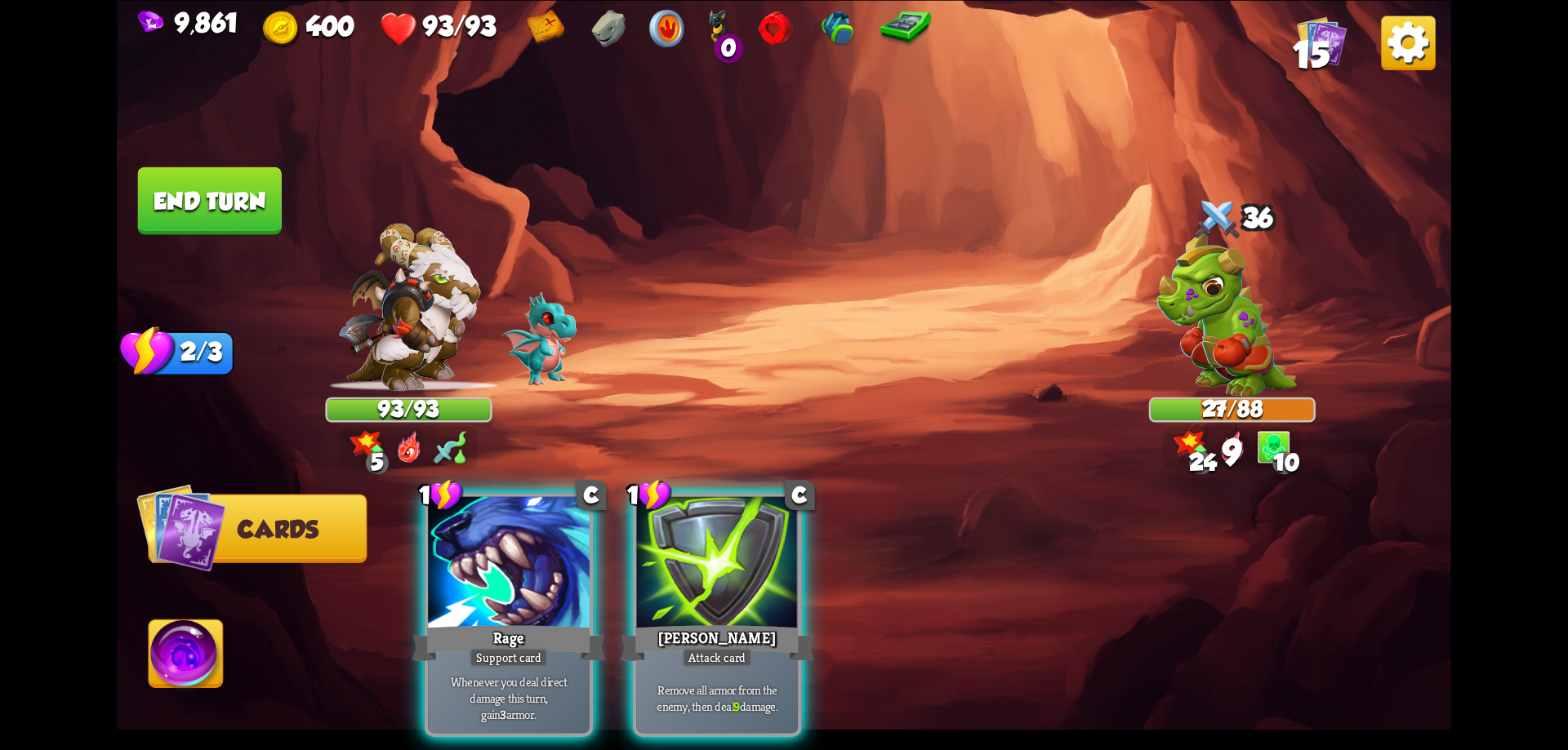
click at [747, 622] on div "Pierce" at bounding box center [717, 643] width 193 height 44
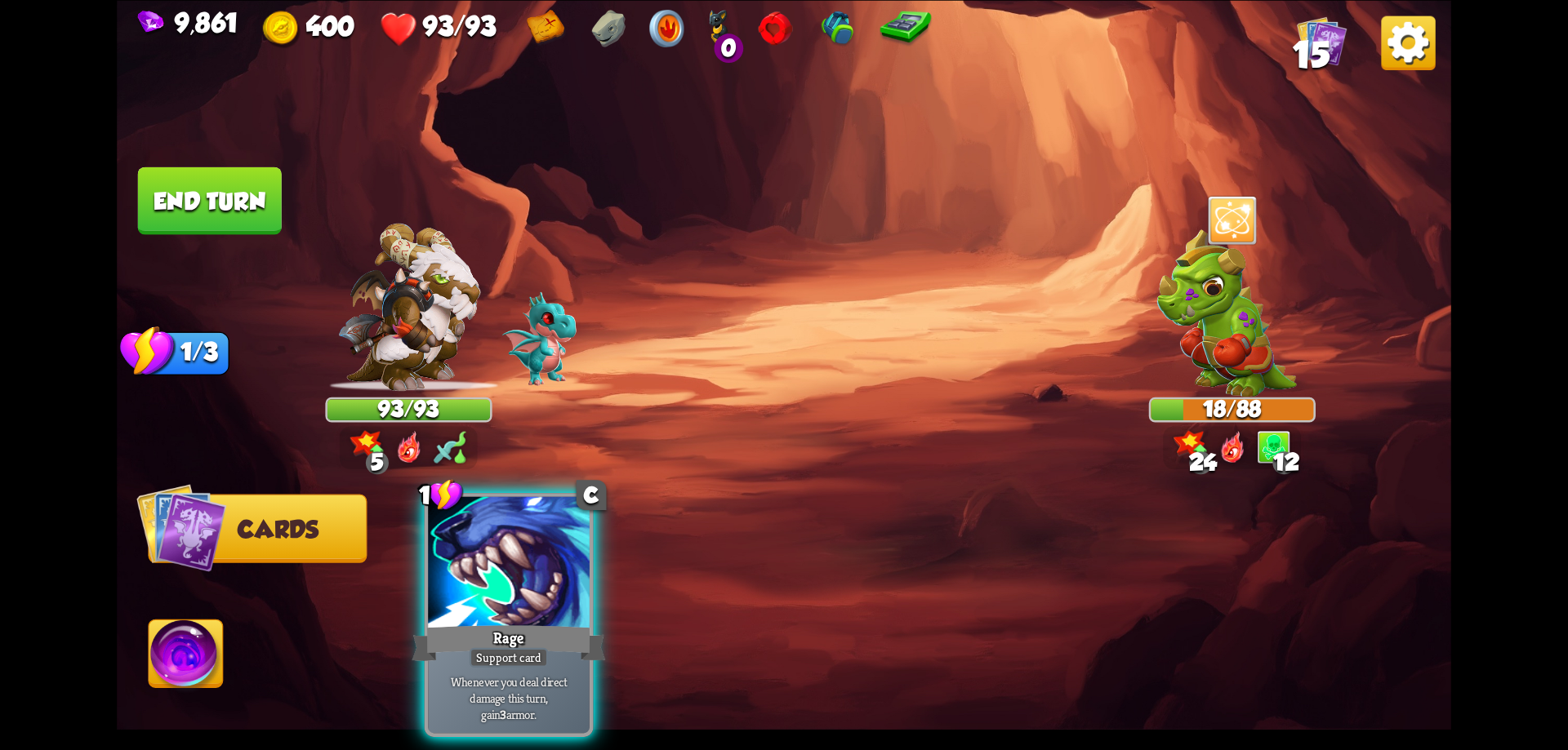
click at [219, 213] on button "End turn" at bounding box center [209, 200] width 145 height 69
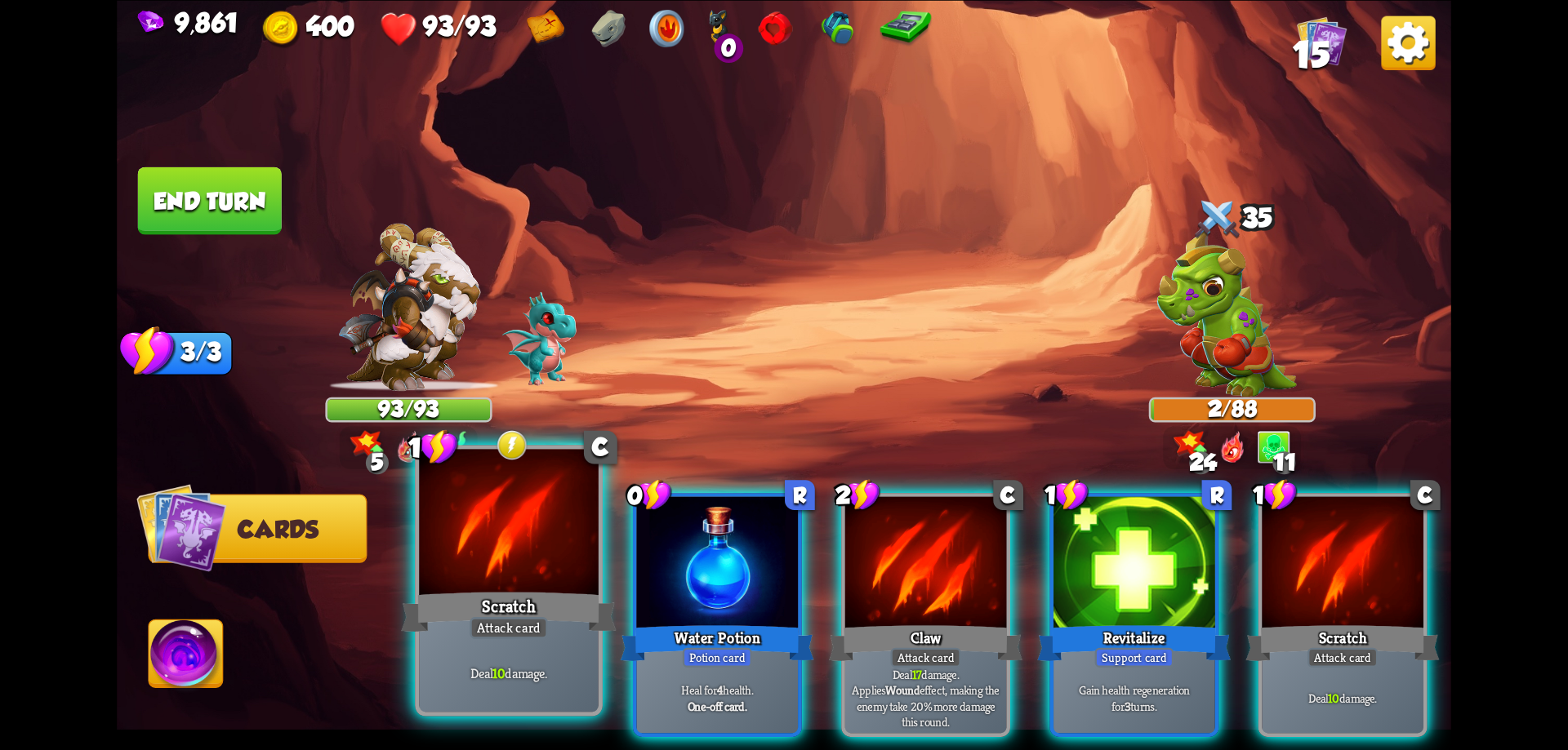
click at [479, 622] on div "Attack card" at bounding box center [509, 628] width 78 height 22
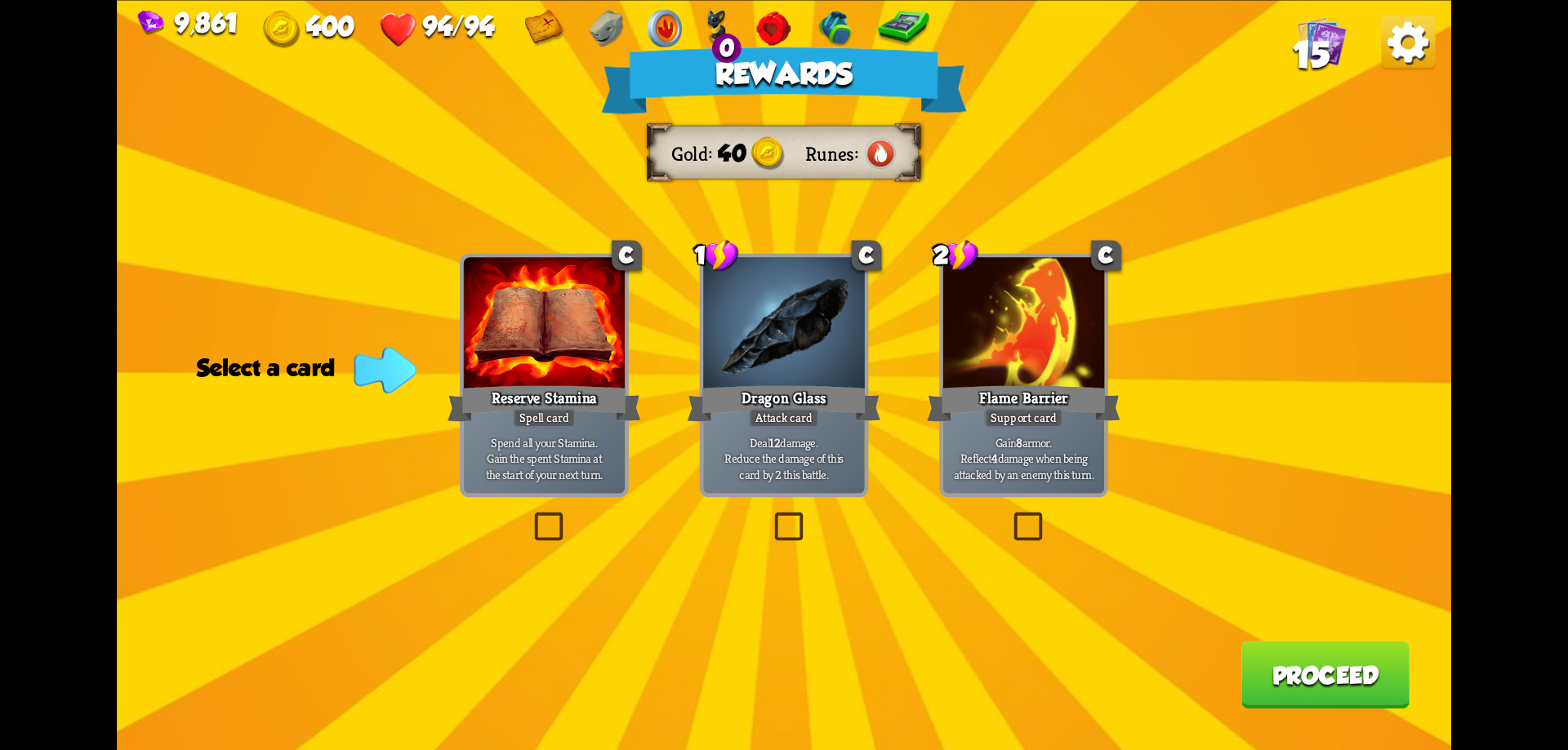
click at [1295, 663] on button "Proceed" at bounding box center [1325, 675] width 168 height 68
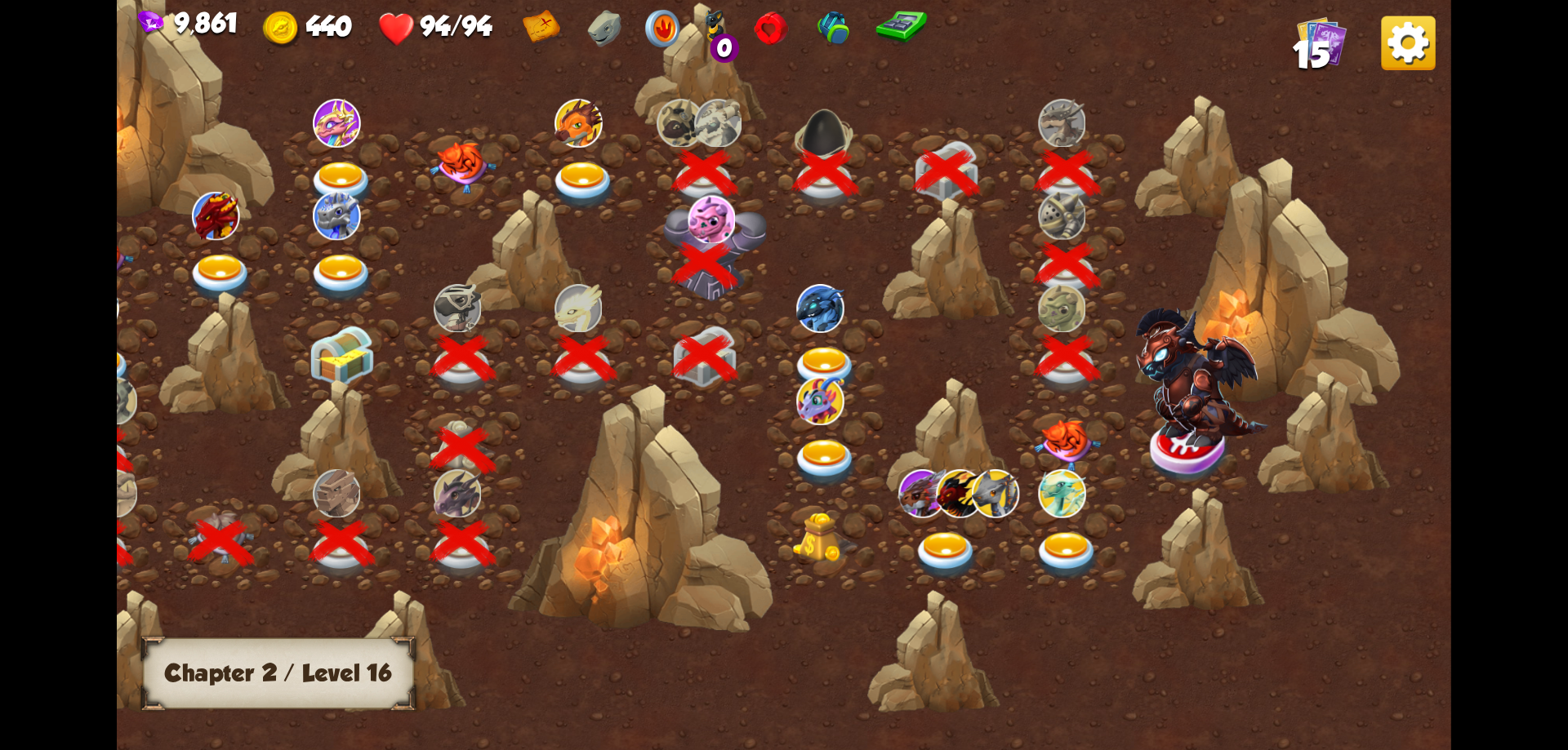
click at [1072, 444] on img at bounding box center [1067, 445] width 67 height 53
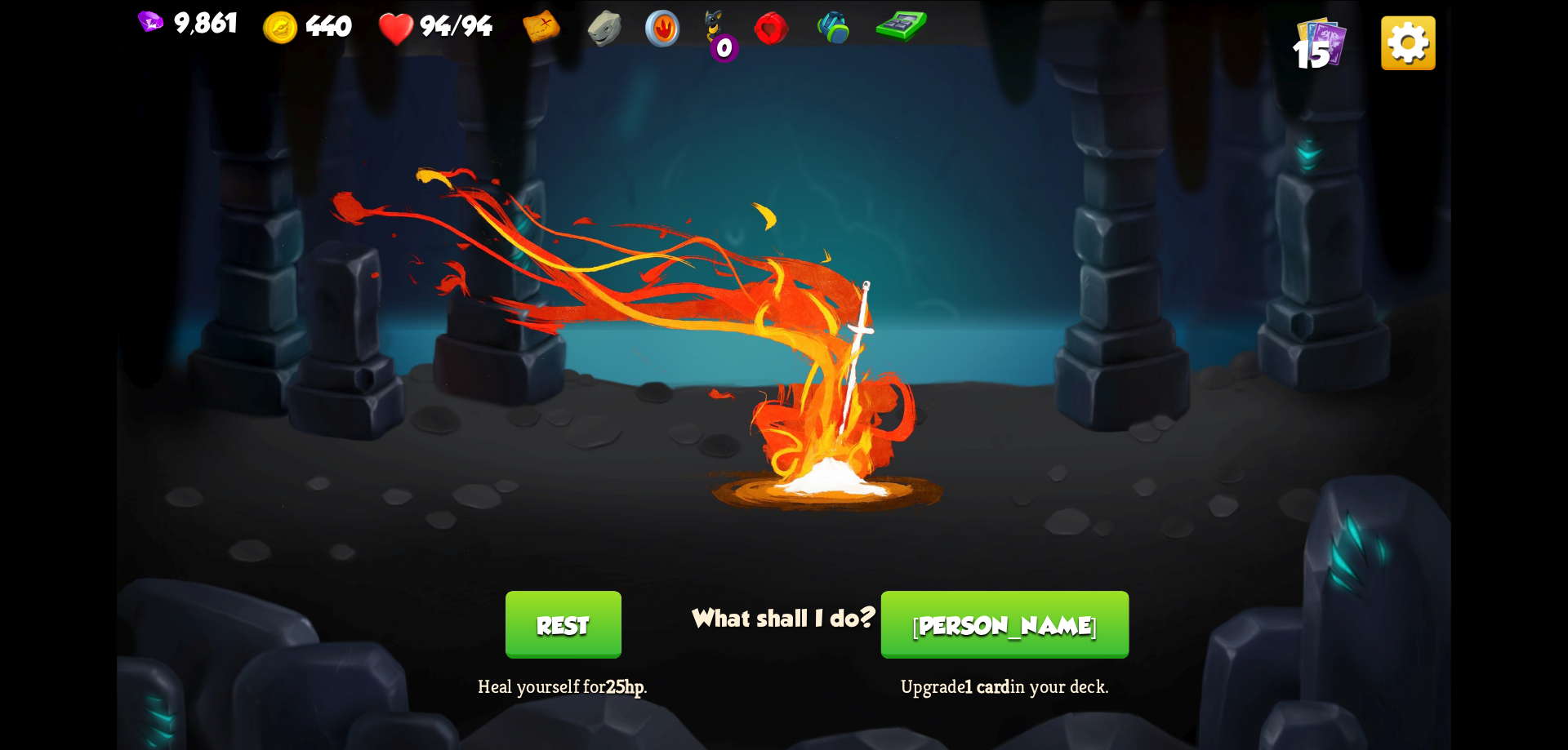
click at [985, 627] on button "Smith" at bounding box center [1005, 625] width 249 height 68
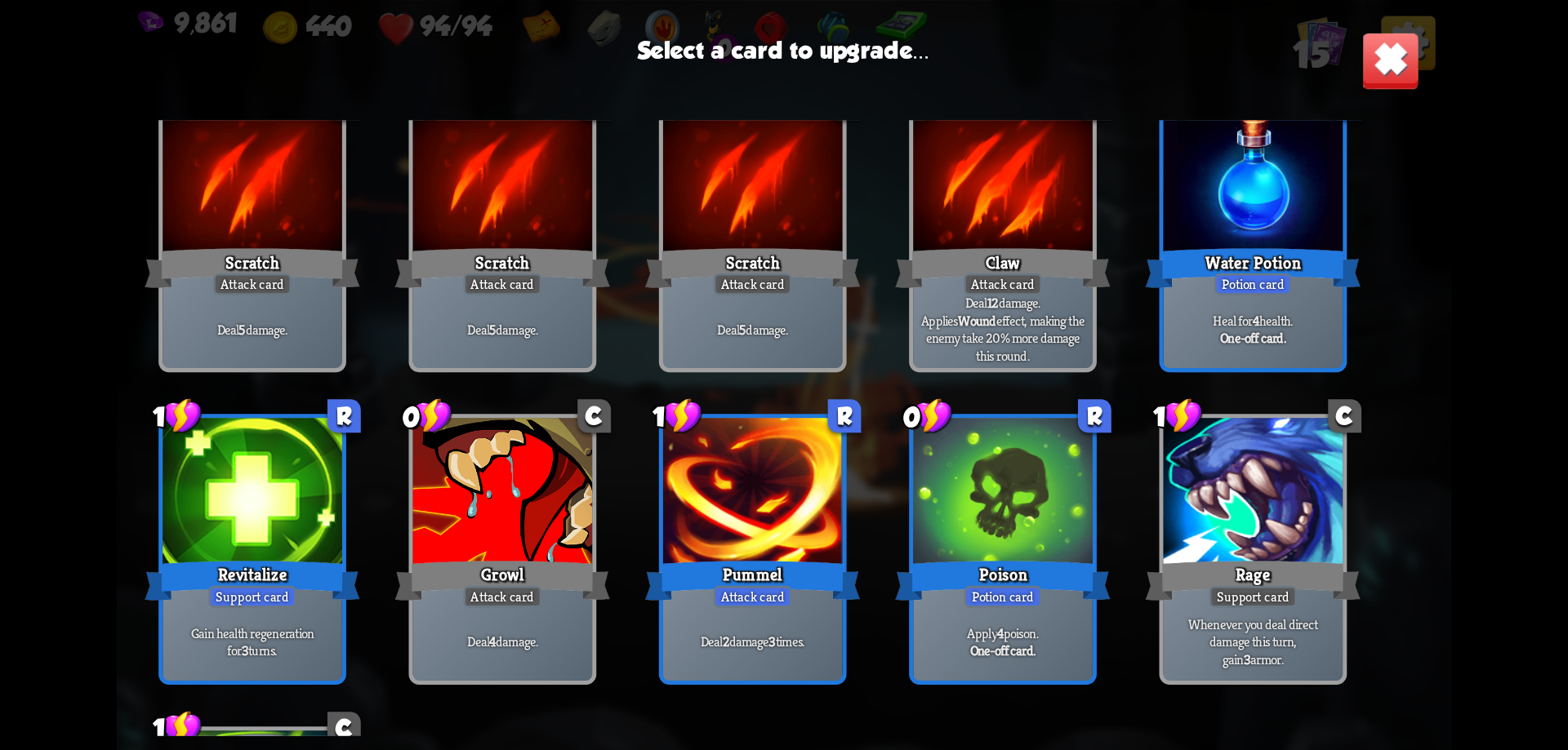
scroll to position [163, 0]
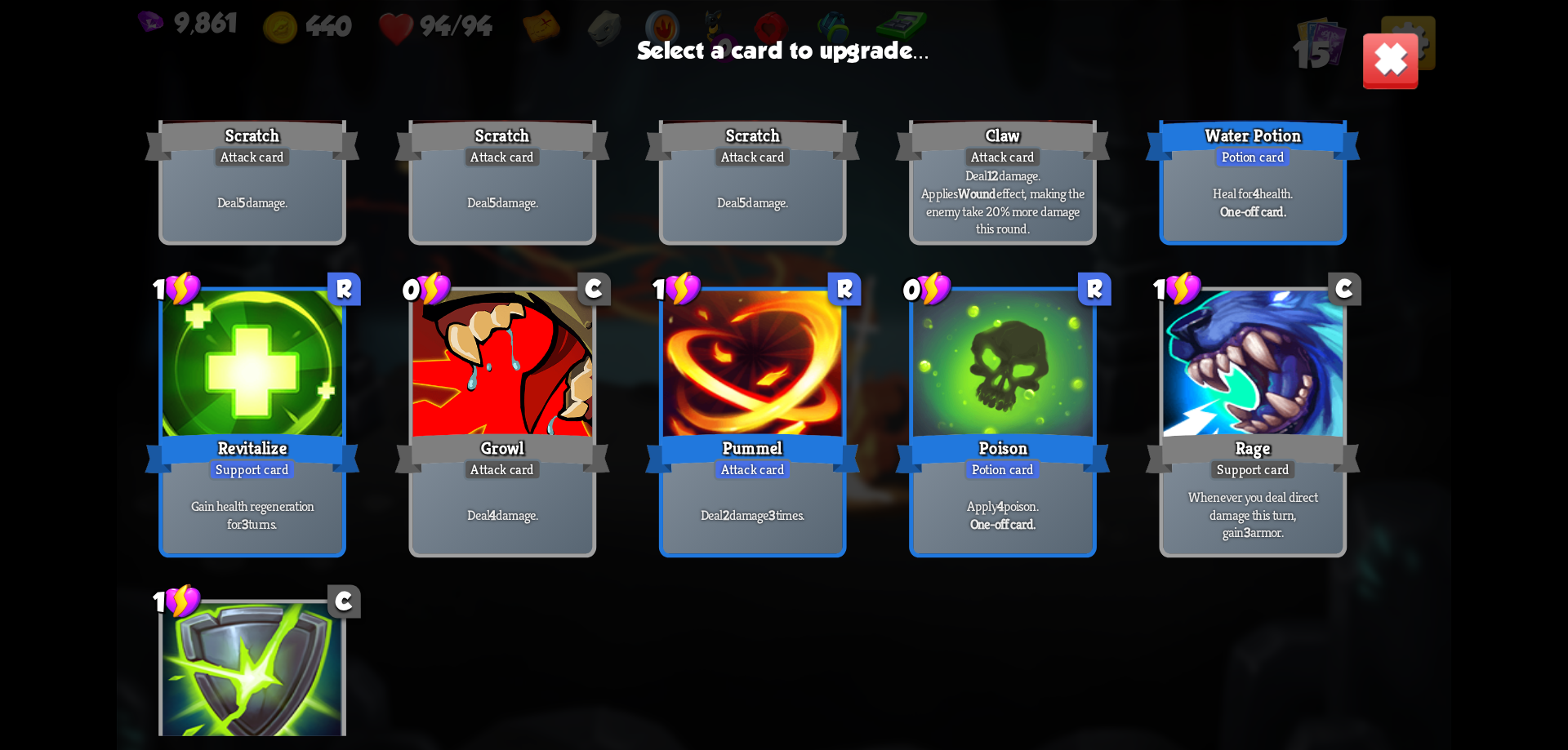
click at [270, 414] on div at bounding box center [252, 366] width 180 height 151
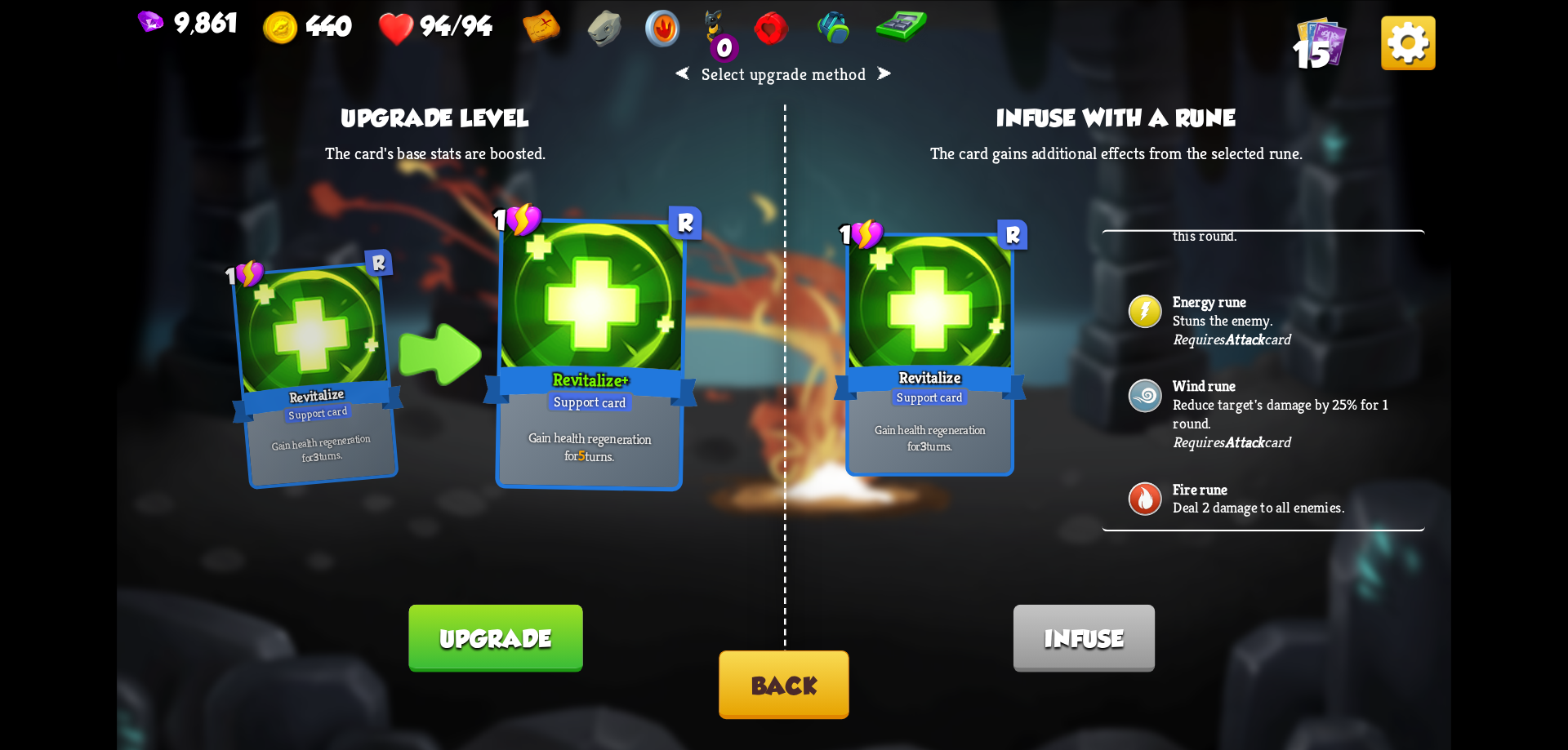
scroll to position [583, 0]
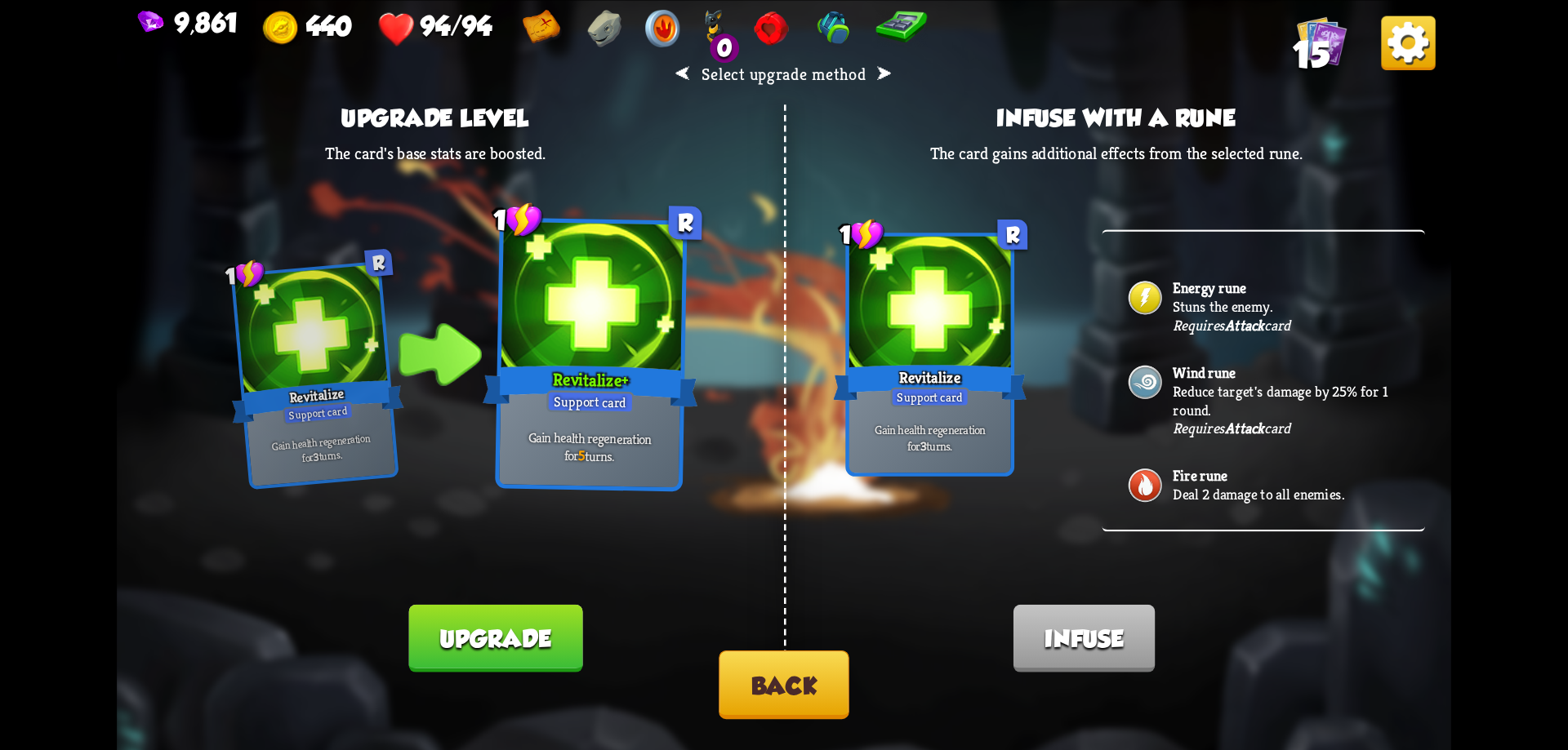
click at [469, 636] on button "Upgrade" at bounding box center [494, 638] width 174 height 68
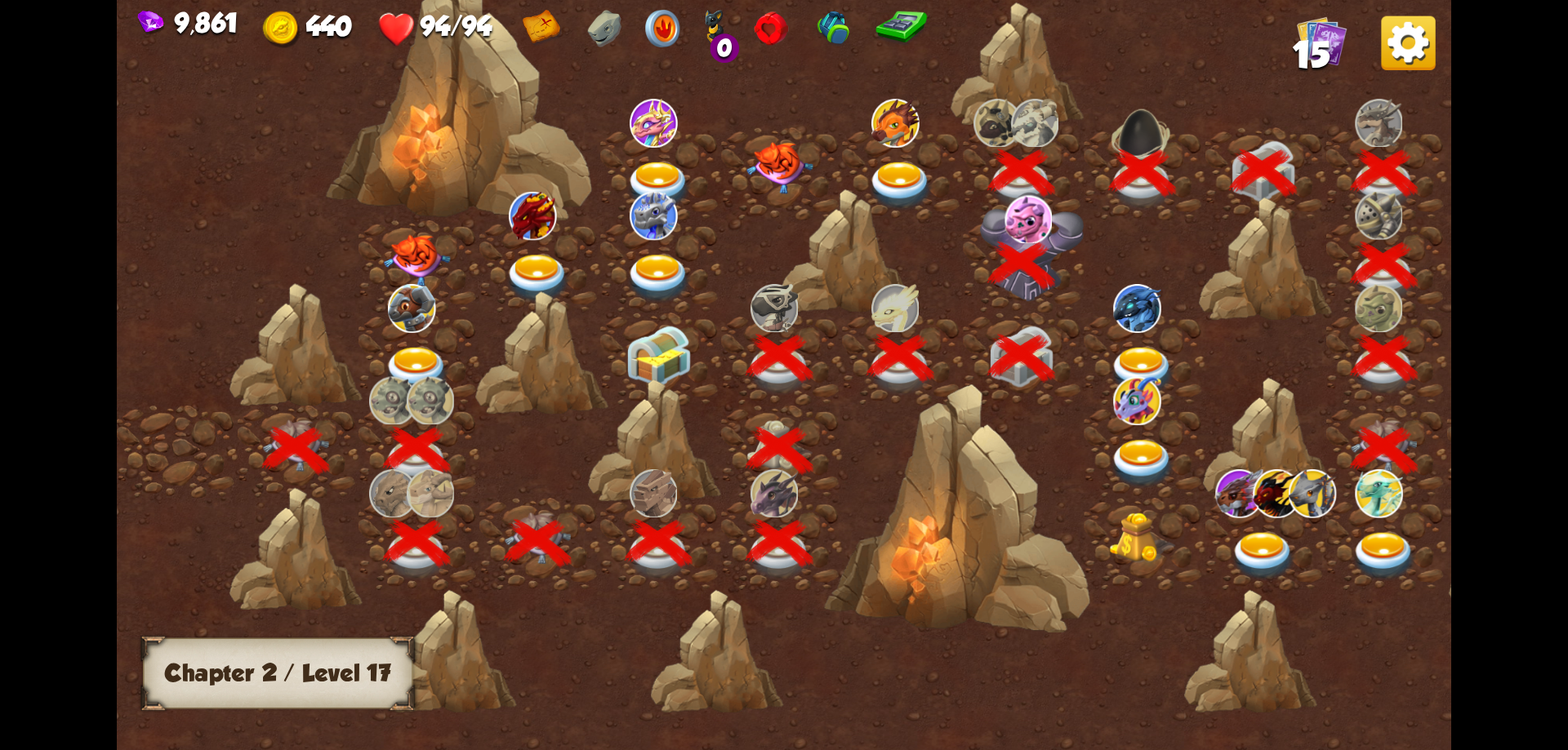
scroll to position [0, 249]
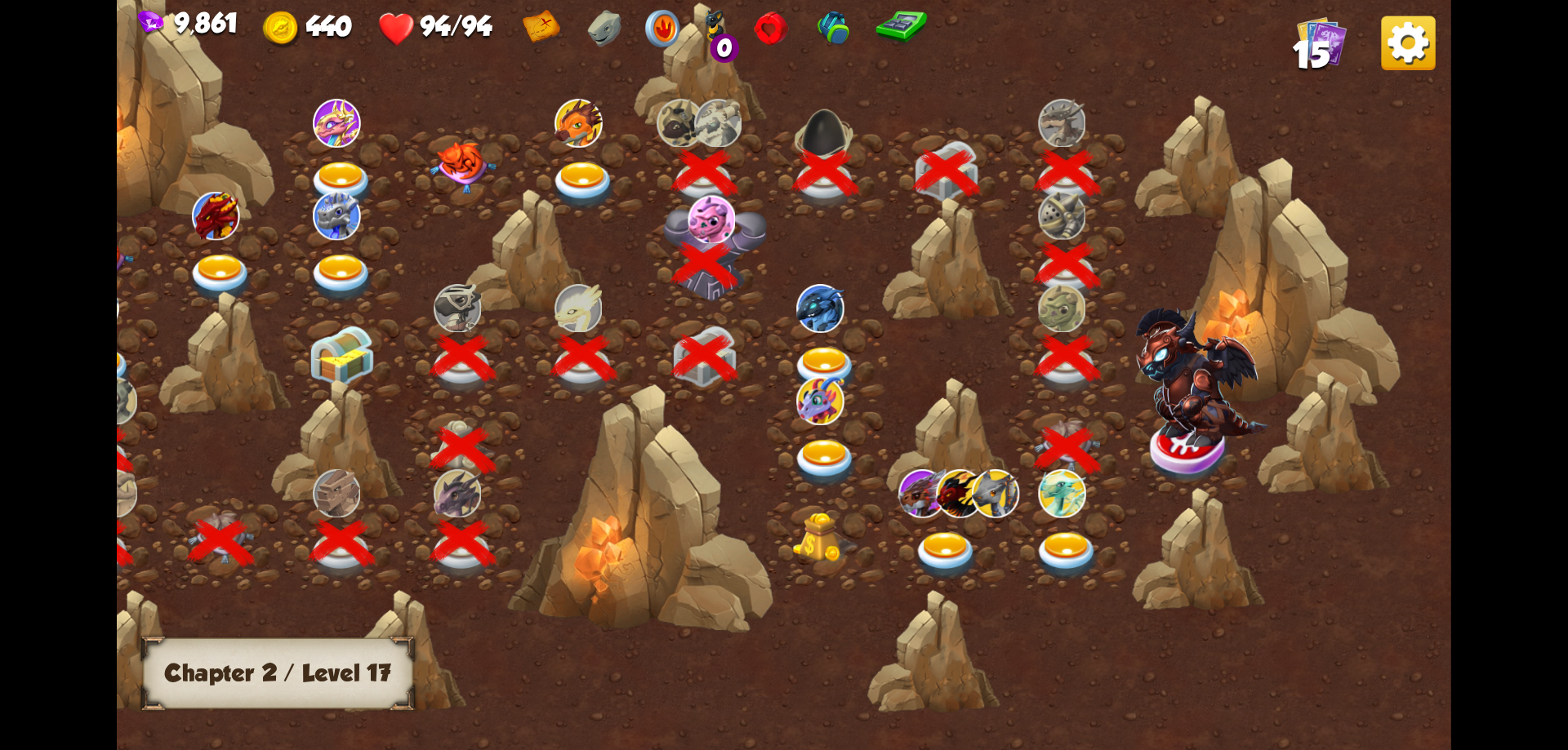
click at [1182, 412] on img at bounding box center [1201, 378] width 133 height 140
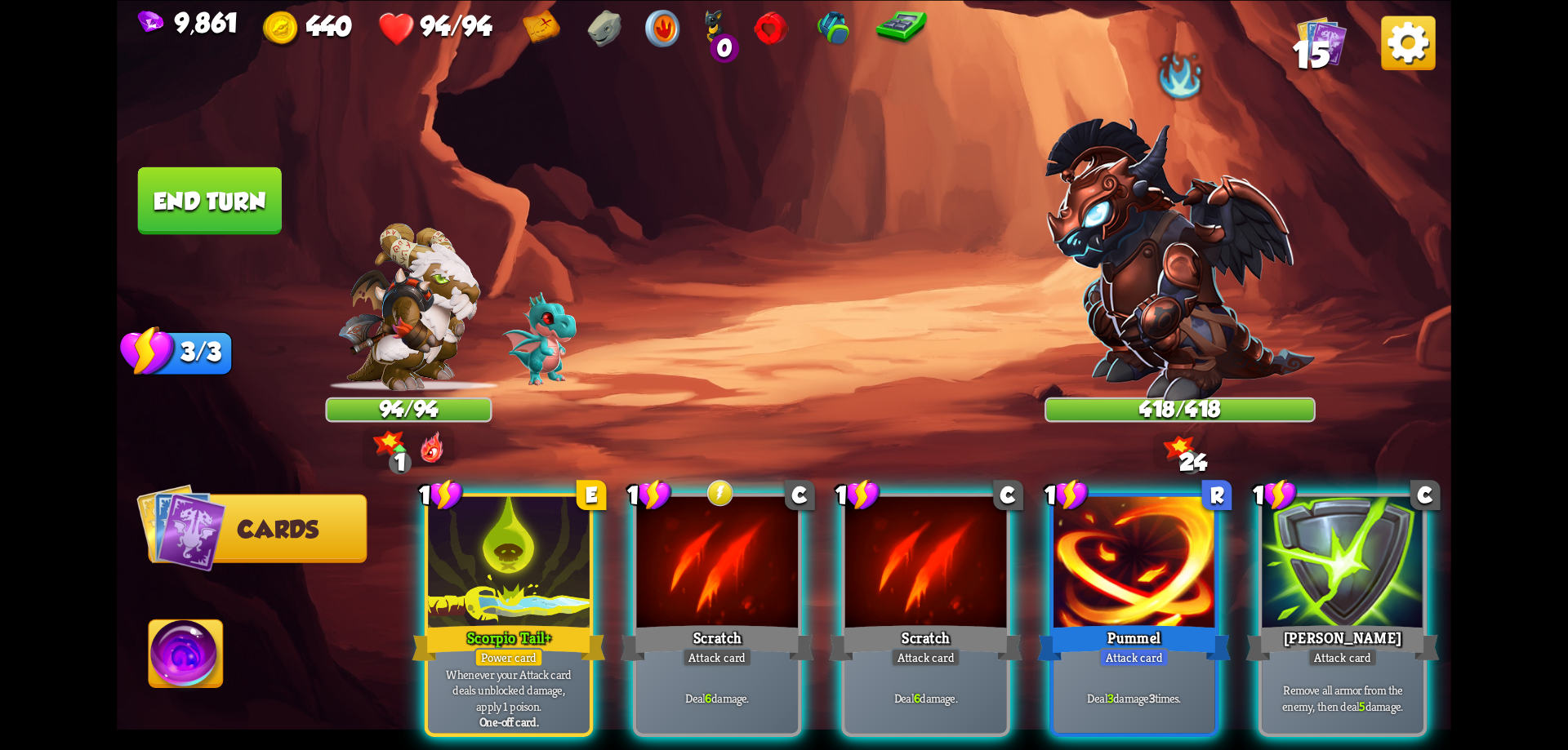
click at [1181, 320] on img at bounding box center [1180, 260] width 271 height 283
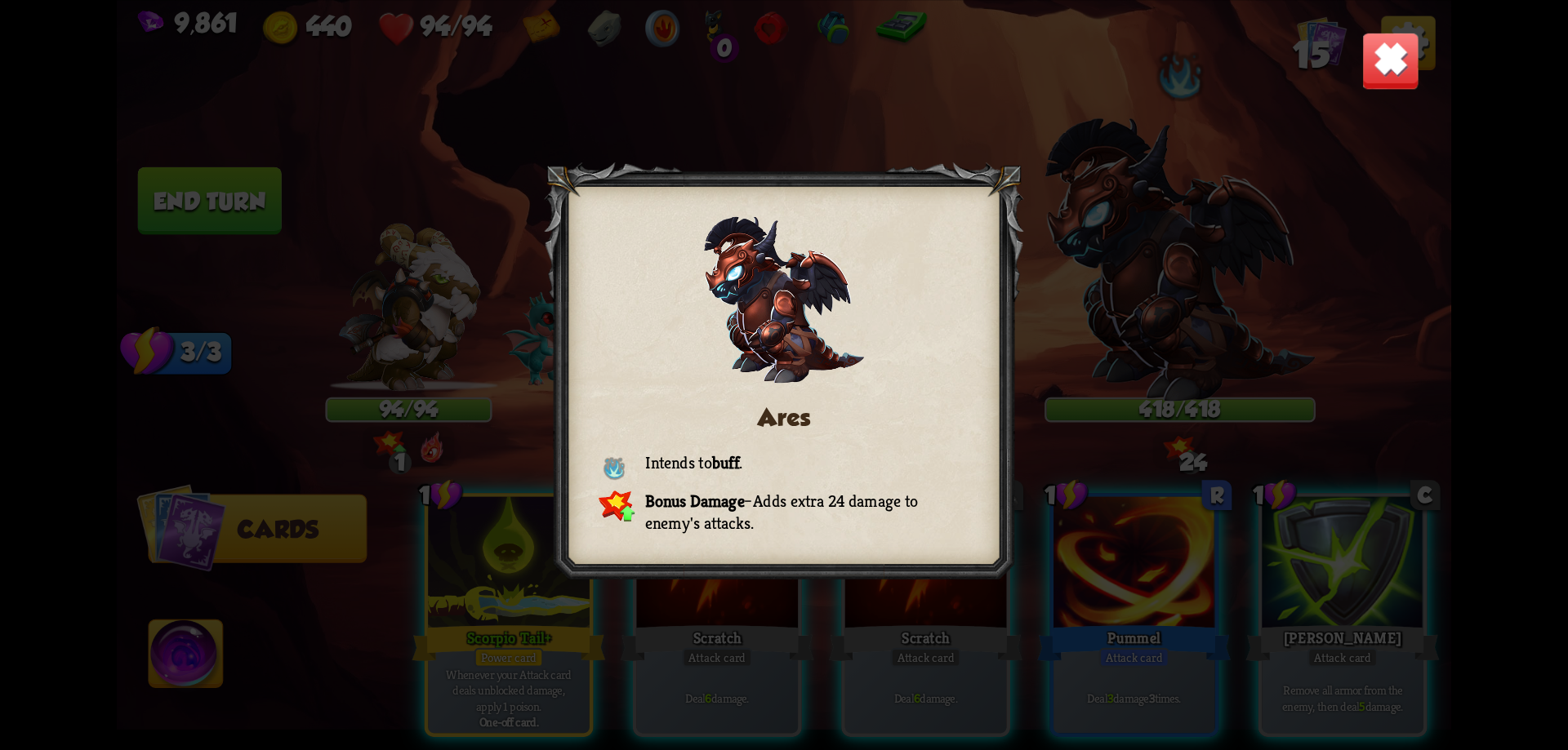
click at [1384, 65] on img at bounding box center [1390, 60] width 58 height 58
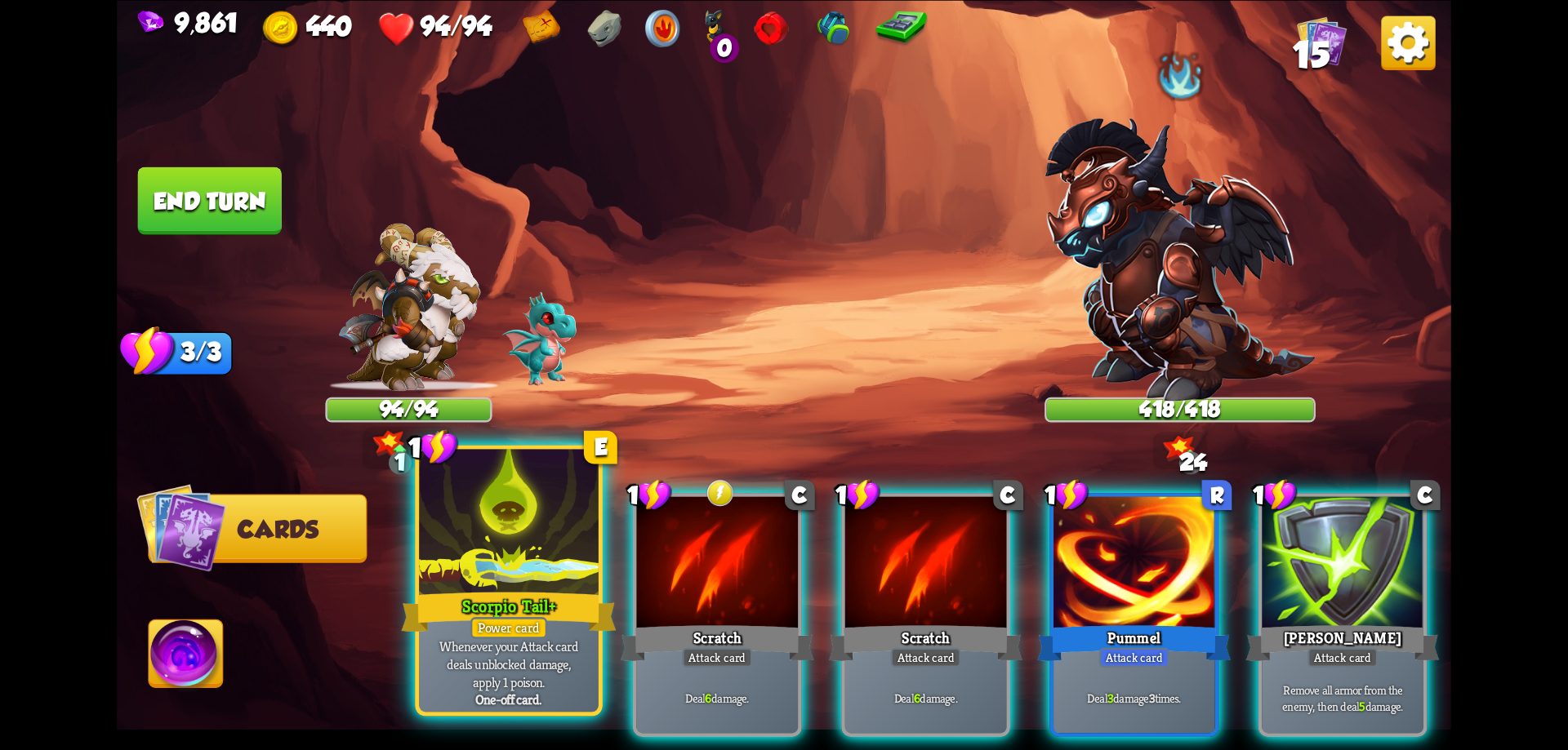
click at [553, 566] on div at bounding box center [509, 525] width 180 height 151
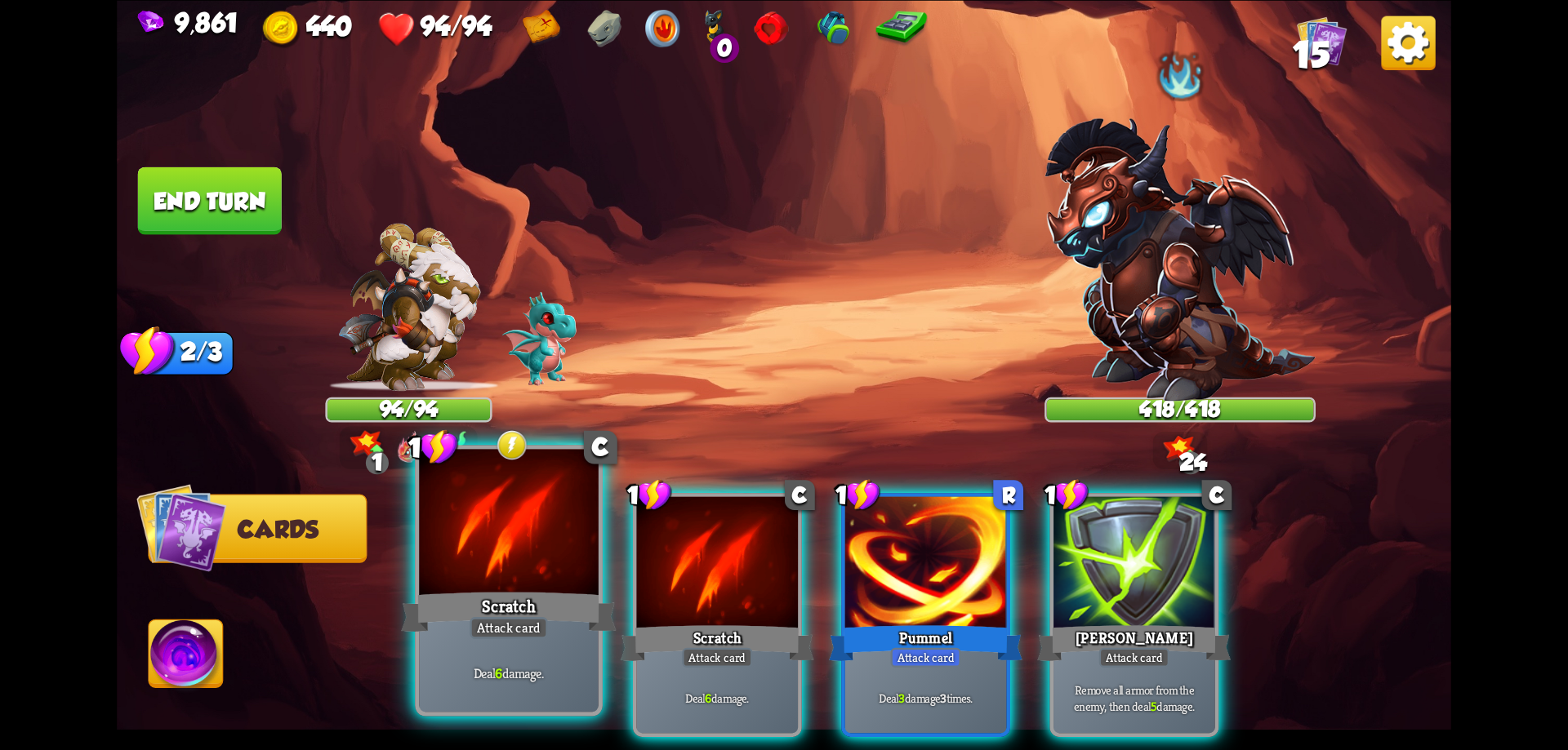
click at [559, 577] on div at bounding box center [509, 525] width 180 height 151
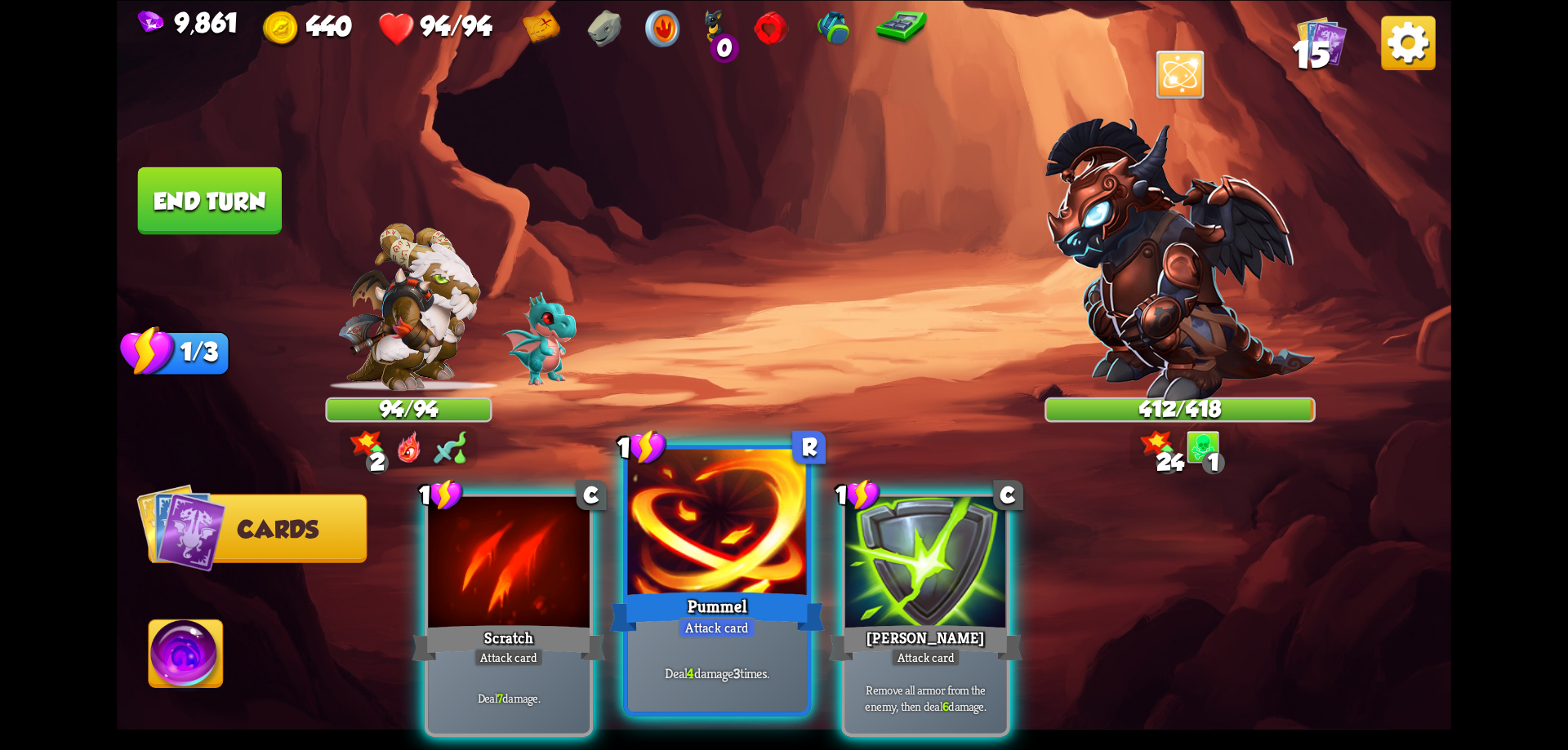
click at [742, 613] on div "Pummel" at bounding box center [717, 612] width 215 height 48
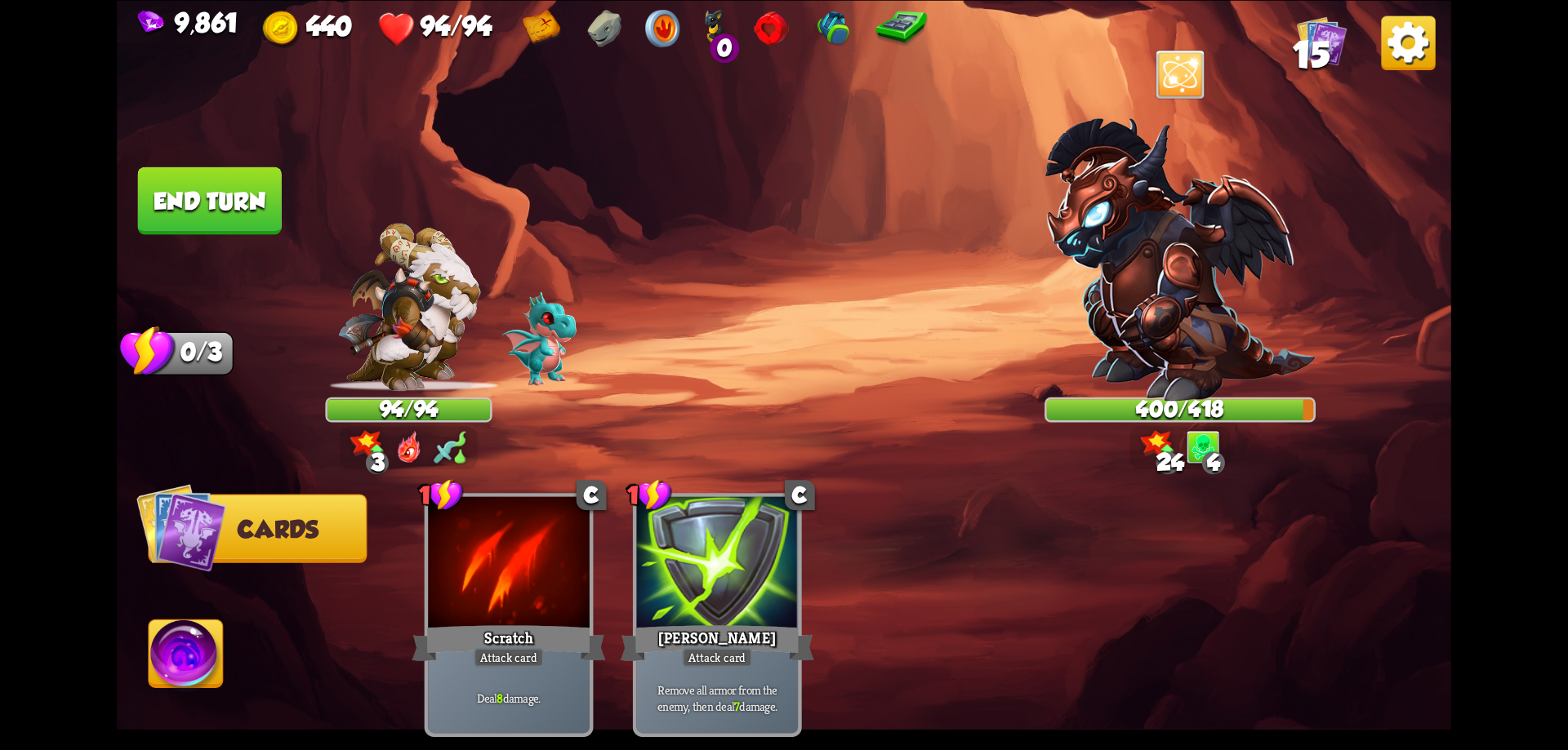
click at [208, 196] on button "End turn" at bounding box center [209, 200] width 147 height 69
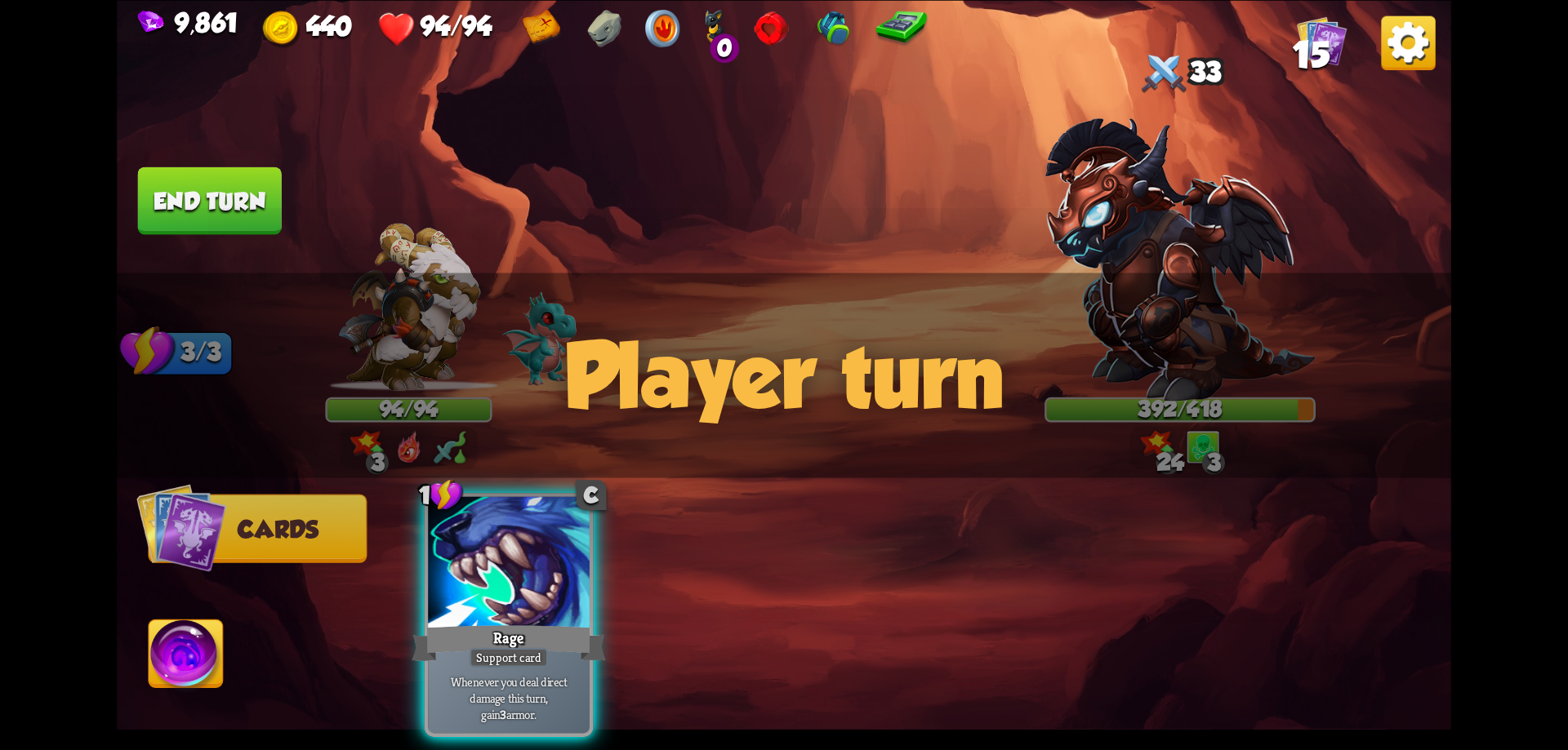
click at [723, 34] on div "0" at bounding box center [724, 48] width 29 height 29
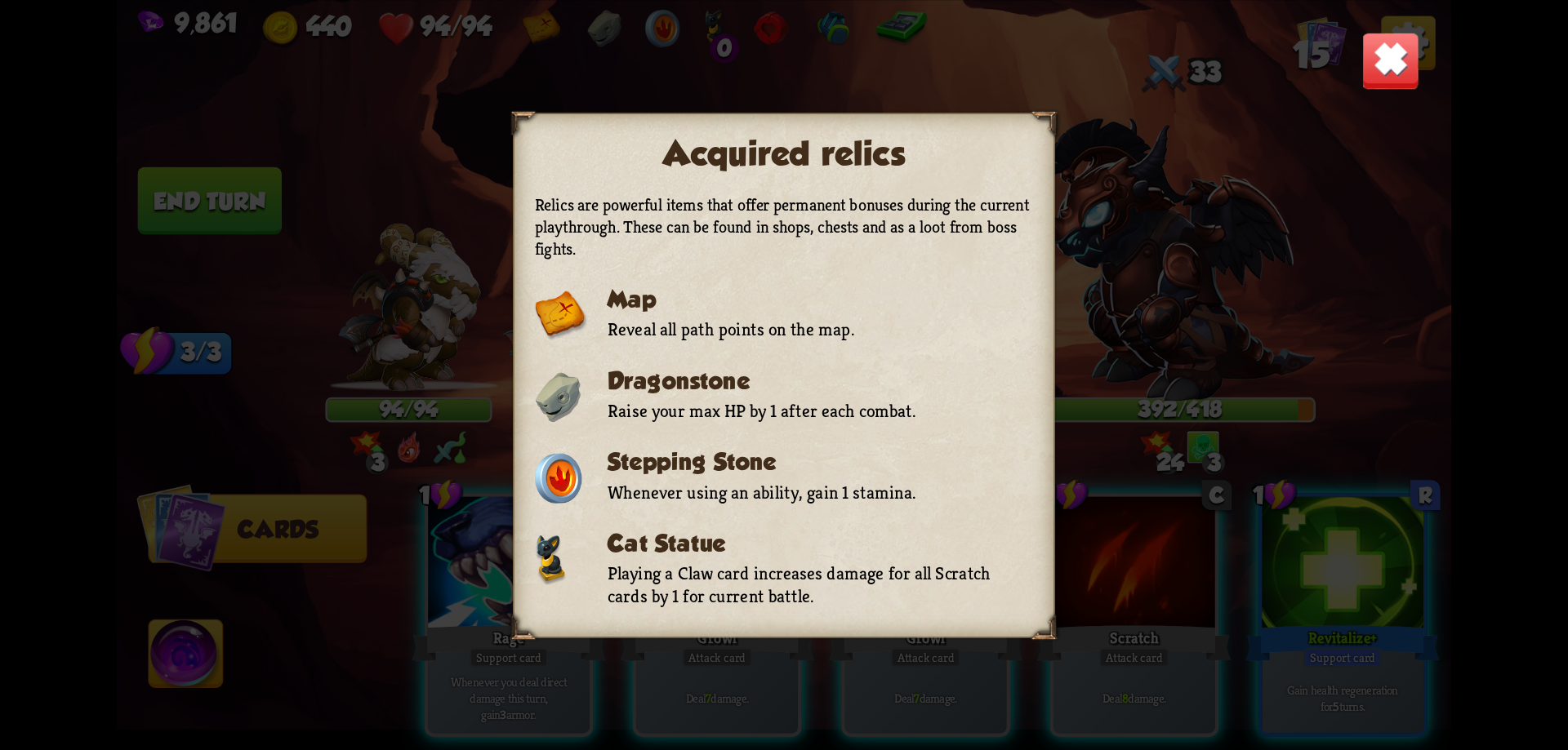
click at [1382, 72] on img at bounding box center [1390, 60] width 58 height 58
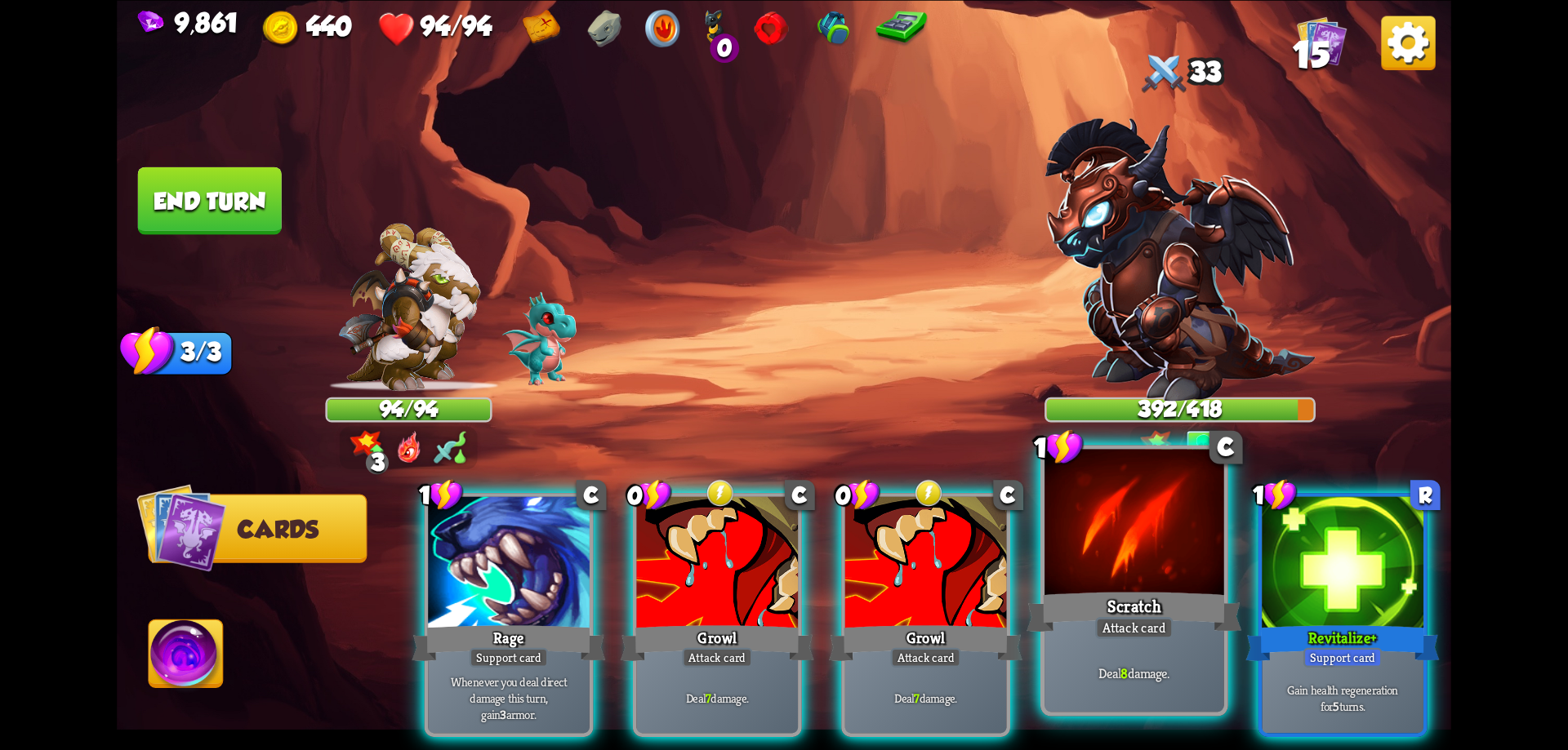
click at [1063, 554] on div at bounding box center [1134, 525] width 180 height 151
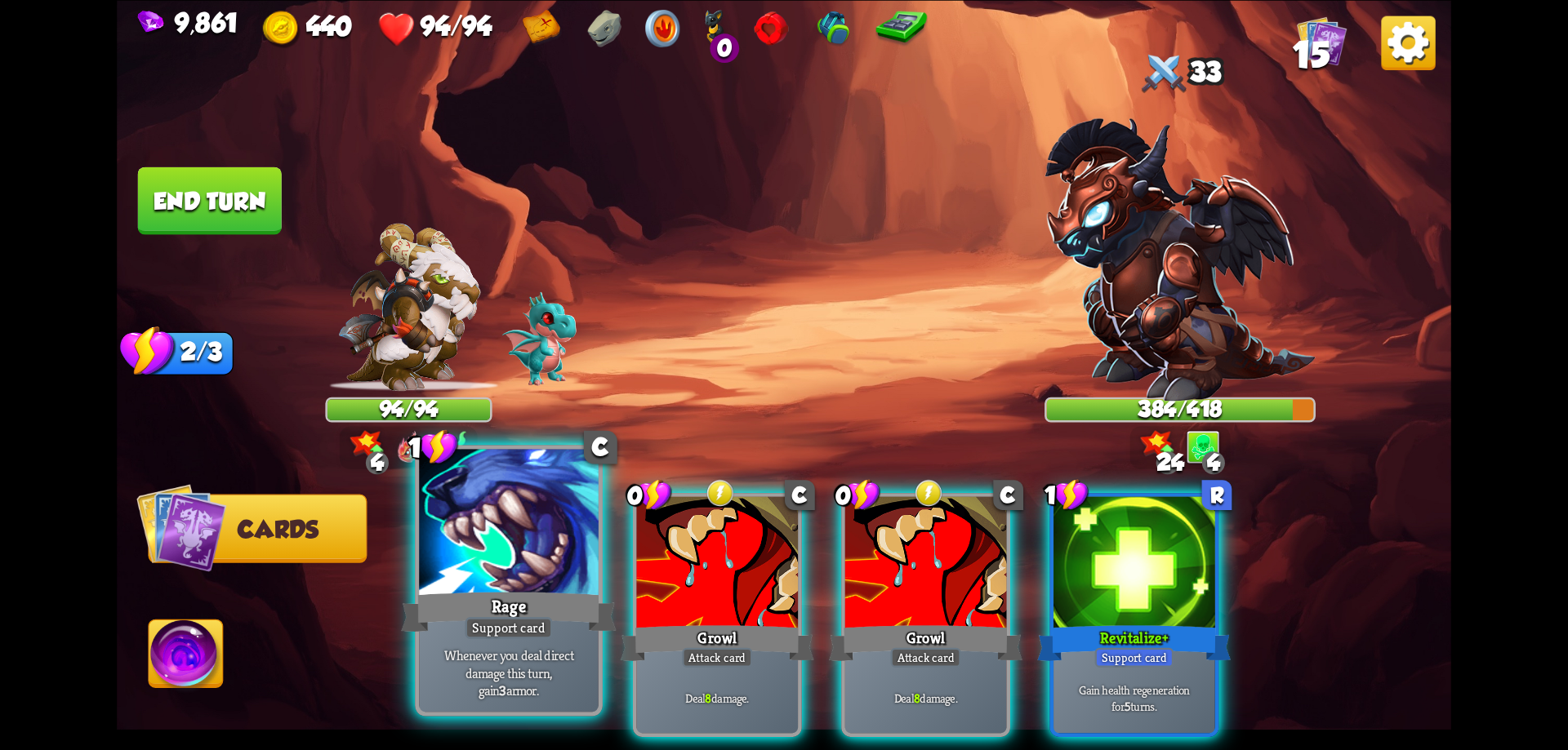
click at [576, 653] on p "Whenever you deal direct damage this turn, gain 3 armor." at bounding box center [510, 673] width 171 height 53
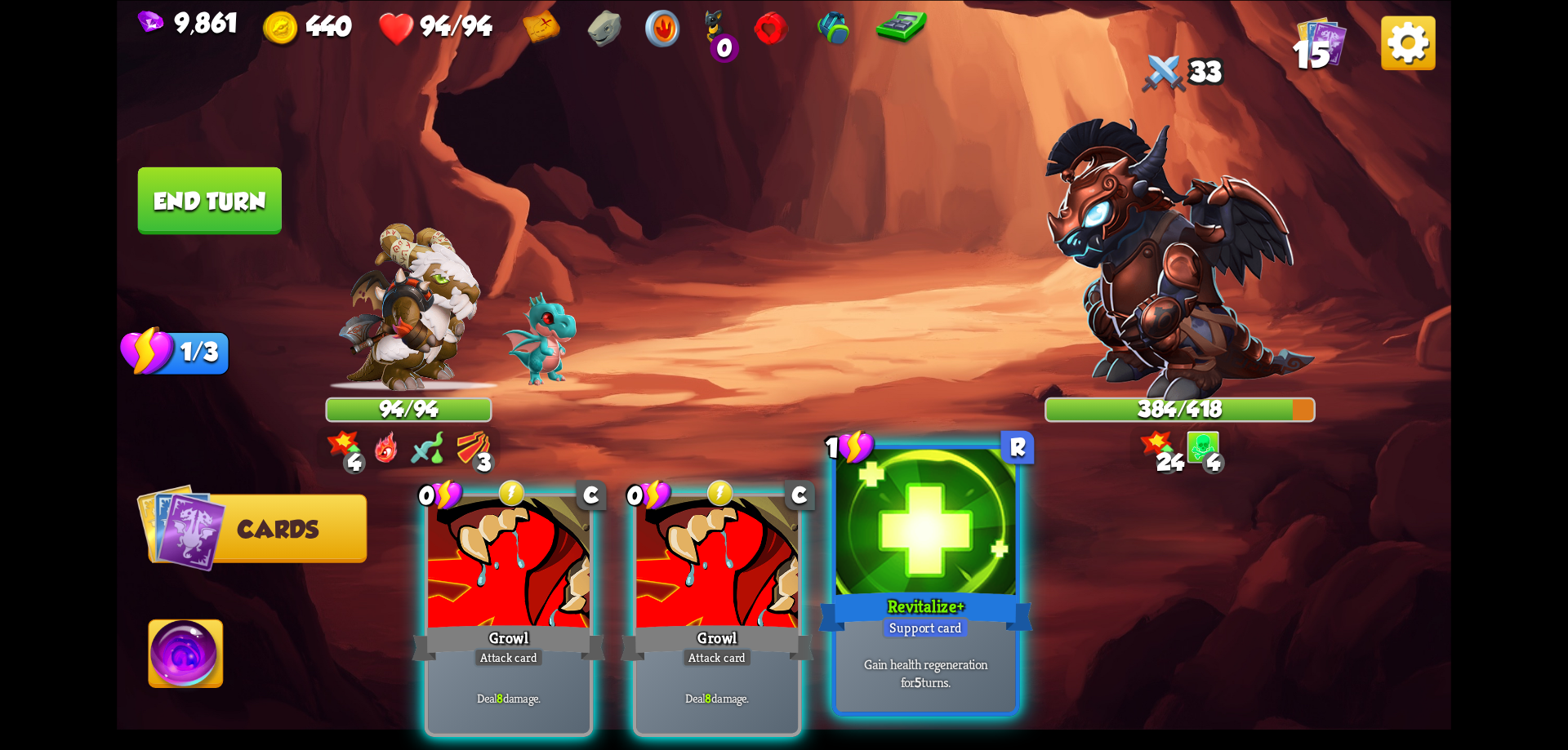
click at [857, 589] on div "Revitalize+" at bounding box center [926, 612] width 215 height 48
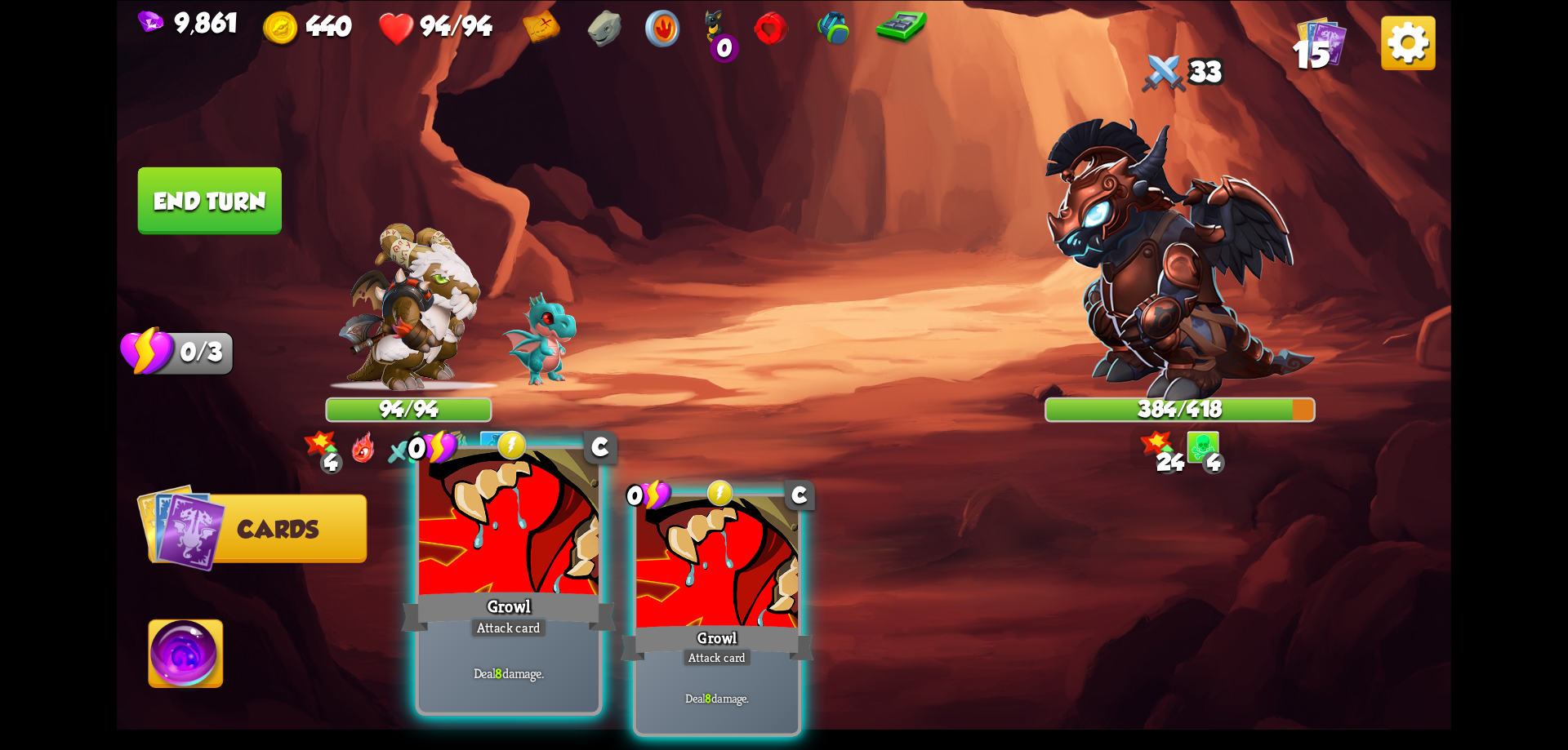
click at [560, 593] on div "Growl" at bounding box center [508, 612] width 215 height 48
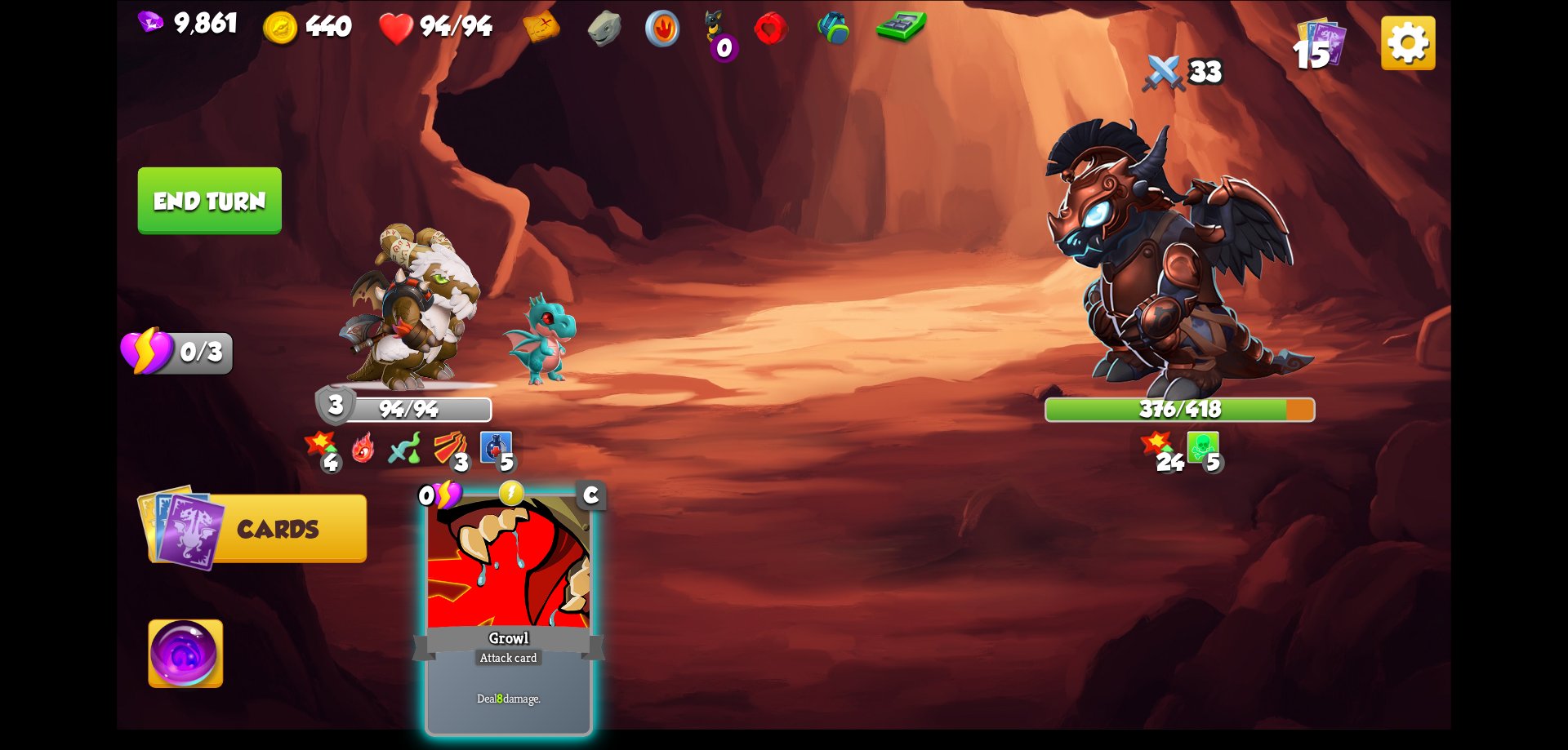
click at [549, 622] on div "Growl" at bounding box center [508, 643] width 193 height 44
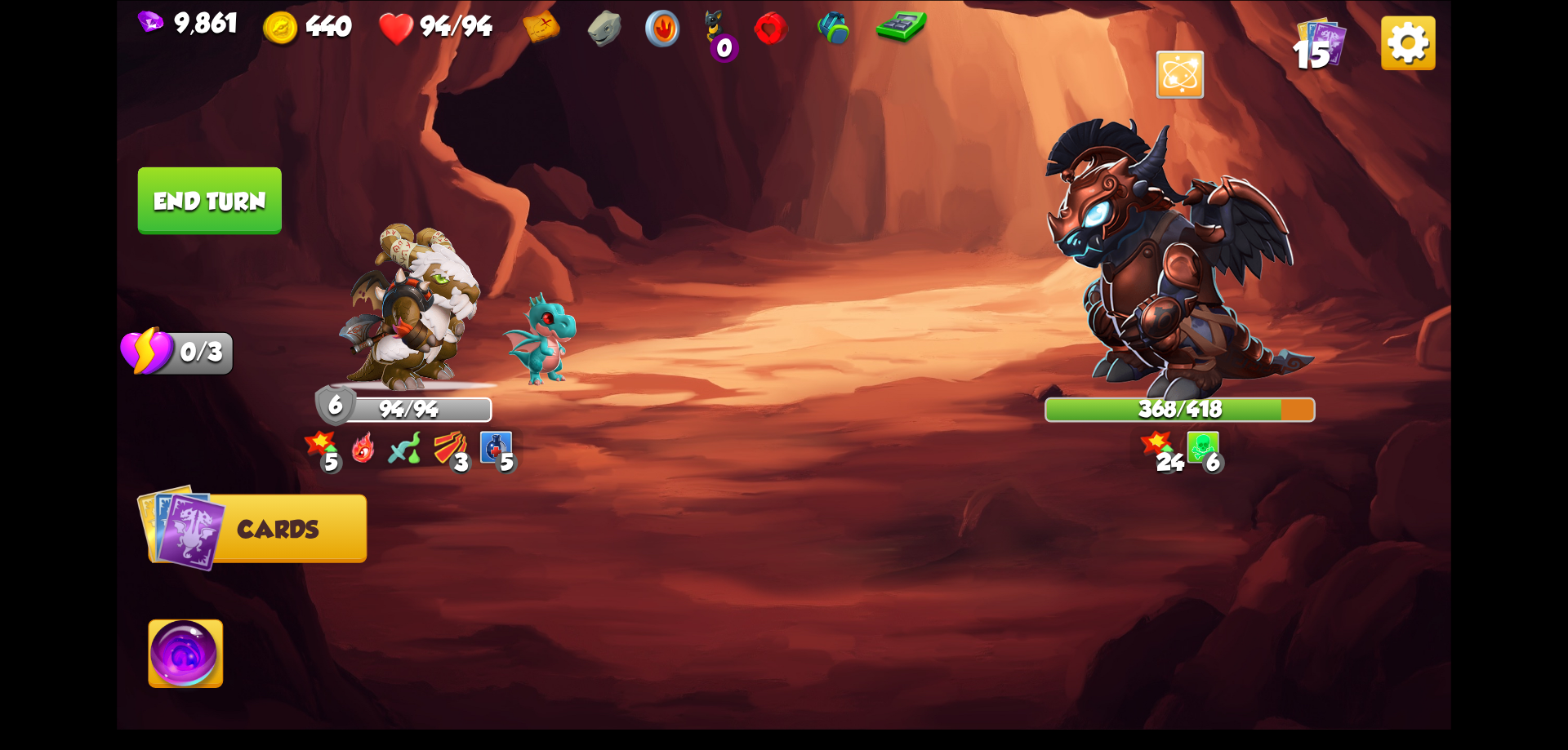
click at [253, 173] on button "End turn" at bounding box center [209, 200] width 143 height 68
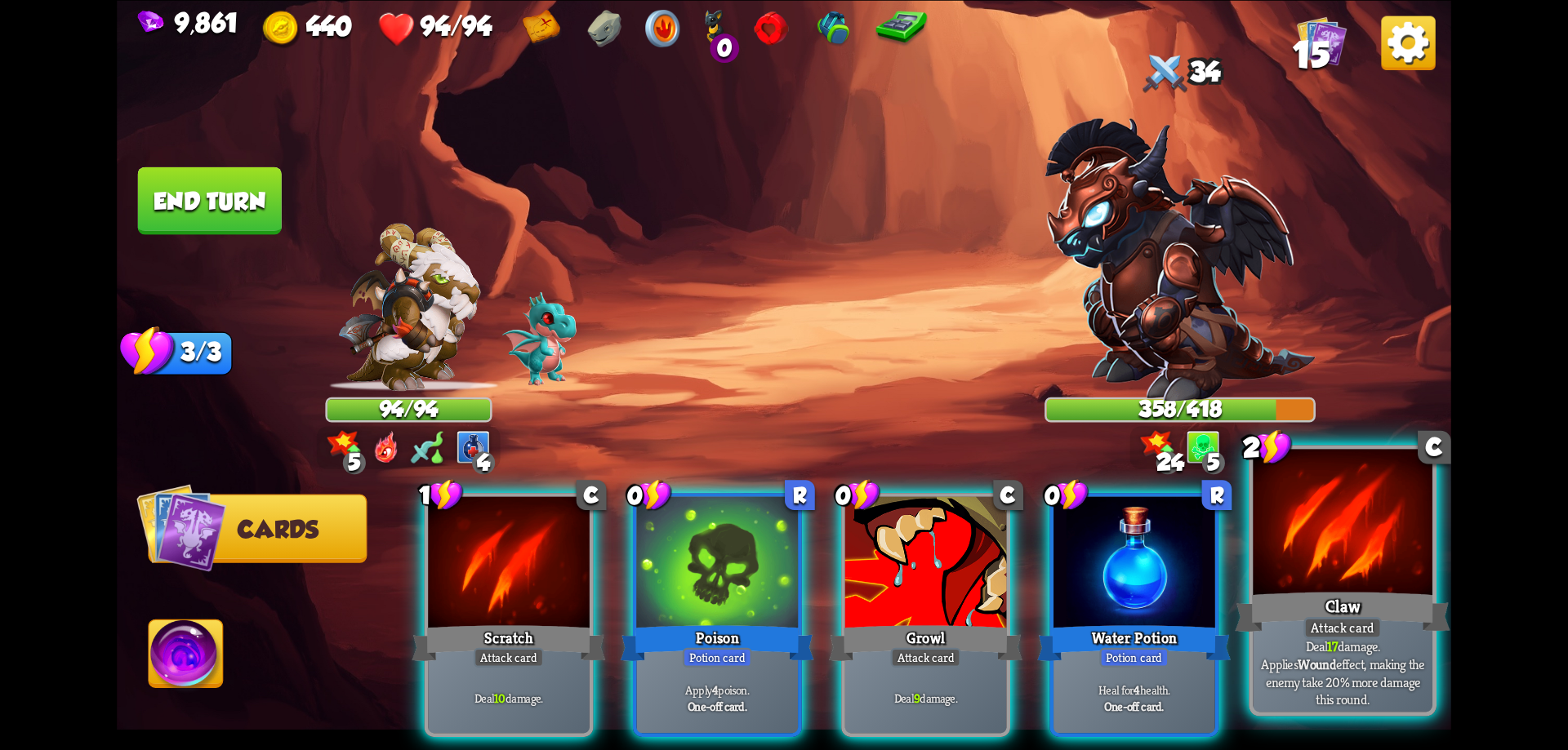
click at [1349, 586] on div at bounding box center [1343, 525] width 180 height 151
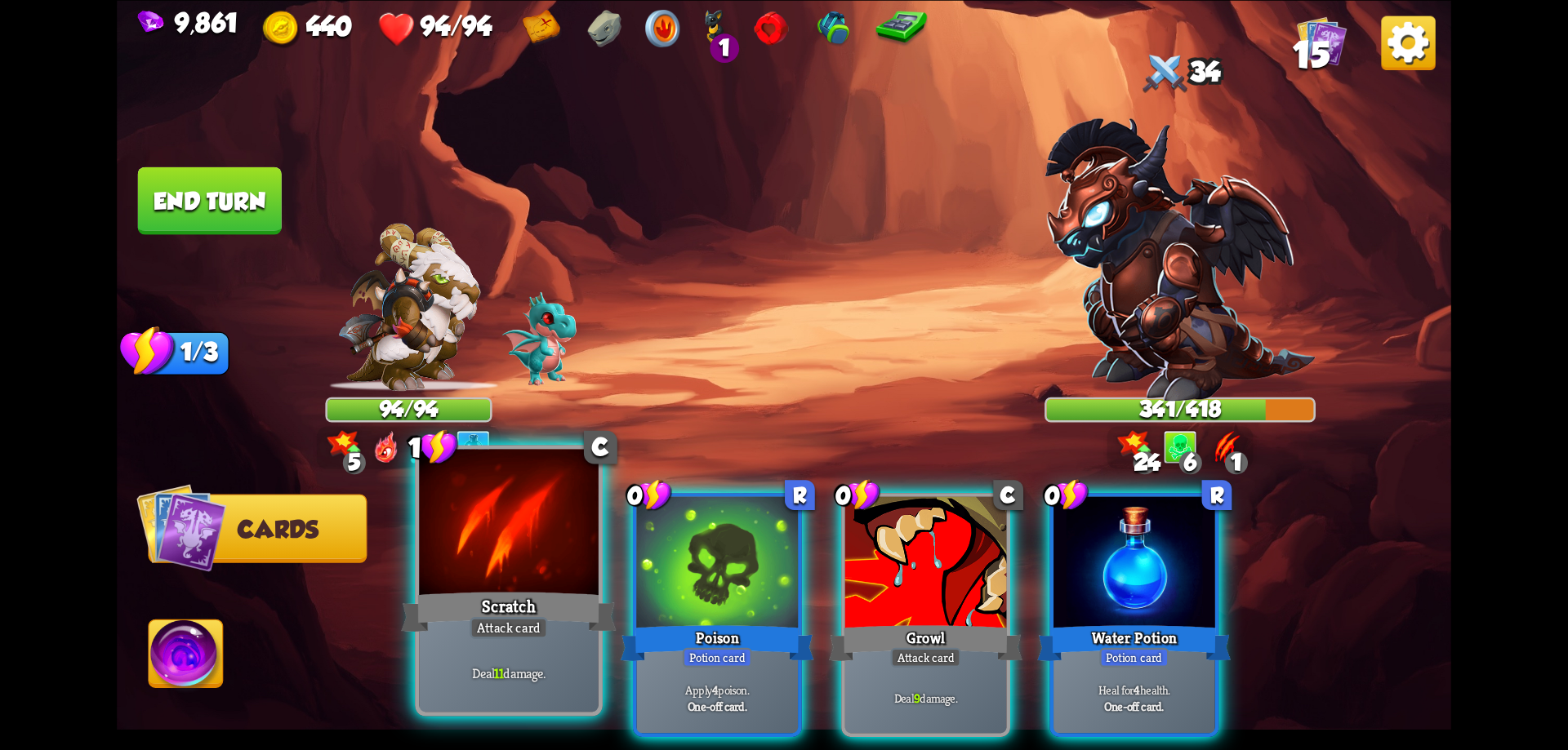
click at [541, 583] on div at bounding box center [509, 525] width 180 height 151
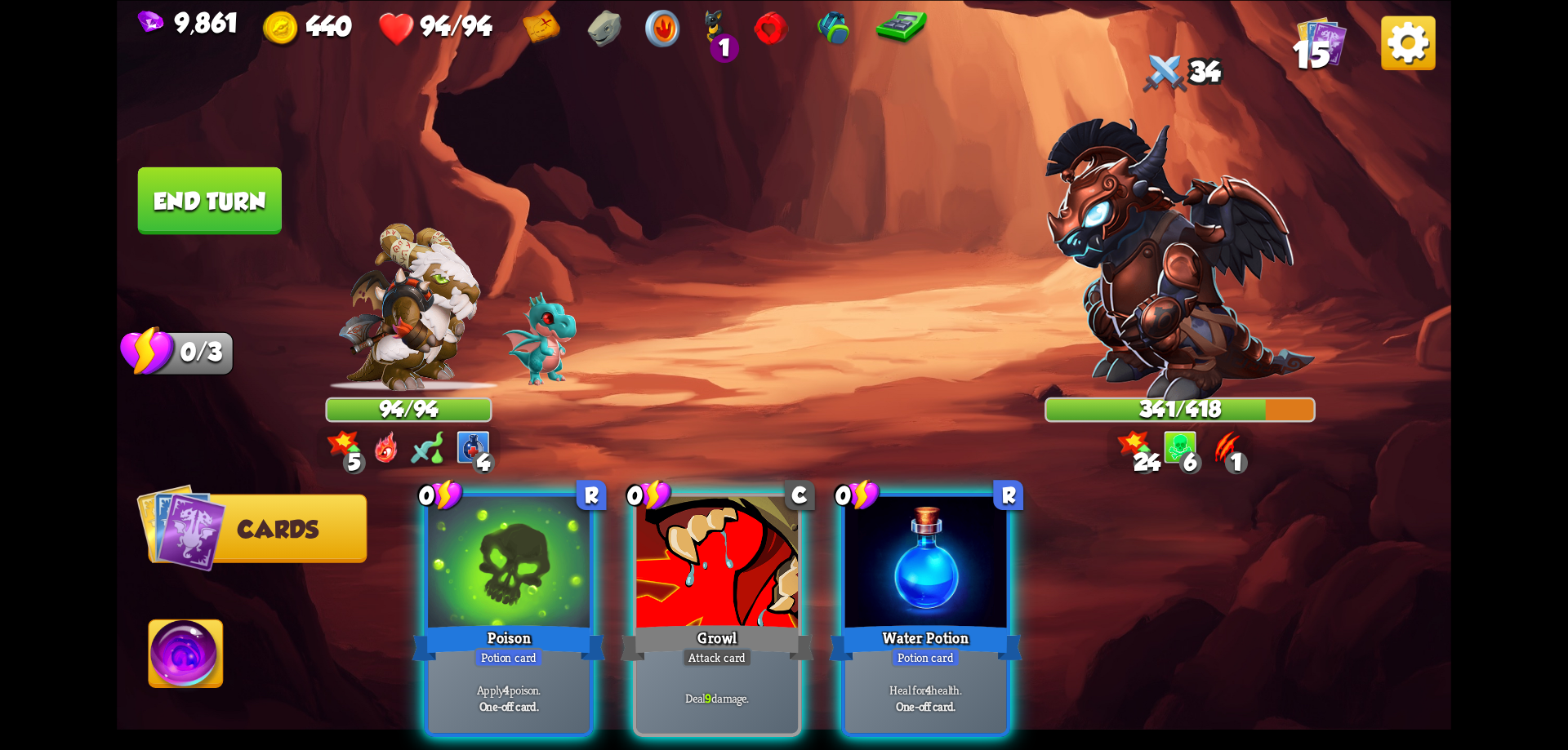
click at [541, 583] on div at bounding box center [509, 564] width 162 height 136
click at [541, 583] on div "0 R Poison Potion card Apply 4 poison. One-off card. 0 C Growl Attack card Deal…" at bounding box center [918, 583] width 1067 height 333
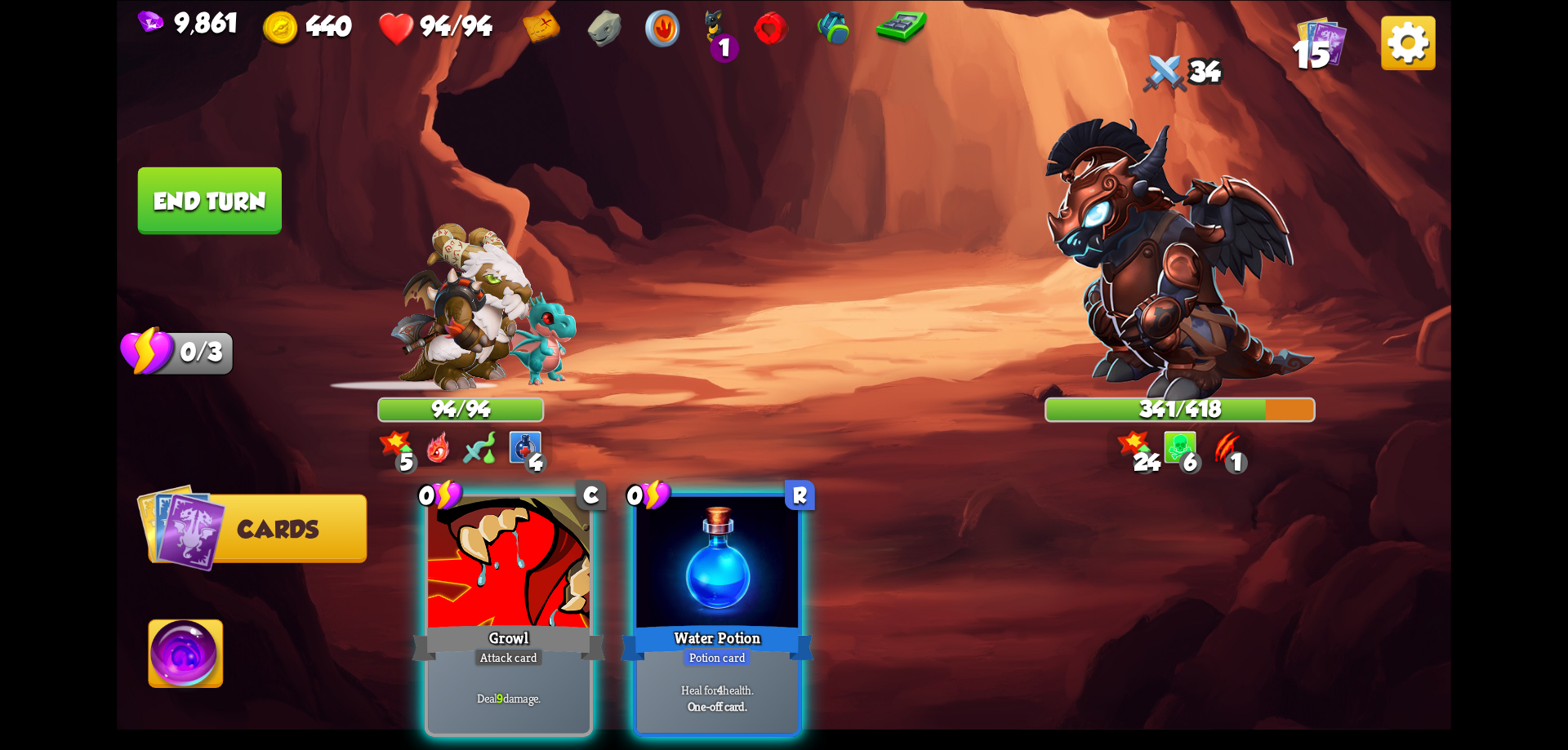
click at [541, 583] on div at bounding box center [509, 564] width 162 height 136
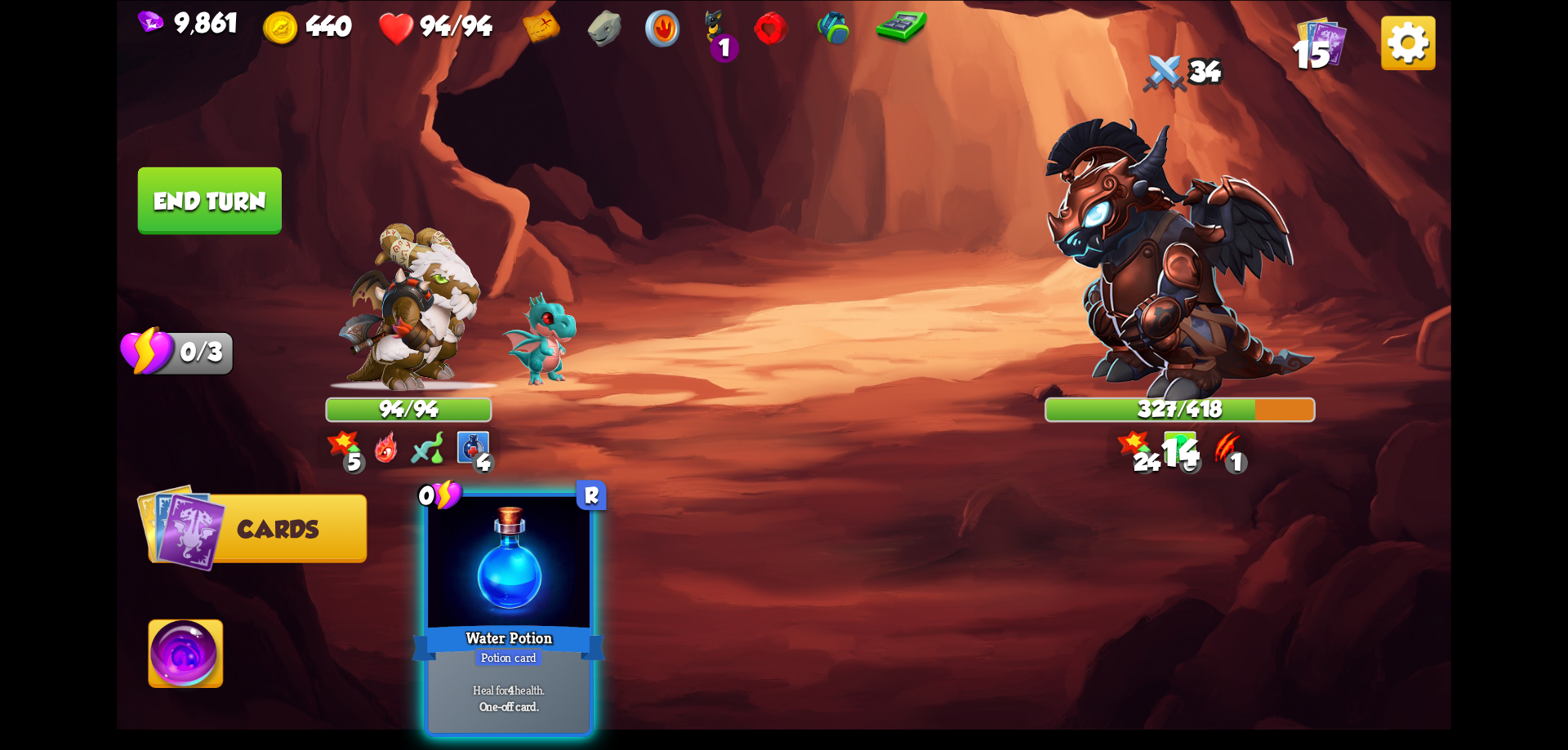
click at [541, 583] on div "0 R Water Potion Potion card Heal for 4 health. One-off card." at bounding box center [918, 583] width 1067 height 333
click at [541, 583] on div at bounding box center [509, 564] width 162 height 136
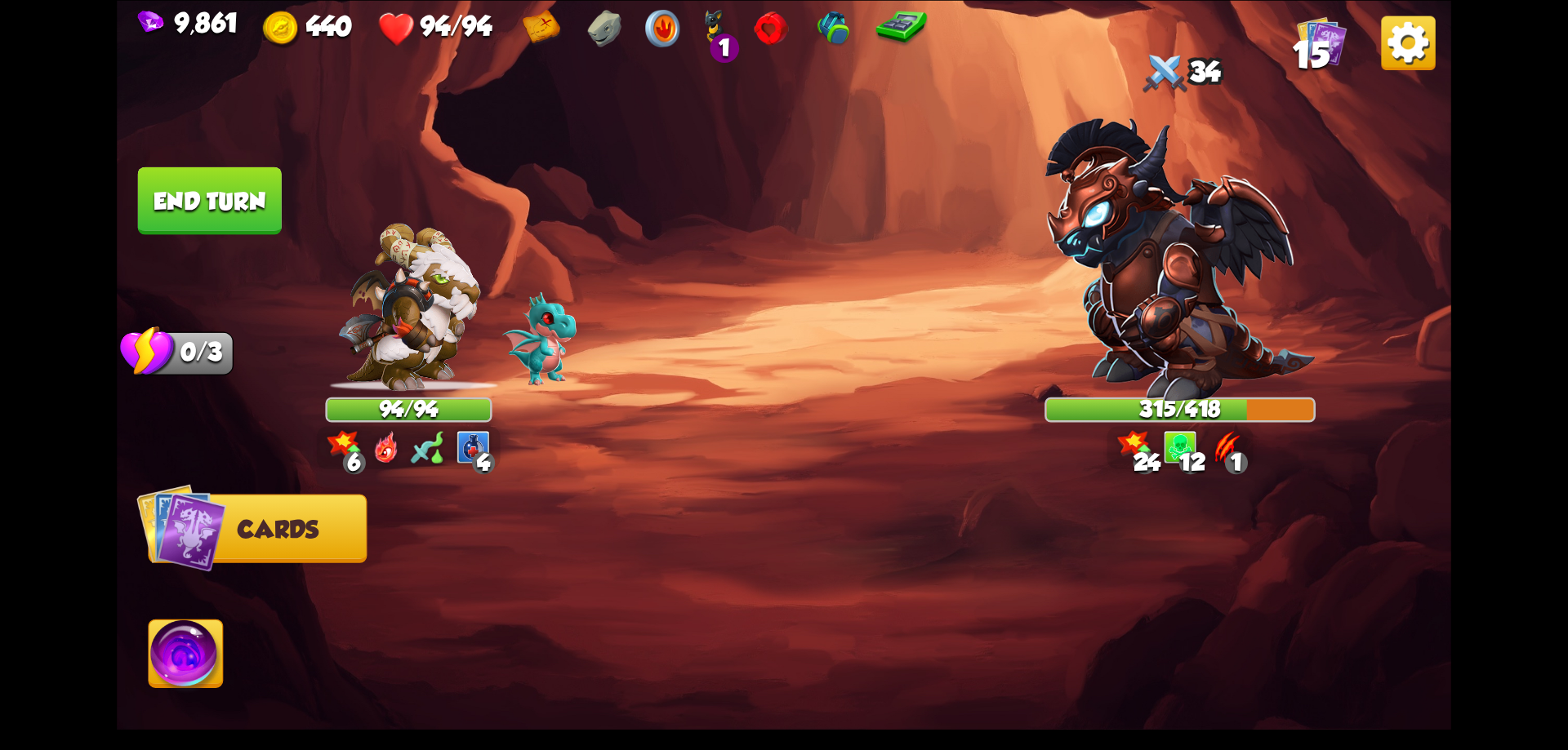
click at [241, 214] on button "End turn" at bounding box center [209, 200] width 143 height 68
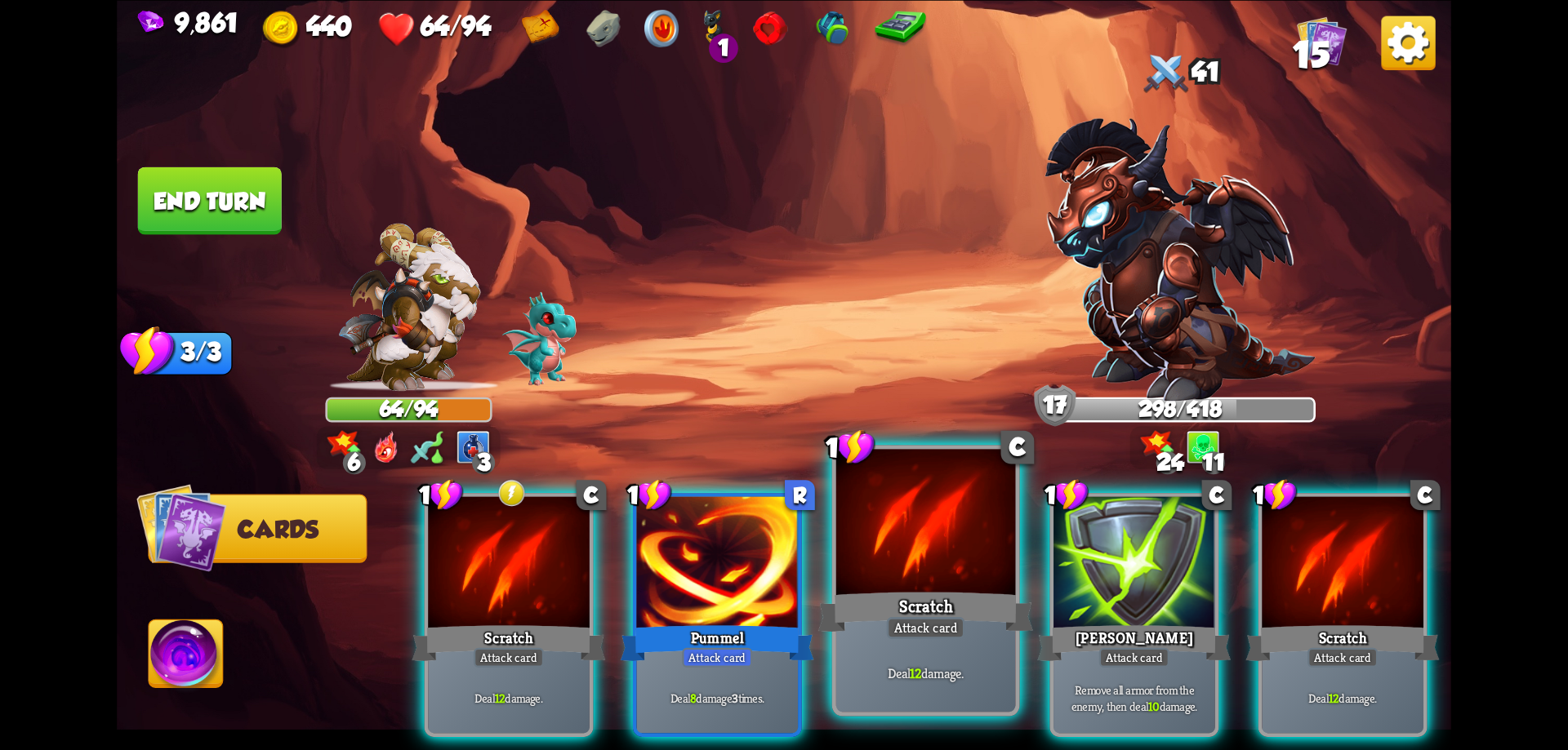
click at [932, 572] on div at bounding box center [927, 525] width 180 height 151
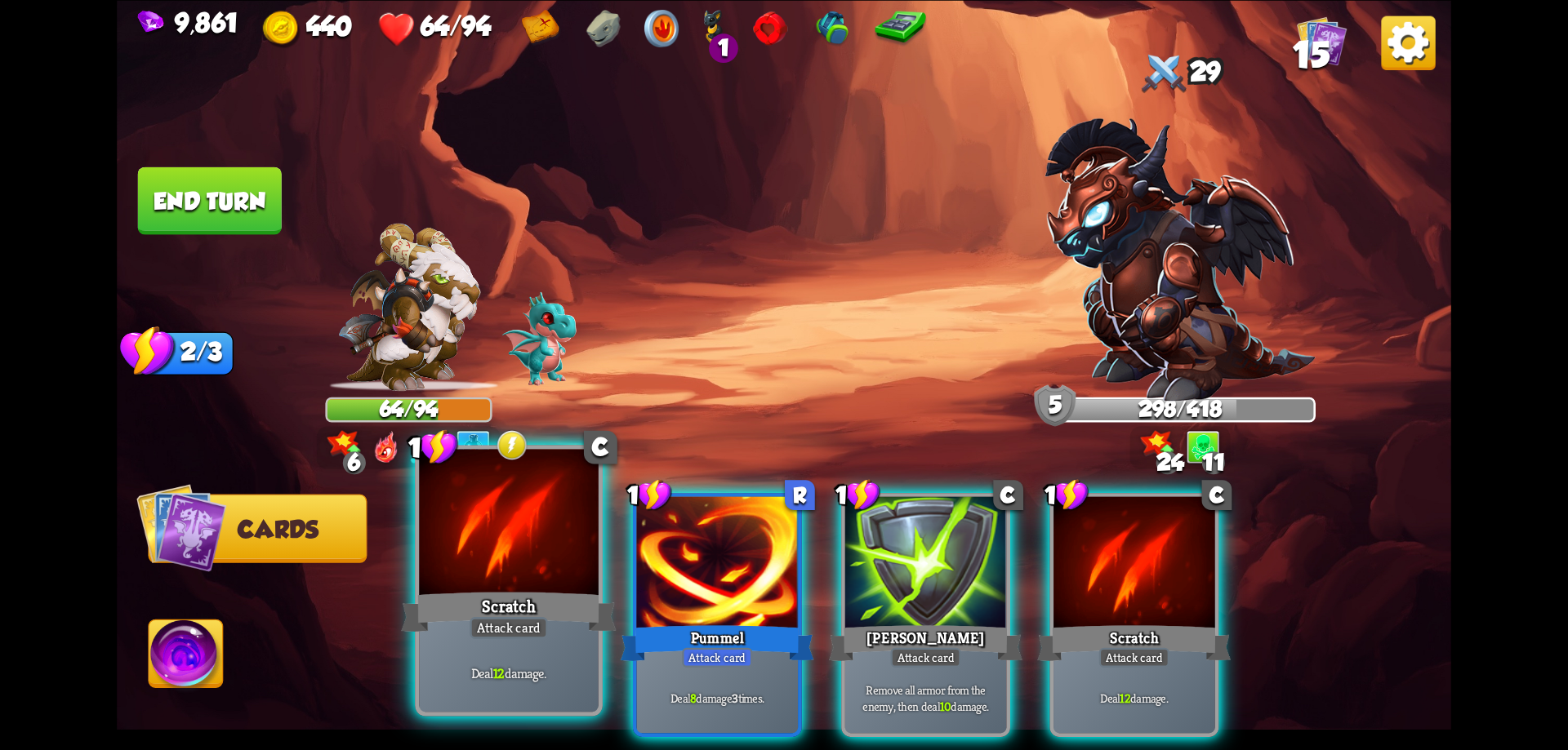
click at [530, 543] on div at bounding box center [509, 525] width 180 height 151
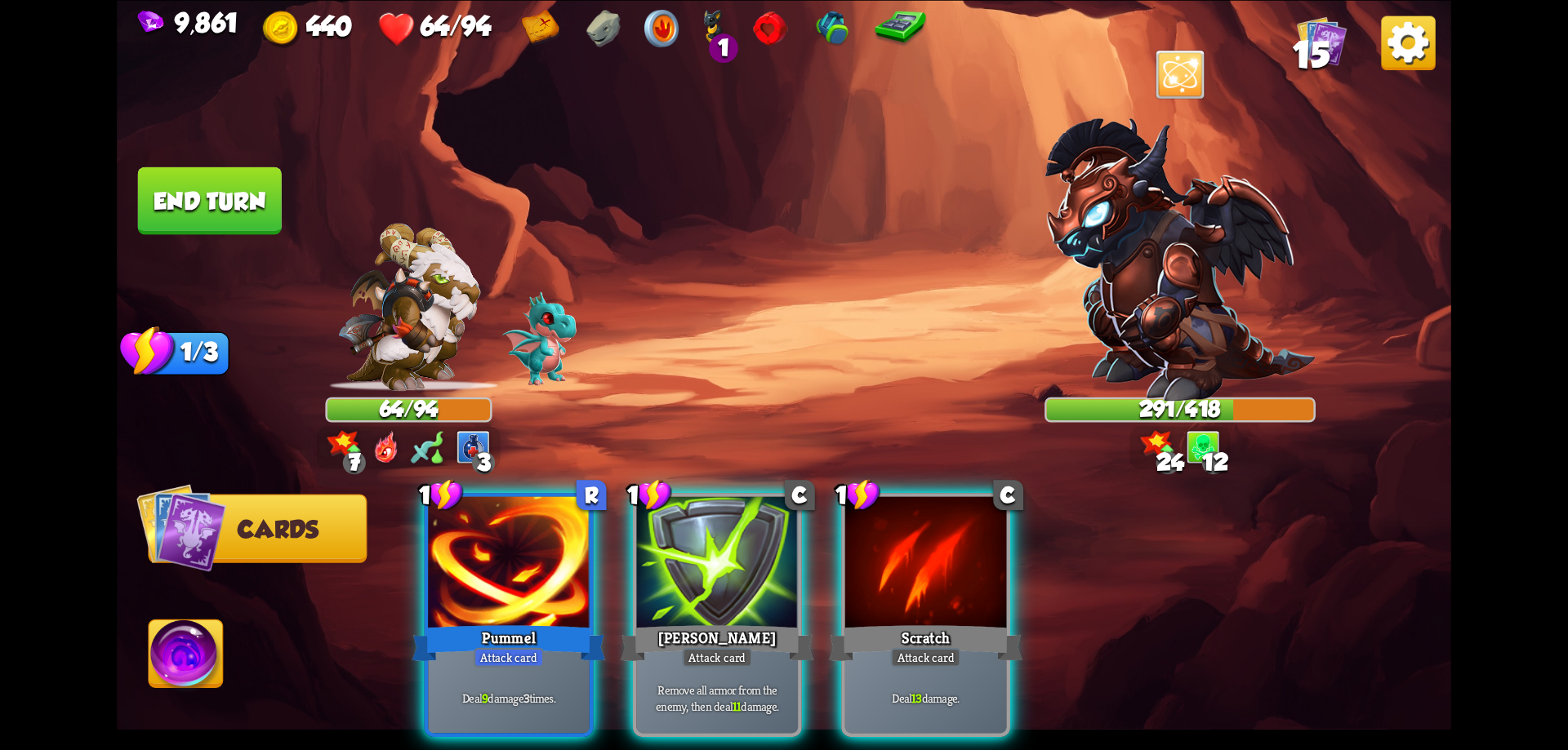
click at [530, 543] on div at bounding box center [509, 564] width 162 height 136
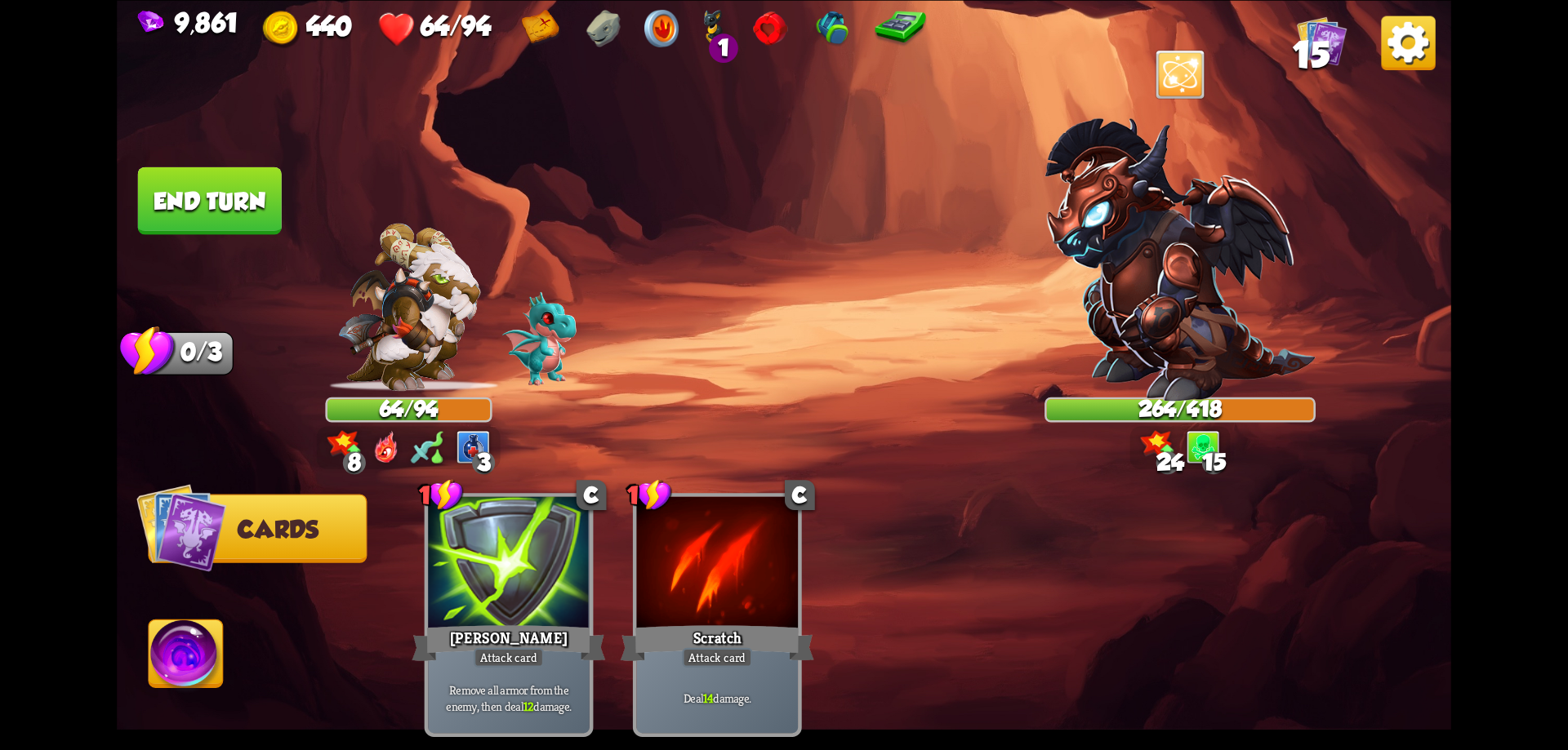
click at [187, 201] on button "End turn" at bounding box center [209, 200] width 143 height 68
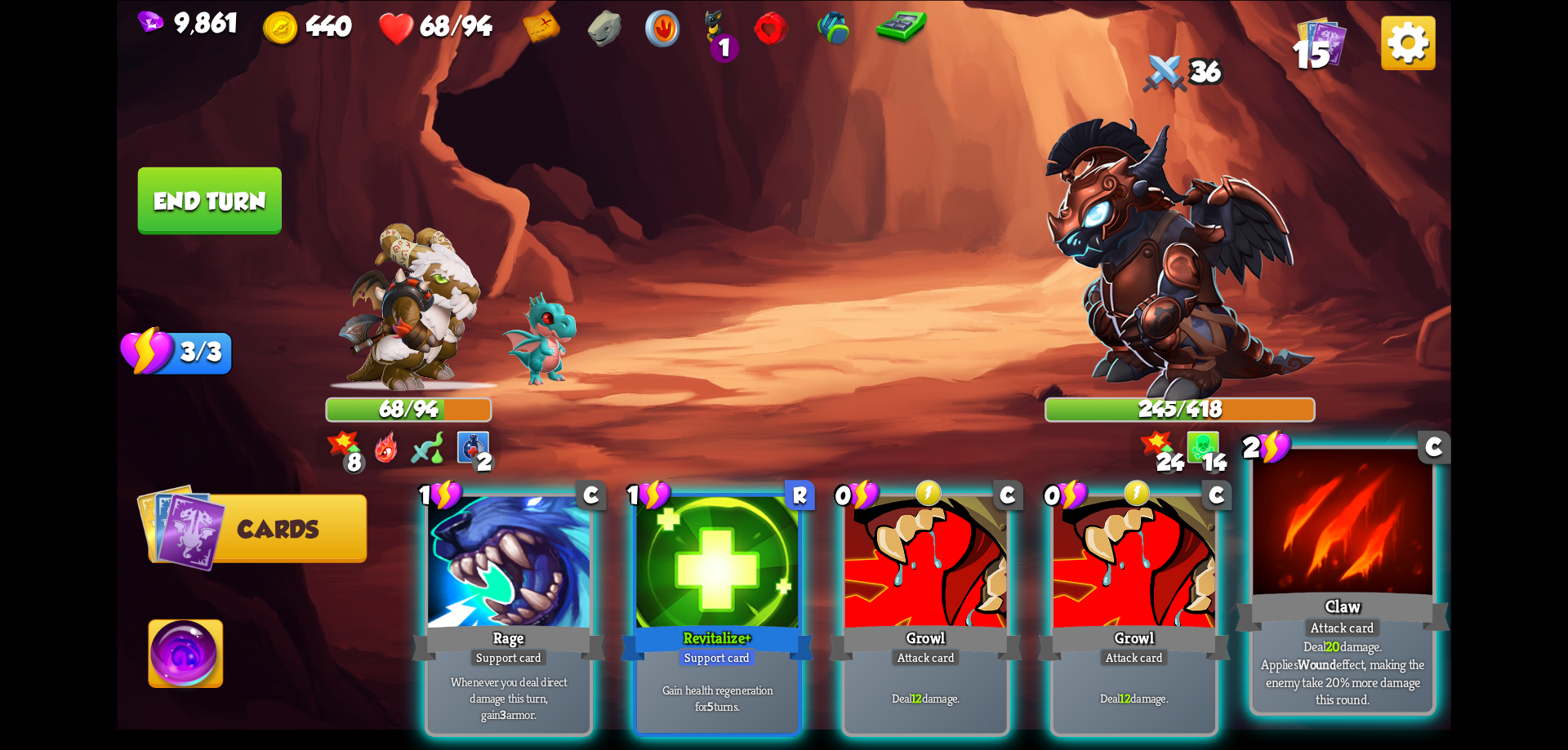
click at [1373, 560] on div at bounding box center [1343, 525] width 180 height 151
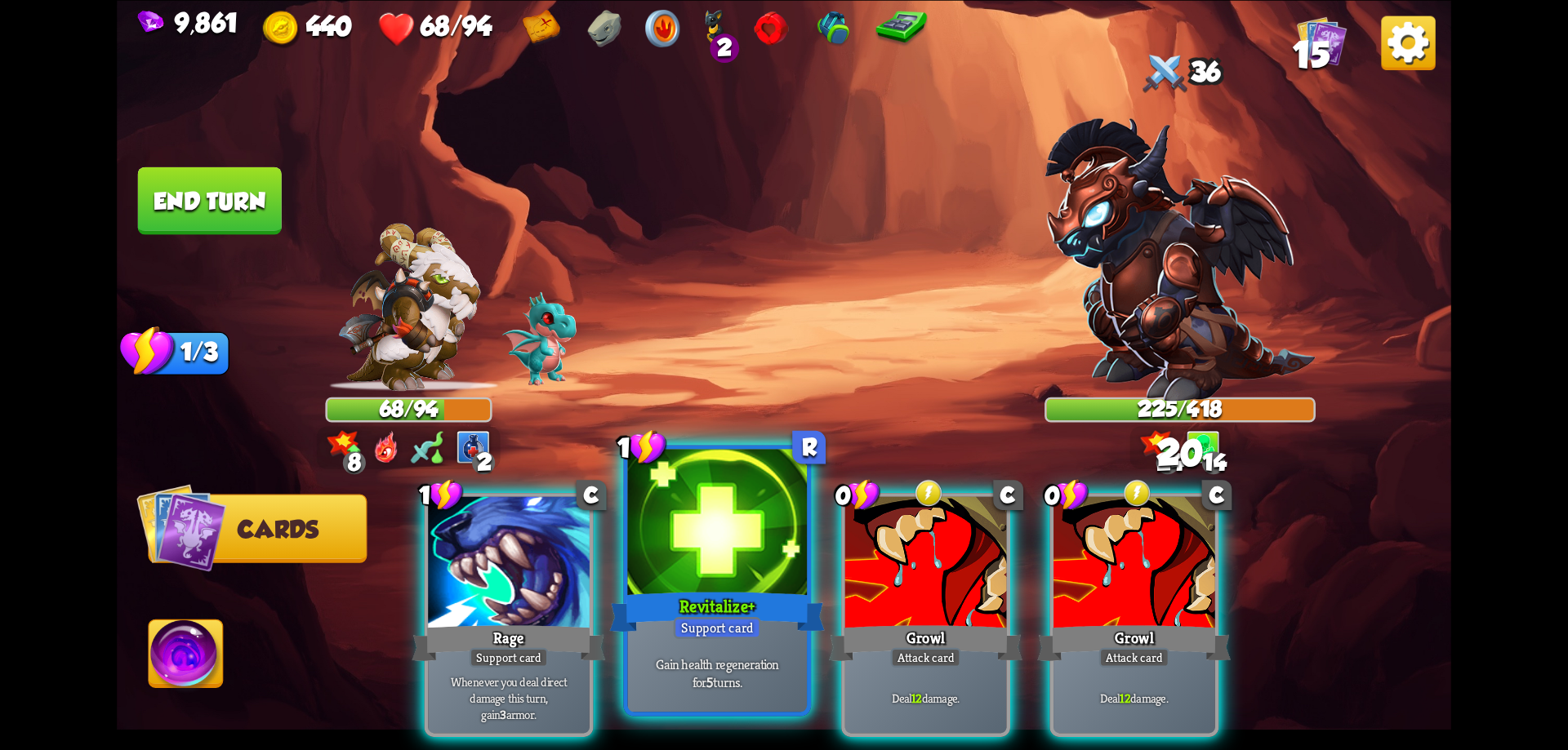
click at [750, 575] on div at bounding box center [718, 525] width 180 height 151
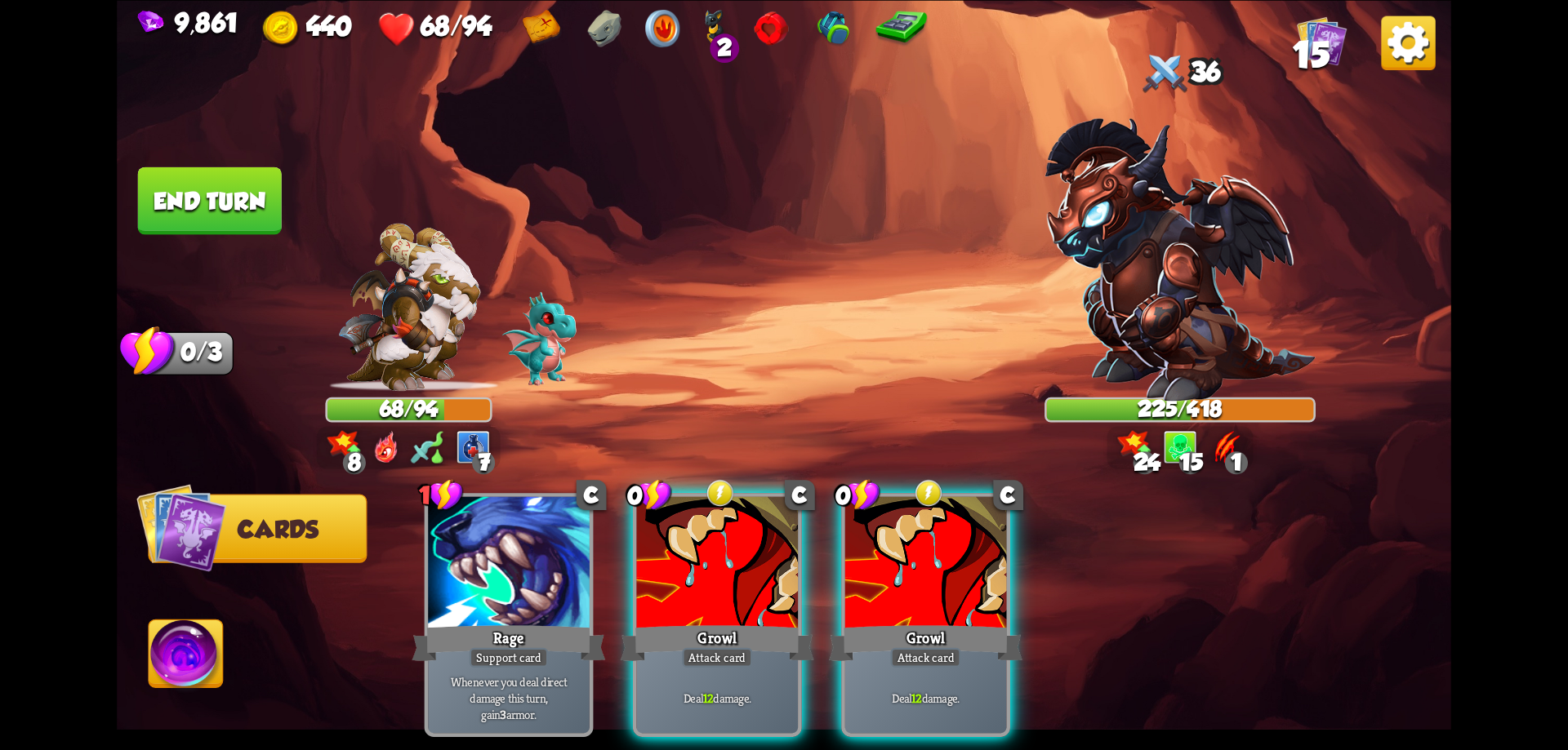
click at [750, 575] on div at bounding box center [718, 564] width 162 height 136
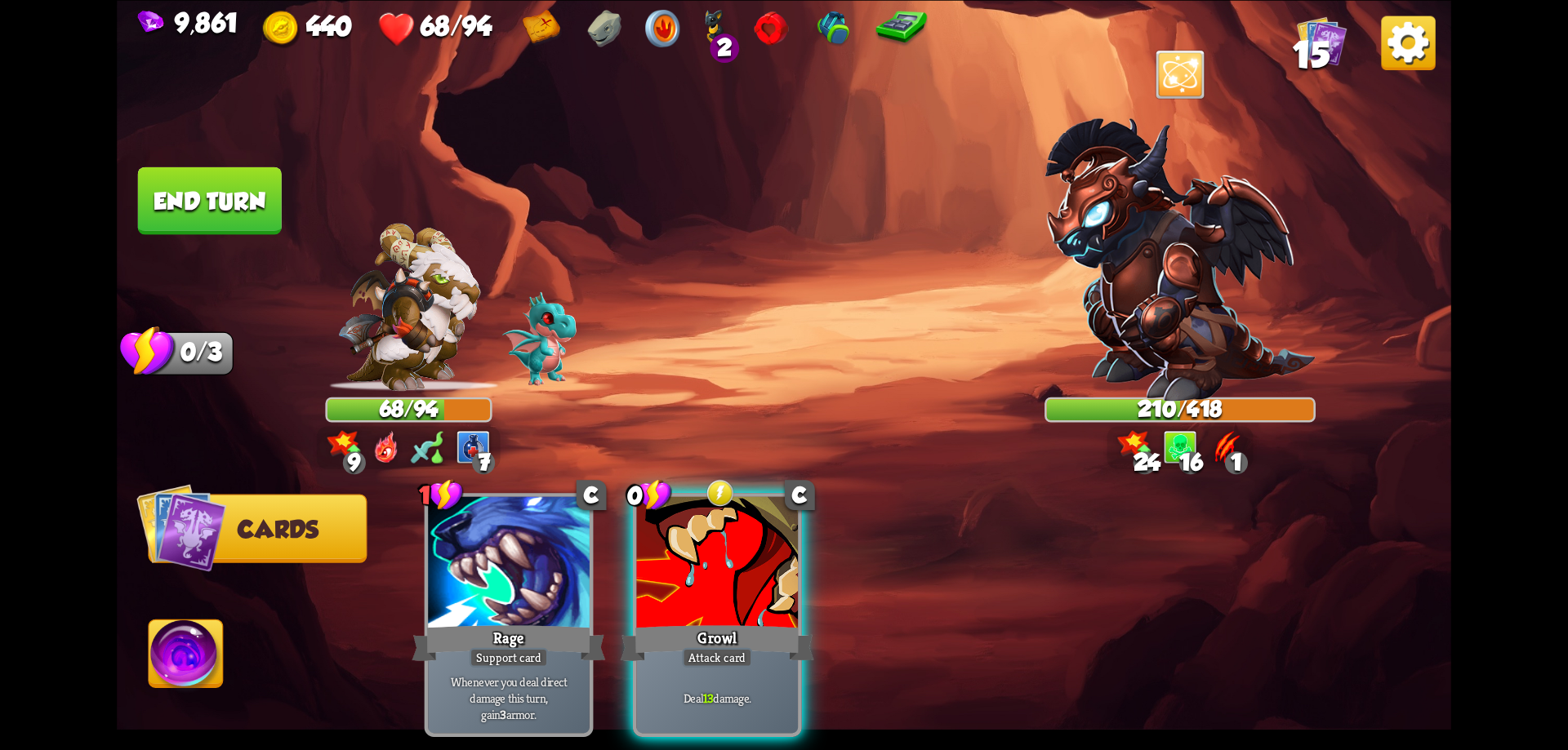
click at [750, 575] on div at bounding box center [718, 564] width 162 height 136
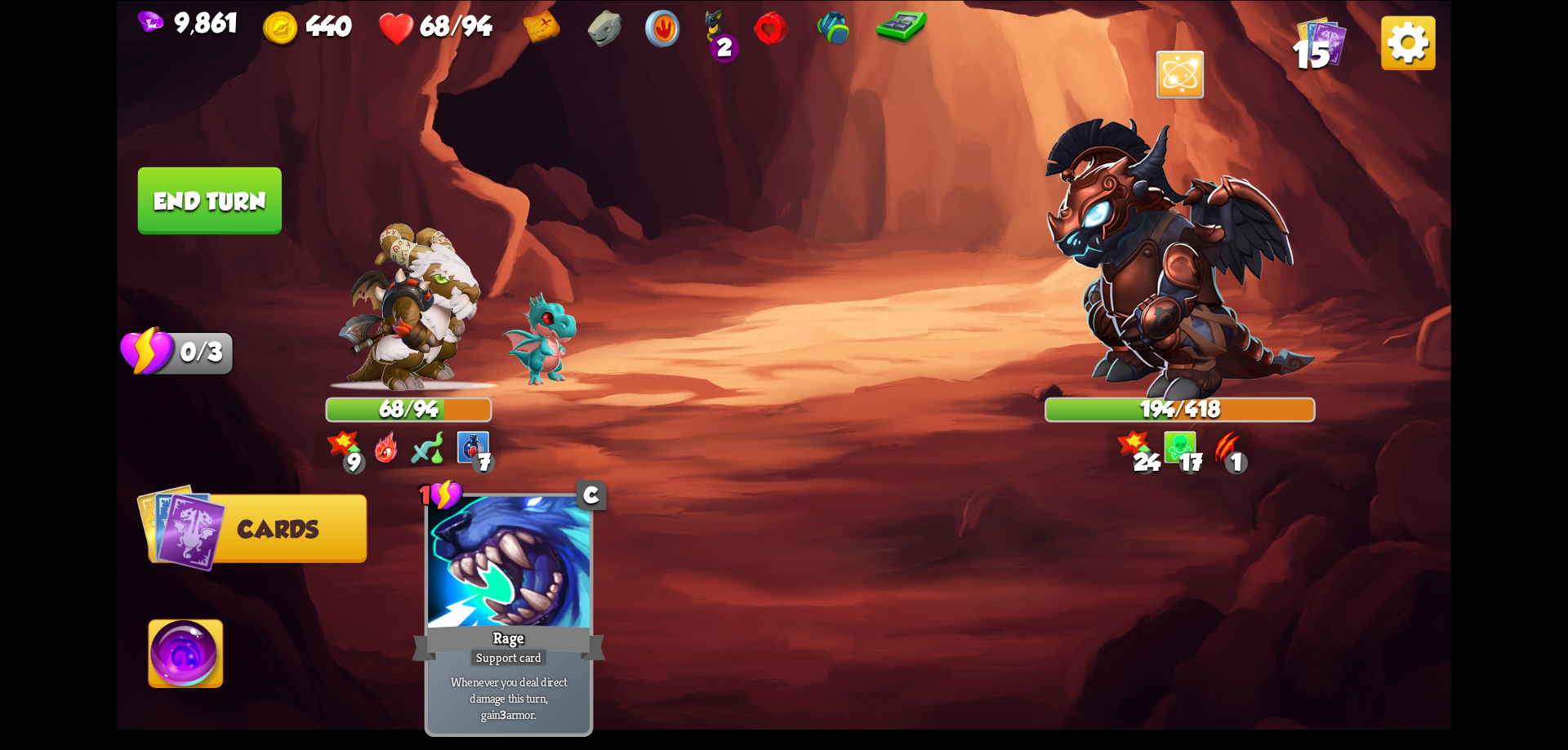
click at [246, 217] on button "End turn" at bounding box center [209, 200] width 143 height 68
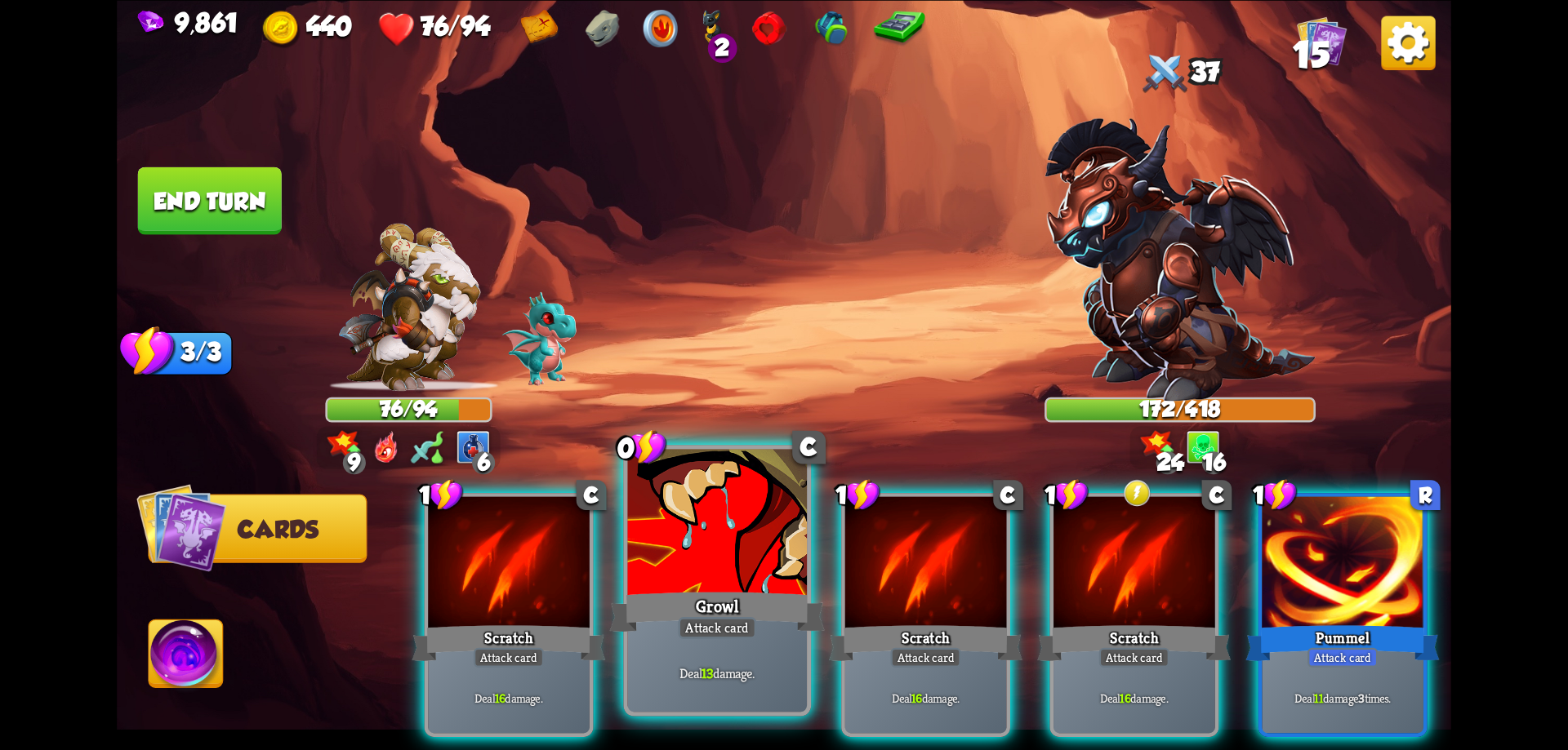
click at [760, 574] on div at bounding box center [718, 525] width 180 height 151
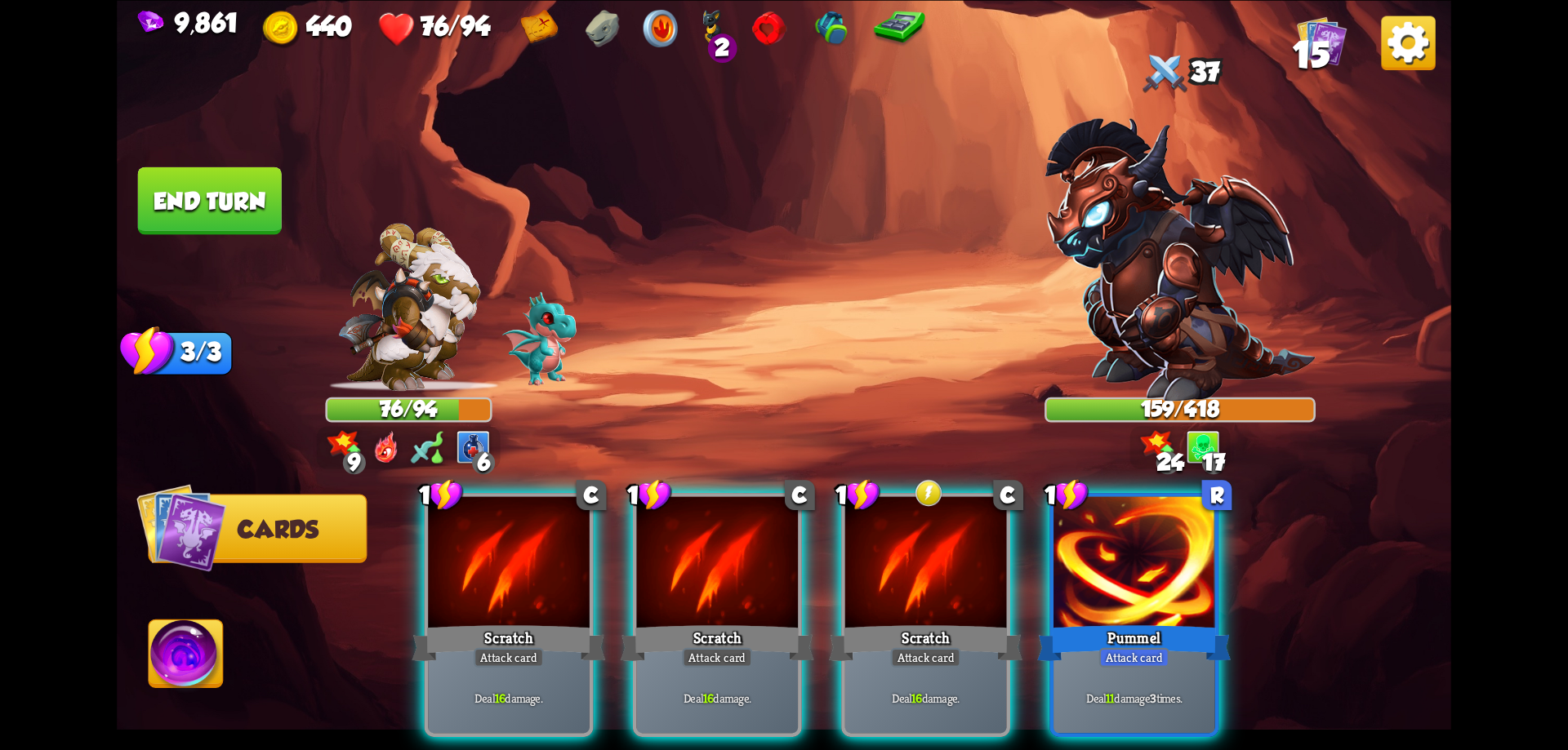
click at [760, 574] on div at bounding box center [718, 564] width 162 height 136
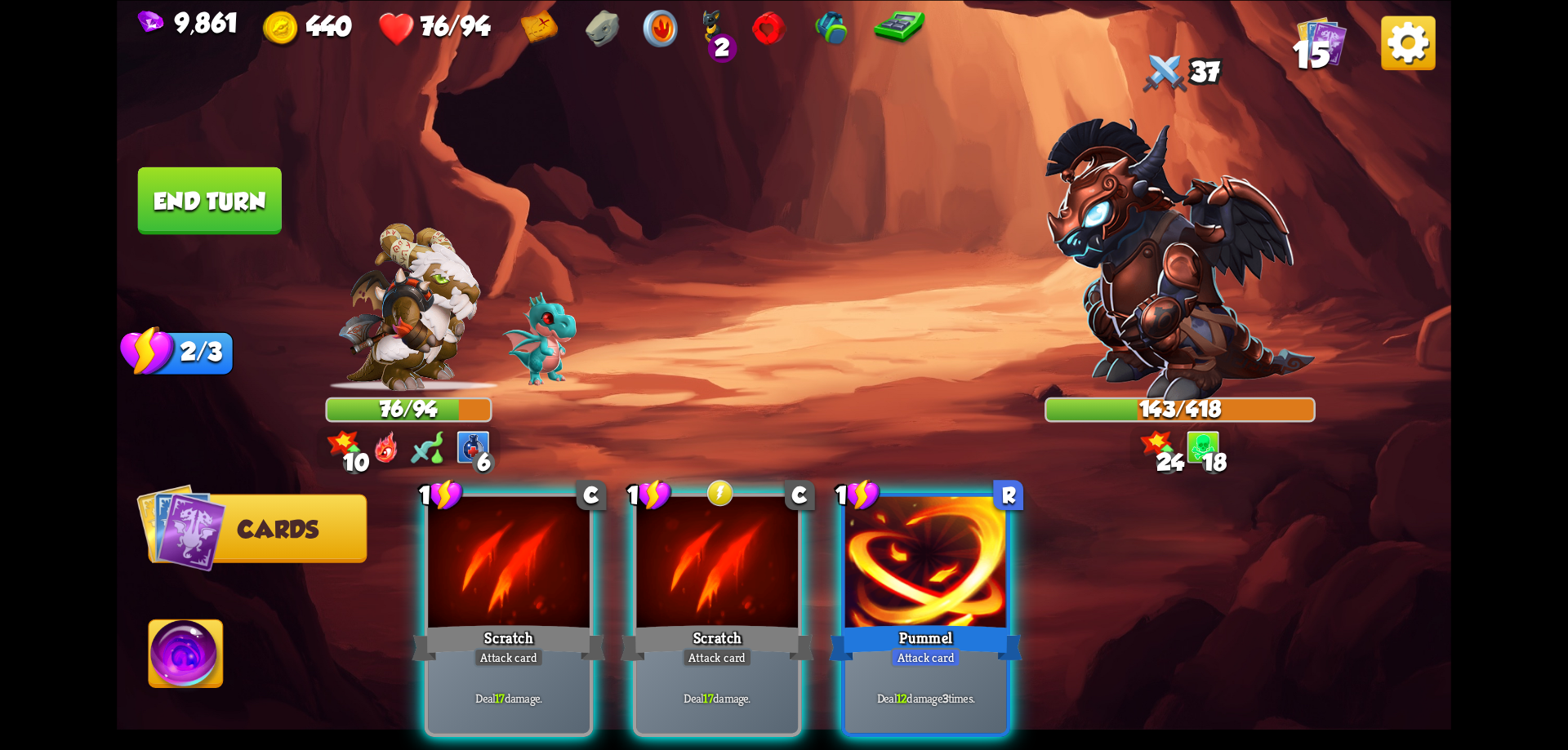
click at [760, 574] on div at bounding box center [718, 564] width 162 height 136
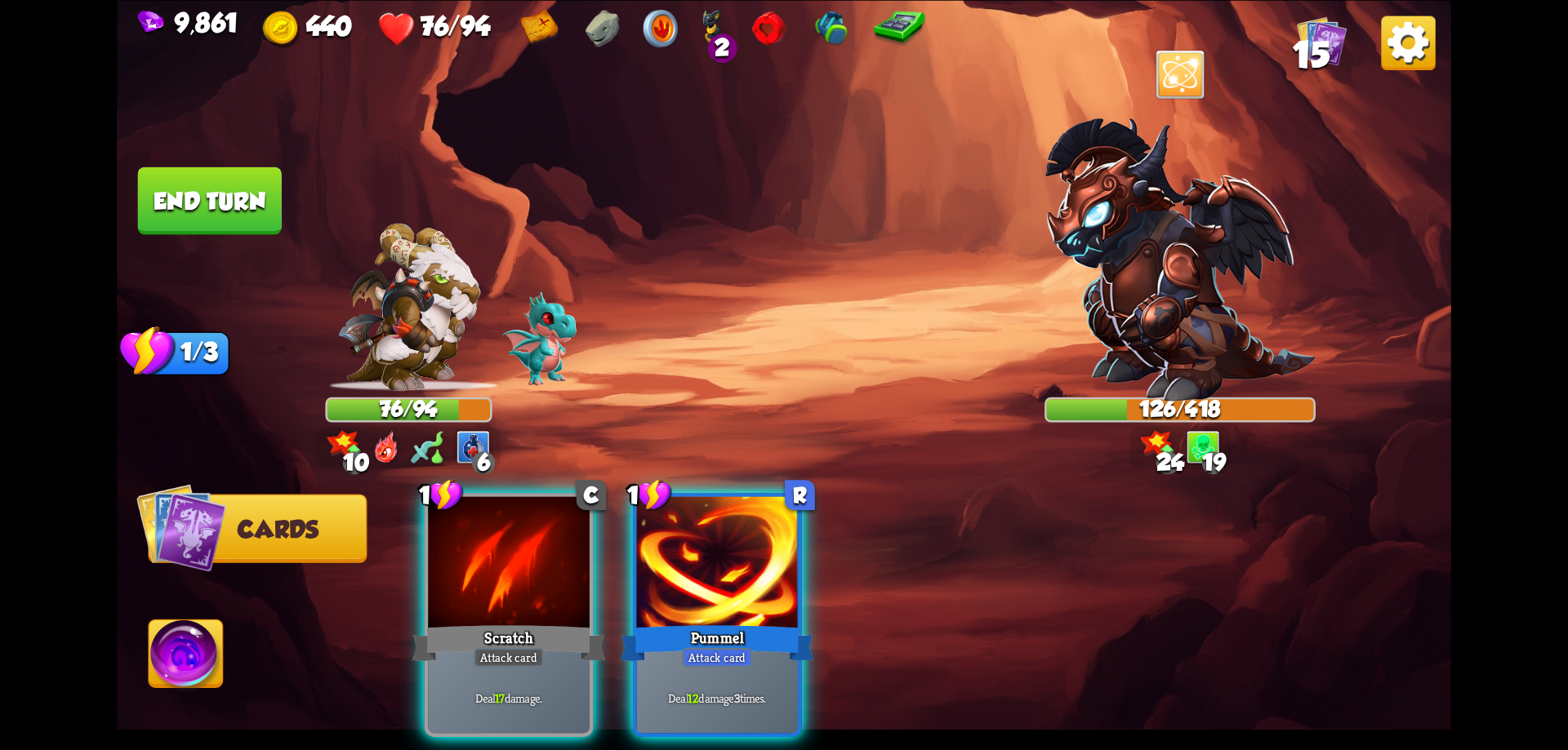
click at [760, 574] on div at bounding box center [718, 564] width 162 height 136
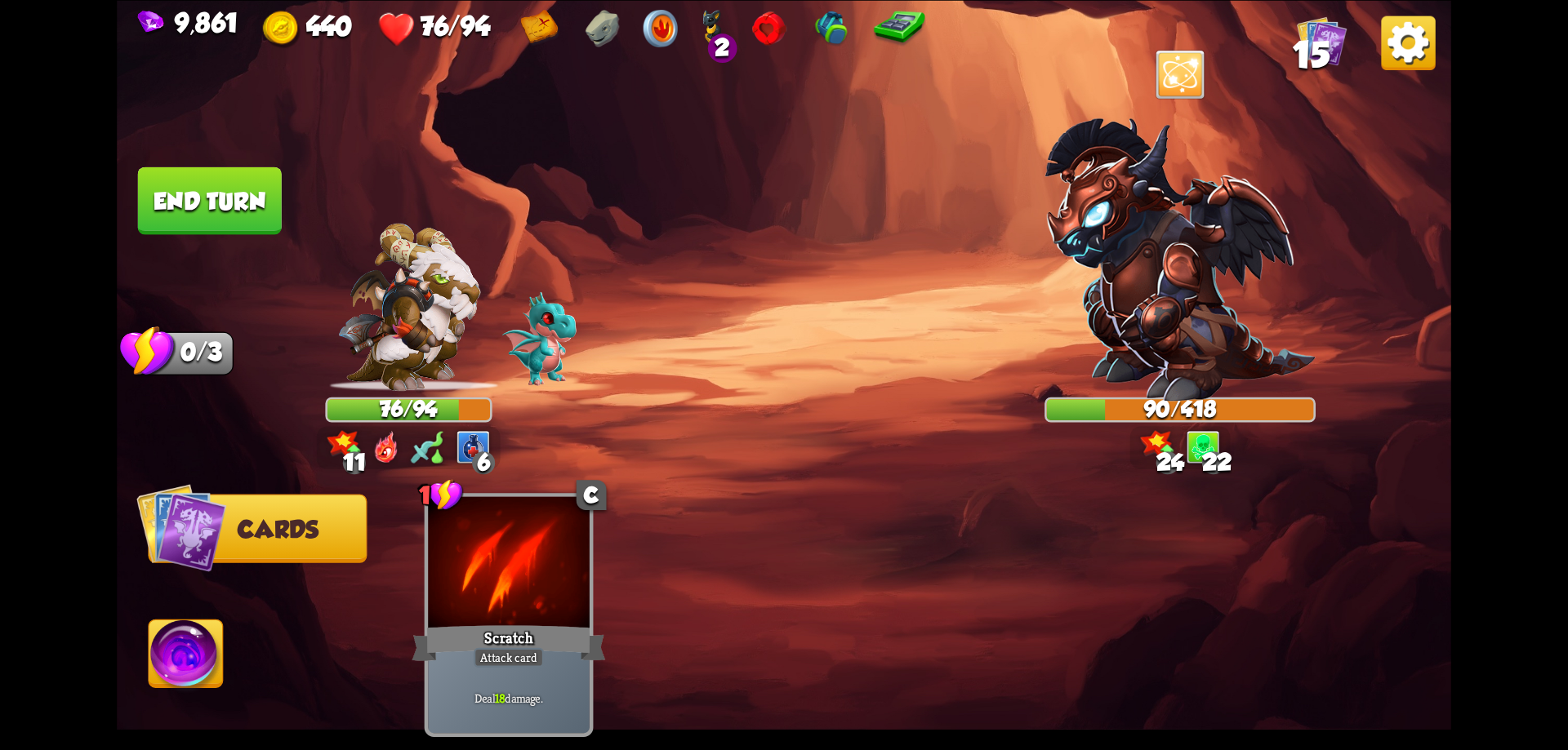
click at [247, 207] on button "End turn" at bounding box center [209, 200] width 143 height 68
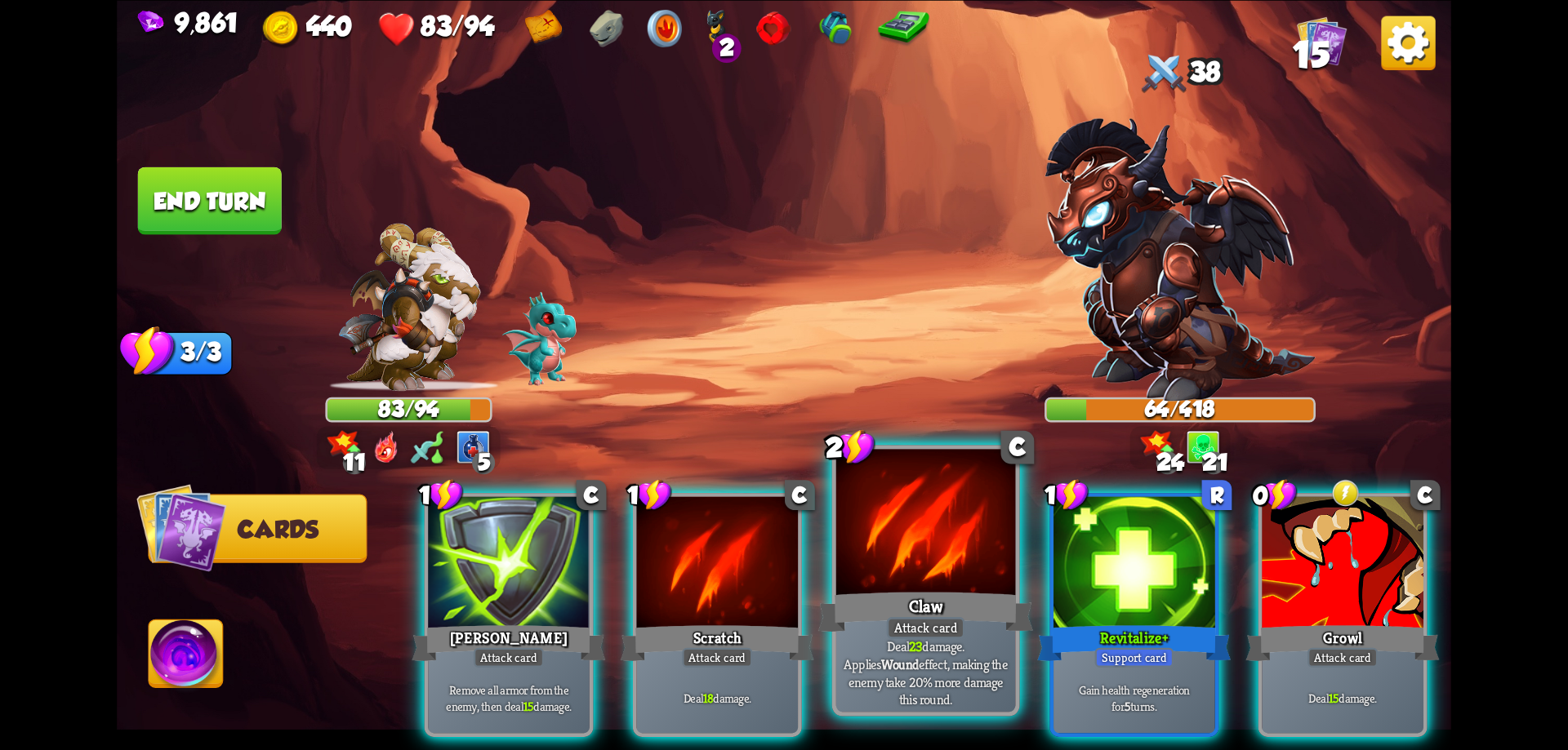
click at [935, 575] on div at bounding box center [927, 525] width 180 height 151
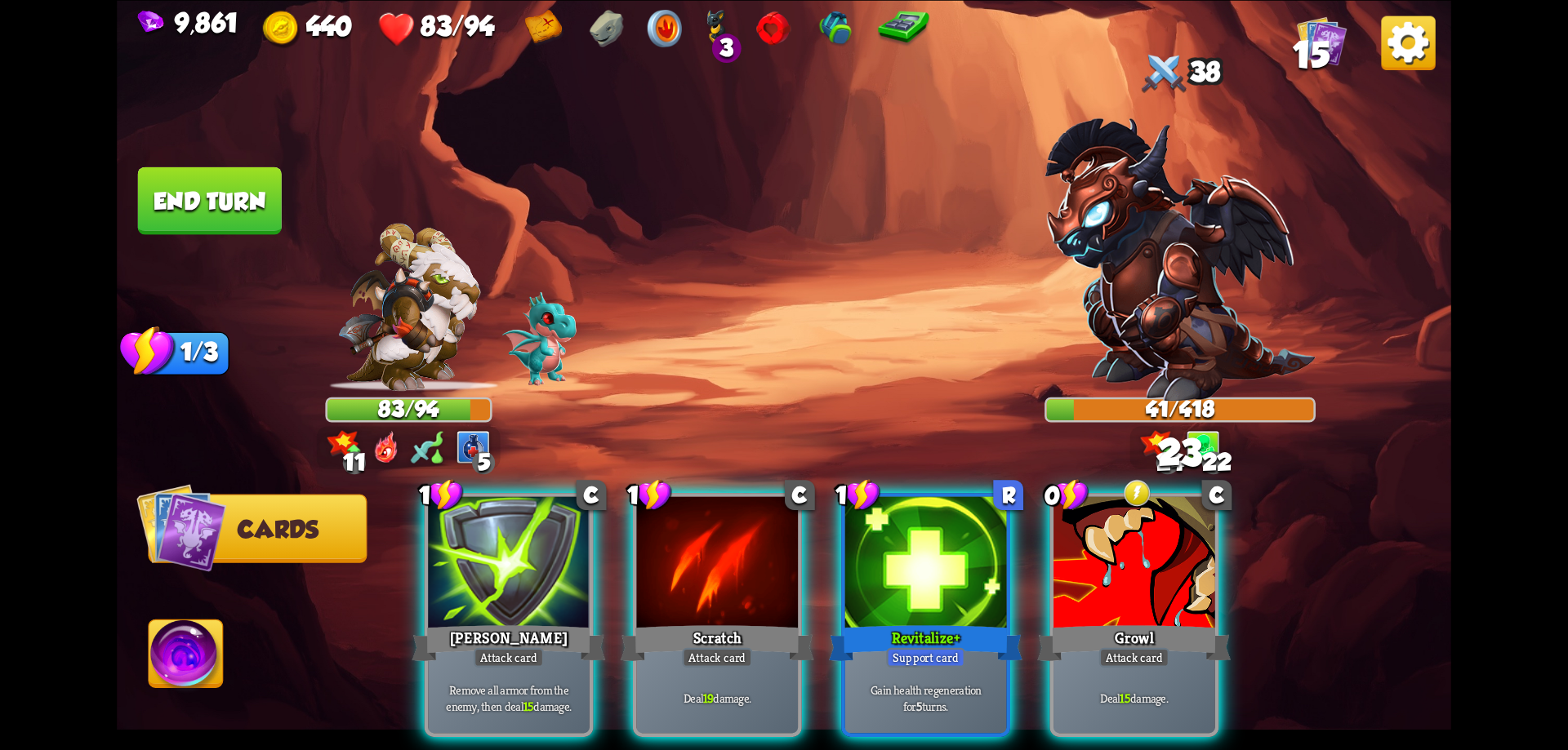
click at [935, 575] on div at bounding box center [927, 564] width 162 height 136
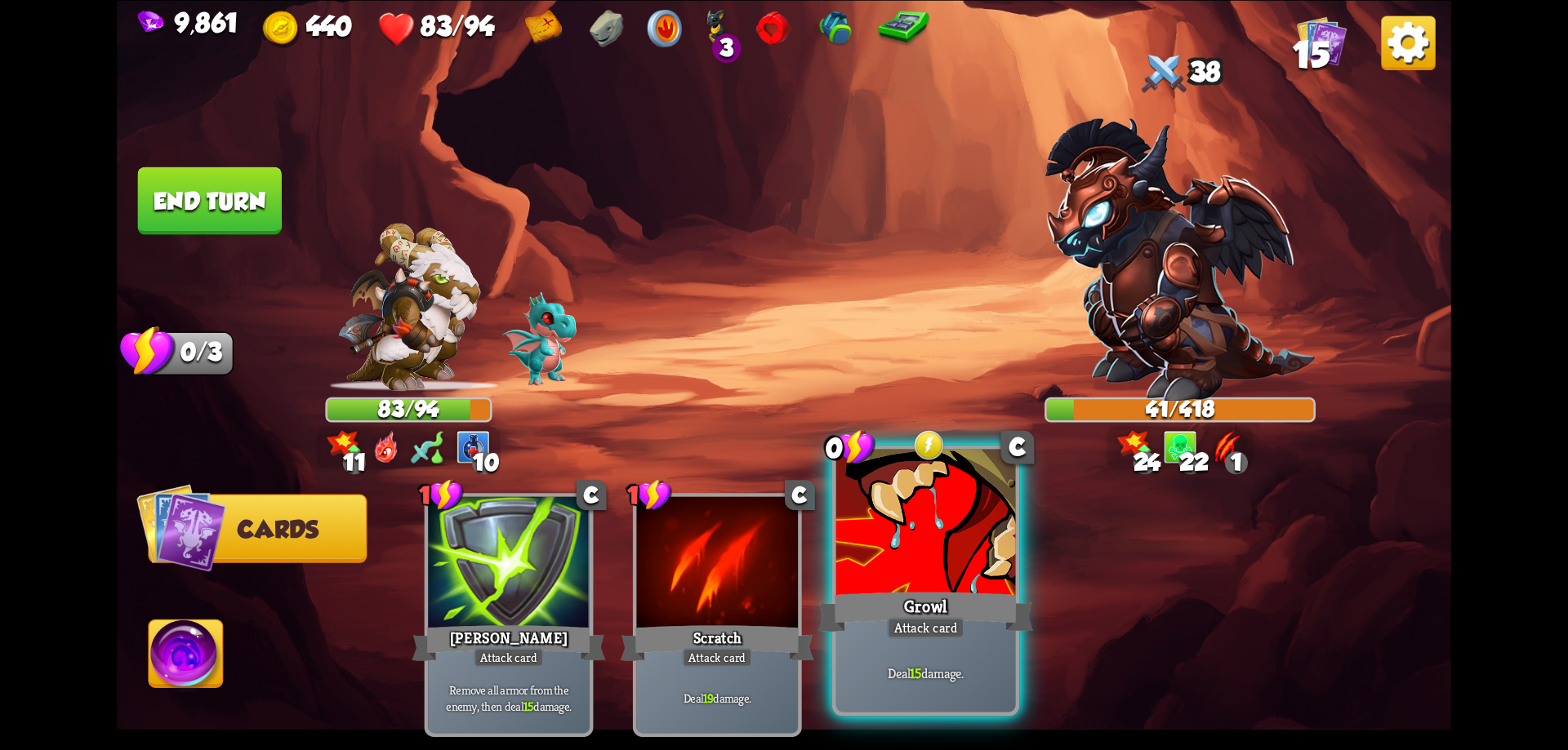
click at [935, 575] on div at bounding box center [927, 525] width 180 height 151
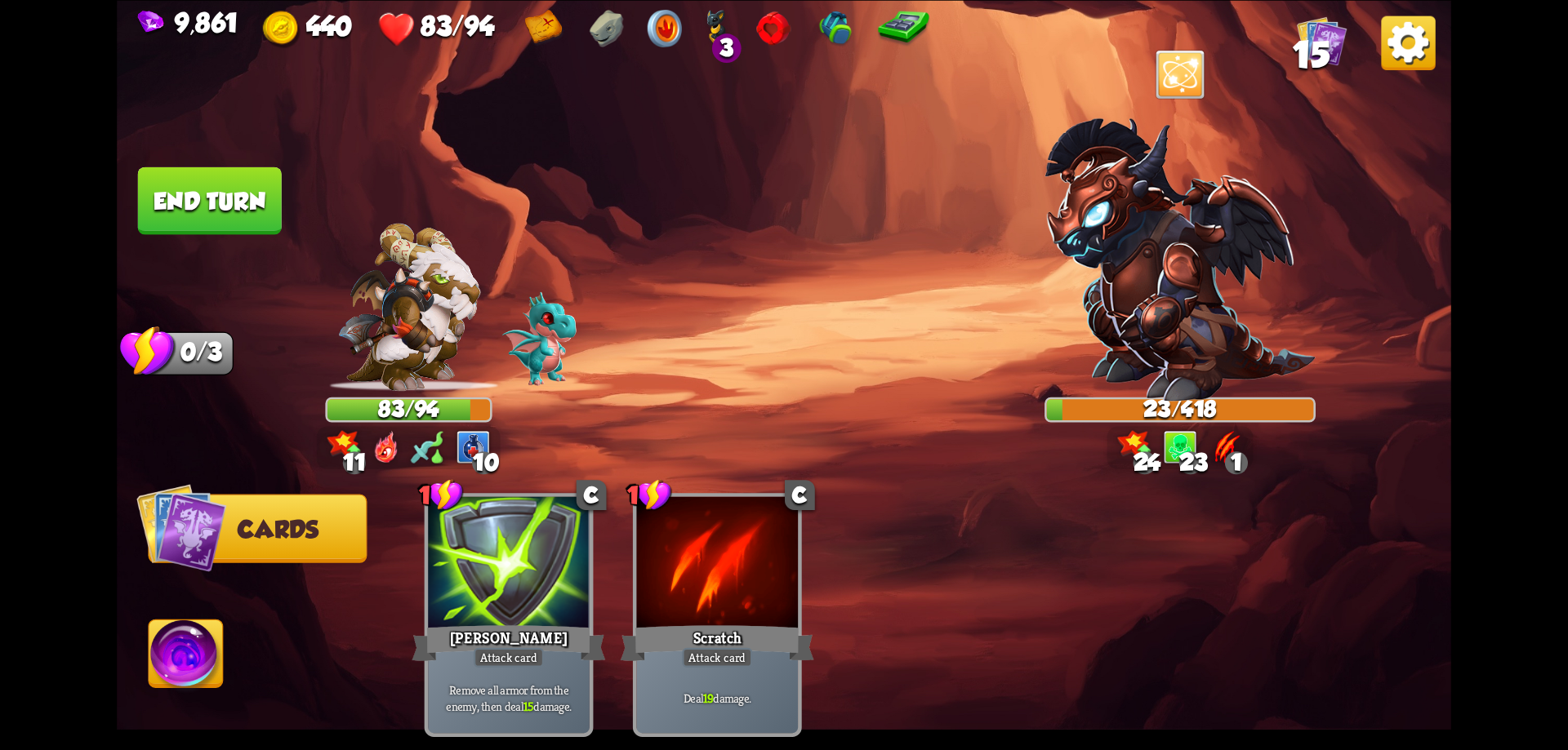
click at [249, 193] on button "End turn" at bounding box center [208, 200] width 147 height 69
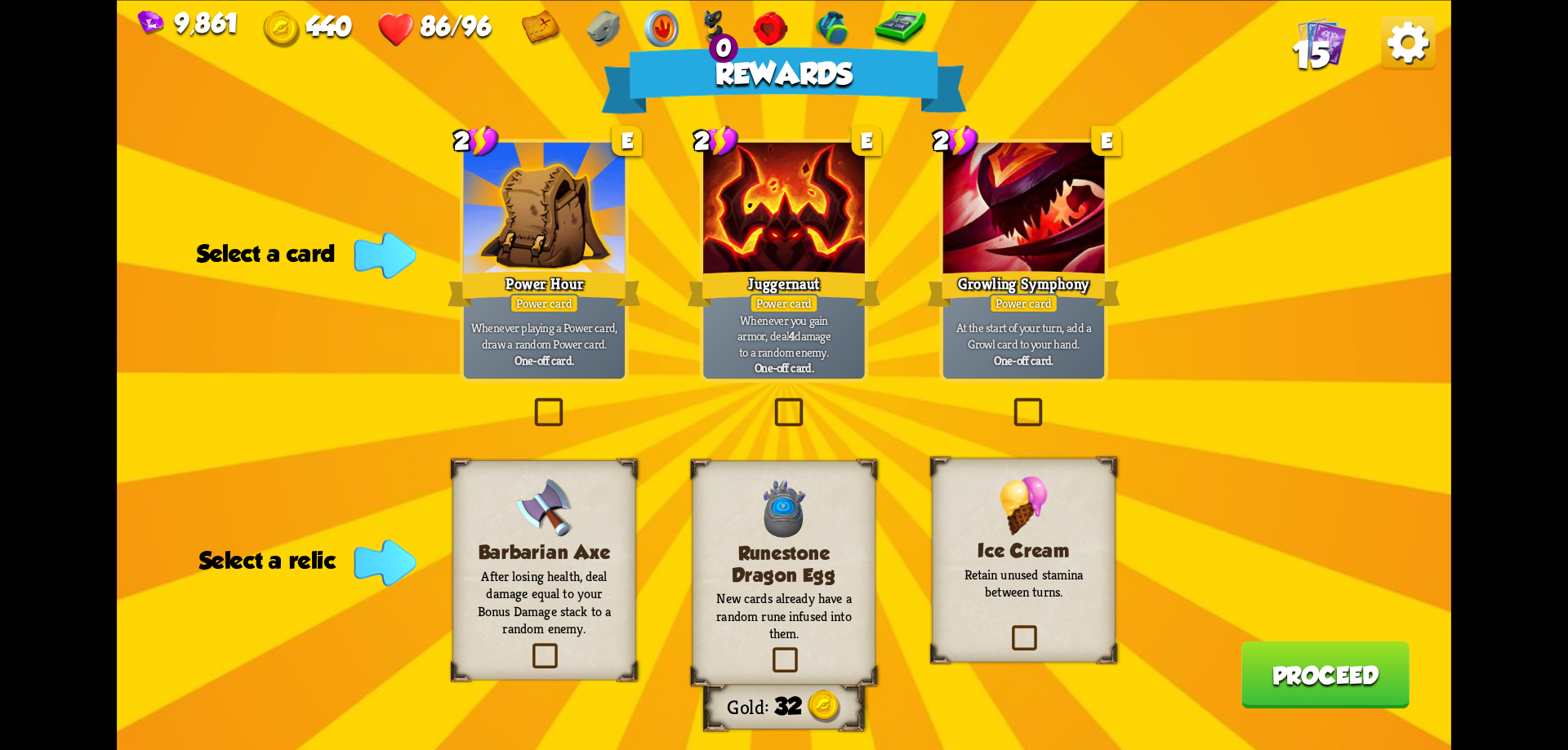
click at [563, 379] on div "2 E Power Hour Power card Whenever playing a Power card, draw a random Power ca…" at bounding box center [544, 261] width 169 height 244
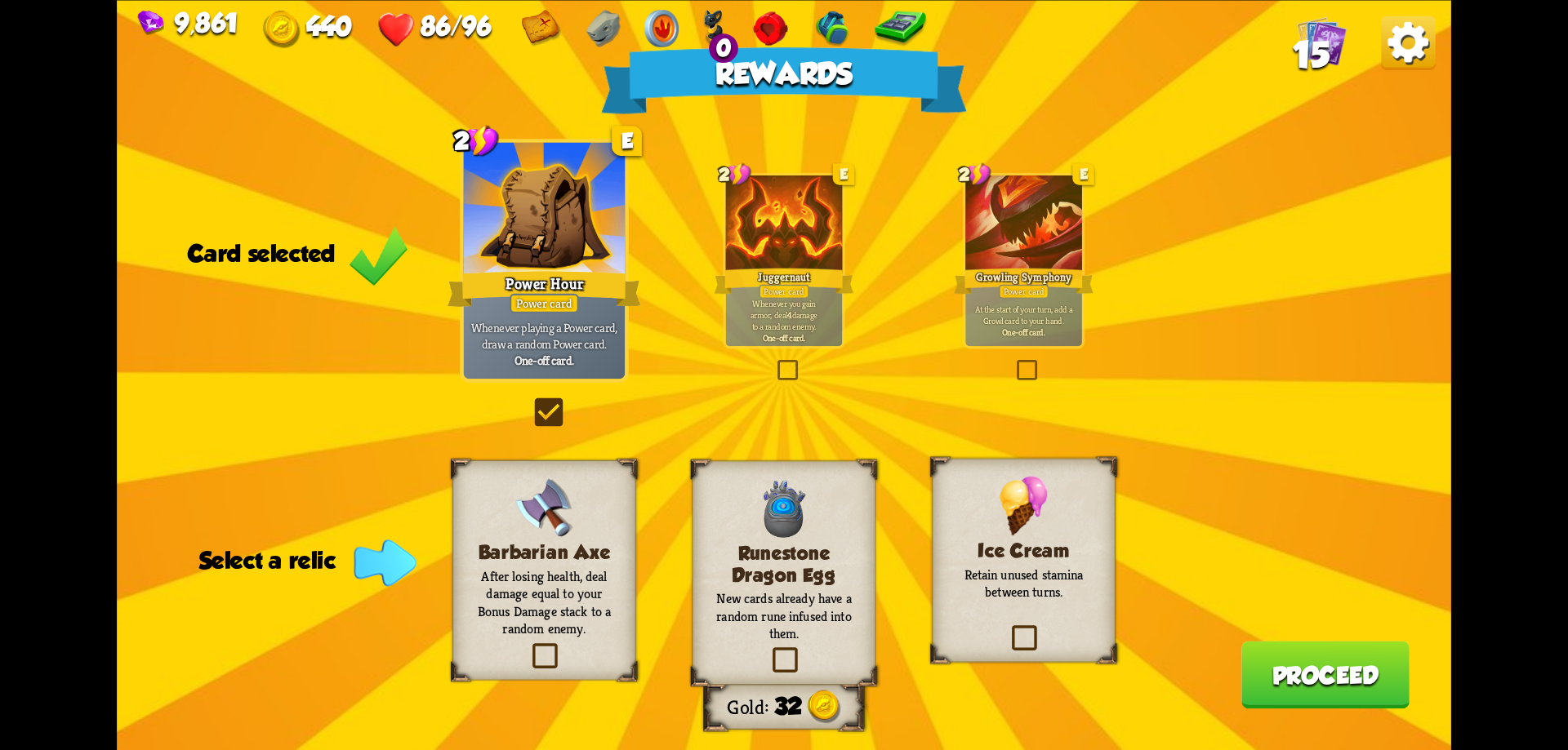
click at [1091, 552] on h3 "Ice Cream" at bounding box center [1024, 550] width 149 height 22
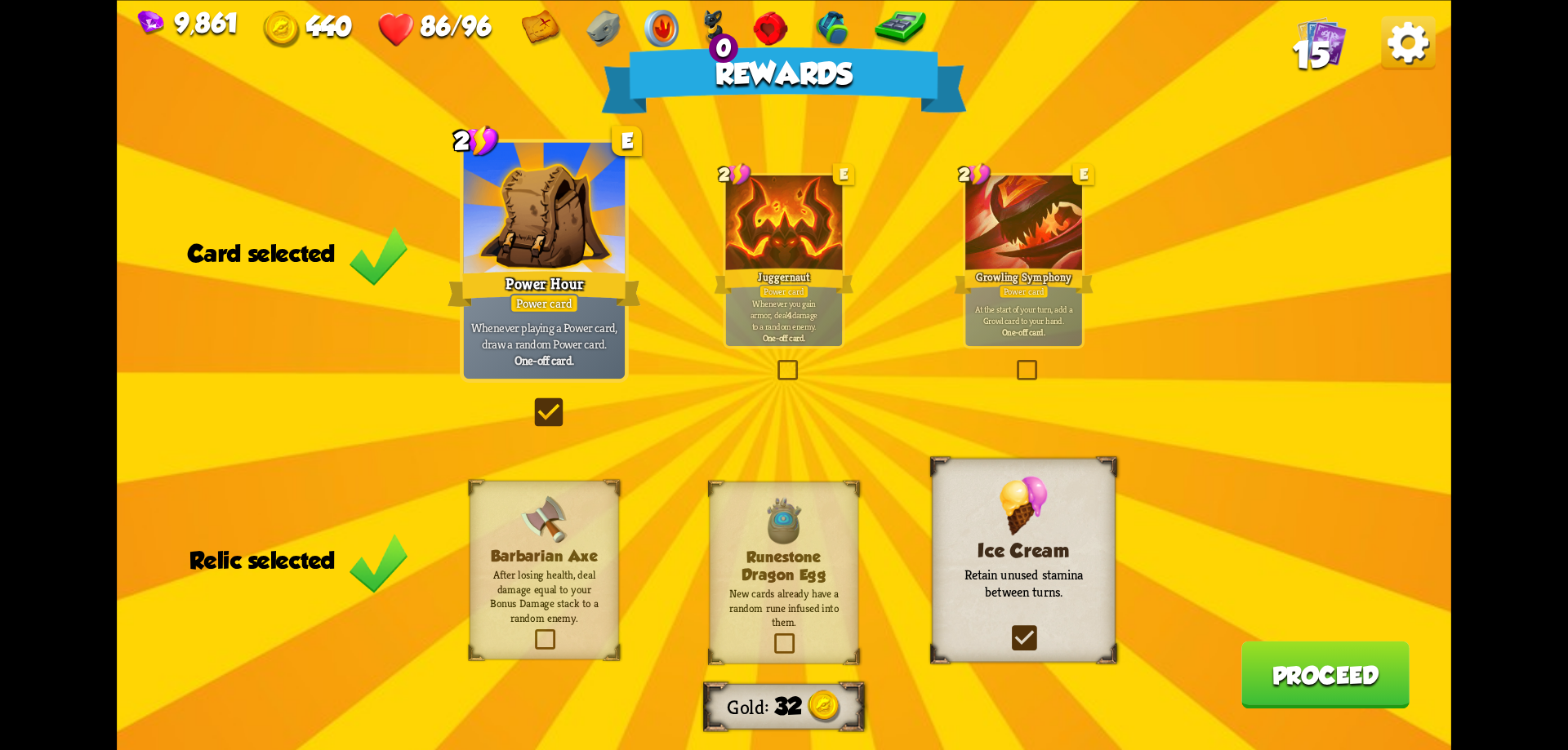
click at [1299, 674] on button "Proceed" at bounding box center [1325, 675] width 168 height 68
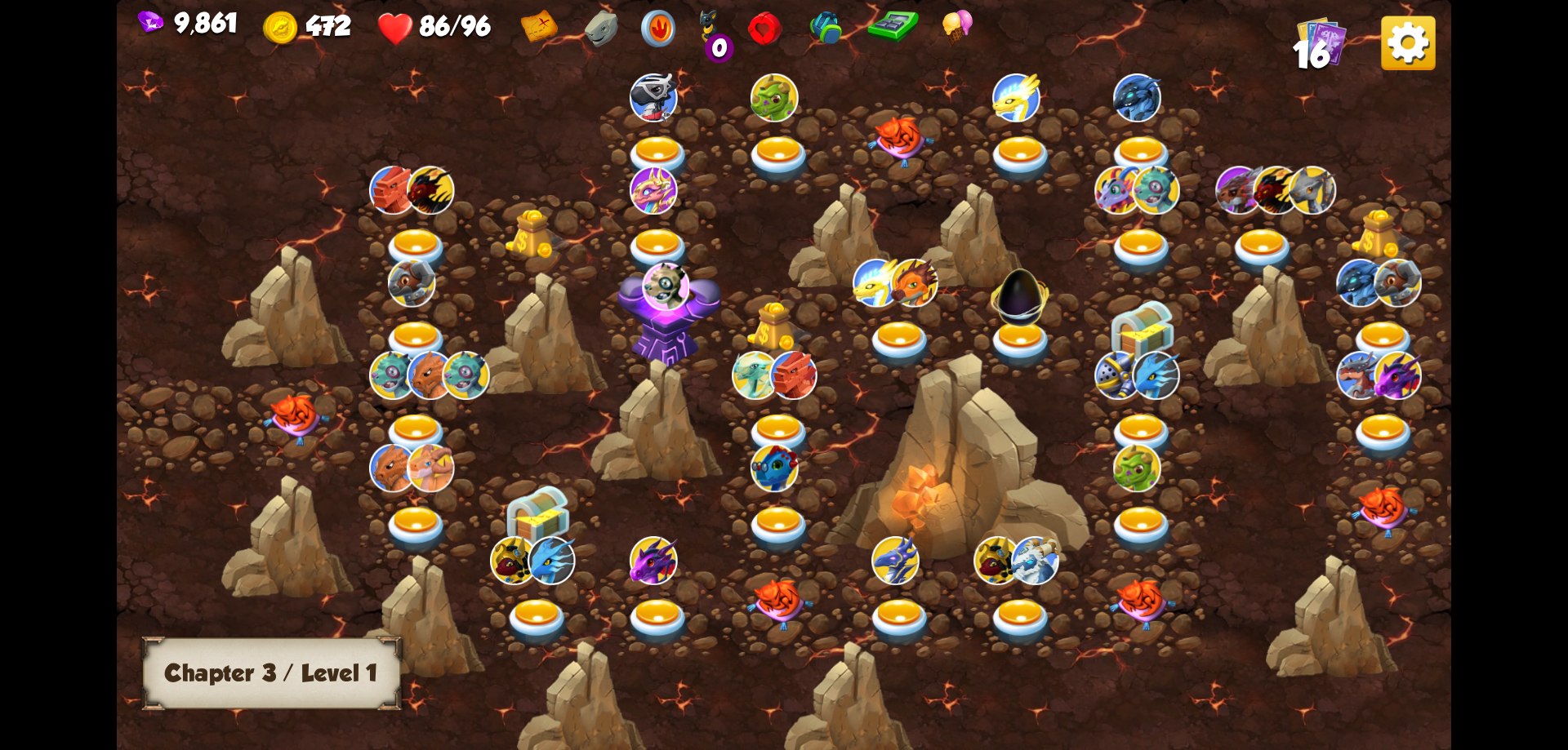
click at [311, 414] on img at bounding box center [296, 420] width 67 height 53
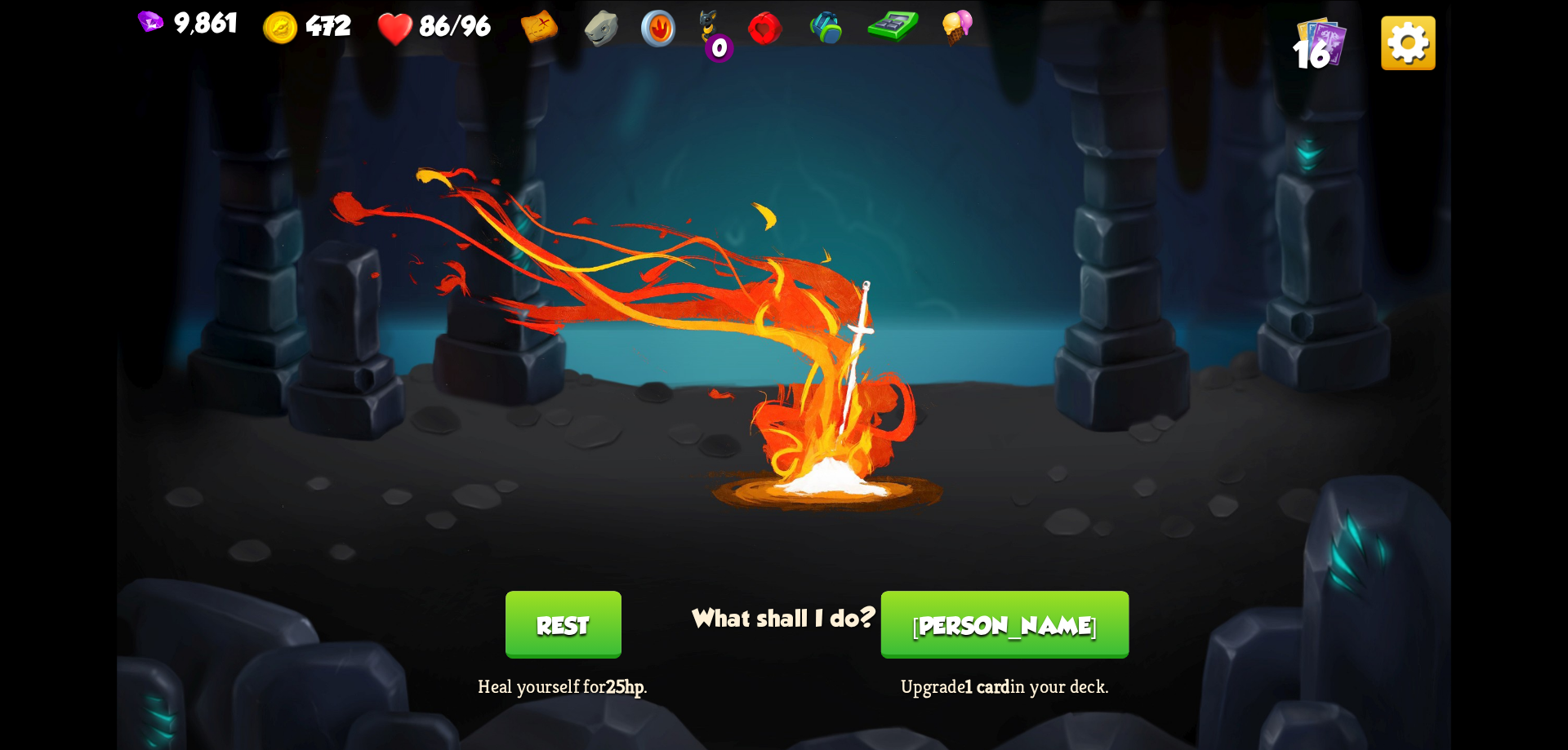
click at [983, 637] on button "Smith" at bounding box center [1005, 625] width 249 height 68
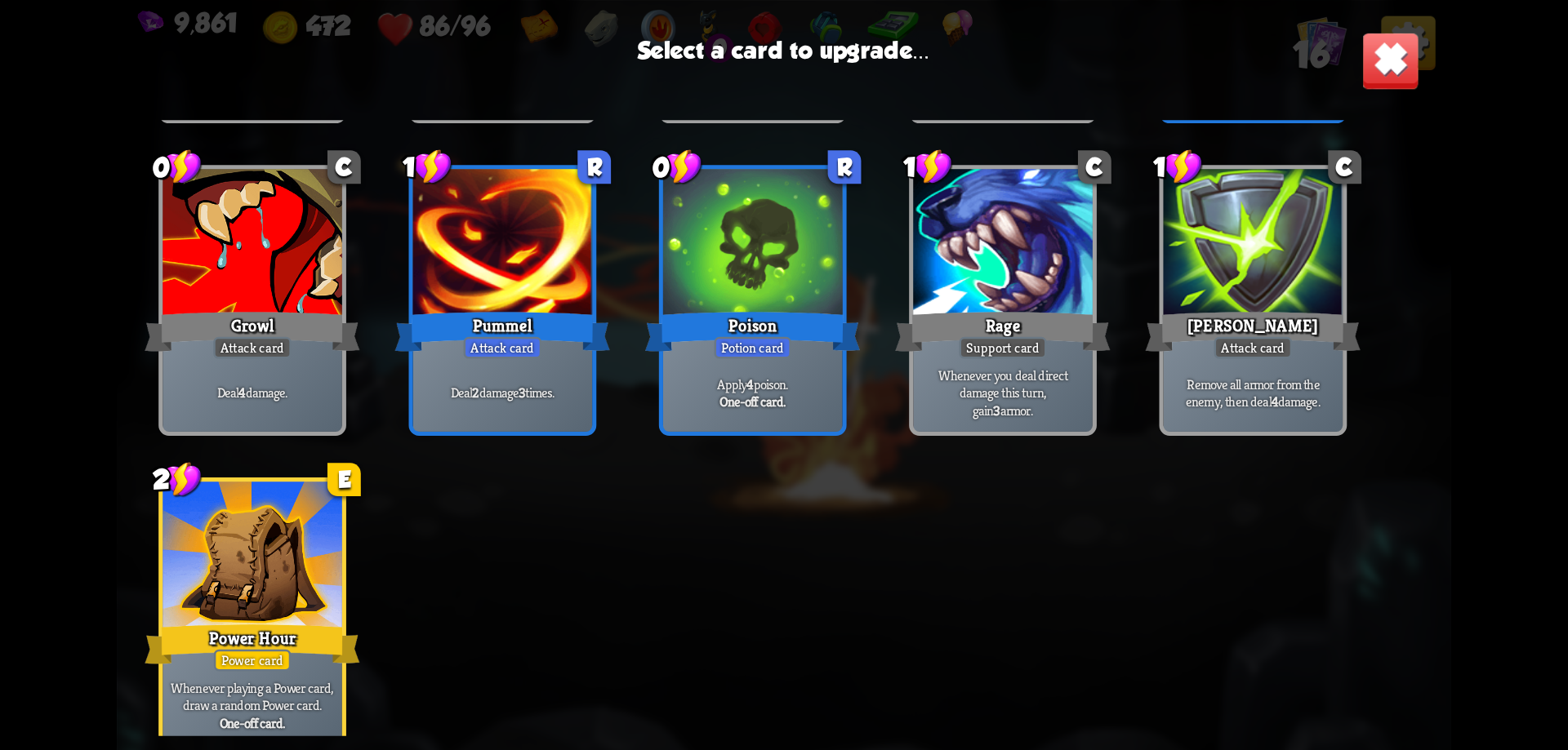
scroll to position [269, 0]
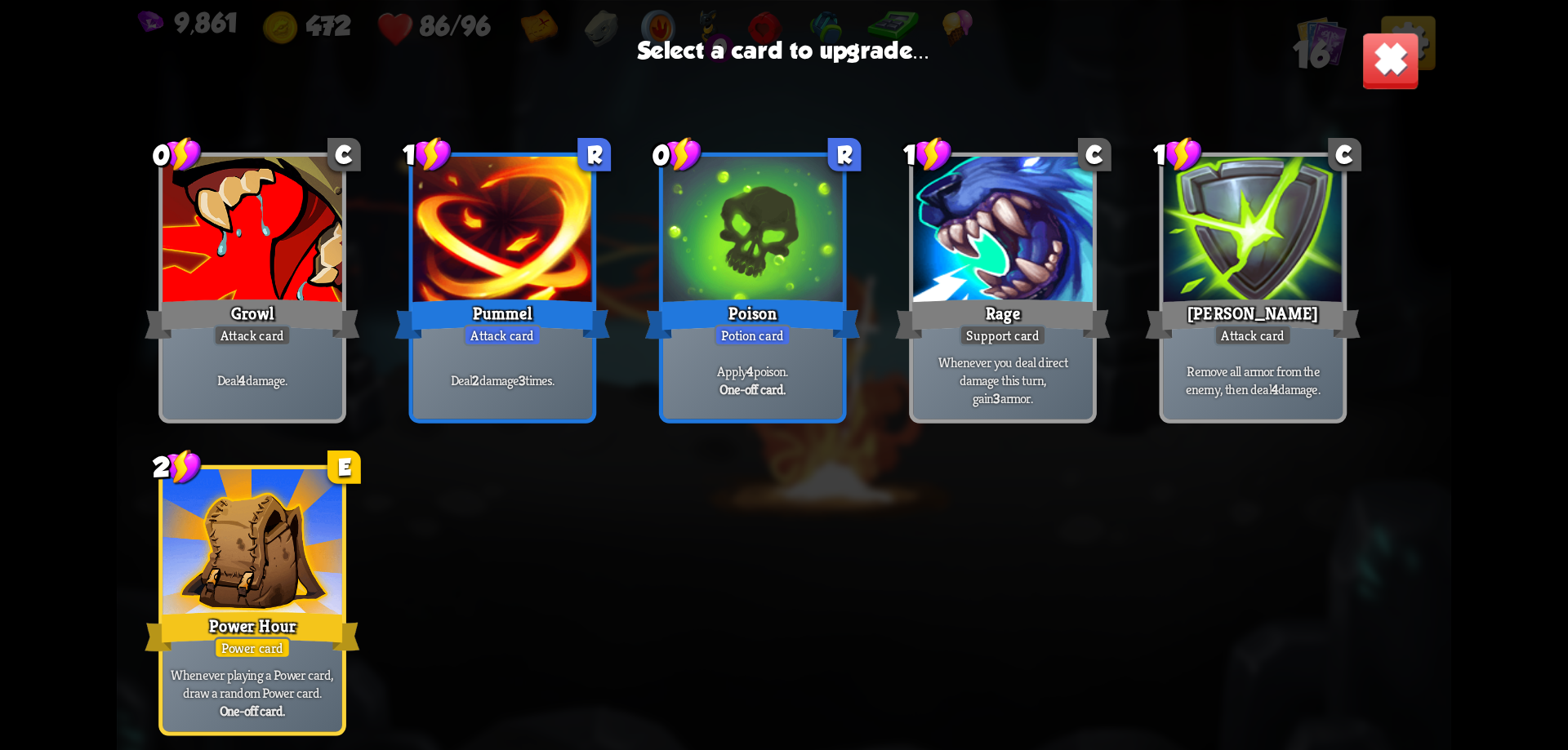
click at [182, 557] on div at bounding box center [252, 545] width 180 height 151
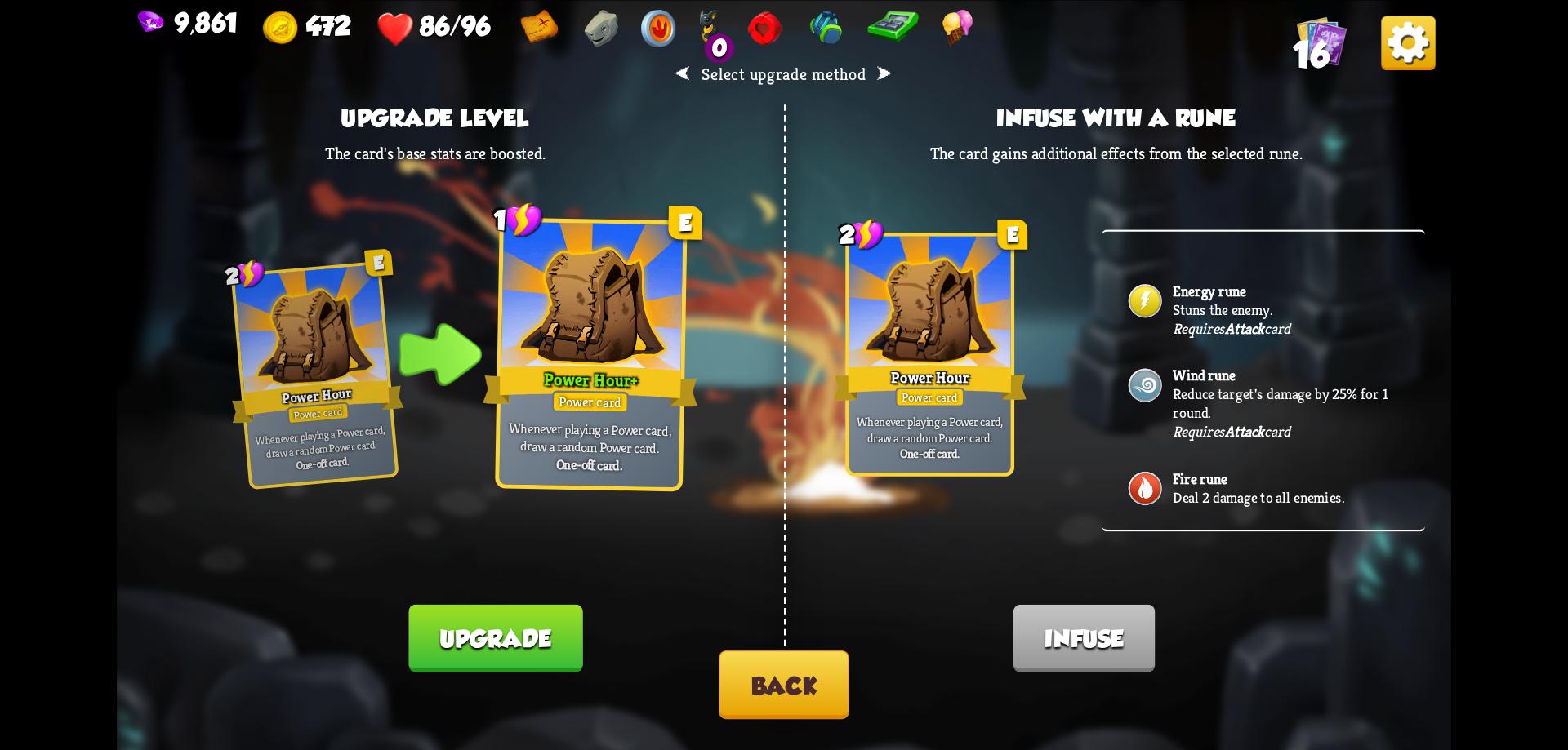
scroll to position [583, 0]
click at [540, 629] on button "Upgrade" at bounding box center [494, 638] width 174 height 68
